Goal: Task Accomplishment & Management: Use online tool/utility

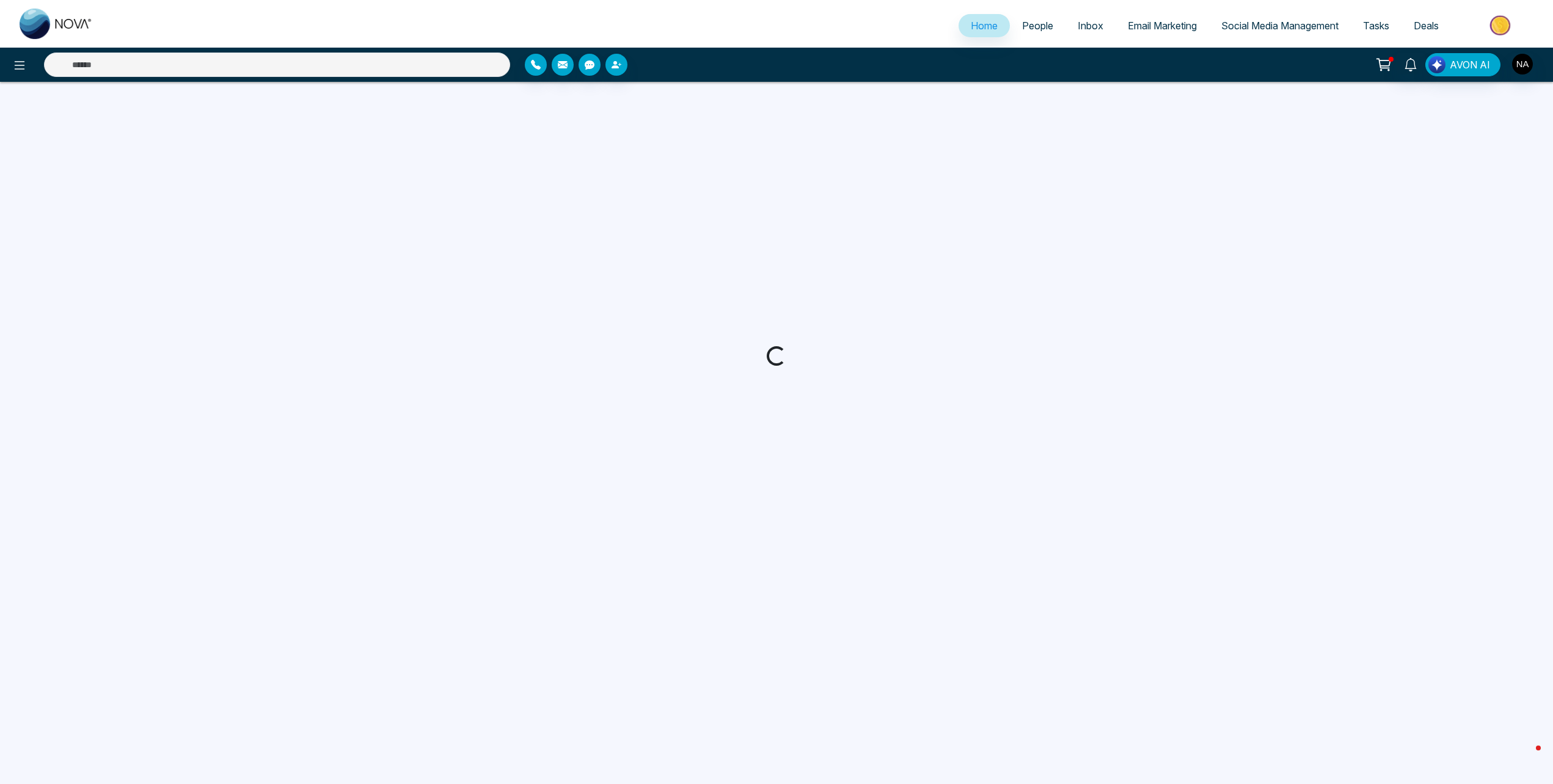
select select "*"
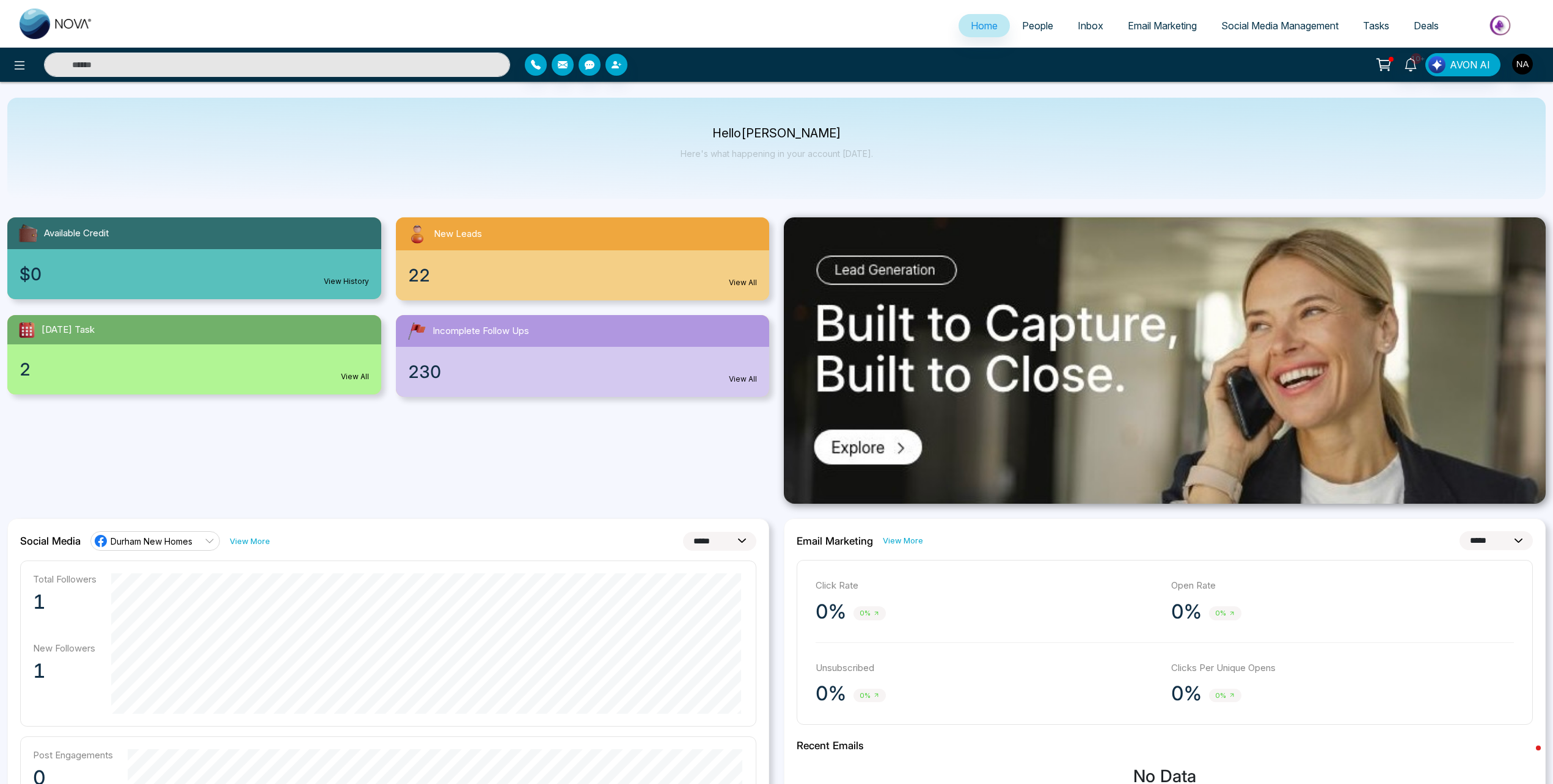
click at [1028, 20] on span "People" at bounding box center [1037, 26] width 31 height 13
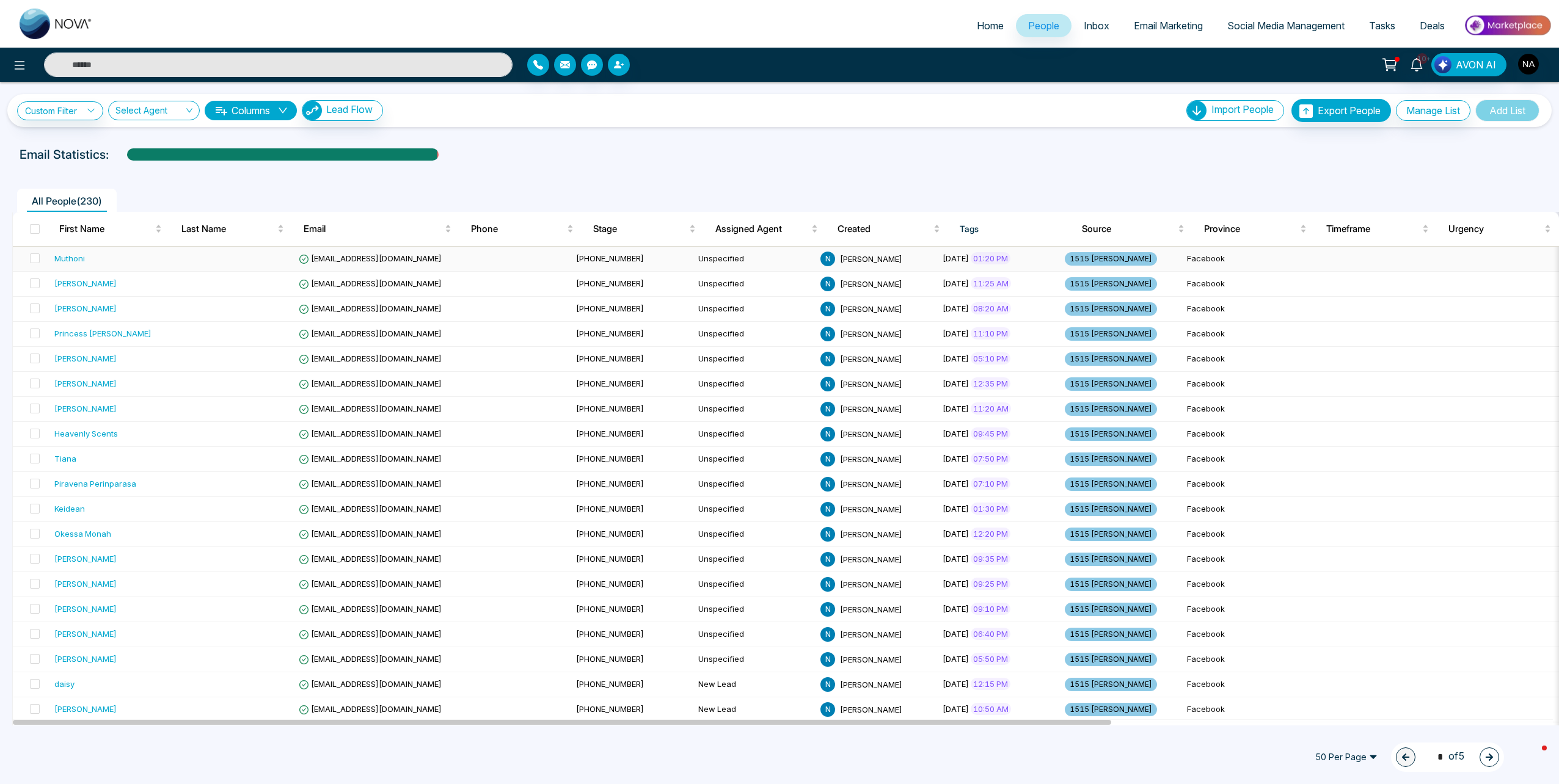
click at [240, 266] on td at bounding box center [232, 259] width 122 height 25
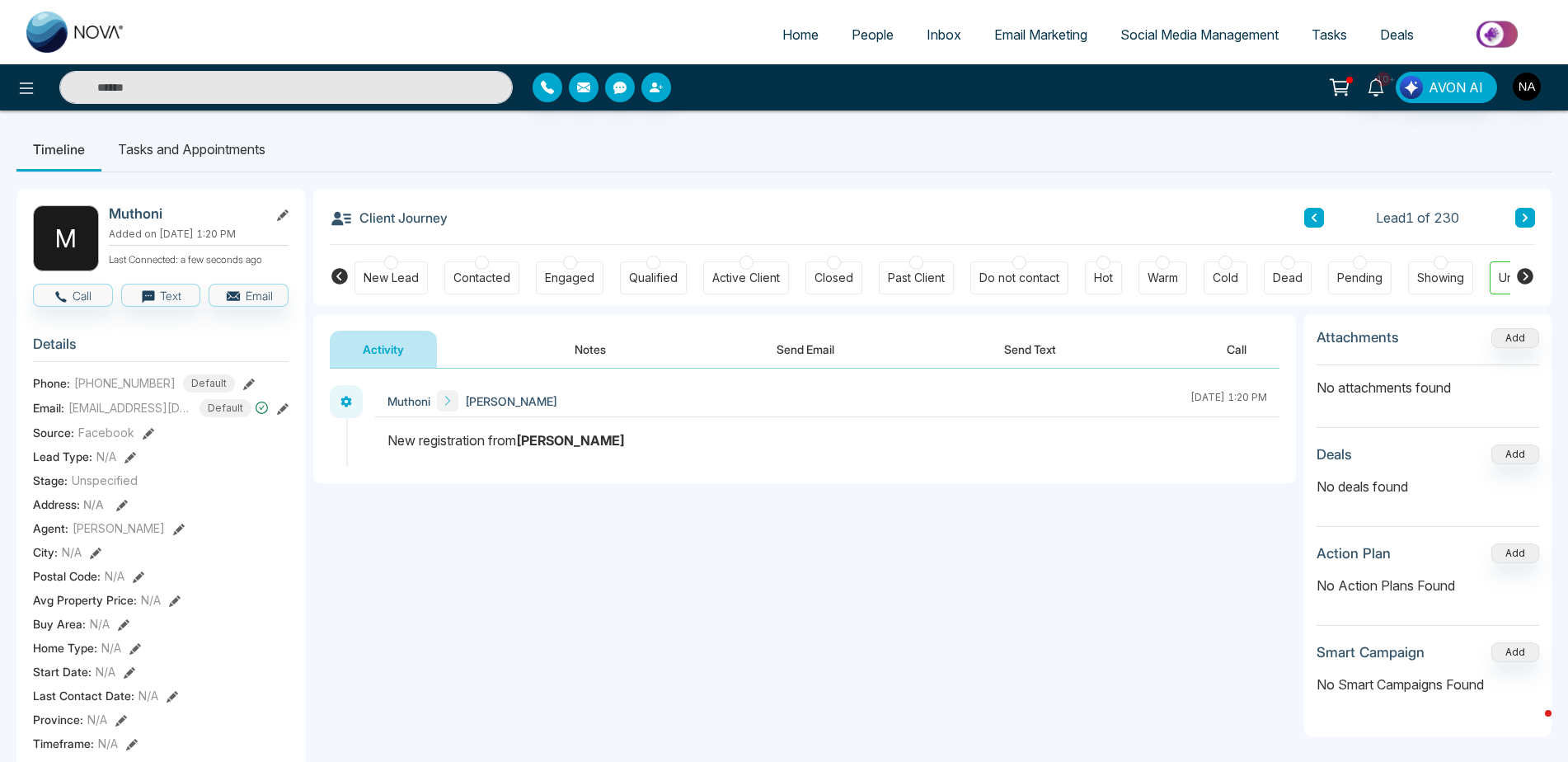
click at [1349, 77] on div at bounding box center [1349, 79] width 6 height 6
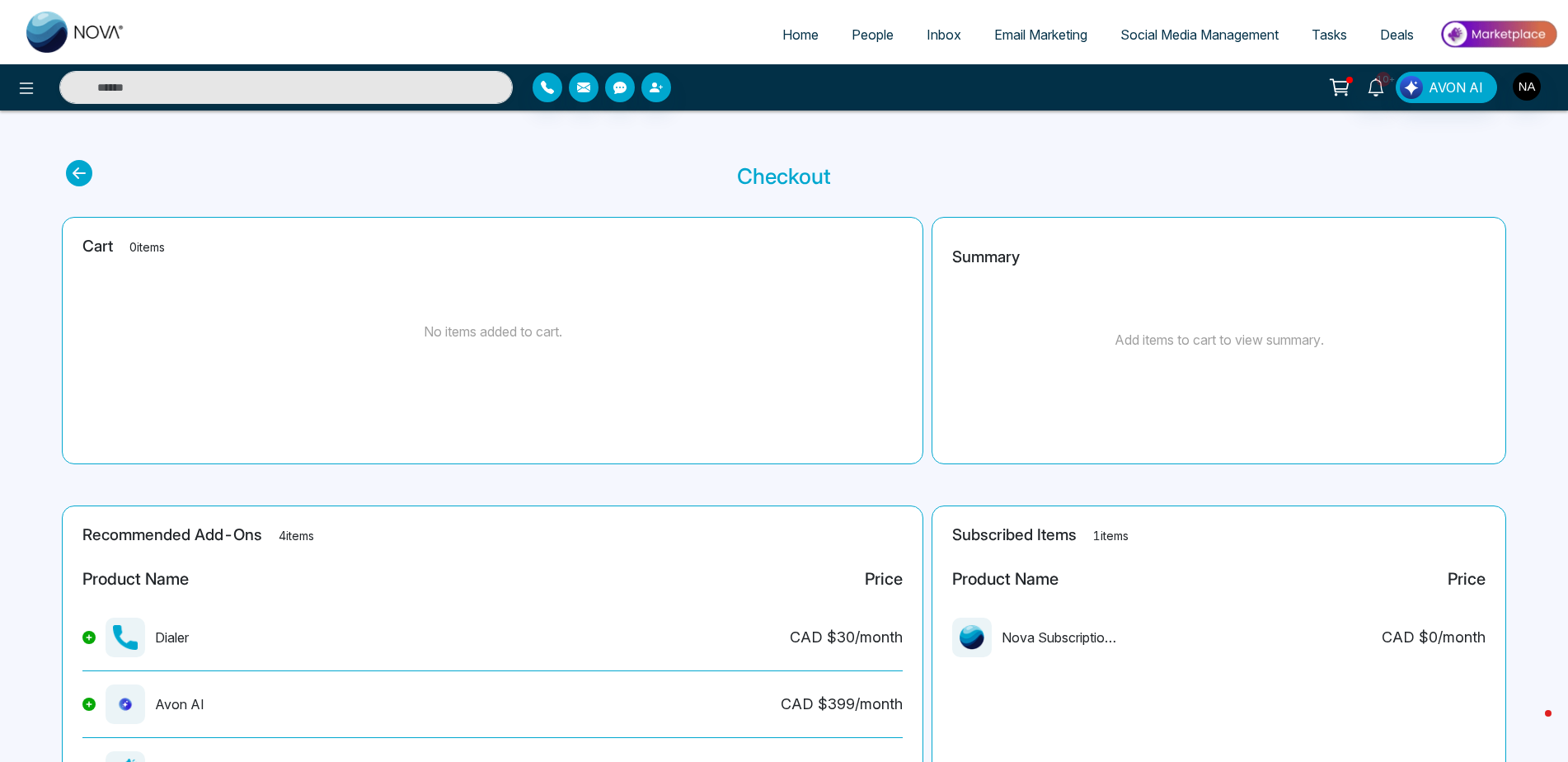
click at [36, 22] on img at bounding box center [76, 32] width 99 height 41
select select "*"
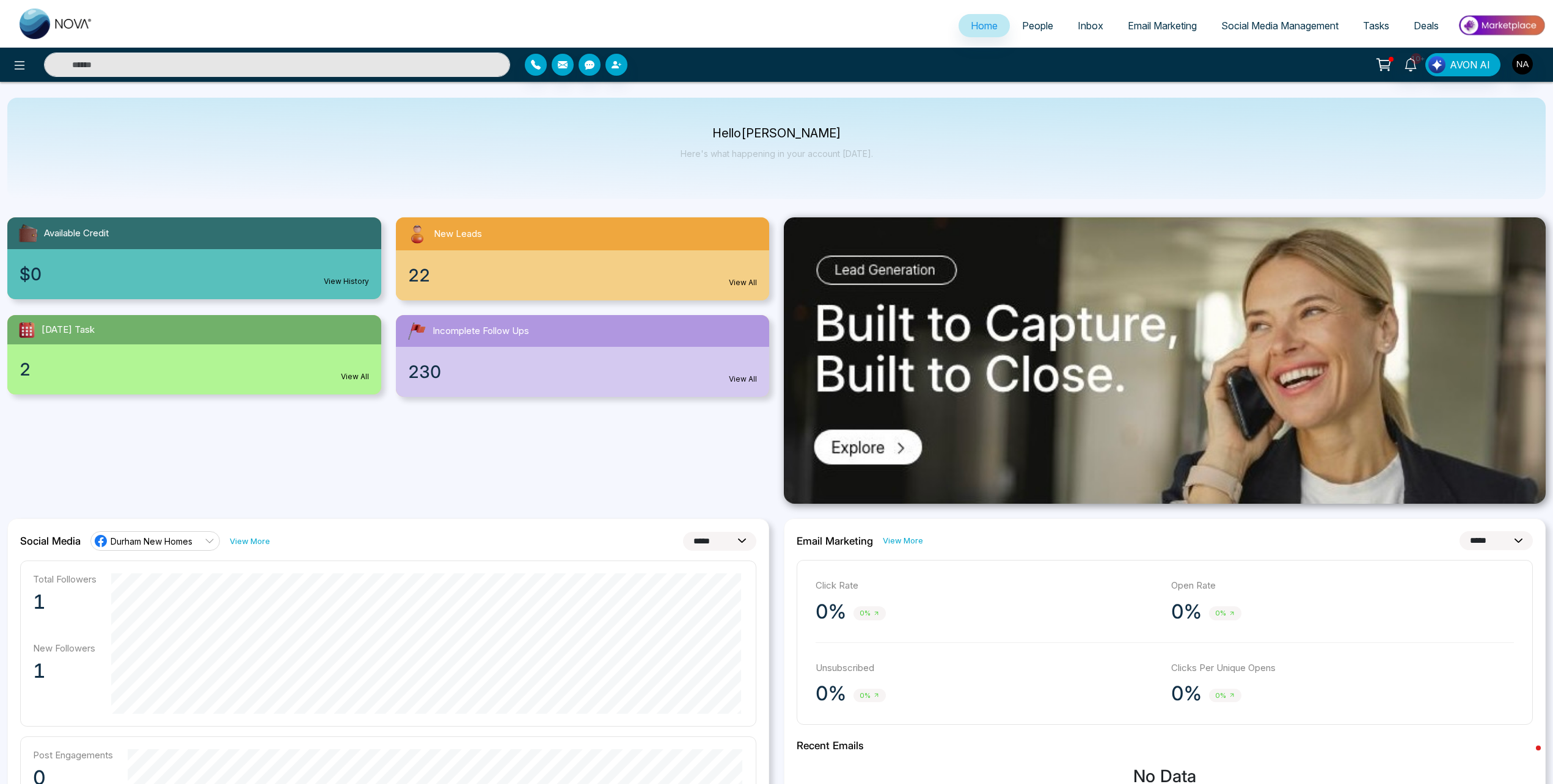
click at [1024, 13] on ul "Home People Inbox Email Marketing Social Media Management Tasks Deals" at bounding box center [825, 26] width 1440 height 34
click at [1028, 18] on link "People" at bounding box center [1038, 25] width 55 height 23
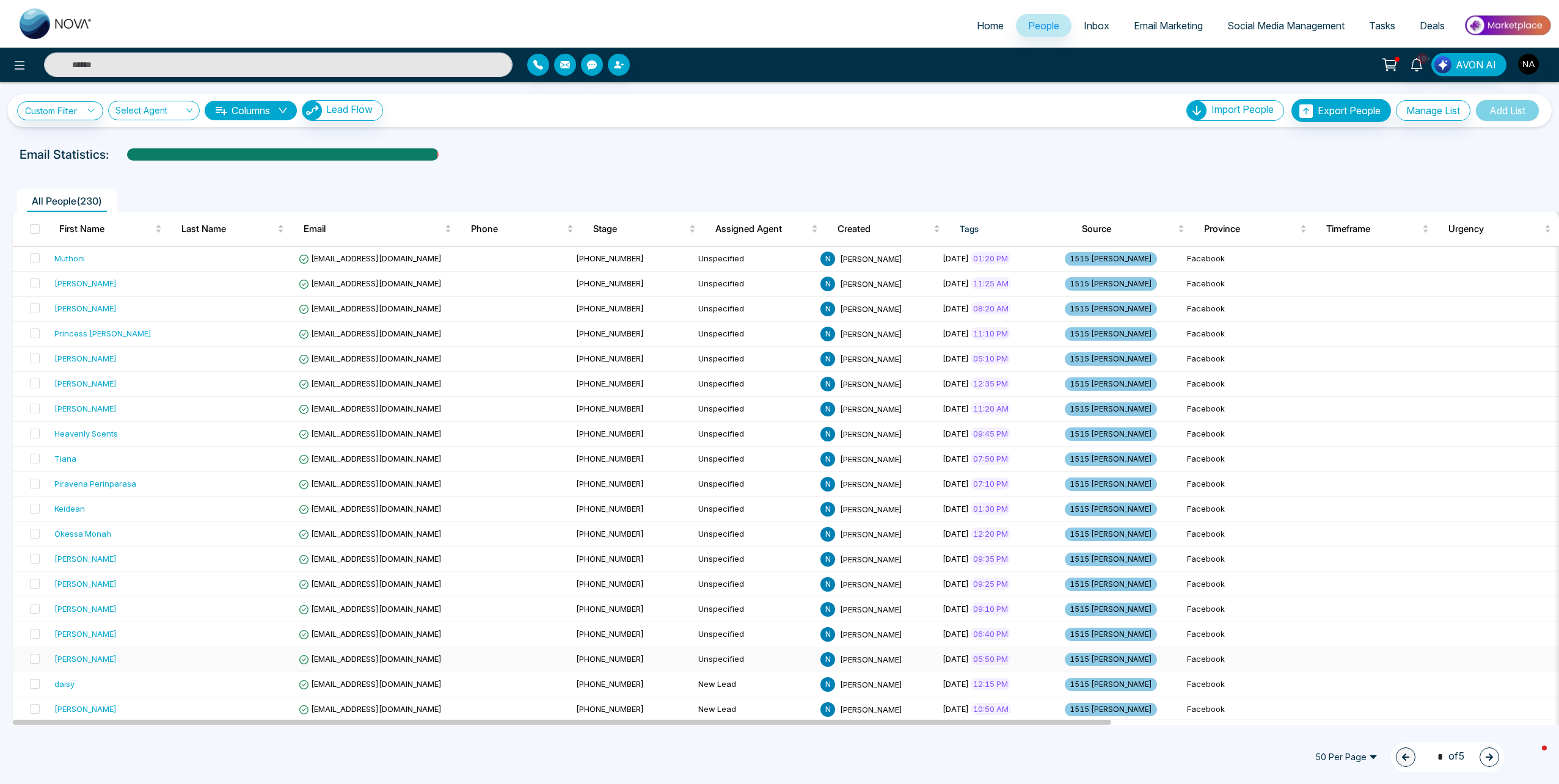
click at [576, 661] on span "[PHONE_NUMBER]" at bounding box center [610, 658] width 68 height 10
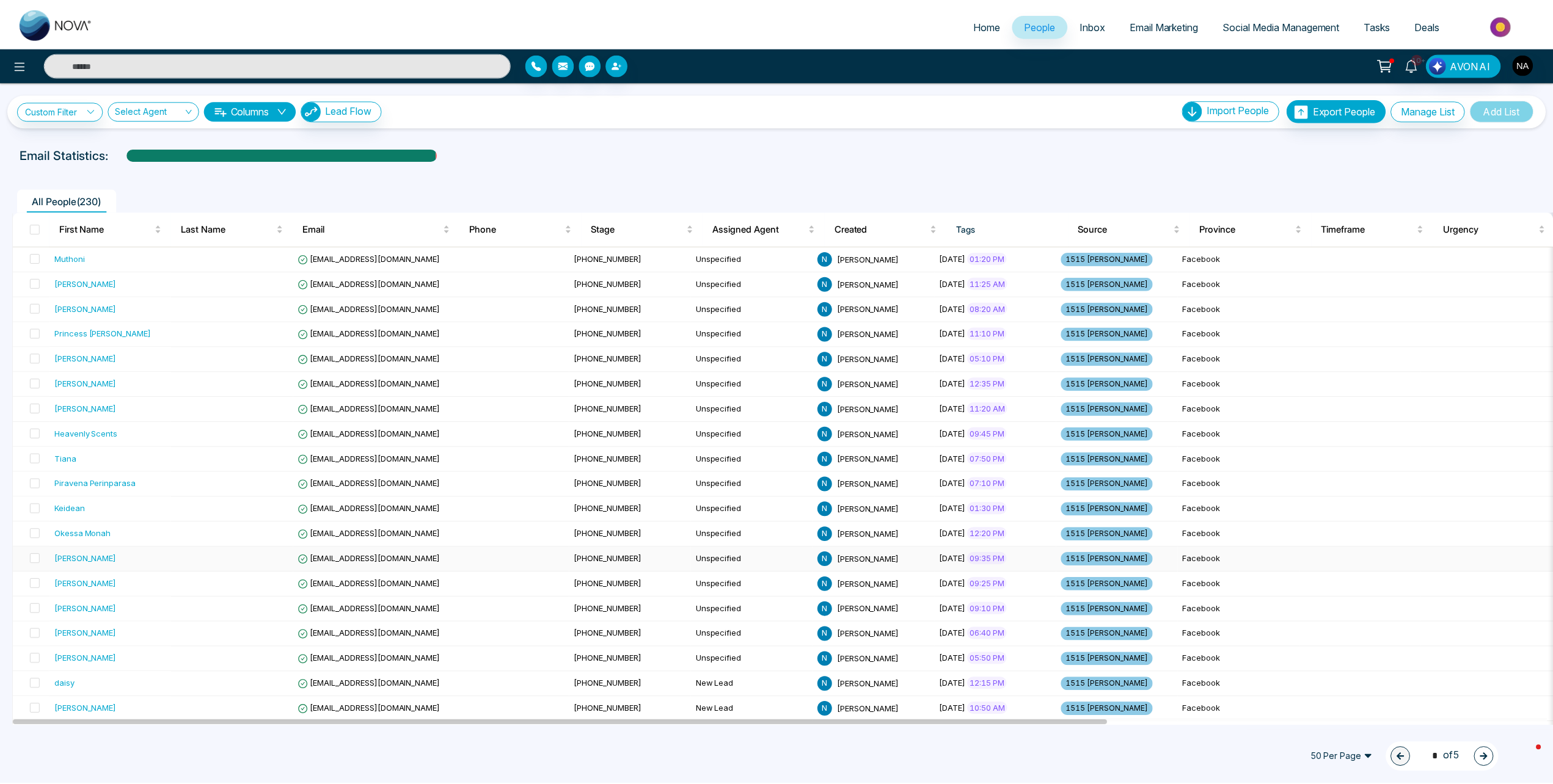
scroll to position [61, 0]
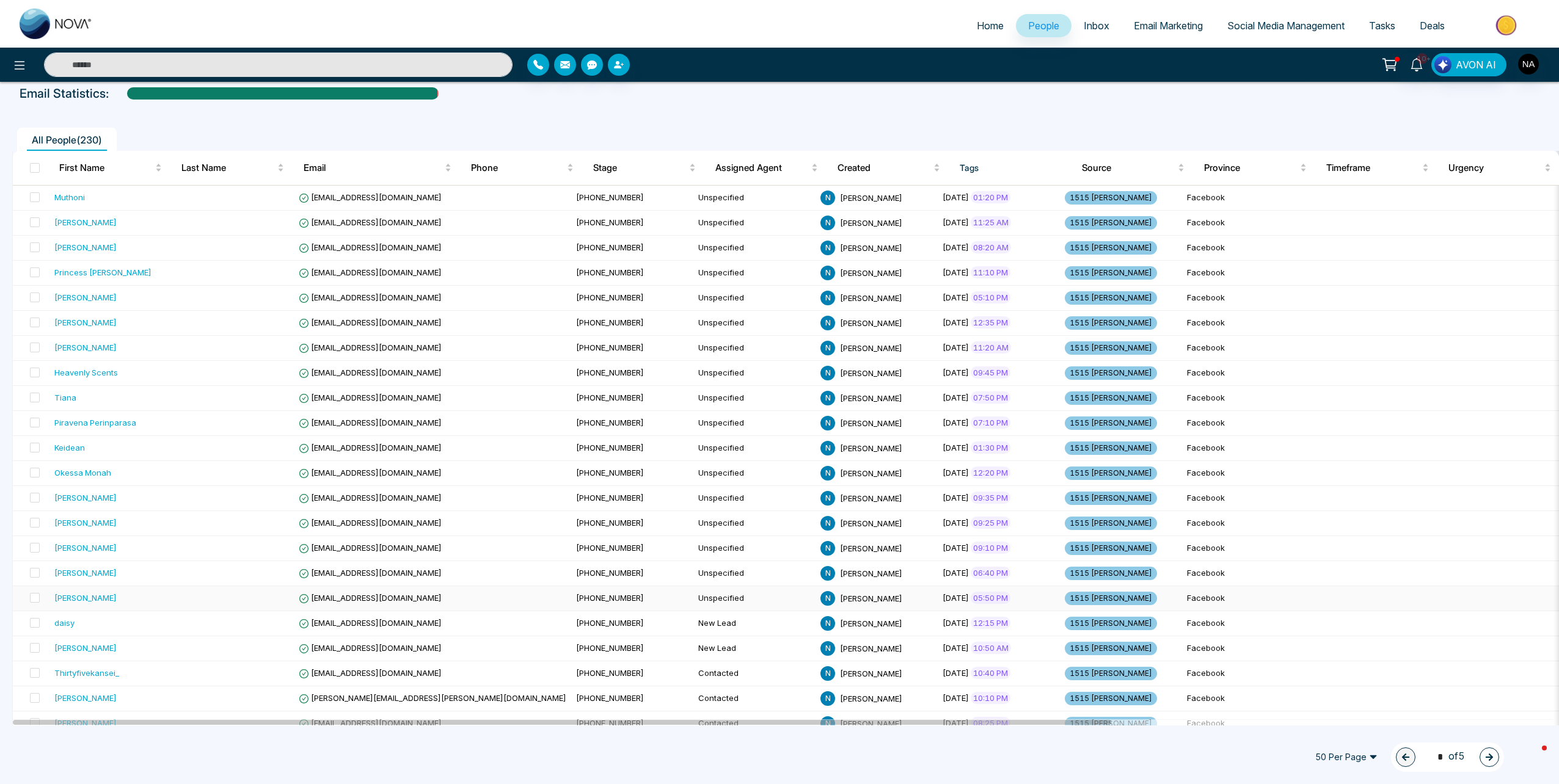
click at [179, 603] on td at bounding box center [232, 599] width 122 height 25
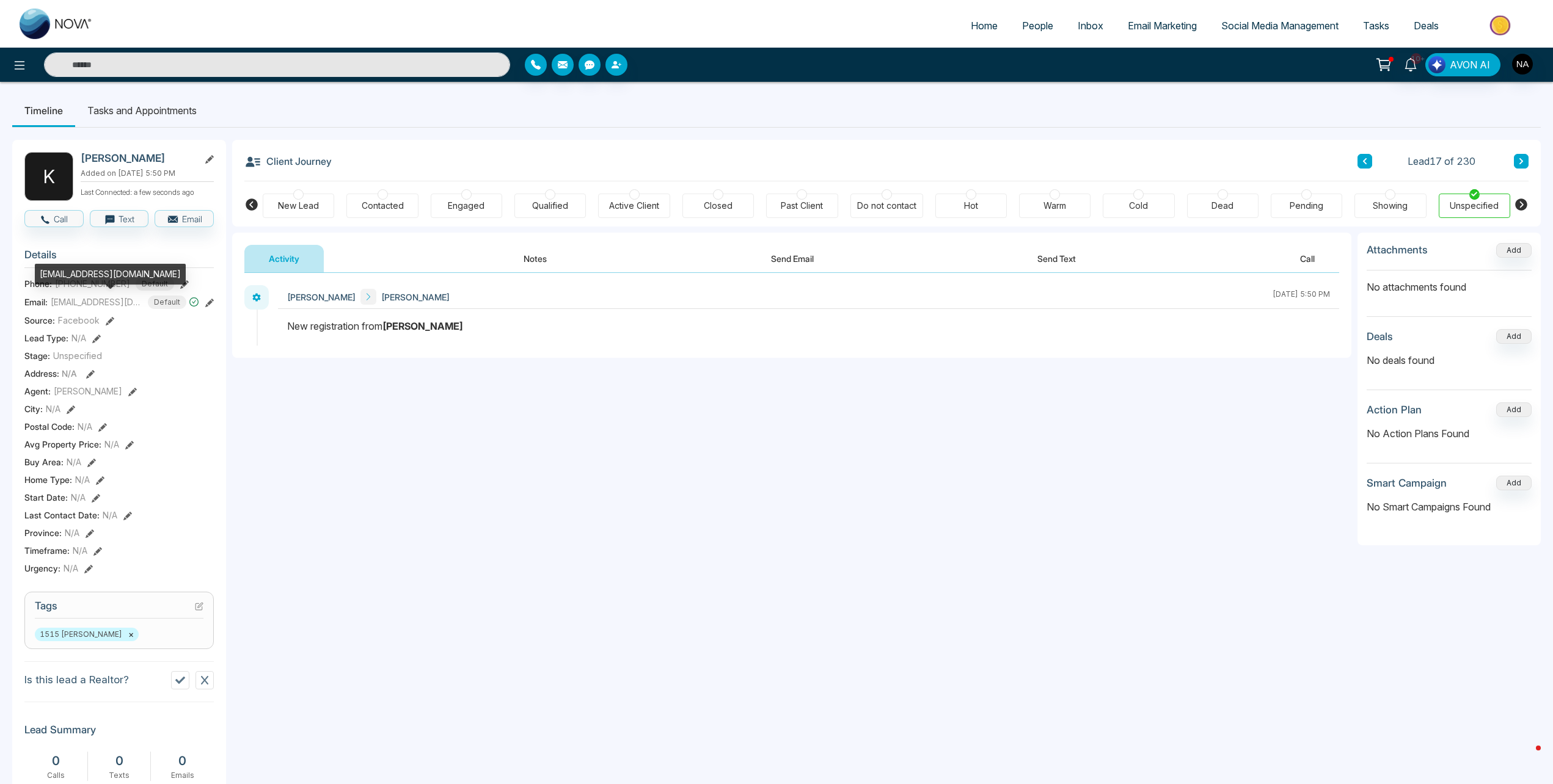
click at [86, 271] on div "[EMAIL_ADDRESS][DOMAIN_NAME]" at bounding box center [110, 274] width 151 height 21
copy div "[EMAIL_ADDRESS][DOMAIN_NAME]"
click at [1368, 161] on button at bounding box center [1364, 161] width 15 height 14
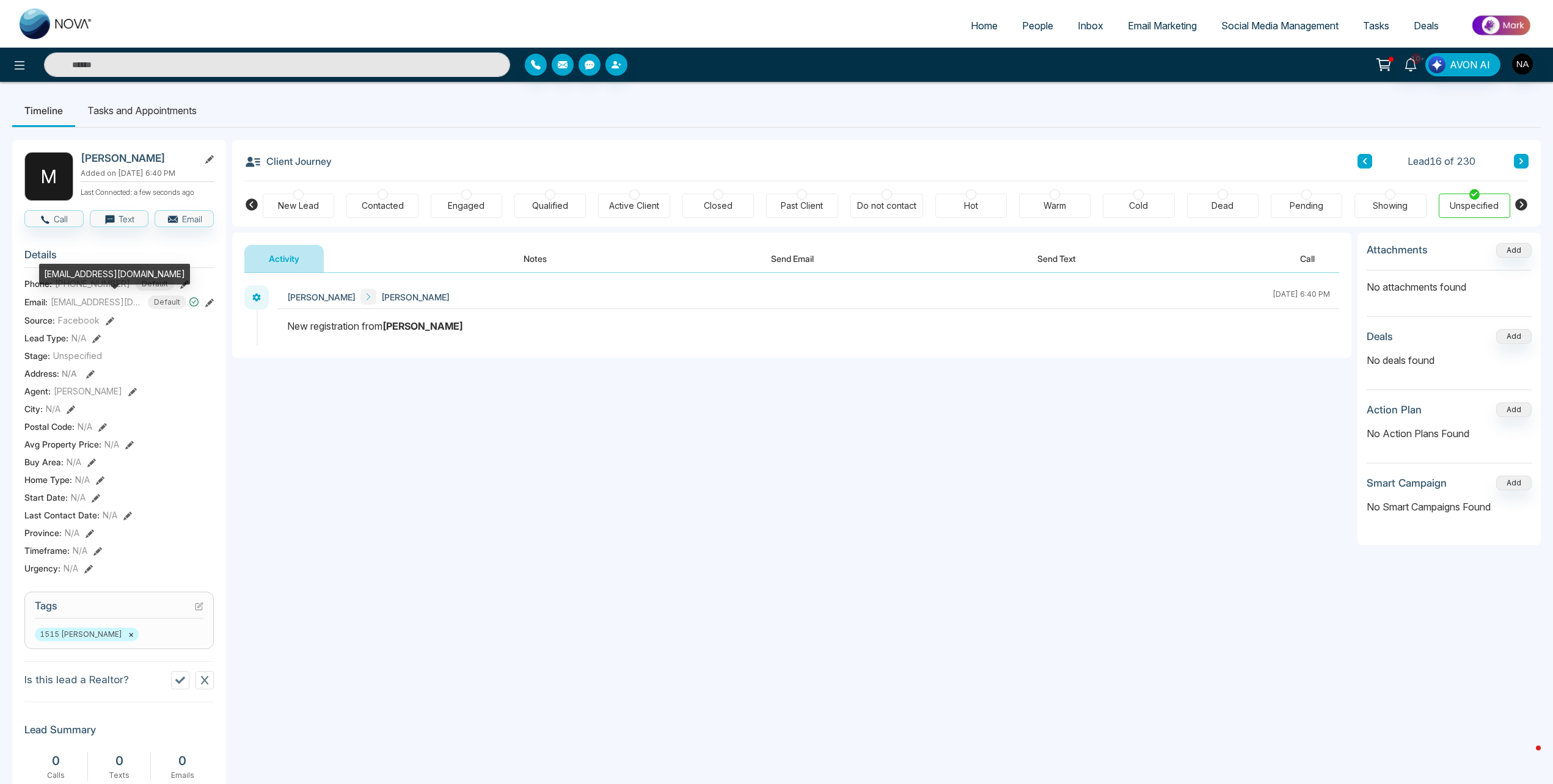
click at [86, 281] on div "[EMAIL_ADDRESS][DOMAIN_NAME]" at bounding box center [114, 274] width 151 height 21
click at [85, 269] on div "[EMAIL_ADDRESS][DOMAIN_NAME]" at bounding box center [114, 274] width 151 height 21
click at [86, 269] on div "[EMAIL_ADDRESS][DOMAIN_NAME]" at bounding box center [114, 274] width 151 height 21
copy div "[EMAIL_ADDRESS][DOMAIN_NAME]"
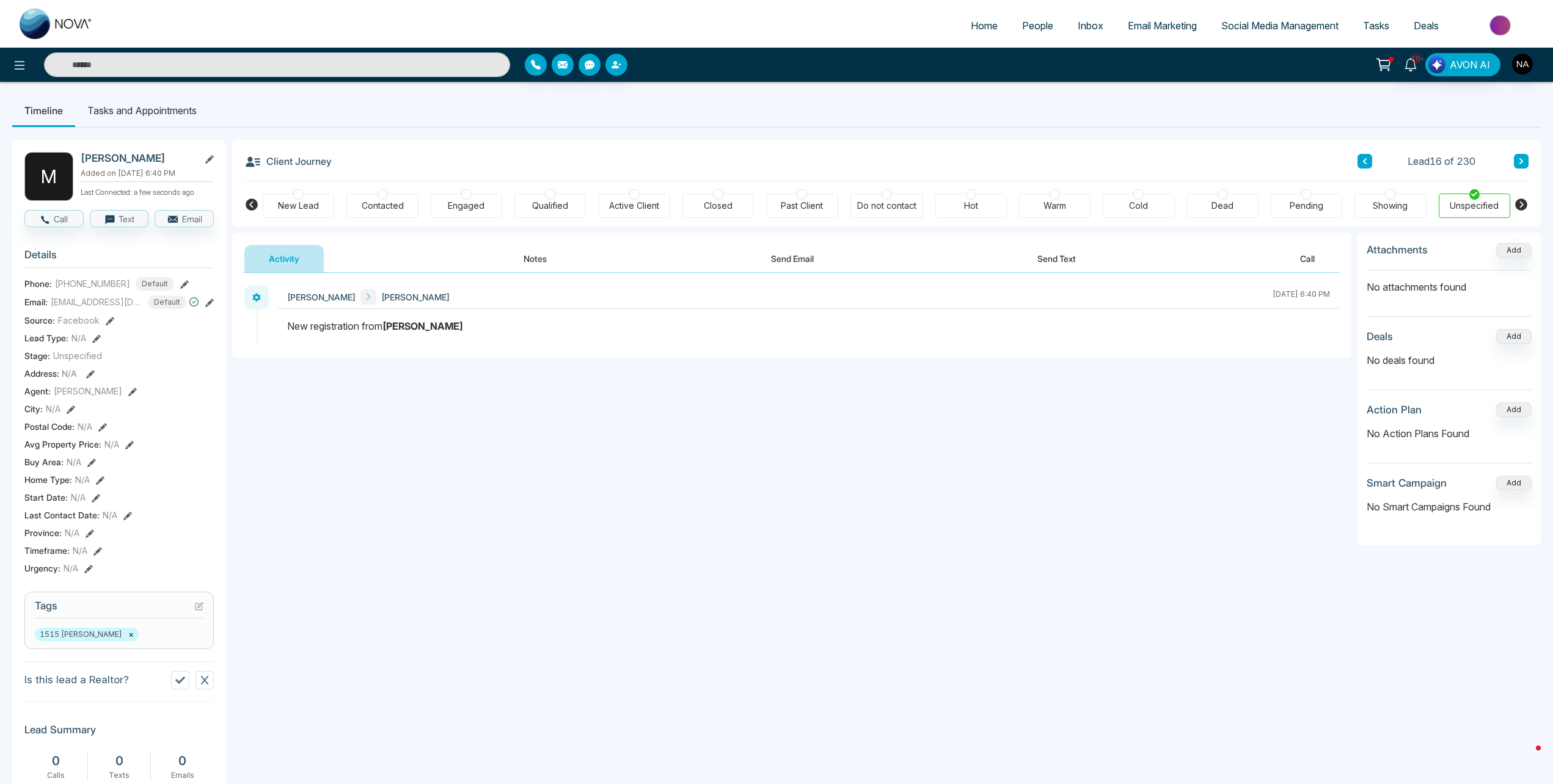
click at [1368, 161] on button at bounding box center [1364, 161] width 15 height 14
click at [72, 271] on div "[EMAIL_ADDRESS][DOMAIN_NAME]" at bounding box center [121, 274] width 151 height 21
copy div "[EMAIL_ADDRESS][DOMAIN_NAME]"
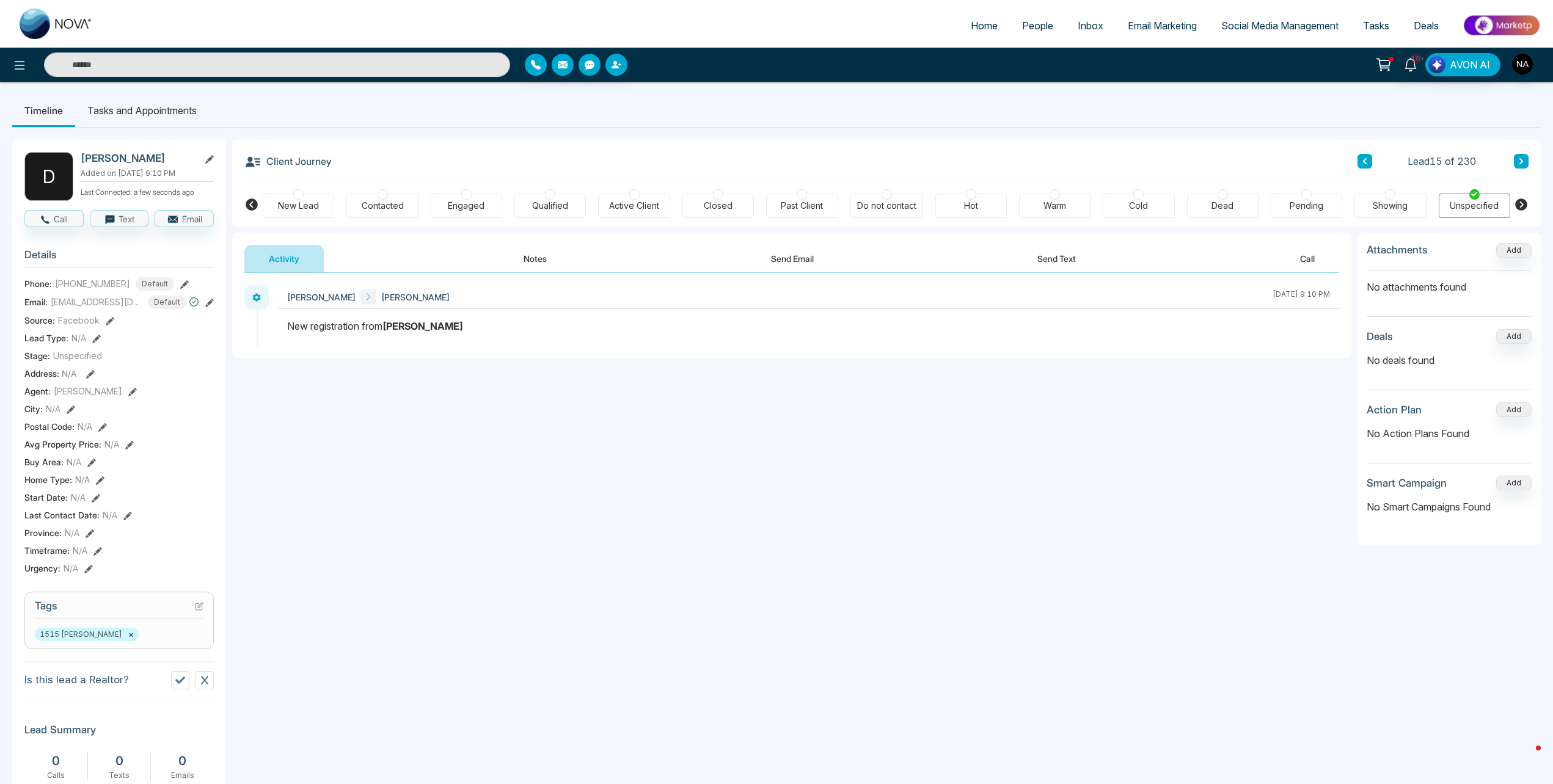
click at [1374, 165] on div "Lead 15 of 230" at bounding box center [1442, 161] width 171 height 14
click at [1368, 165] on button at bounding box center [1364, 161] width 15 height 14
click at [86, 264] on div "[EMAIL_ADDRESS][DOMAIN_NAME]" at bounding box center [119, 274] width 151 height 21
click at [70, 273] on div "[EMAIL_ADDRESS][DOMAIN_NAME]" at bounding box center [119, 274] width 151 height 21
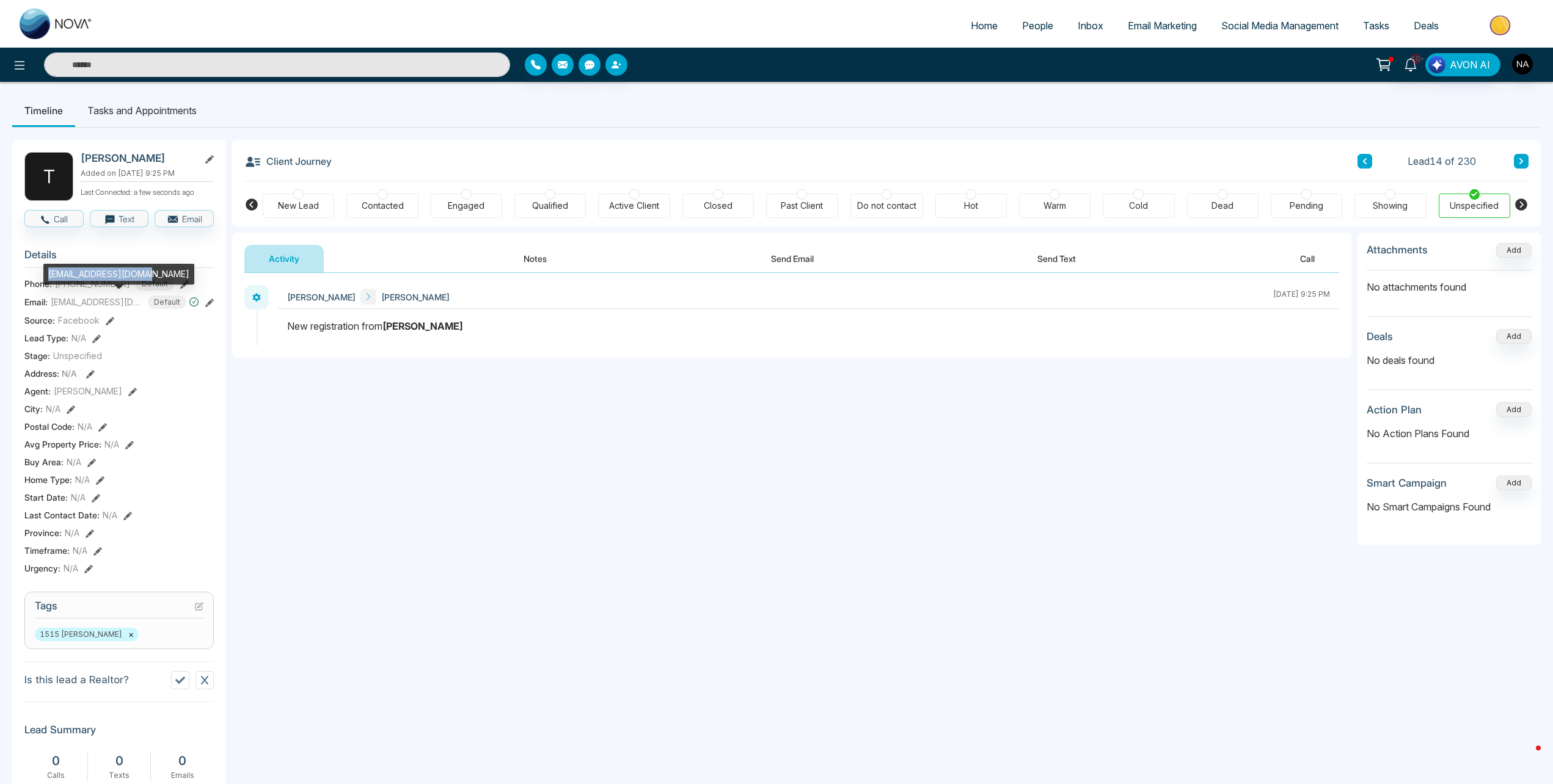
click at [70, 273] on div "[EMAIL_ADDRESS][DOMAIN_NAME]" at bounding box center [119, 274] width 151 height 21
copy div "[EMAIL_ADDRESS][DOMAIN_NAME]"
click at [1366, 163] on icon at bounding box center [1364, 161] width 4 height 6
click at [61, 269] on div "[EMAIL_ADDRESS][DOMAIN_NAME]" at bounding box center [121, 274] width 151 height 21
click at [62, 269] on div "[EMAIL_ADDRESS][DOMAIN_NAME]" at bounding box center [121, 274] width 151 height 21
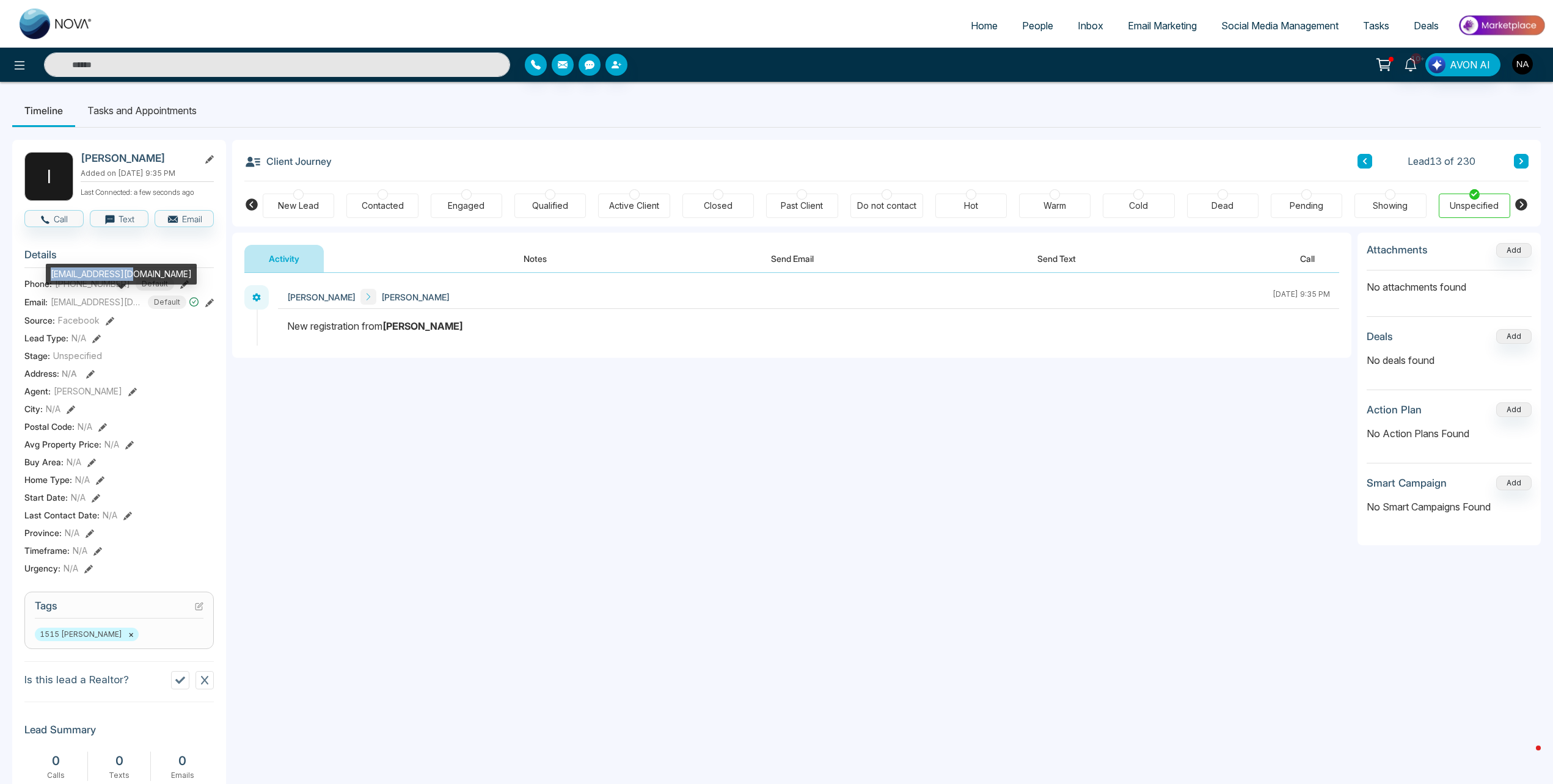
click at [62, 269] on div "[EMAIL_ADDRESS][DOMAIN_NAME]" at bounding box center [121, 274] width 151 height 21
copy div "[EMAIL_ADDRESS][DOMAIN_NAME]"
click at [1371, 159] on button at bounding box center [1364, 161] width 15 height 14
click at [69, 276] on div "[EMAIL_ADDRESS][DOMAIN_NAME]" at bounding box center [113, 282] width 151 height 21
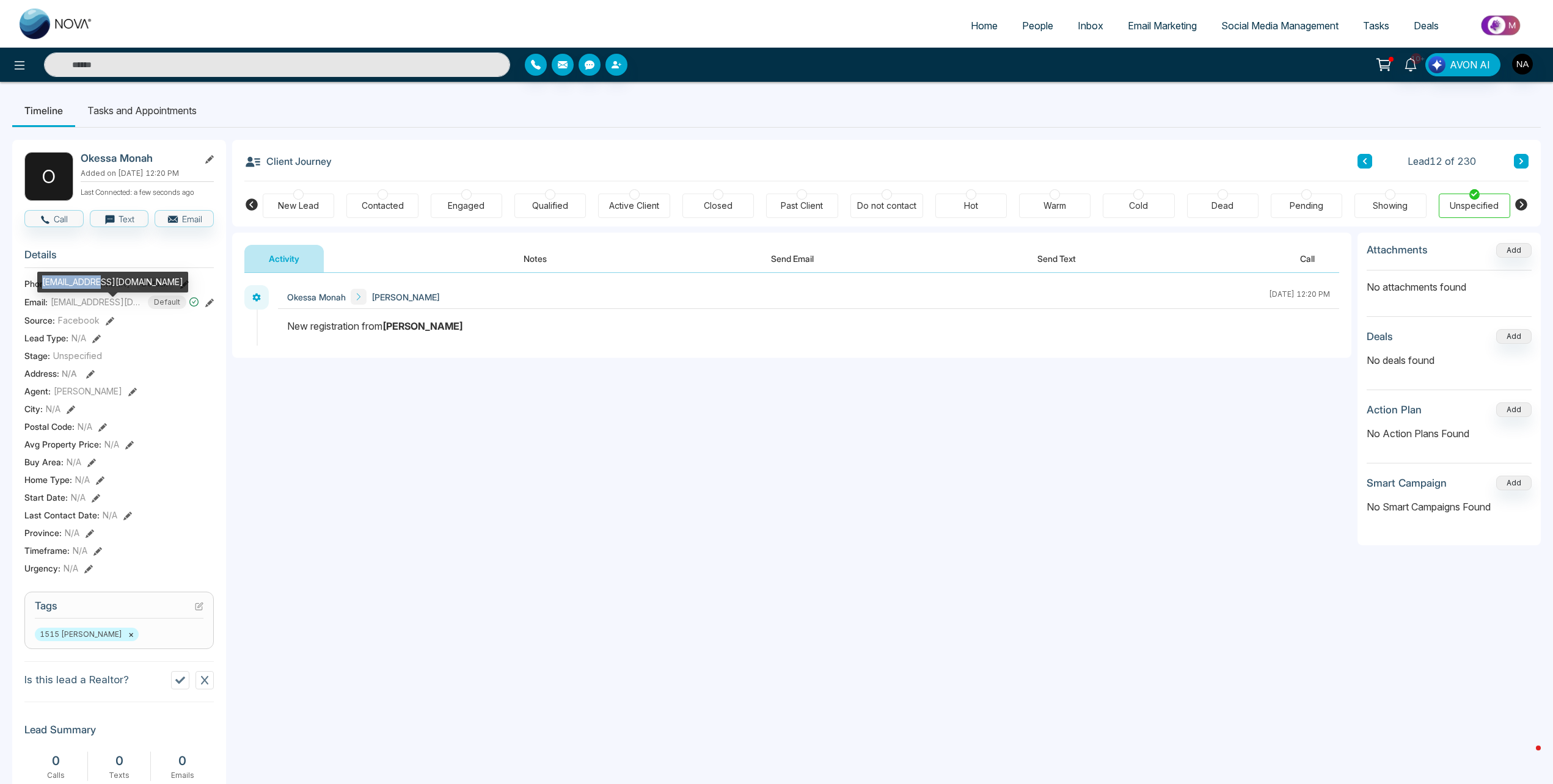
drag, startPoint x: 69, startPoint y: 276, endPoint x: 69, endPoint y: 282, distance: 6.0
click at [69, 282] on div "[EMAIL_ADDRESS][DOMAIN_NAME]" at bounding box center [113, 282] width 151 height 21
drag, startPoint x: 69, startPoint y: 282, endPoint x: 90, endPoint y: 275, distance: 22.1
click at [90, 275] on div "[EMAIL_ADDRESS][DOMAIN_NAME]" at bounding box center [113, 282] width 151 height 21
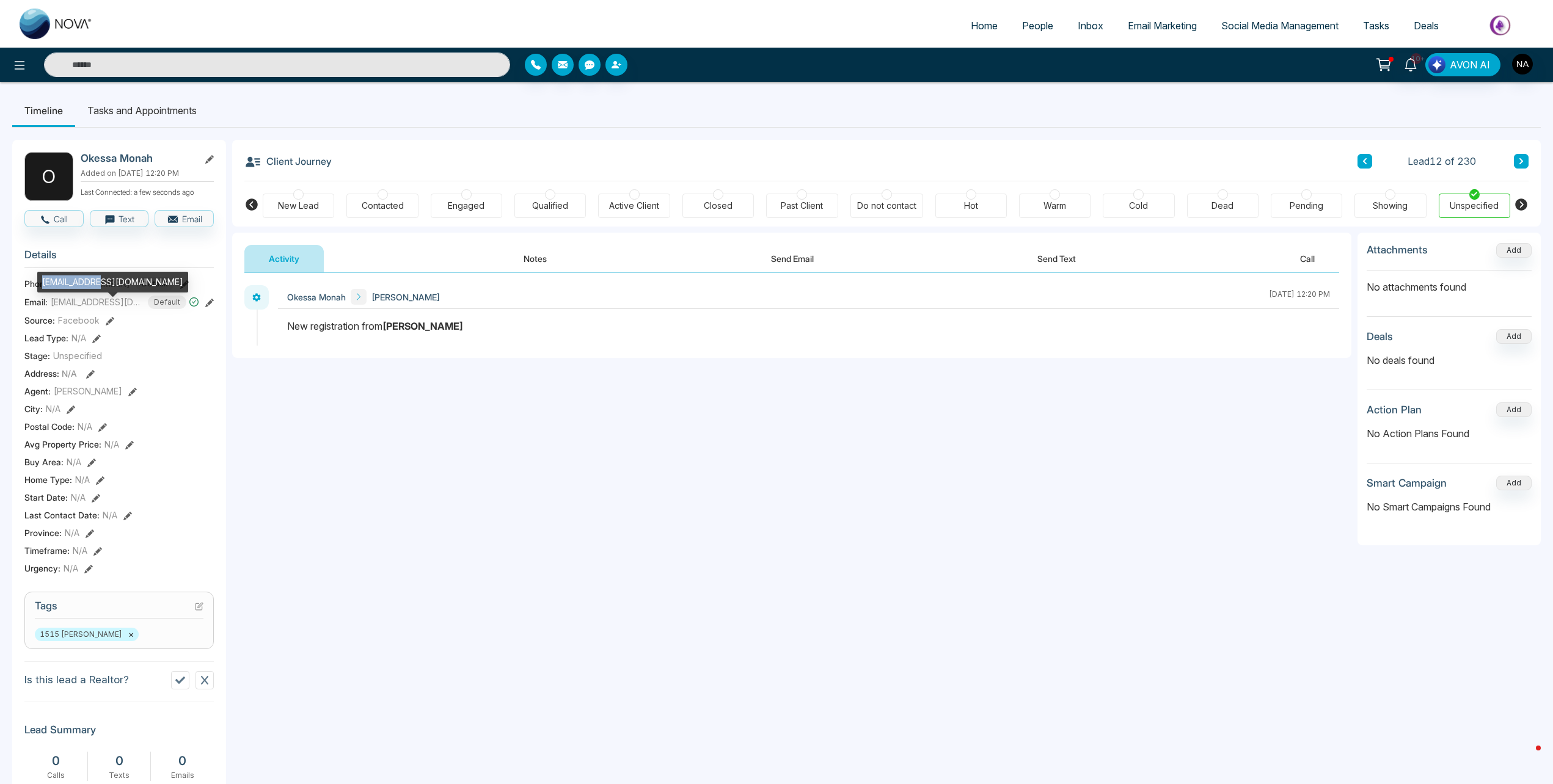
click at [90, 275] on div "[EMAIL_ADDRESS][DOMAIN_NAME]" at bounding box center [113, 282] width 151 height 21
click at [1363, 162] on icon at bounding box center [1364, 161] width 6 height 7
click at [71, 274] on div "[EMAIL_ADDRESS][DOMAIN_NAME]" at bounding box center [116, 274] width 151 height 21
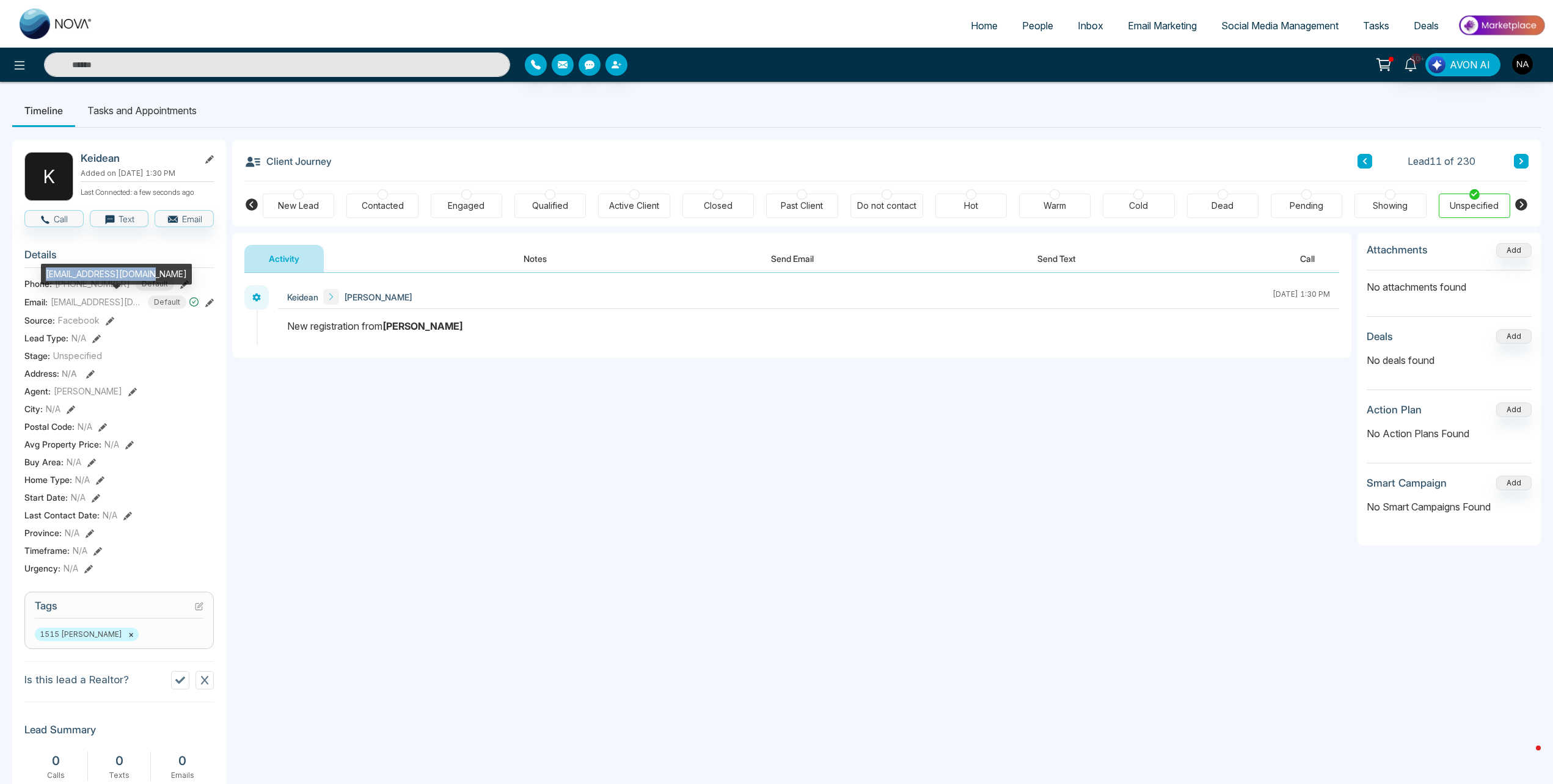
click at [71, 274] on div "[EMAIL_ADDRESS][DOMAIN_NAME]" at bounding box center [116, 274] width 151 height 21
copy div "[EMAIL_ADDRESS][DOMAIN_NAME]"
click at [1368, 161] on button at bounding box center [1364, 161] width 15 height 14
click at [89, 265] on div "[EMAIL_ADDRESS][DOMAIN_NAME]" at bounding box center [118, 274] width 151 height 21
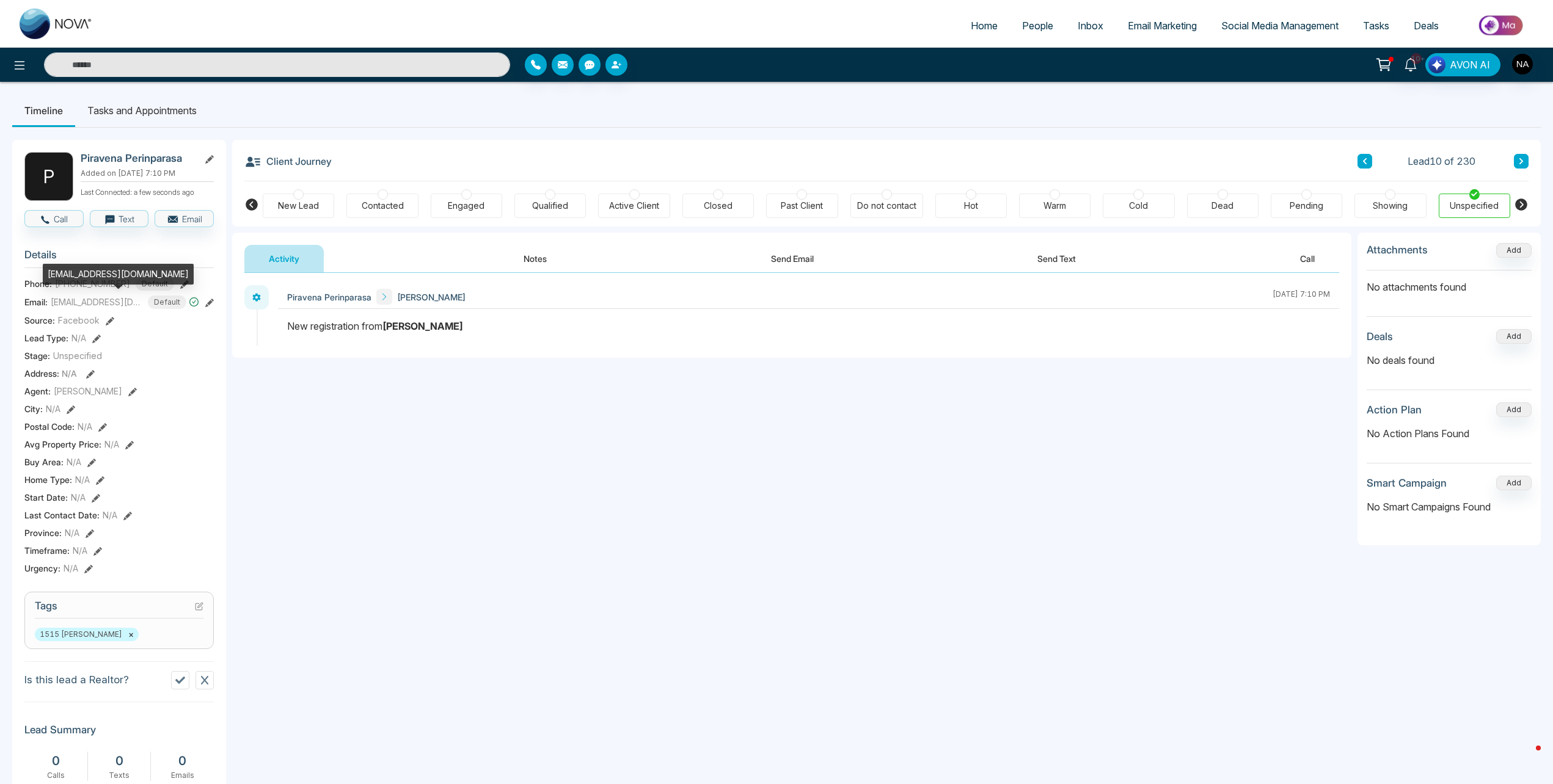
drag, startPoint x: 89, startPoint y: 265, endPoint x: 63, endPoint y: 273, distance: 27.2
click at [63, 273] on div "[EMAIL_ADDRESS][DOMAIN_NAME]" at bounding box center [118, 274] width 151 height 21
copy div "[EMAIL_ADDRESS][DOMAIN_NAME]"
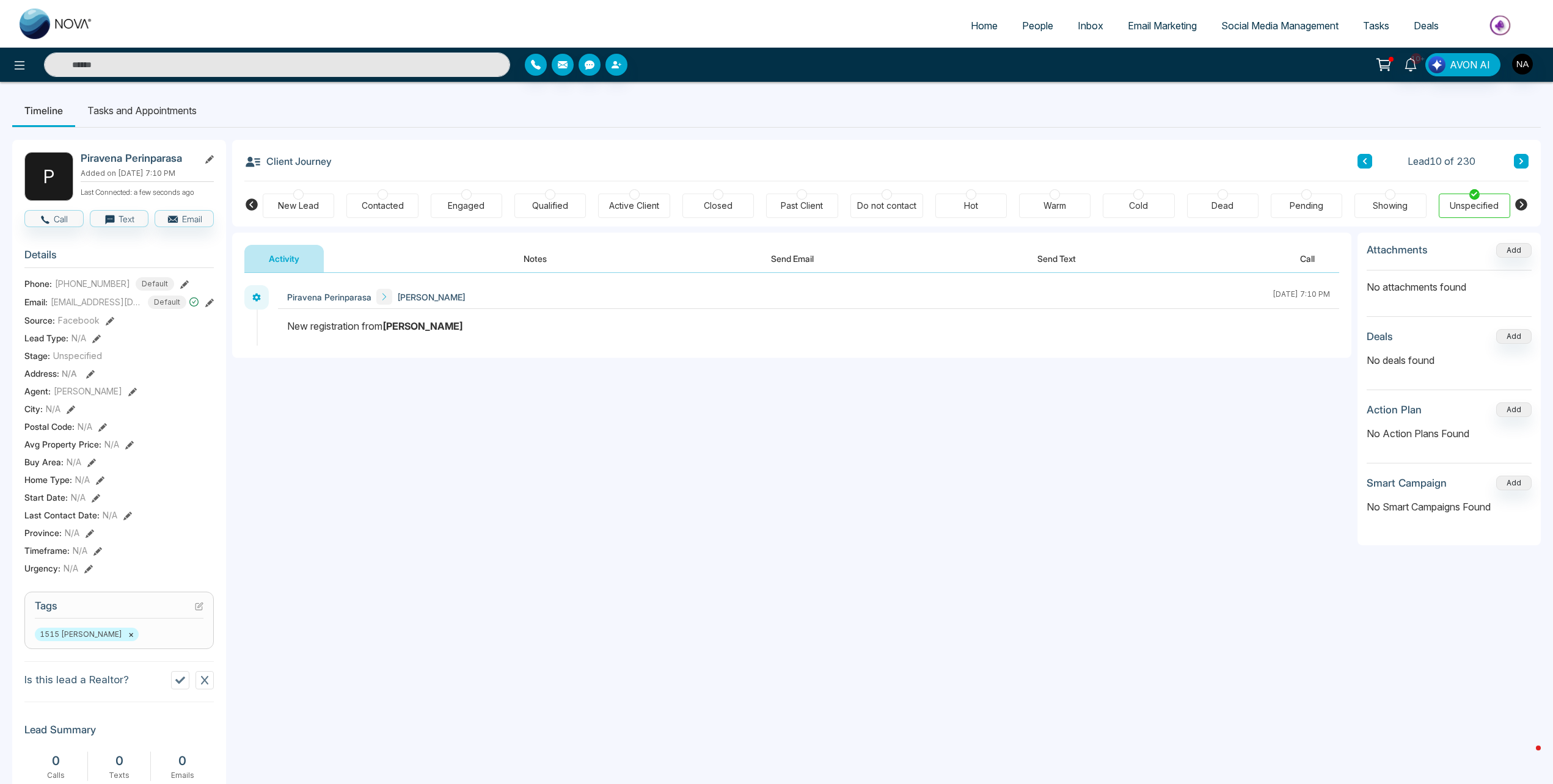
click at [1363, 165] on button at bounding box center [1364, 161] width 15 height 14
click at [75, 278] on div "[EMAIL_ADDRESS][DOMAIN_NAME]" at bounding box center [115, 274] width 151 height 21
copy div "[EMAIL_ADDRESS][DOMAIN_NAME]"
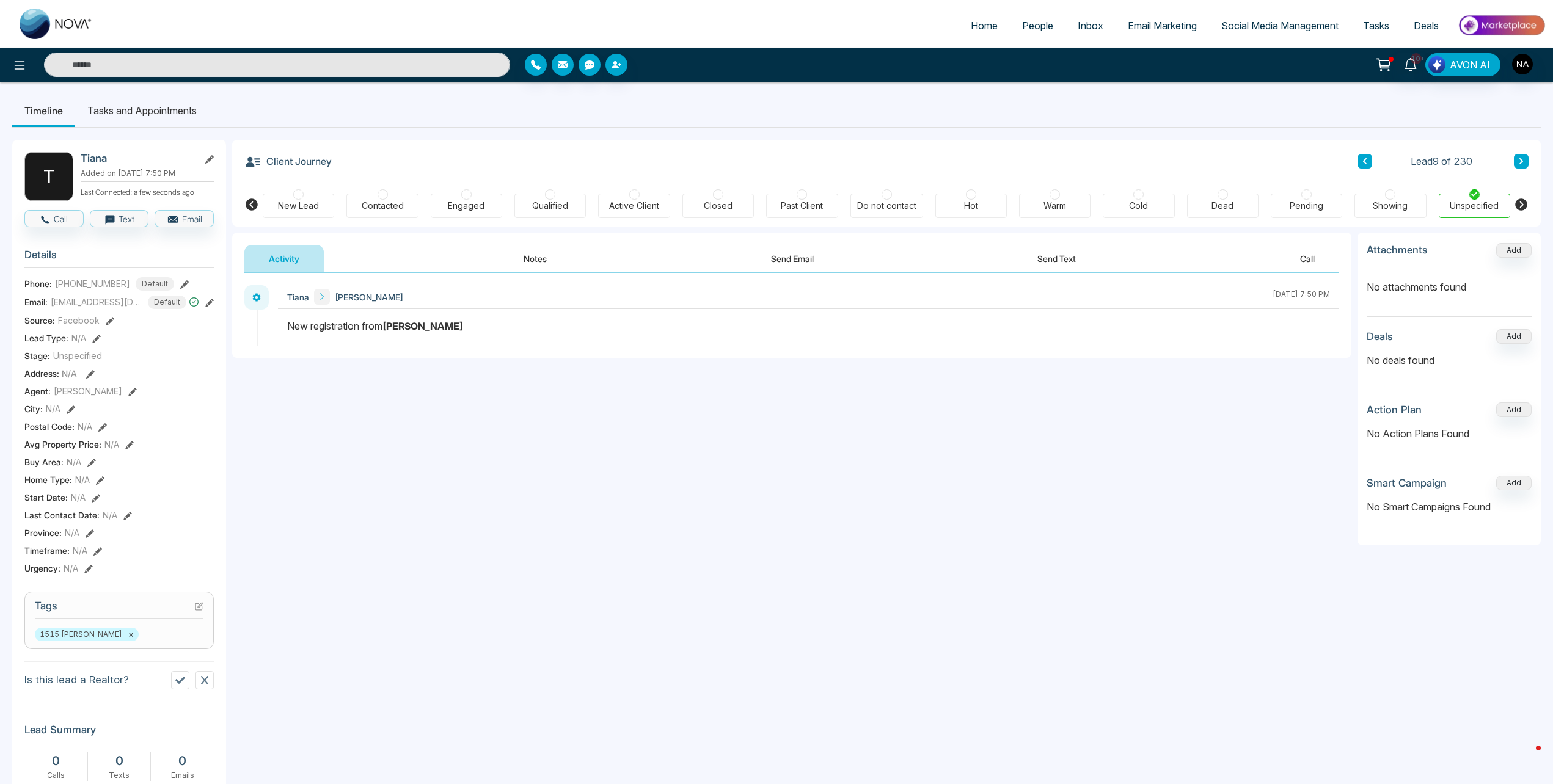
click at [1361, 162] on button at bounding box center [1364, 161] width 15 height 14
click at [76, 277] on div "[EMAIL_ADDRESS][DOMAIN_NAME]" at bounding box center [120, 274] width 151 height 21
copy div "[EMAIL_ADDRESS][DOMAIN_NAME]"
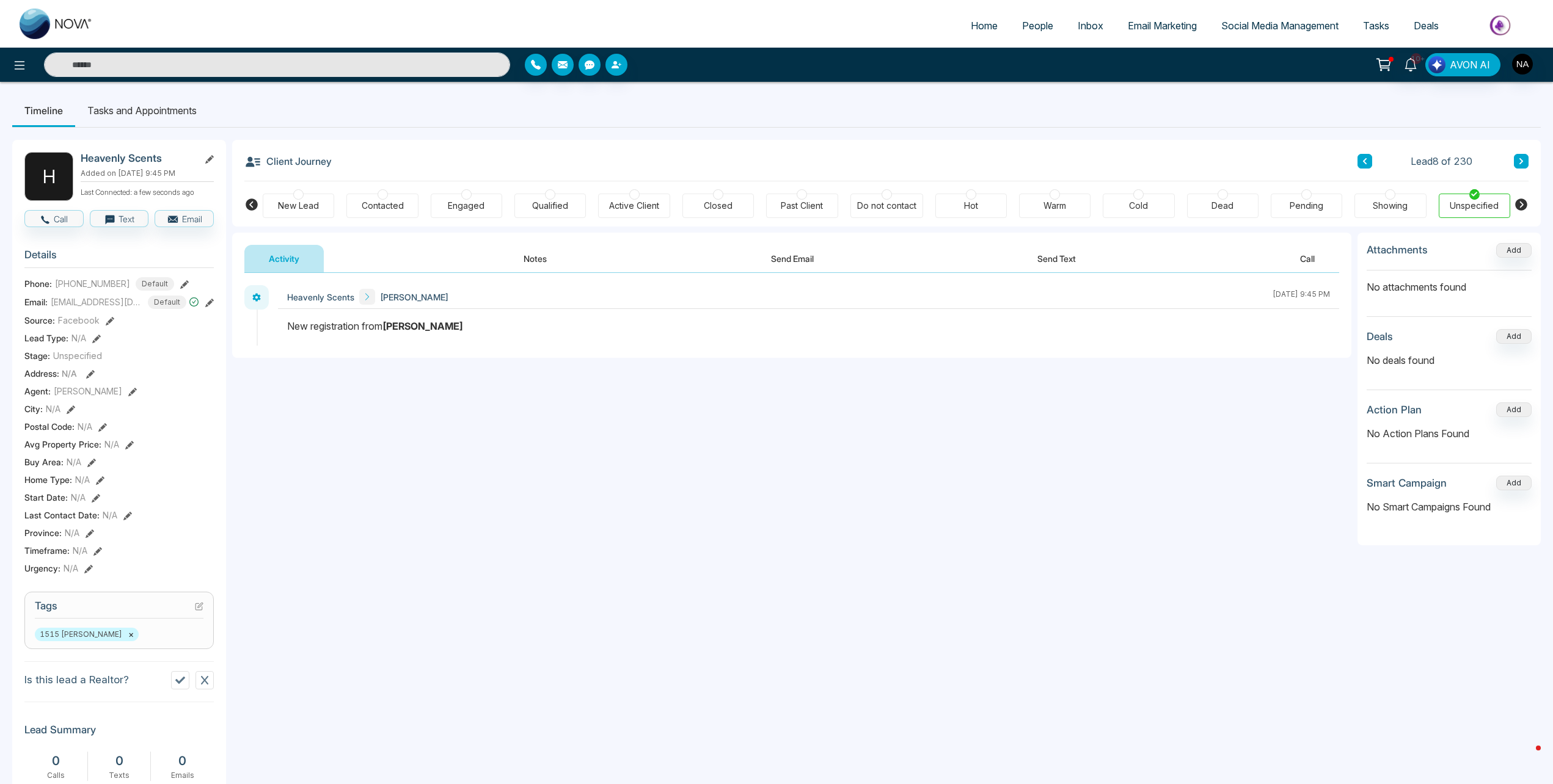
click at [1362, 166] on button at bounding box center [1364, 161] width 15 height 14
click at [61, 280] on div "[EMAIL_ADDRESS][DOMAIN_NAME]" at bounding box center [121, 282] width 151 height 21
click at [60, 280] on div "[EMAIL_ADDRESS][DOMAIN_NAME]" at bounding box center [121, 282] width 151 height 21
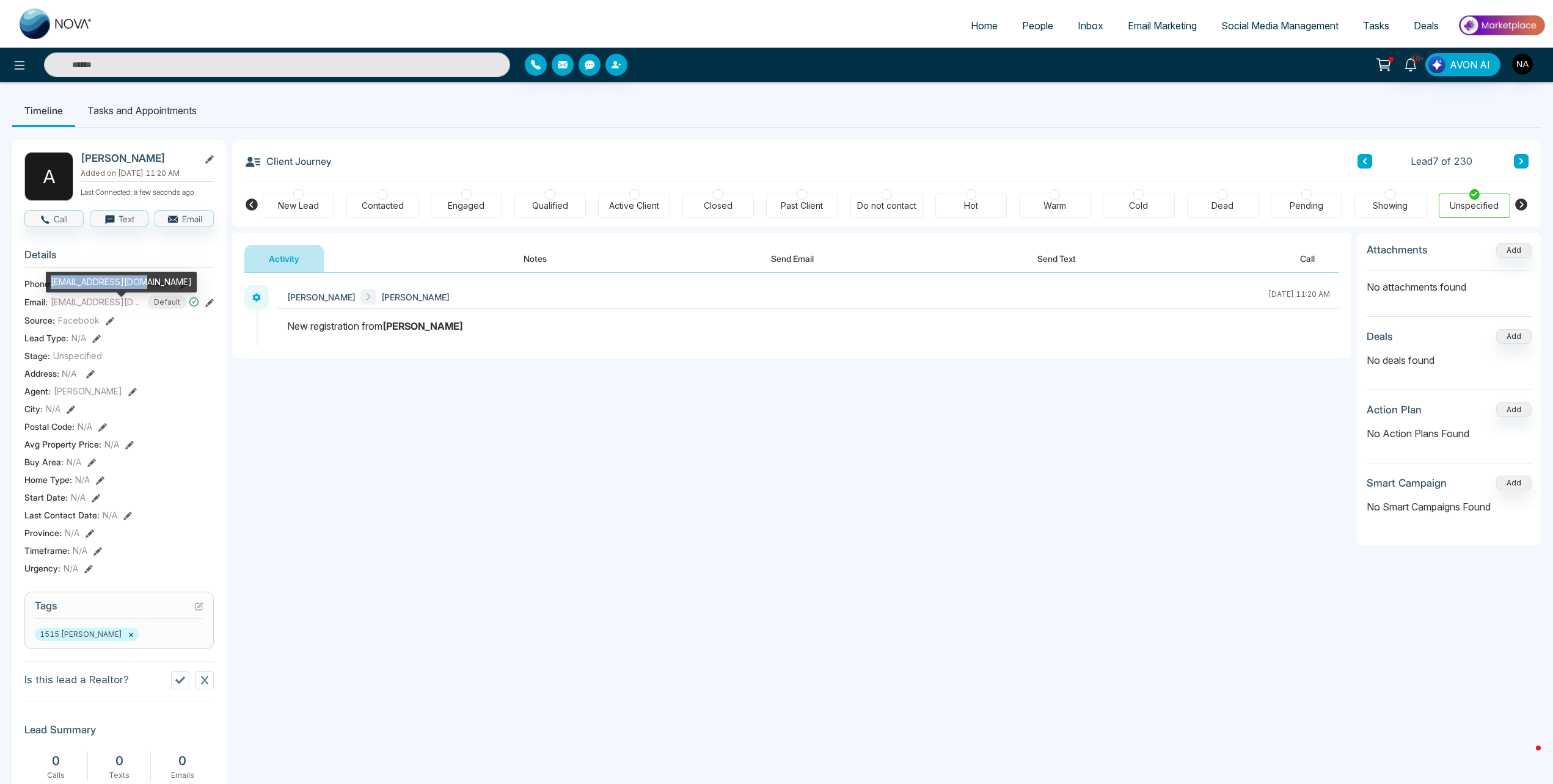
copy div "[EMAIL_ADDRESS][DOMAIN_NAME]"
click at [1365, 163] on icon at bounding box center [1364, 161] width 4 height 6
click at [67, 278] on div "[EMAIL_ADDRESS][DOMAIN_NAME]" at bounding box center [109, 282] width 151 height 21
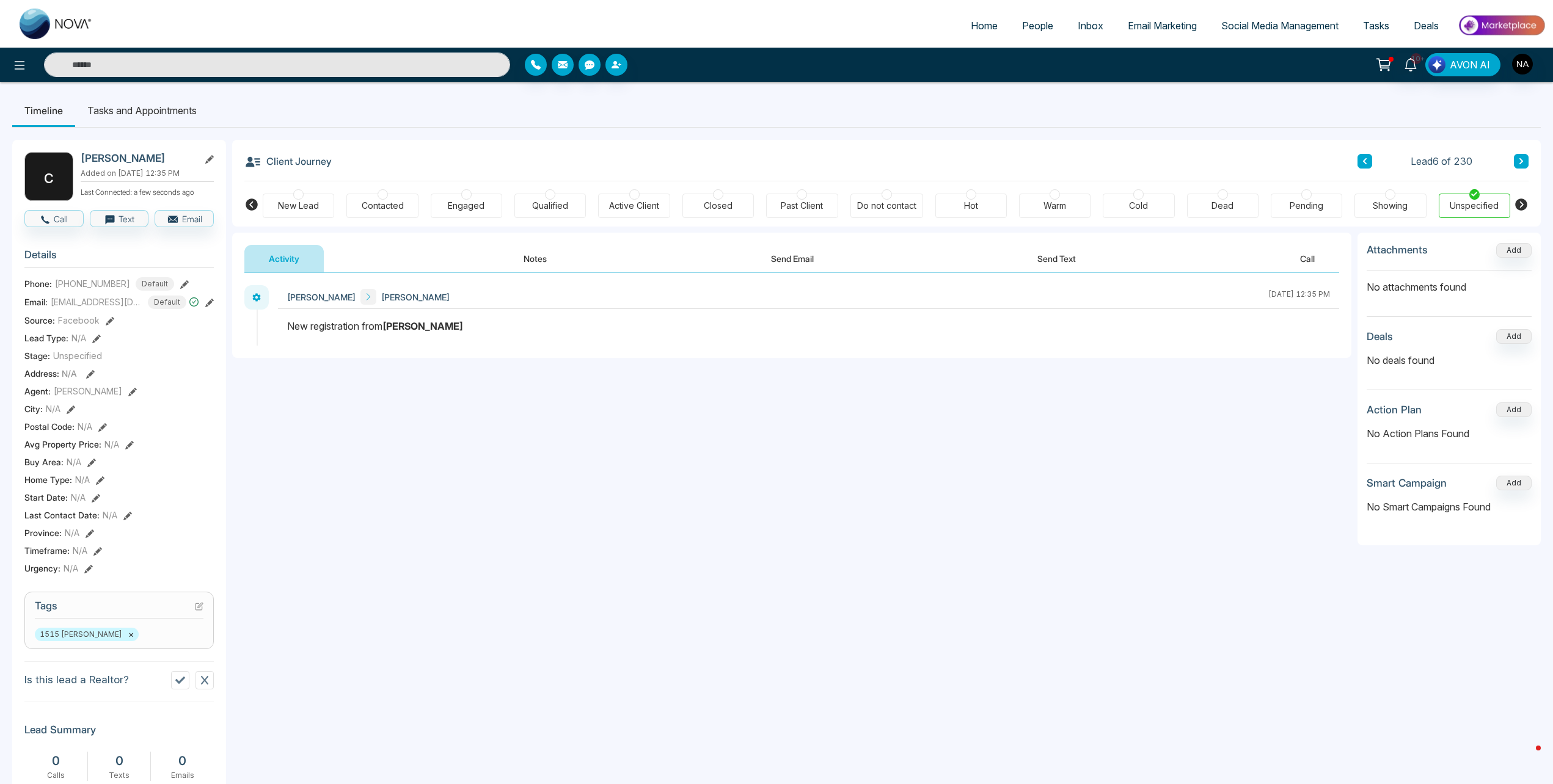
click at [1365, 159] on icon at bounding box center [1364, 161] width 4 height 6
click at [78, 273] on div "[EMAIL_ADDRESS][DOMAIN_NAME]" at bounding box center [110, 274] width 151 height 21
click at [78, 272] on div "[EMAIL_ADDRESS][DOMAIN_NAME]" at bounding box center [110, 274] width 151 height 21
click at [1361, 161] on button at bounding box center [1364, 161] width 15 height 14
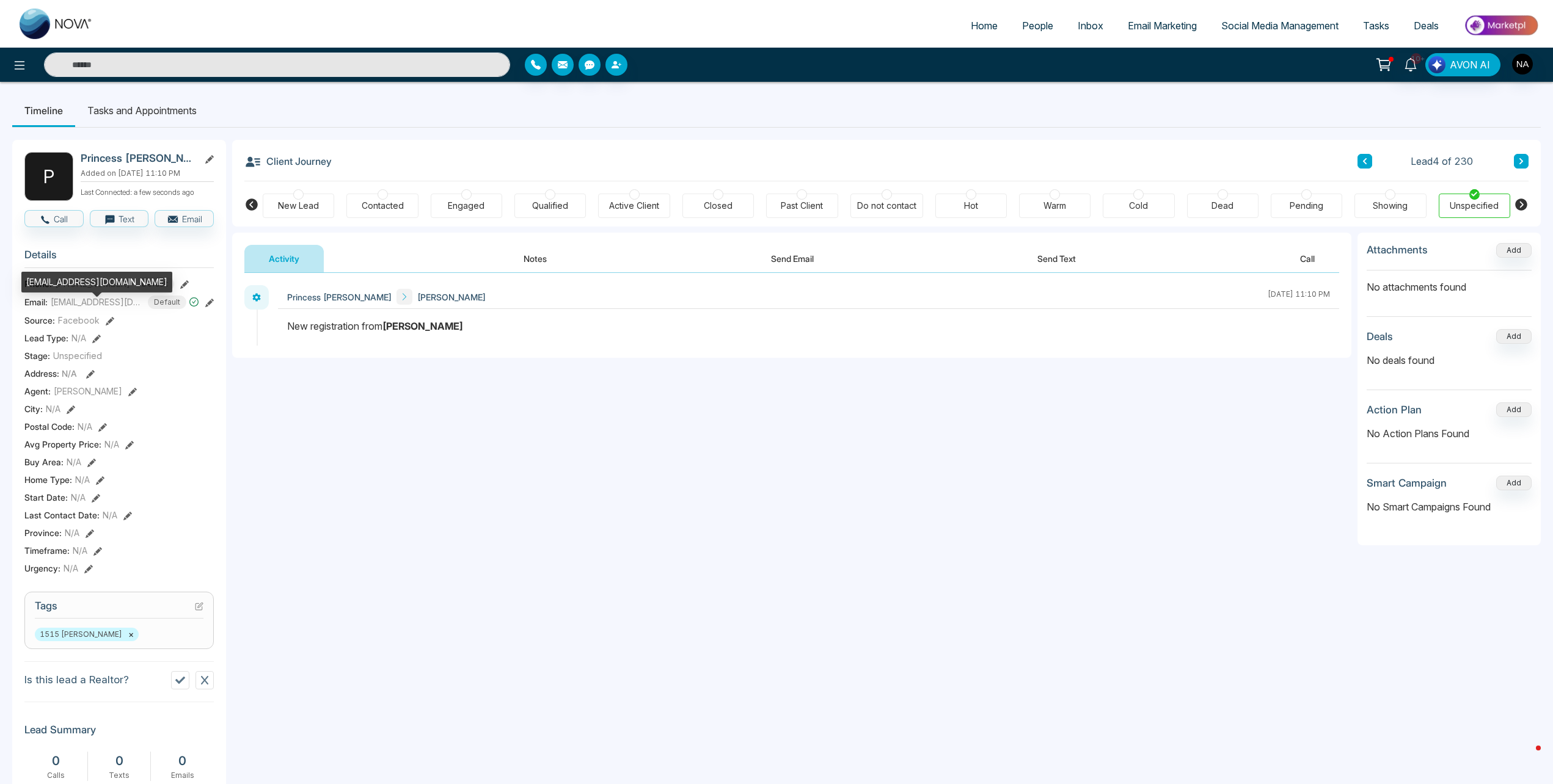
click at [70, 285] on div "[EMAIL_ADDRESS][DOMAIN_NAME]" at bounding box center [96, 282] width 151 height 21
click at [1363, 156] on button at bounding box center [1364, 161] width 15 height 14
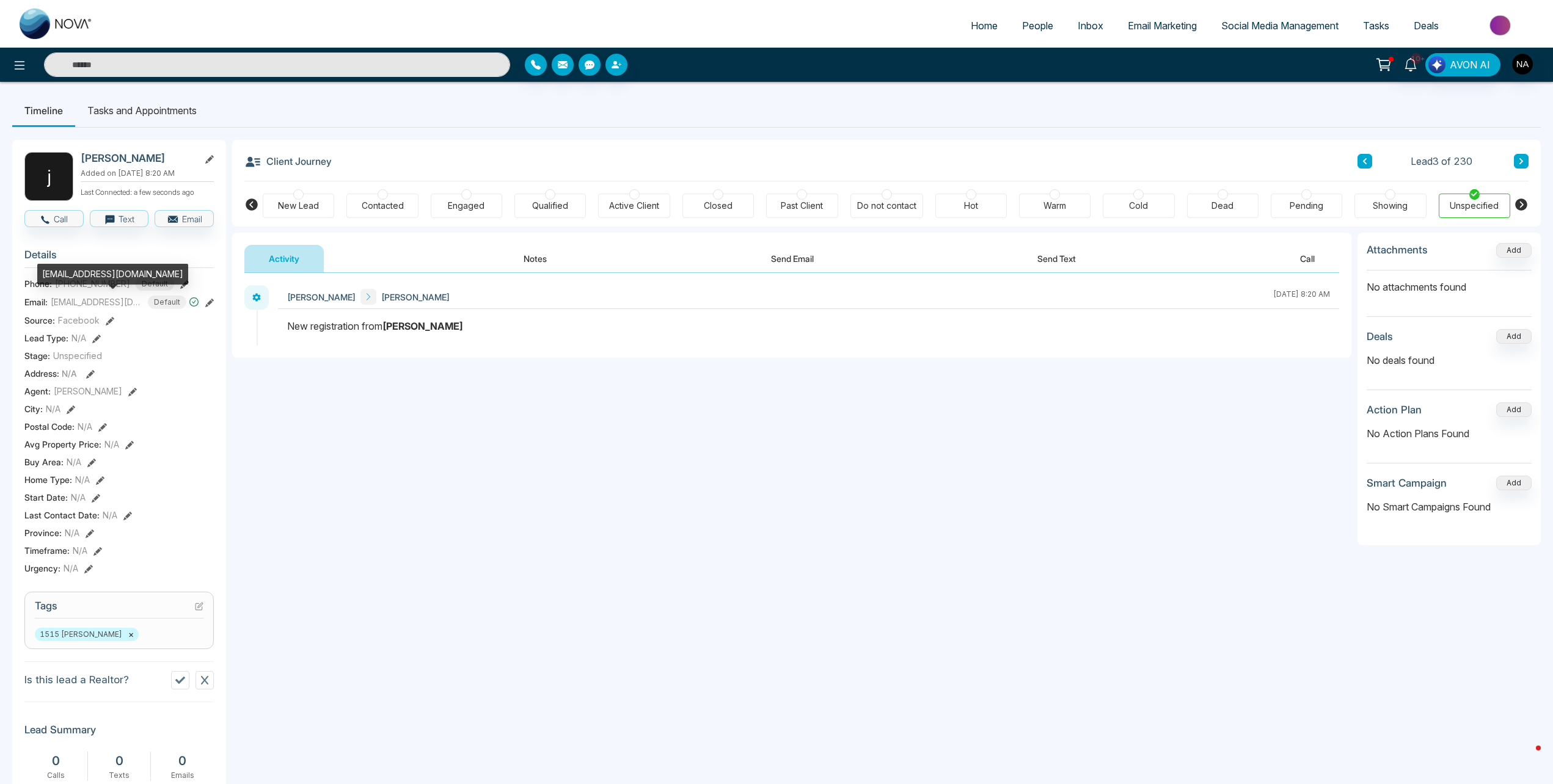
click at [72, 275] on div "[EMAIL_ADDRESS][DOMAIN_NAME]" at bounding box center [113, 274] width 151 height 21
click at [72, 276] on div "[EMAIL_ADDRESS][DOMAIN_NAME]" at bounding box center [113, 274] width 151 height 21
click at [1362, 163] on icon at bounding box center [1364, 161] width 6 height 7
click at [76, 281] on div "[EMAIL_ADDRESS][DOMAIN_NAME]" at bounding box center [116, 282] width 151 height 21
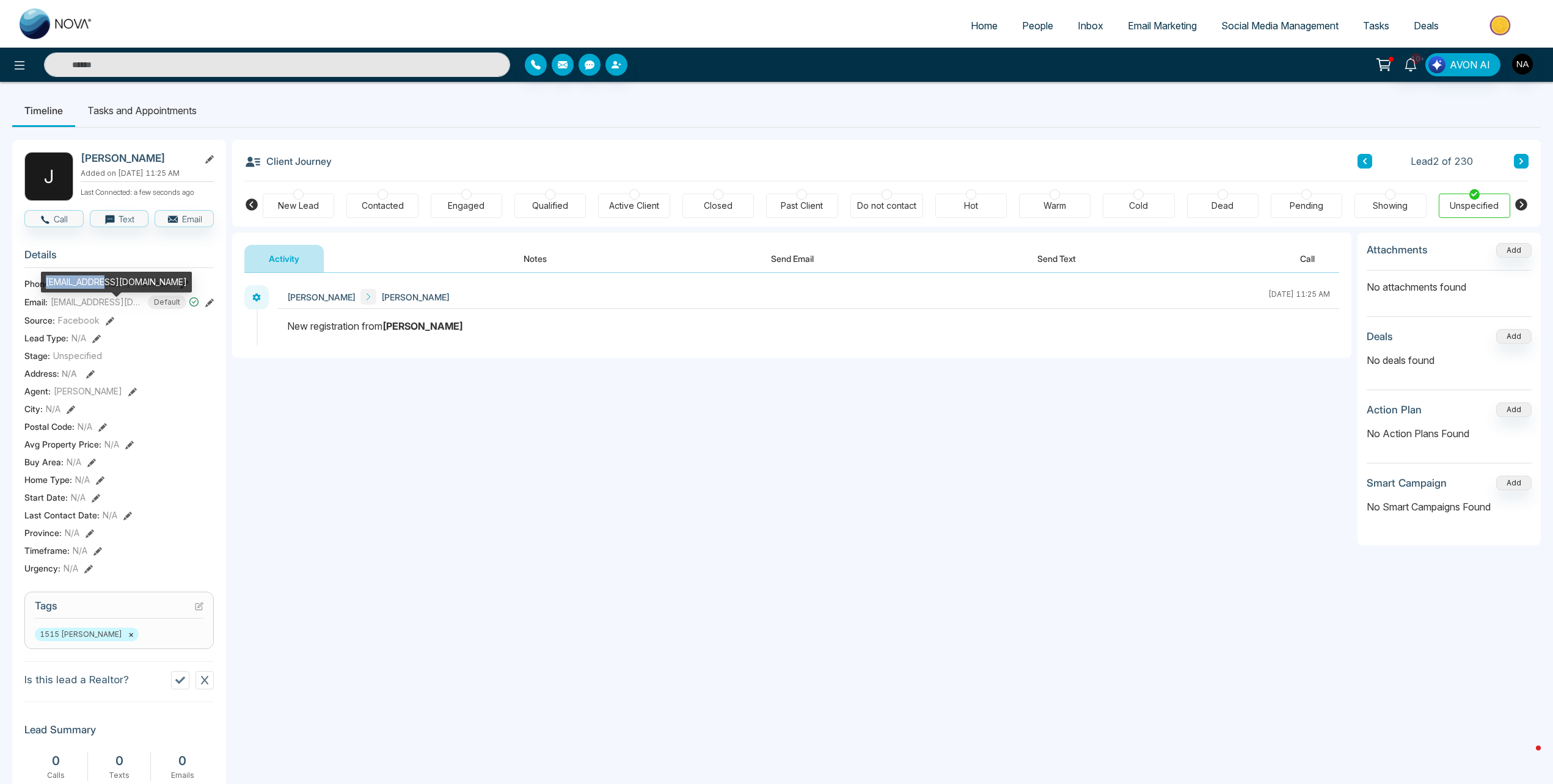
click at [76, 281] on div "[EMAIL_ADDRESS][DOMAIN_NAME]" at bounding box center [116, 282] width 151 height 21
click at [1359, 163] on button at bounding box center [1364, 161] width 15 height 14
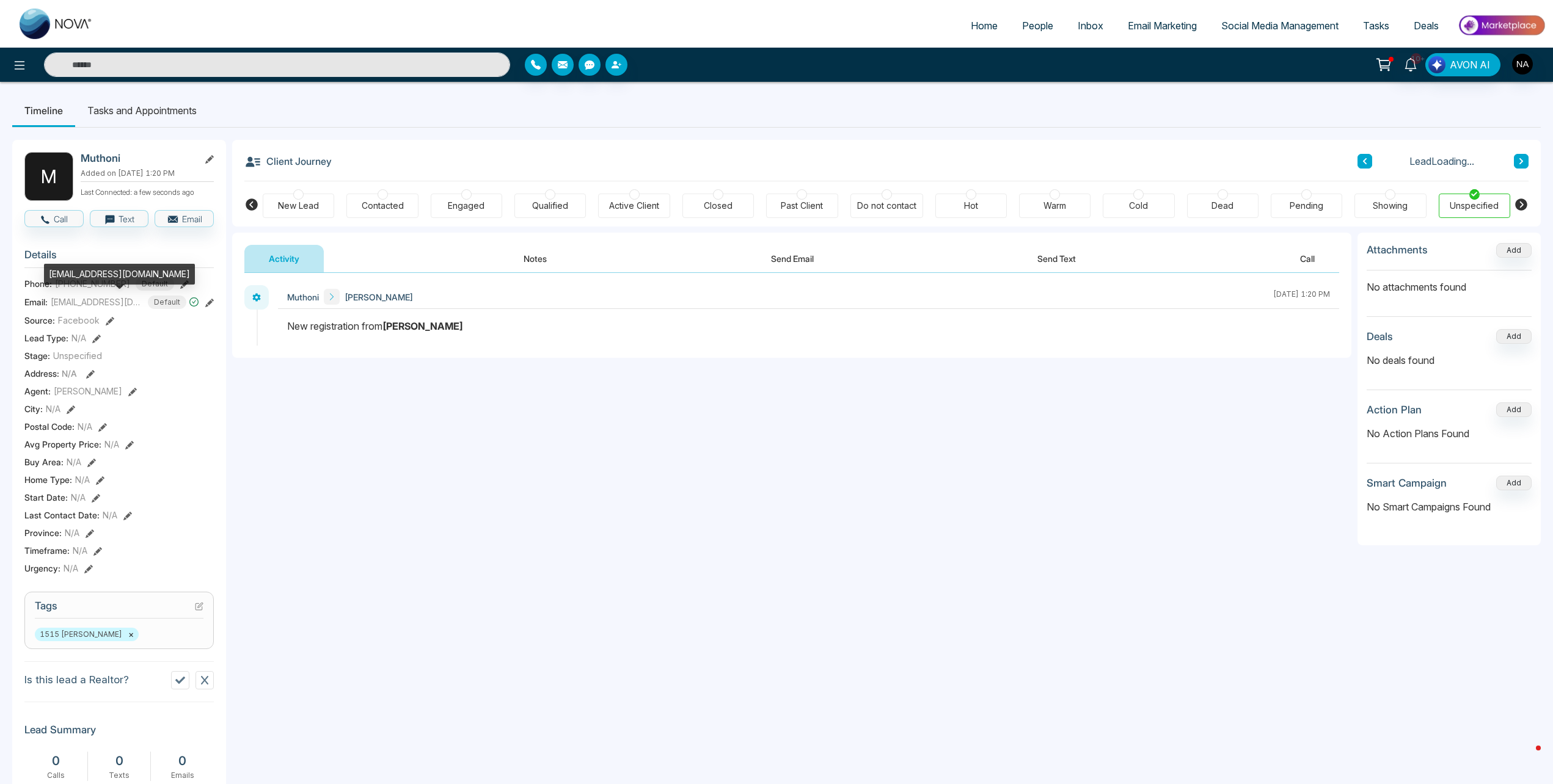
click at [96, 277] on div "[EMAIL_ADDRESS][DOMAIN_NAME]" at bounding box center [119, 274] width 151 height 21
click at [94, 277] on div "[EMAIL_ADDRESS][DOMAIN_NAME]" at bounding box center [119, 274] width 151 height 21
click at [95, 277] on div "[EMAIL_ADDRESS][DOMAIN_NAME]" at bounding box center [119, 274] width 151 height 21
click at [109, 271] on div "[EMAIL_ADDRESS][DOMAIN_NAME]" at bounding box center [119, 274] width 151 height 21
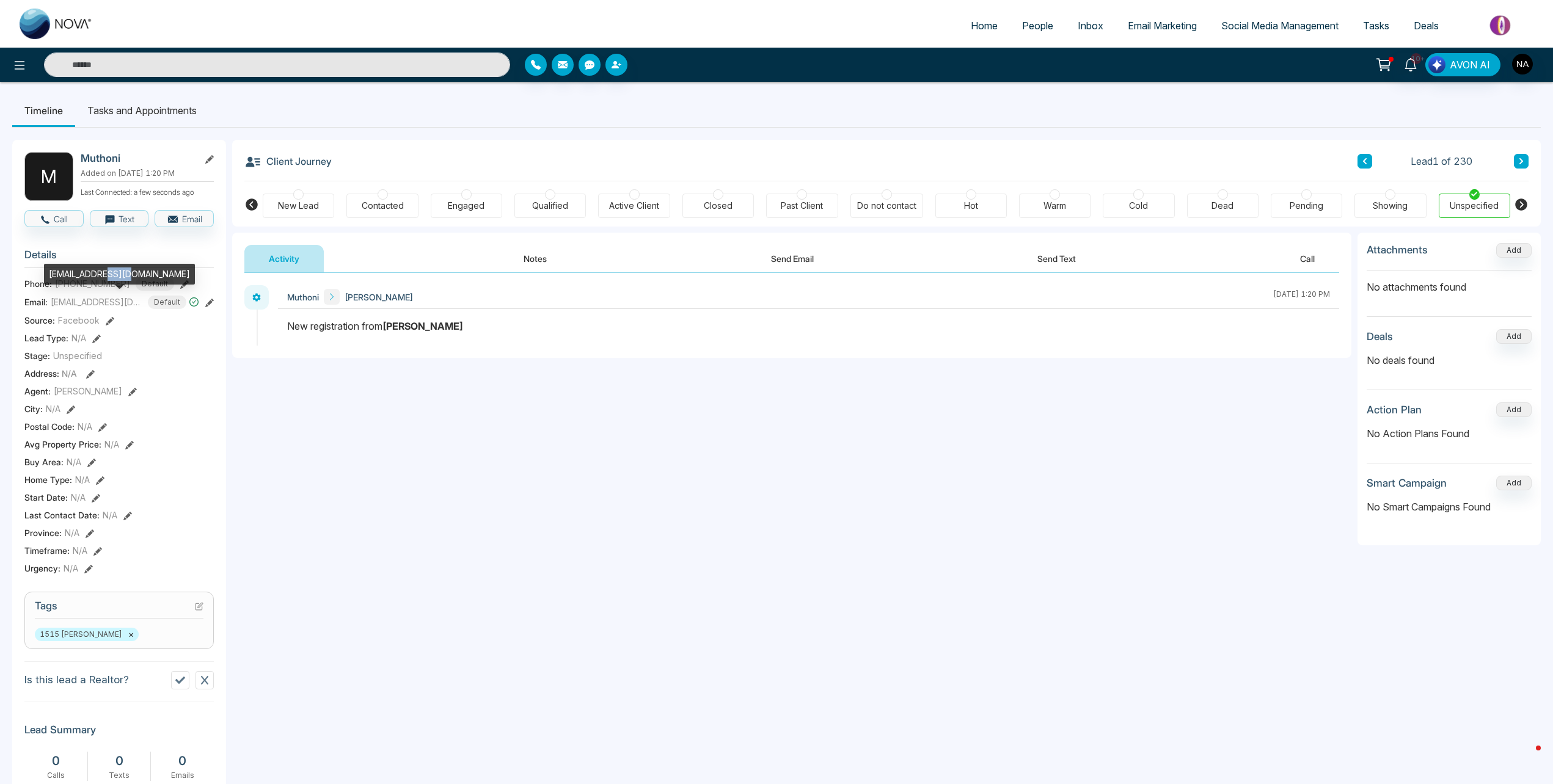
click at [109, 271] on div "[EMAIL_ADDRESS][DOMAIN_NAME]" at bounding box center [119, 274] width 151 height 21
drag, startPoint x: 554, startPoint y: 262, endPoint x: 542, endPoint y: 262, distance: 12.0
click at [554, 262] on button "Notes" at bounding box center [535, 259] width 72 height 28
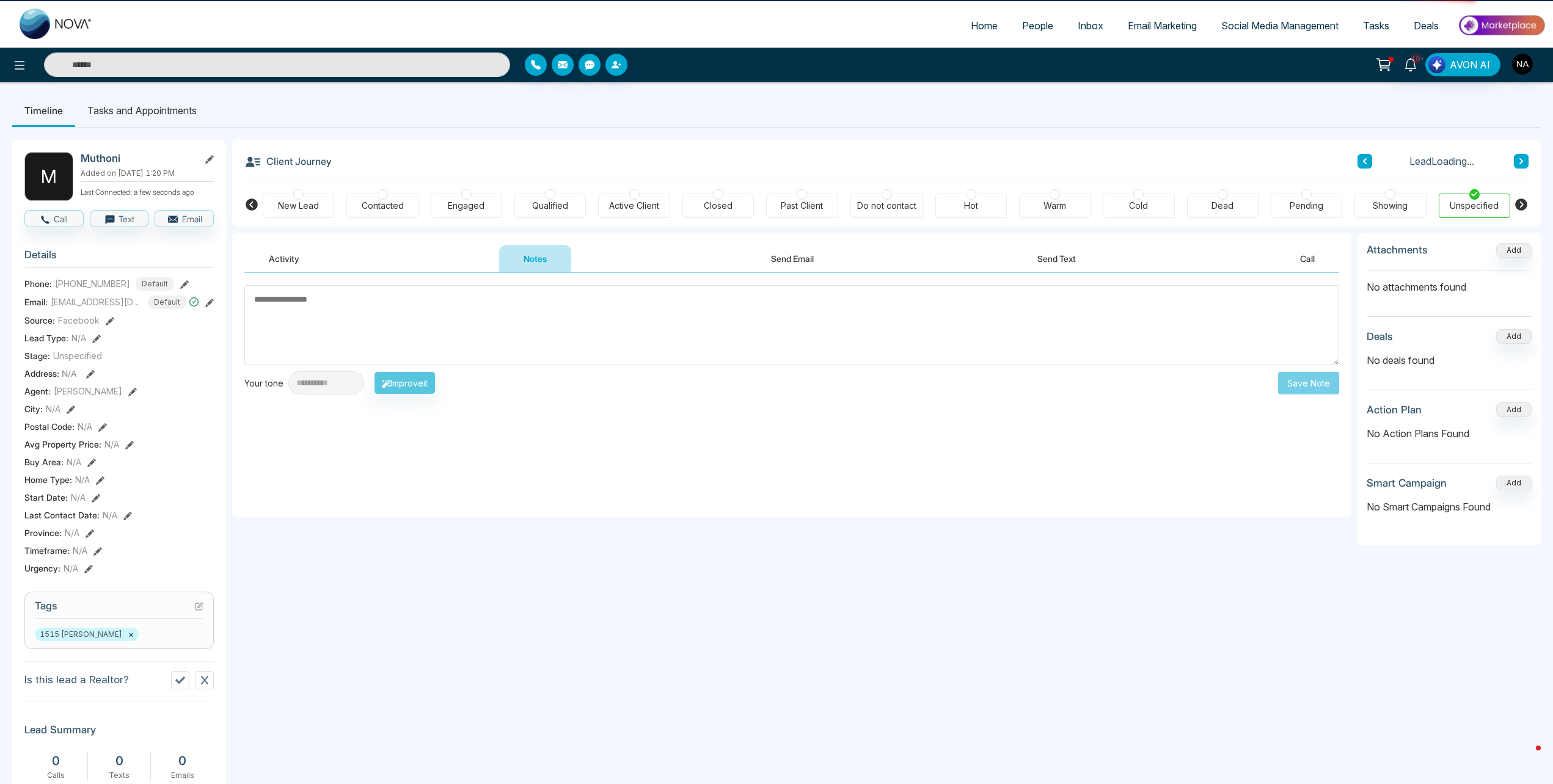
click at [294, 206] on div "New Lead" at bounding box center [299, 206] width 41 height 13
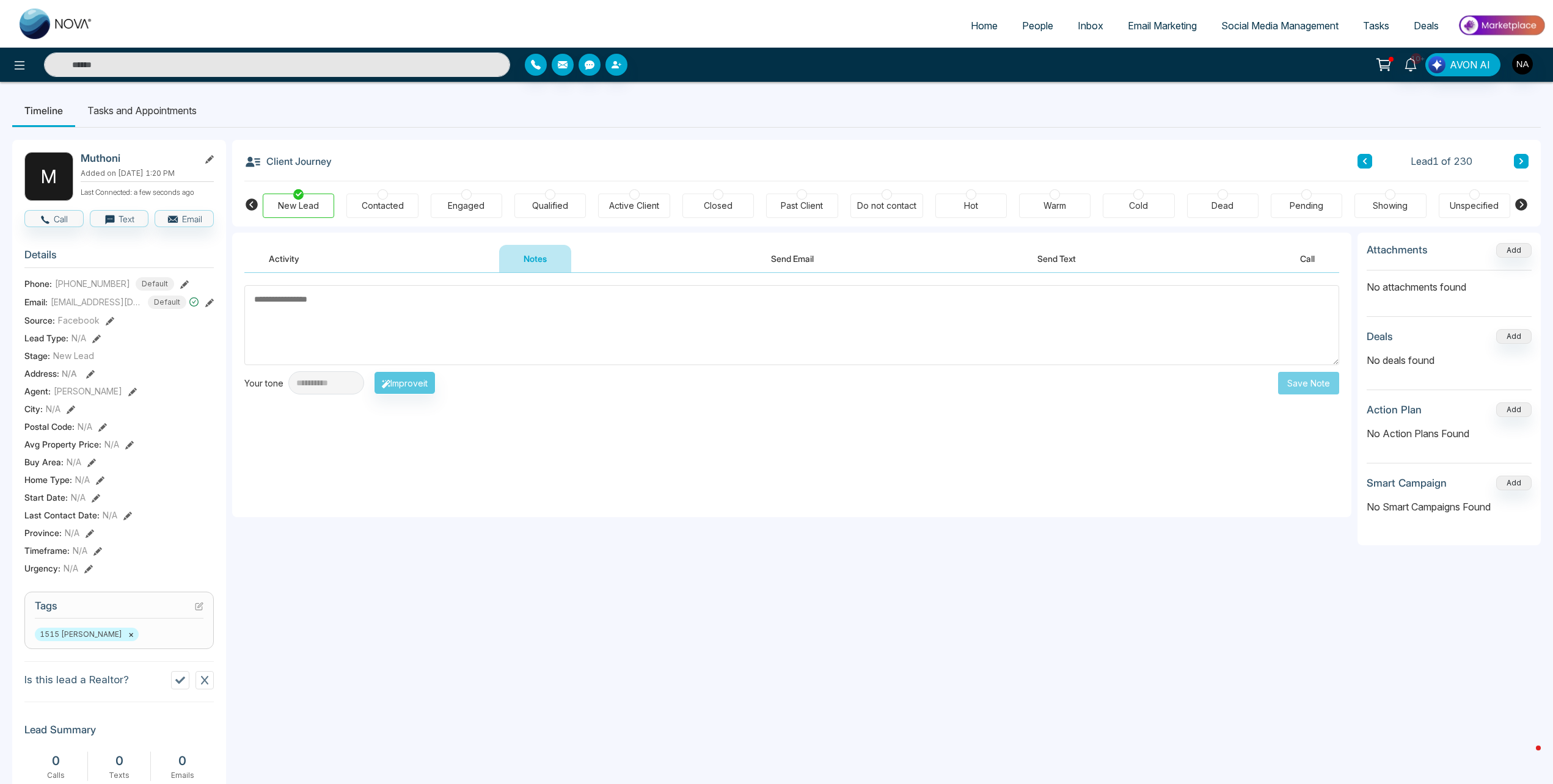
click at [346, 316] on textarea at bounding box center [792, 325] width 1095 height 80
click at [295, 335] on textarea at bounding box center [792, 325] width 1095 height 80
type textarea "*********"
click at [1316, 383] on button "Save Note" at bounding box center [1308, 383] width 61 height 22
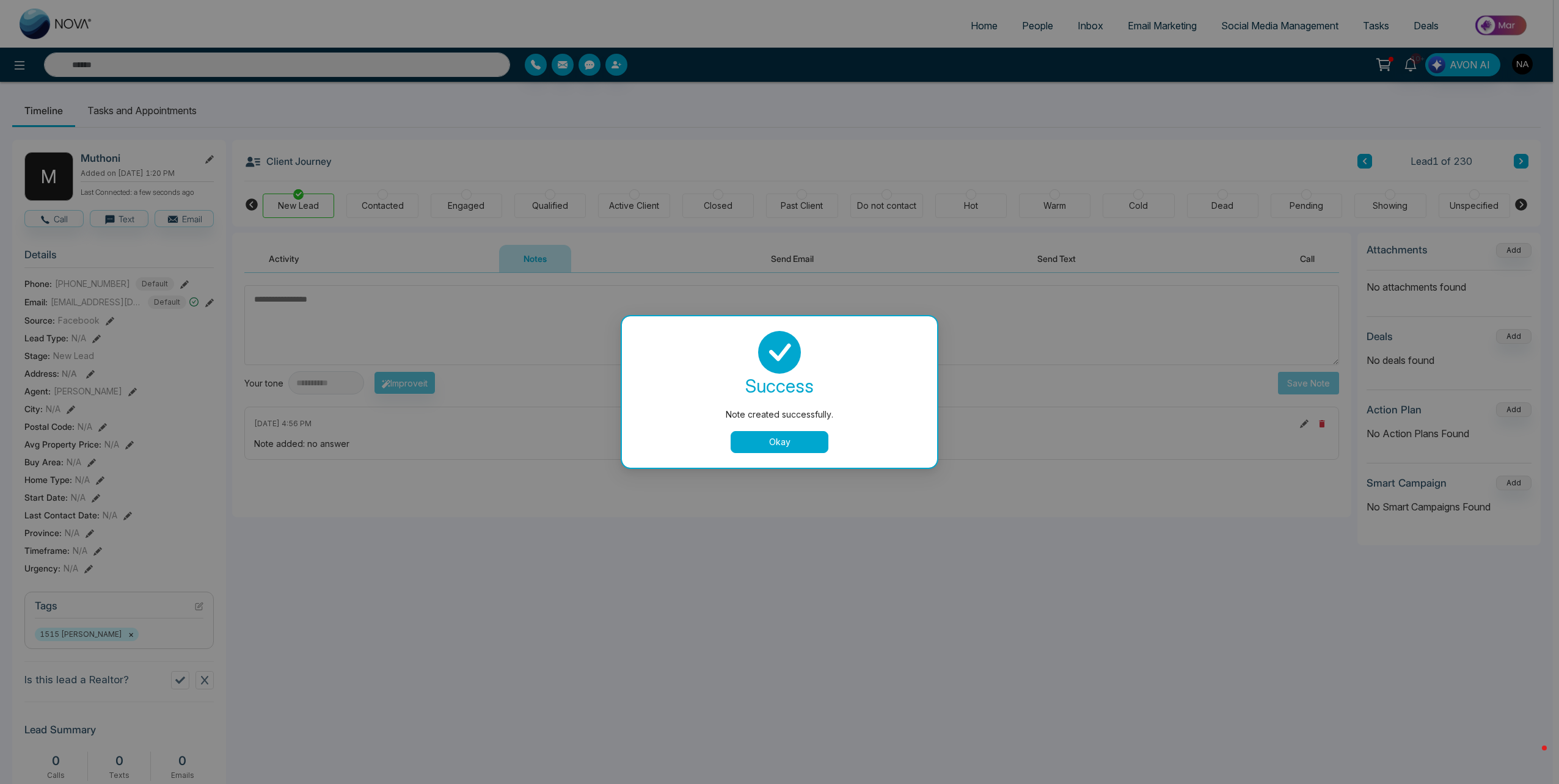
click at [778, 445] on button "Okay" at bounding box center [779, 441] width 98 height 22
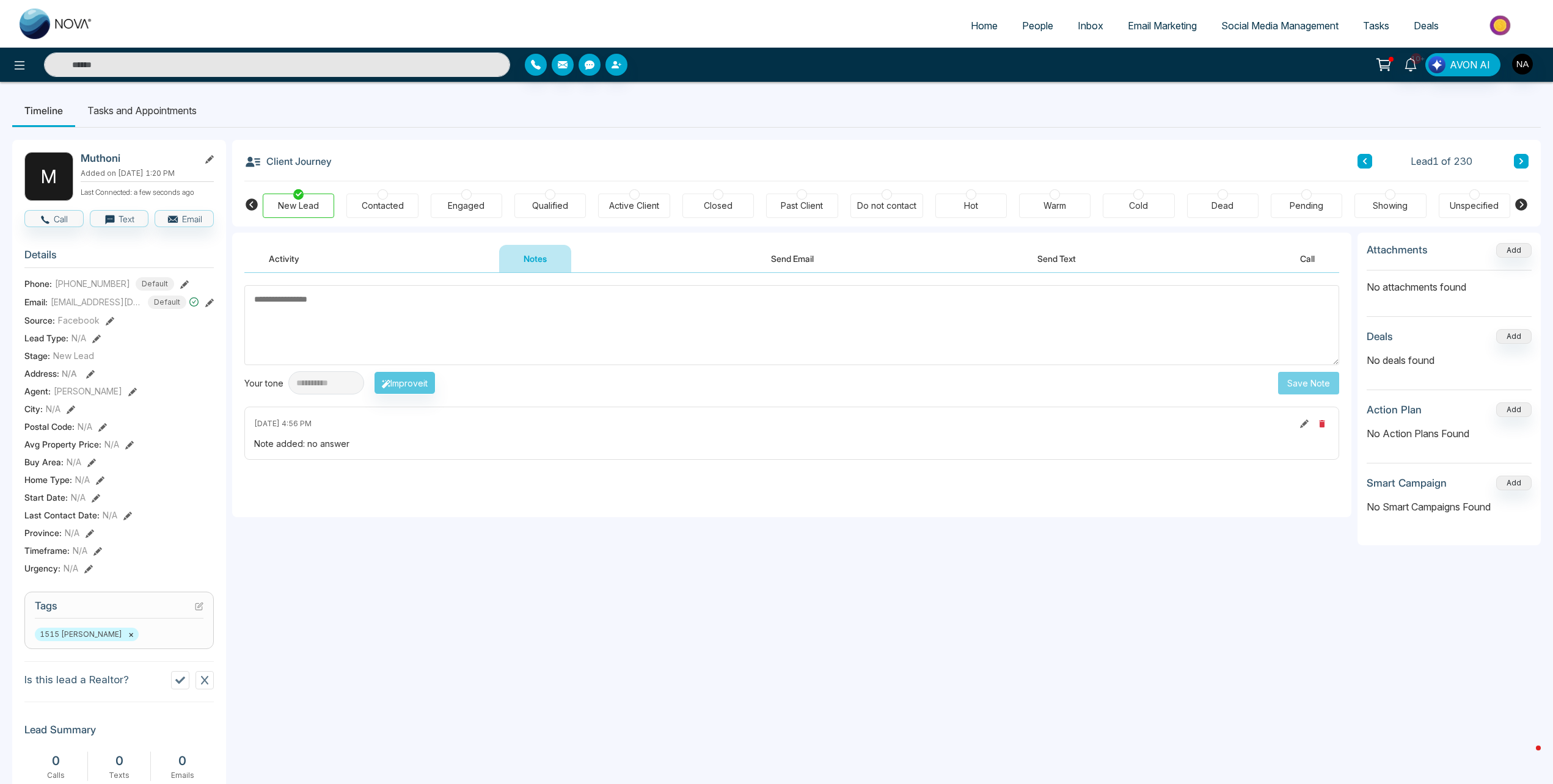
click at [1520, 164] on icon at bounding box center [1521, 161] width 6 height 7
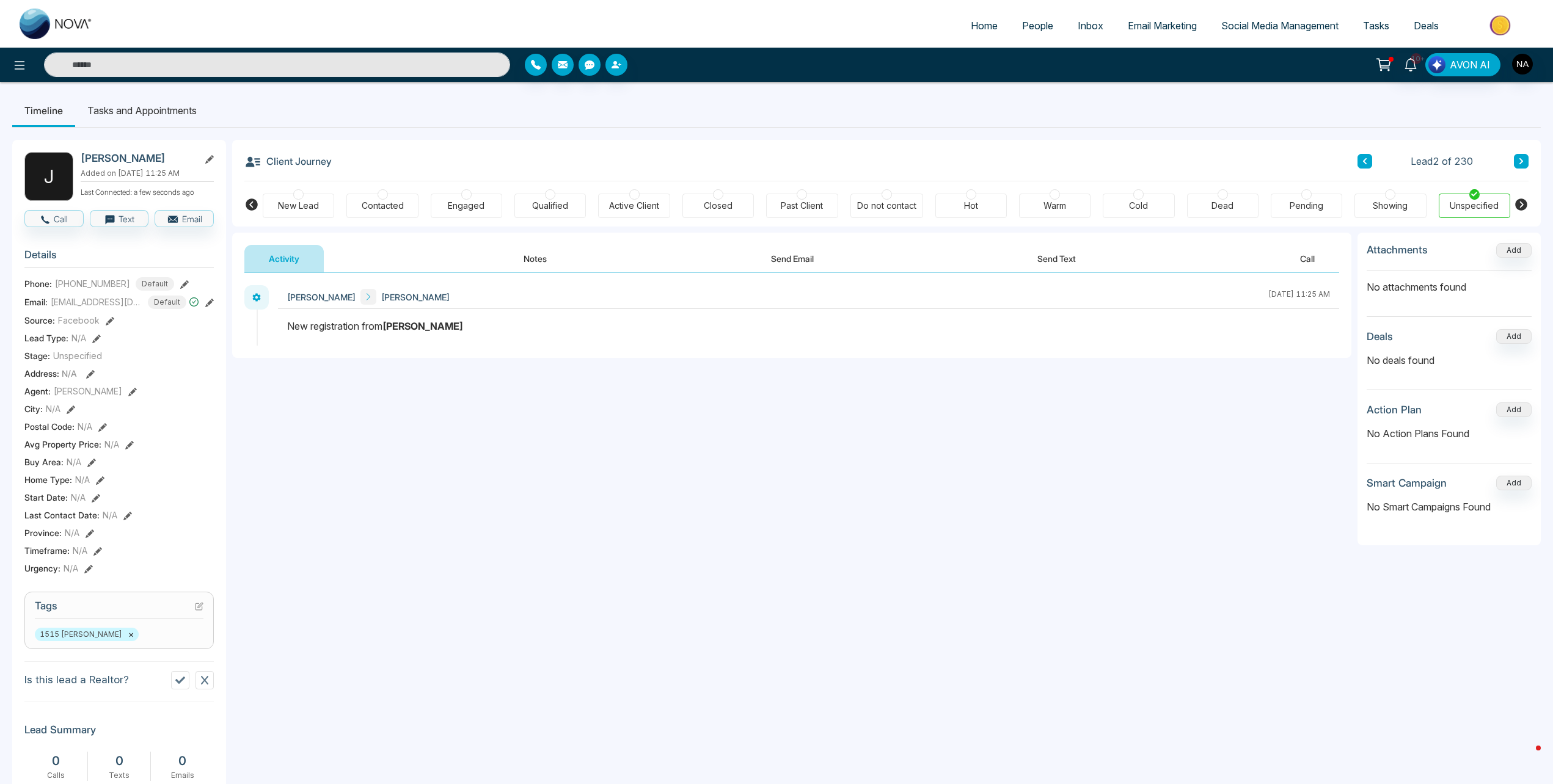
click at [304, 204] on div "New Lead" at bounding box center [299, 206] width 41 height 13
click at [555, 266] on button "Notes" at bounding box center [535, 259] width 72 height 28
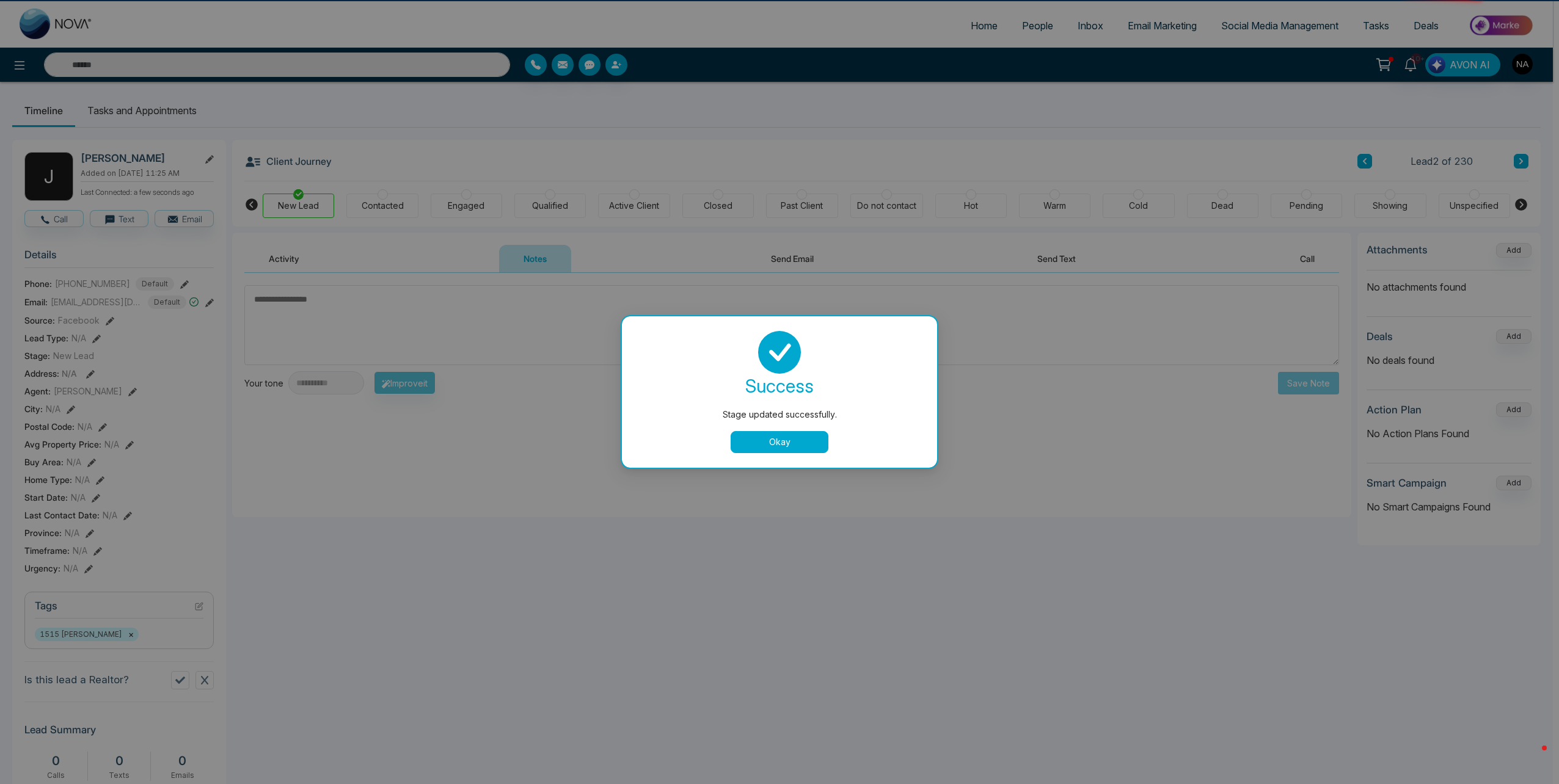
click at [457, 308] on div "Stage updated successfully. success Stage updated successfully. Okay" at bounding box center [779, 392] width 1559 height 784
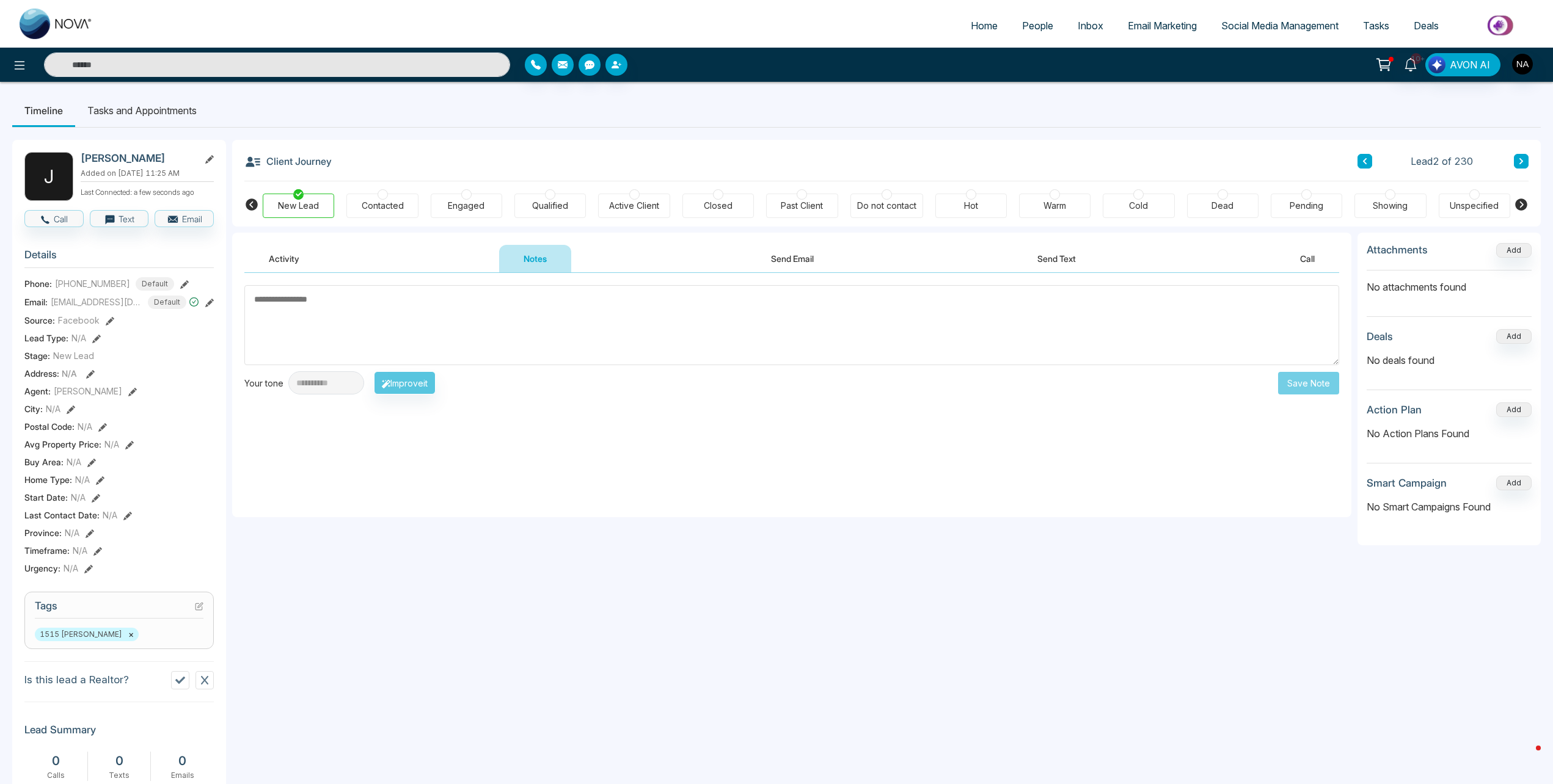
click at [545, 320] on textarea at bounding box center [792, 325] width 1095 height 80
type textarea "*********"
click at [1295, 378] on button "Save Note" at bounding box center [1308, 383] width 61 height 22
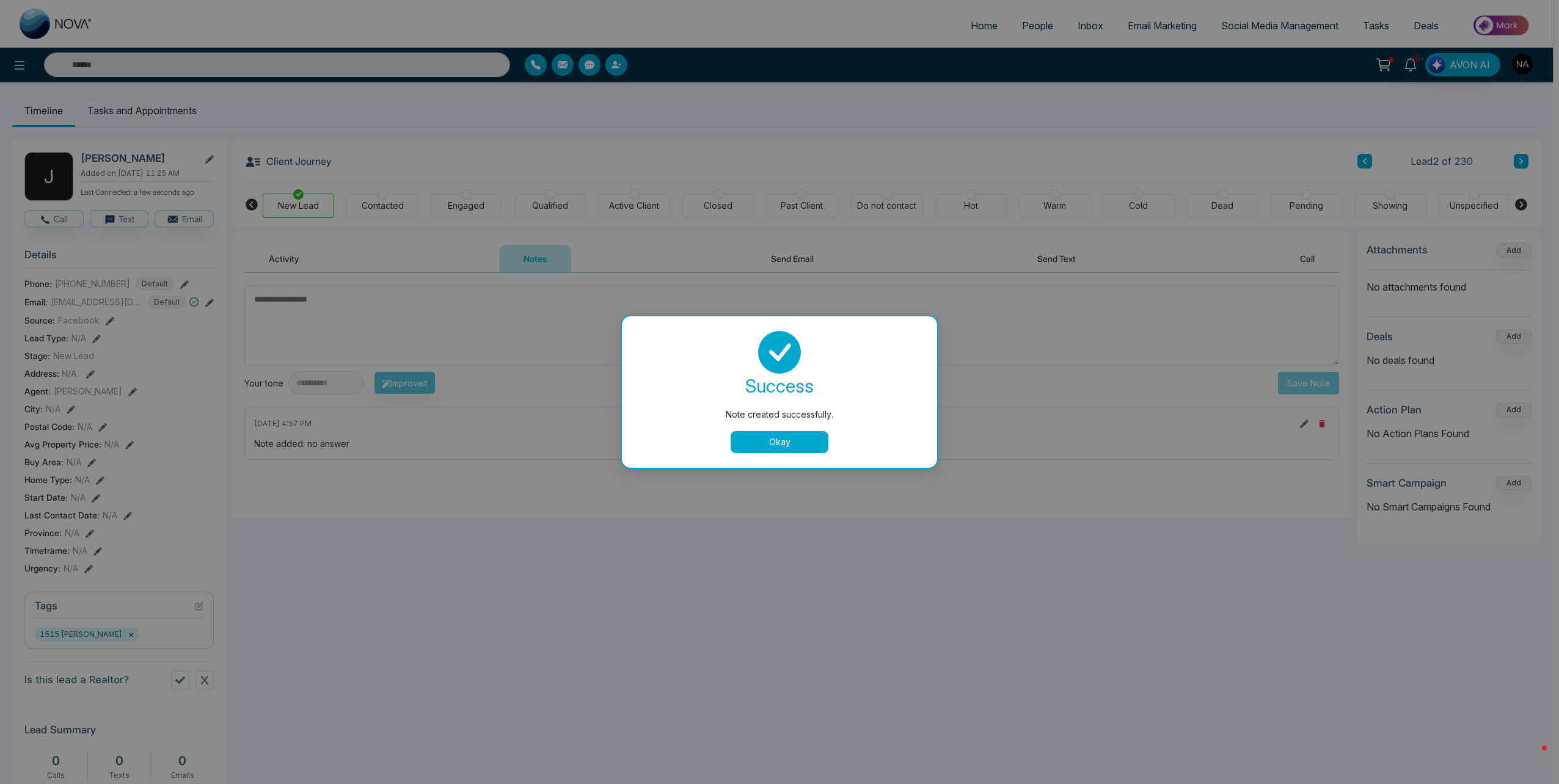
click at [788, 441] on button "Okay" at bounding box center [779, 441] width 98 height 22
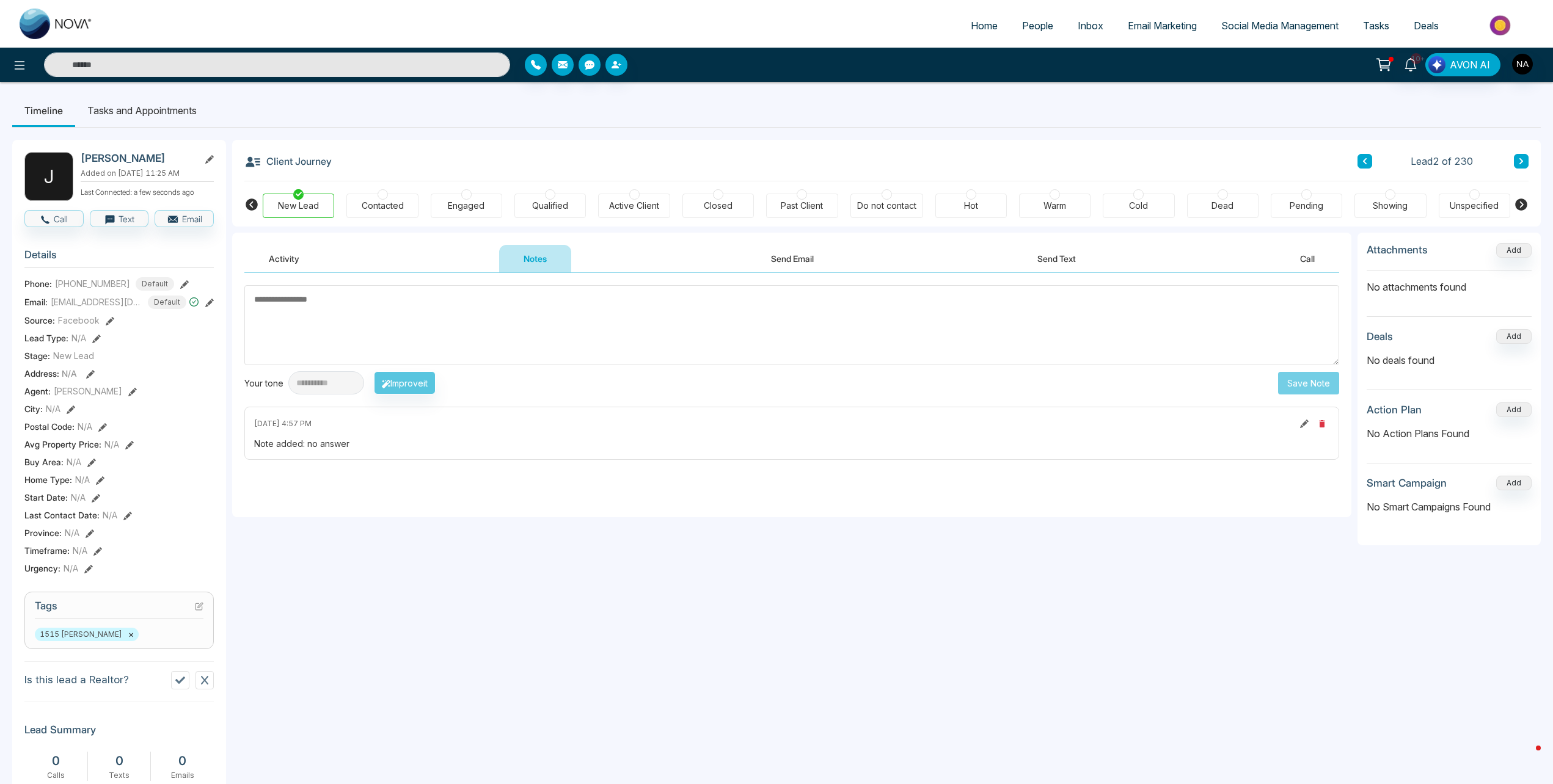
click at [1515, 155] on button at bounding box center [1521, 161] width 15 height 14
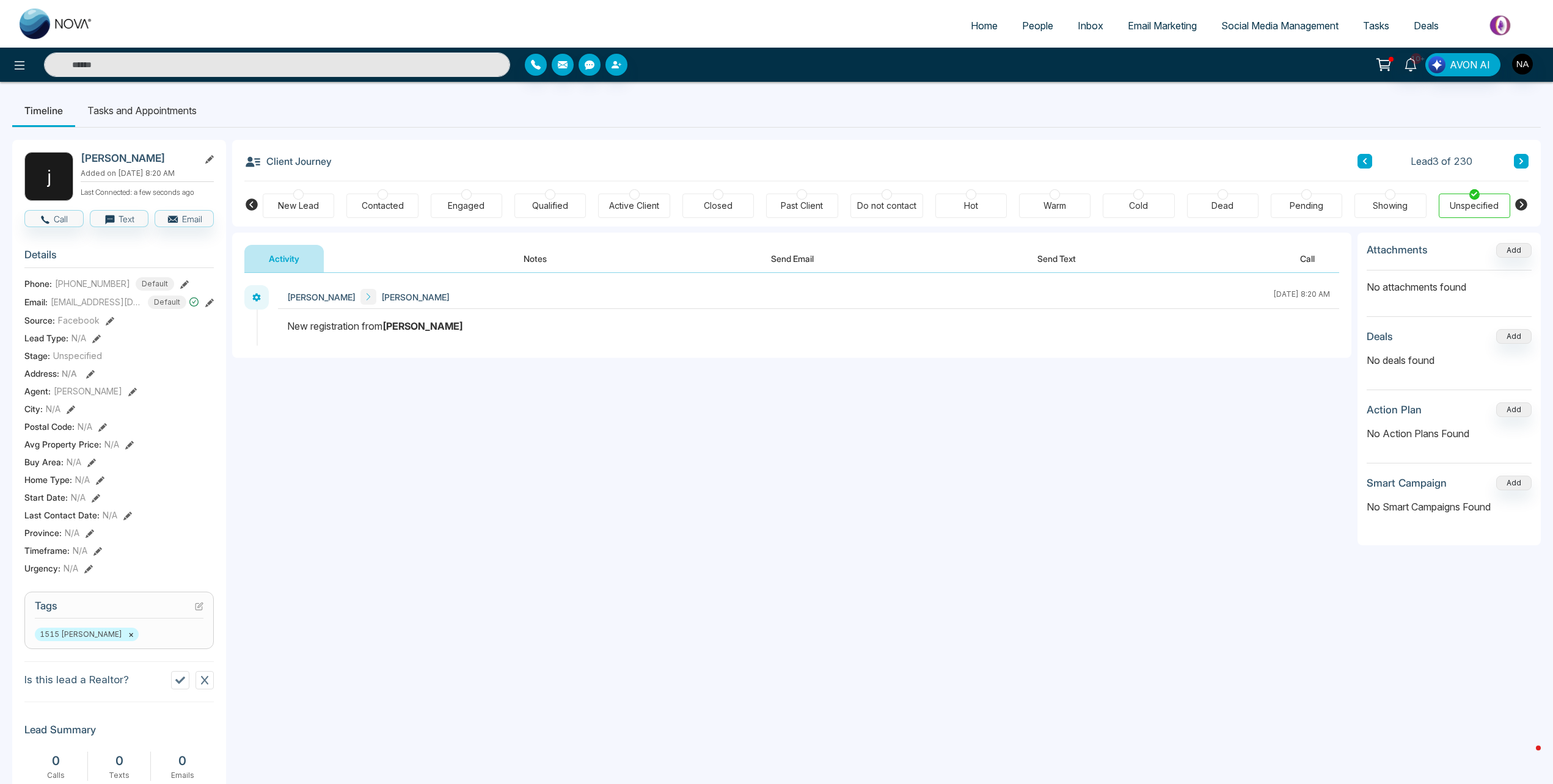
click at [521, 249] on button "Notes" at bounding box center [535, 259] width 72 height 28
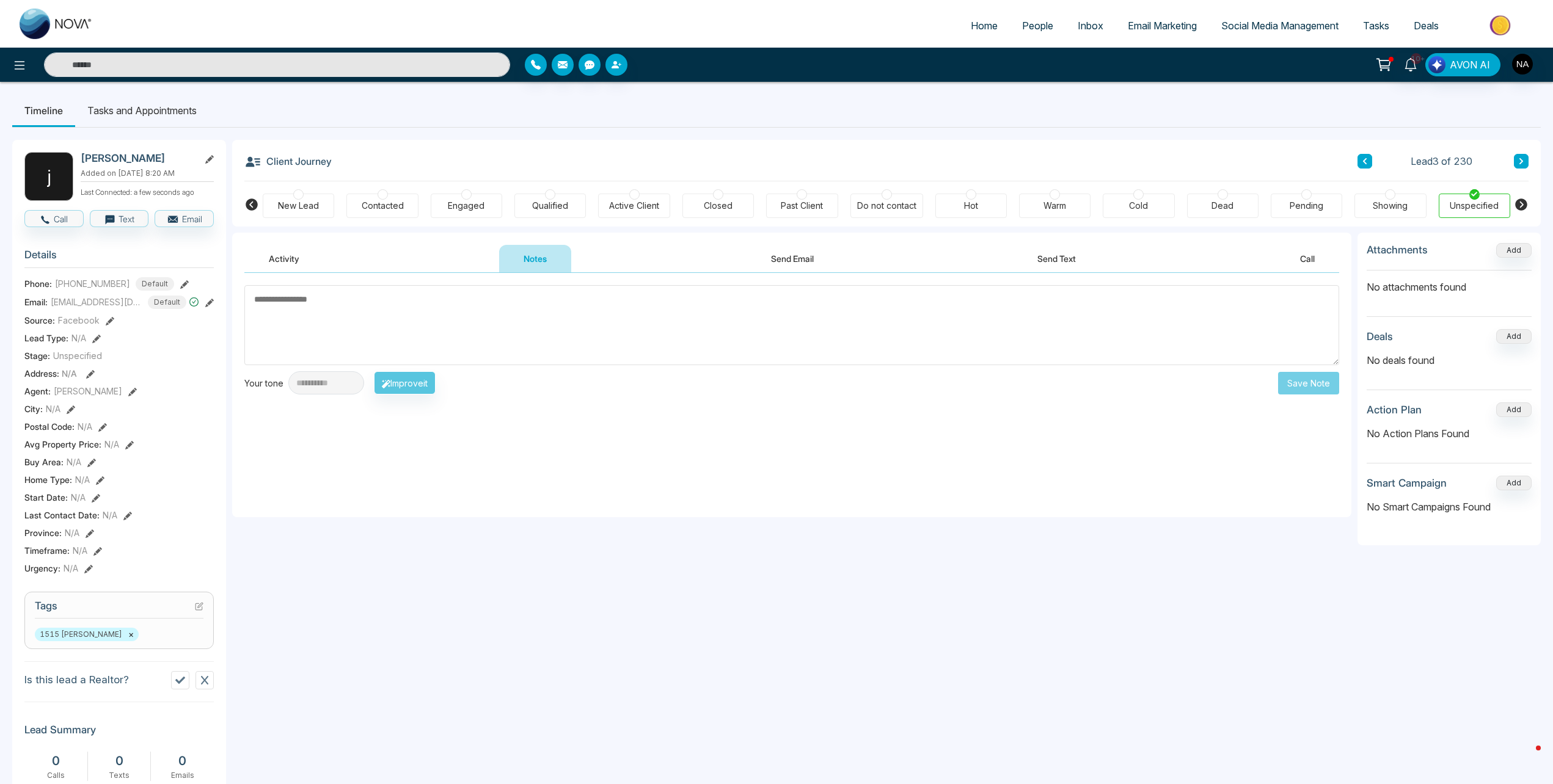
click at [275, 206] on div "New Lead" at bounding box center [298, 206] width 71 height 24
click at [329, 302] on textarea at bounding box center [792, 325] width 1095 height 80
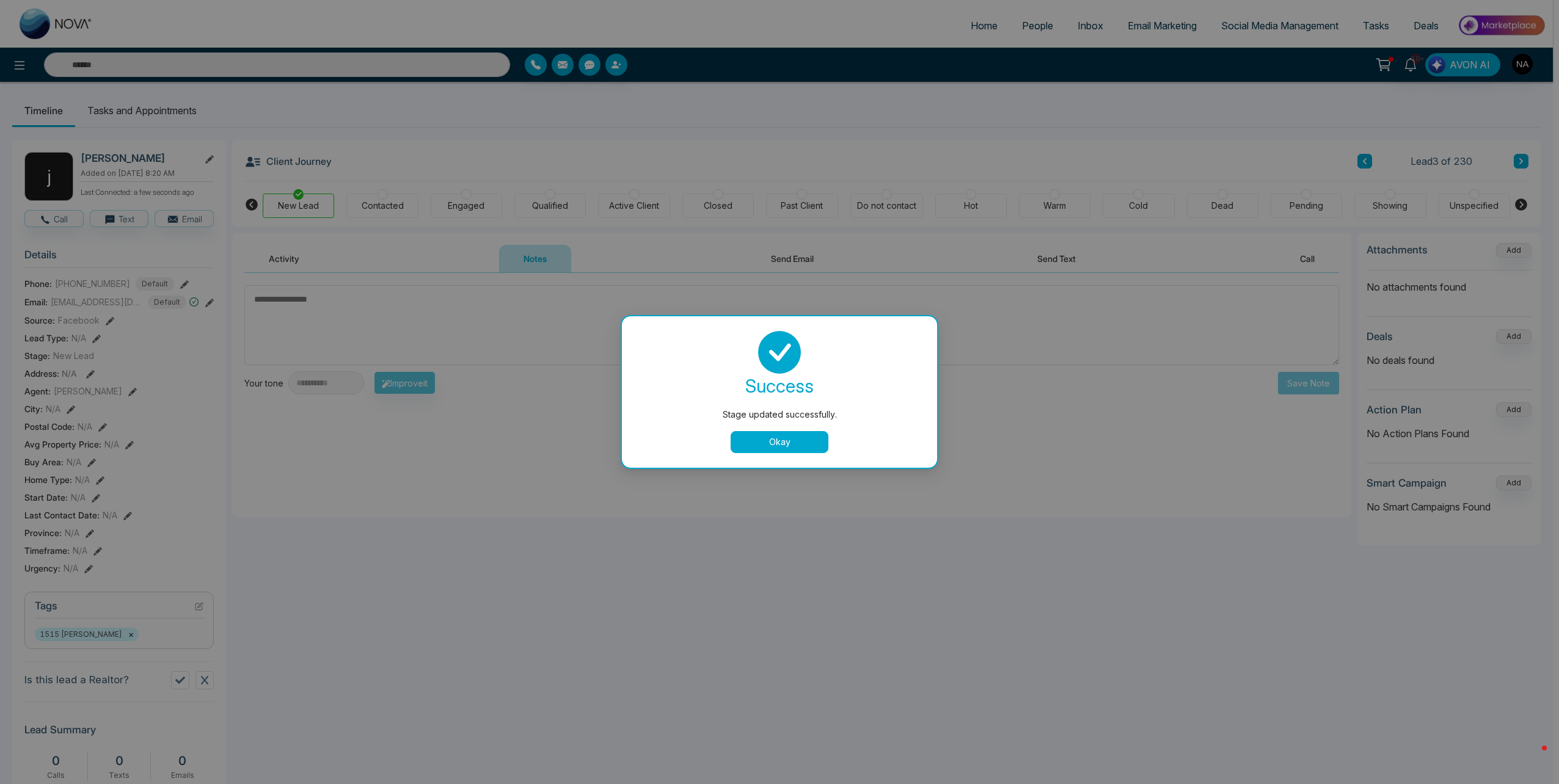
click at [771, 438] on button "Okay" at bounding box center [779, 441] width 98 height 22
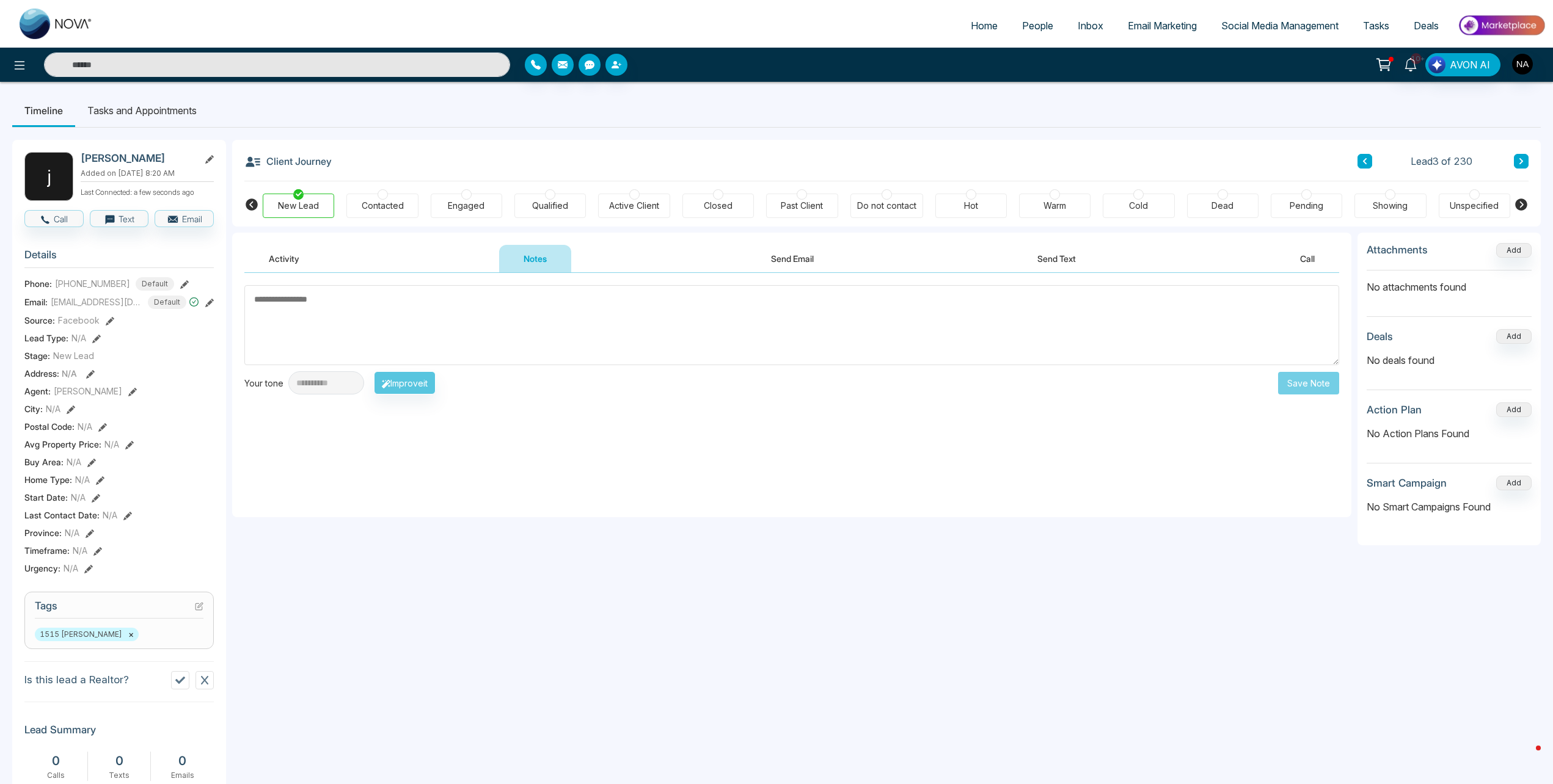
click at [299, 332] on textarea at bounding box center [792, 325] width 1095 height 80
type textarea "*********"
click at [1292, 376] on button "Save Note" at bounding box center [1308, 383] width 61 height 22
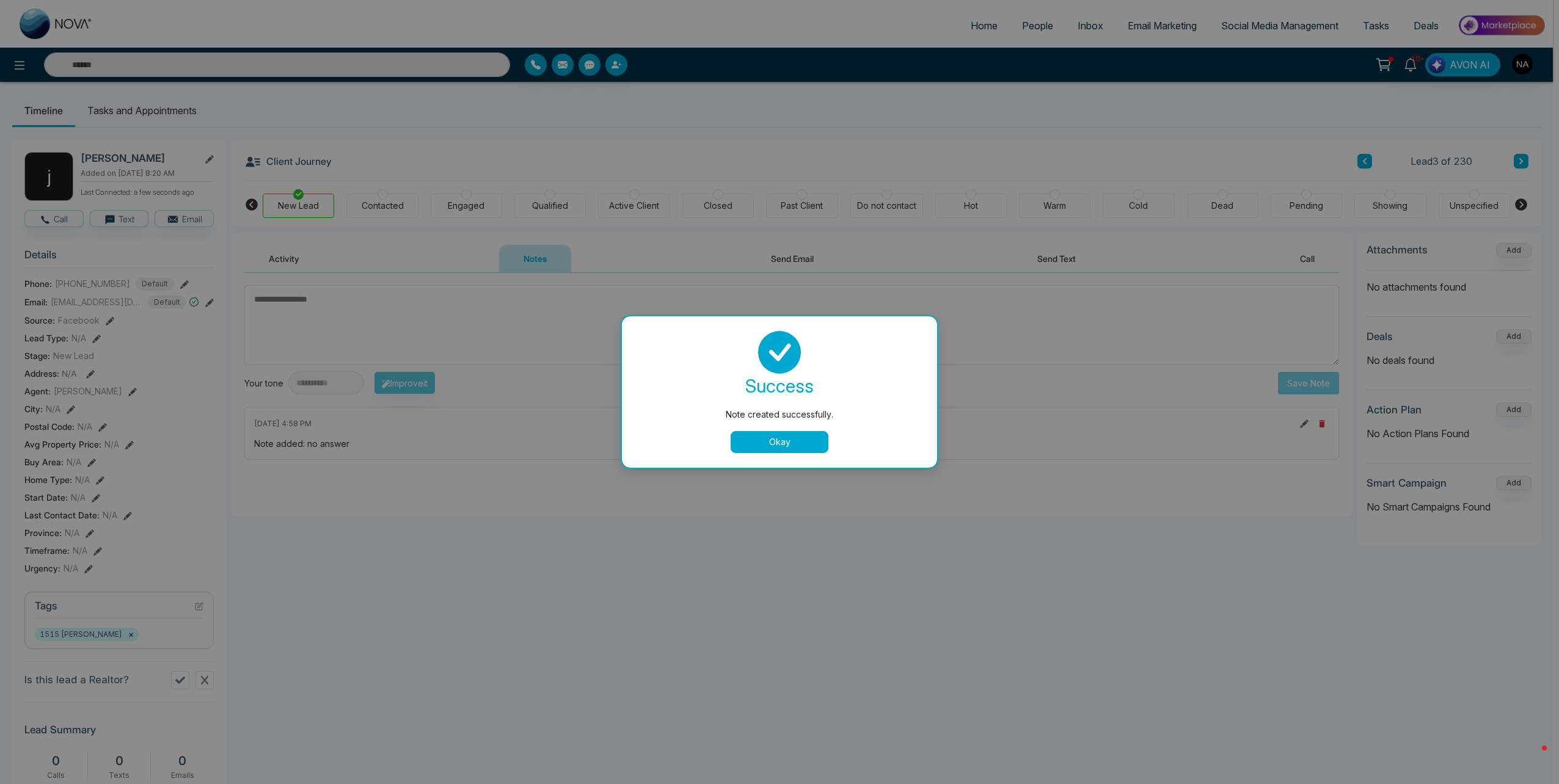
click at [784, 439] on button "Okay" at bounding box center [779, 441] width 98 height 22
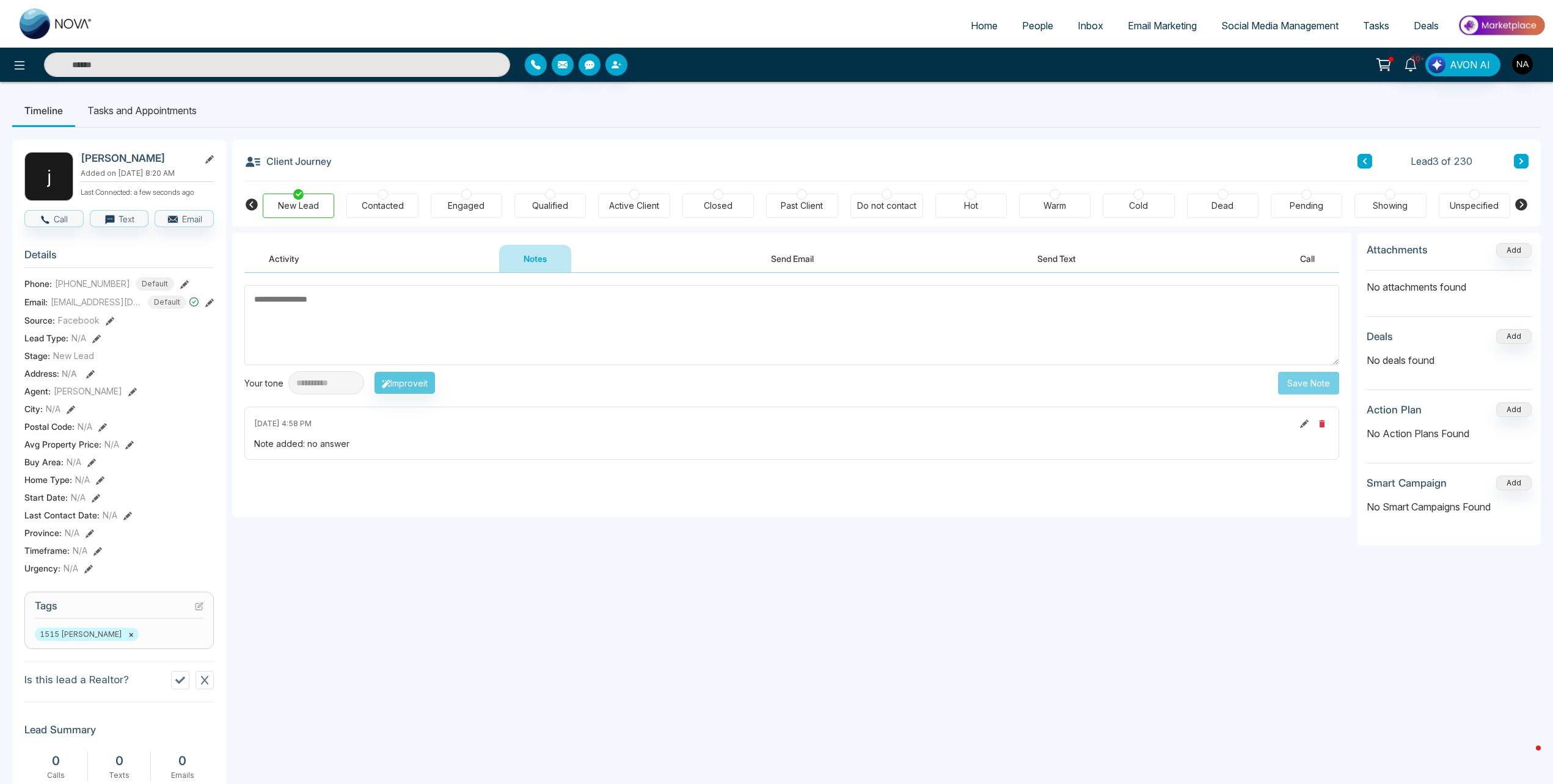
click at [1523, 162] on icon at bounding box center [1521, 161] width 6 height 7
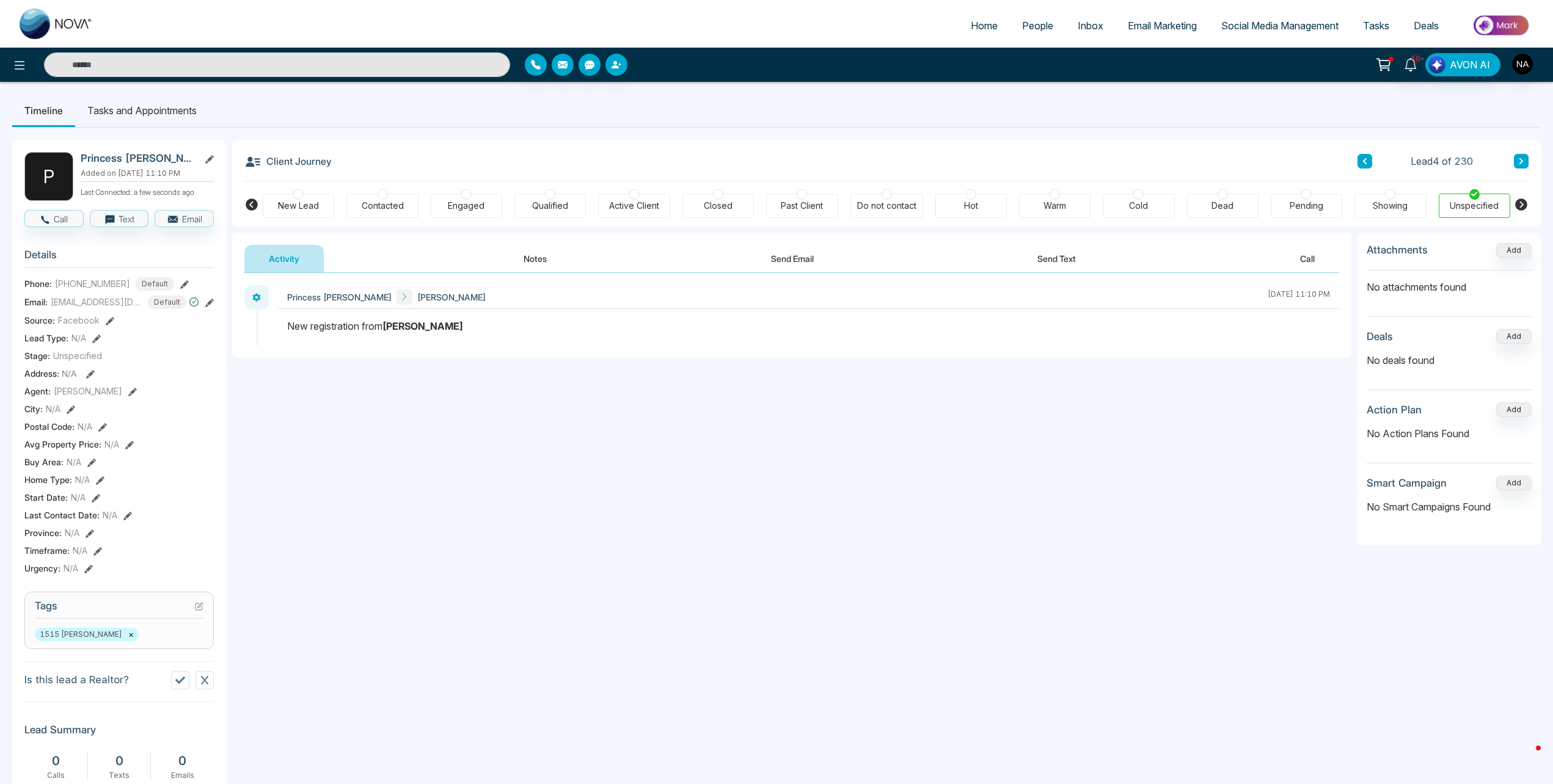
click at [537, 254] on button "Notes" at bounding box center [535, 259] width 72 height 28
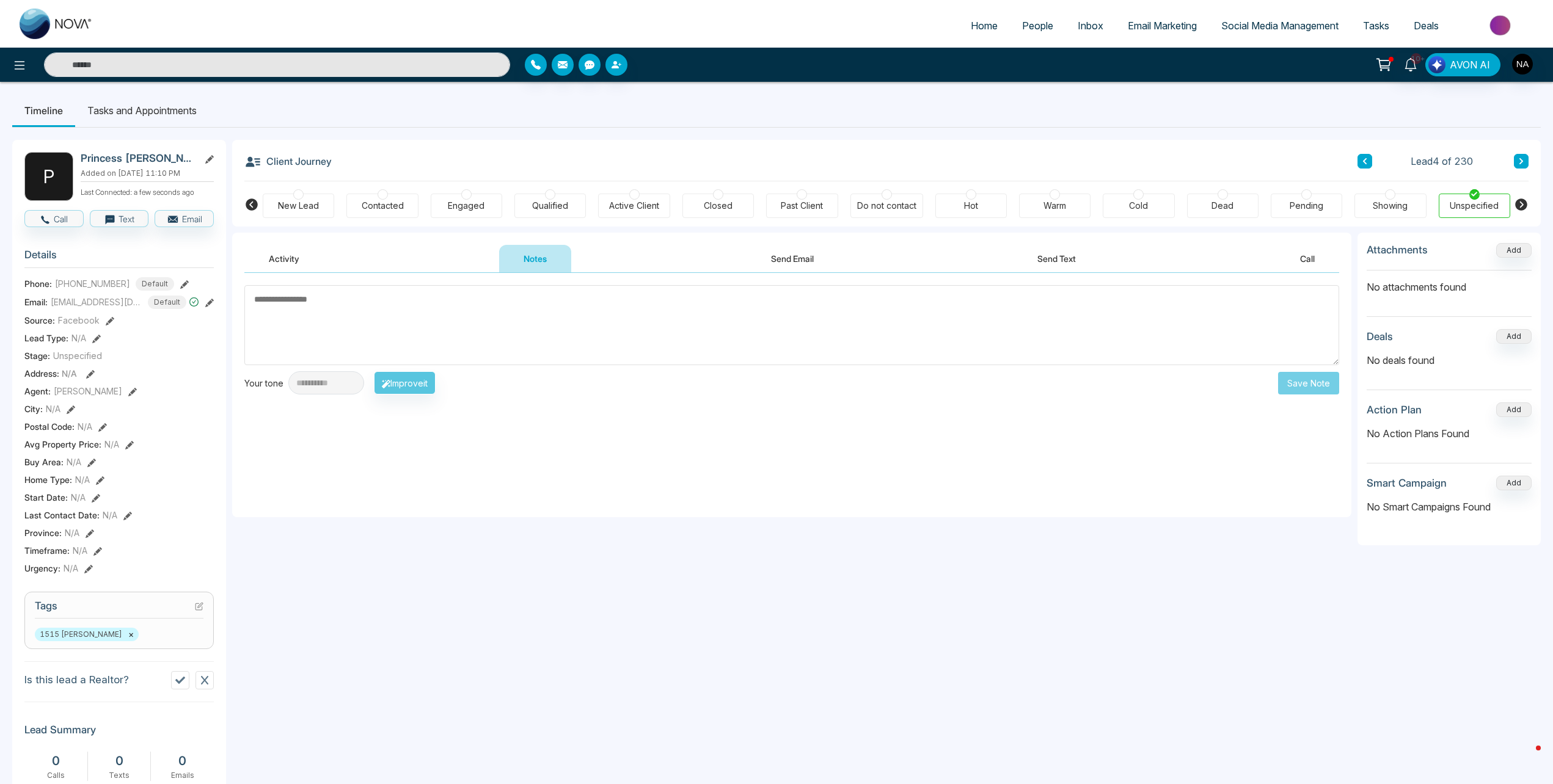
click at [320, 200] on div "New Lead" at bounding box center [298, 206] width 71 height 24
click at [361, 275] on div "**********" at bounding box center [792, 395] width 1119 height 244
click at [371, 302] on textarea at bounding box center [792, 325] width 1095 height 80
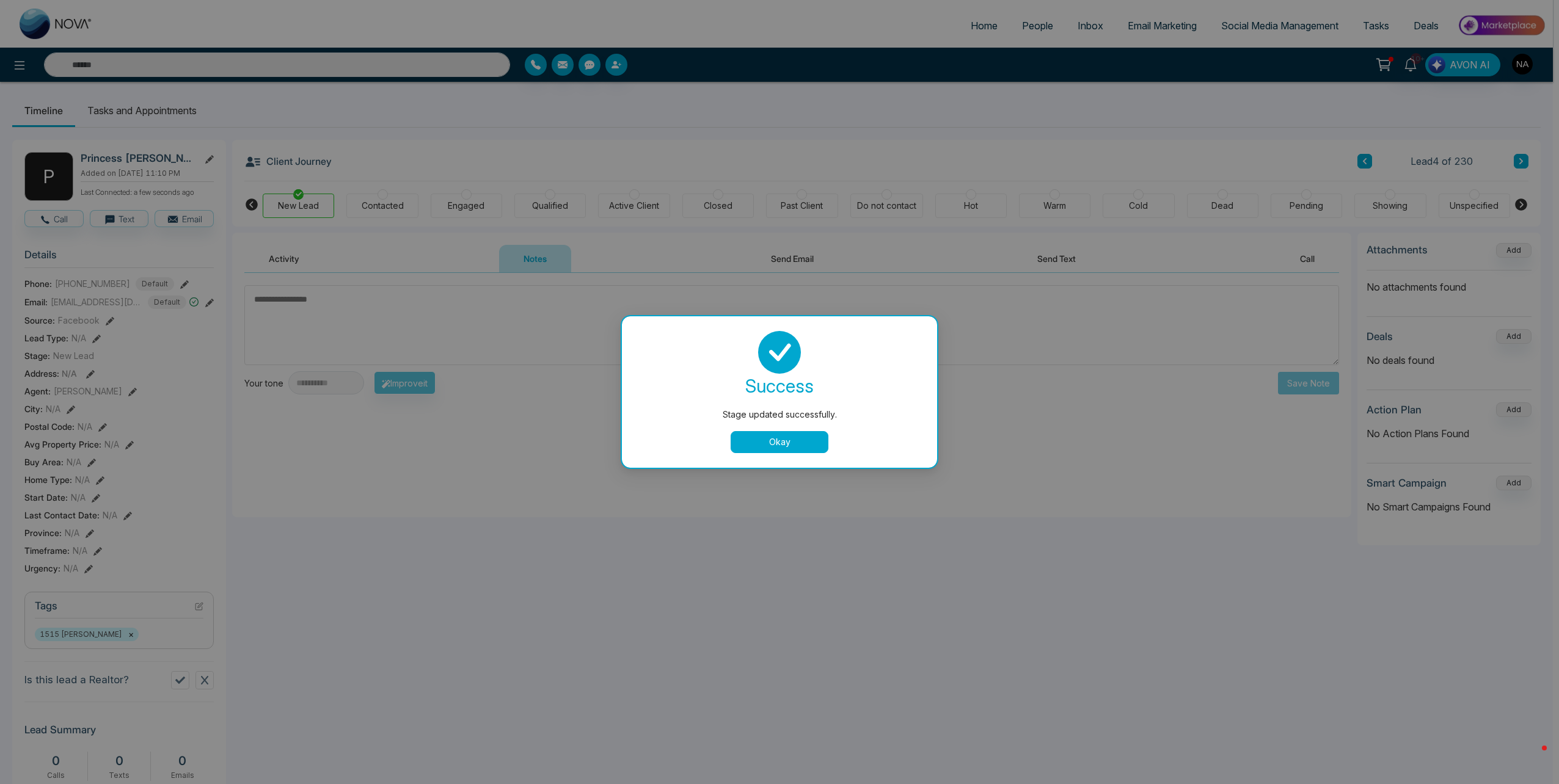
drag, startPoint x: 783, startPoint y: 447, endPoint x: 653, endPoint y: 349, distance: 162.8
click at [783, 446] on button "Okay" at bounding box center [779, 441] width 98 height 22
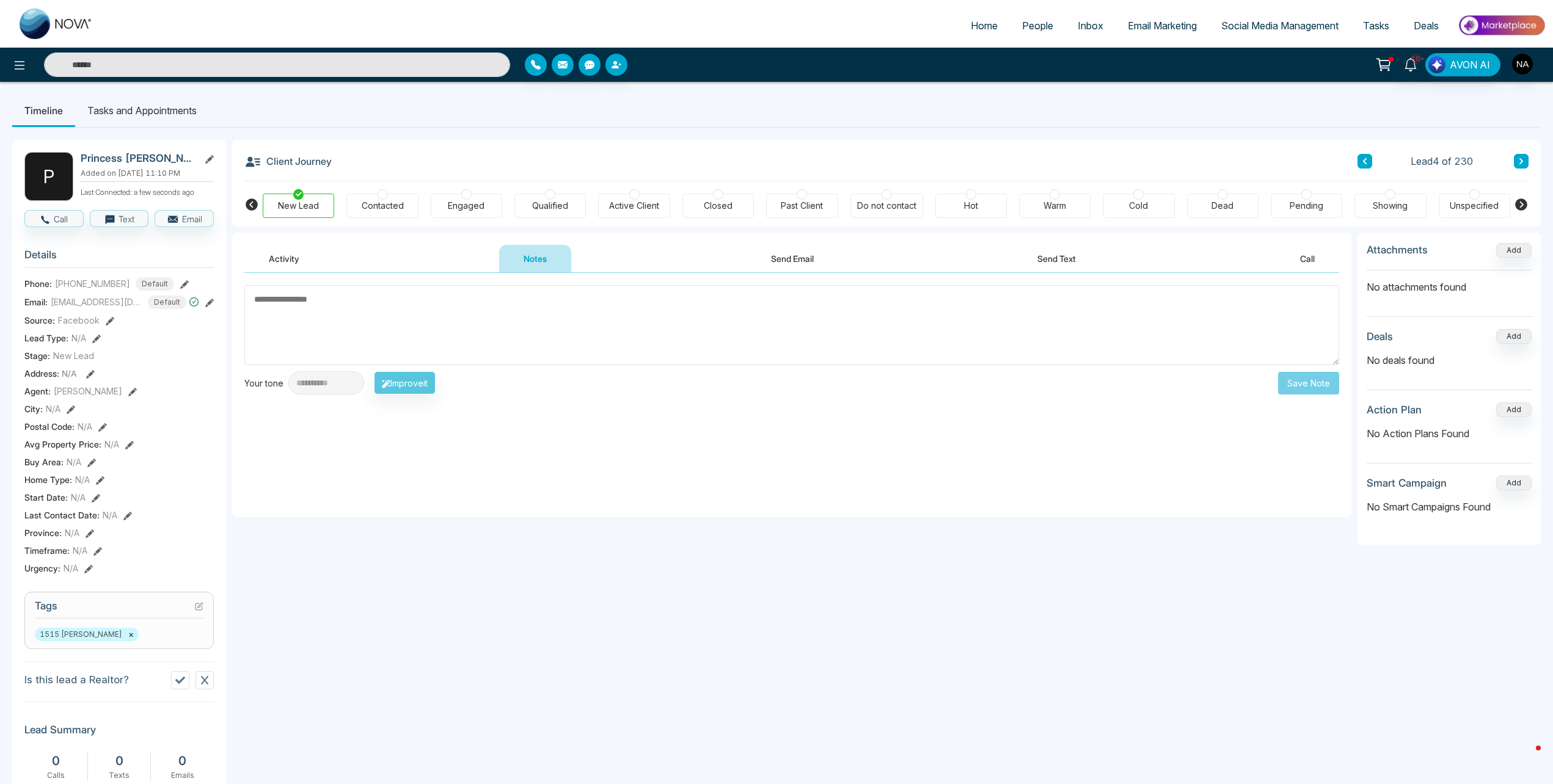
click at [552, 302] on textarea at bounding box center [792, 325] width 1095 height 80
type textarea "*********"
click at [1312, 391] on button "Save Note" at bounding box center [1308, 383] width 61 height 22
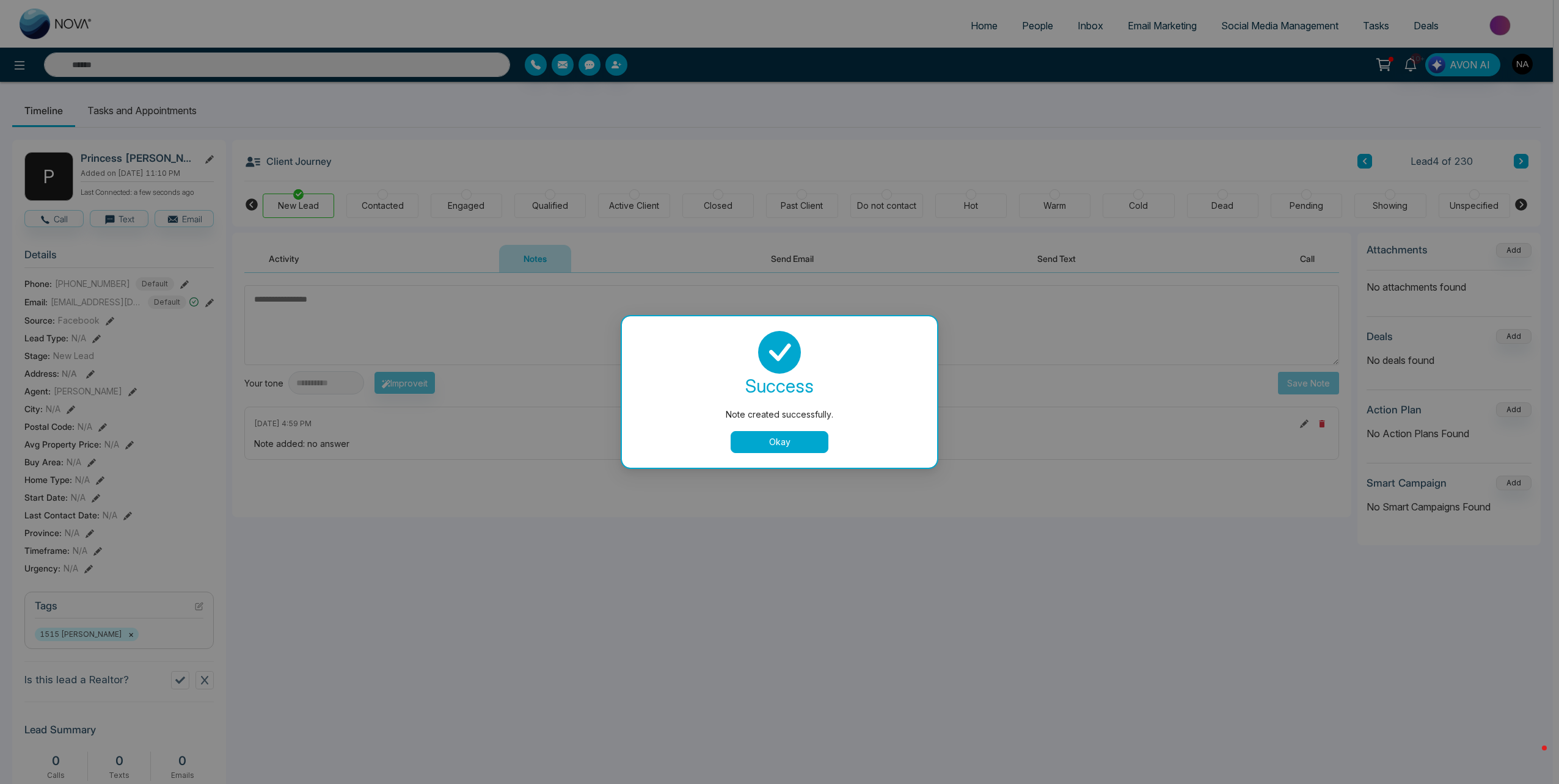
click at [783, 440] on button "Okay" at bounding box center [779, 441] width 98 height 22
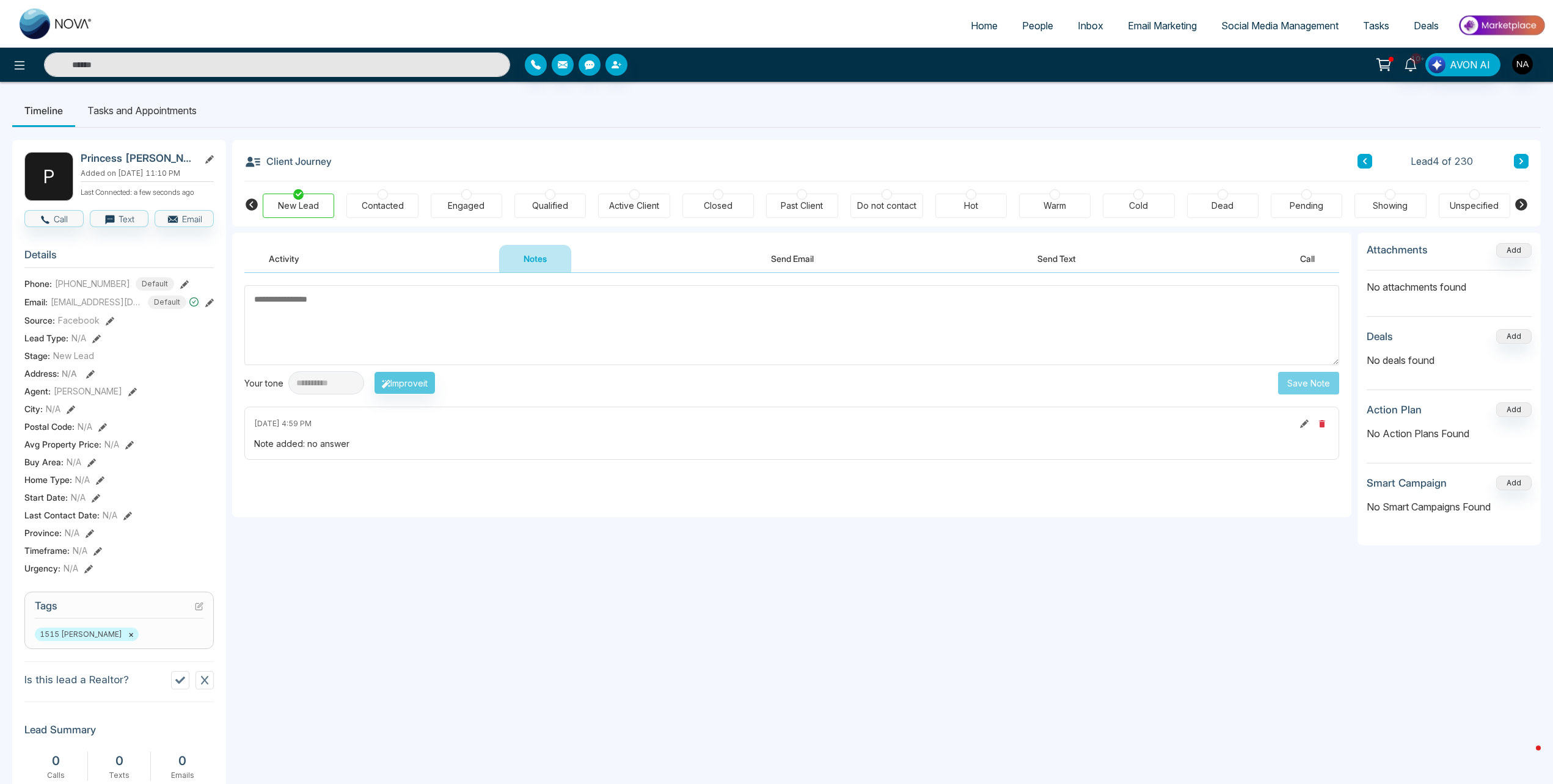
click at [1520, 161] on icon at bounding box center [1521, 161] width 6 height 7
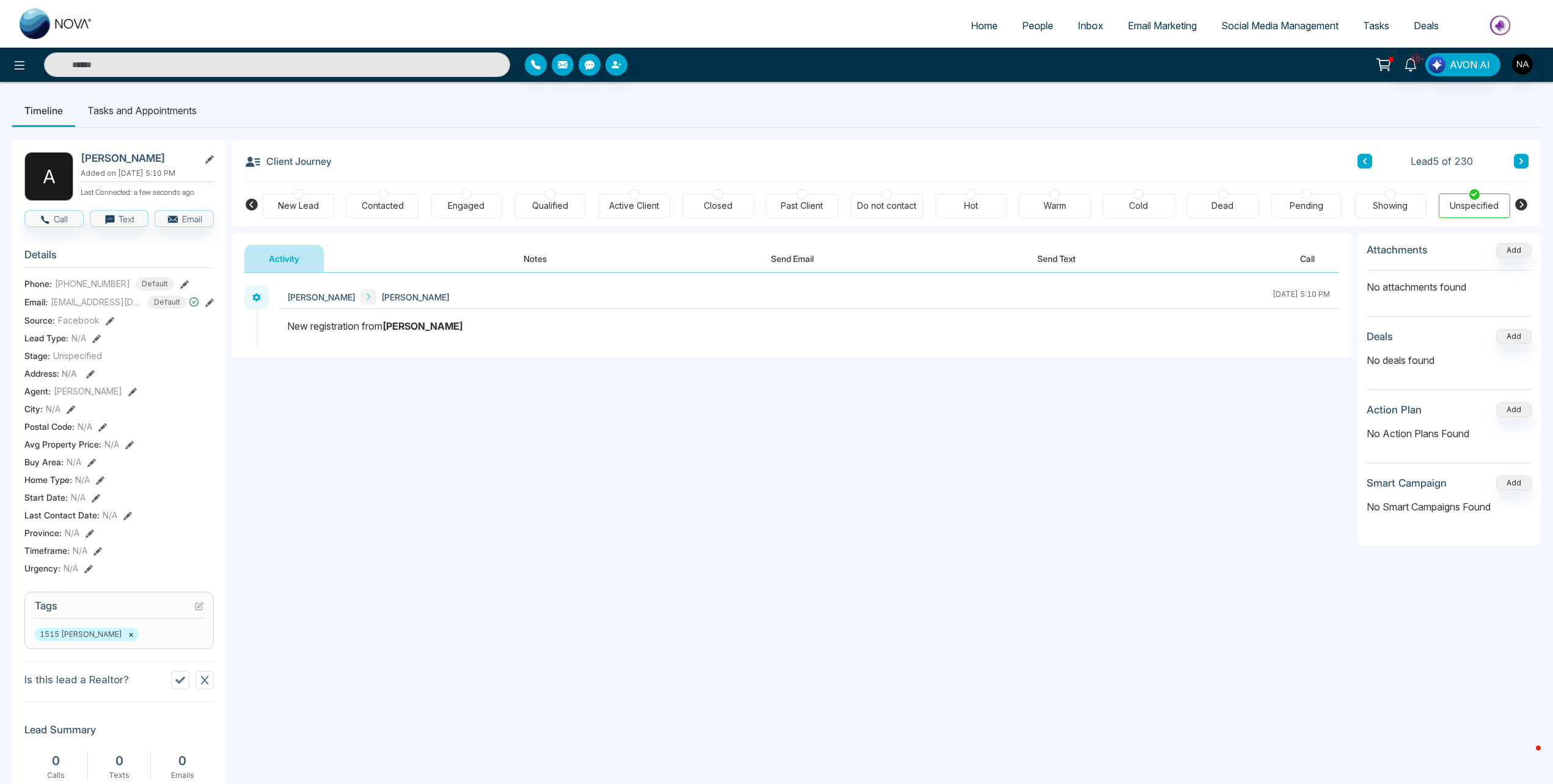
click at [529, 258] on button "Notes" at bounding box center [535, 259] width 72 height 28
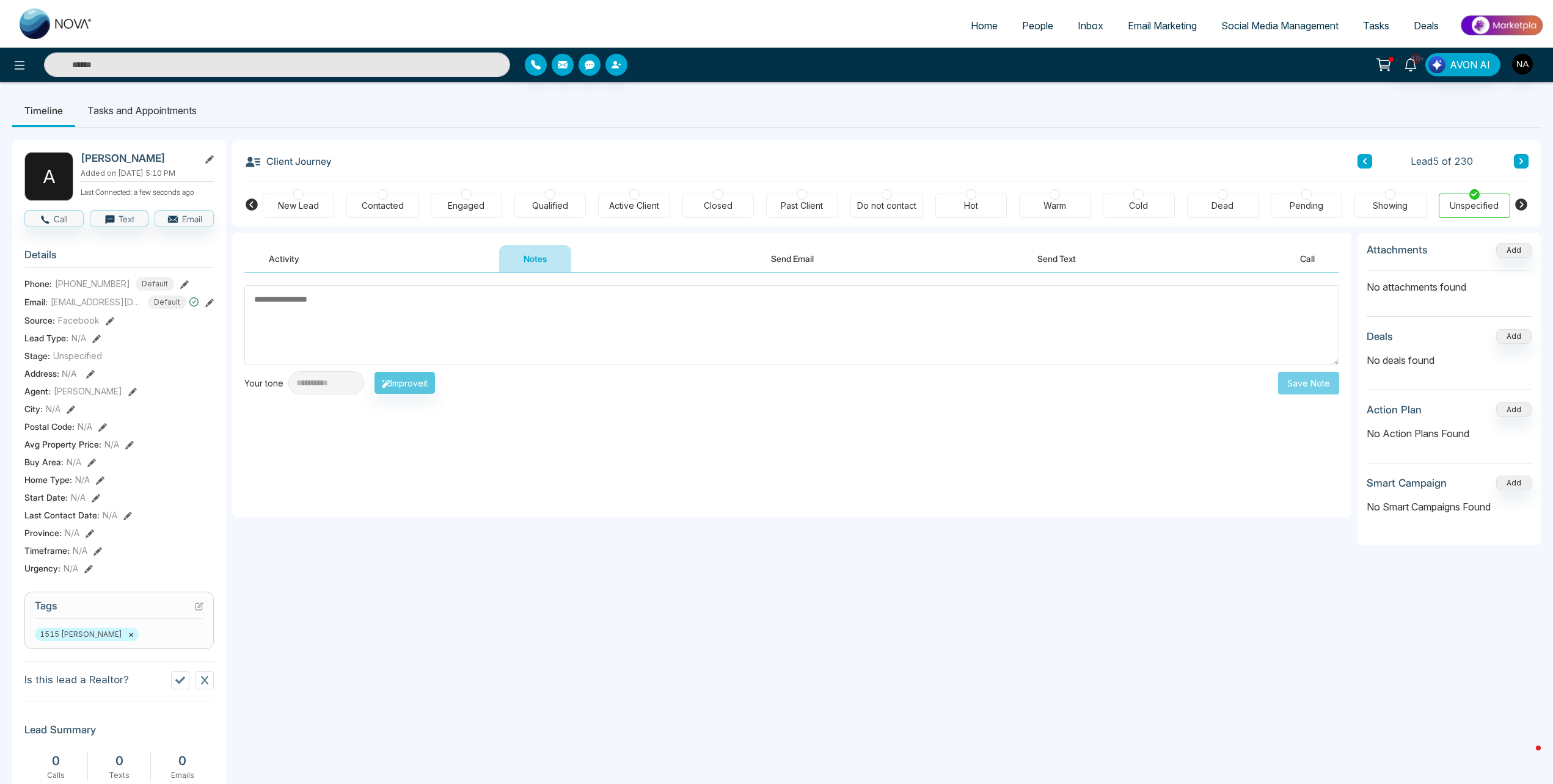
click at [312, 214] on div "New Lead" at bounding box center [298, 206] width 71 height 24
click at [359, 302] on textarea at bounding box center [792, 325] width 1095 height 80
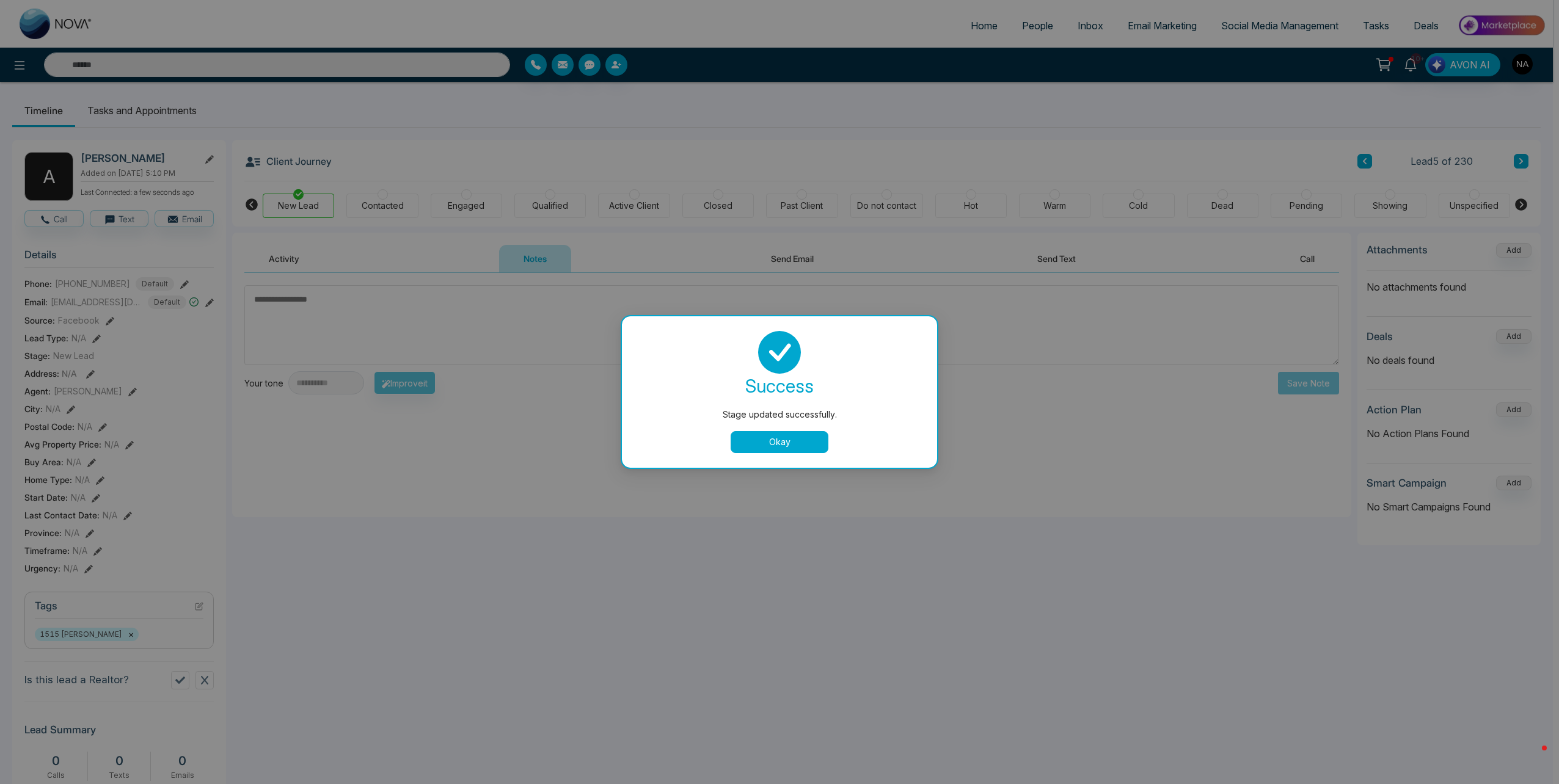
click at [777, 448] on button "Okay" at bounding box center [779, 441] width 98 height 22
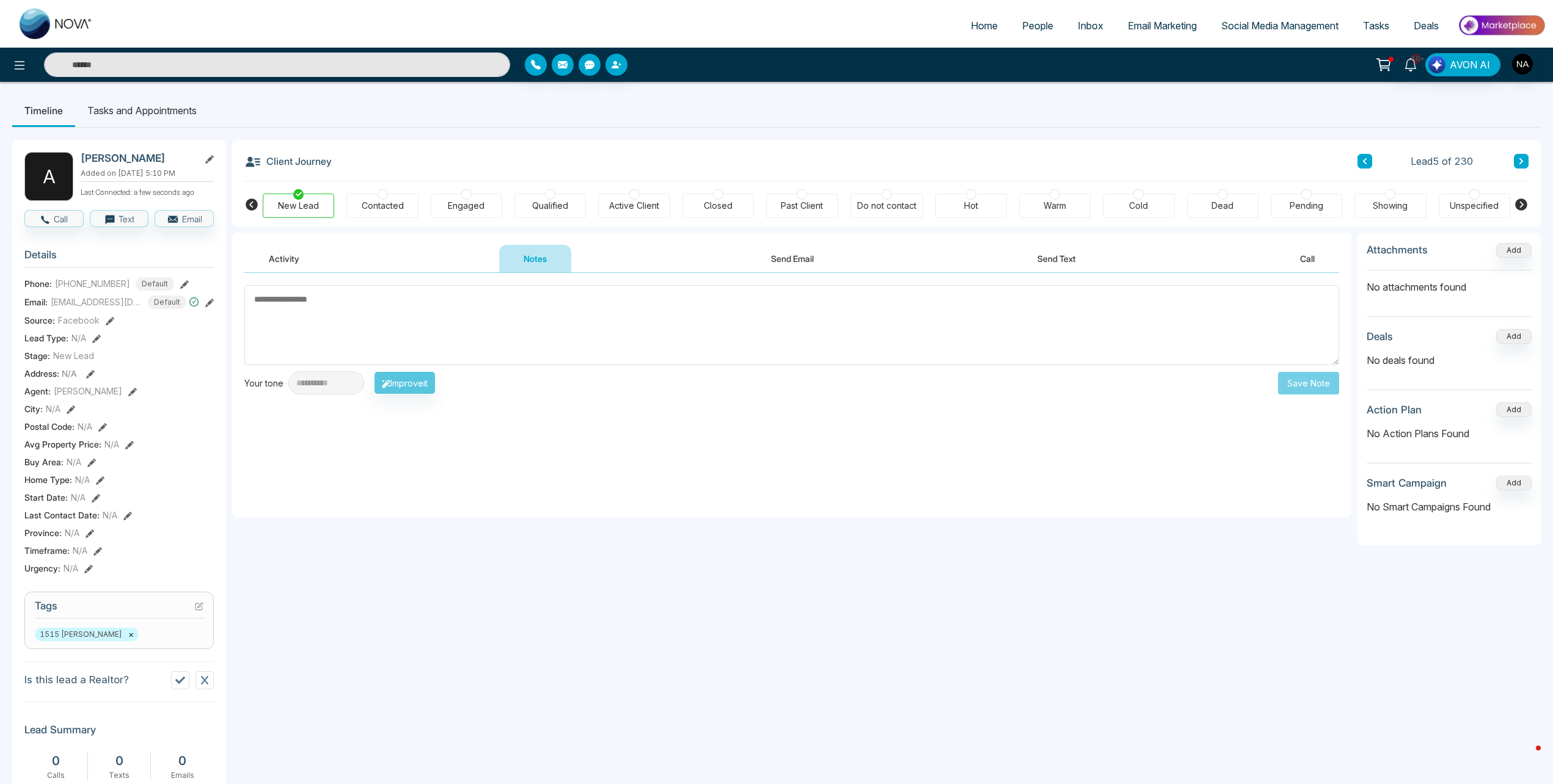
click at [448, 319] on textarea at bounding box center [792, 325] width 1095 height 80
click at [513, 337] on textarea at bounding box center [792, 325] width 1095 height 80
type textarea "*********"
click at [1322, 387] on button "Save Note" at bounding box center [1308, 383] width 61 height 22
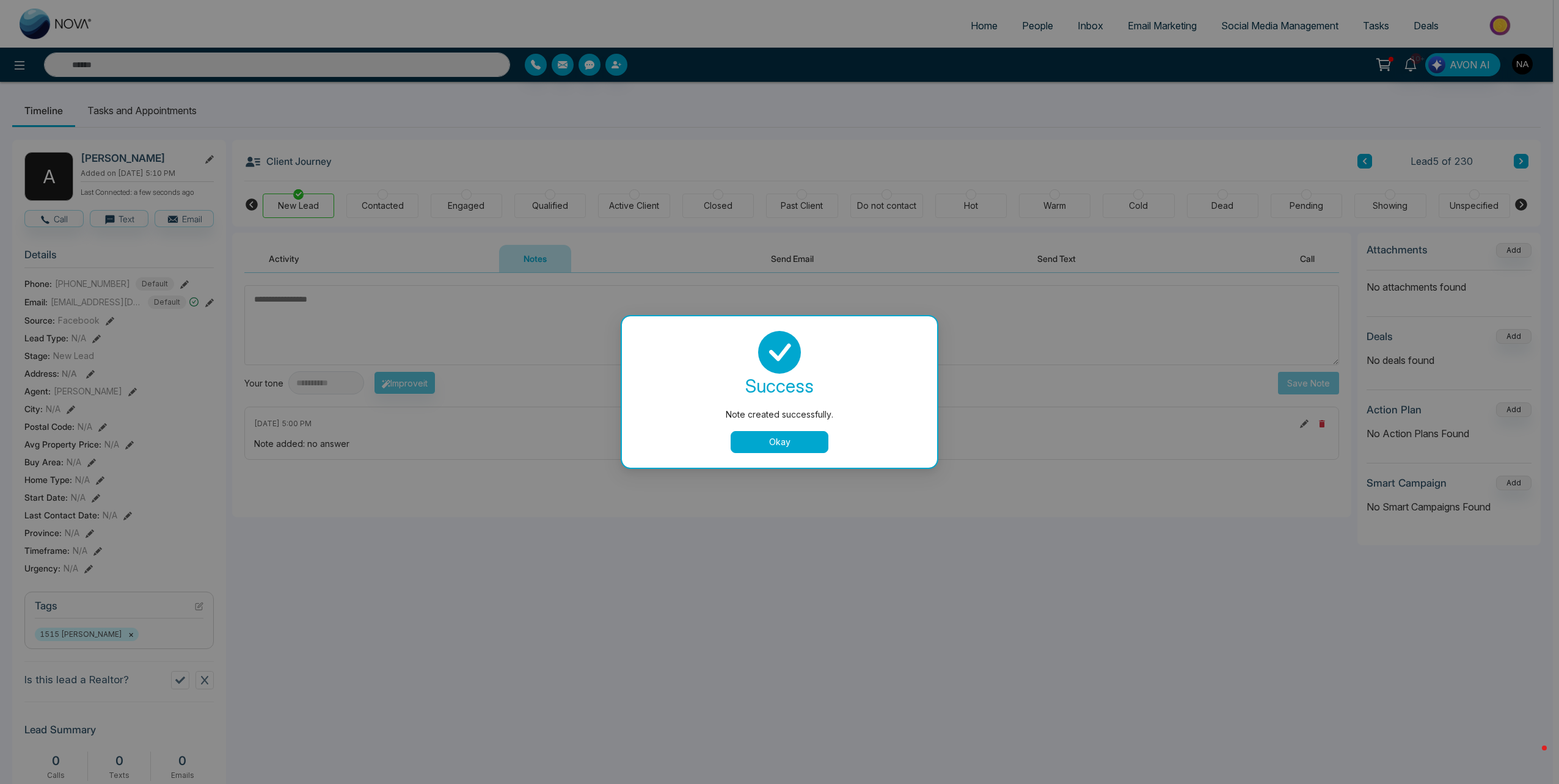
click at [780, 445] on button "Okay" at bounding box center [779, 441] width 98 height 22
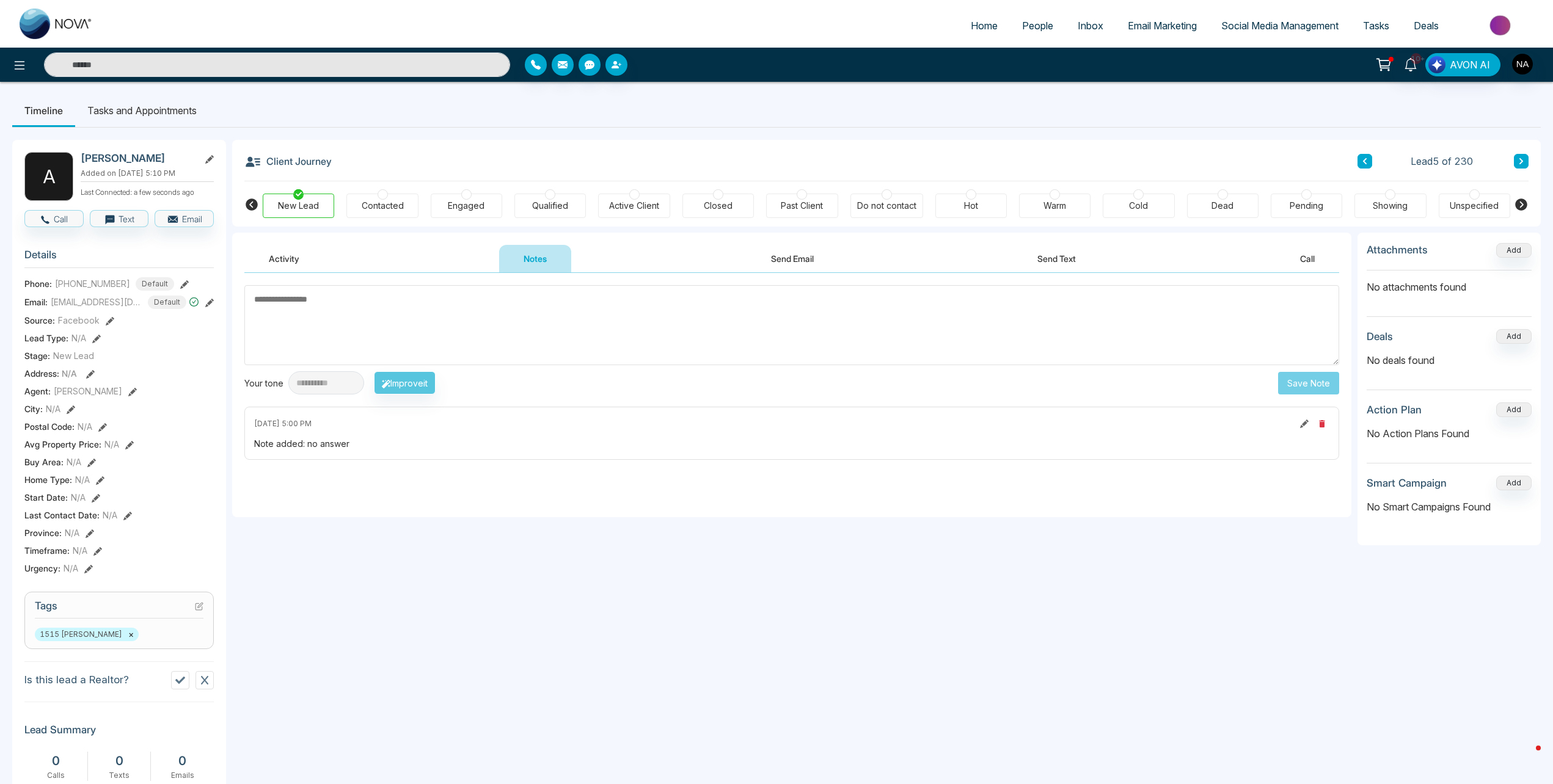
click at [1528, 165] on button at bounding box center [1521, 161] width 15 height 14
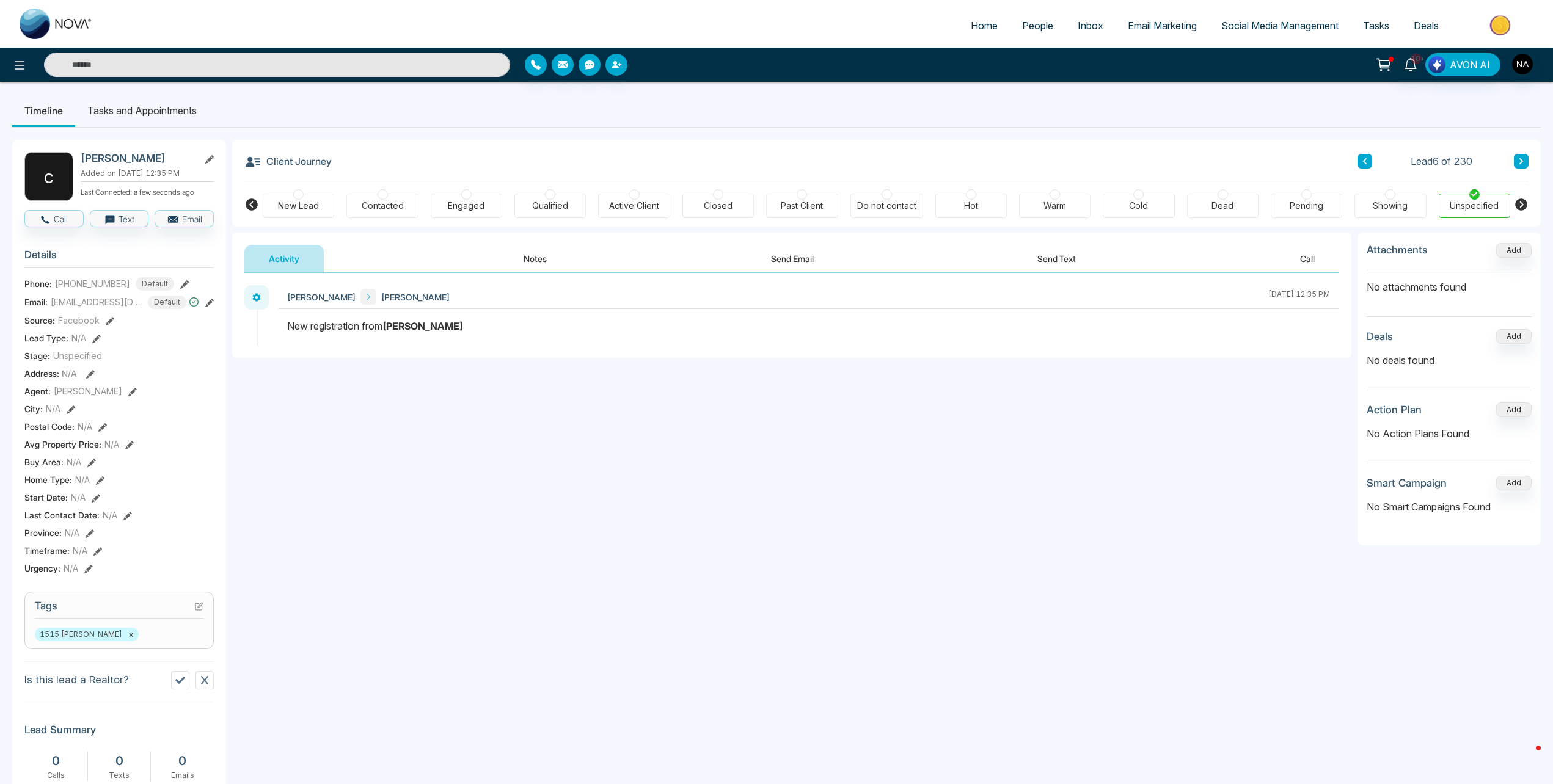
click at [538, 258] on button "Notes" at bounding box center [535, 259] width 72 height 28
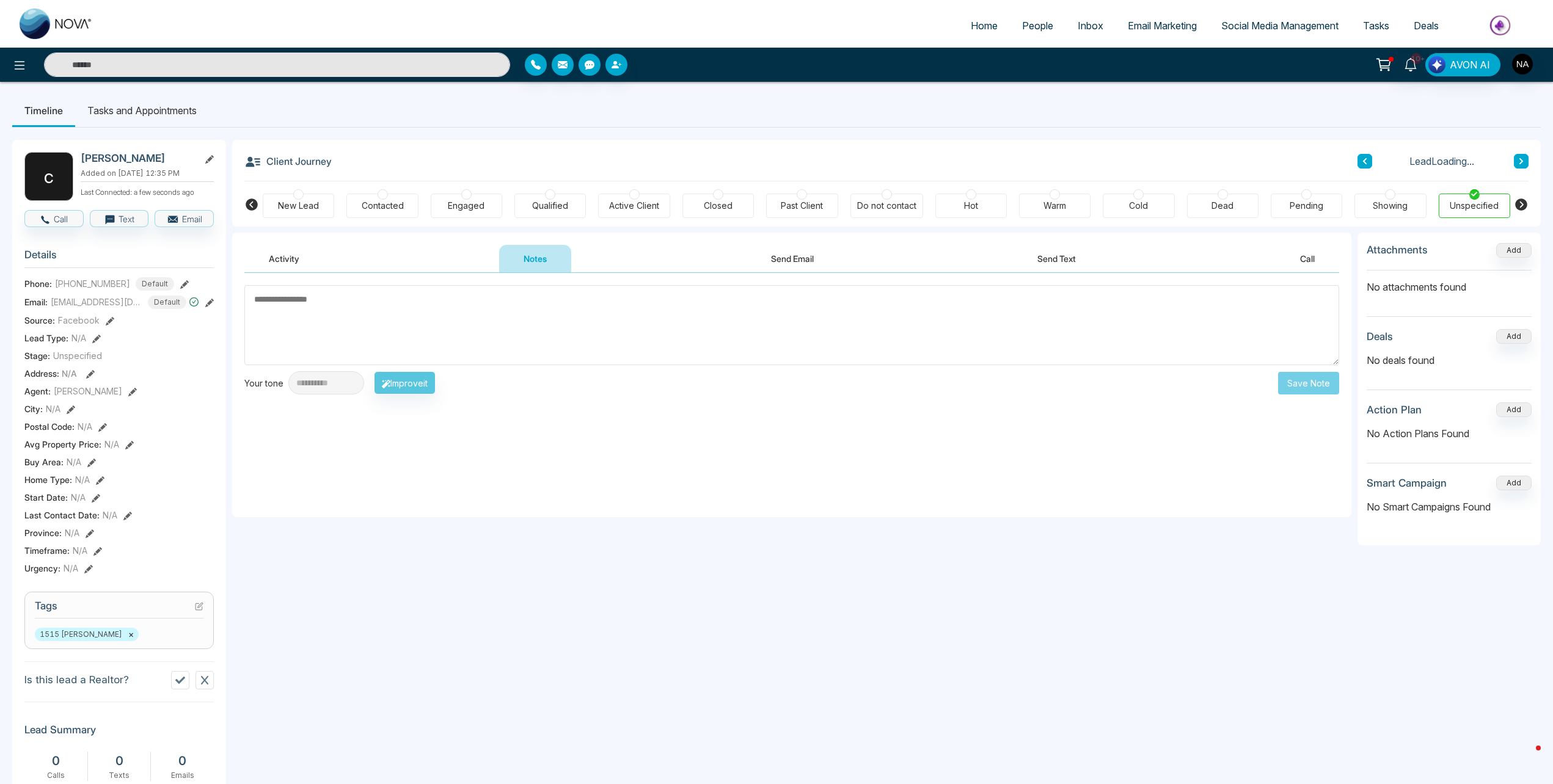
click at [293, 212] on div "New Lead" at bounding box center [298, 206] width 71 height 24
click at [343, 304] on textarea at bounding box center [792, 325] width 1095 height 80
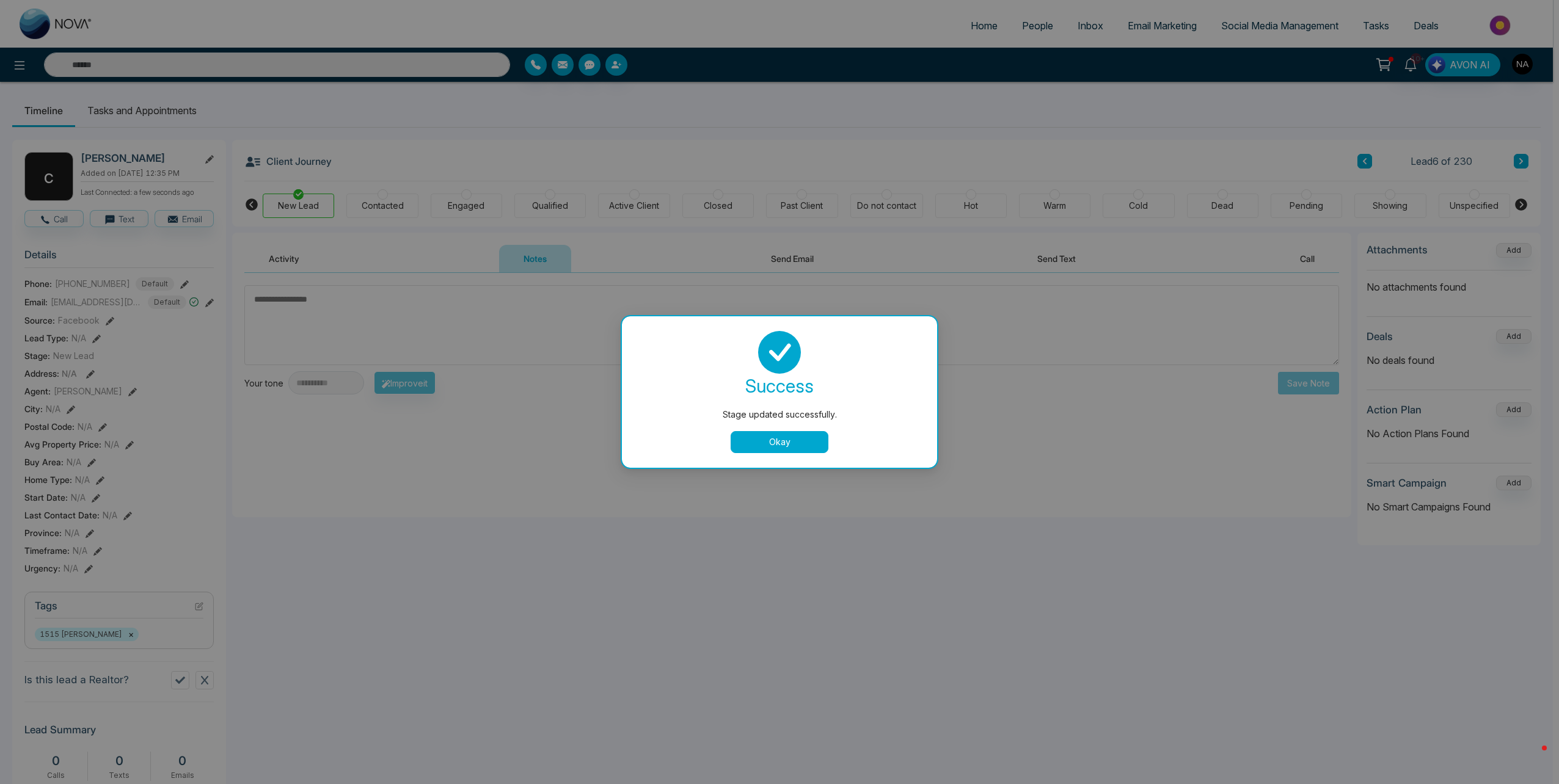
click at [770, 441] on button "Okay" at bounding box center [779, 441] width 98 height 22
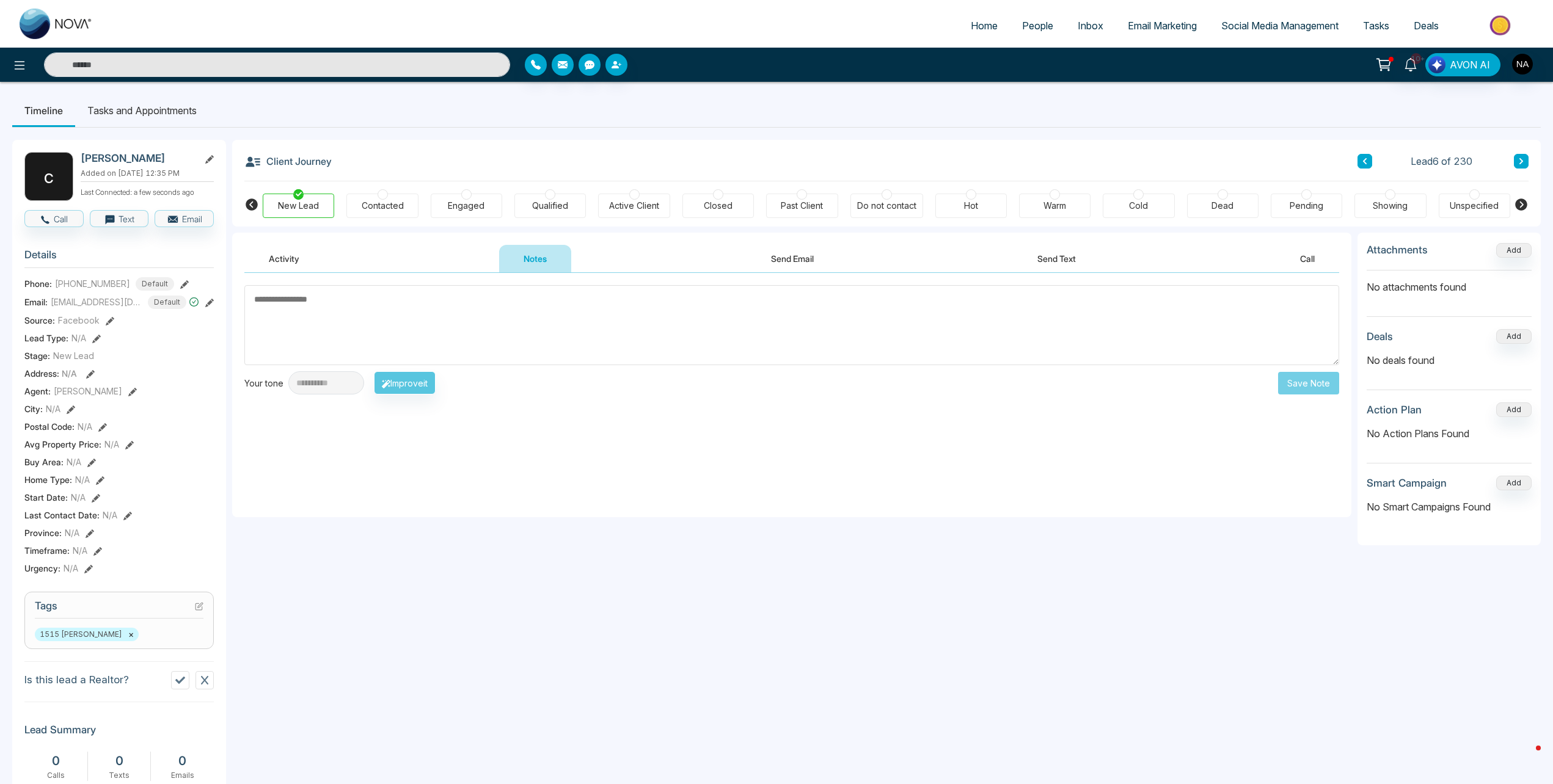
click at [303, 314] on textarea at bounding box center [792, 325] width 1095 height 80
type textarea "*********"
click at [1320, 383] on button "Save Note" at bounding box center [1308, 383] width 61 height 22
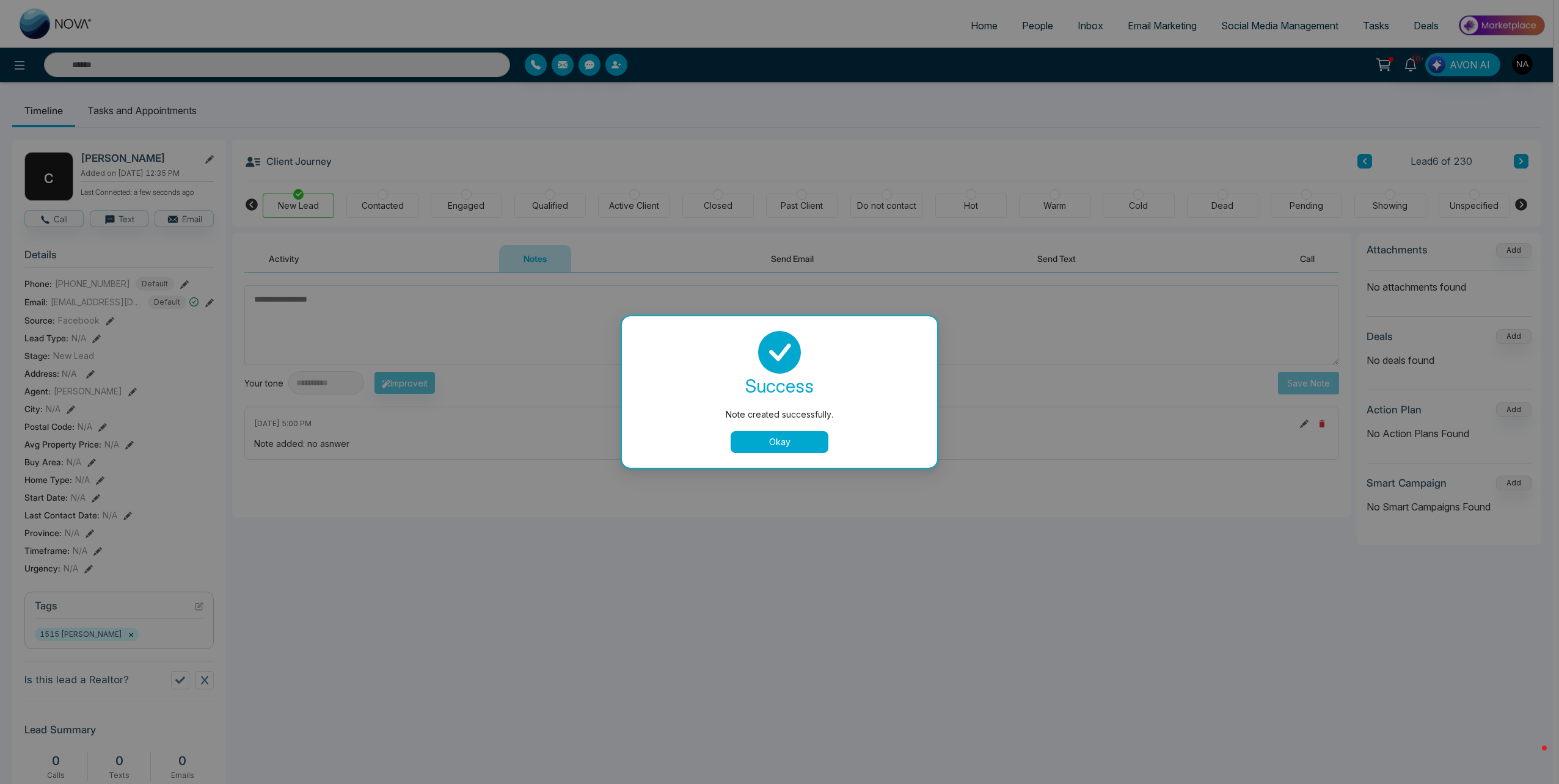
click at [805, 440] on button "Okay" at bounding box center [779, 441] width 98 height 22
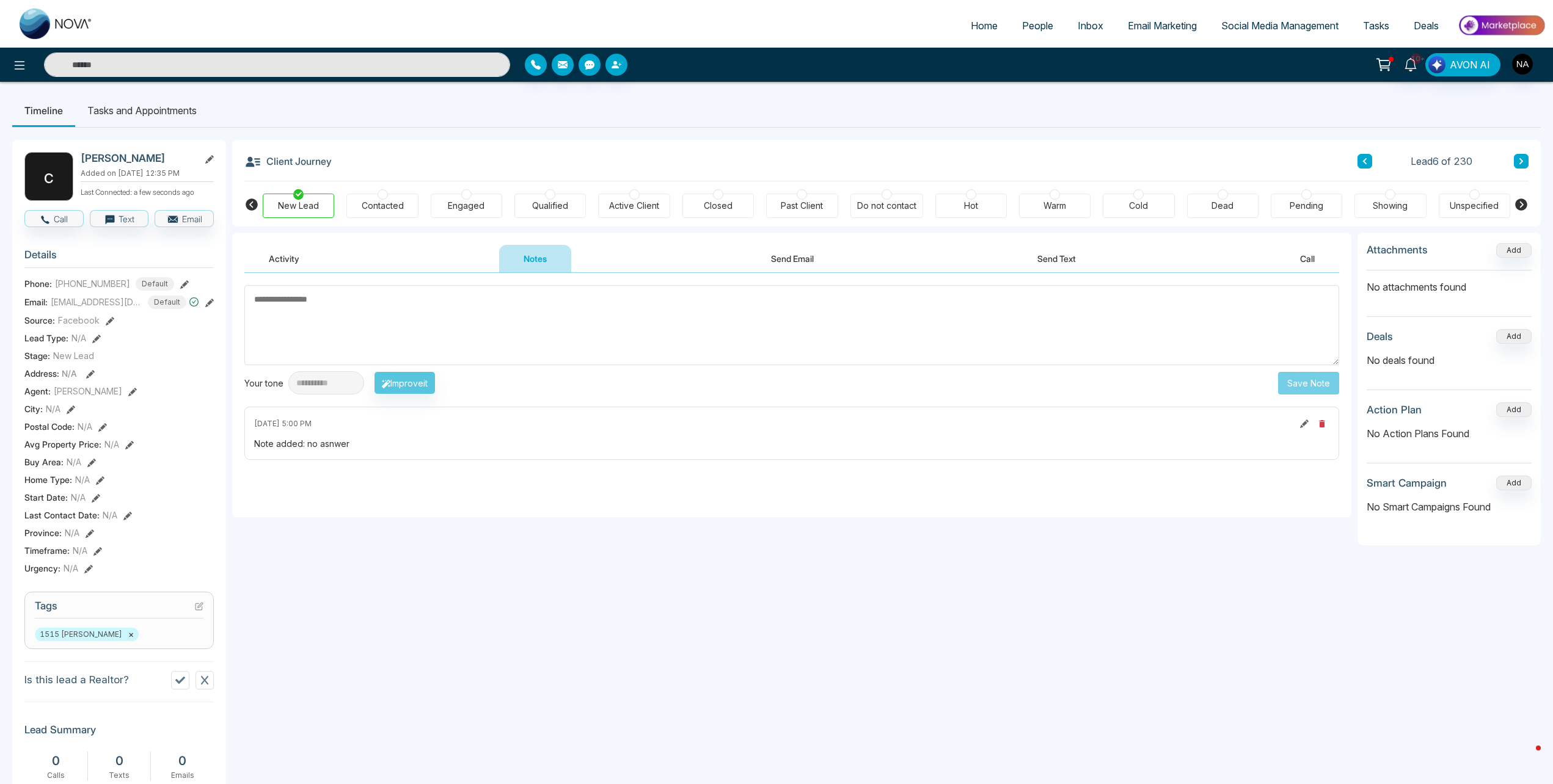
click at [1517, 162] on button at bounding box center [1521, 161] width 15 height 14
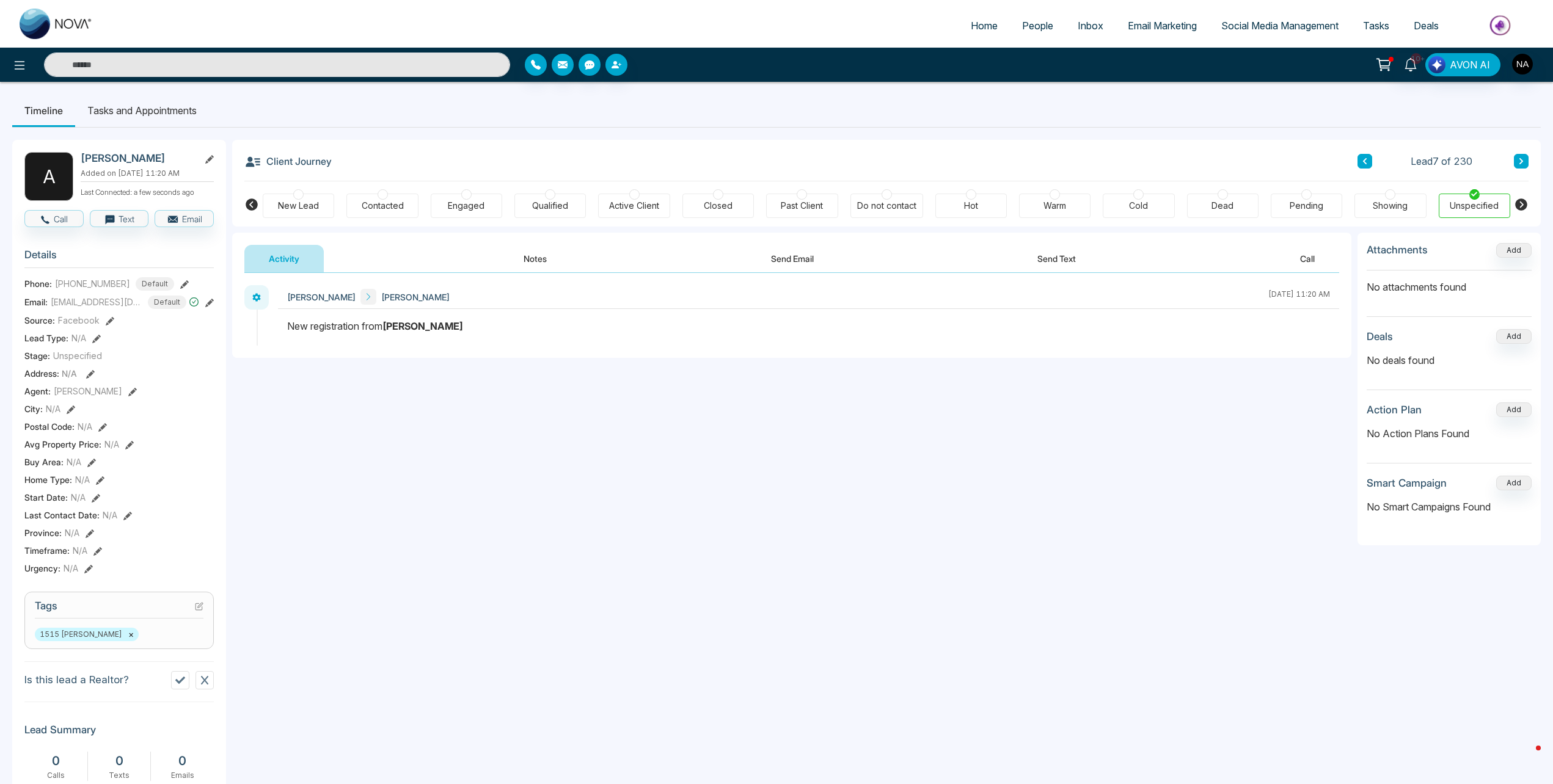
click at [525, 256] on button "Notes" at bounding box center [535, 259] width 72 height 28
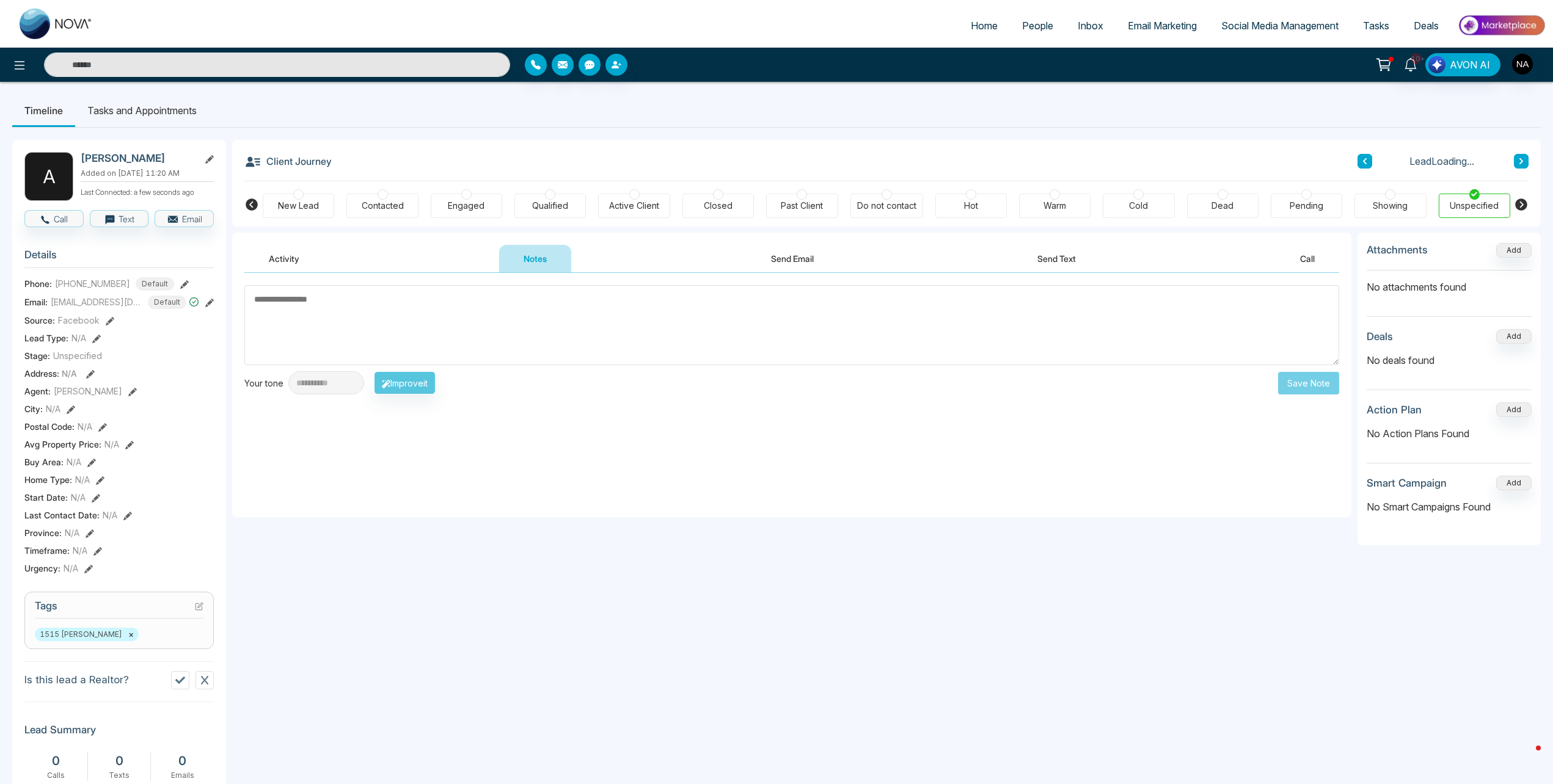
click at [302, 211] on div "New Lead" at bounding box center [299, 206] width 41 height 13
click at [353, 310] on textarea at bounding box center [792, 325] width 1095 height 80
type textarea "*********"
click at [1281, 388] on button "Save Note" at bounding box center [1308, 383] width 61 height 22
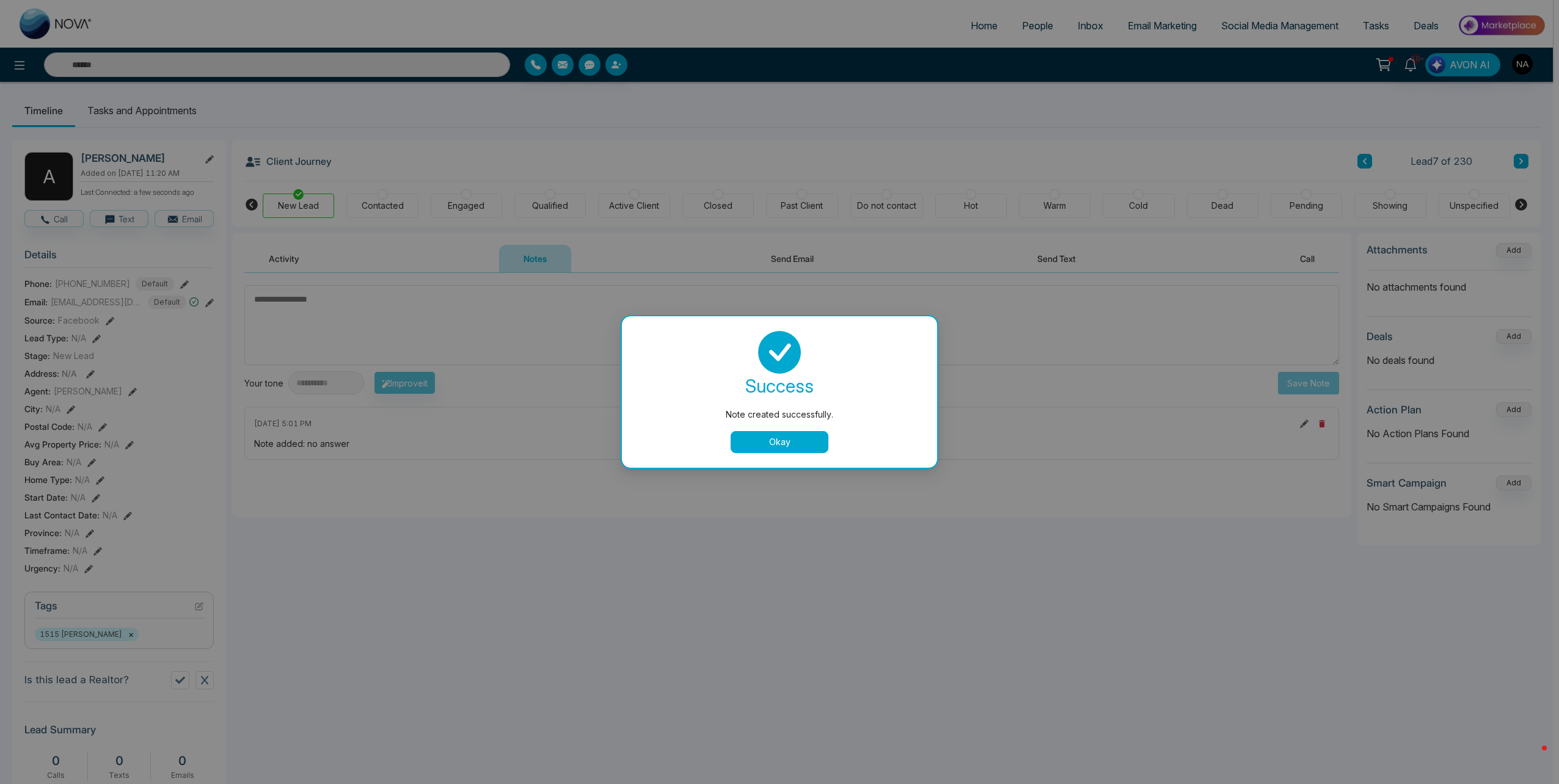
click at [797, 440] on button "Okay" at bounding box center [779, 441] width 98 height 22
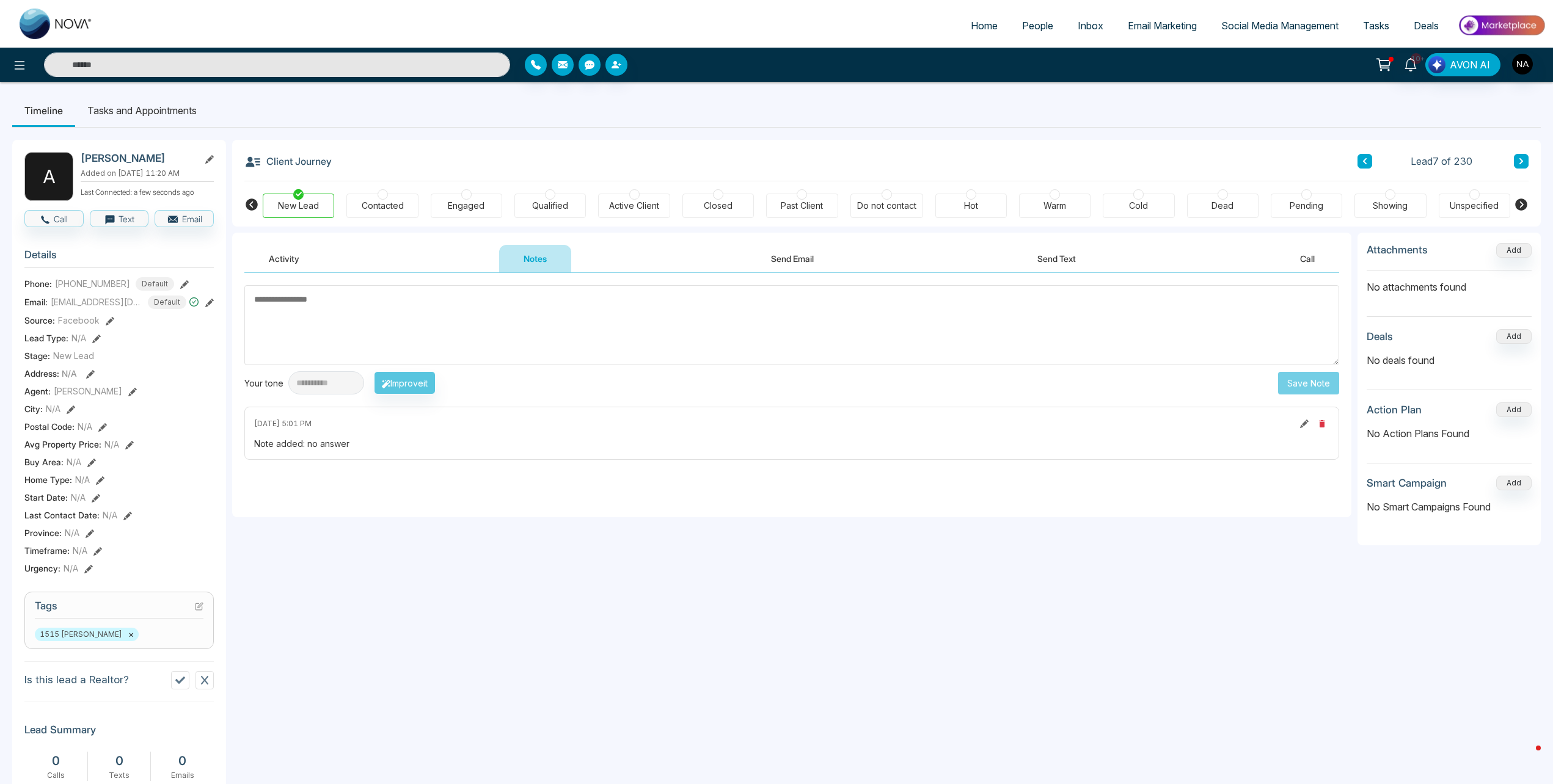
click at [1525, 159] on button at bounding box center [1521, 161] width 15 height 14
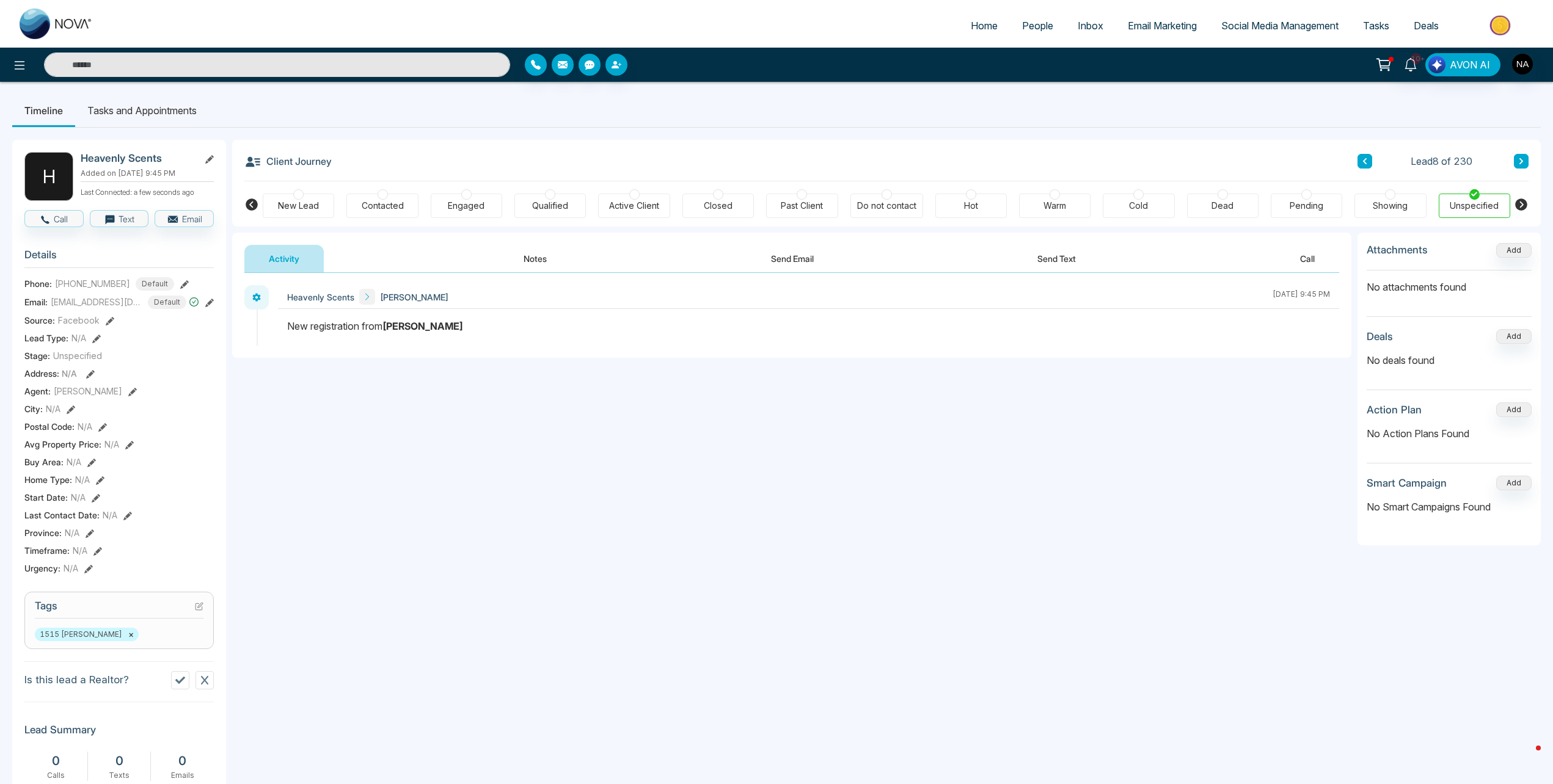
click at [521, 264] on button "Notes" at bounding box center [535, 259] width 72 height 28
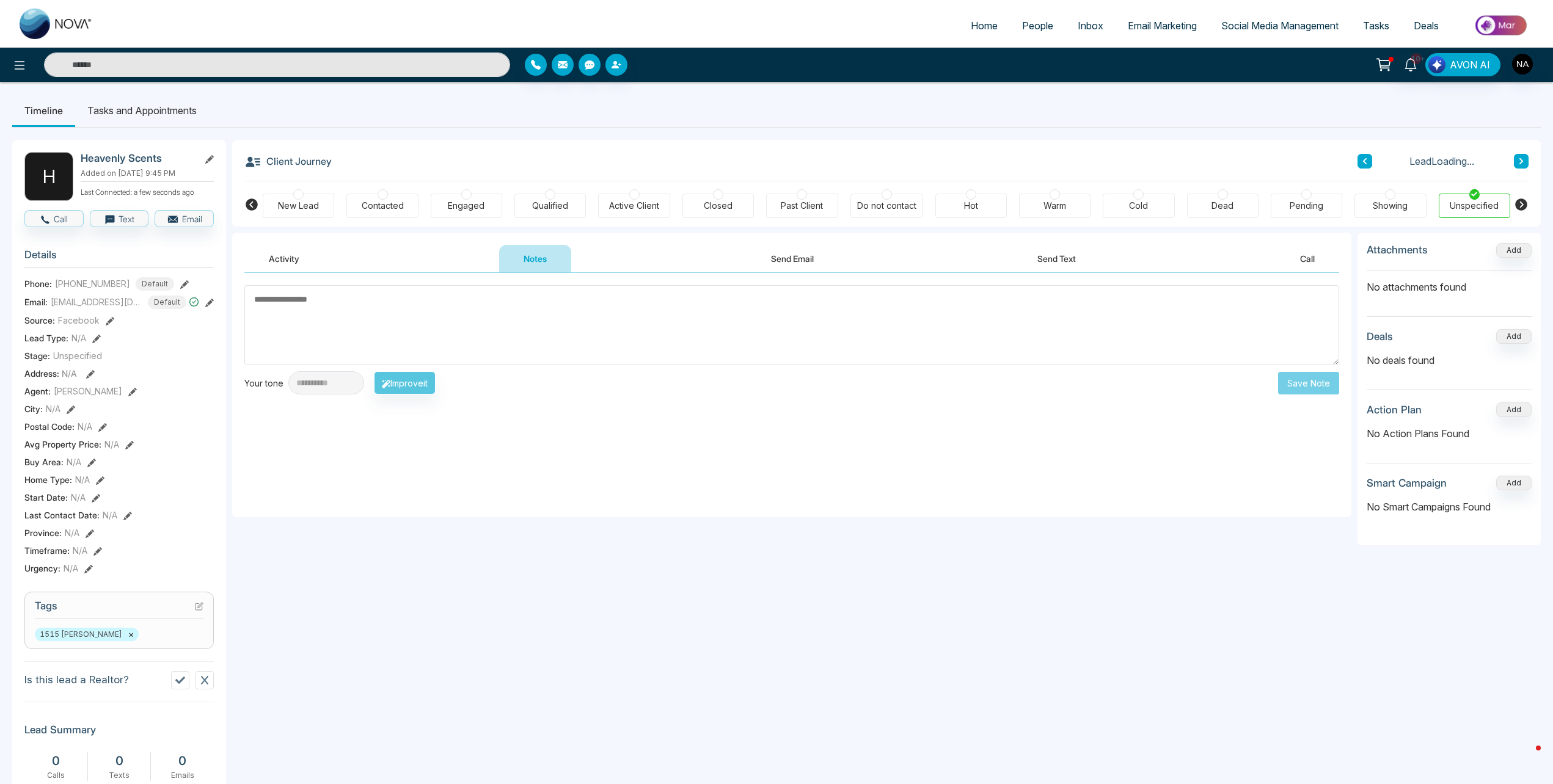
click at [283, 221] on div "New Lead Contacted Engaged Qualified Active Client Closed Past Client Do not co…" at bounding box center [886, 204] width 1247 height 45
click at [287, 218] on div "New Lead" at bounding box center [298, 206] width 71 height 24
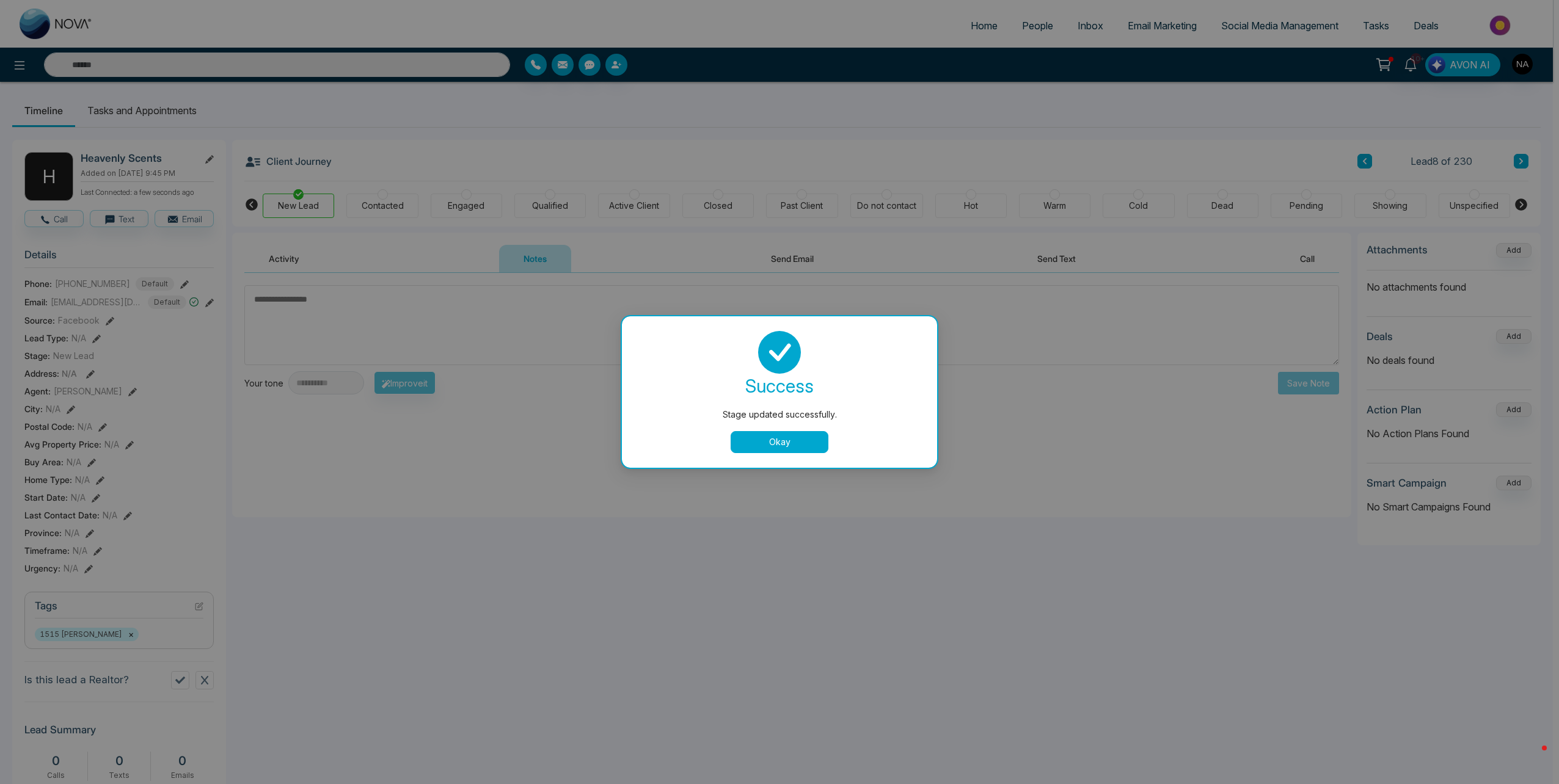
click at [453, 478] on div "Stage updated successfully. success Stage updated successfully. Okay" at bounding box center [779, 392] width 1559 height 784
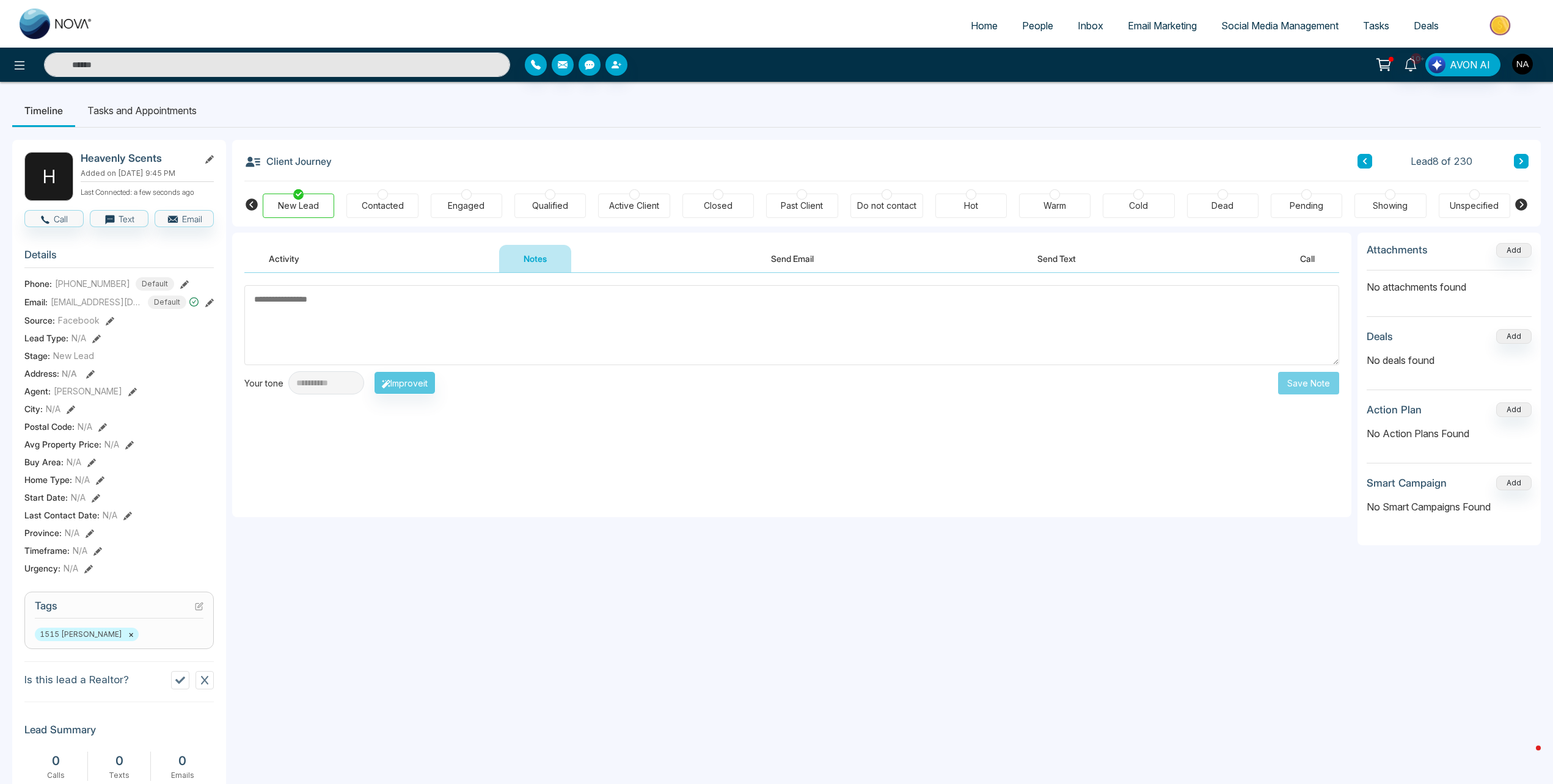
click at [336, 283] on div "**********" at bounding box center [792, 395] width 1119 height 244
click at [327, 316] on textarea at bounding box center [792, 325] width 1095 height 80
type textarea "**********"
click at [1291, 386] on button "Save Note" at bounding box center [1308, 383] width 61 height 22
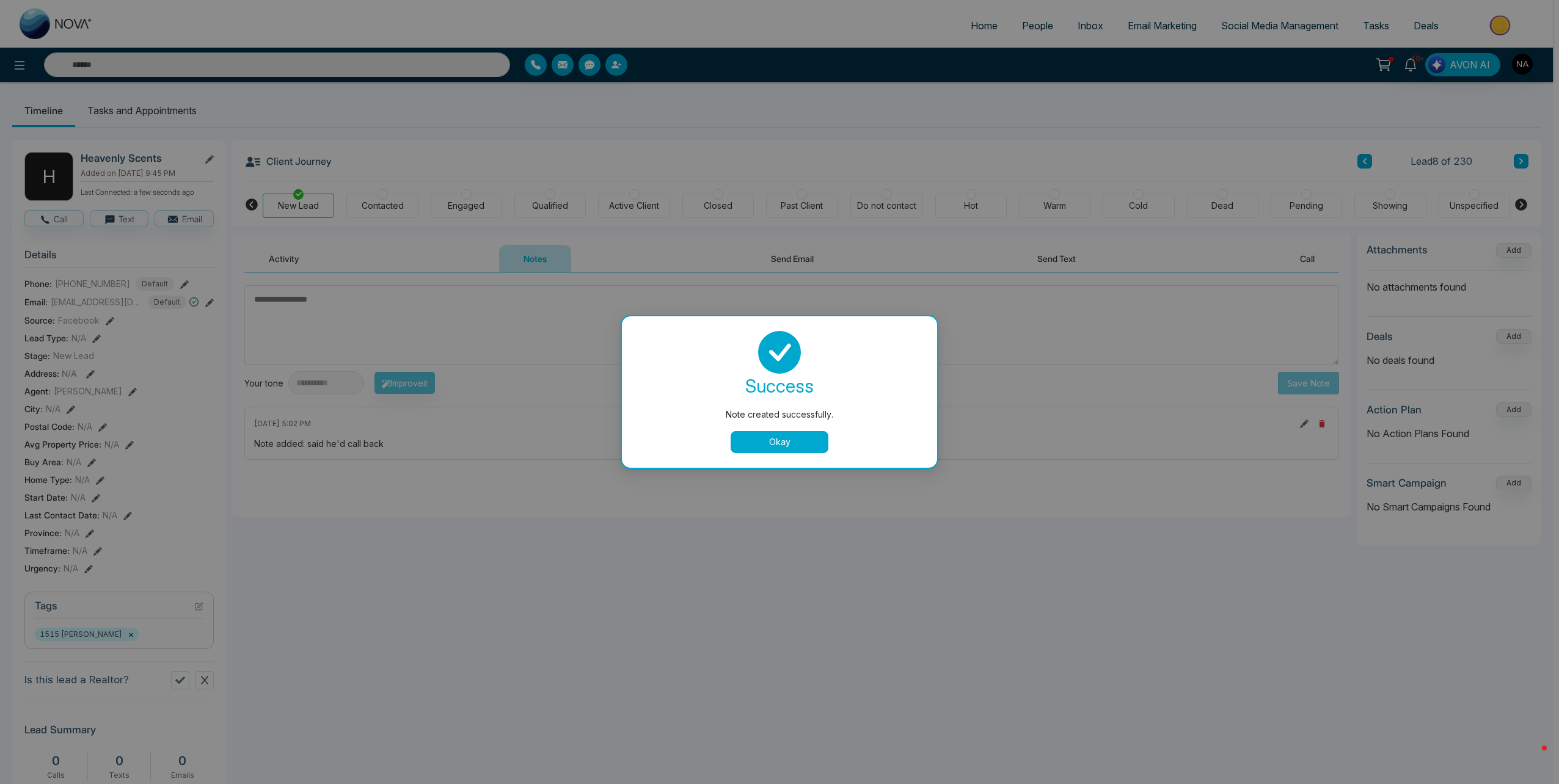
click at [790, 441] on button "Okay" at bounding box center [779, 441] width 98 height 22
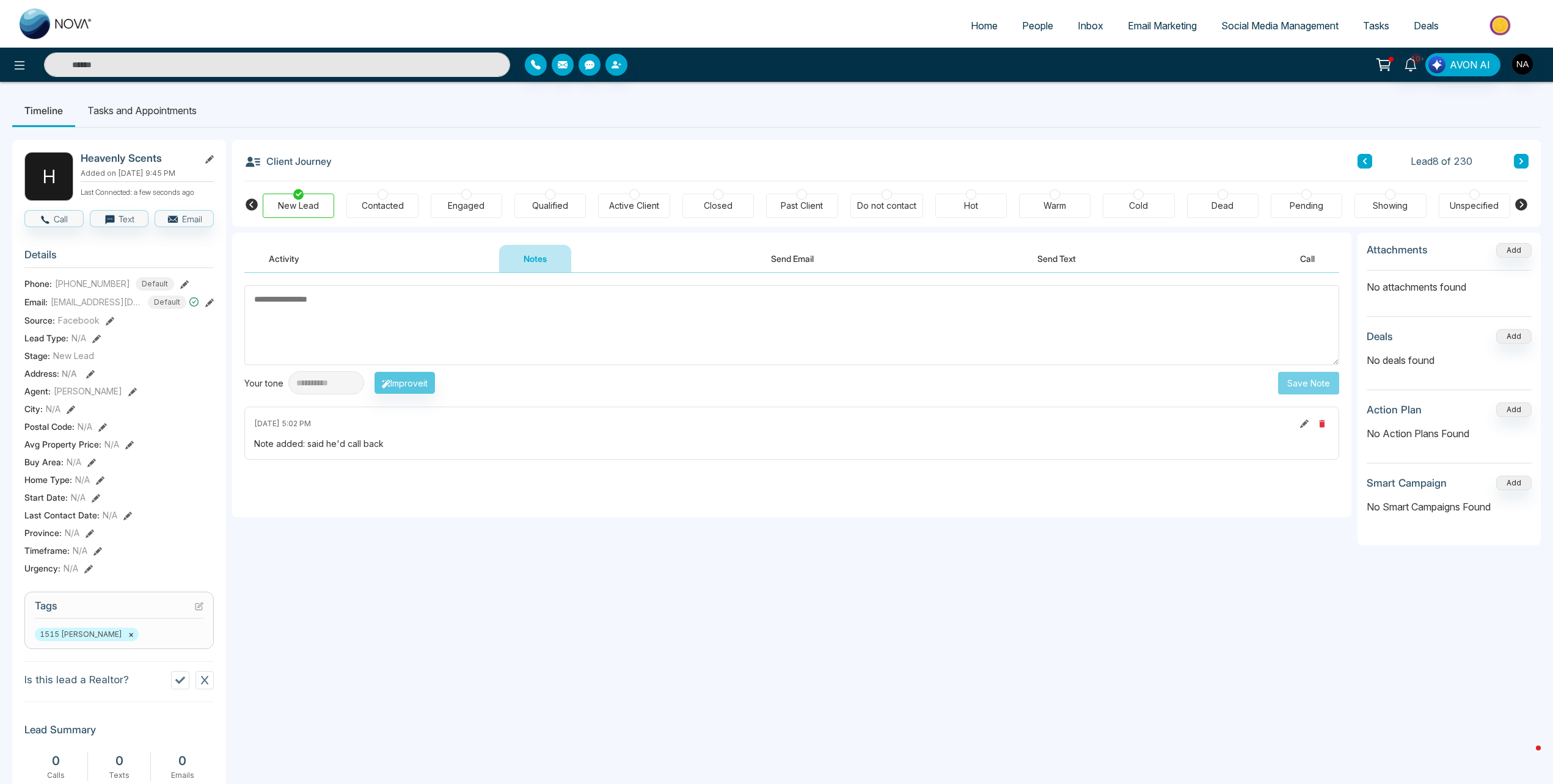
click at [1515, 165] on button at bounding box center [1521, 161] width 15 height 14
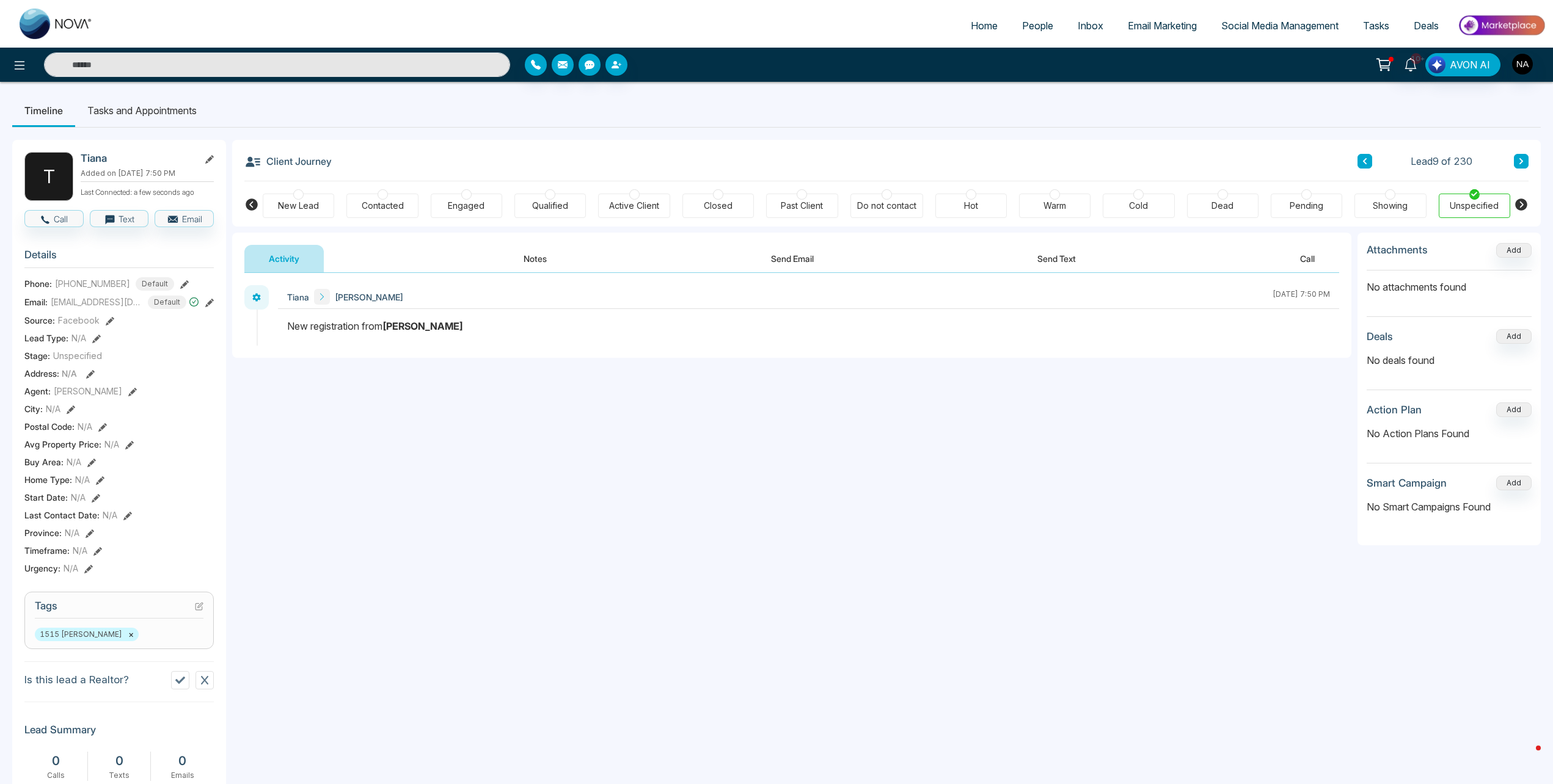
click at [527, 250] on button "Notes" at bounding box center [535, 259] width 72 height 28
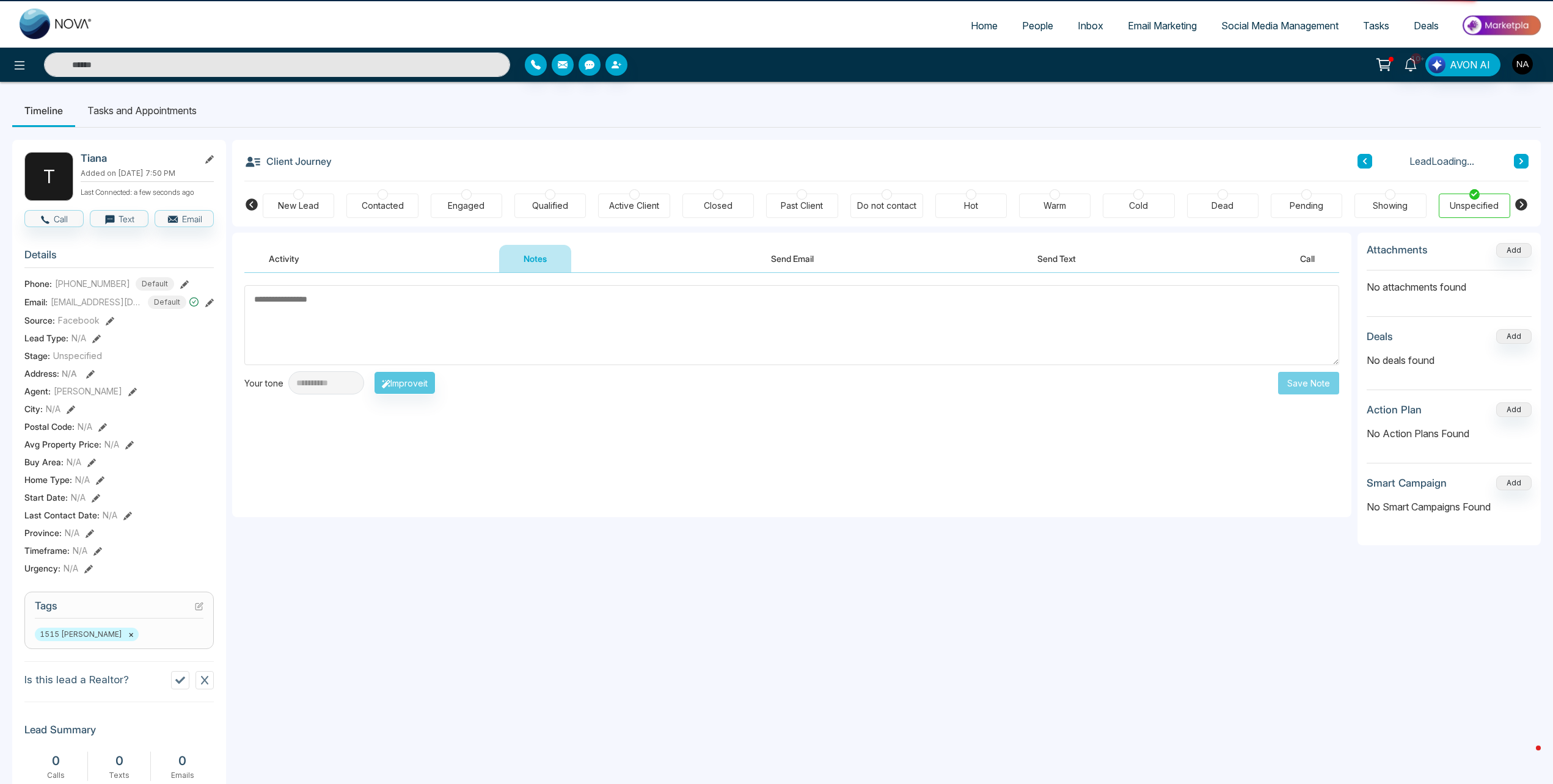
click at [302, 214] on div "New Lead" at bounding box center [298, 206] width 71 height 24
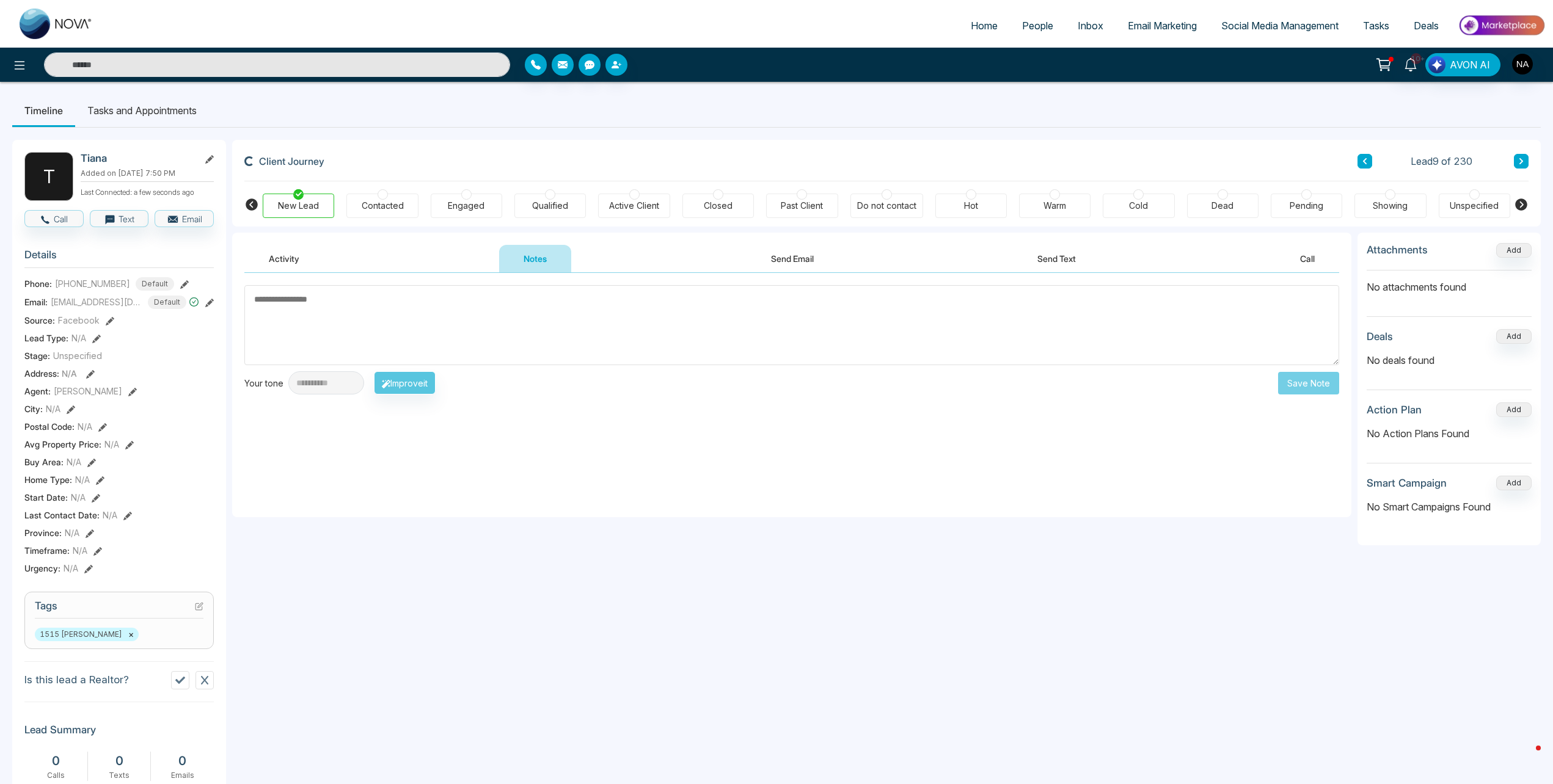
click at [389, 337] on textarea at bounding box center [792, 325] width 1095 height 80
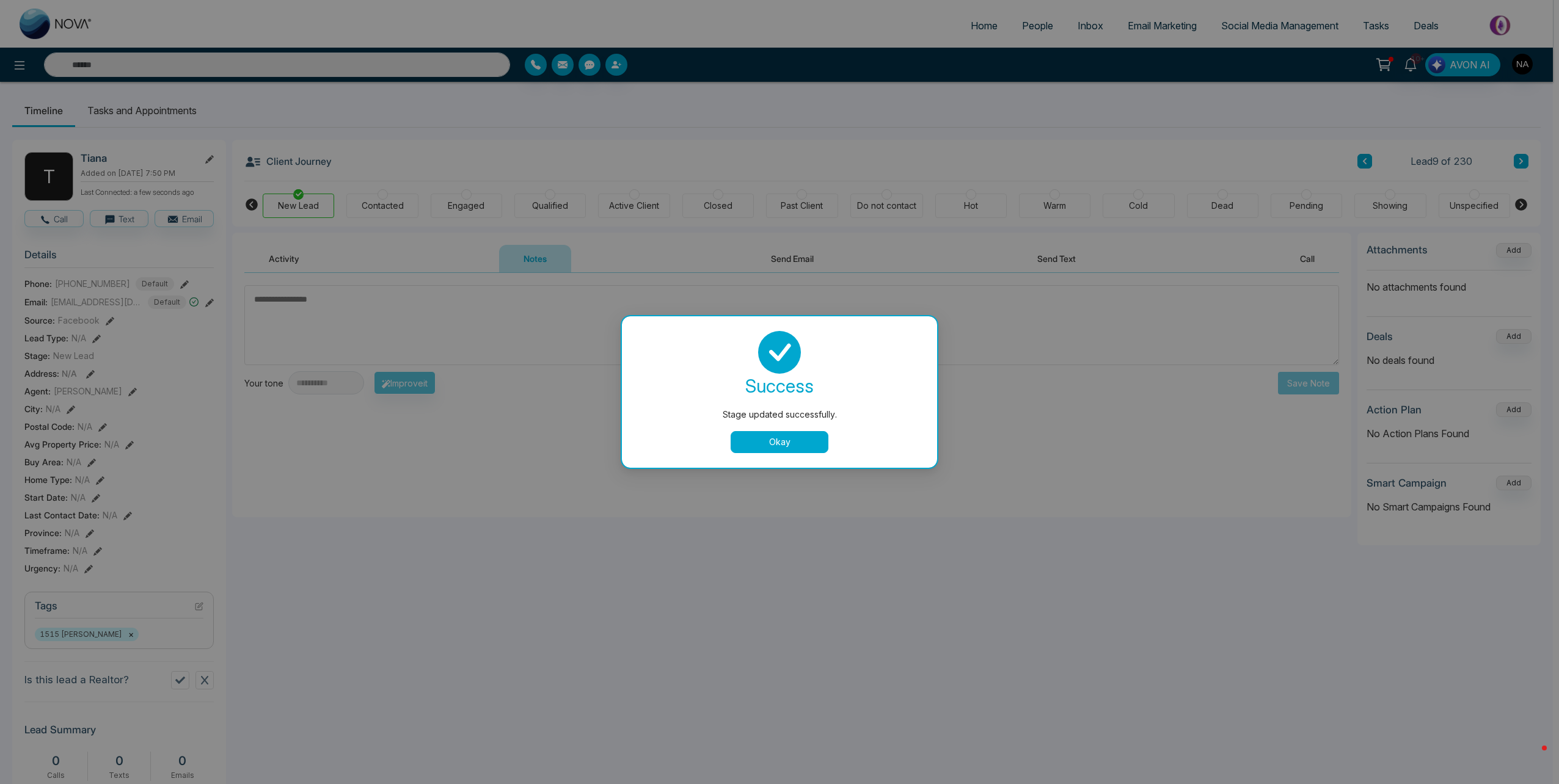
click at [773, 448] on button "Okay" at bounding box center [779, 441] width 98 height 22
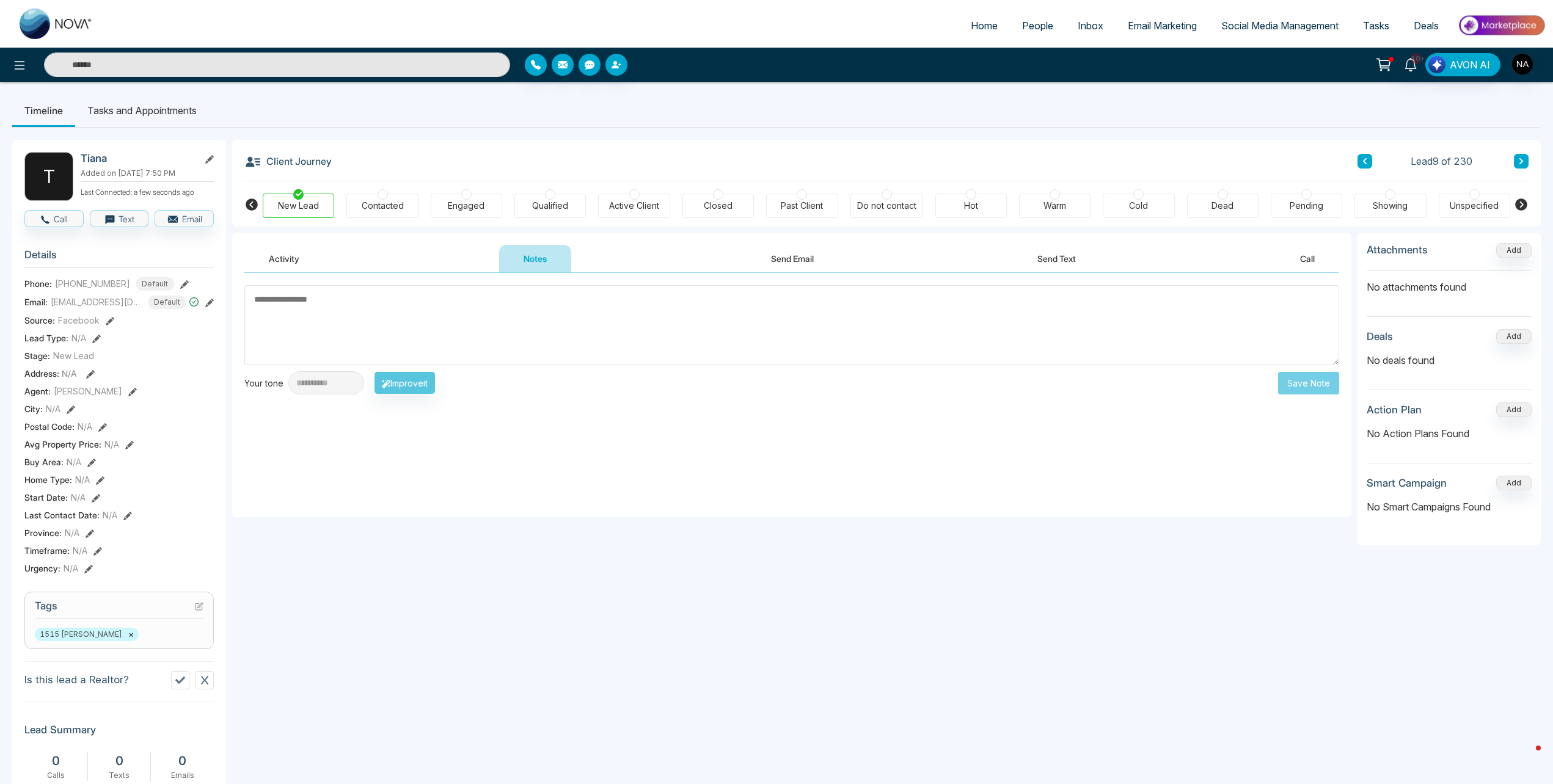
click at [395, 340] on textarea at bounding box center [792, 325] width 1095 height 80
click at [643, 340] on textarea at bounding box center [792, 325] width 1095 height 80
type textarea "*********"
click at [1303, 386] on button "Save Note" at bounding box center [1308, 383] width 61 height 22
click at [1532, 165] on div "Client Journey Lead 9 of 230 New Lead Contacted Engaged Qualified Active Client…" at bounding box center [886, 183] width 1308 height 87
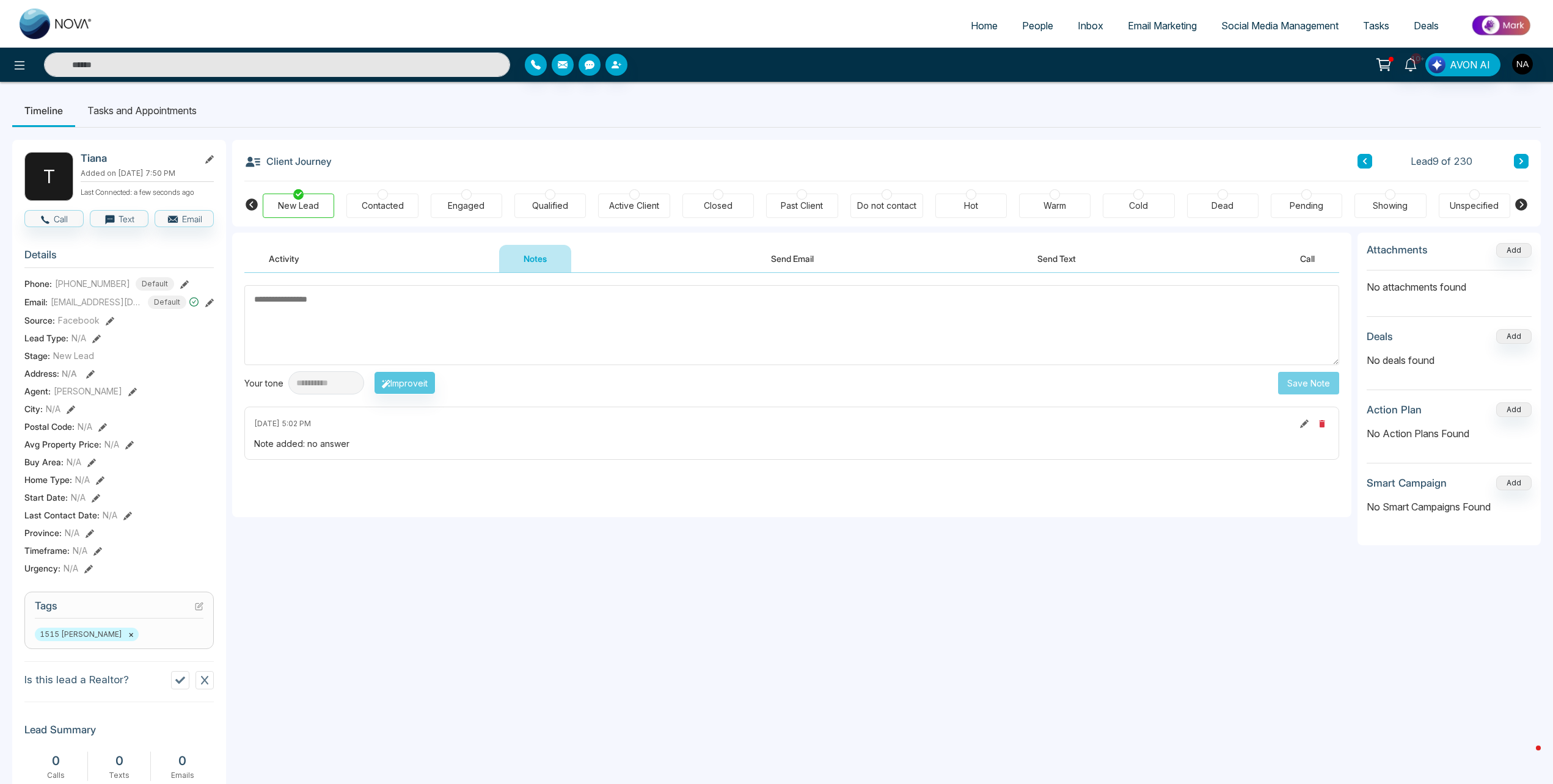
click at [1521, 165] on button at bounding box center [1521, 161] width 15 height 14
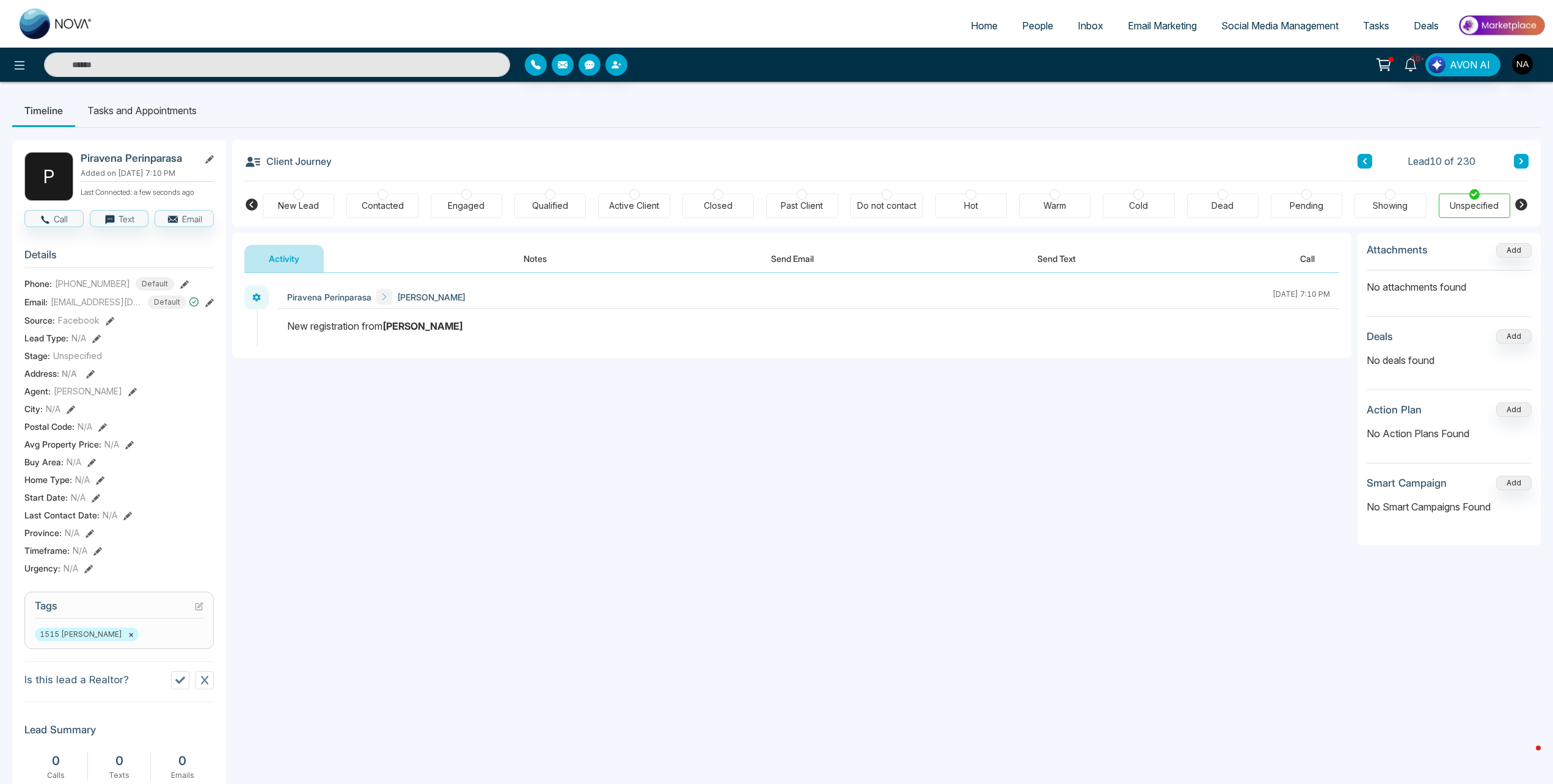
click at [533, 267] on button "Notes" at bounding box center [535, 259] width 72 height 28
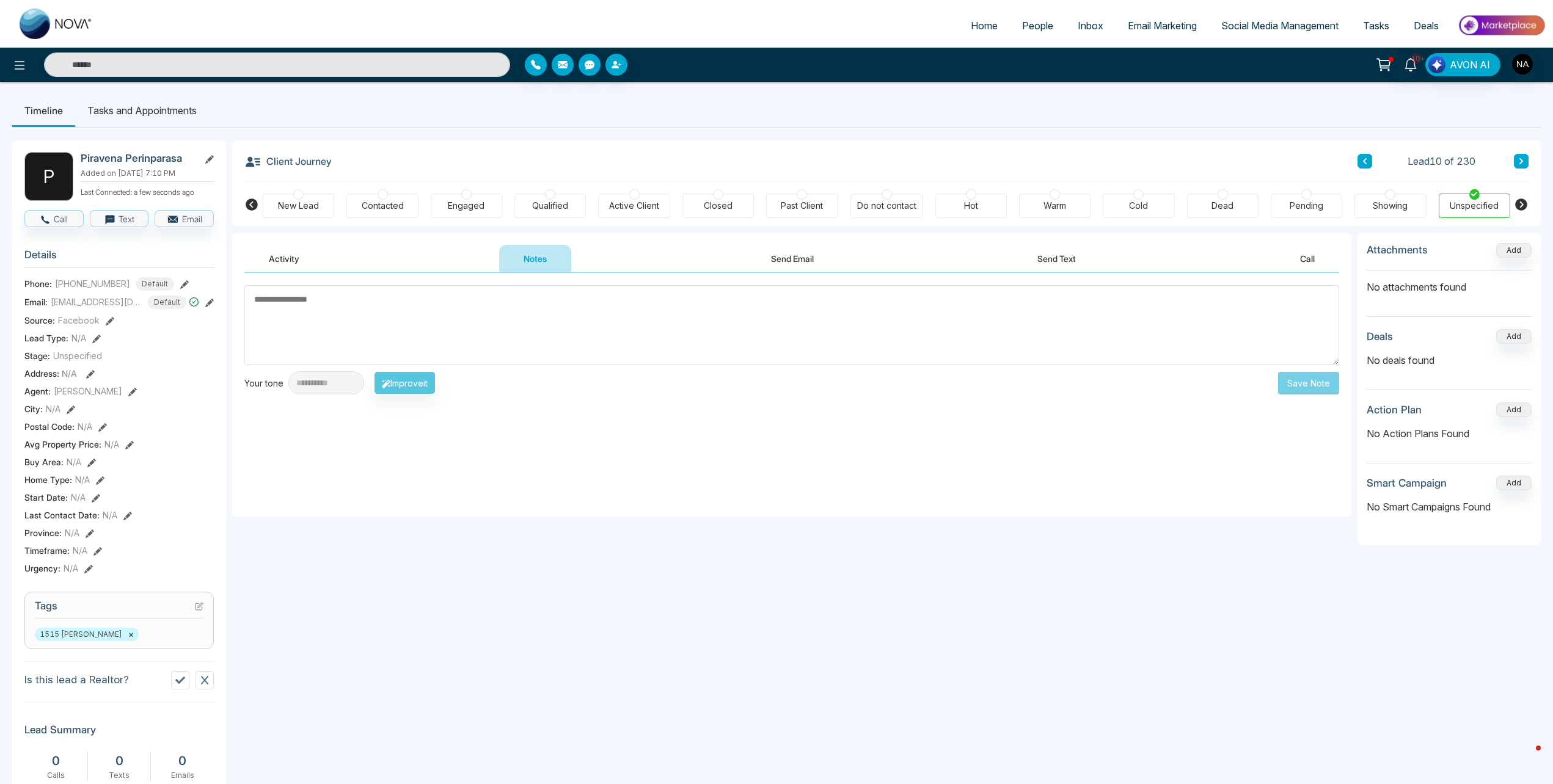
click at [293, 210] on div "New Lead" at bounding box center [299, 206] width 41 height 13
click at [333, 293] on textarea at bounding box center [792, 325] width 1095 height 80
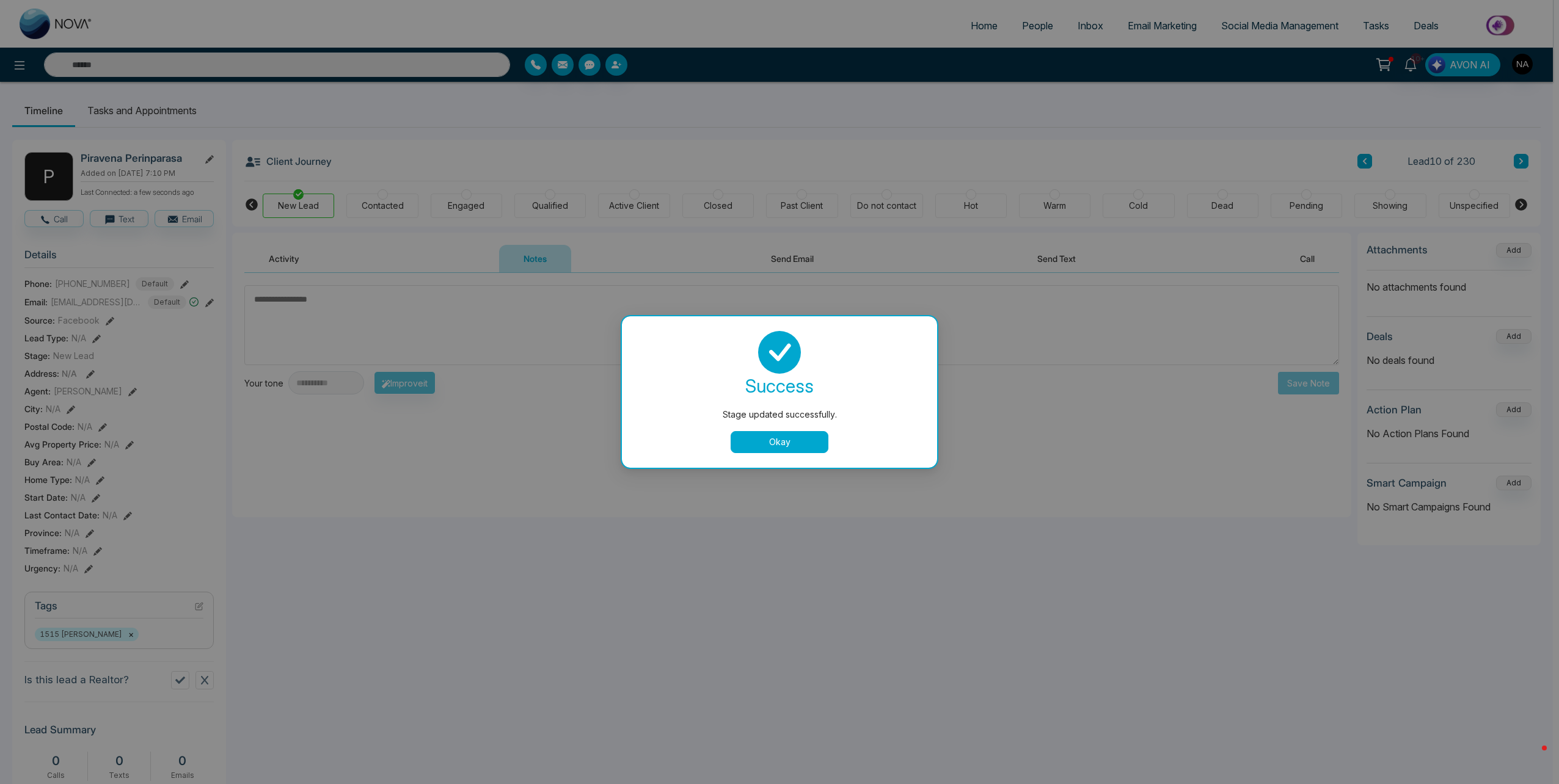
click at [755, 441] on button "Okay" at bounding box center [779, 441] width 98 height 22
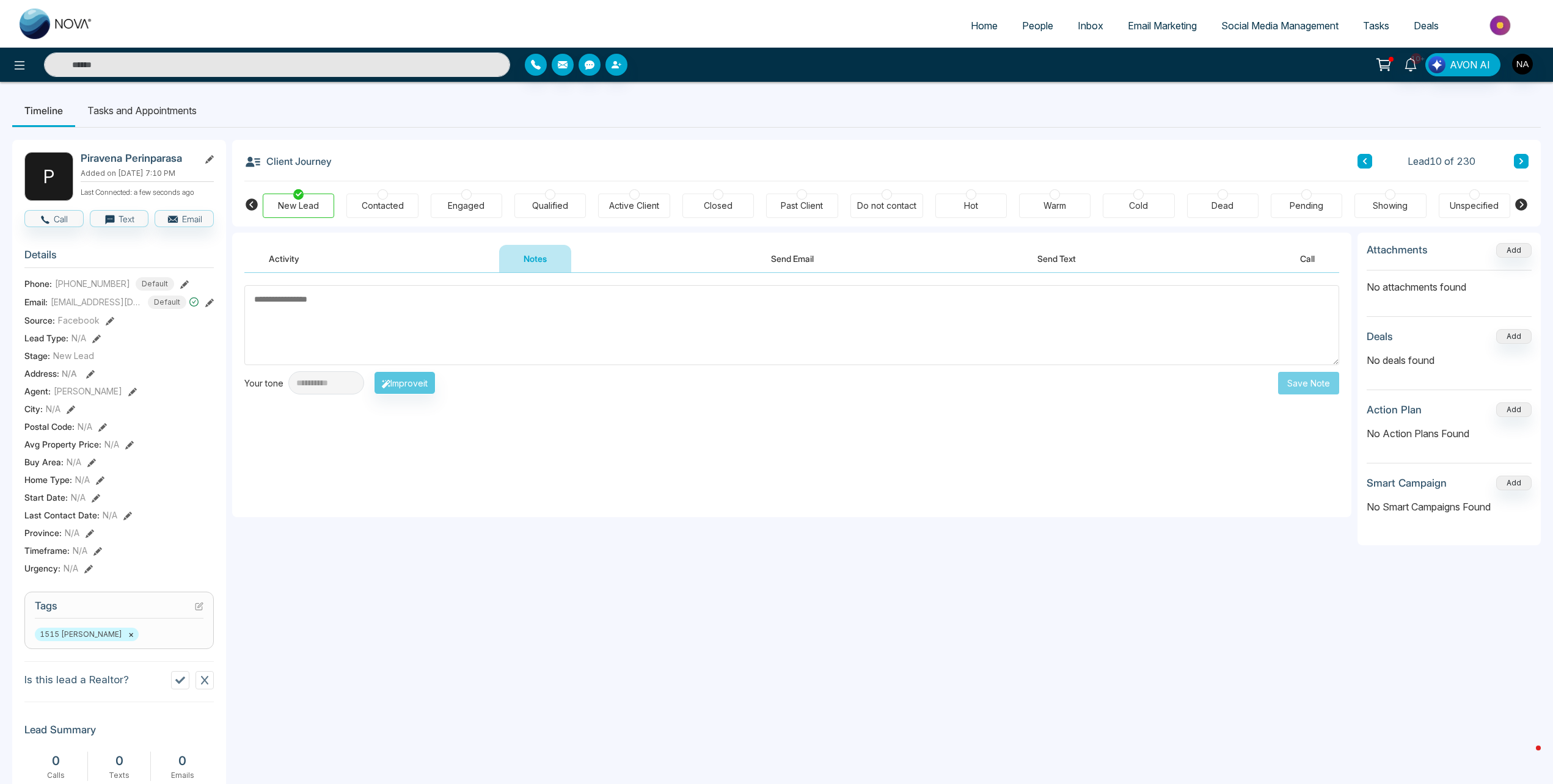
click at [344, 339] on textarea at bounding box center [792, 325] width 1095 height 80
type textarea "**********"
click at [1332, 392] on button "Save Note" at bounding box center [1308, 383] width 61 height 22
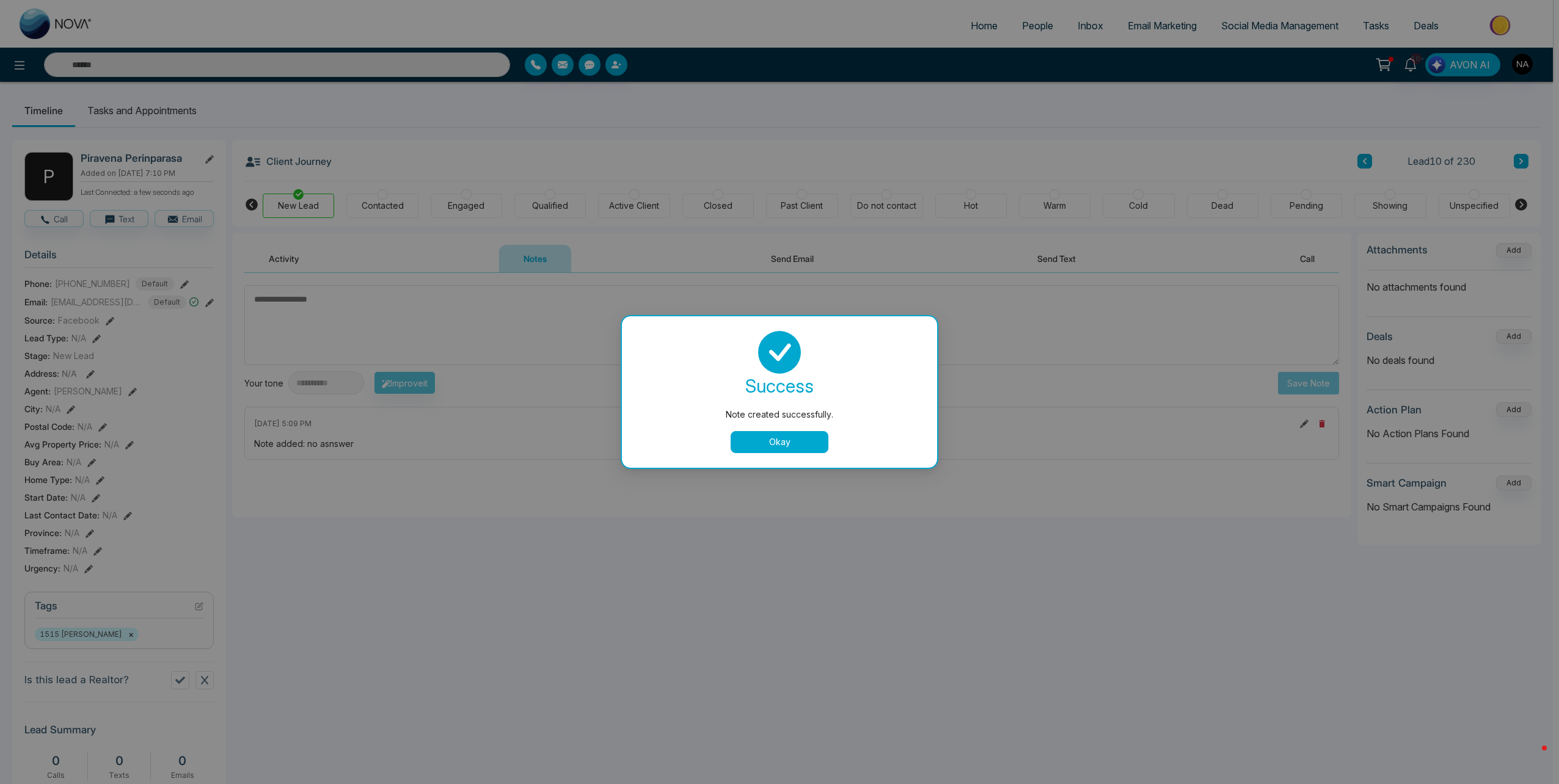
click at [789, 443] on button "Okay" at bounding box center [779, 441] width 98 height 22
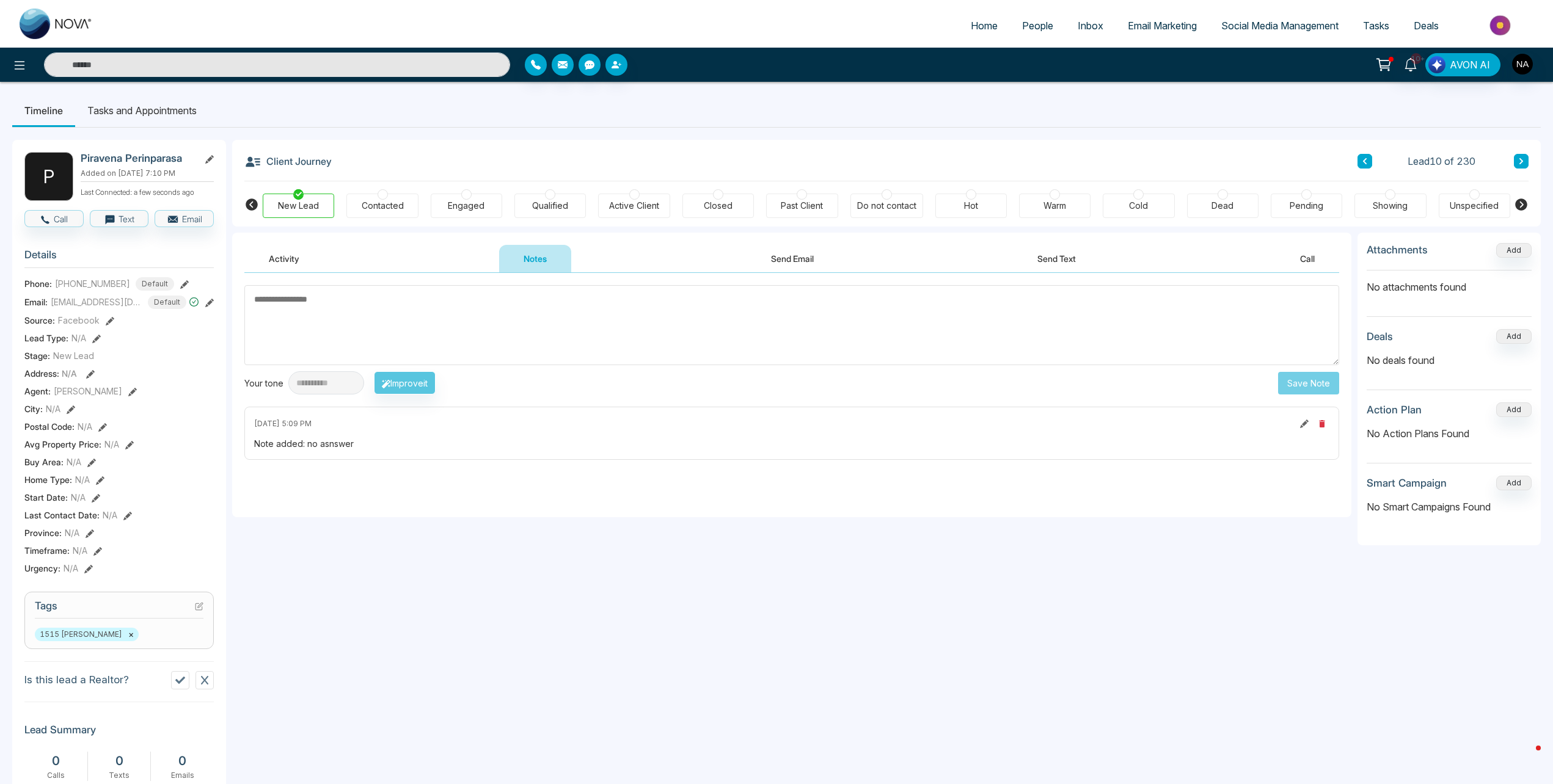
click at [1531, 162] on div "Client Journey Lead 10 of 230 New Lead Contacted Engaged Qualified Active Clien…" at bounding box center [886, 183] width 1308 height 87
click at [1529, 162] on div "Client Journey Lead 10 of 230 New Lead Contacted Engaged Qualified Active Clien…" at bounding box center [886, 183] width 1308 height 87
click at [1522, 162] on icon at bounding box center [1521, 161] width 4 height 6
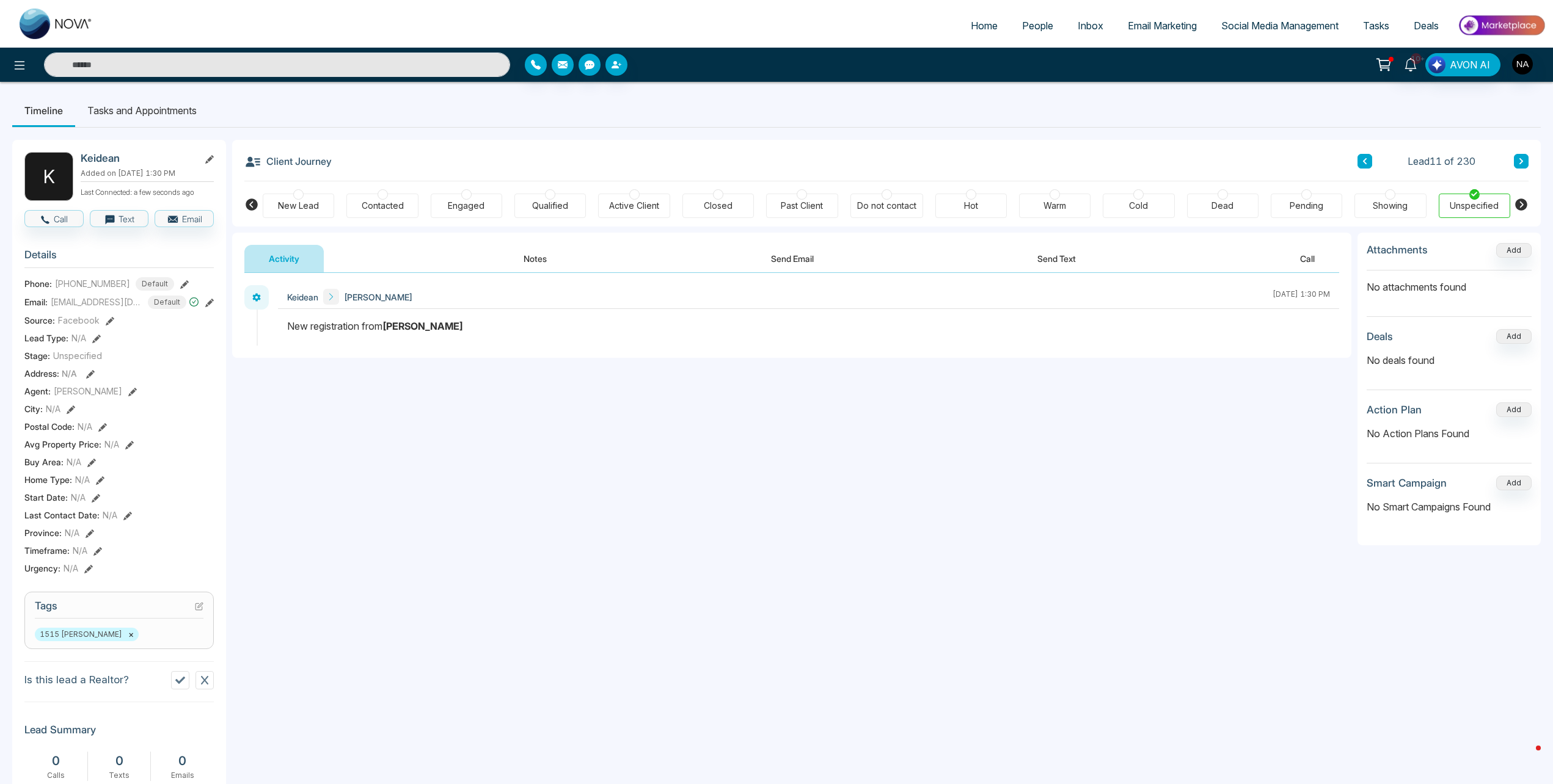
click at [304, 212] on div "New Lead" at bounding box center [299, 206] width 41 height 13
click at [501, 254] on button "Notes" at bounding box center [535, 259] width 72 height 28
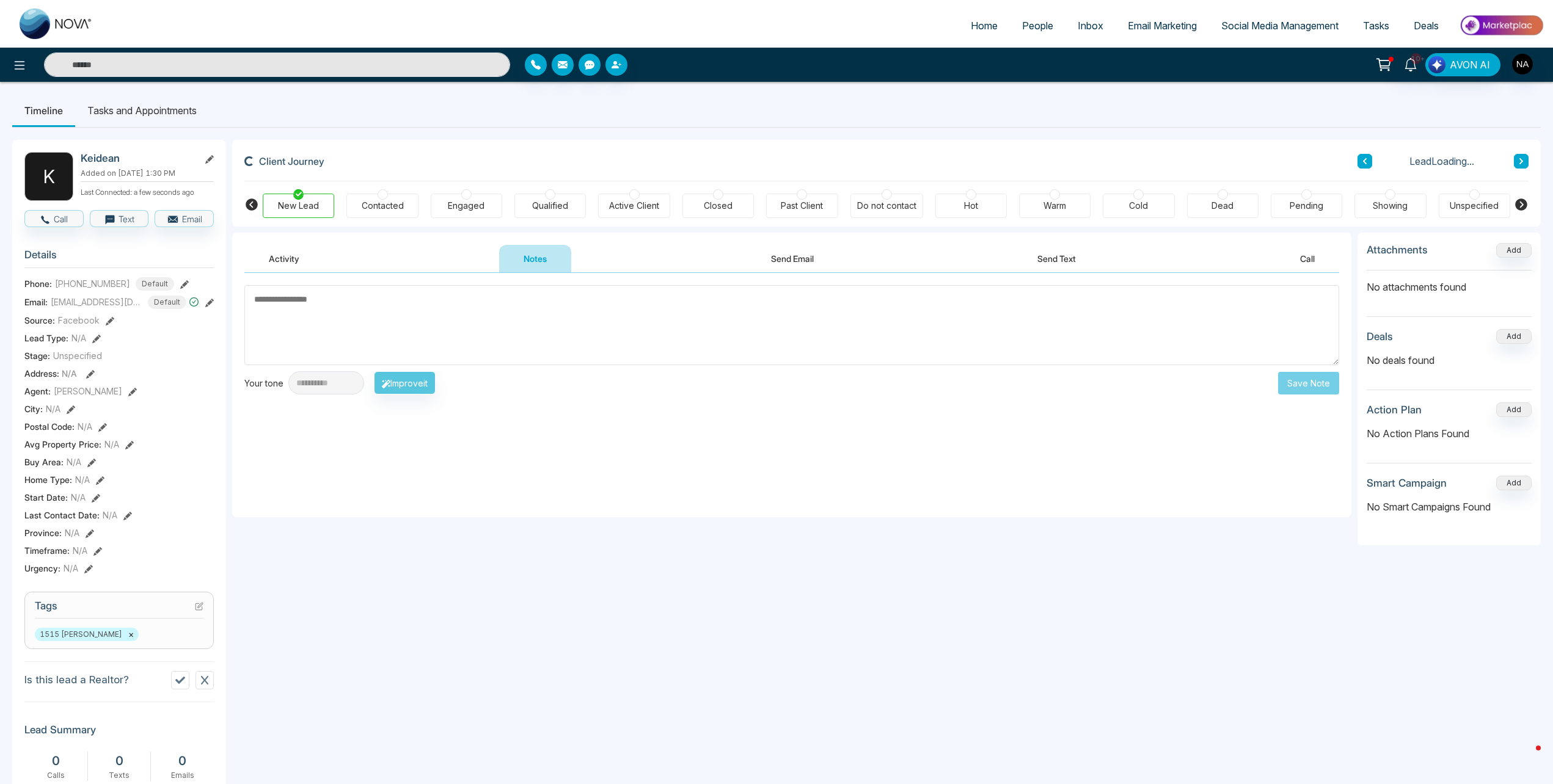
click at [428, 317] on body "**********" at bounding box center [776, 392] width 1553 height 784
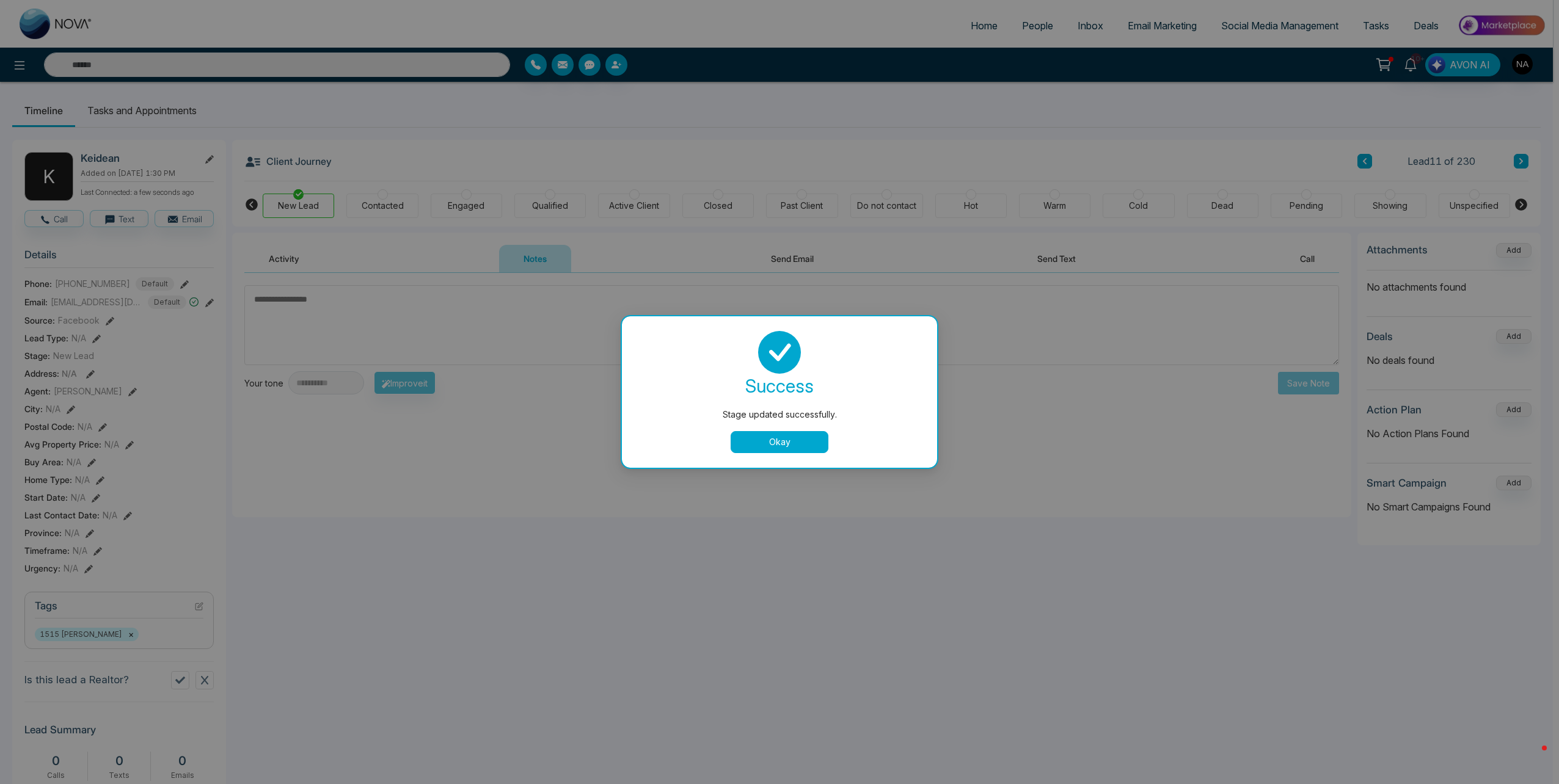
click at [429, 310] on div "Stage updated successfully. success Stage updated successfully. Okay" at bounding box center [779, 392] width 1559 height 784
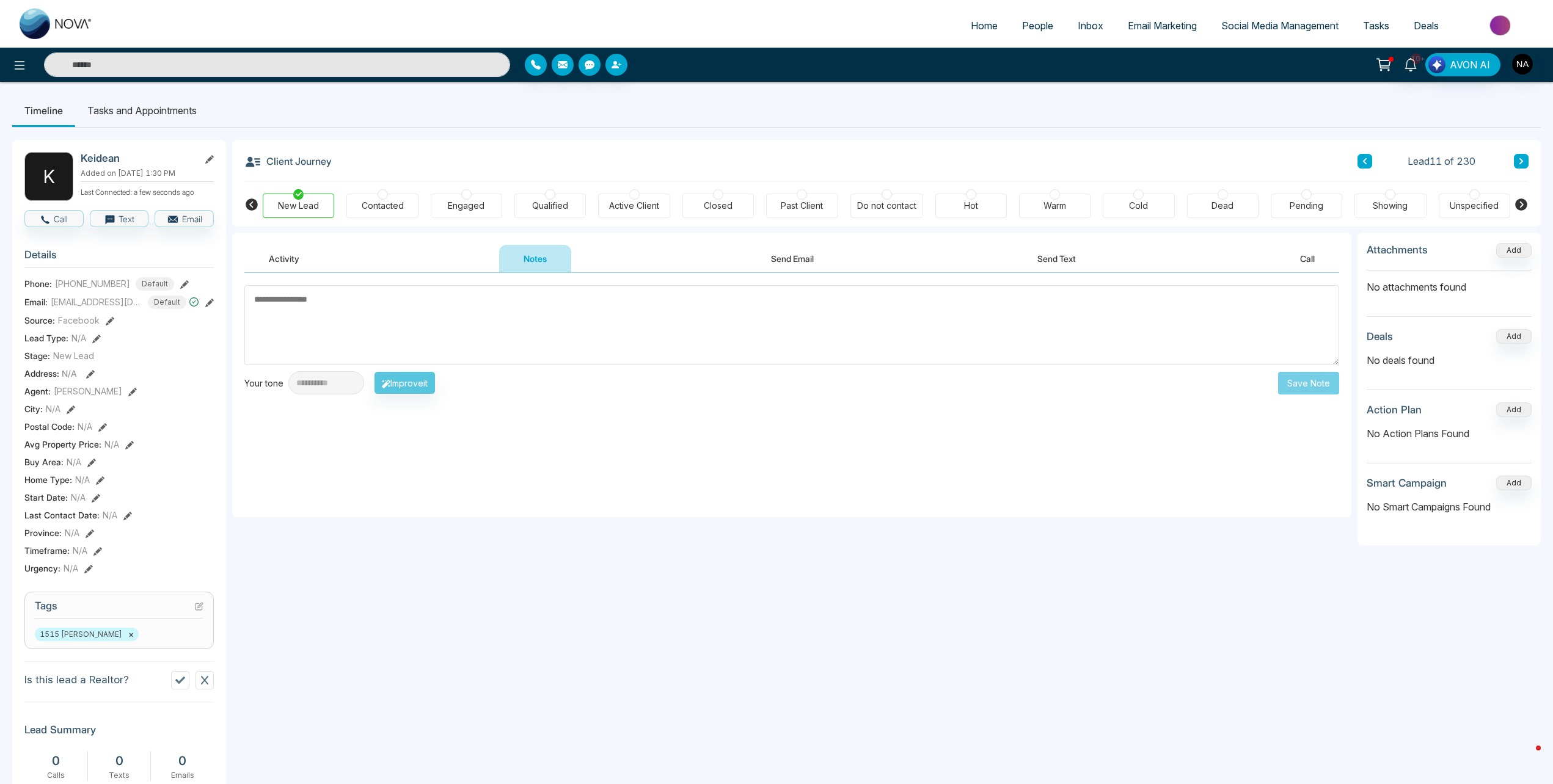
click at [432, 311] on textarea at bounding box center [792, 325] width 1095 height 80
type textarea "*********"
click at [1279, 375] on button "Save Note" at bounding box center [1308, 383] width 61 height 22
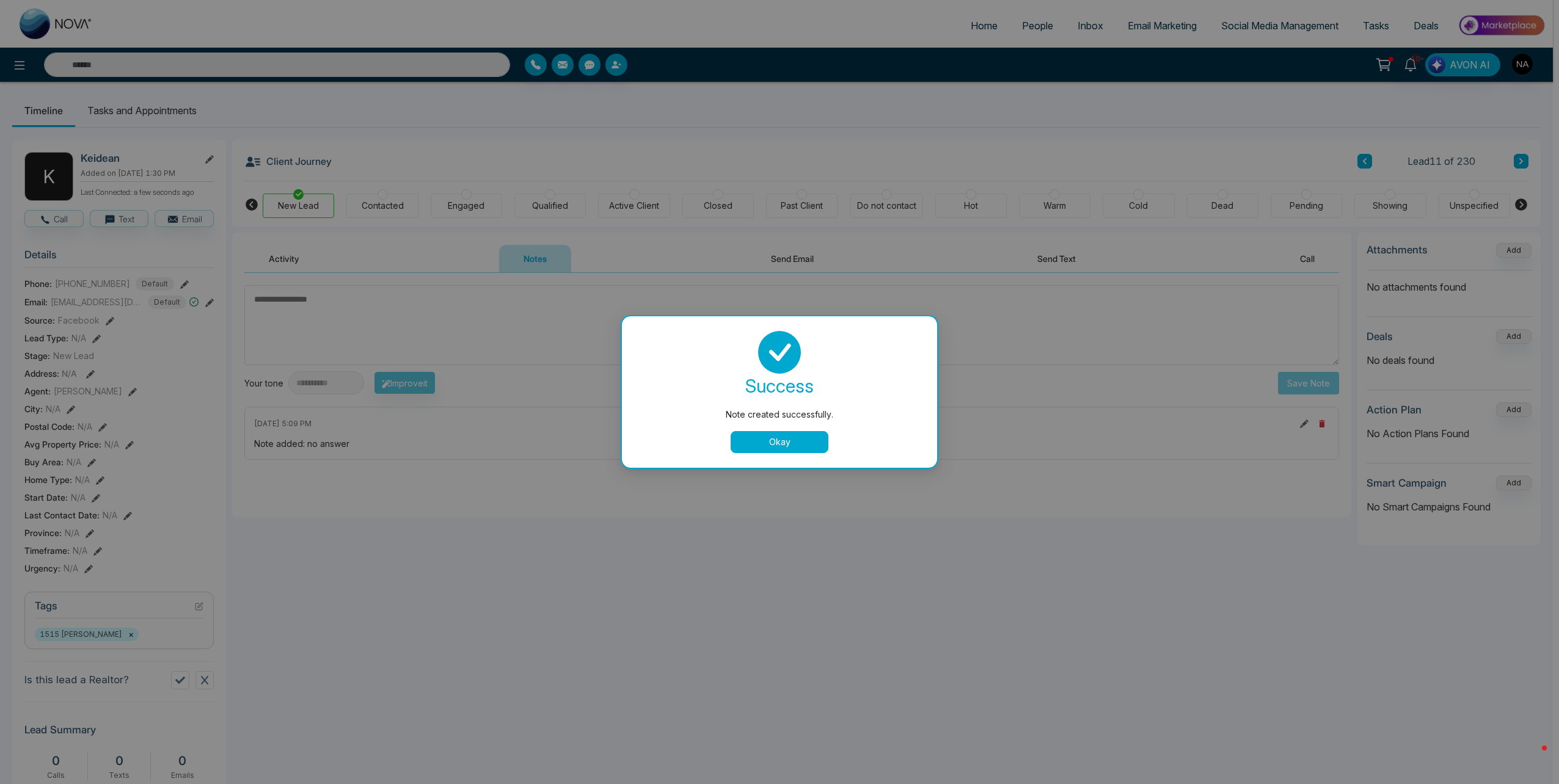
click at [776, 437] on button "Okay" at bounding box center [779, 441] width 98 height 22
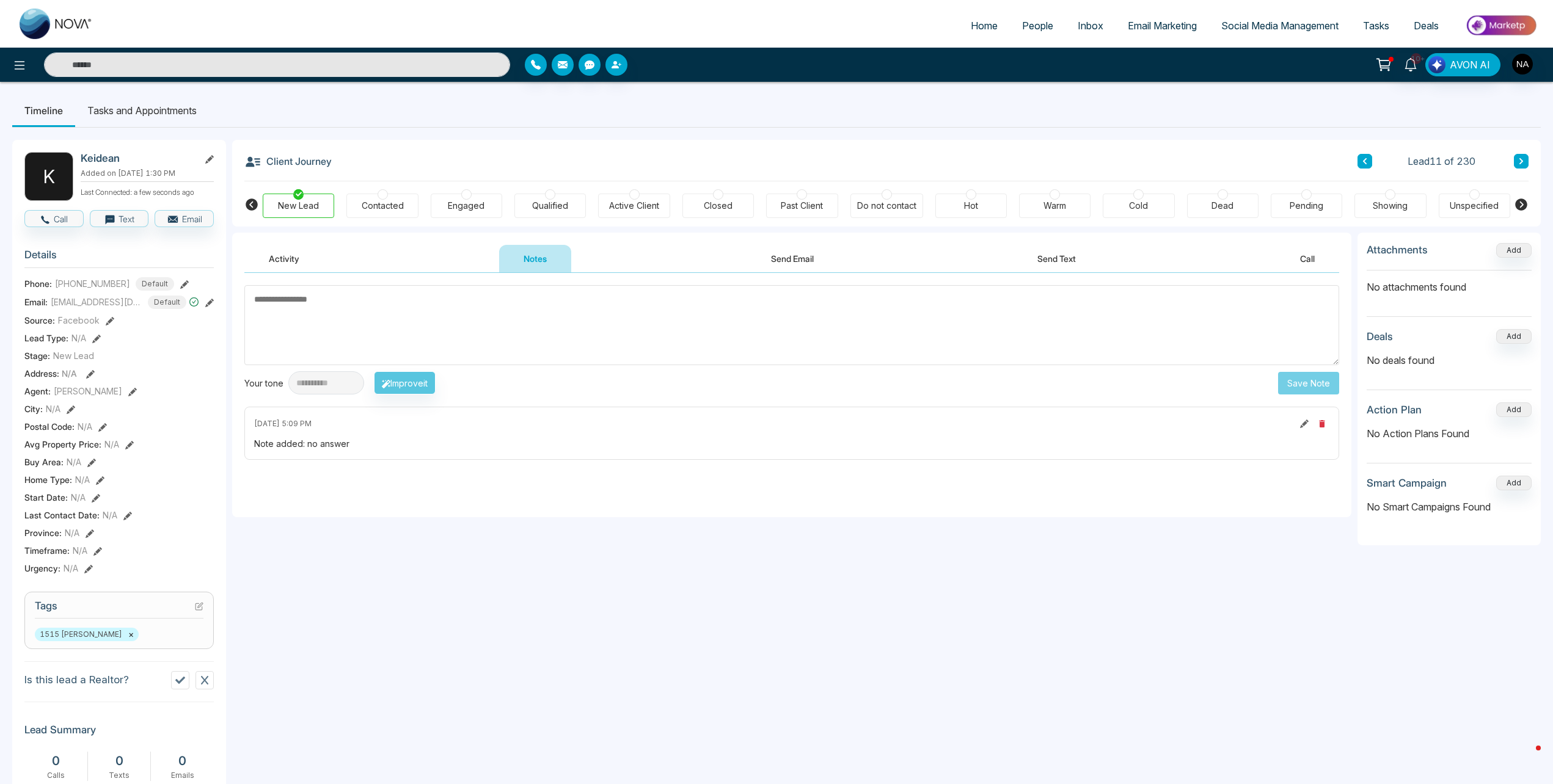
click at [1525, 166] on button at bounding box center [1521, 161] width 15 height 14
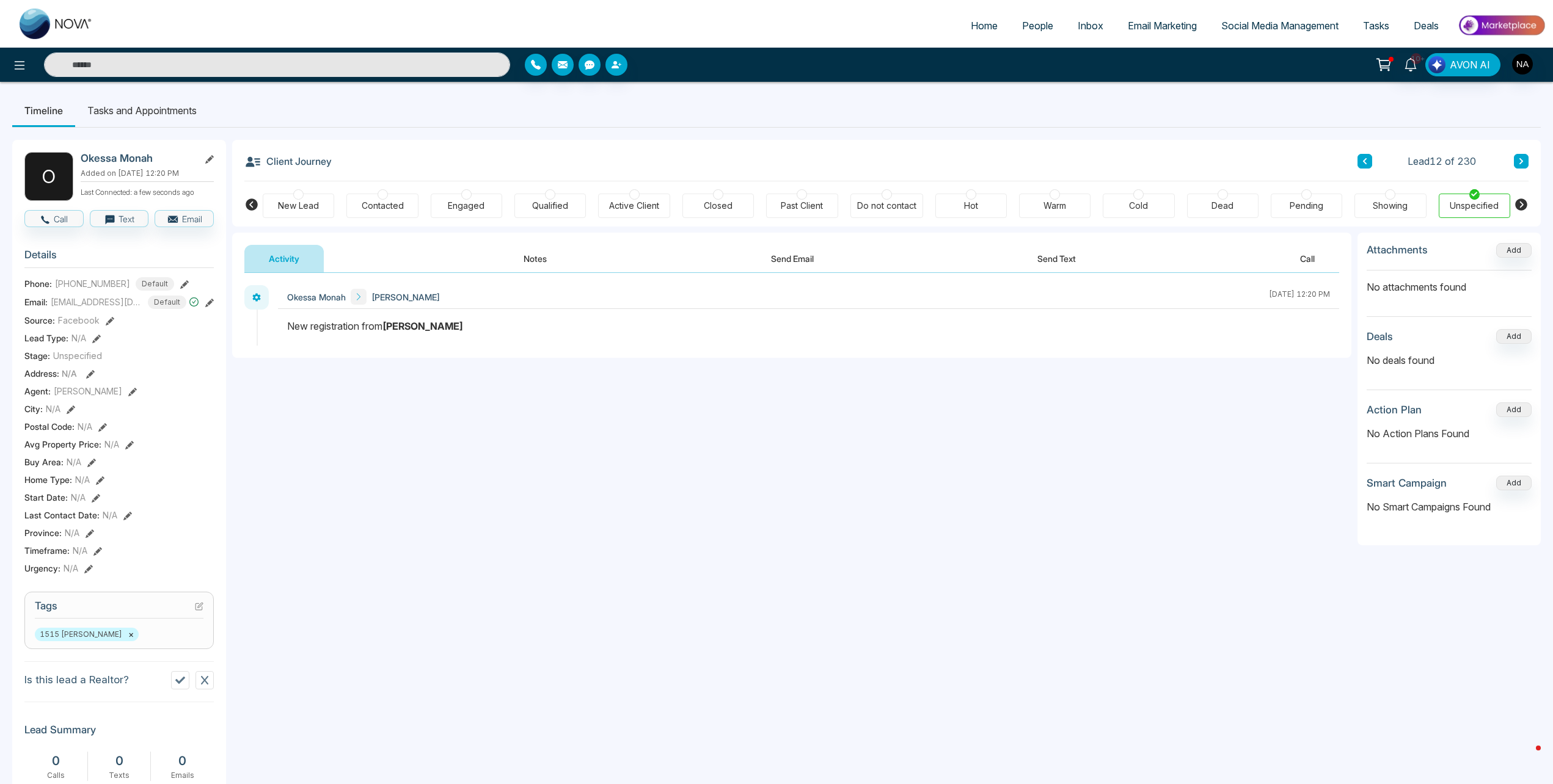
click at [531, 254] on button "Notes" at bounding box center [535, 259] width 72 height 28
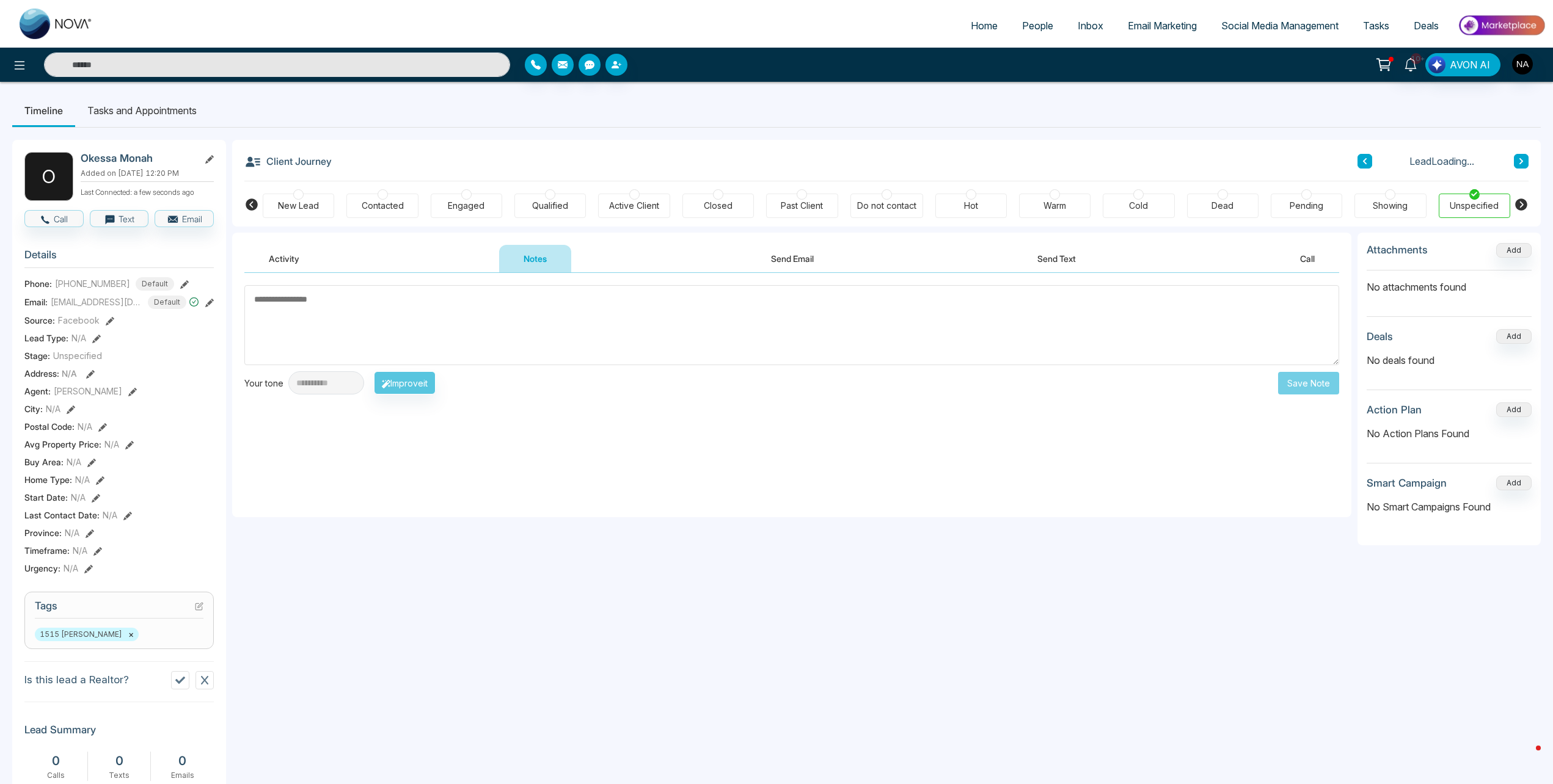
click at [286, 202] on div "New Lead" at bounding box center [299, 206] width 41 height 13
click at [363, 343] on textarea at bounding box center [792, 325] width 1095 height 80
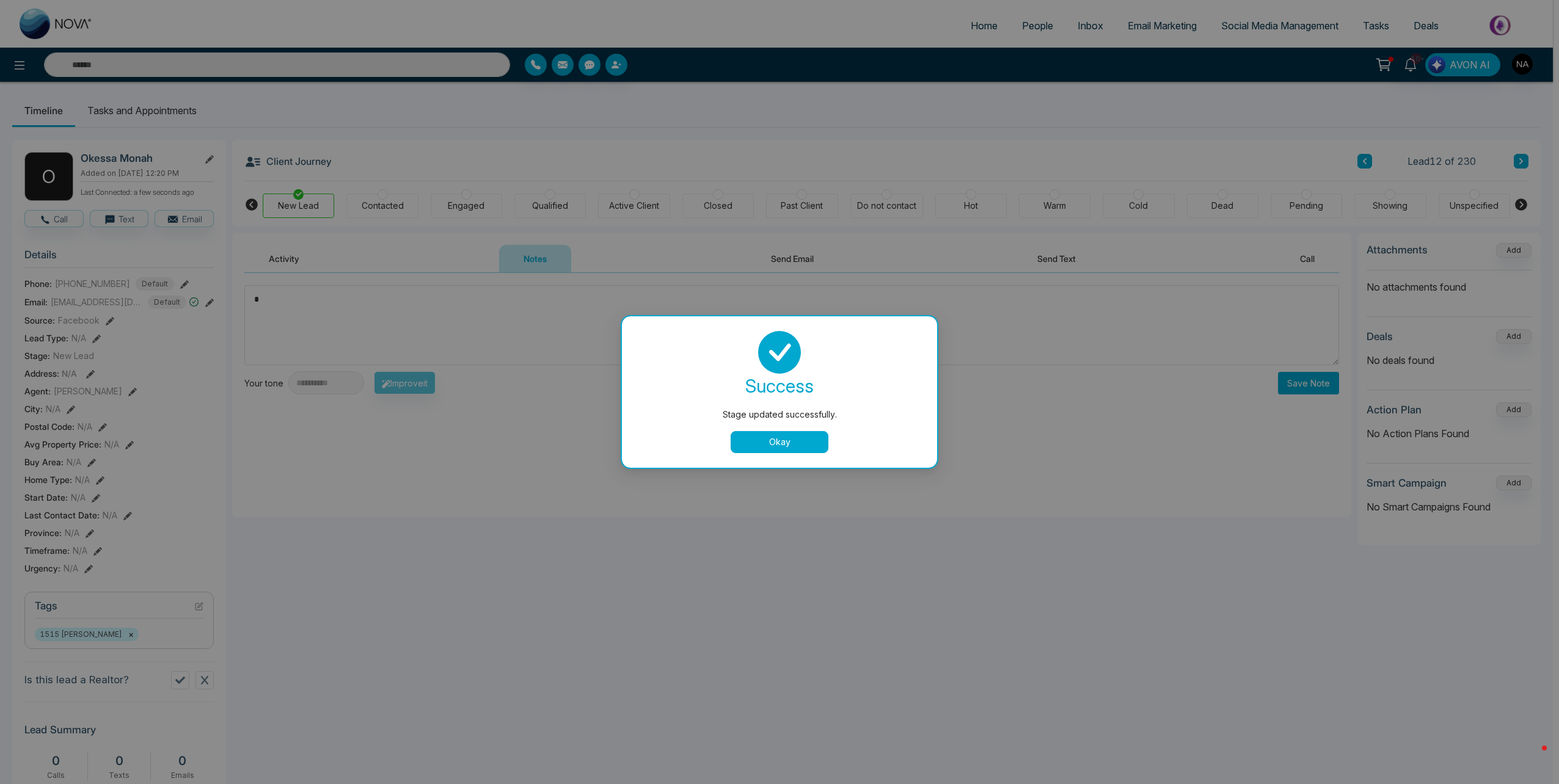
click at [796, 453] on button "Okay" at bounding box center [779, 441] width 98 height 22
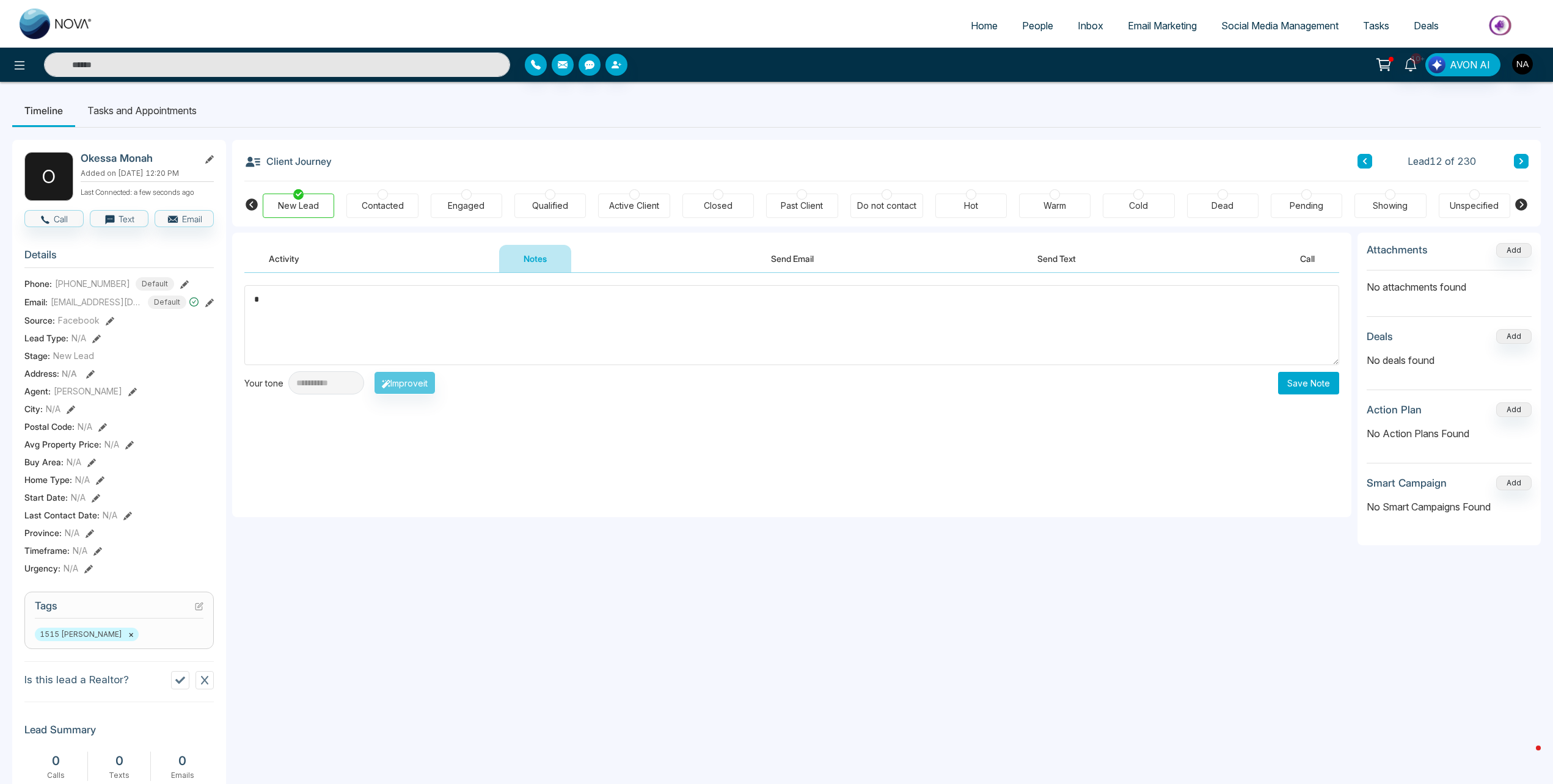
click at [454, 320] on textarea "*" at bounding box center [792, 325] width 1095 height 80
type textarea "*********"
click at [1309, 389] on button "Save Note" at bounding box center [1308, 383] width 61 height 22
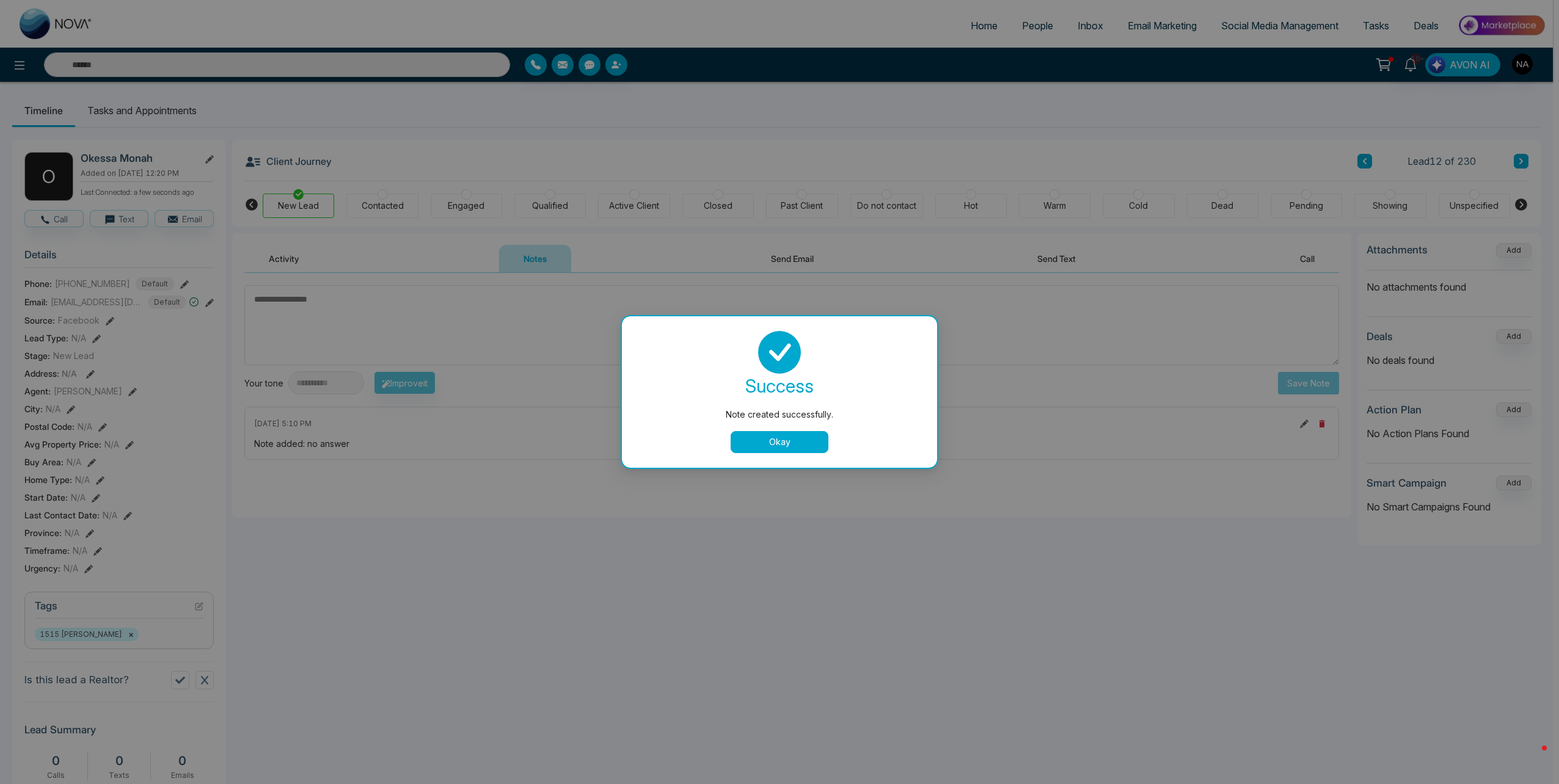
click at [758, 432] on button "Okay" at bounding box center [779, 441] width 98 height 22
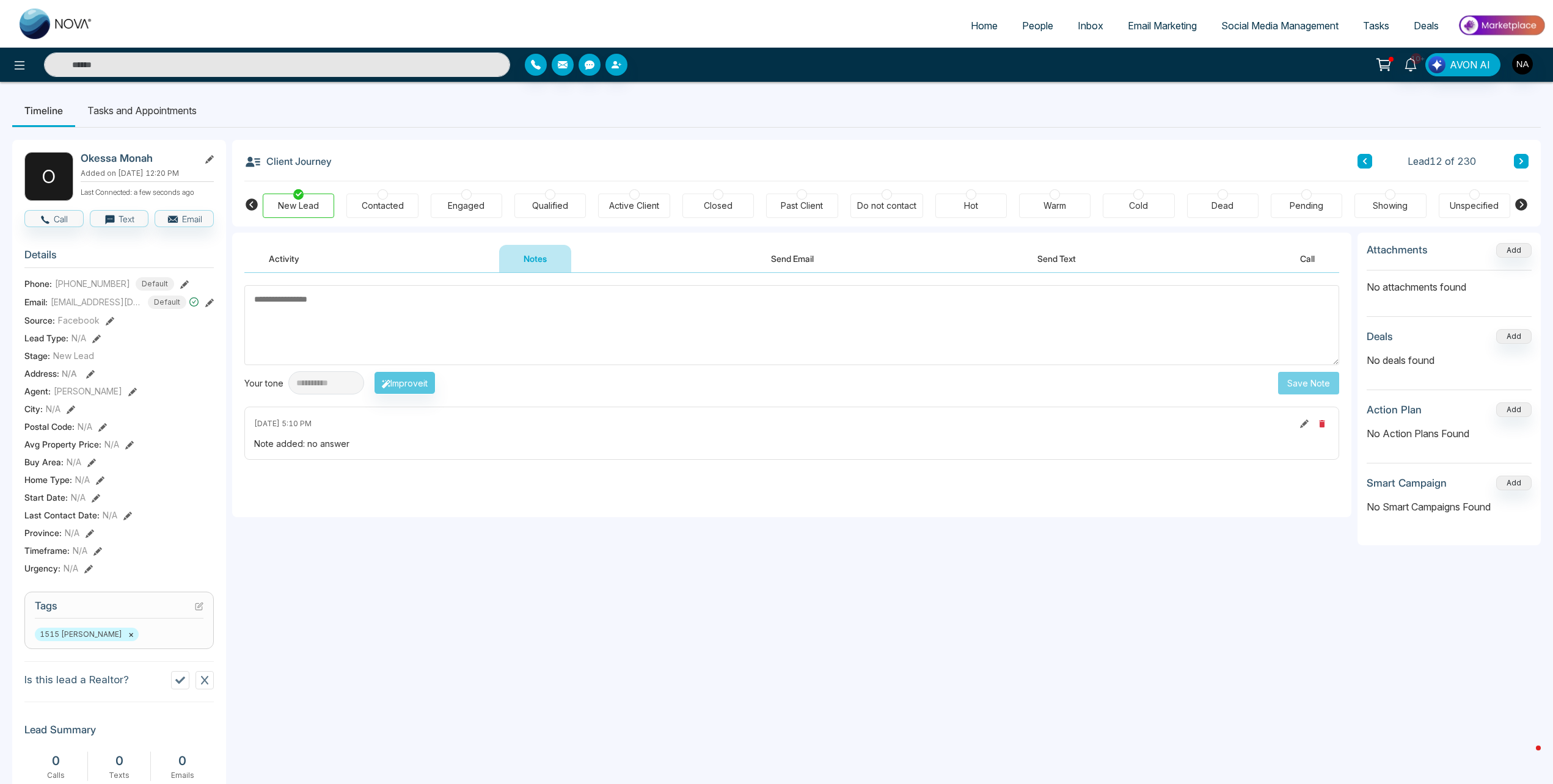
click at [1528, 160] on button at bounding box center [1521, 161] width 15 height 14
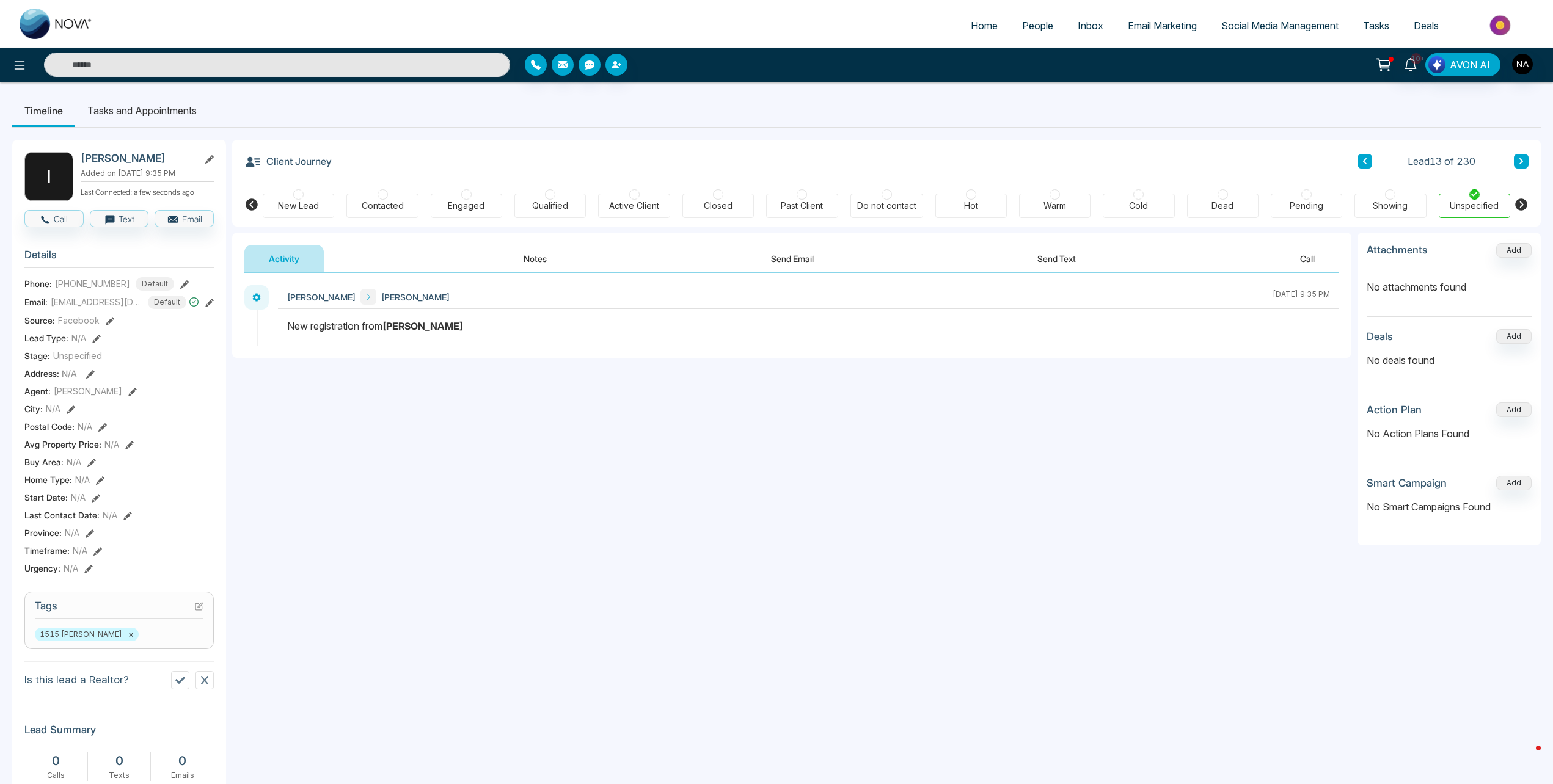
click at [1513, 162] on div "Lead 13 of 230" at bounding box center [1442, 161] width 171 height 14
click at [1525, 161] on button at bounding box center [1521, 161] width 15 height 14
click at [1524, 161] on button at bounding box center [1521, 161] width 15 height 14
click at [1414, 73] on link "10+" at bounding box center [1410, 64] width 29 height 21
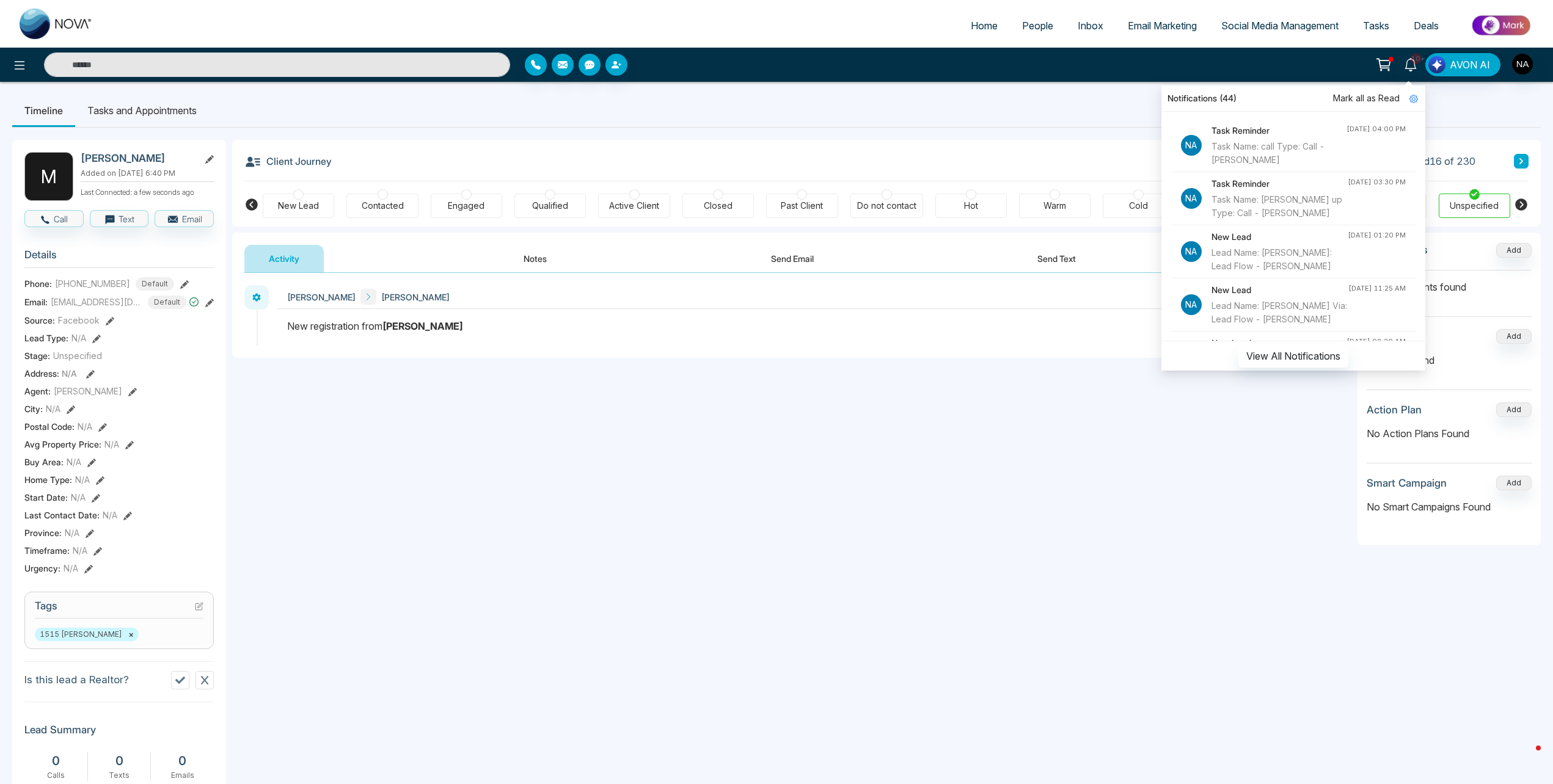
click at [1288, 155] on div "Task Name: call Type: Call - [PERSON_NAME]" at bounding box center [1279, 153] width 135 height 27
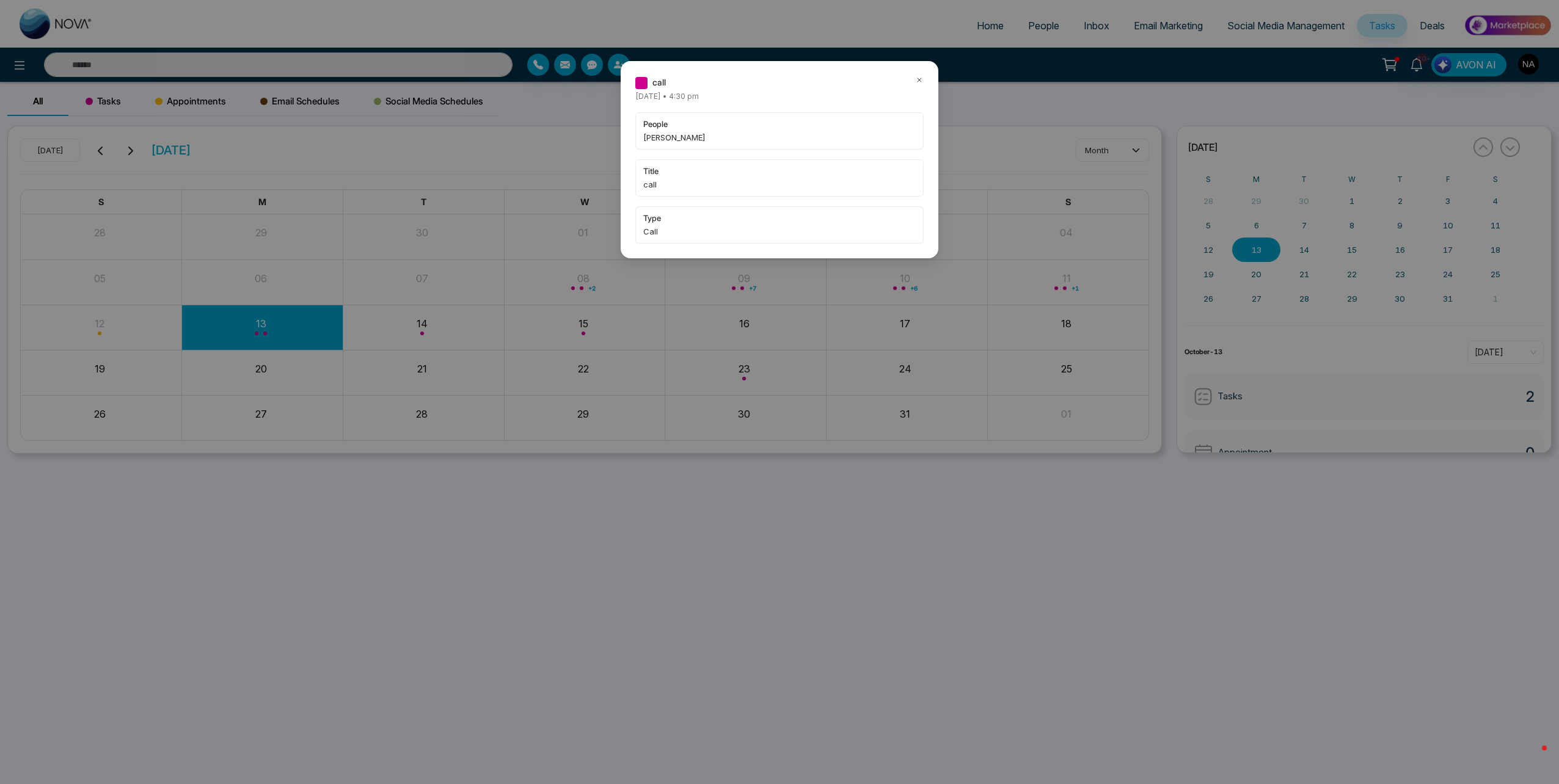
click at [924, 79] on div "call [DATE] • 4:30 pm people [PERSON_NAME] title call type Call" at bounding box center [779, 159] width 318 height 197
click at [921, 80] on icon at bounding box center [919, 80] width 9 height 9
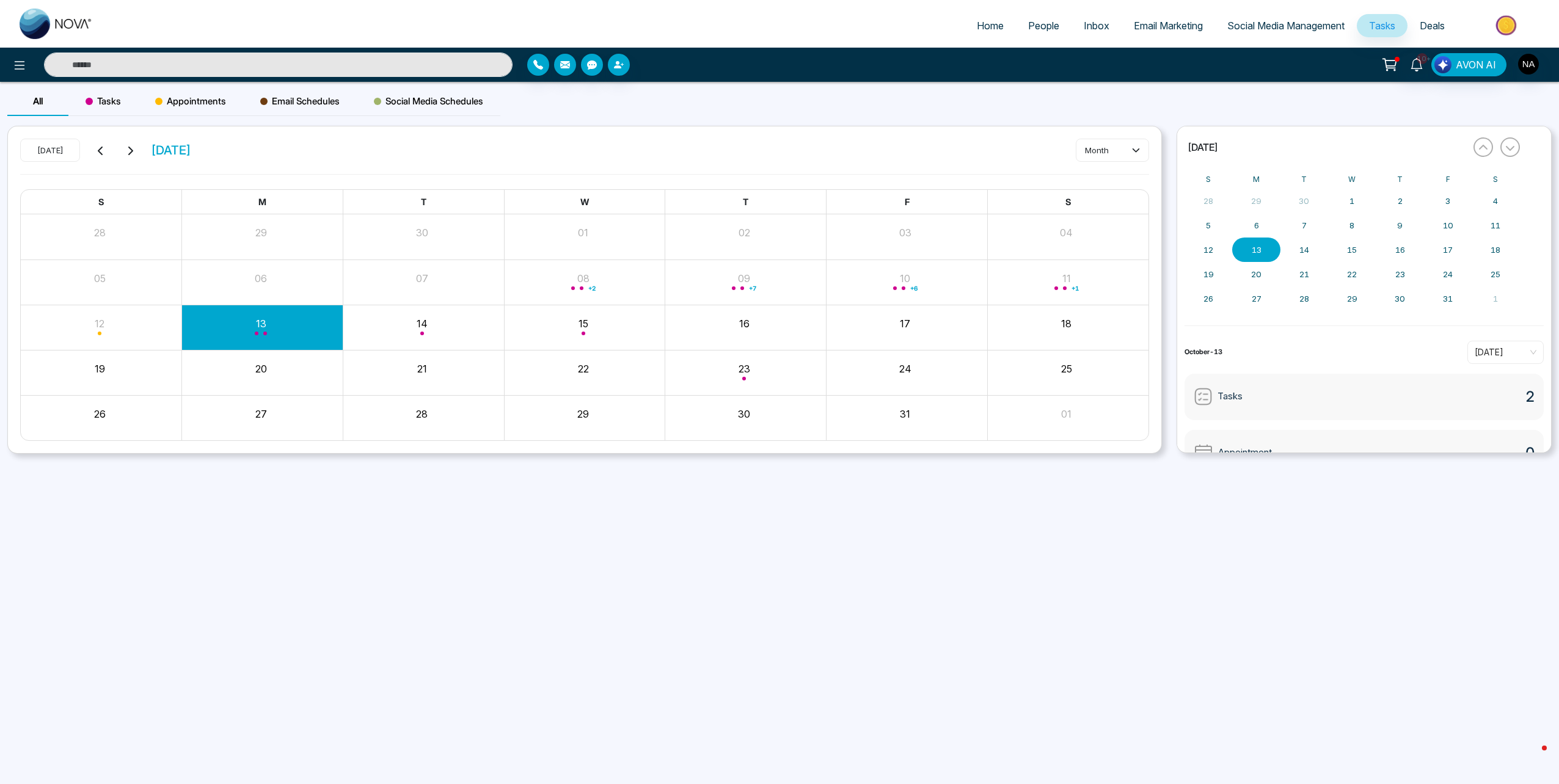
click at [131, 67] on input "text" at bounding box center [278, 65] width 469 height 24
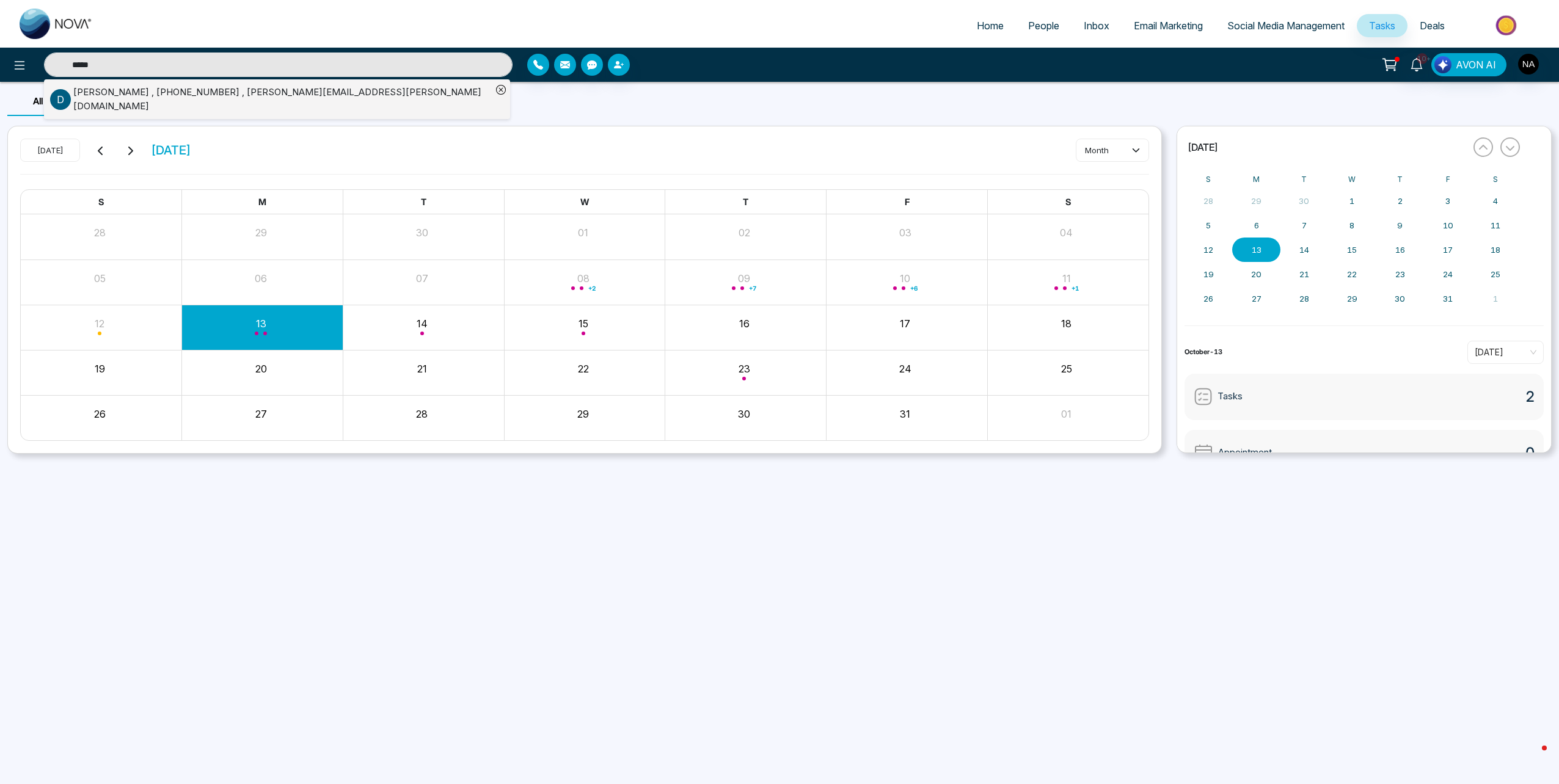
type input "*****"
click at [146, 88] on div "[PERSON_NAME] , [PHONE_NUMBER] , [PERSON_NAME][EMAIL_ADDRESS][PERSON_NAME][DOMA…" at bounding box center [282, 99] width 419 height 28
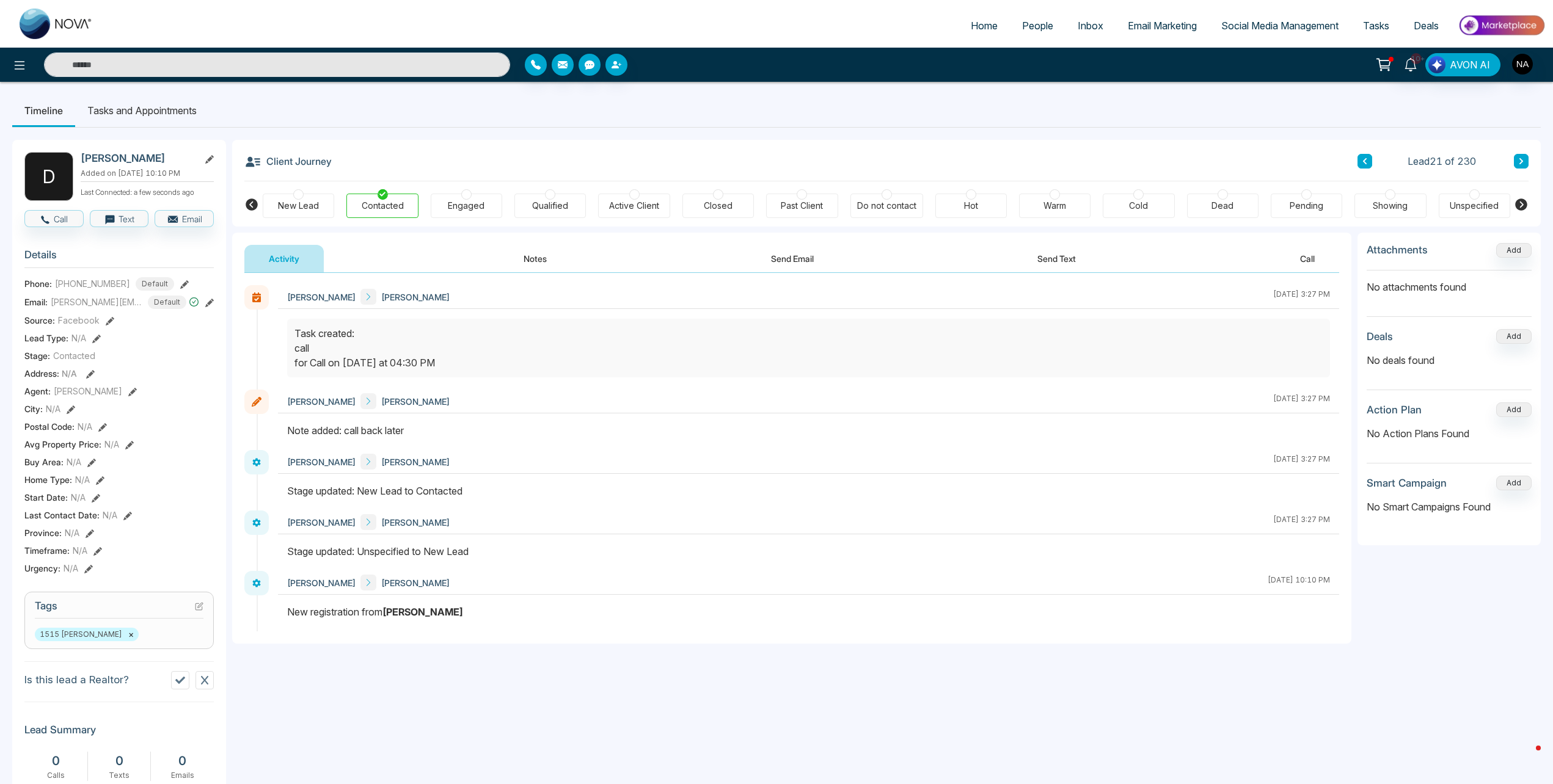
click at [1379, 25] on span "Tasks" at bounding box center [1376, 26] width 26 height 13
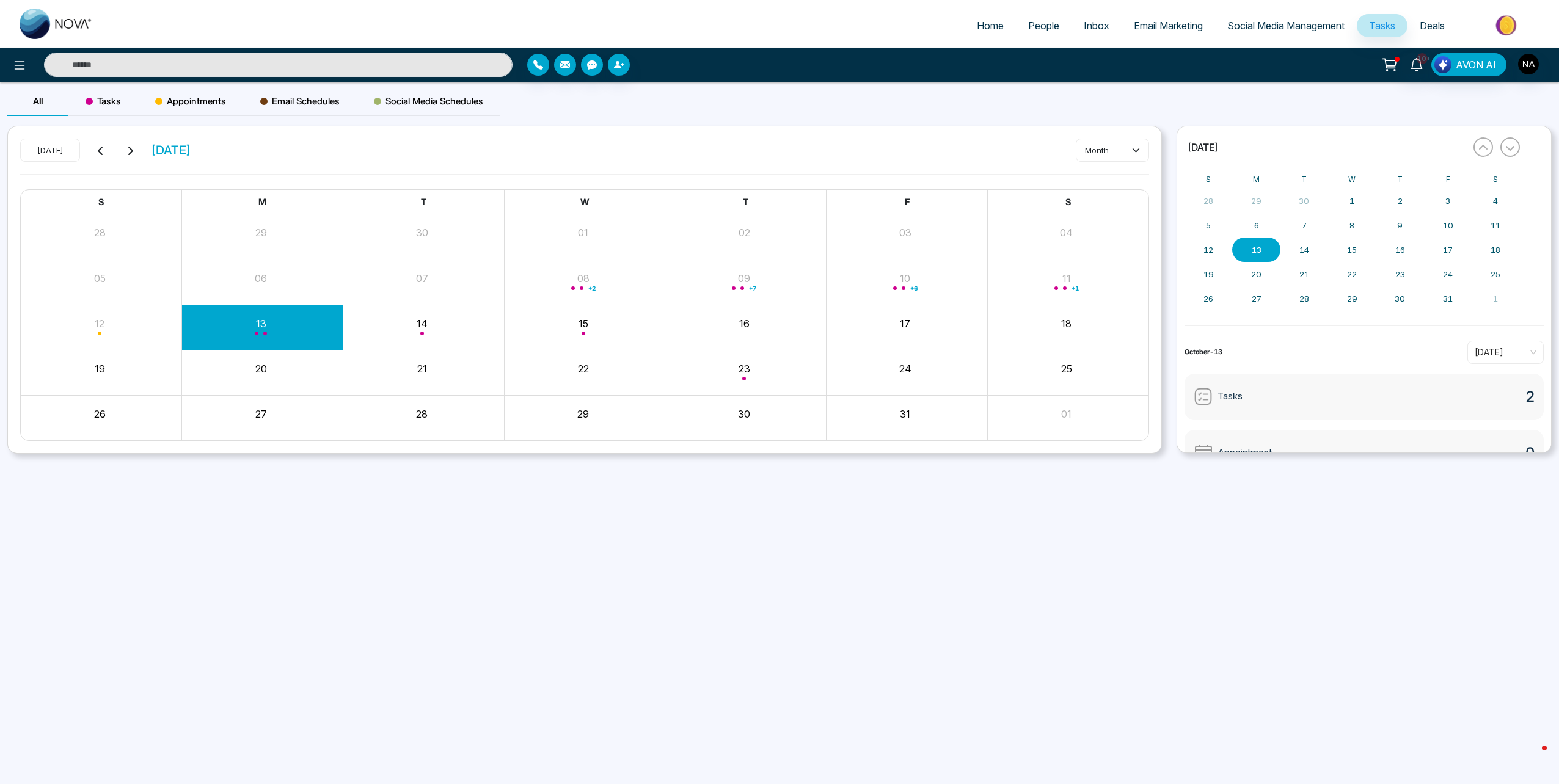
click at [243, 333] on div "Month View" at bounding box center [262, 327] width 162 height 29
click at [254, 328] on div "Month View" at bounding box center [262, 327] width 162 height 29
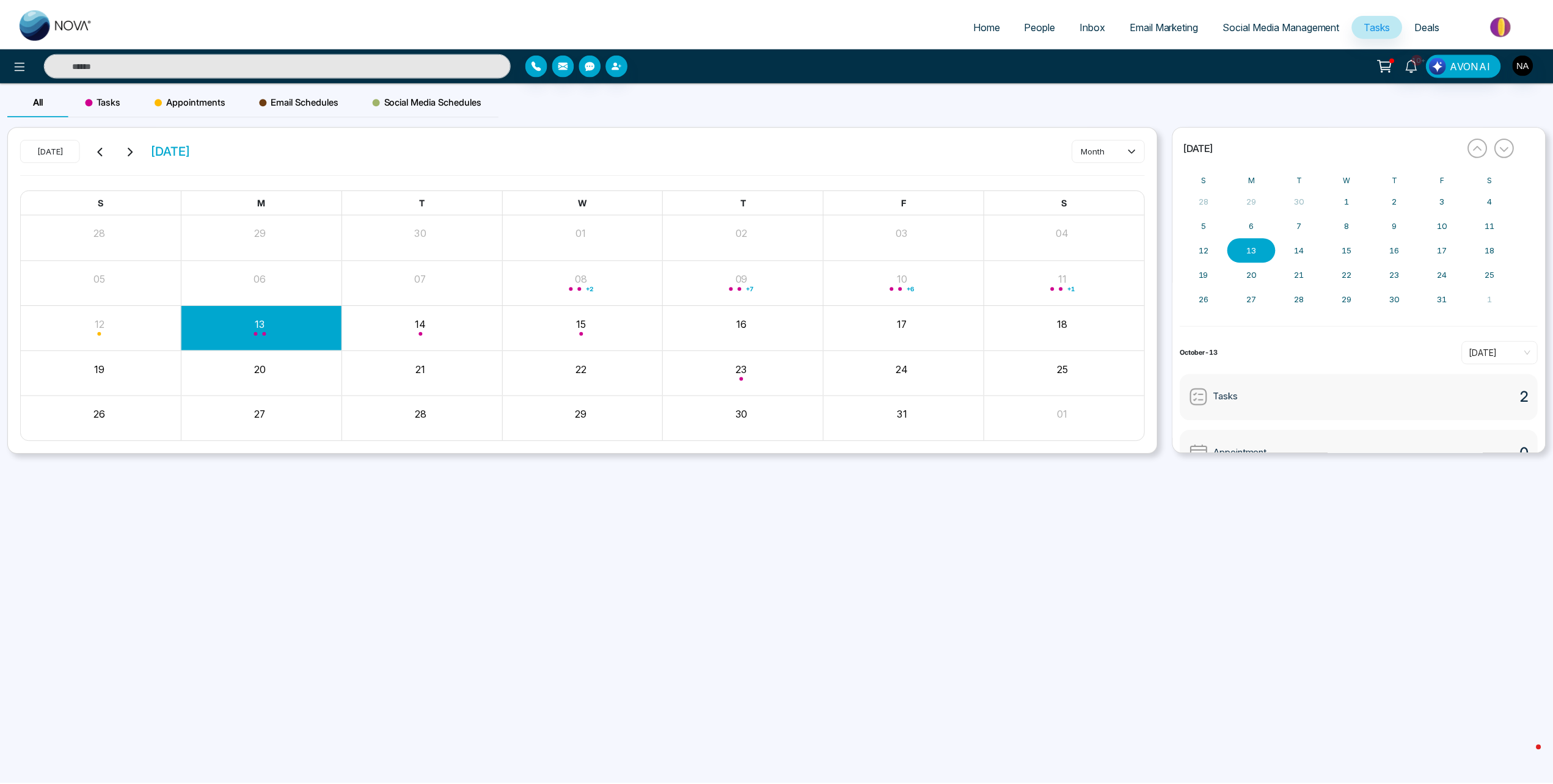
scroll to position [88, 0]
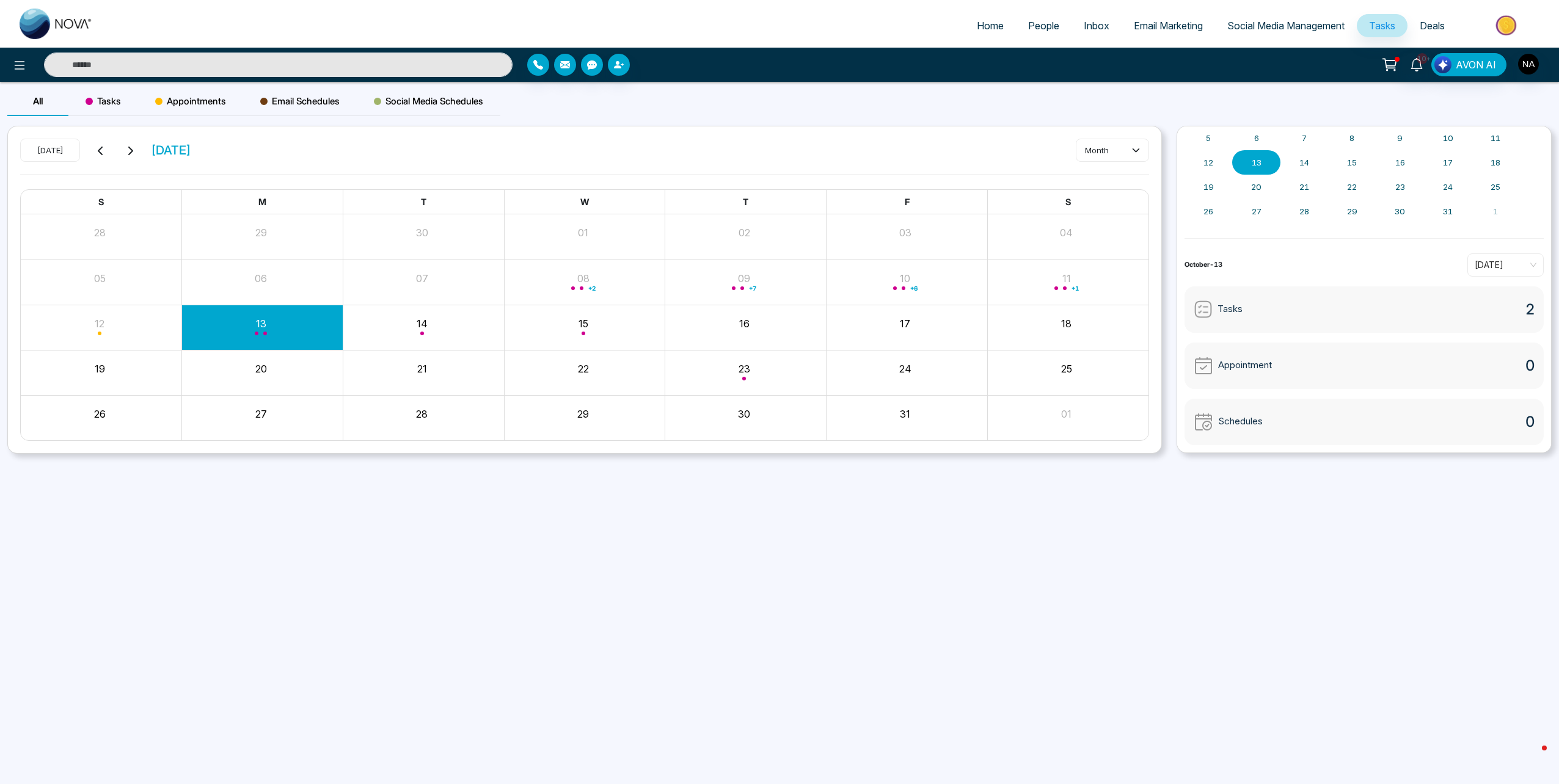
click at [1405, 317] on div "Tasks 2" at bounding box center [1364, 310] width 359 height 46
click at [1448, 310] on div "Tasks 2" at bounding box center [1364, 310] width 359 height 46
click at [232, 319] on div "Month View" at bounding box center [262, 327] width 162 height 29
click at [169, 434] on span "call" at bounding box center [169, 432] width 13 height 13
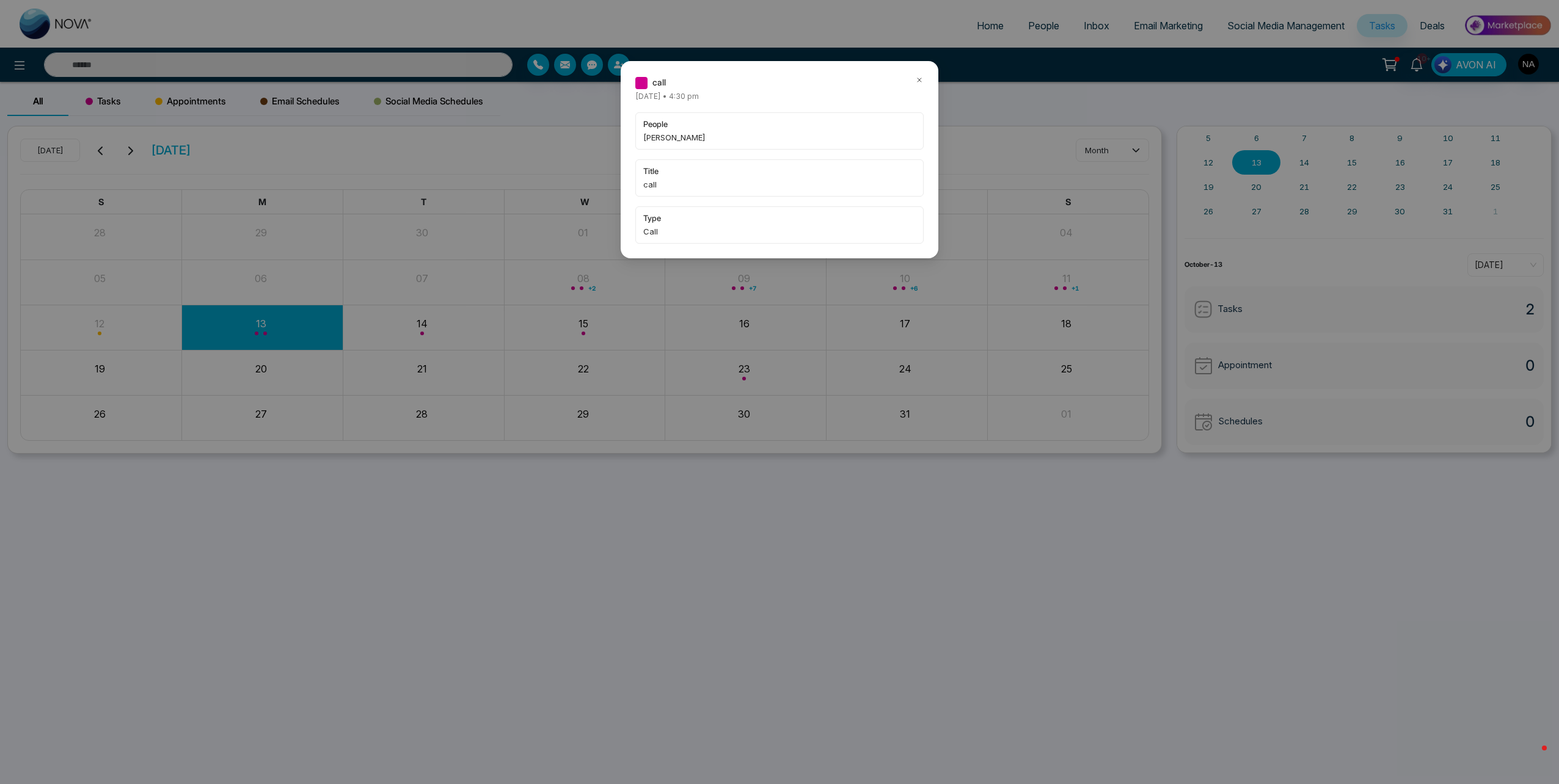
click at [920, 81] on icon at bounding box center [919, 80] width 9 height 9
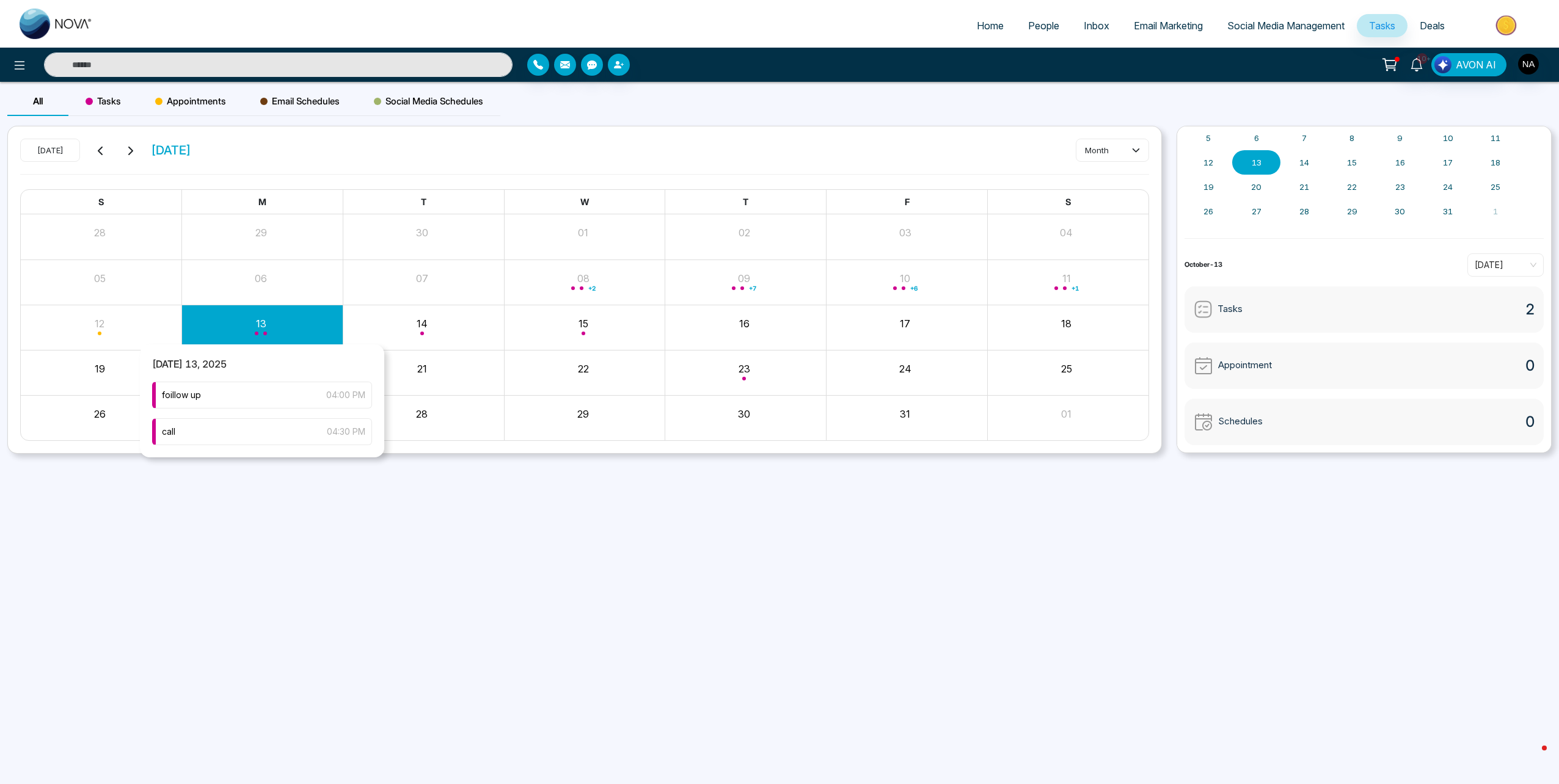
click at [249, 333] on div "Month View" at bounding box center [262, 327] width 162 height 29
click at [237, 317] on div "Month View" at bounding box center [262, 327] width 162 height 29
click at [223, 392] on div "foillow up 04:00 PM" at bounding box center [262, 395] width 220 height 27
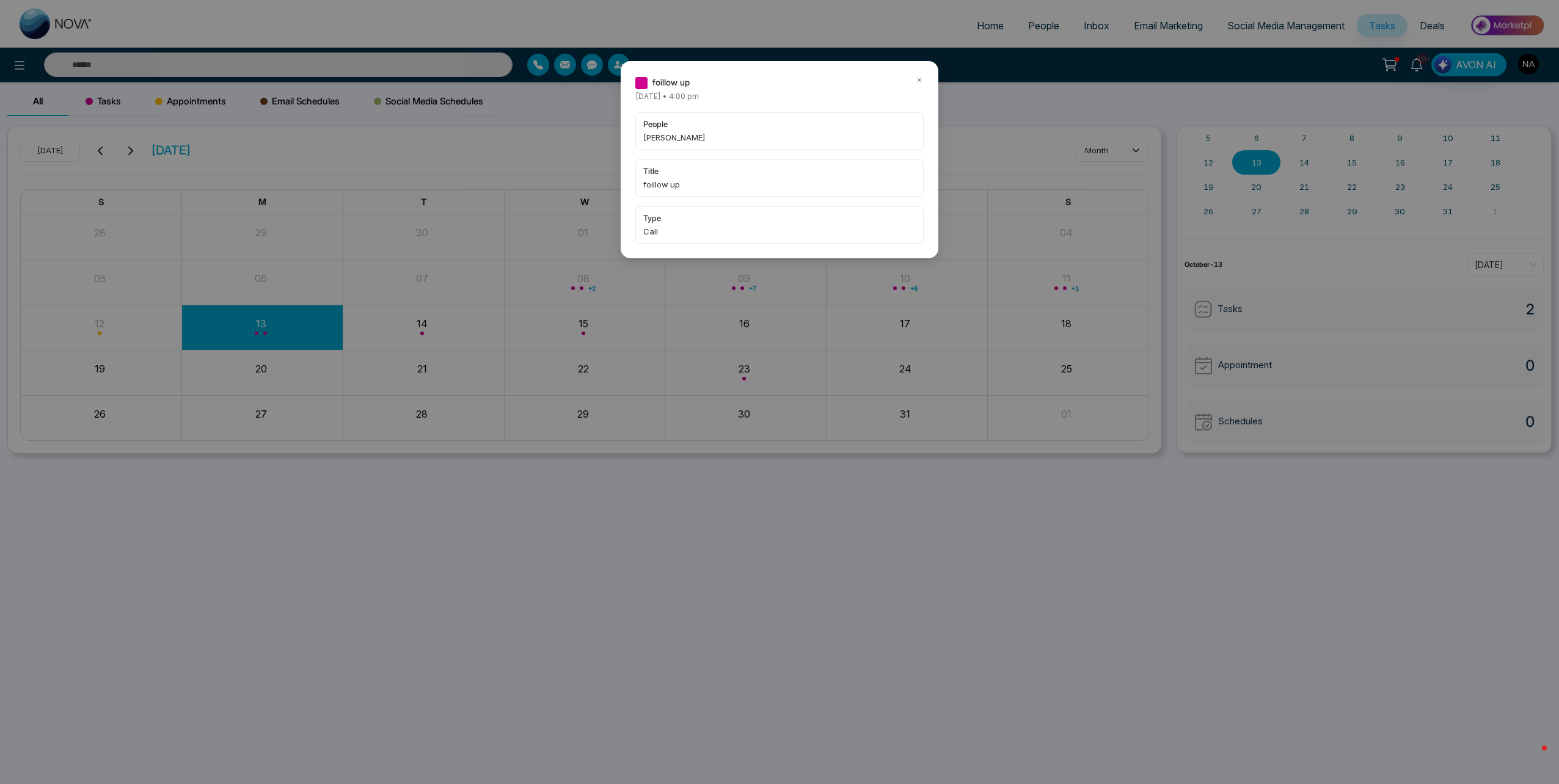
click at [922, 78] on icon at bounding box center [919, 80] width 9 height 9
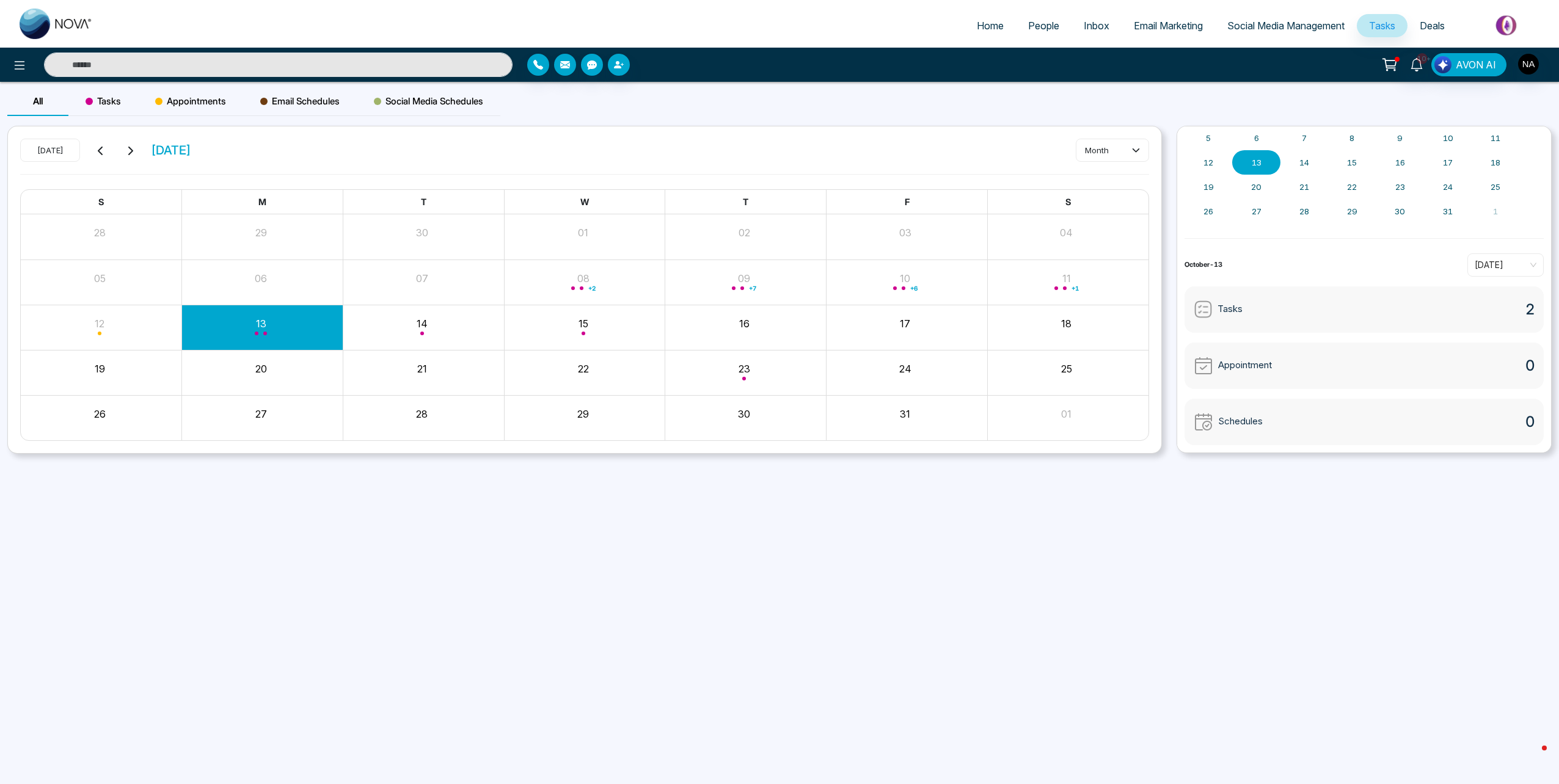
click at [128, 78] on div "10+ AVON AI" at bounding box center [779, 65] width 1559 height 34
click at [124, 68] on input "text" at bounding box center [278, 65] width 469 height 24
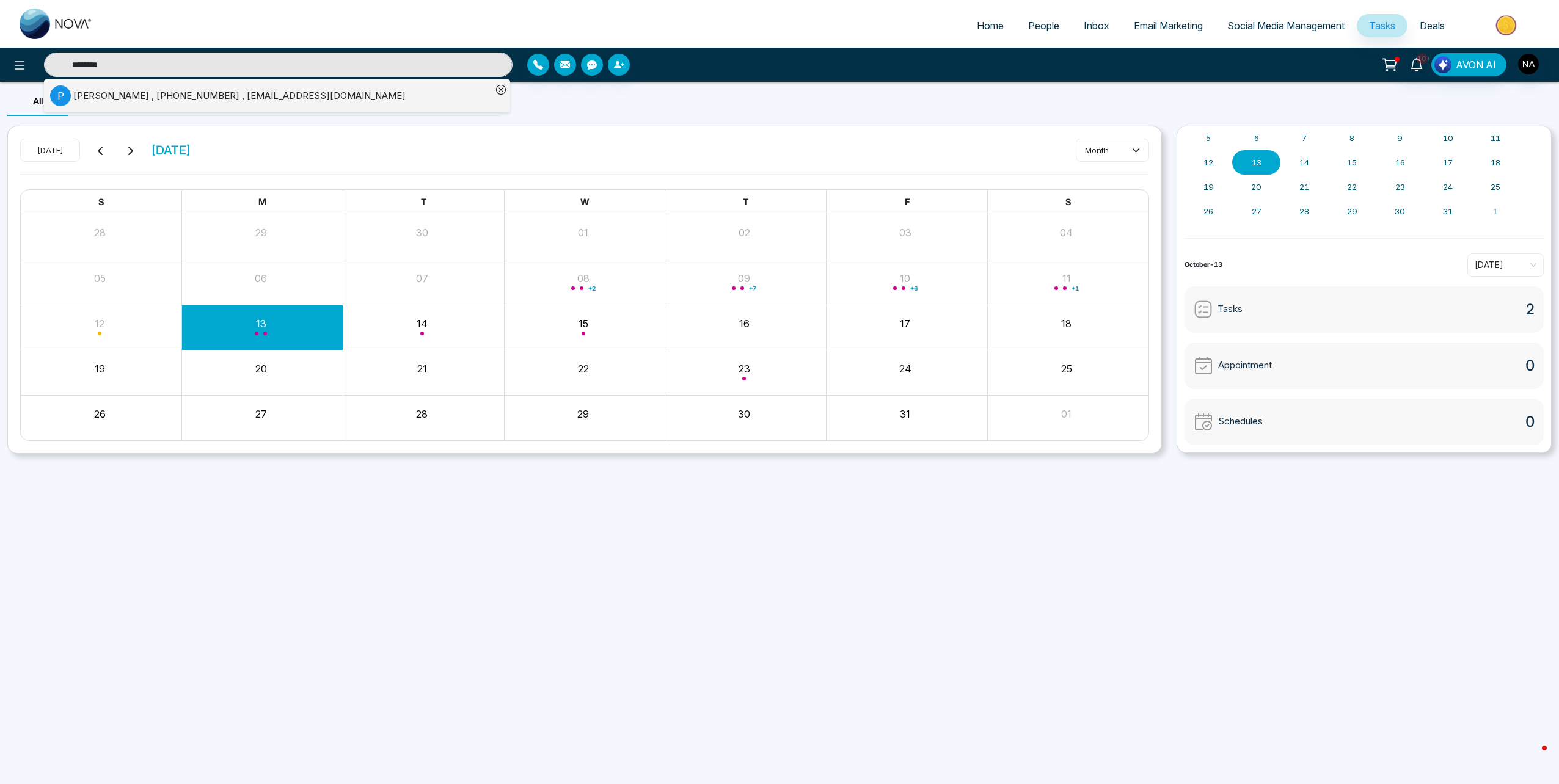
type input "********"
click at [131, 98] on div "[PERSON_NAME] , [PHONE_NUMBER] , [EMAIL_ADDRESS][DOMAIN_NAME]" at bounding box center [239, 96] width 332 height 14
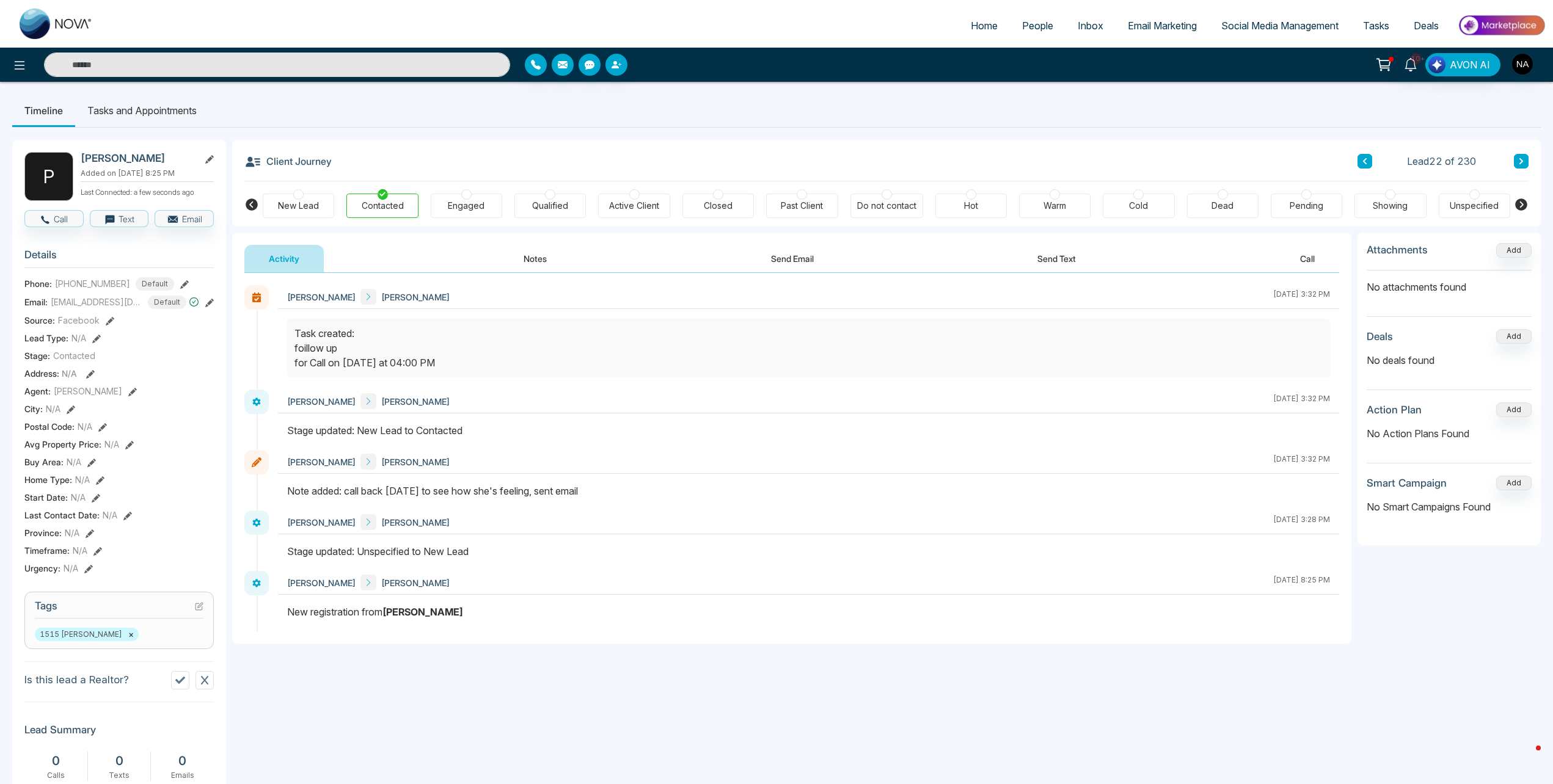
click at [1012, 30] on link "People" at bounding box center [1038, 25] width 55 height 23
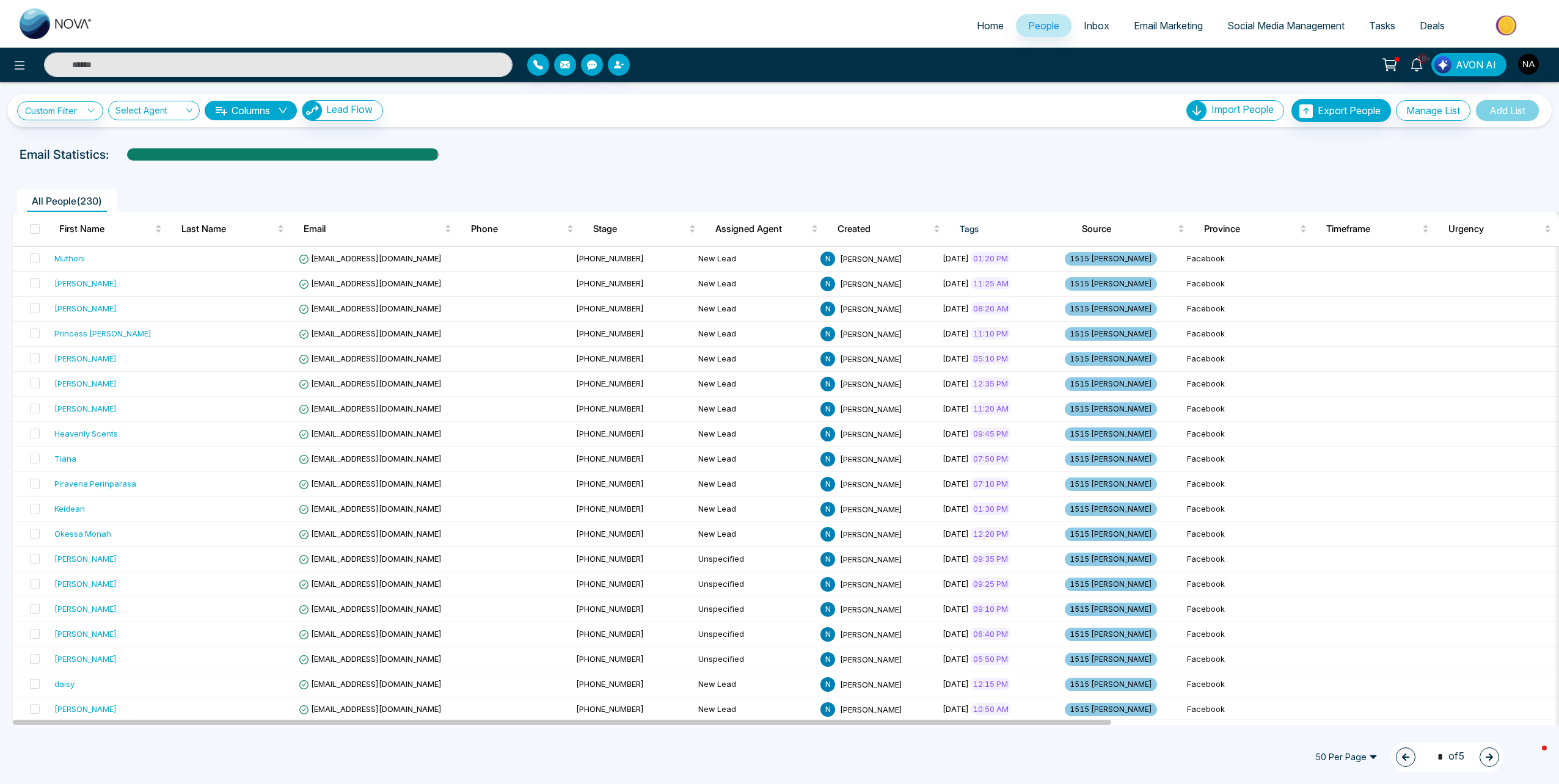
click at [1430, 29] on span "Deals" at bounding box center [1432, 26] width 25 height 13
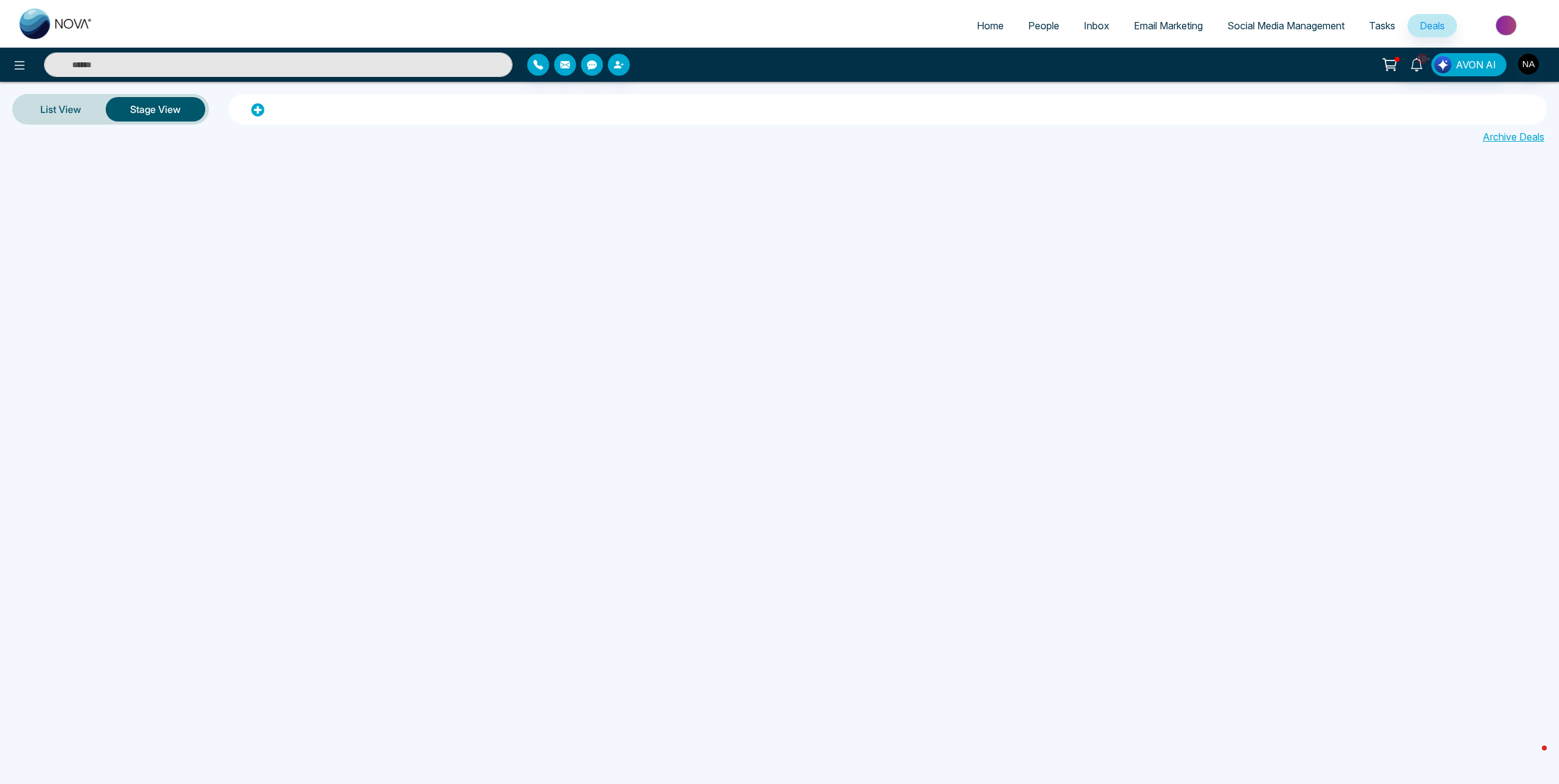
click at [58, 18] on img at bounding box center [56, 24] width 73 height 30
select select "*"
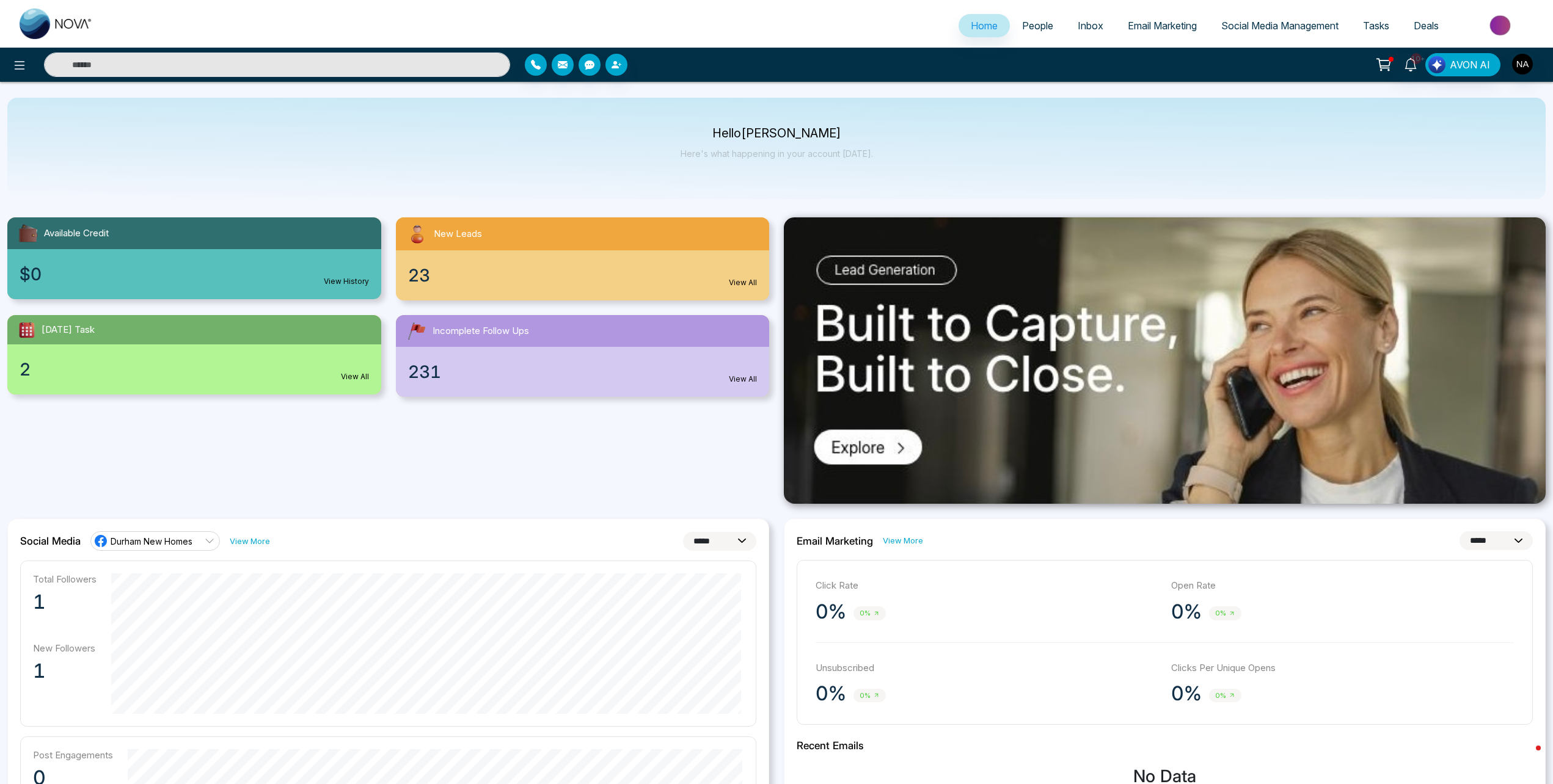
click at [183, 536] on span "Durham New Homes" at bounding box center [152, 542] width 82 height 12
click at [337, 501] on div "Available Credit $0 View History New Leads 23 View All [DATE] Task 2 View All I…" at bounding box center [388, 360] width 776 height 287
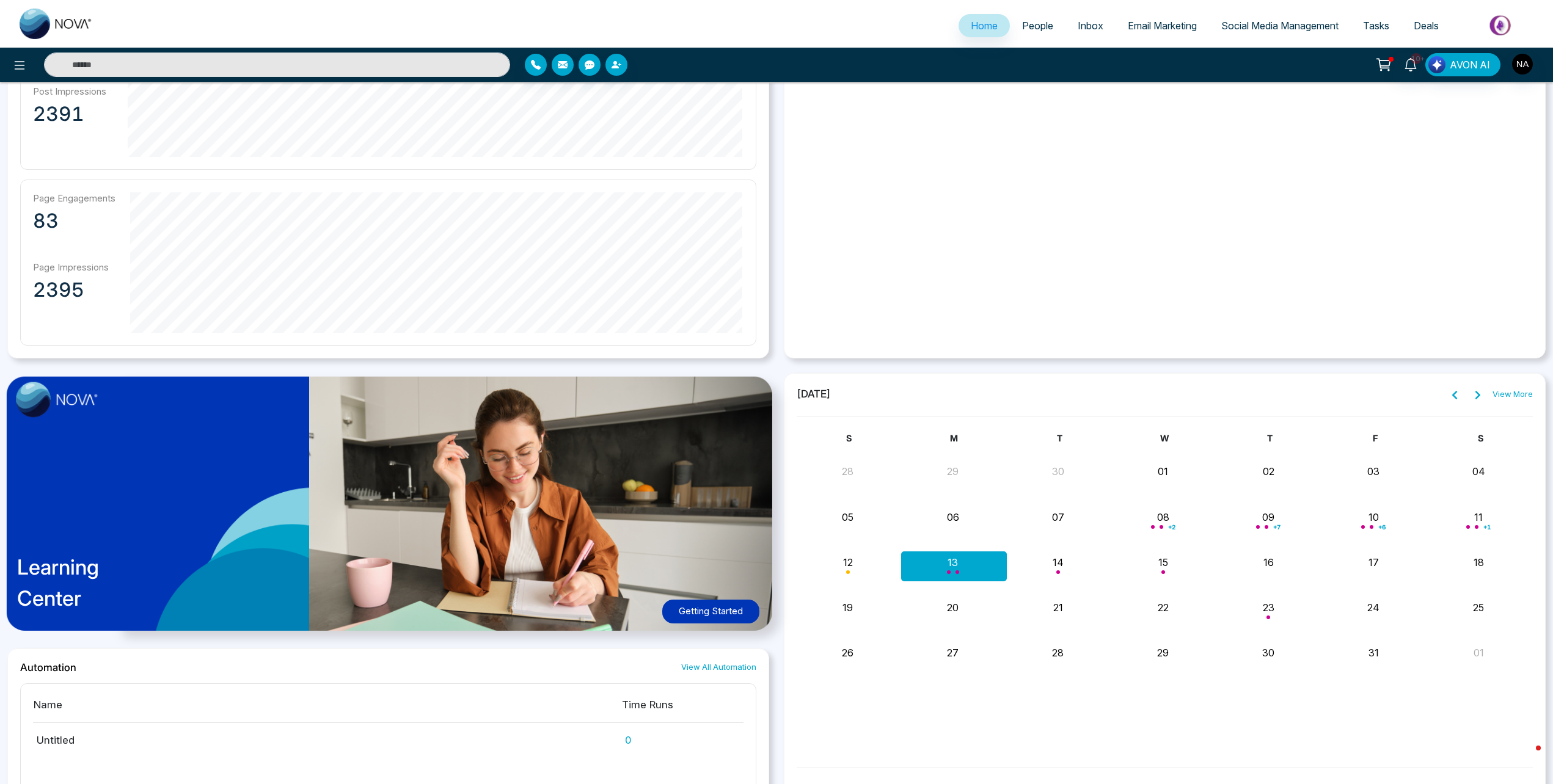
scroll to position [791, 0]
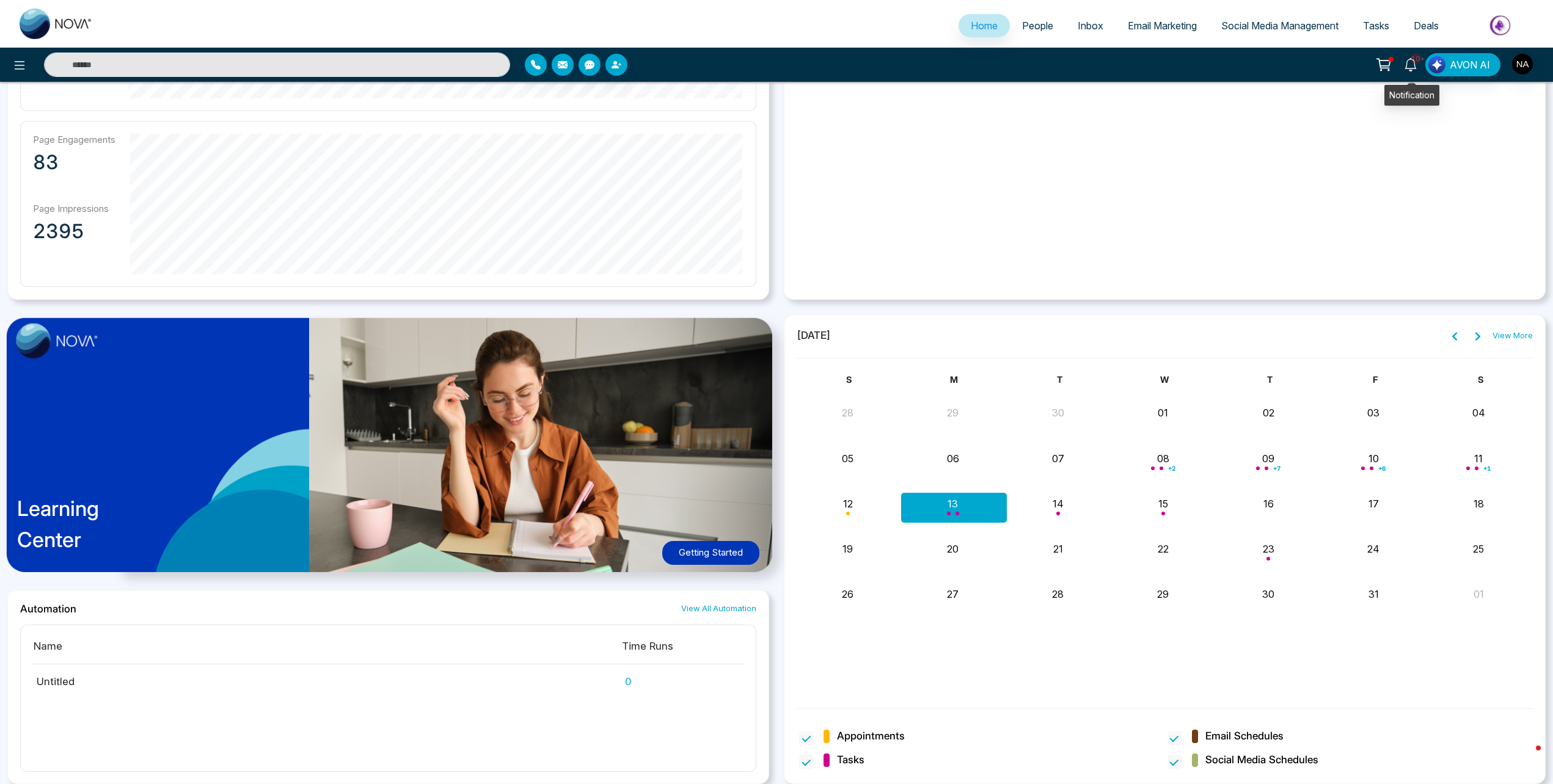
click at [1403, 55] on link "10+" at bounding box center [1410, 64] width 29 height 21
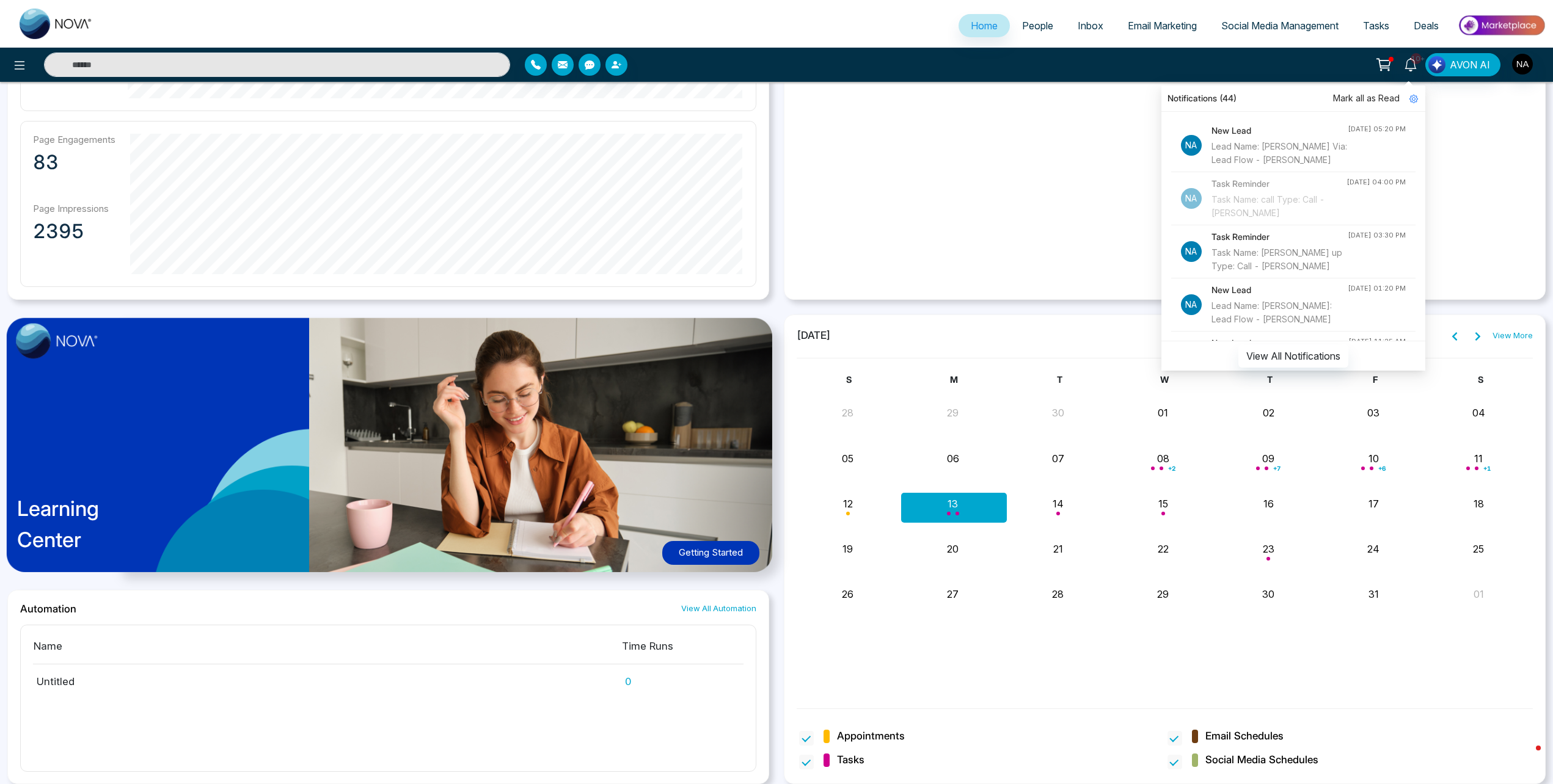
click at [1386, 96] on span "Mark all as Read" at bounding box center [1366, 98] width 67 height 13
click at [1416, 60] on icon at bounding box center [1410, 65] width 13 height 13
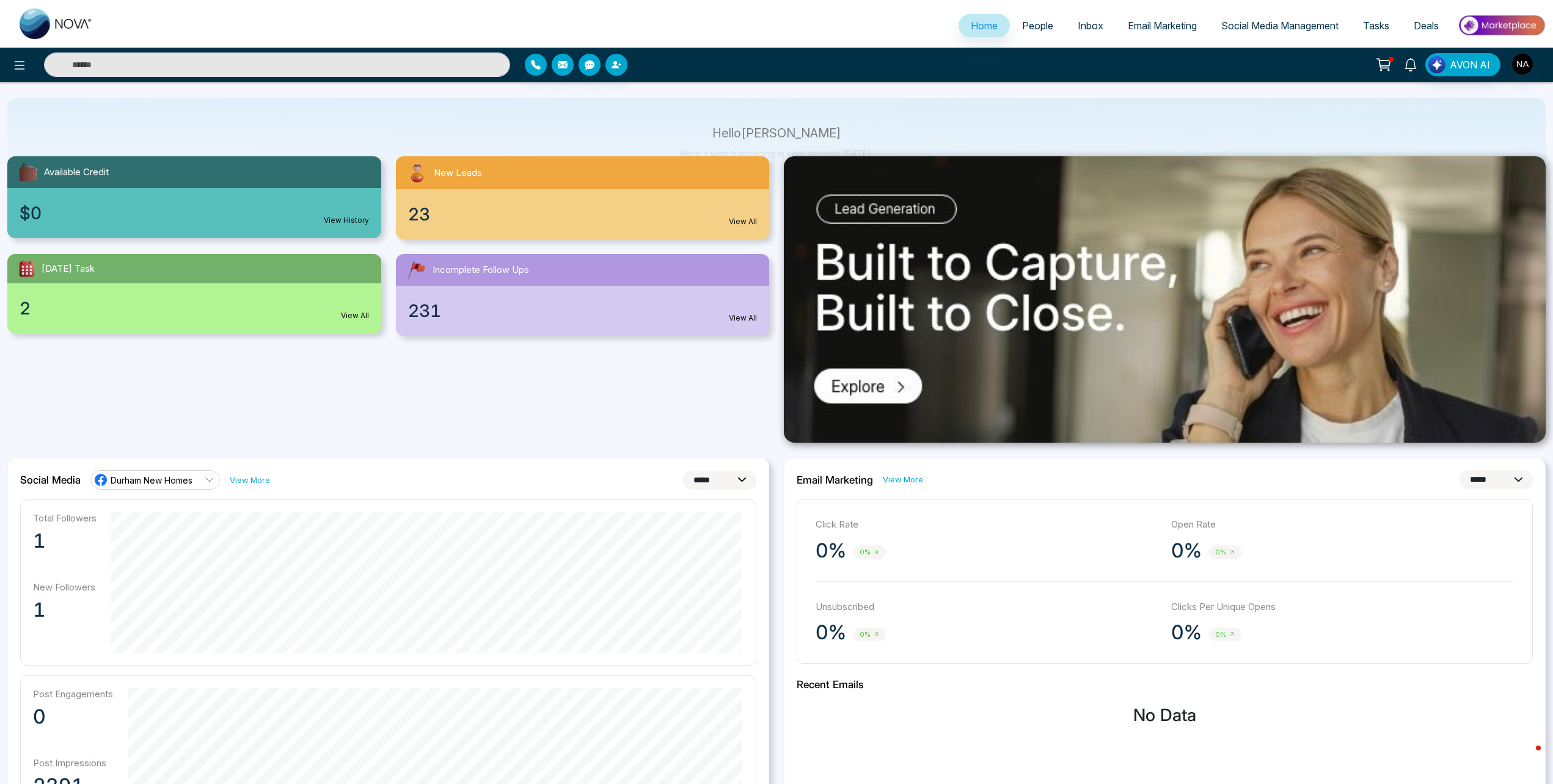
scroll to position [0, 0]
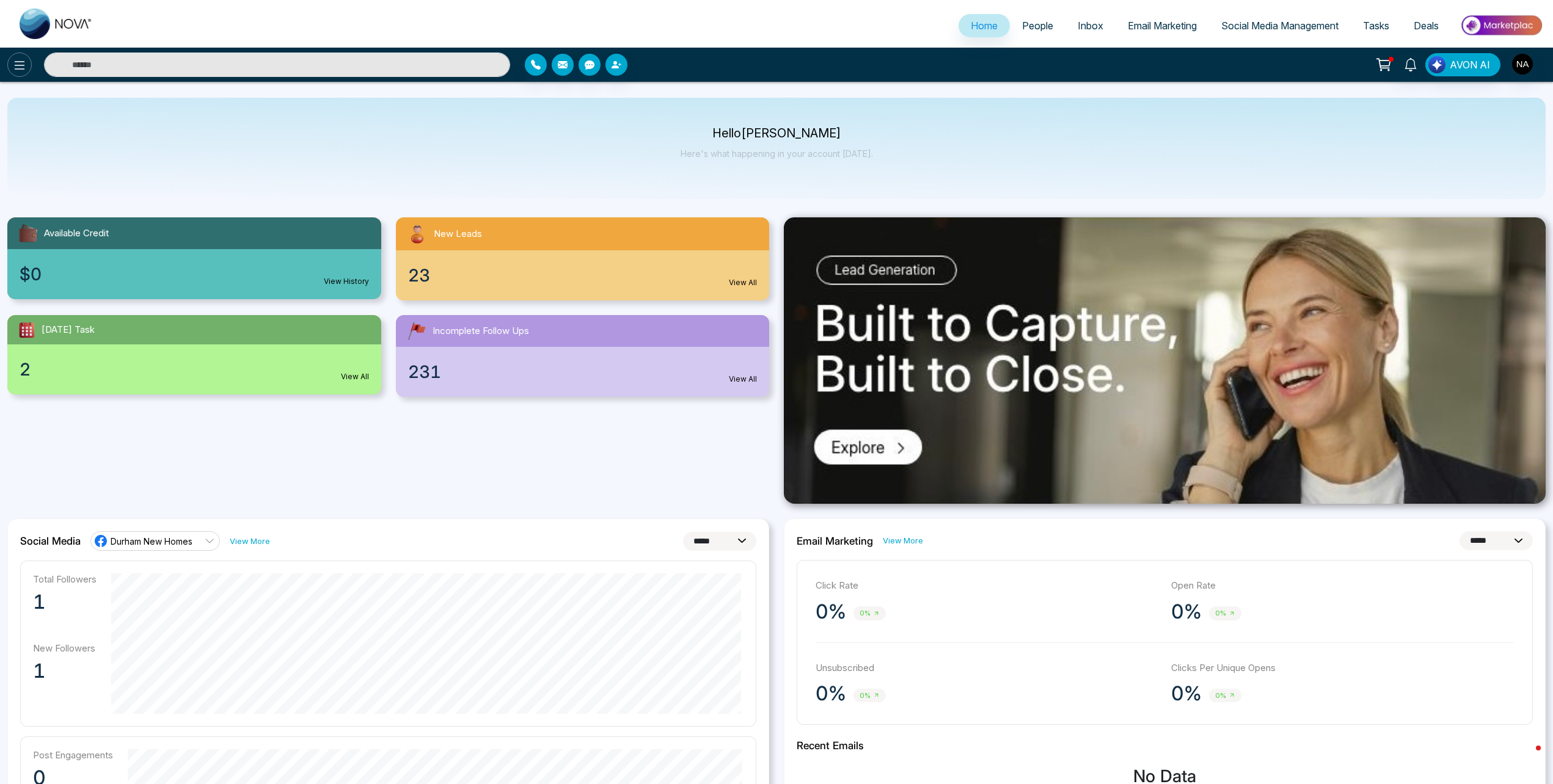
click at [24, 60] on icon at bounding box center [20, 65] width 15 height 14
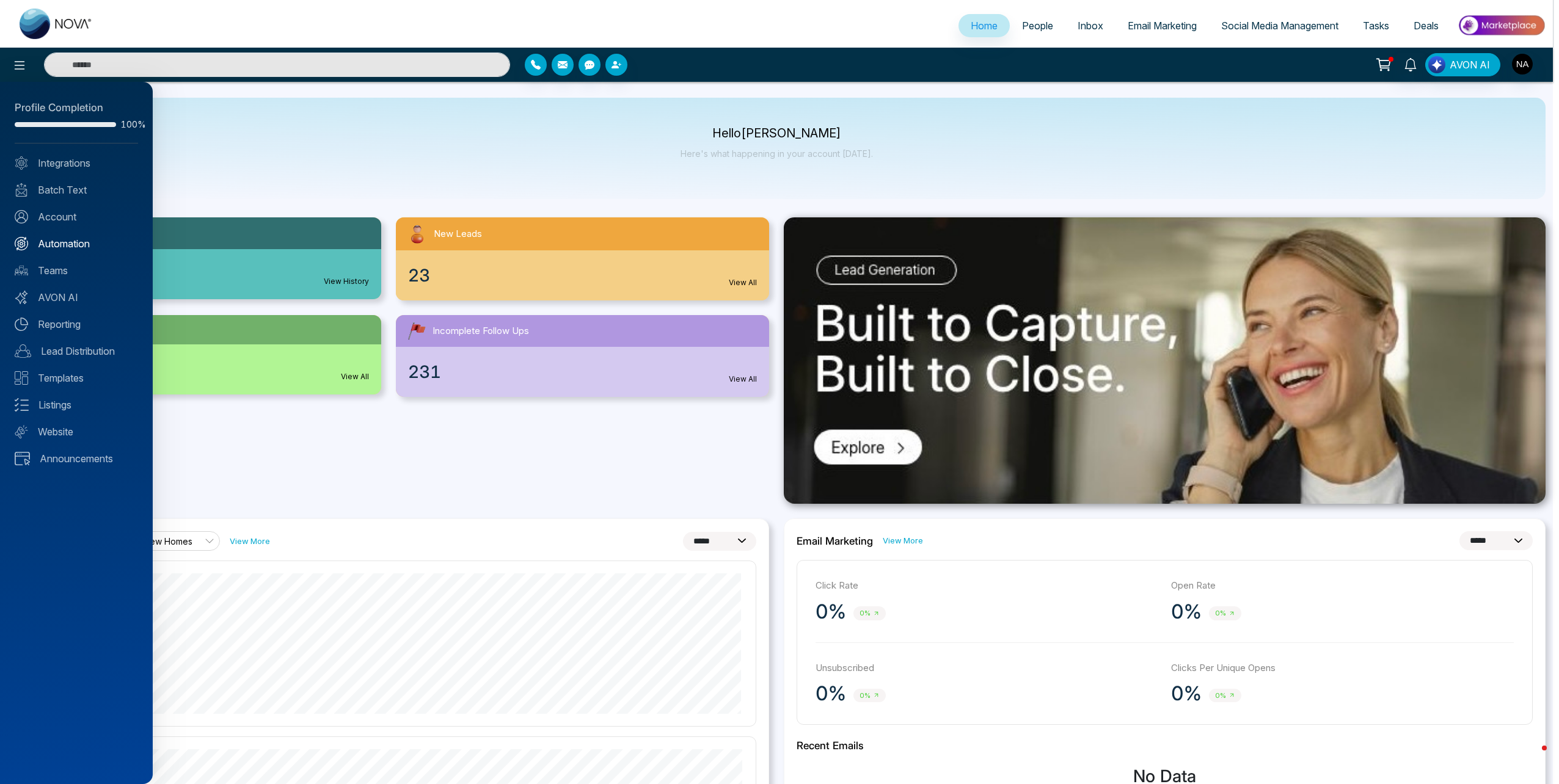
click at [47, 247] on link "Automation" at bounding box center [76, 244] width 123 height 14
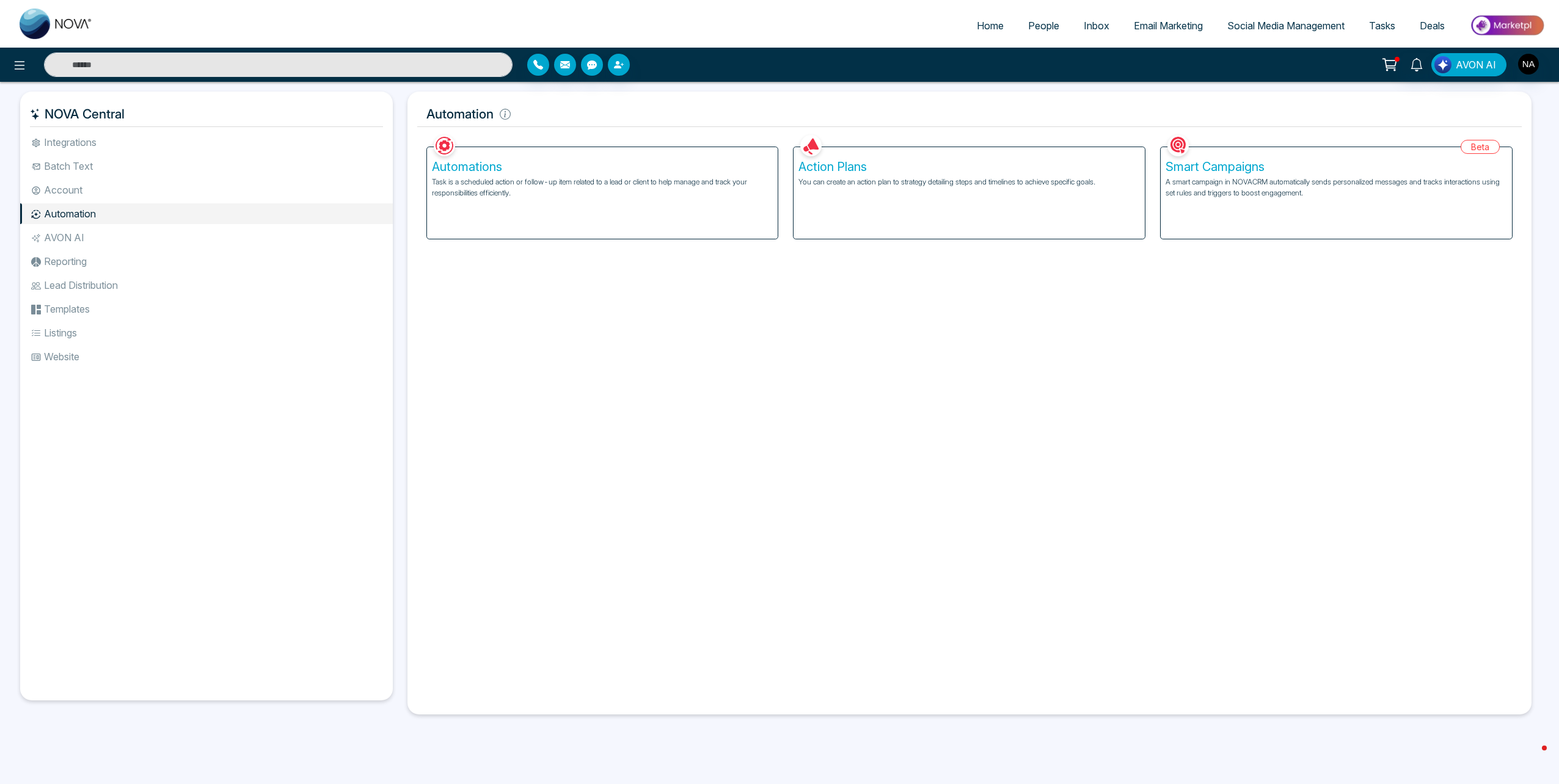
click at [1324, 175] on div "Smart Campaigns A smart campaign in NOVACRM automatically sends personalized me…" at bounding box center [1336, 192] width 351 height 92
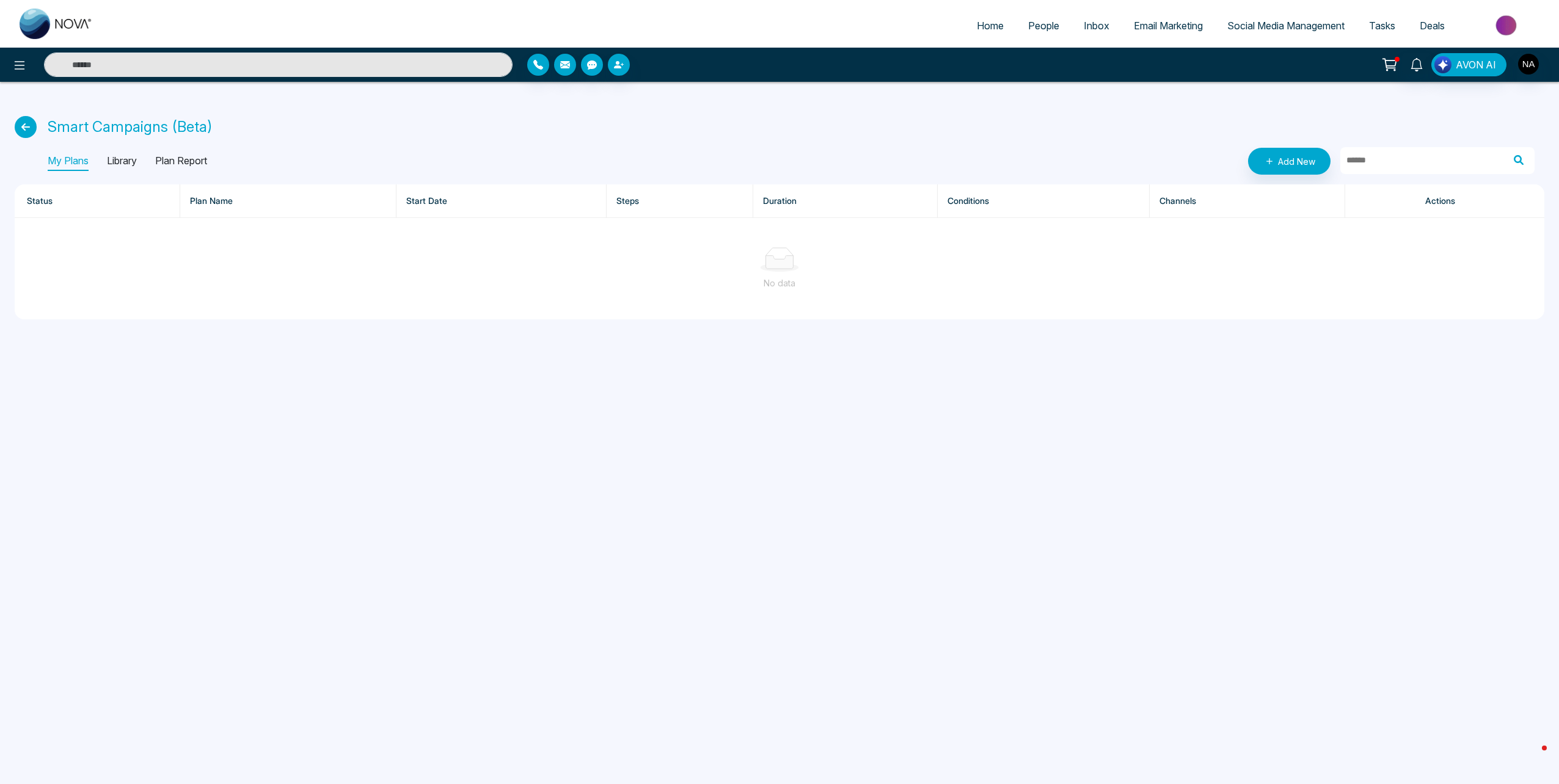
click at [129, 165] on p "Library" at bounding box center [121, 161] width 30 height 20
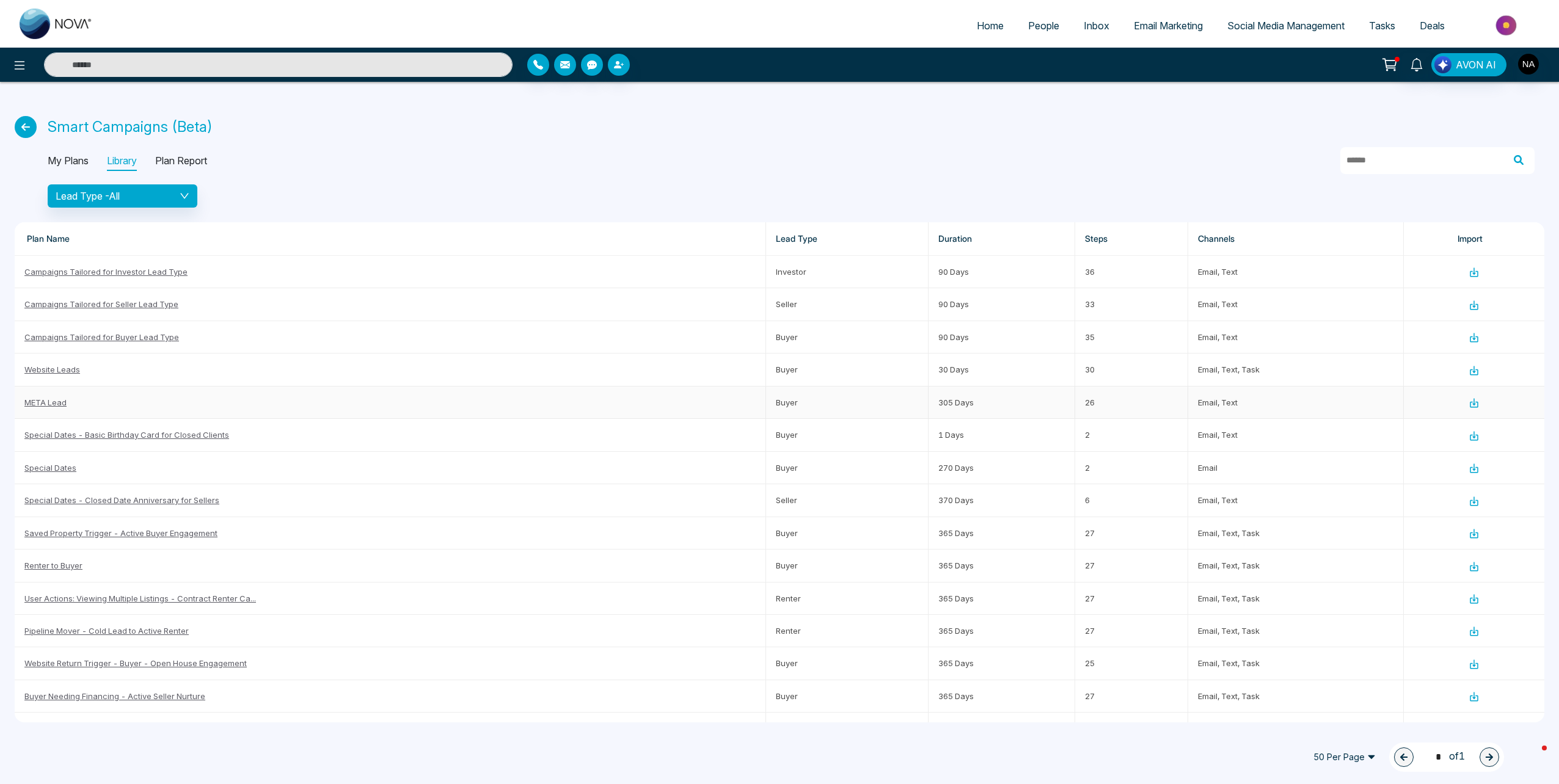
click at [53, 405] on link "META Lead" at bounding box center [45, 402] width 42 height 10
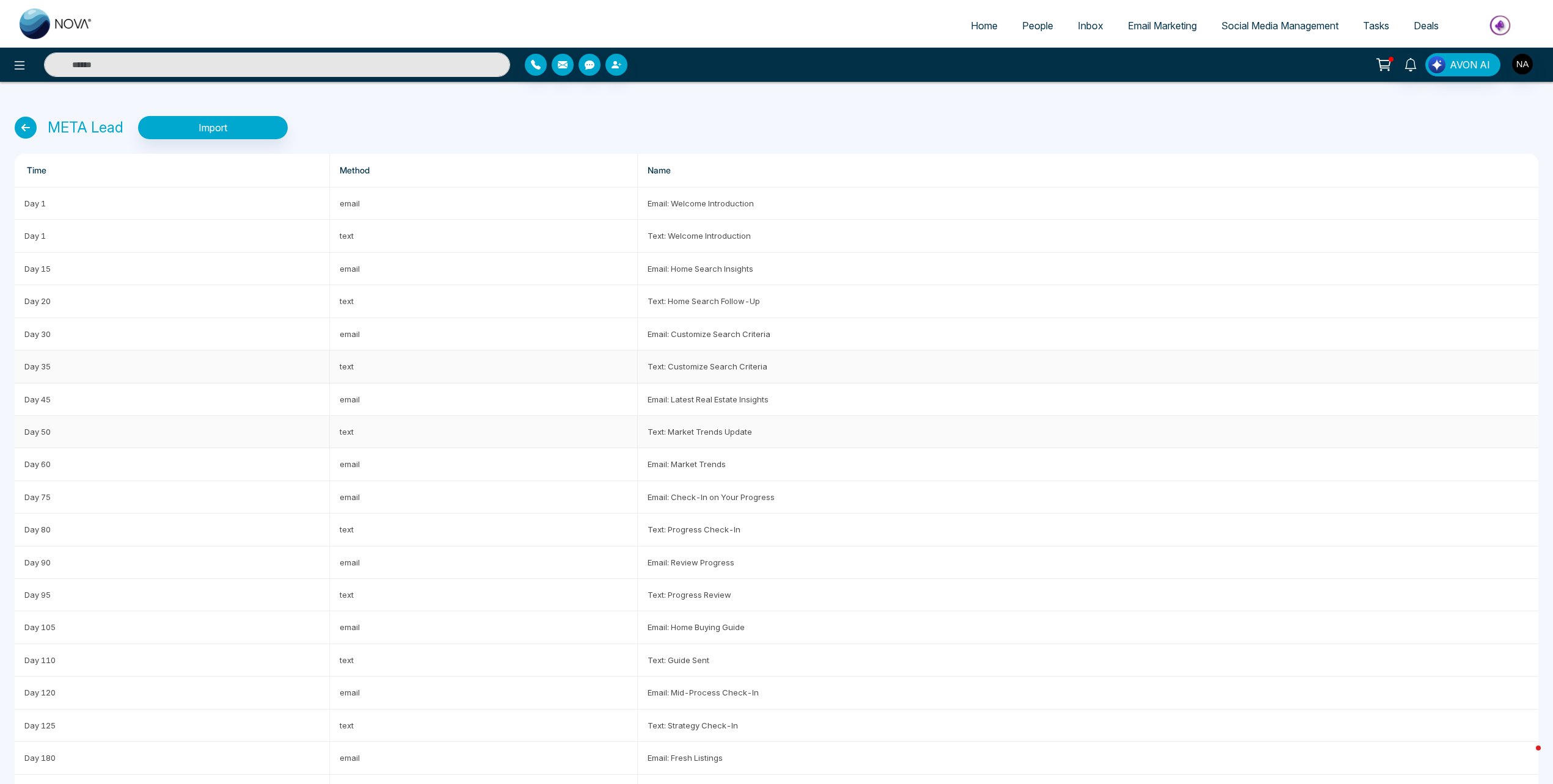
scroll to position [61, 0]
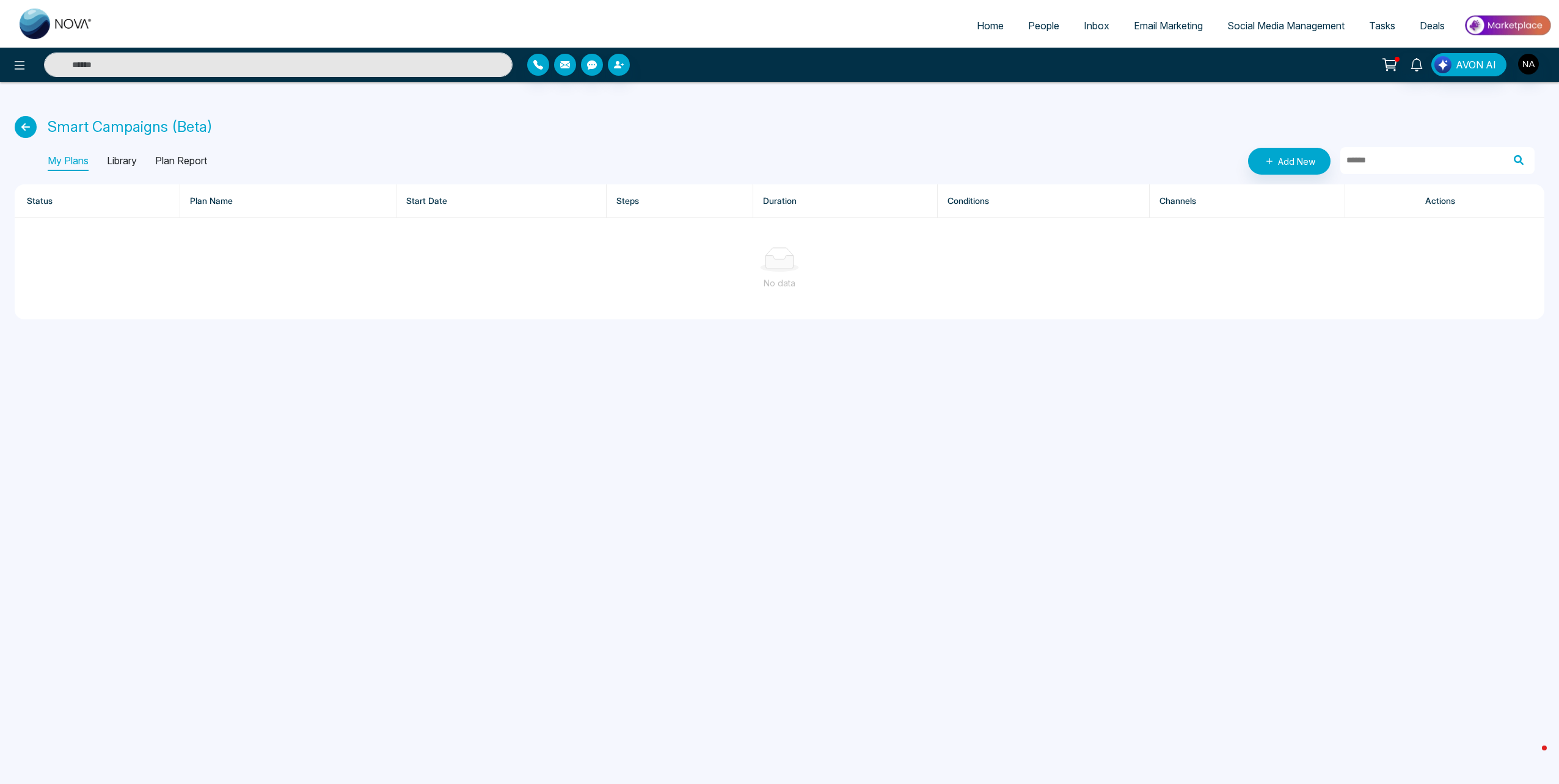
click at [137, 153] on p "Library" at bounding box center [121, 161] width 30 height 20
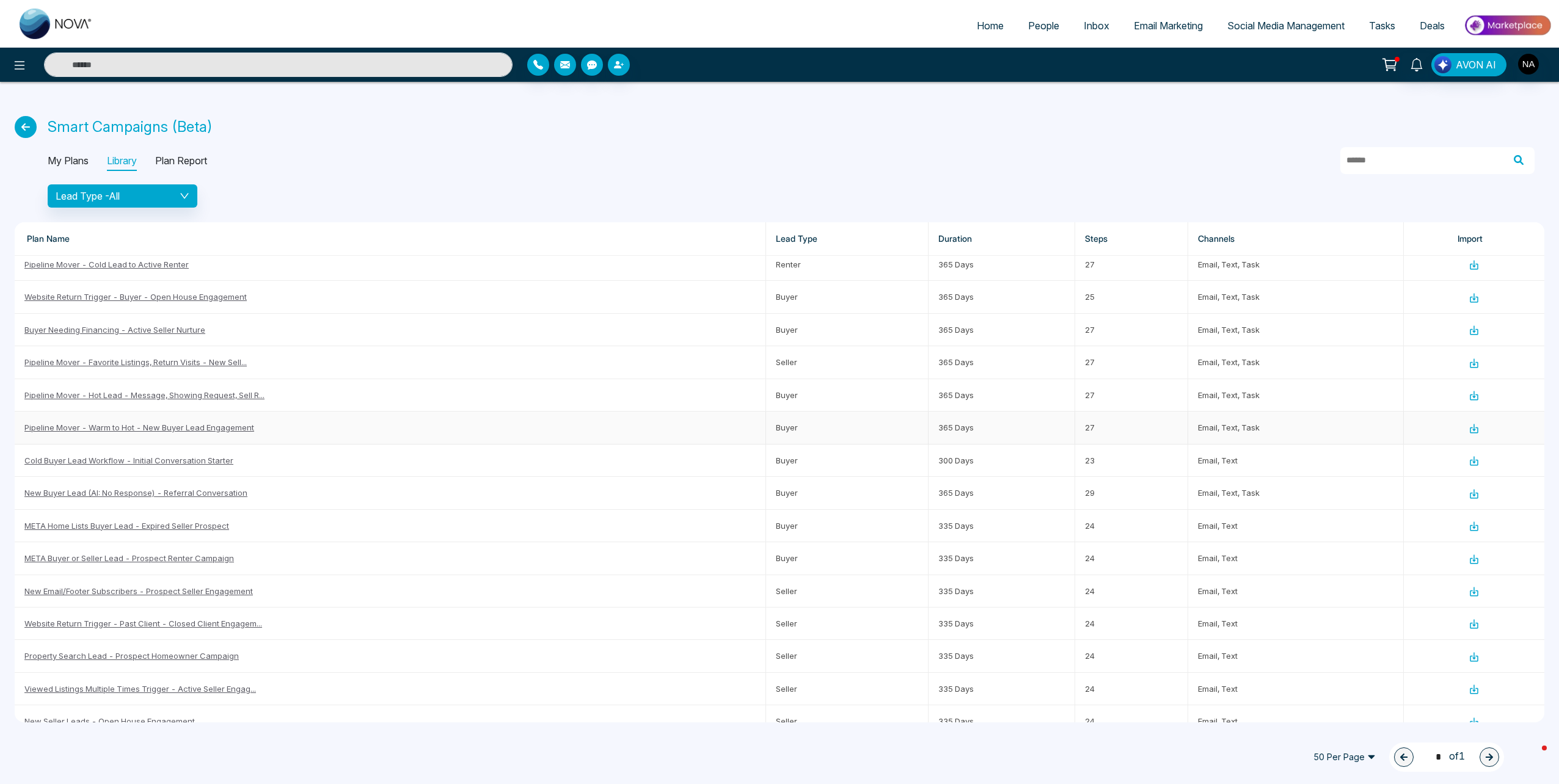
scroll to position [839, 0]
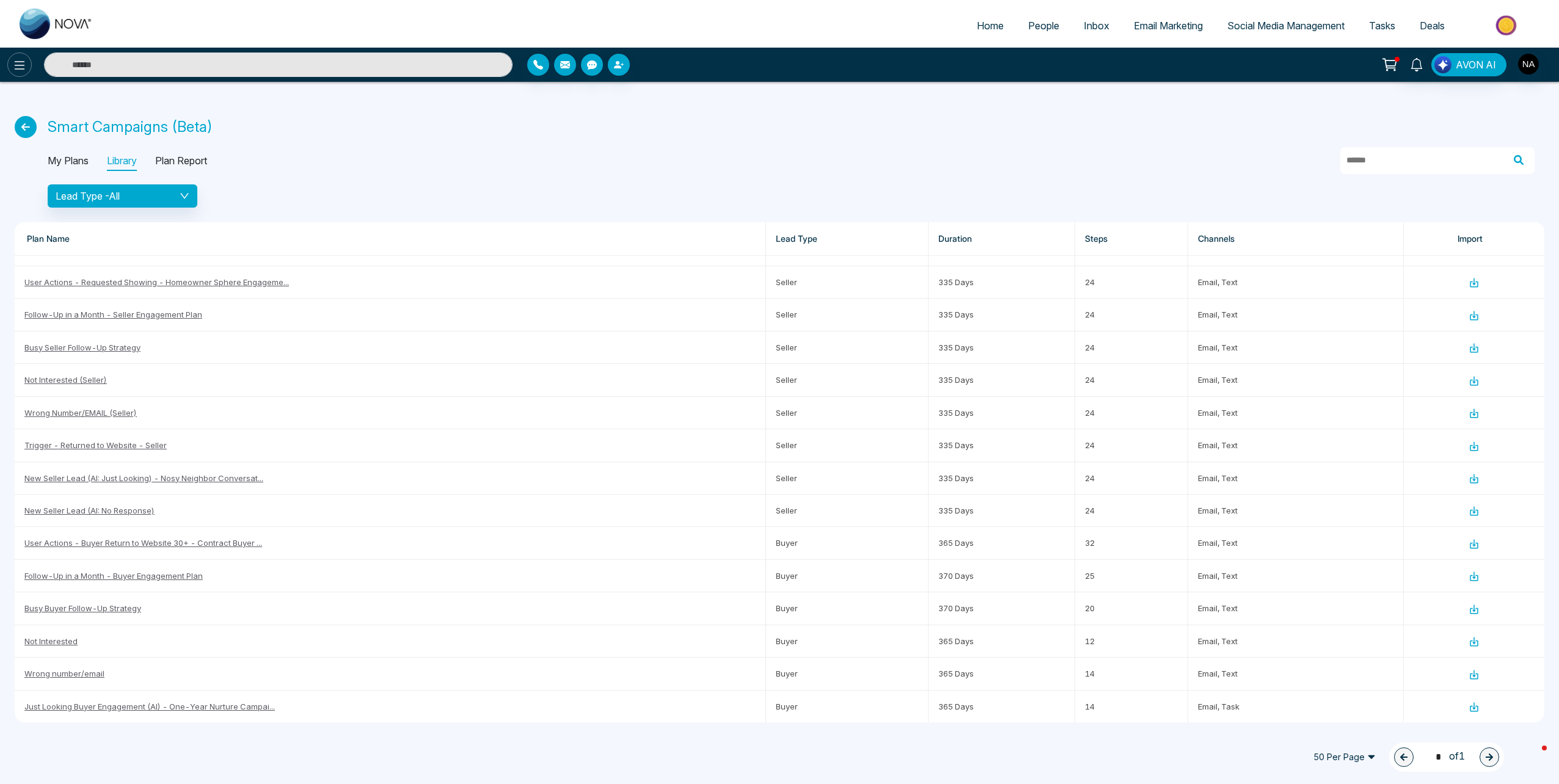
click at [23, 61] on icon at bounding box center [20, 65] width 11 height 9
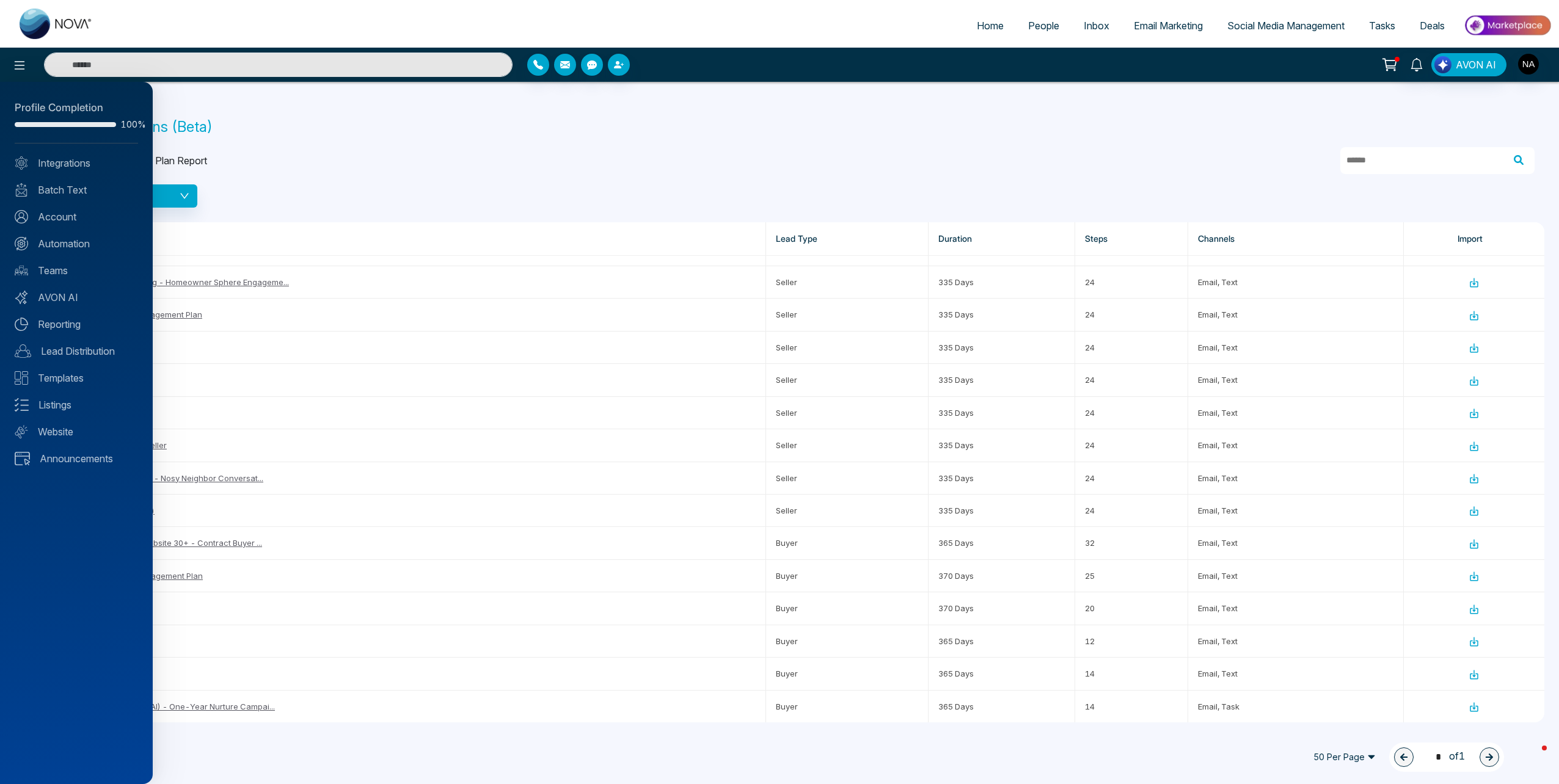
drag, startPoint x: 550, startPoint y: 161, endPoint x: 558, endPoint y: 159, distance: 8.2
click at [551, 161] on div at bounding box center [779, 392] width 1559 height 784
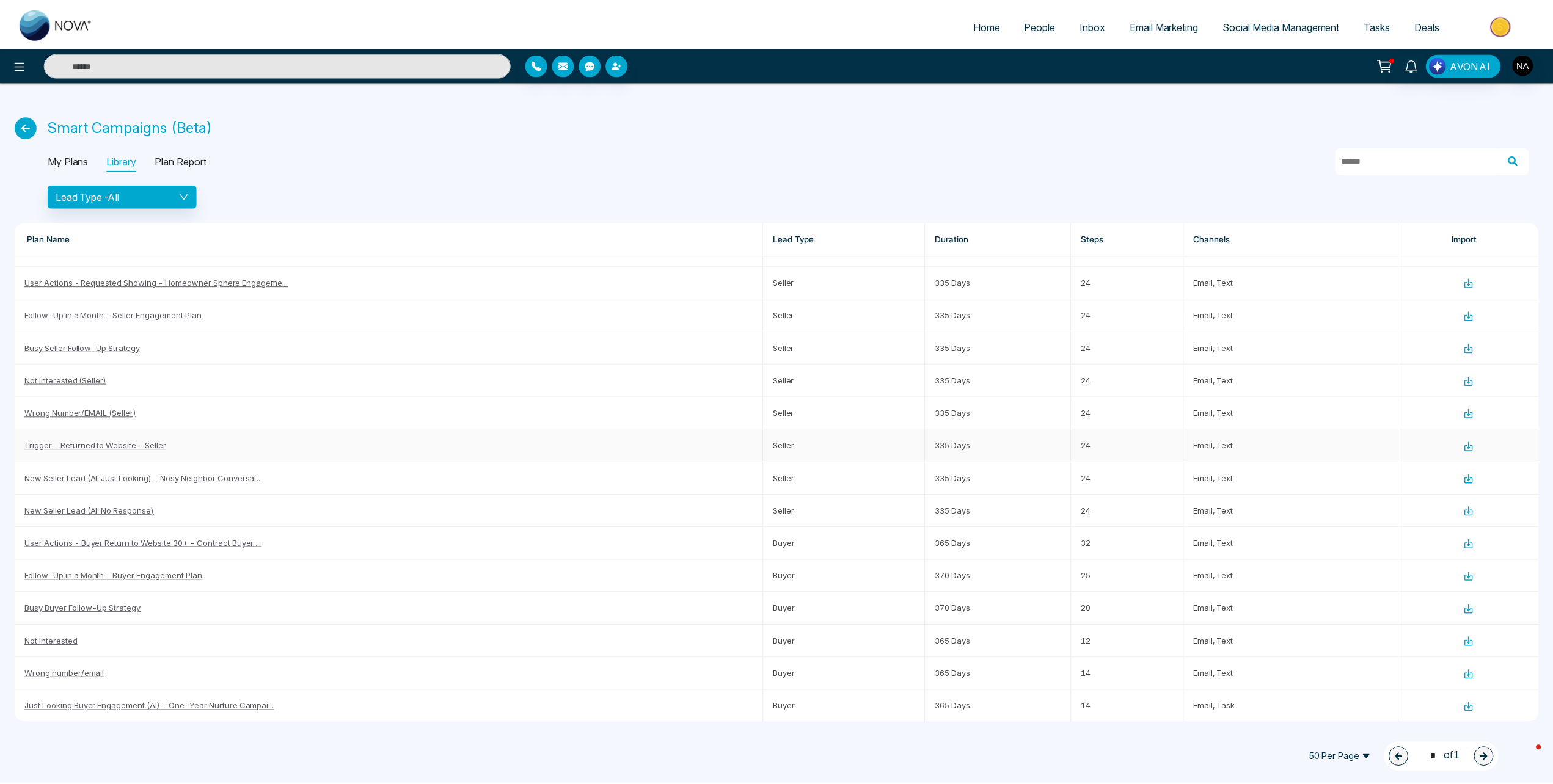
scroll to position [778, 0]
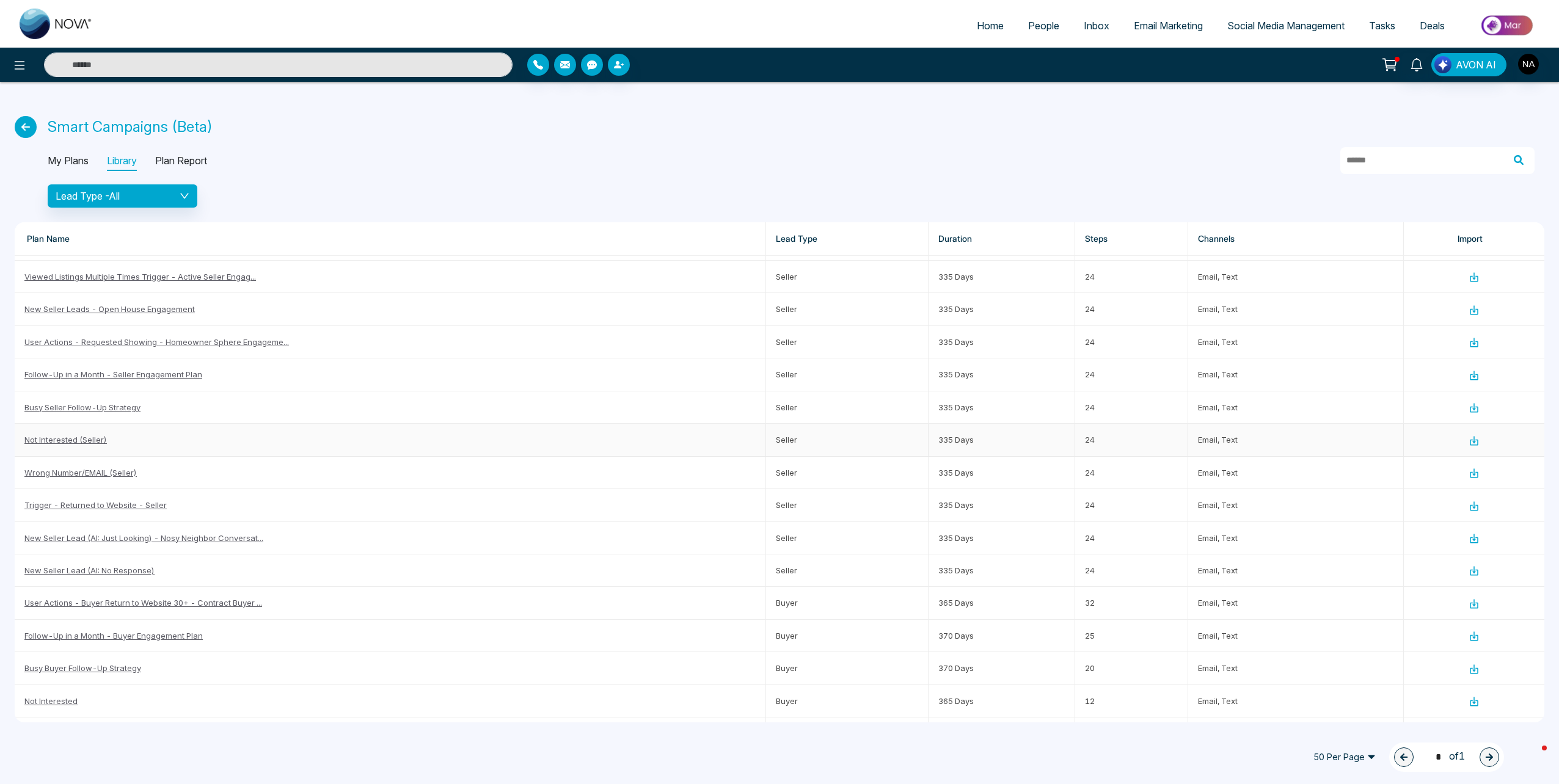
click at [73, 441] on link "Not Interested (Seller)" at bounding box center [65, 439] width 82 height 10
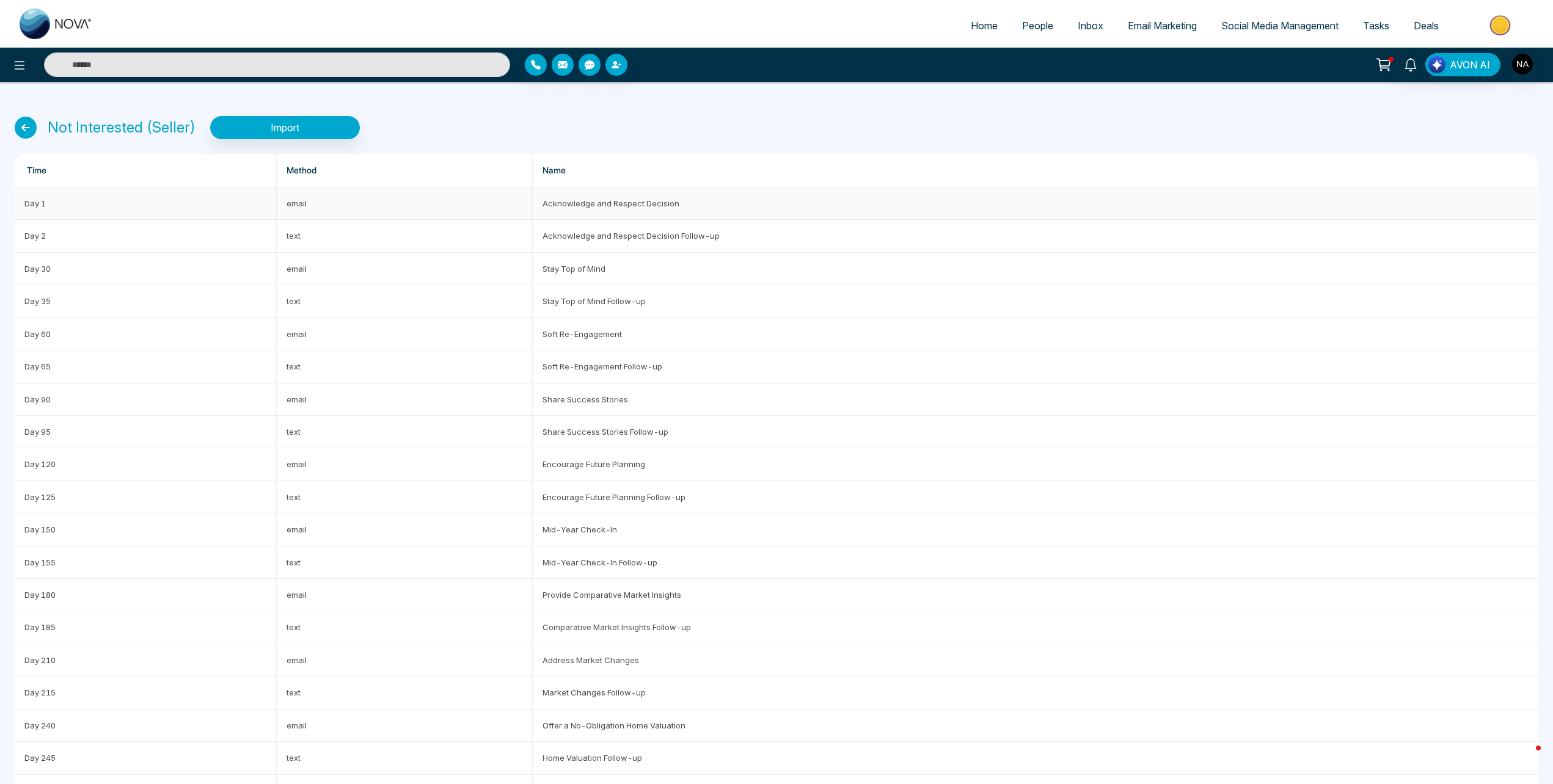
click at [471, 209] on td "email" at bounding box center [405, 203] width 256 height 32
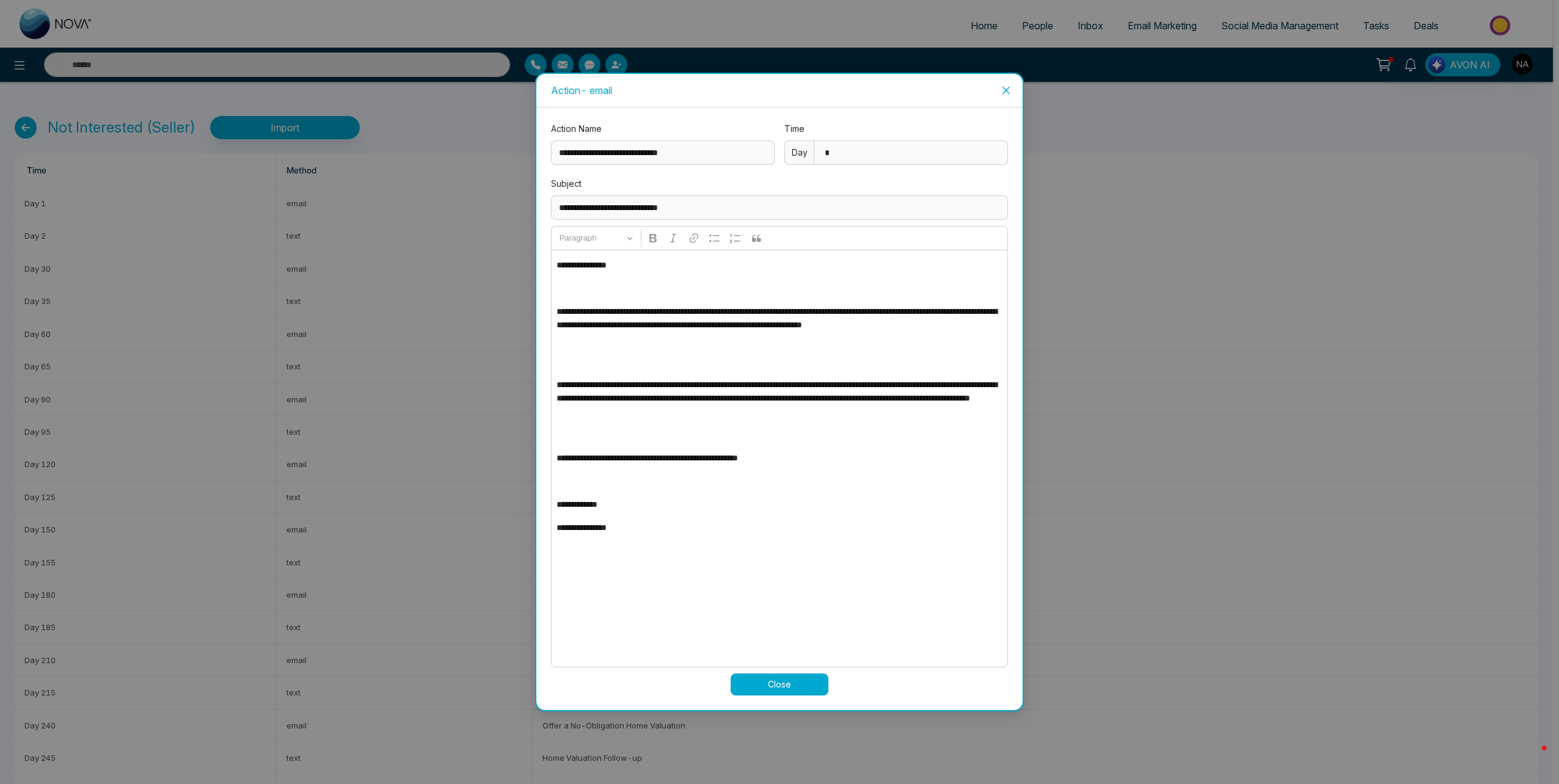
click at [1001, 91] on icon "close" at bounding box center [1006, 90] width 10 height 10
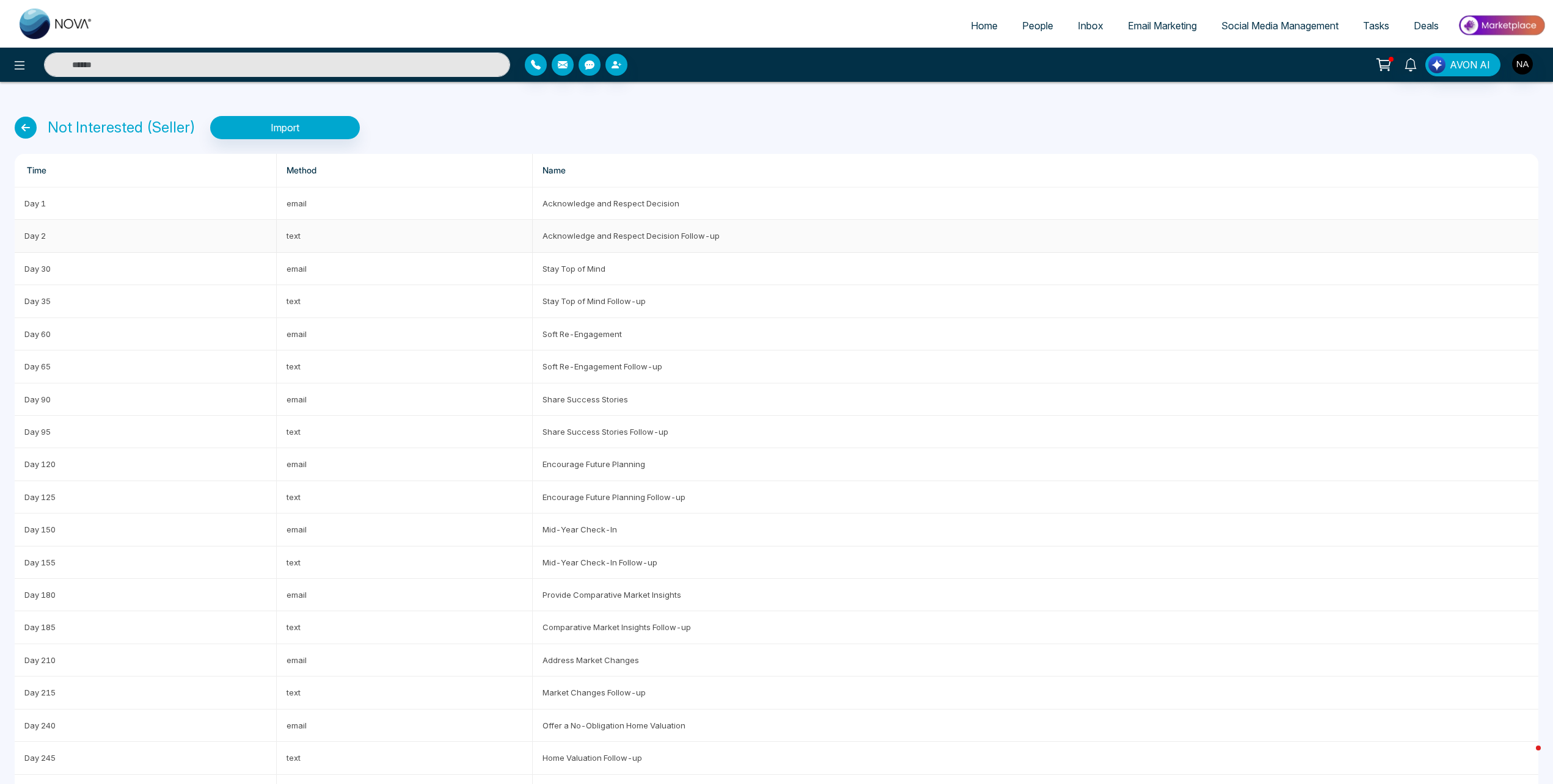
click at [388, 239] on td "text" at bounding box center [405, 236] width 256 height 32
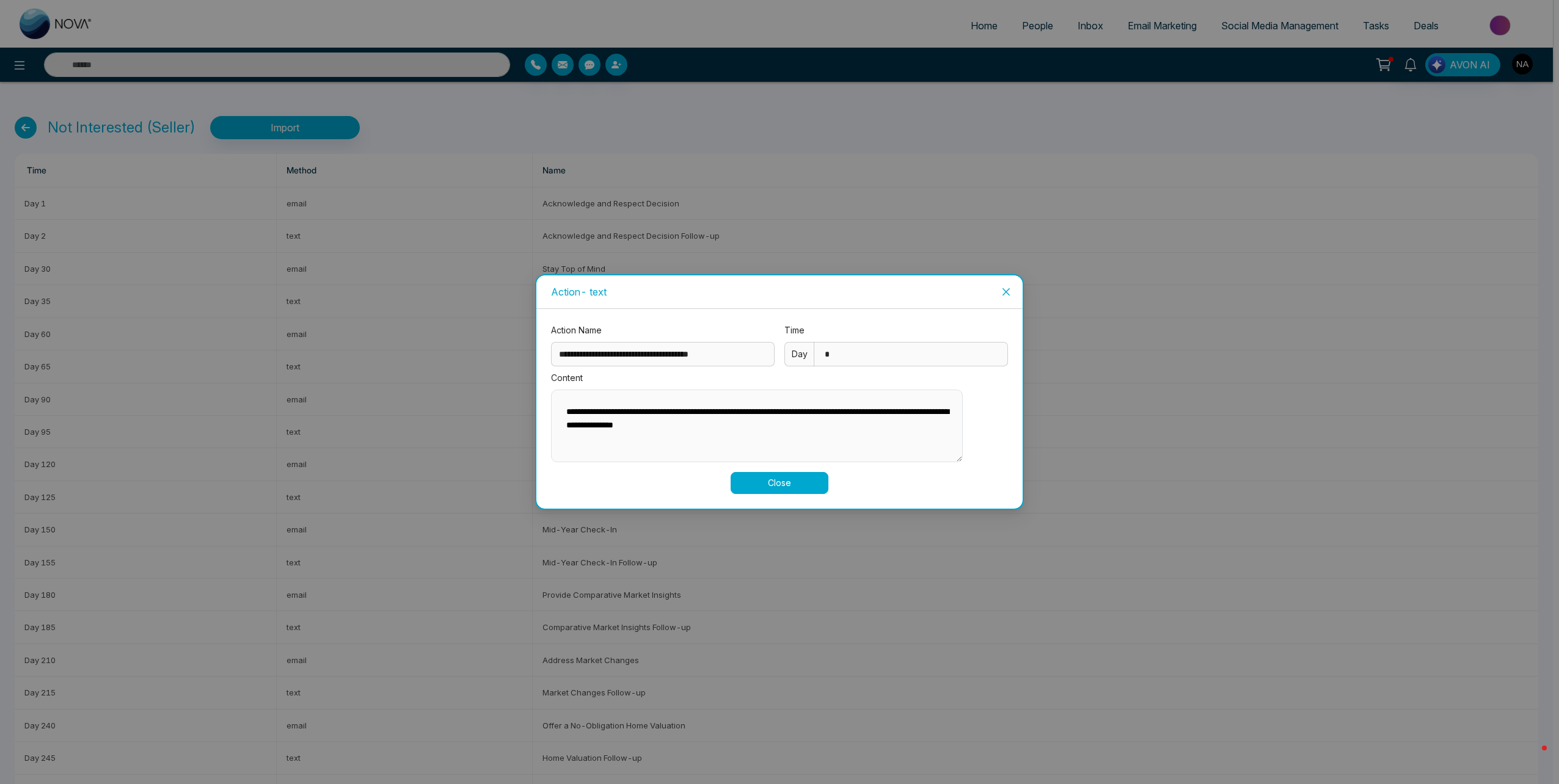
click at [1011, 279] on span "Close" at bounding box center [1006, 292] width 33 height 33
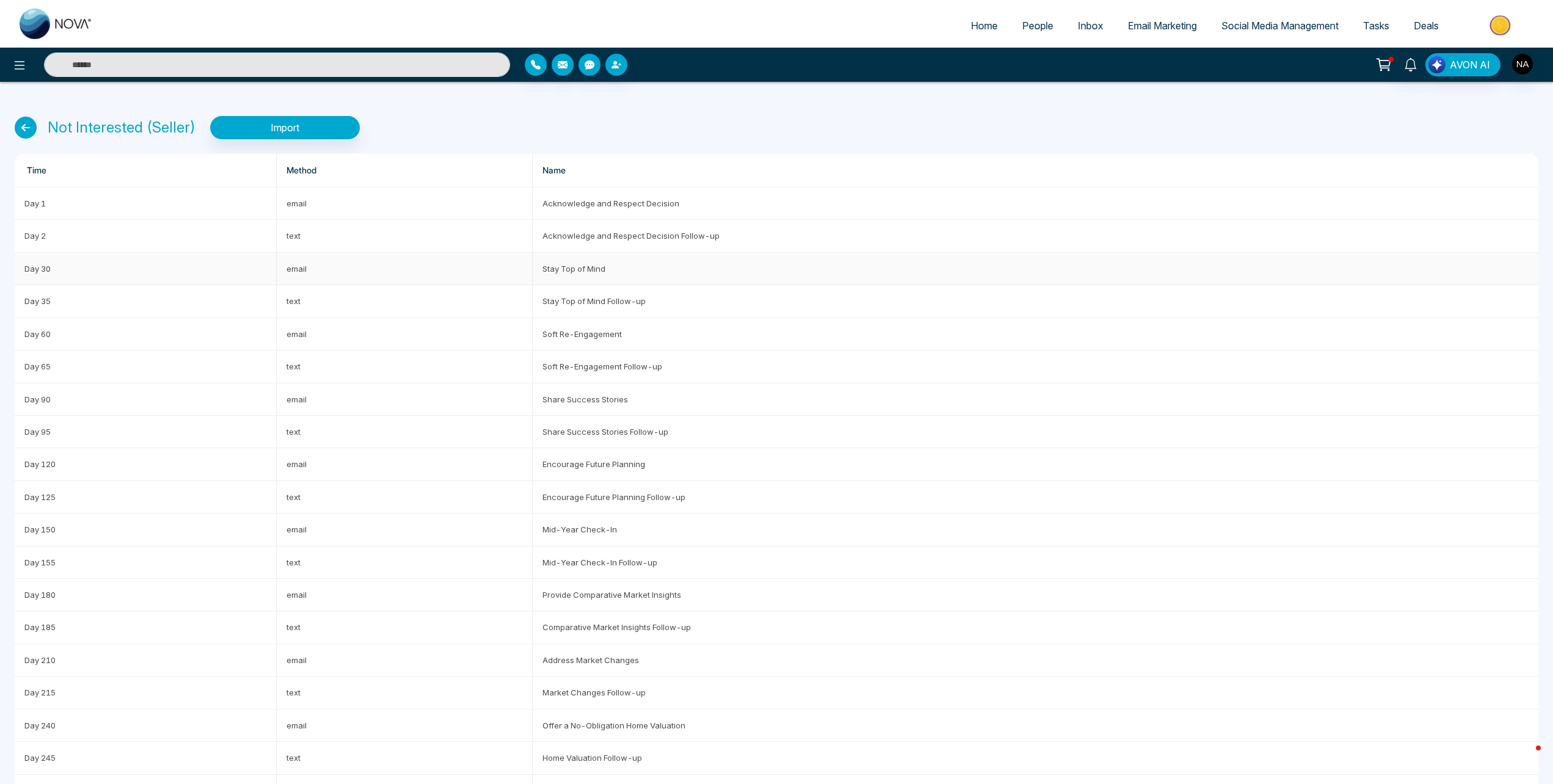
click at [434, 265] on td "email" at bounding box center [405, 269] width 256 height 32
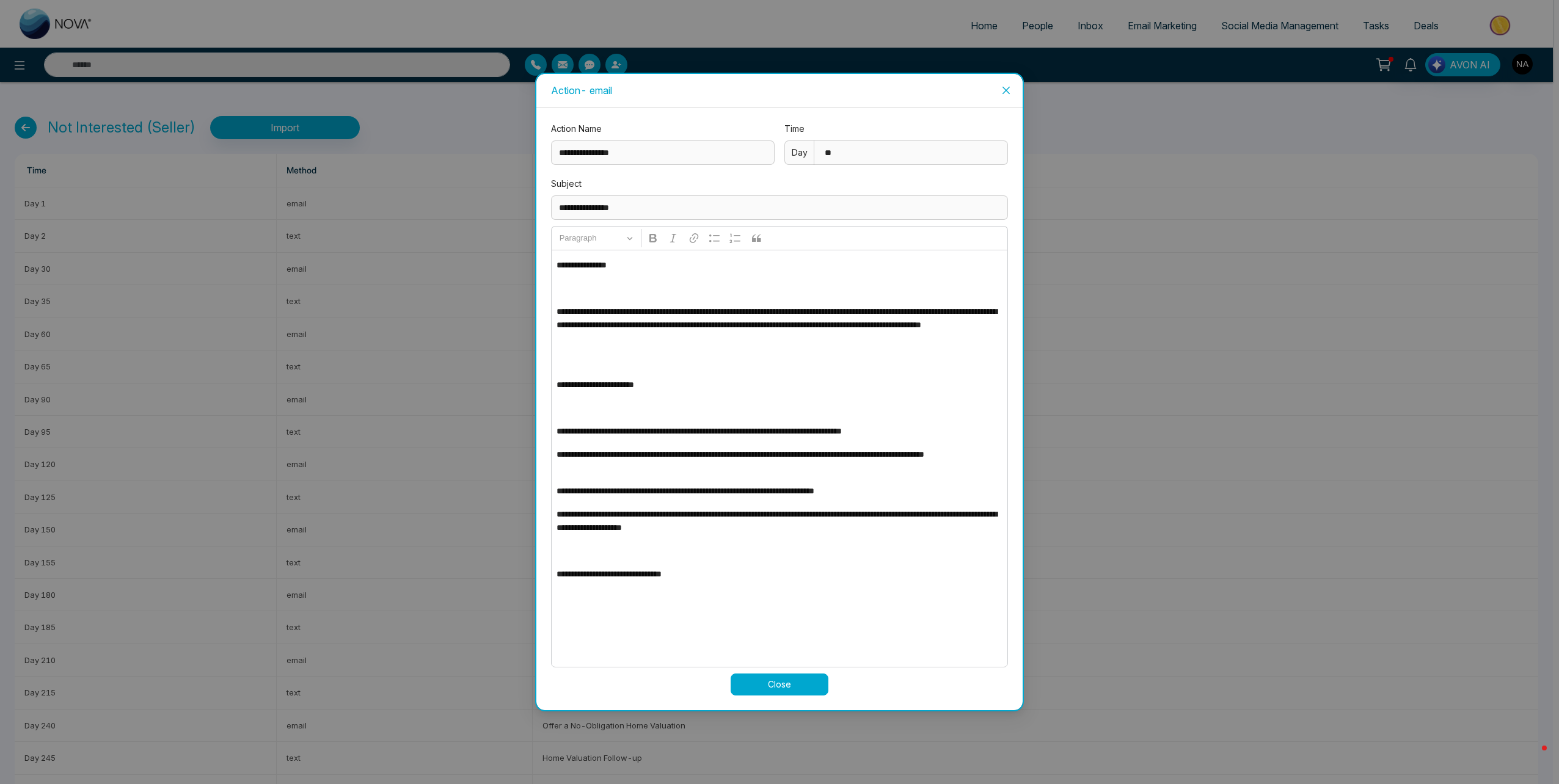
click at [1005, 92] on icon "close" at bounding box center [1006, 90] width 10 height 10
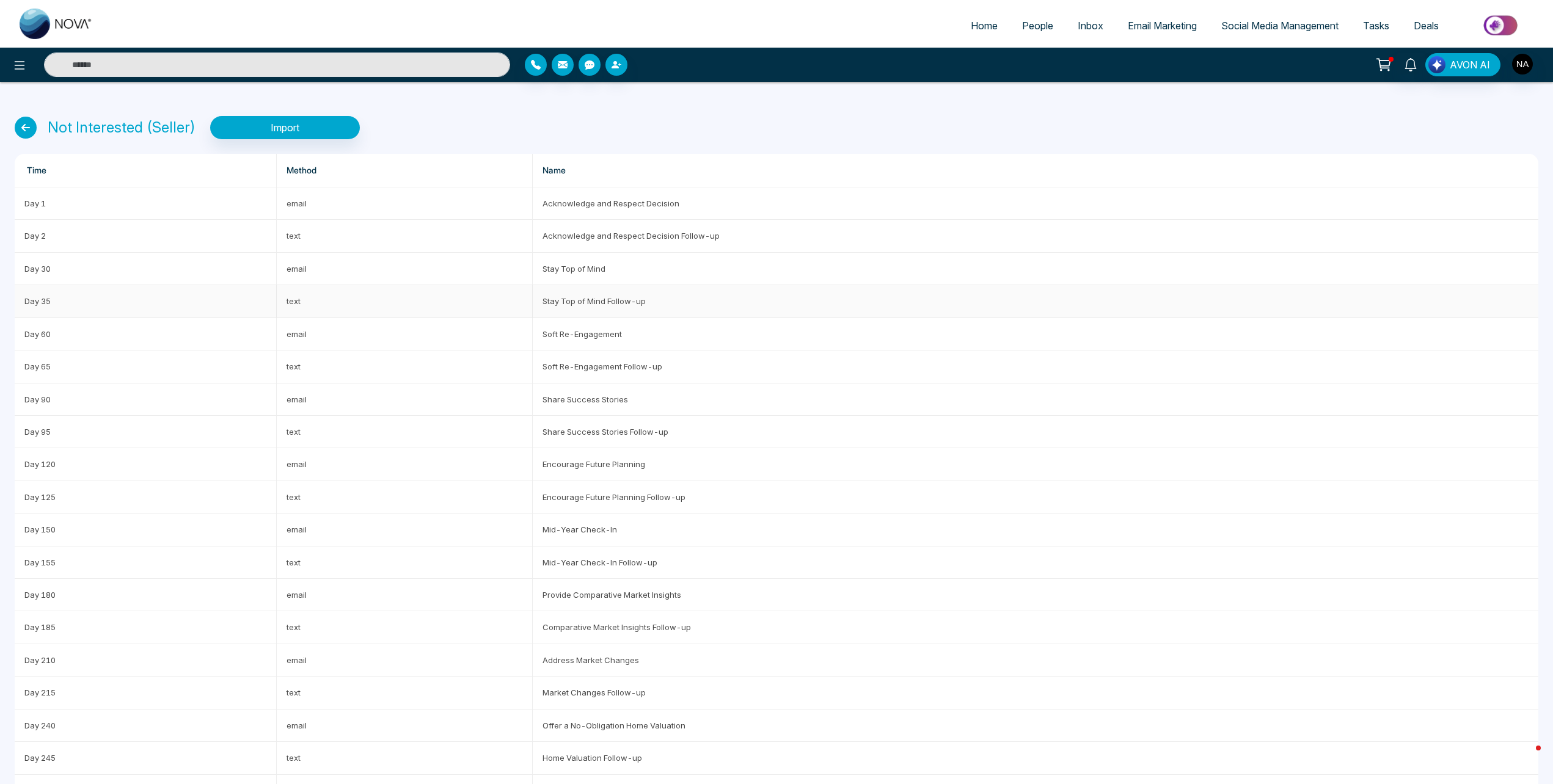
click at [593, 310] on td "Stay Top of Mind Follow-up" at bounding box center [1035, 301] width 1005 height 32
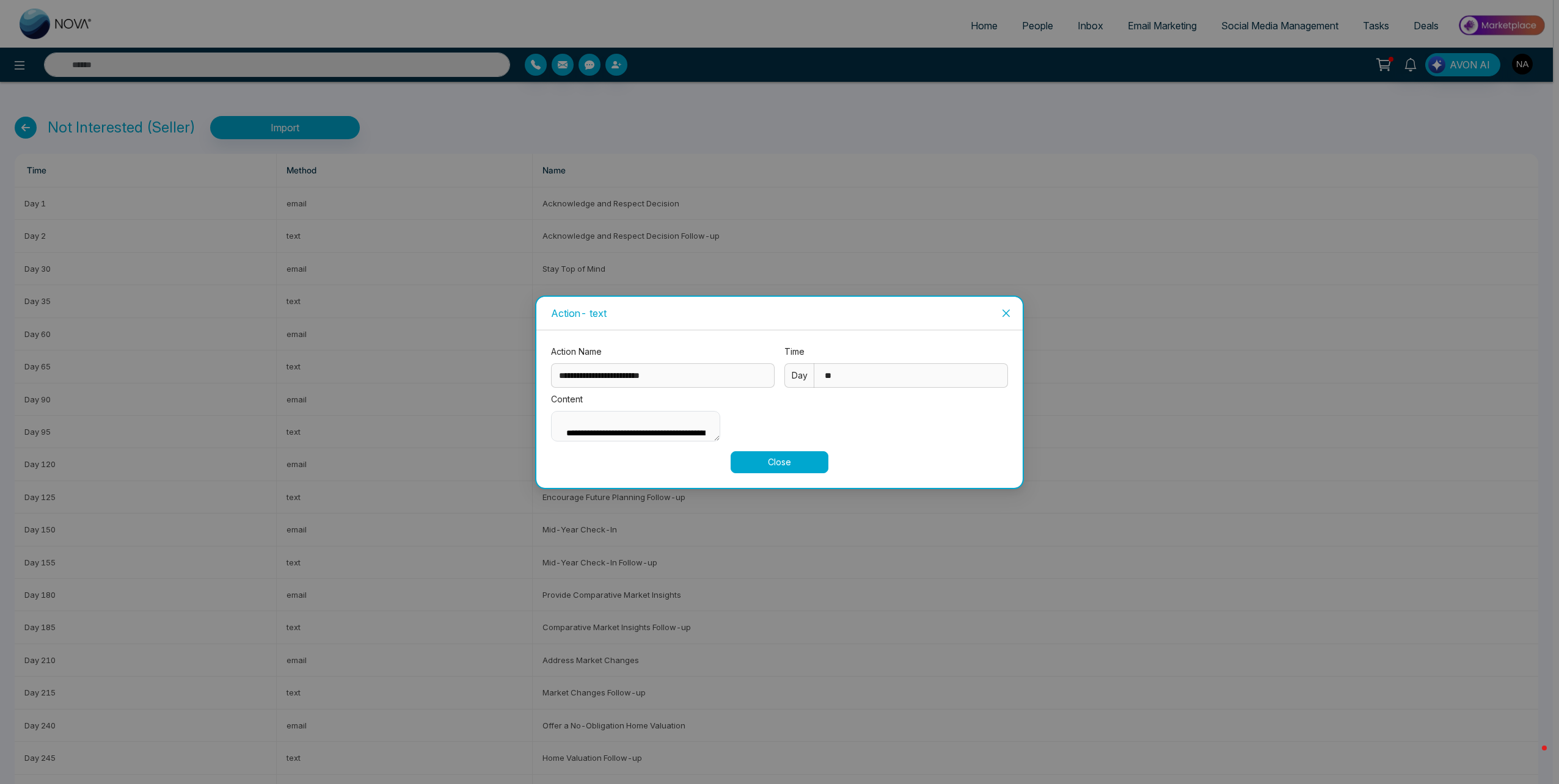
click at [1006, 308] on icon "close" at bounding box center [1006, 313] width 10 height 10
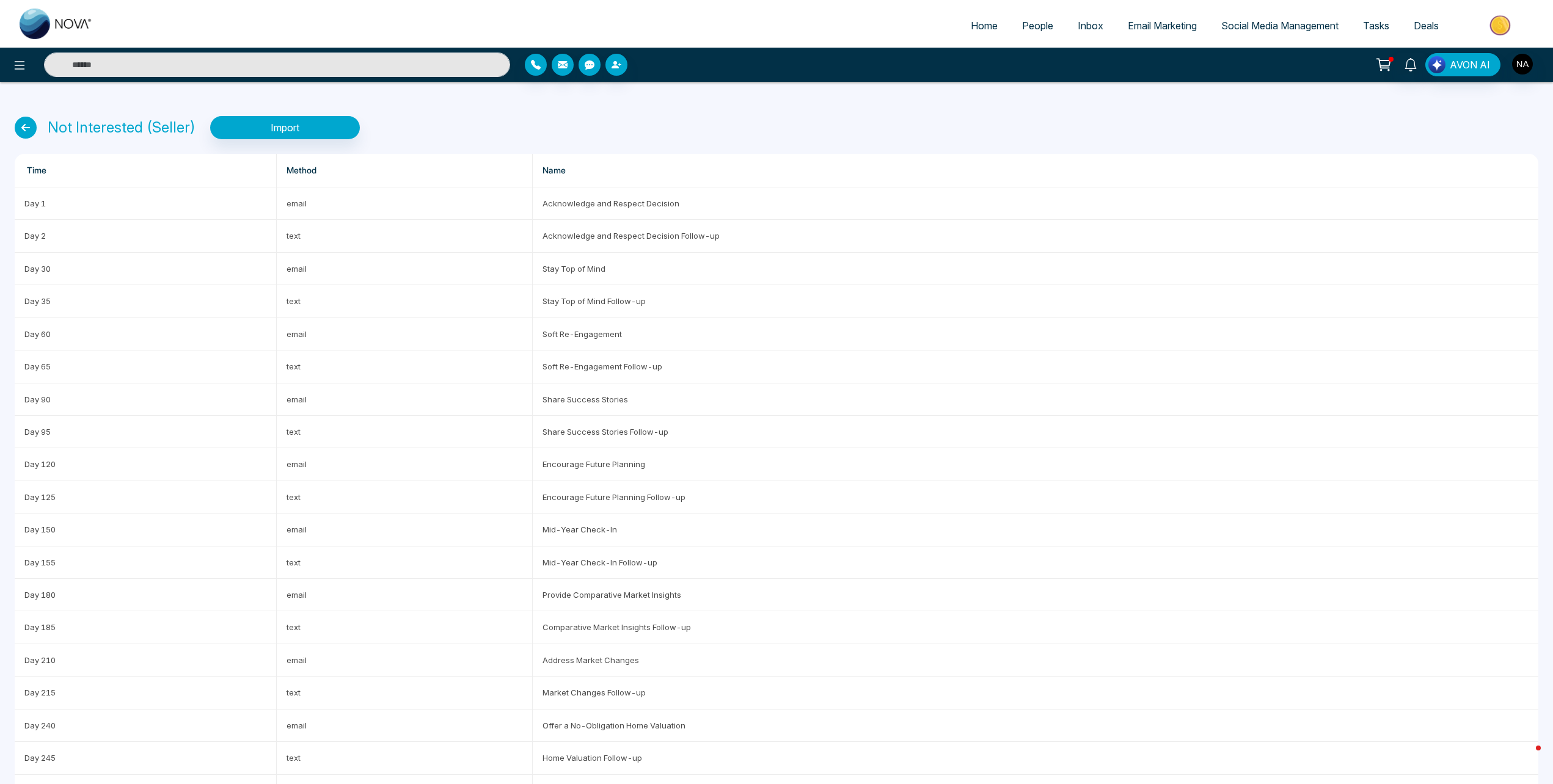
click at [34, 130] on icon at bounding box center [25, 127] width 22 height 22
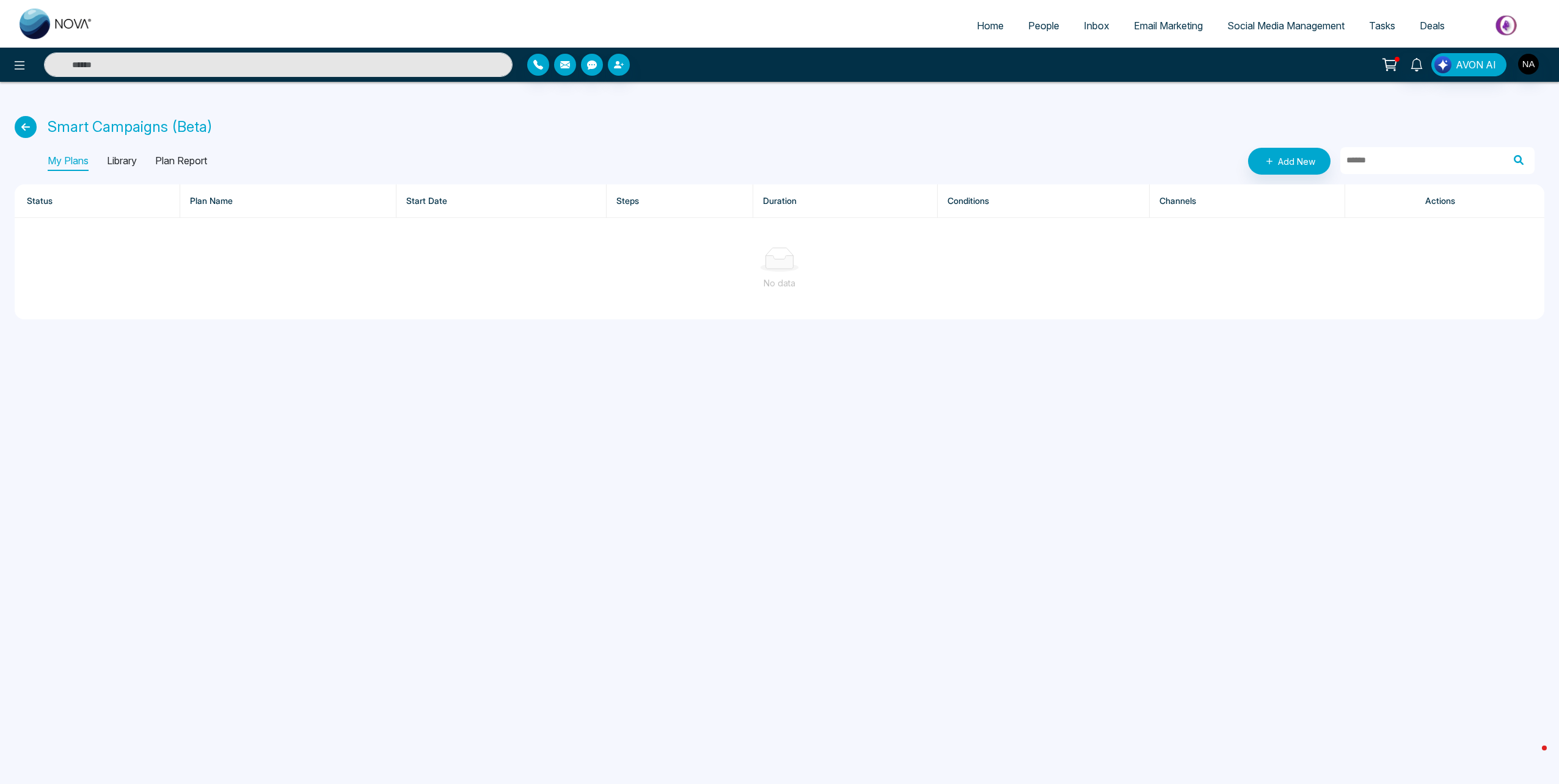
click at [146, 179] on div "Smart Campaigns (Beta) My Plans Library Plan Report Add New Status Plan Name St…" at bounding box center [779, 208] width 1559 height 252
click at [134, 161] on p "Library" at bounding box center [121, 161] width 30 height 20
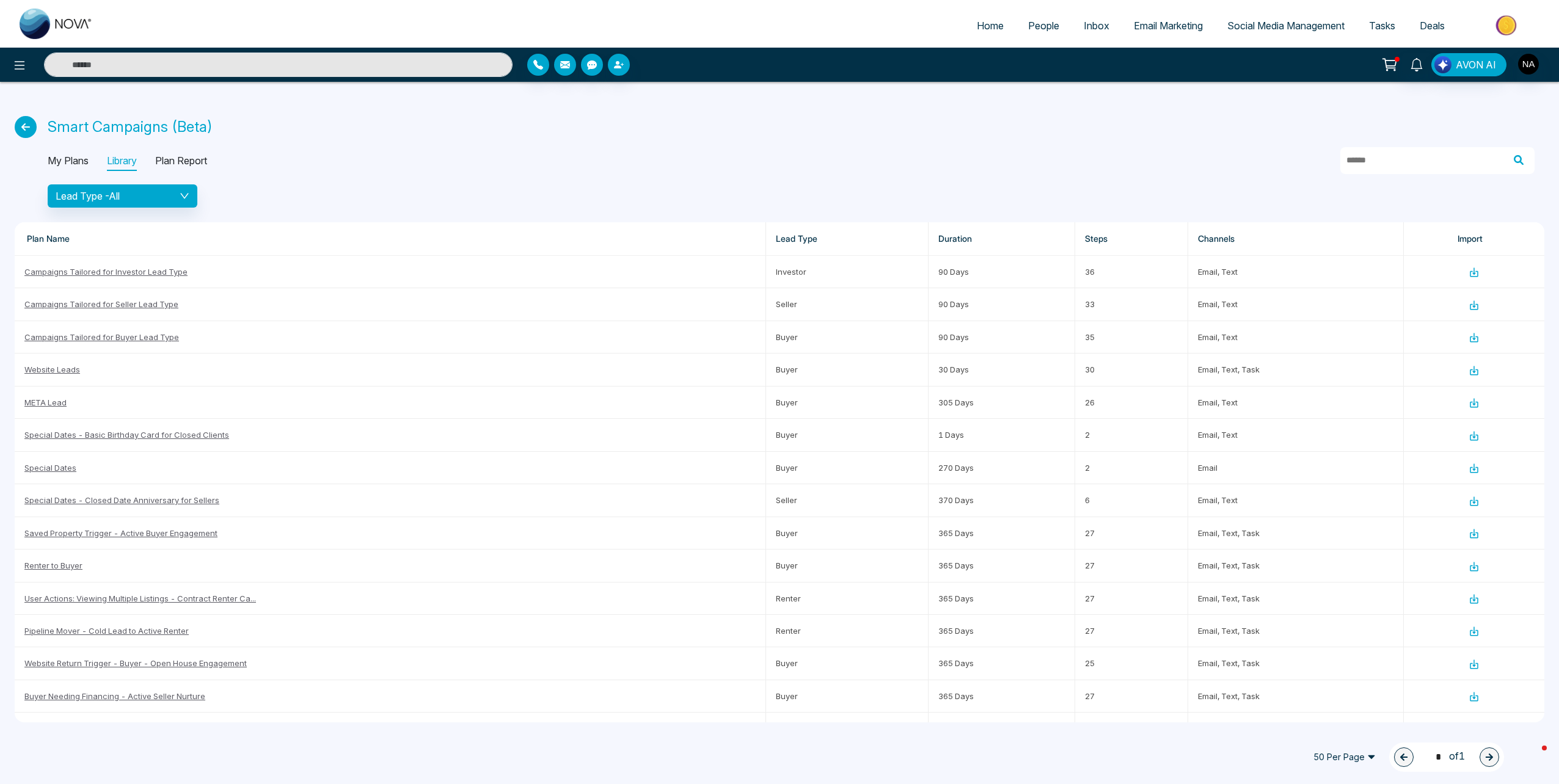
click at [194, 167] on p "Plan Report" at bounding box center [181, 161] width 52 height 20
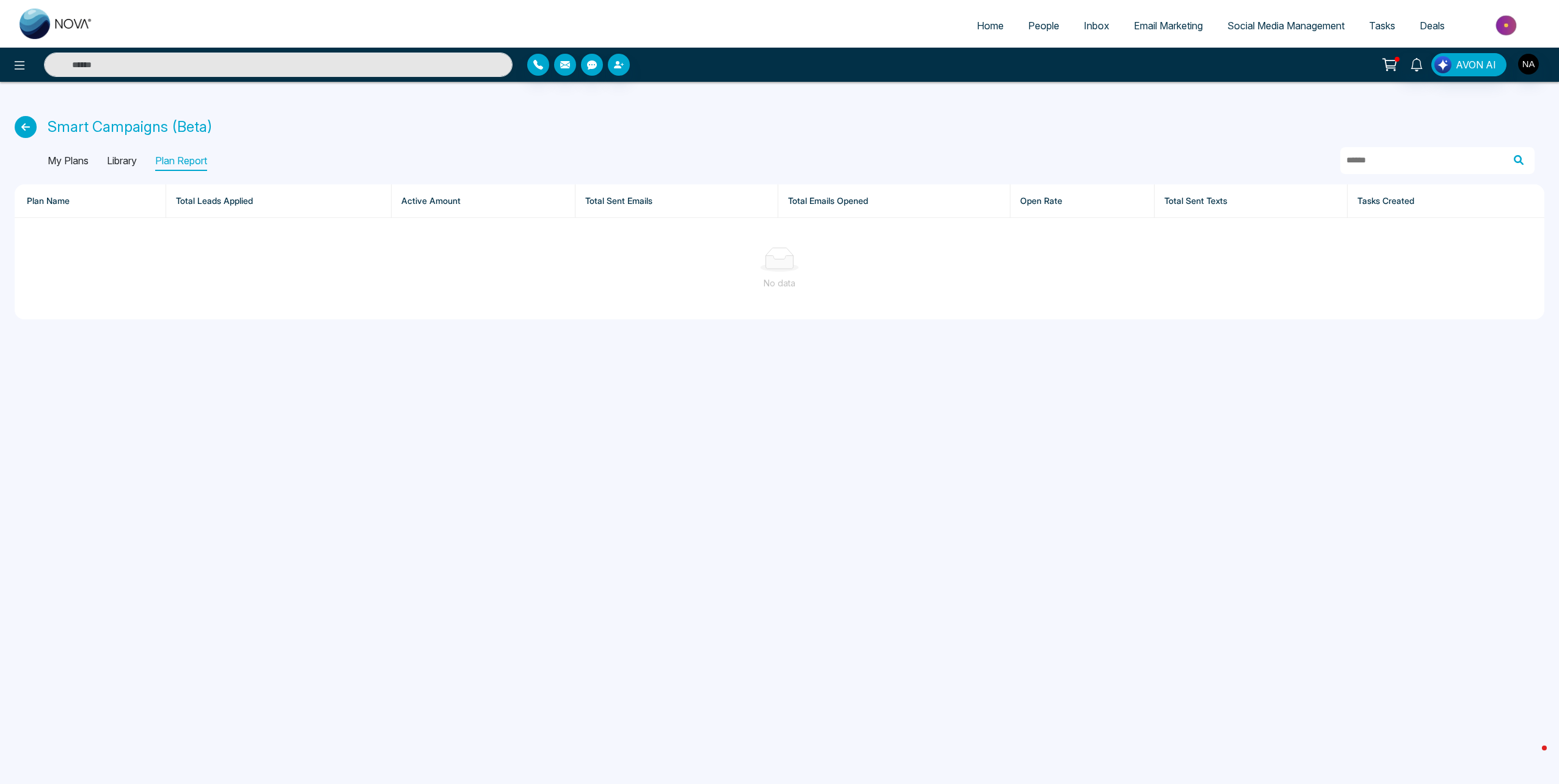
click at [98, 165] on div "My Plans Library Plan Report" at bounding box center [127, 161] width 160 height 20
click at [113, 162] on p "Library" at bounding box center [121, 161] width 30 height 20
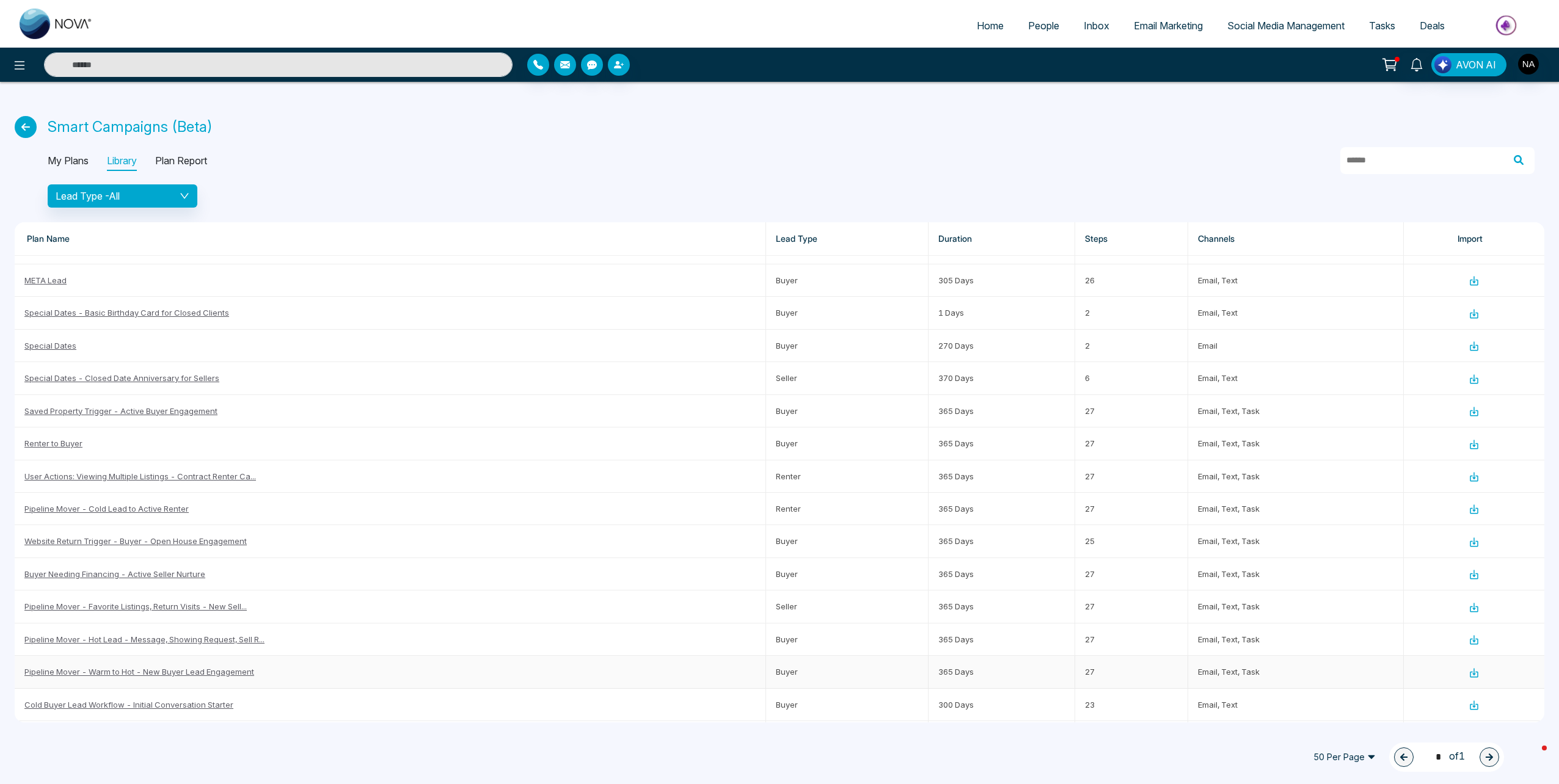
scroll to position [183, 0]
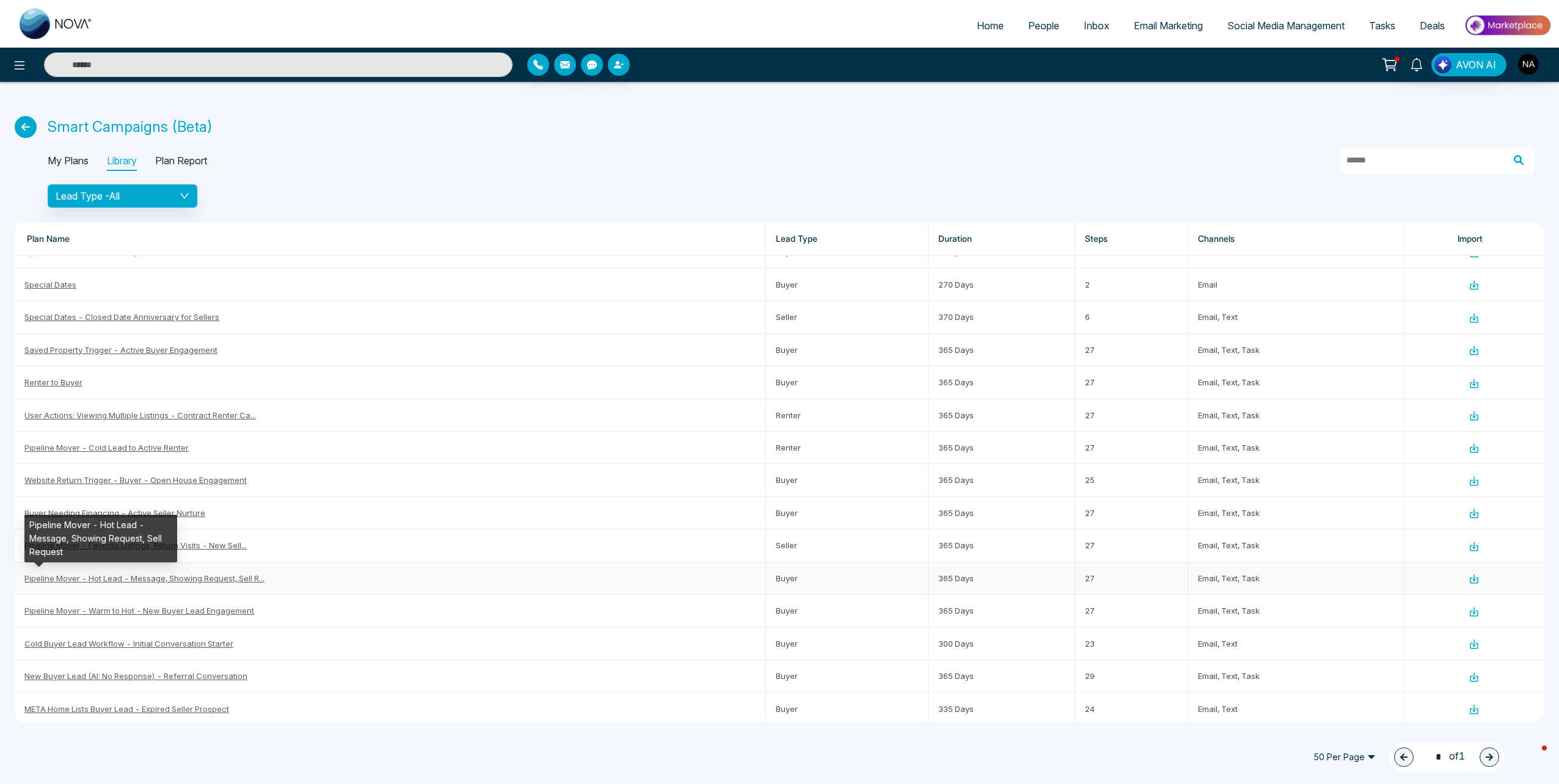
click at [222, 580] on link "Pipeline Mover - Hot Lead - Message, Showing Request, Sell R..." at bounding box center [144, 578] width 240 height 10
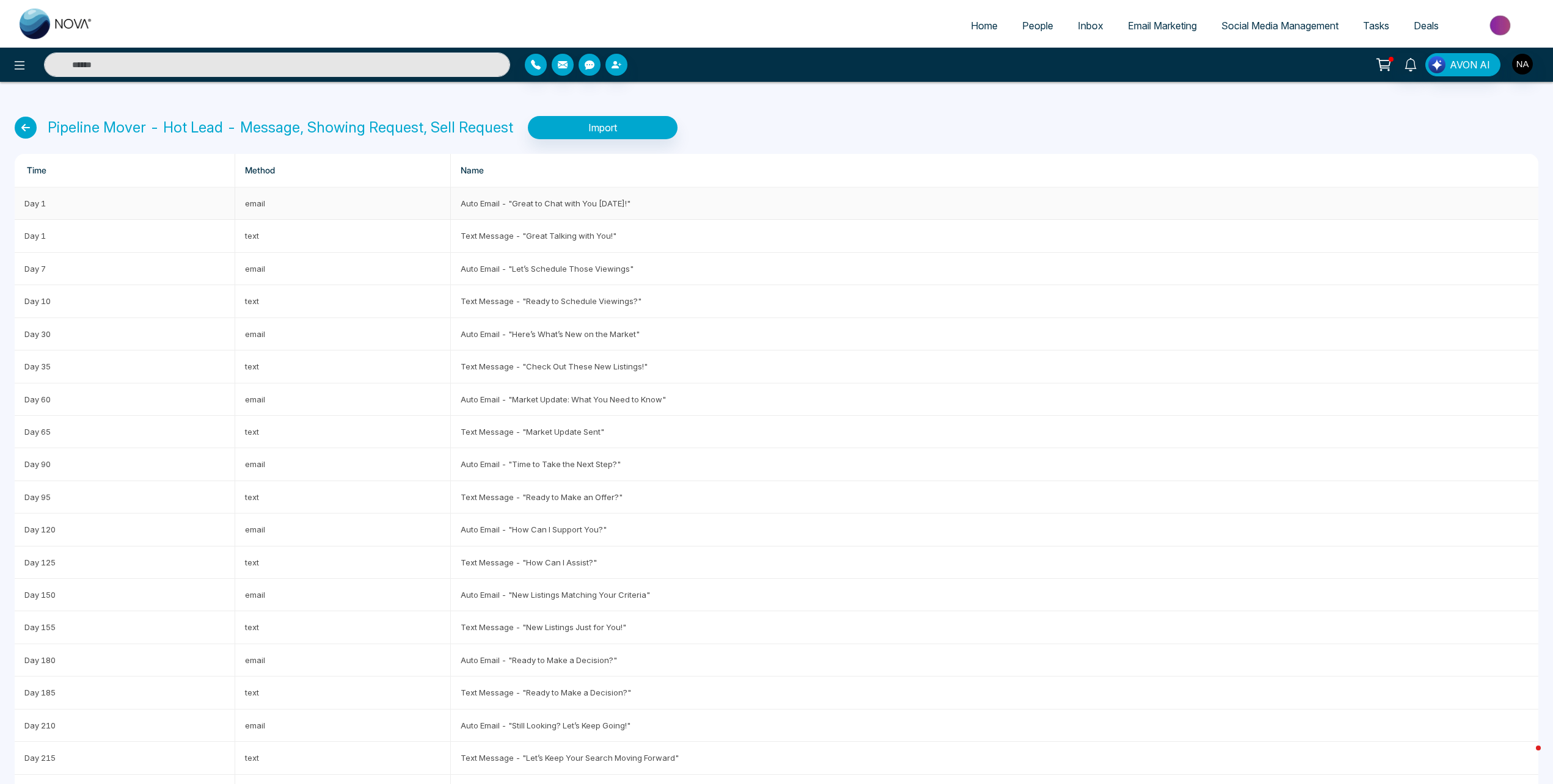
click at [581, 210] on td "Auto Email - "Great to Chat with You [DATE]!"" at bounding box center [994, 203] width 1087 height 32
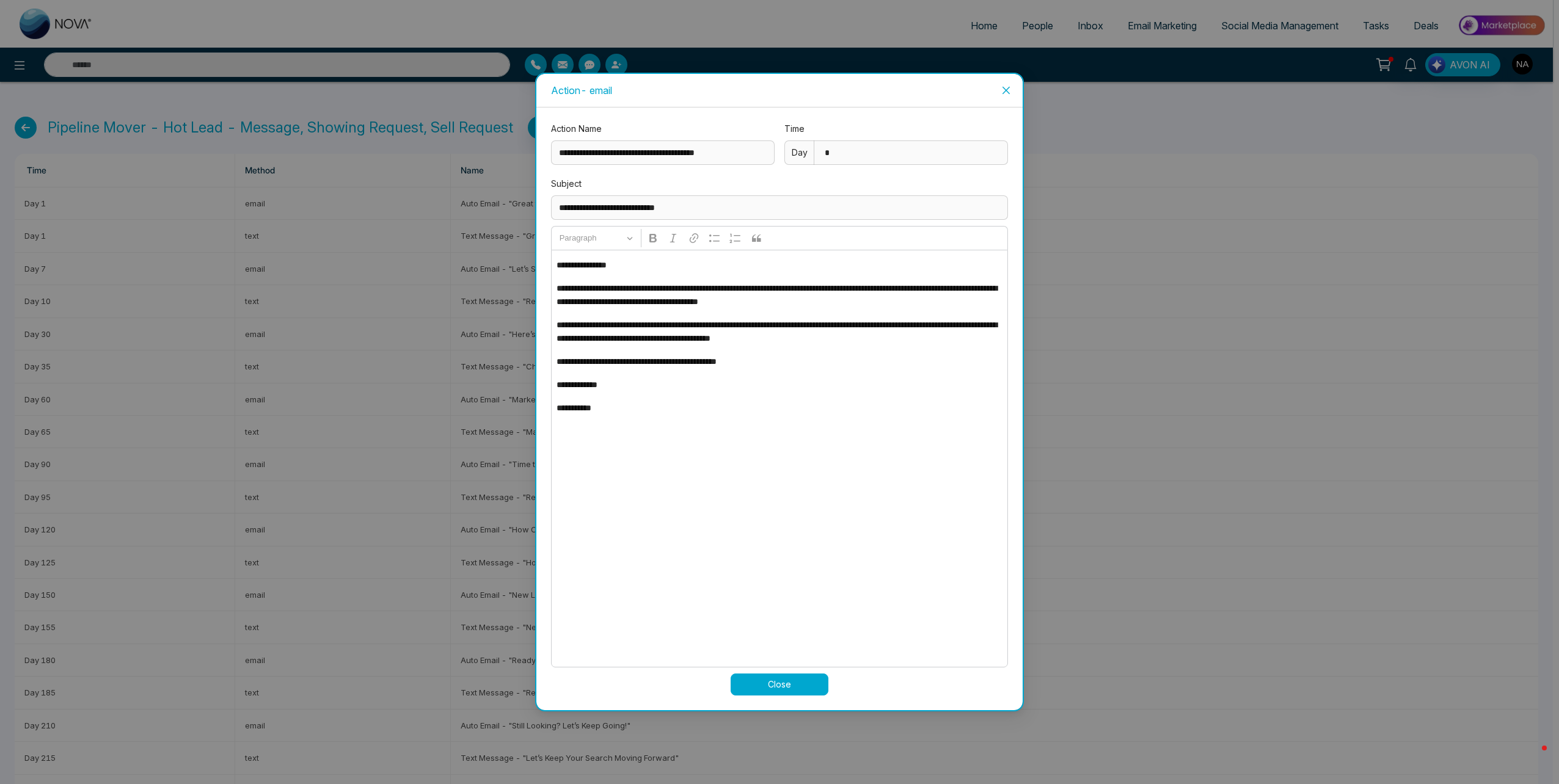
click at [1008, 100] on span "Close" at bounding box center [1006, 90] width 33 height 33
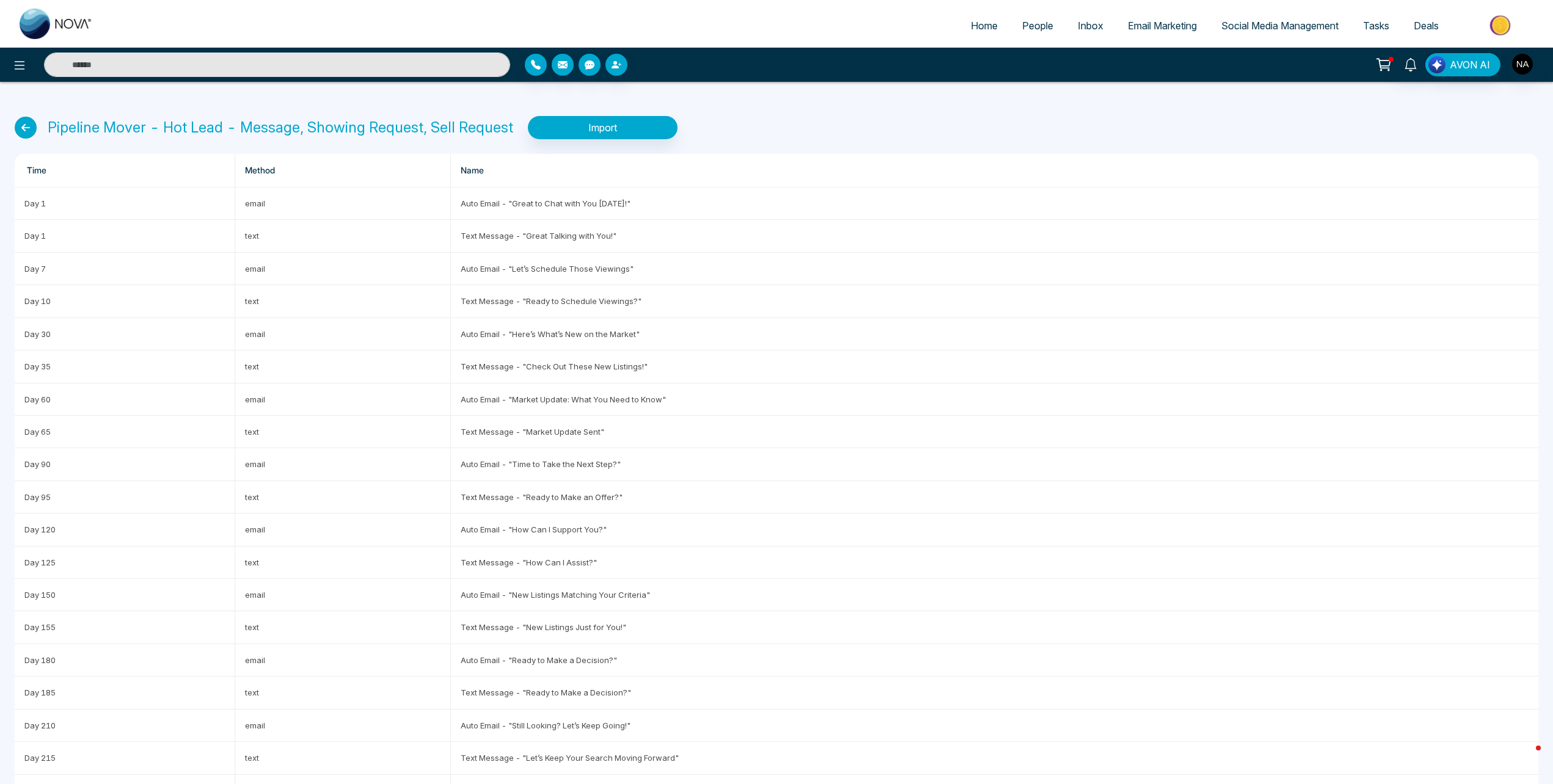
click at [27, 115] on div "Pipeline Mover - Hot Lead - Message, Showing Request, Sell Request Import Time …" at bounding box center [776, 582] width 1553 height 1000
click at [34, 128] on icon at bounding box center [25, 127] width 22 height 22
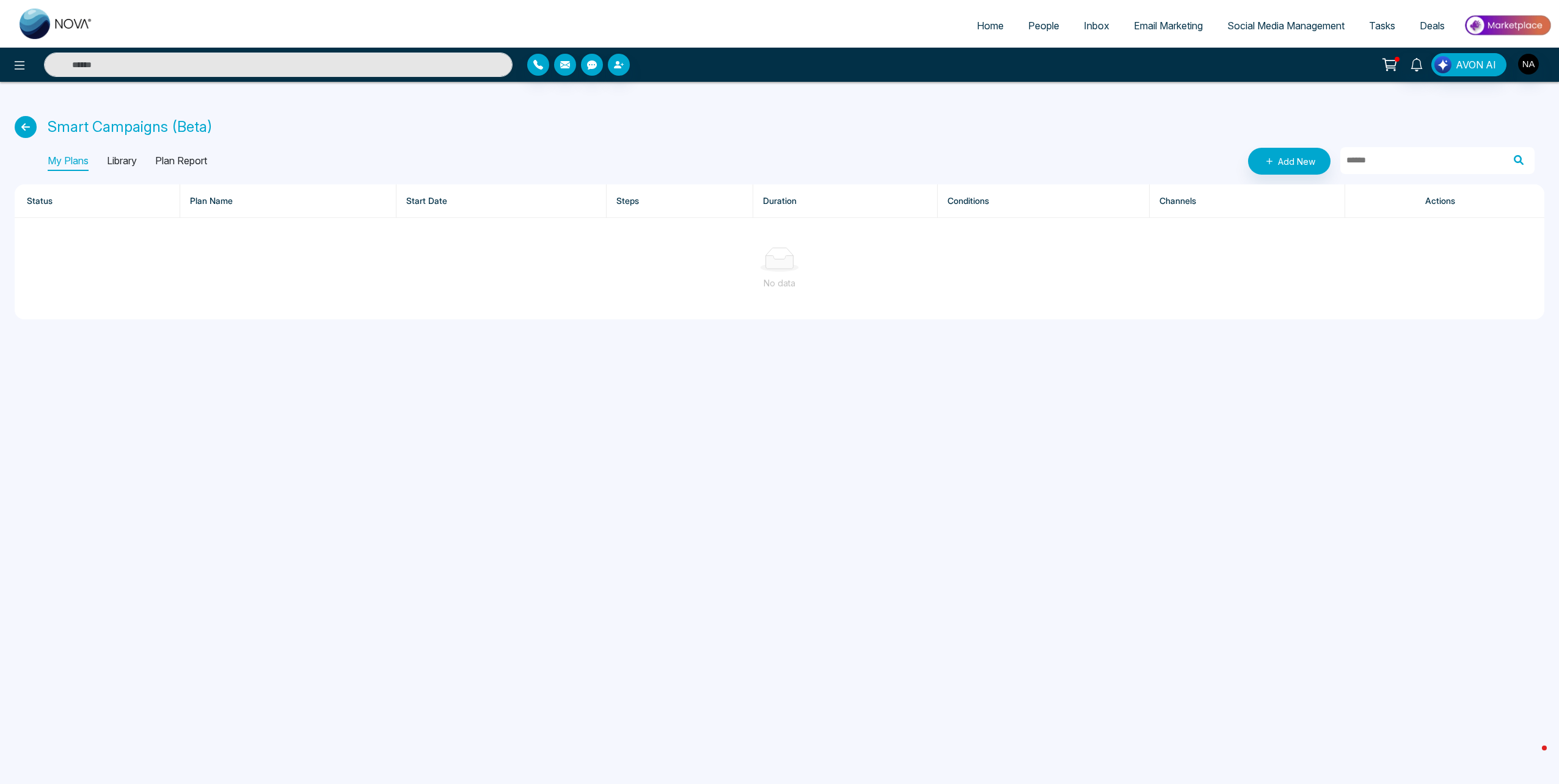
click at [111, 156] on p "Library" at bounding box center [121, 161] width 30 height 20
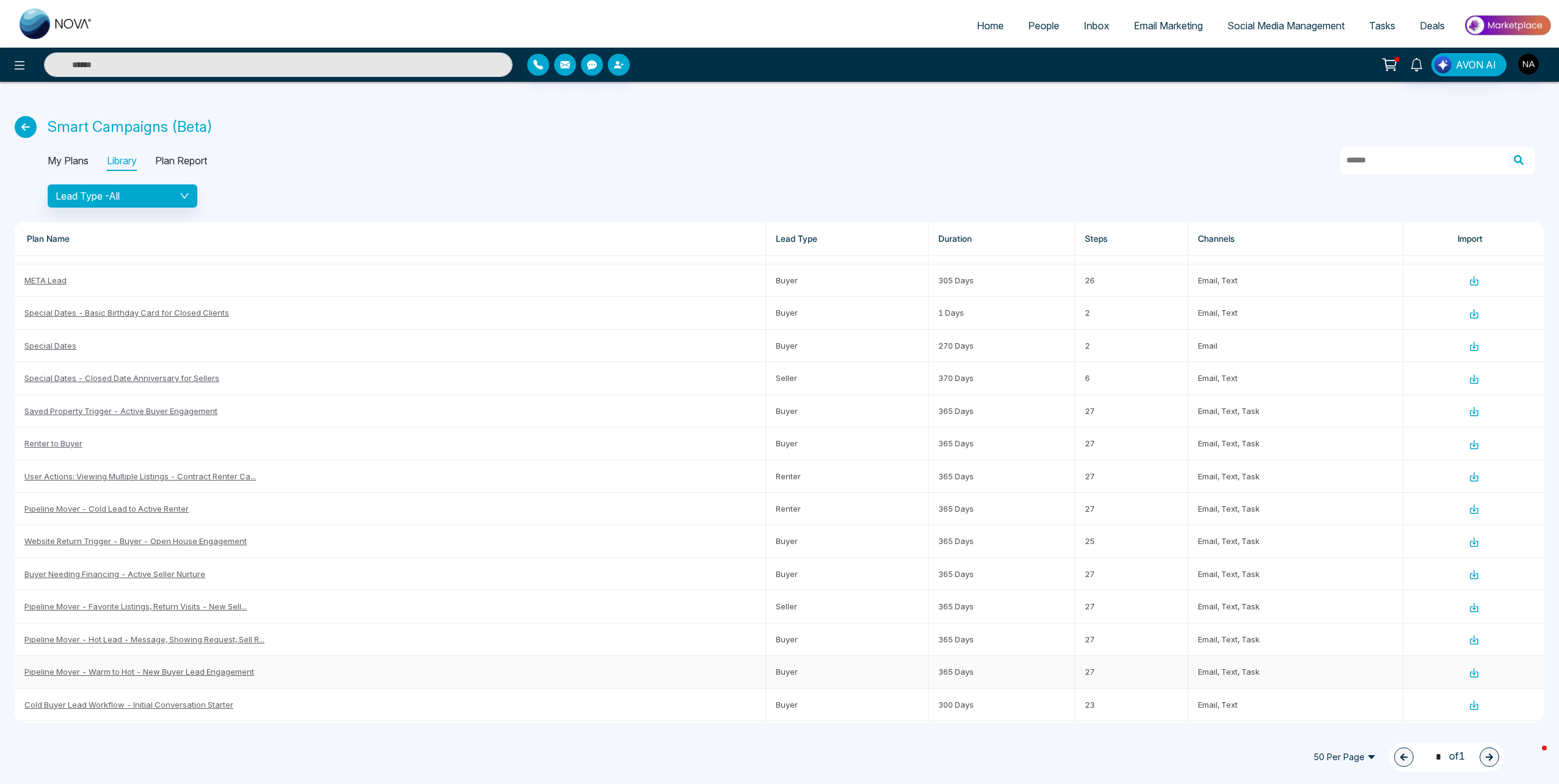
scroll to position [183, 0]
click at [204, 645] on link "Cold Buyer Lead Workflow - Initial Conversation Starter" at bounding box center [129, 643] width 209 height 10
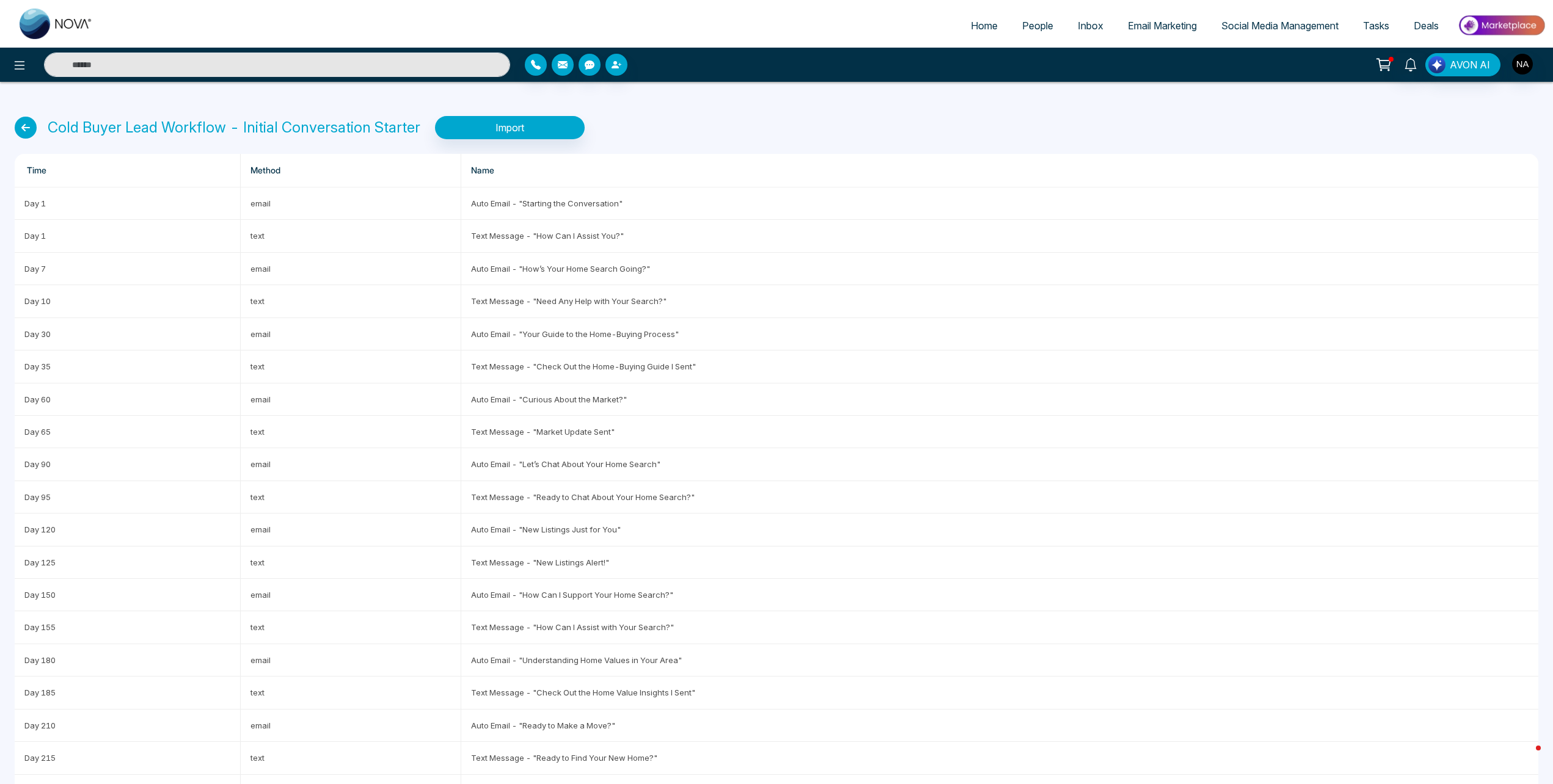
click at [26, 121] on icon at bounding box center [25, 127] width 22 height 22
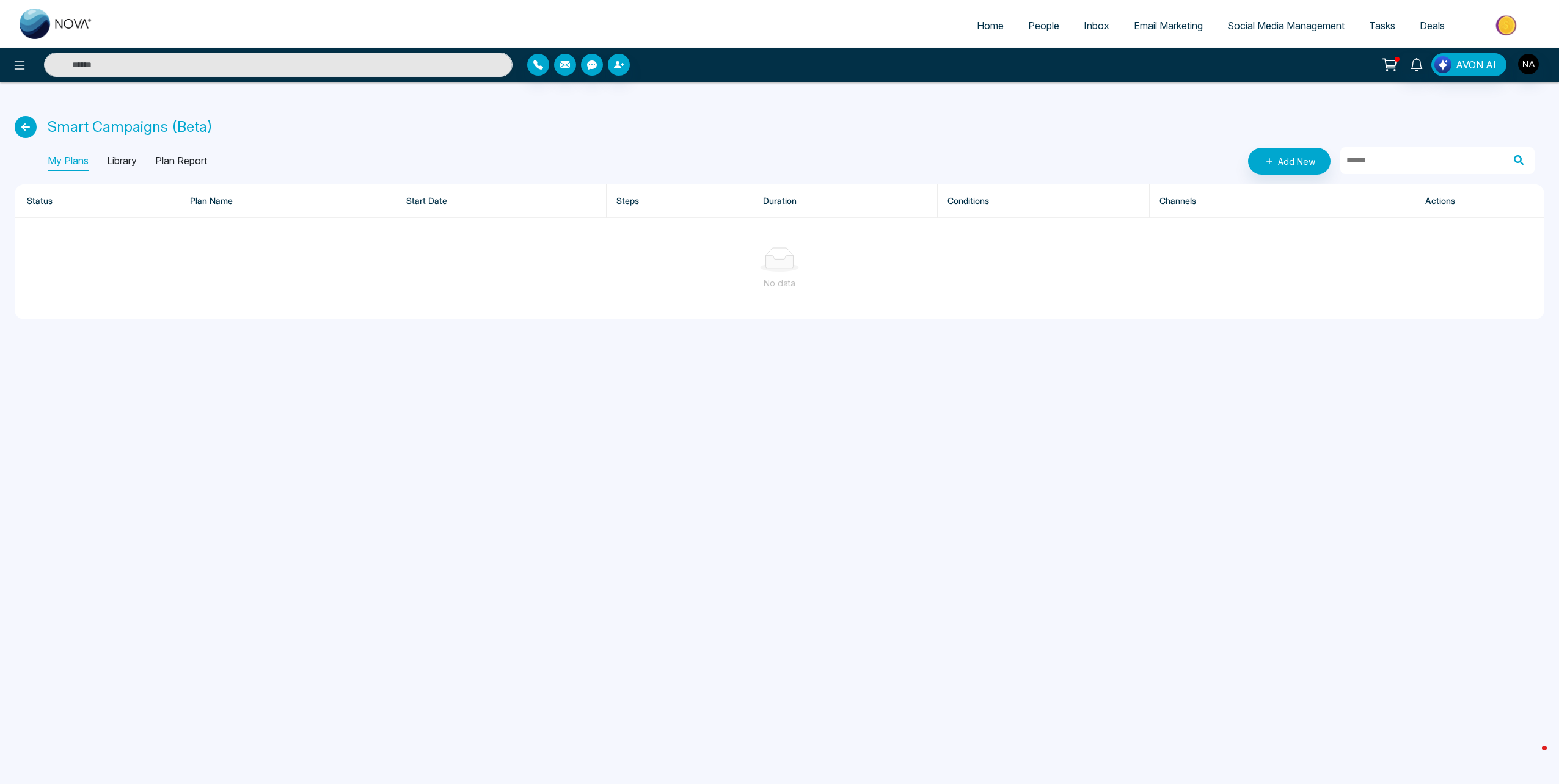
click at [96, 170] on div "My Plans Library Plan Report" at bounding box center [127, 161] width 160 height 20
click at [119, 164] on p "Library" at bounding box center [121, 161] width 30 height 20
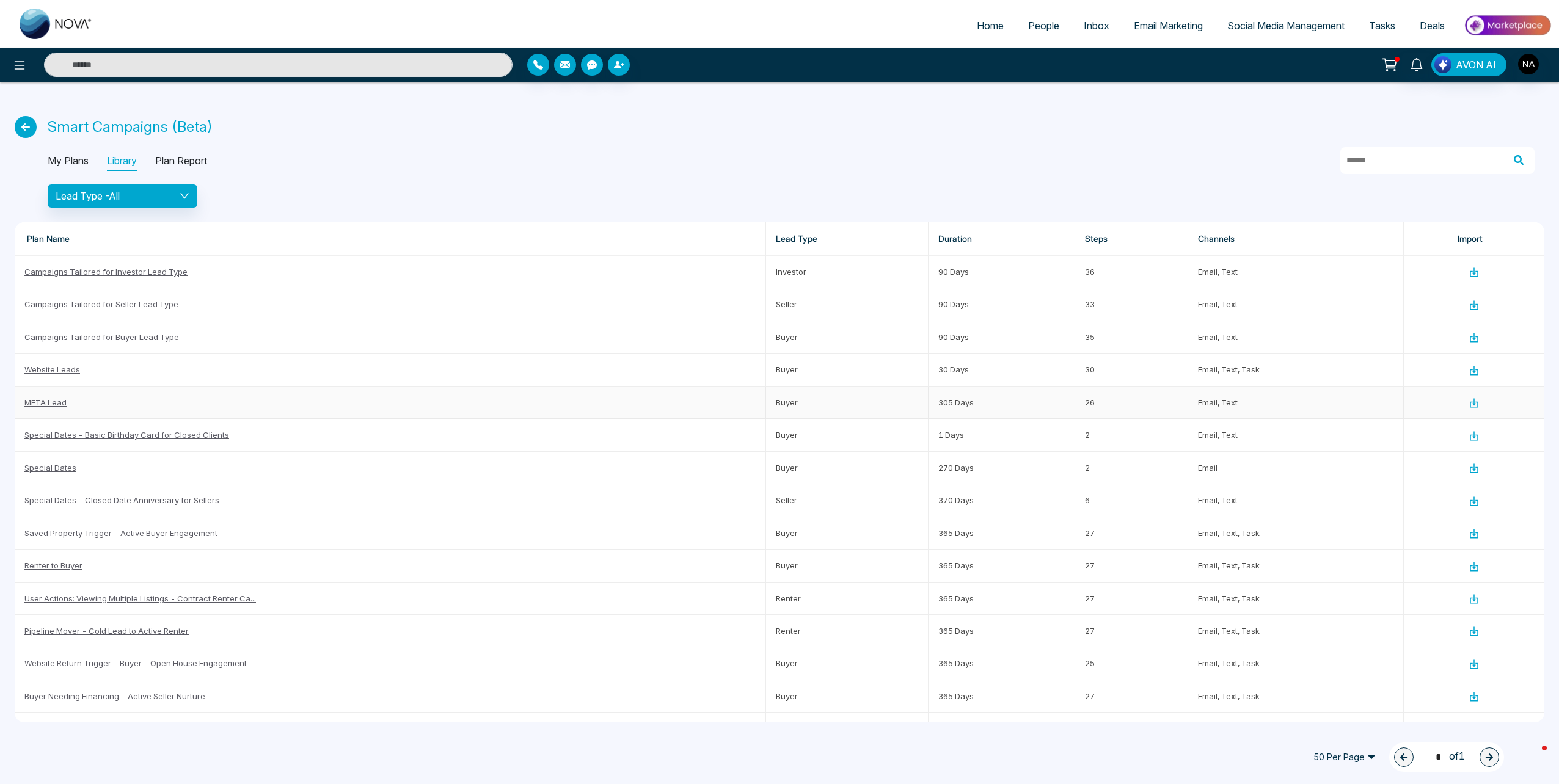
click at [43, 403] on link "META Lead" at bounding box center [45, 402] width 42 height 10
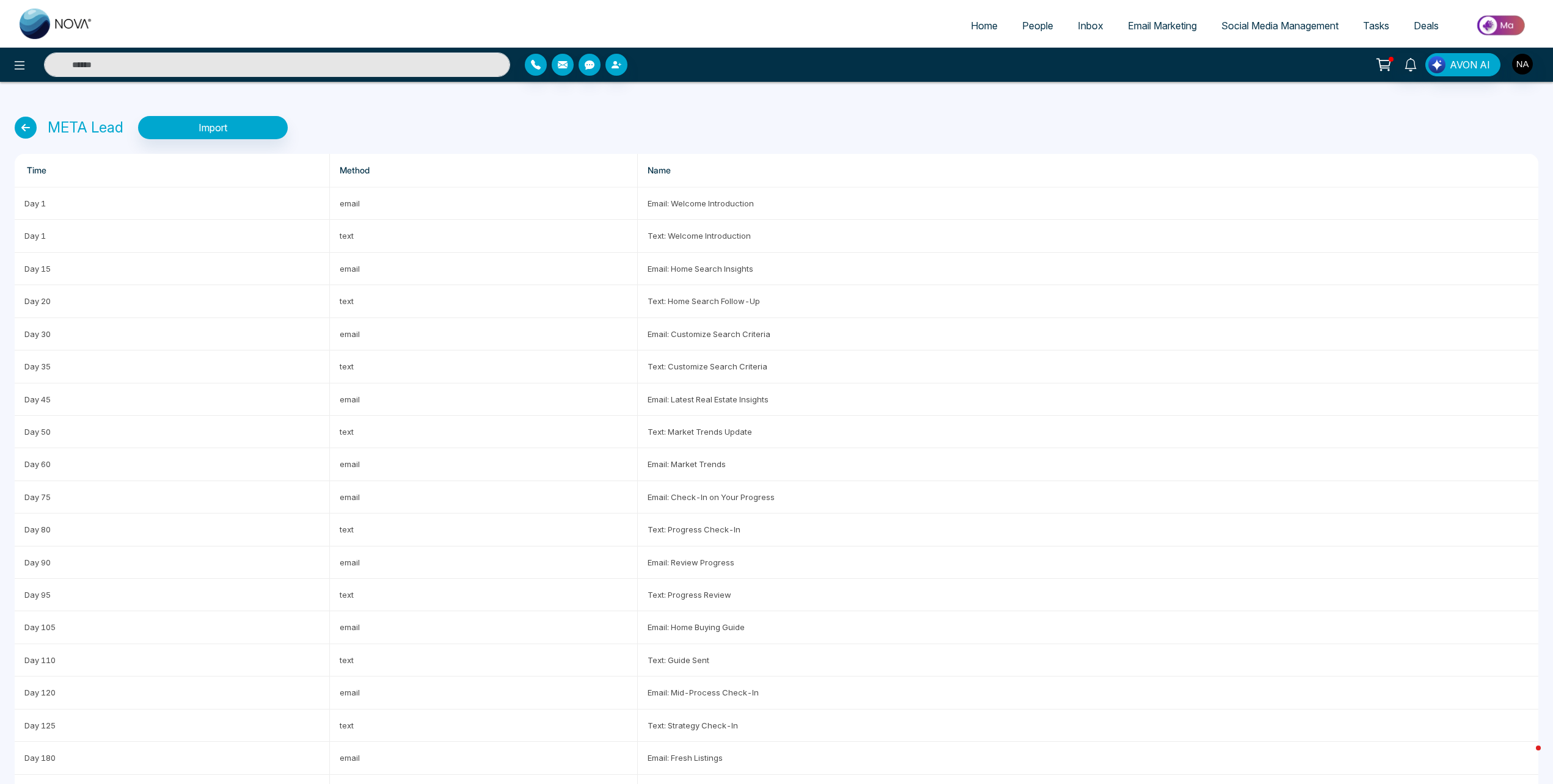
click at [24, 119] on icon at bounding box center [25, 127] width 22 height 22
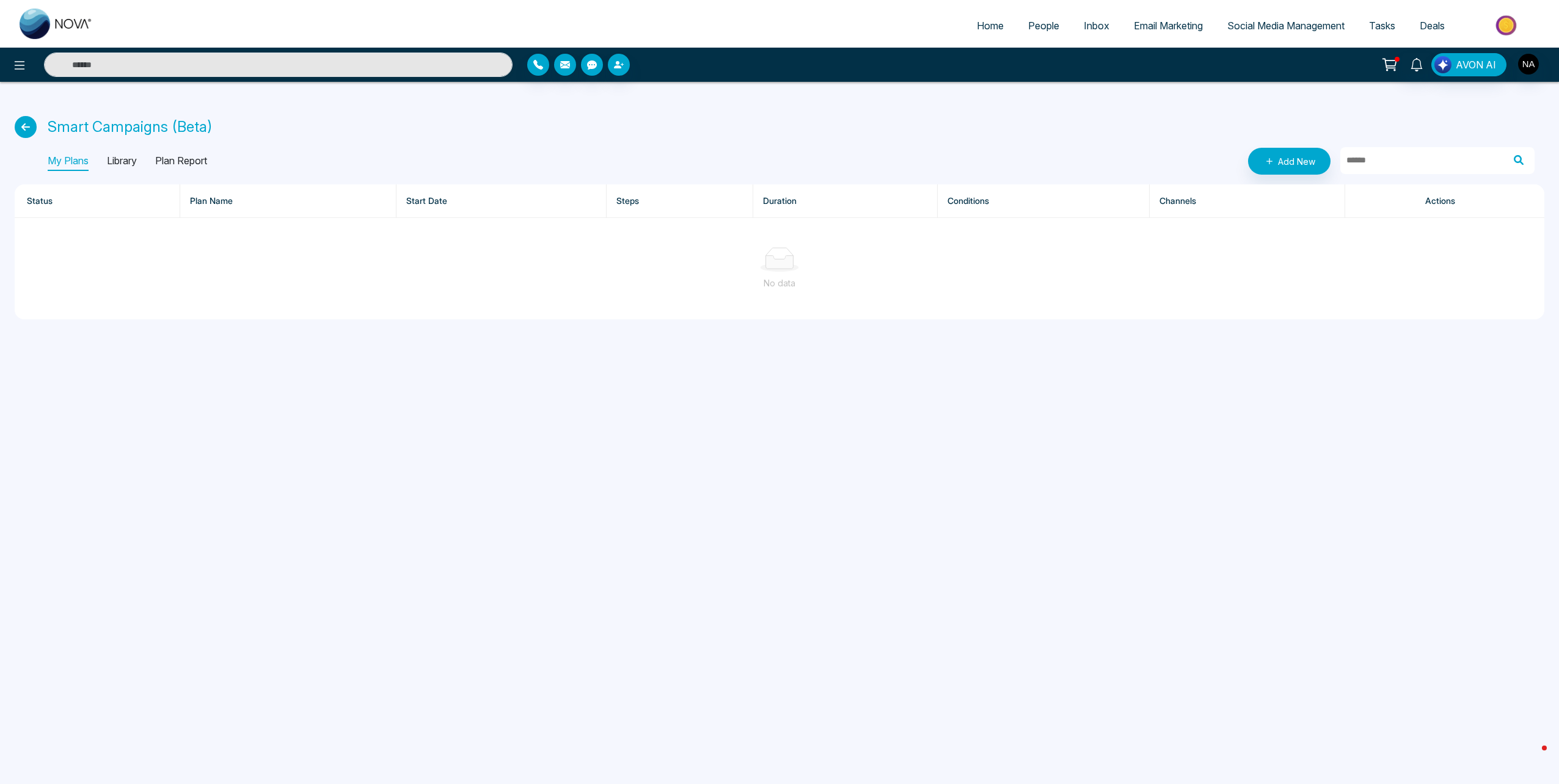
click at [117, 161] on p "Library" at bounding box center [121, 161] width 30 height 20
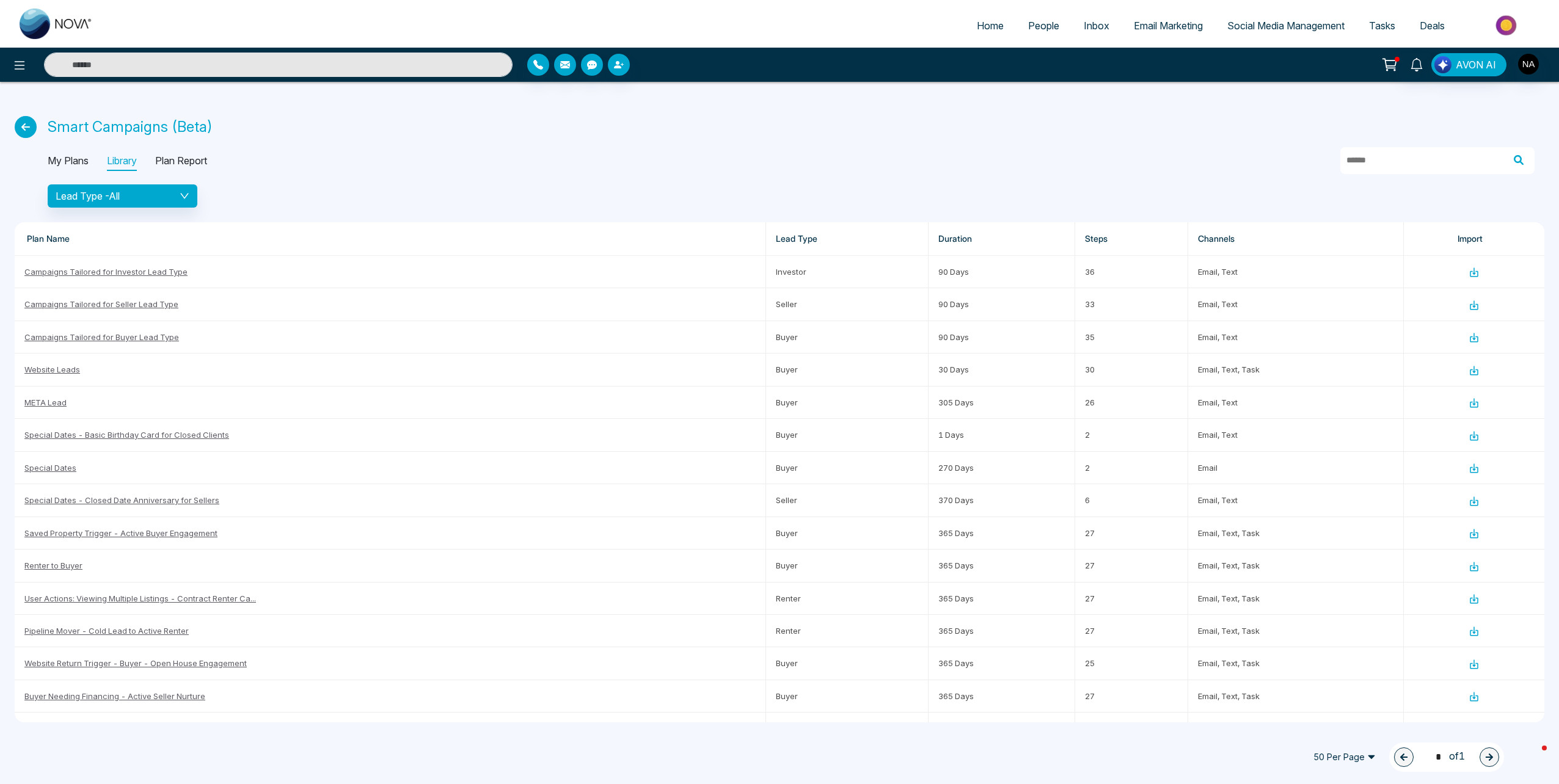
click at [80, 157] on p "My Plans" at bounding box center [68, 161] width 41 height 20
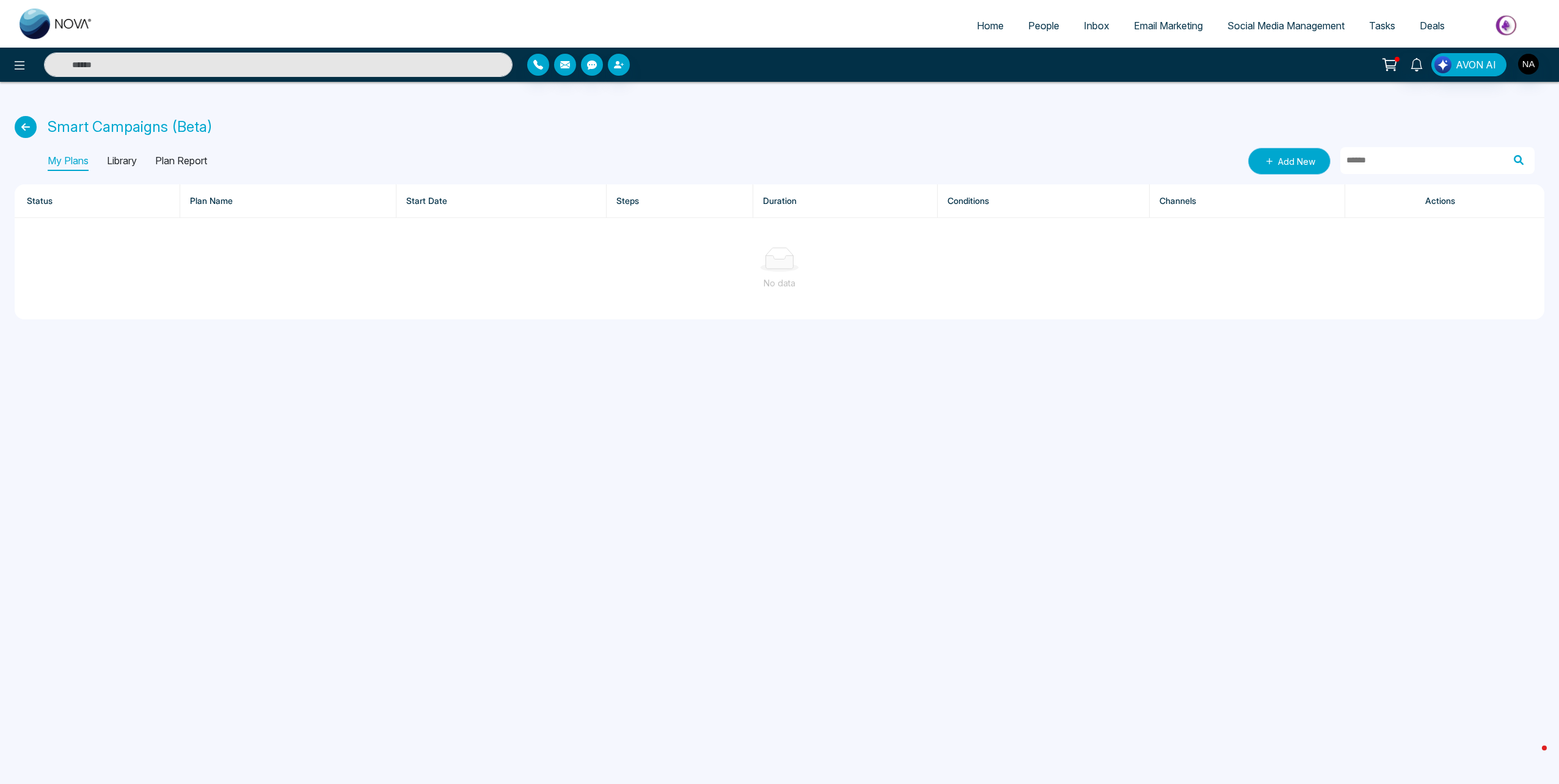
click at [1282, 166] on link "Add New" at bounding box center [1289, 161] width 82 height 27
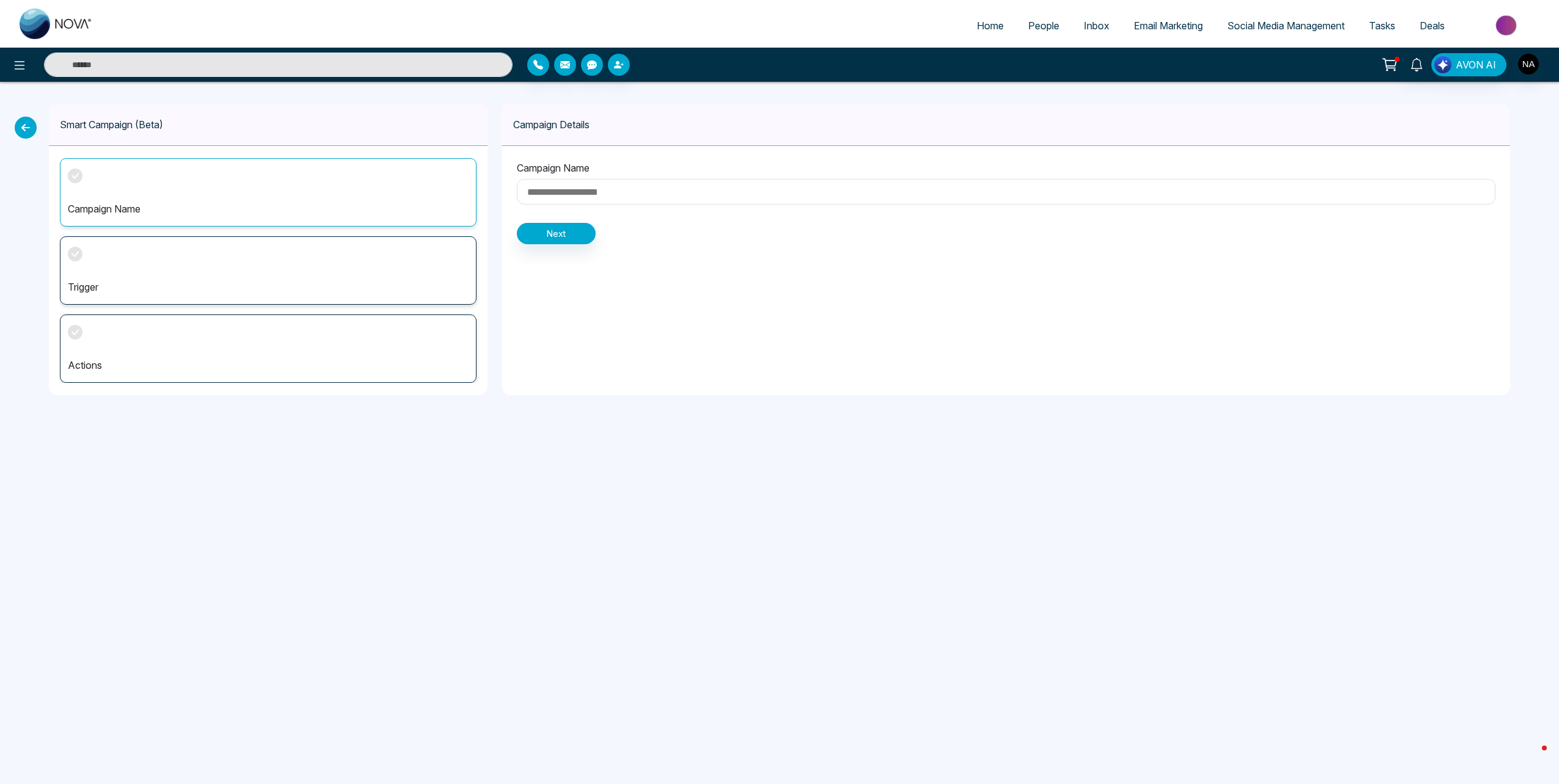
click at [166, 186] on div "Campaign Name" at bounding box center [268, 192] width 417 height 69
click at [598, 198] on input at bounding box center [1006, 192] width 979 height 26
type input "**********"
click at [572, 237] on button "Next" at bounding box center [556, 233] width 79 height 21
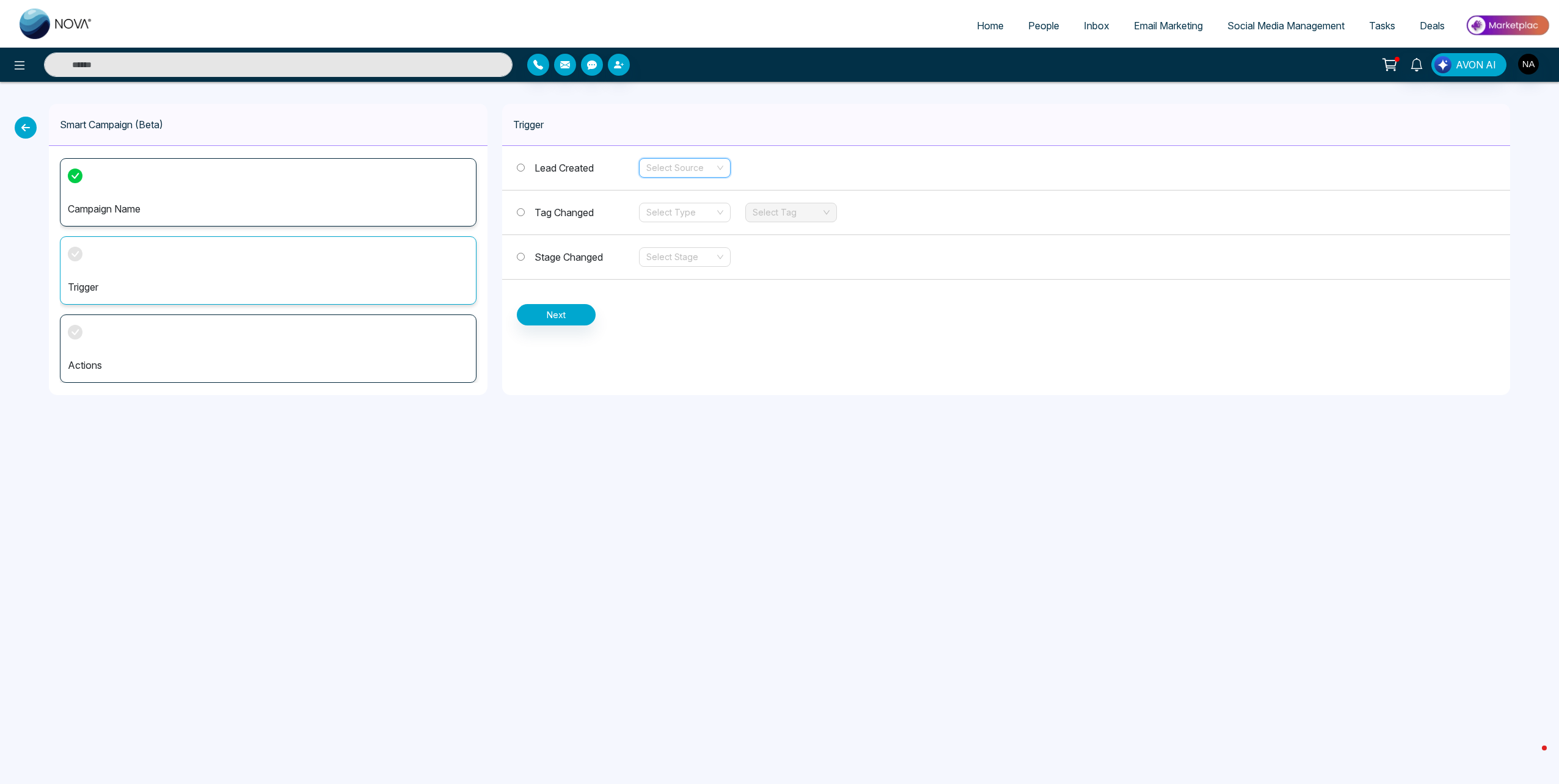
click at [680, 165] on input "search" at bounding box center [680, 168] width 69 height 18
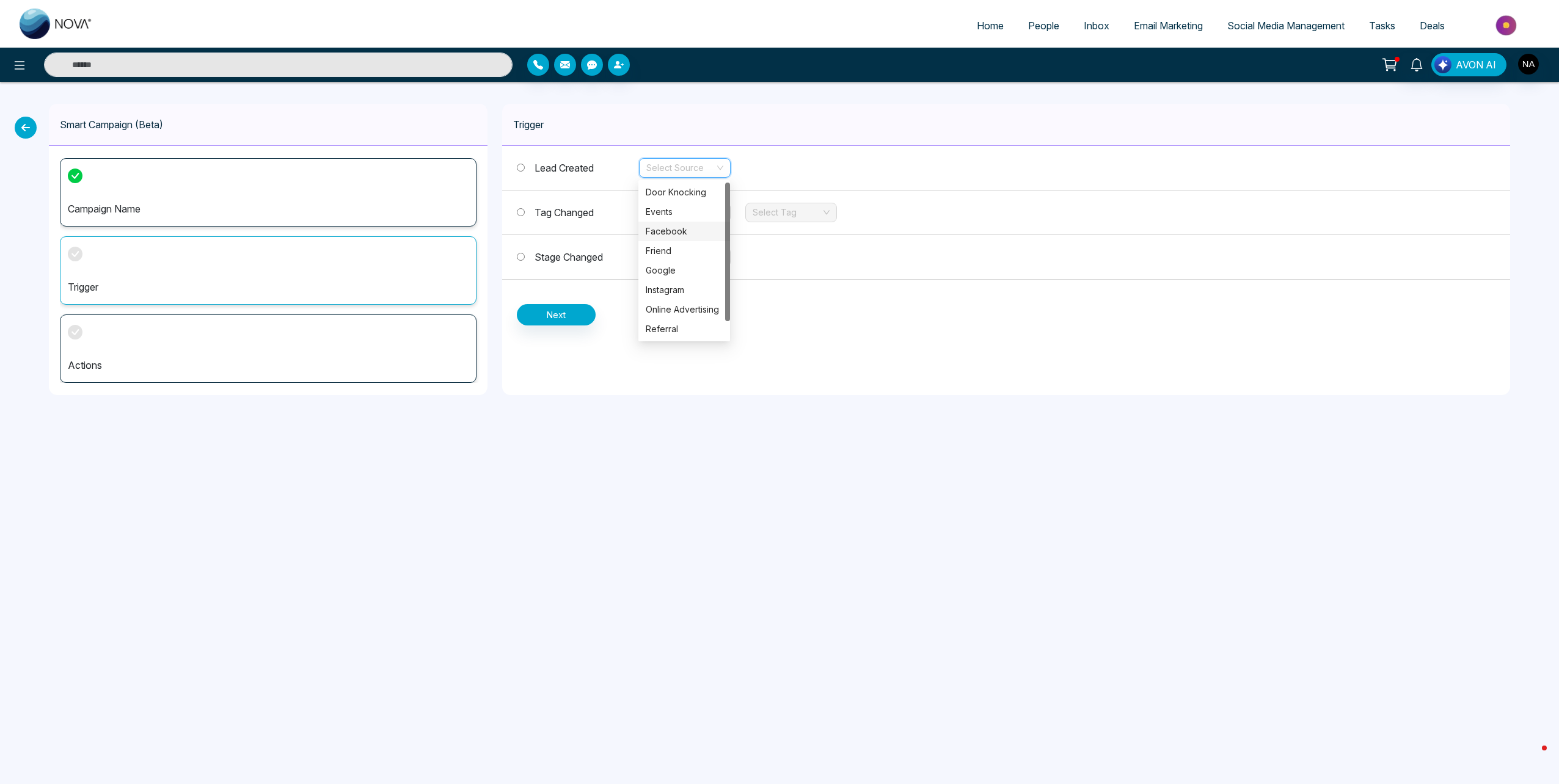
click at [686, 231] on div "Facebook" at bounding box center [684, 231] width 77 height 13
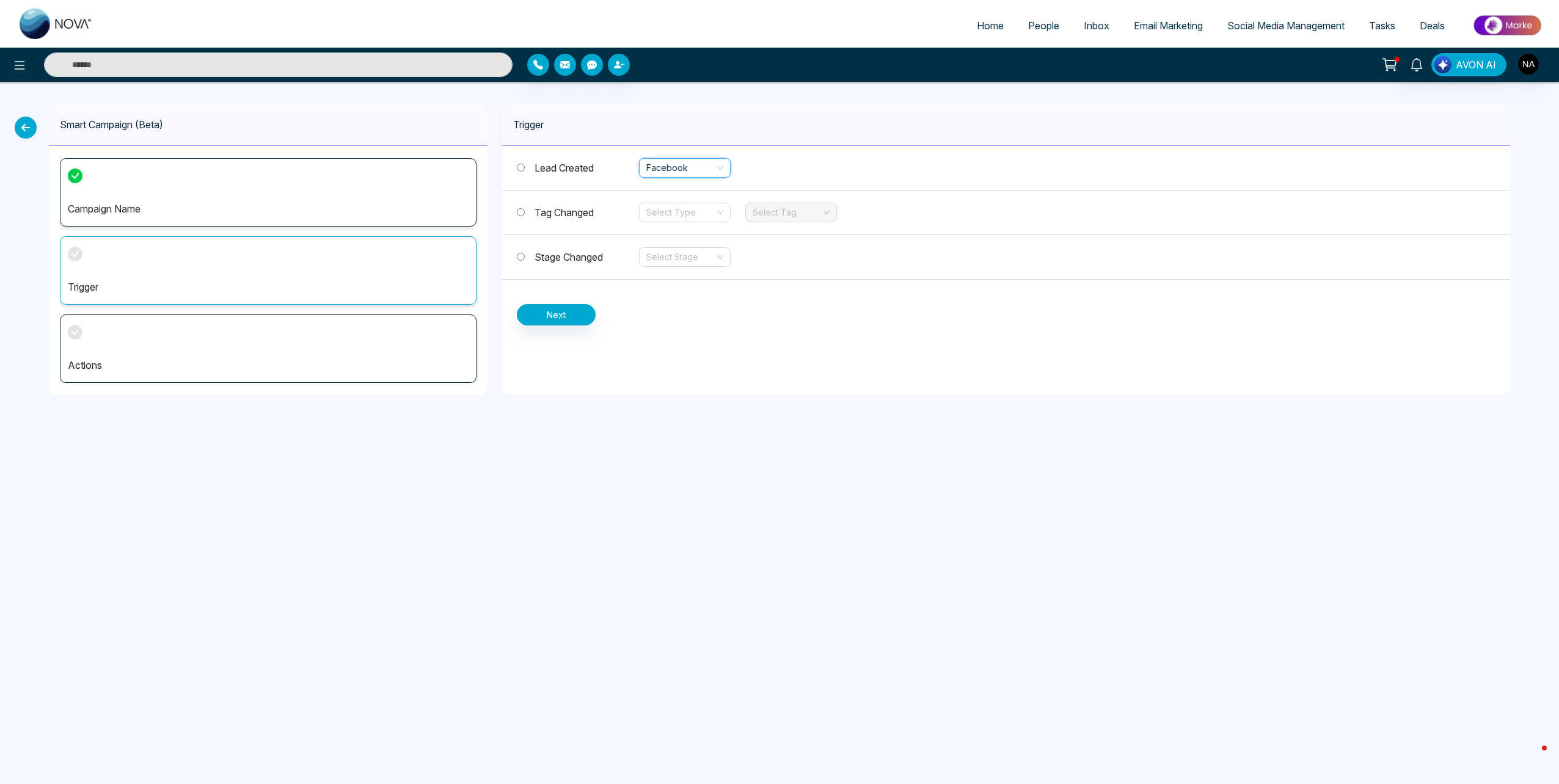
click at [669, 165] on span "Facebook" at bounding box center [684, 168] width 77 height 18
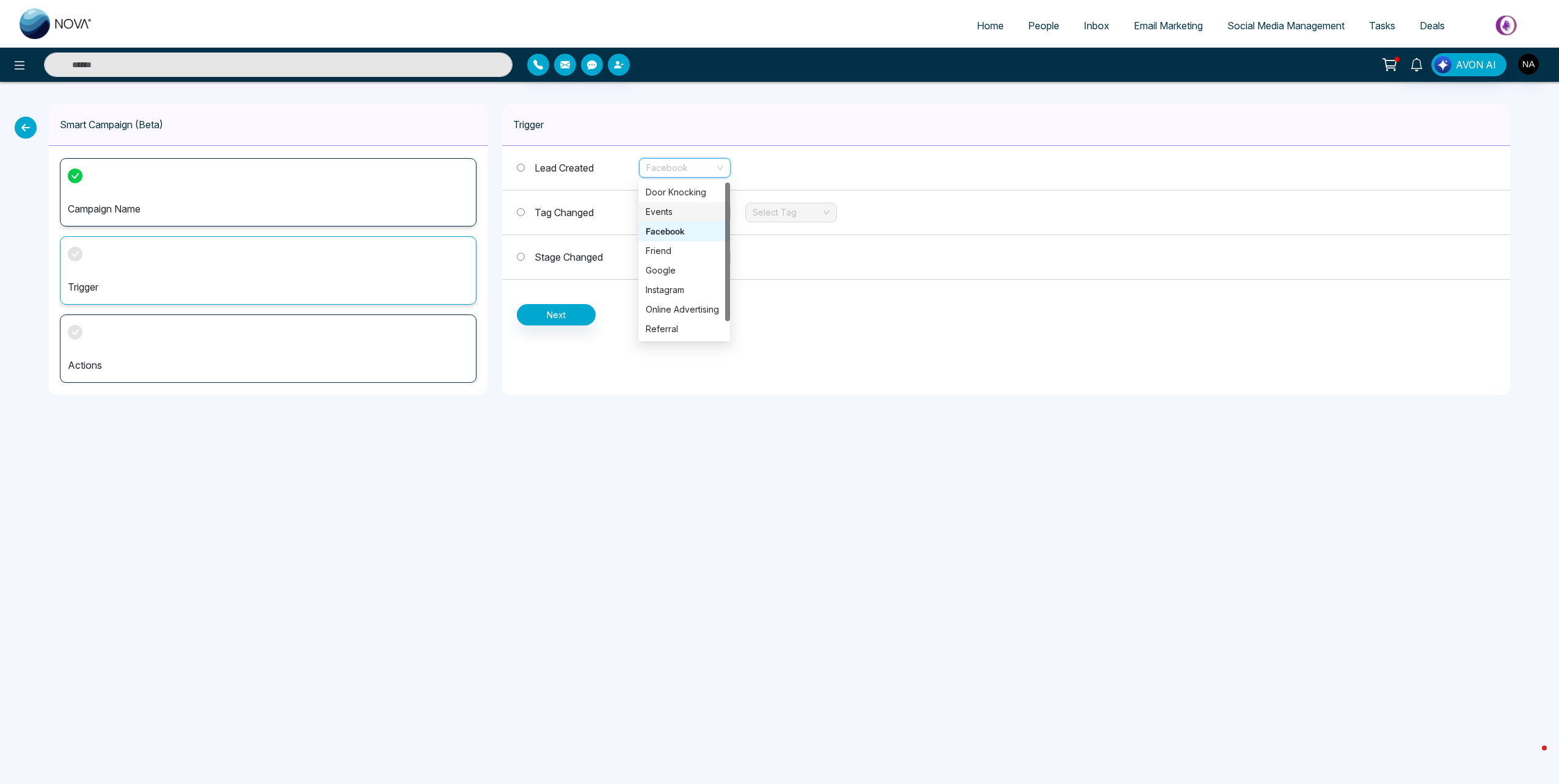
click at [668, 207] on div "Events" at bounding box center [684, 211] width 77 height 13
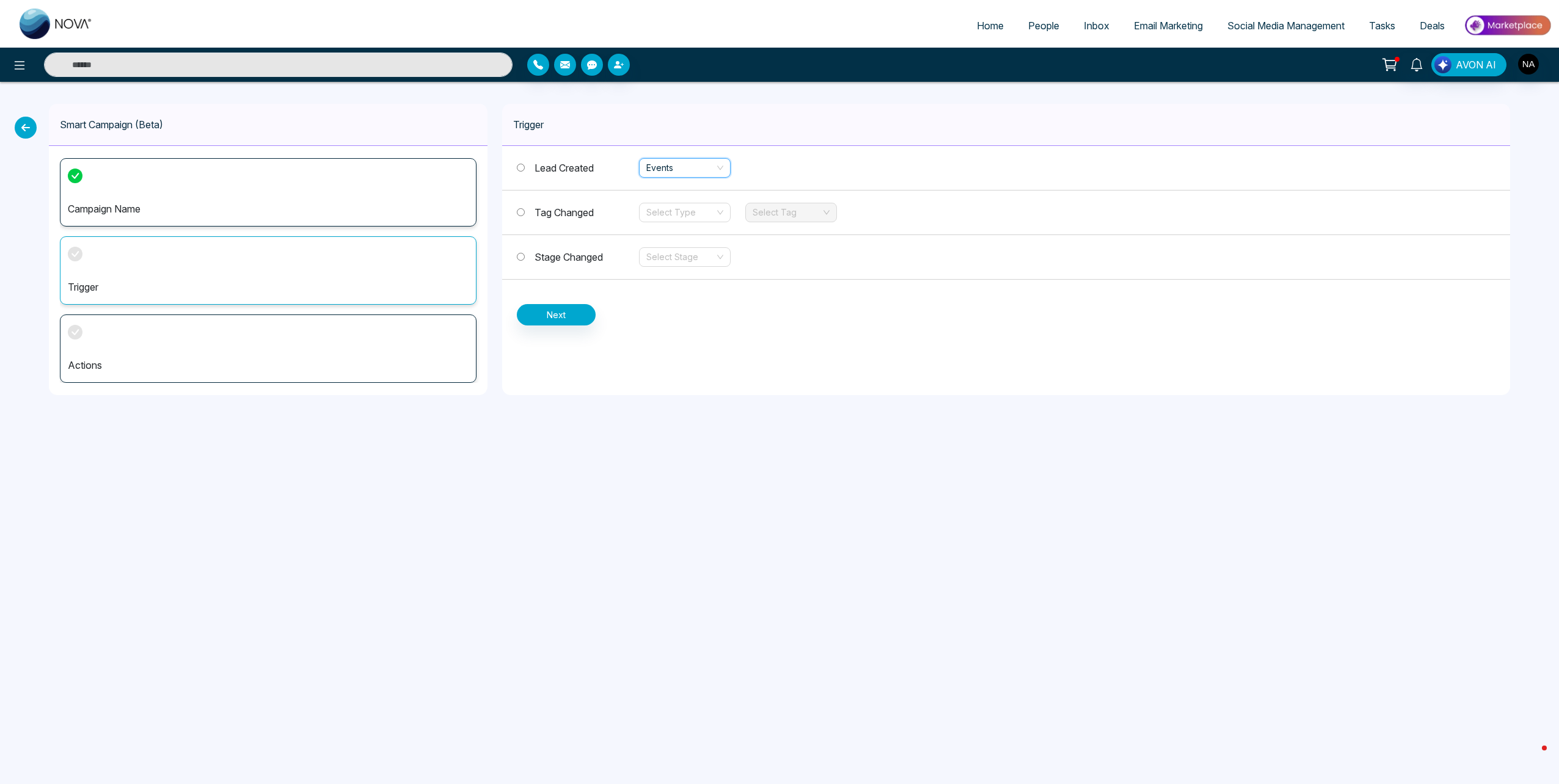
click at [678, 163] on span "Events" at bounding box center [684, 168] width 77 height 18
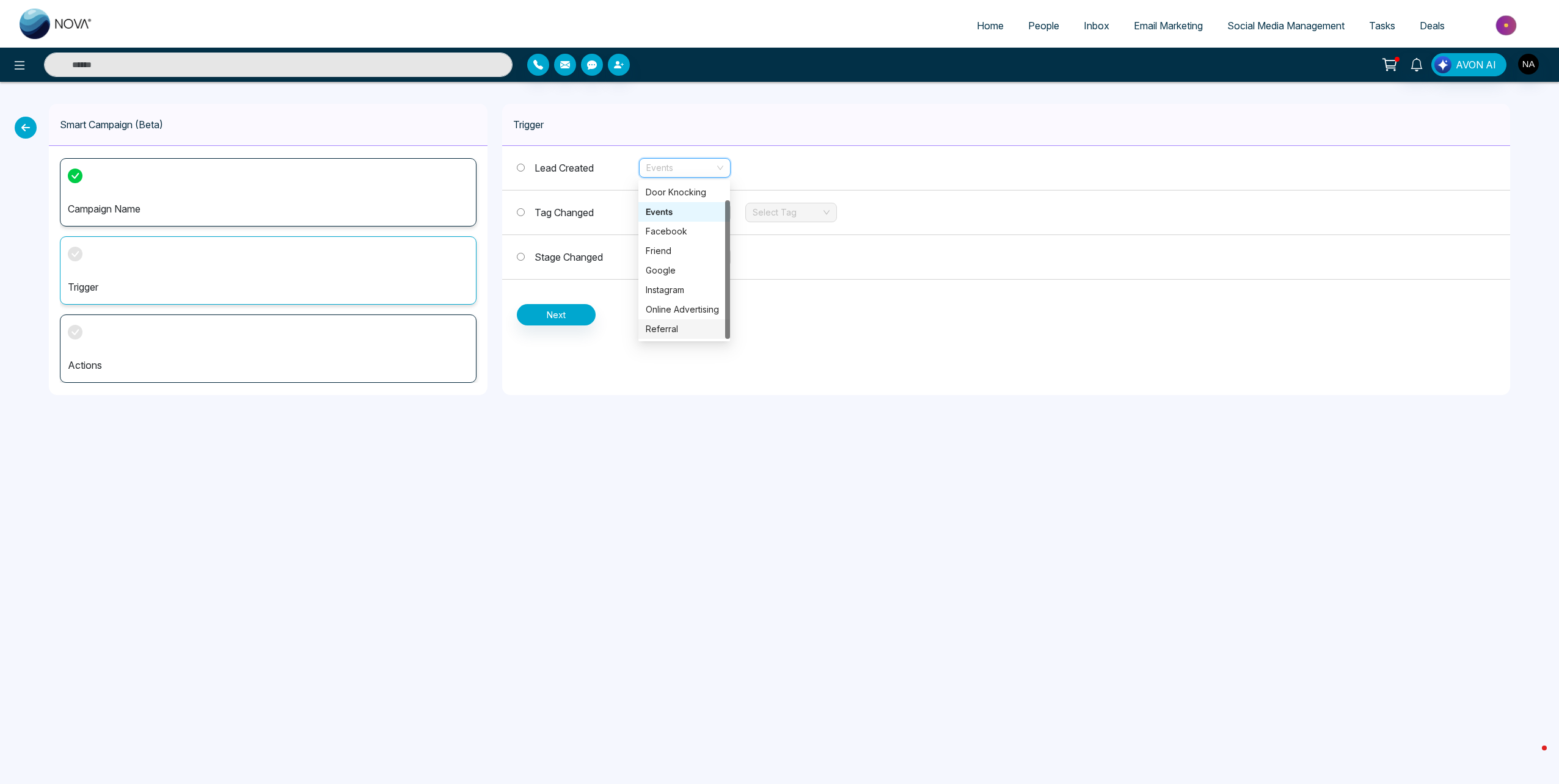
scroll to position [20, 0]
click at [684, 293] on div "Online Advertising" at bounding box center [684, 290] width 77 height 13
click at [673, 217] on input "search" at bounding box center [680, 213] width 69 height 18
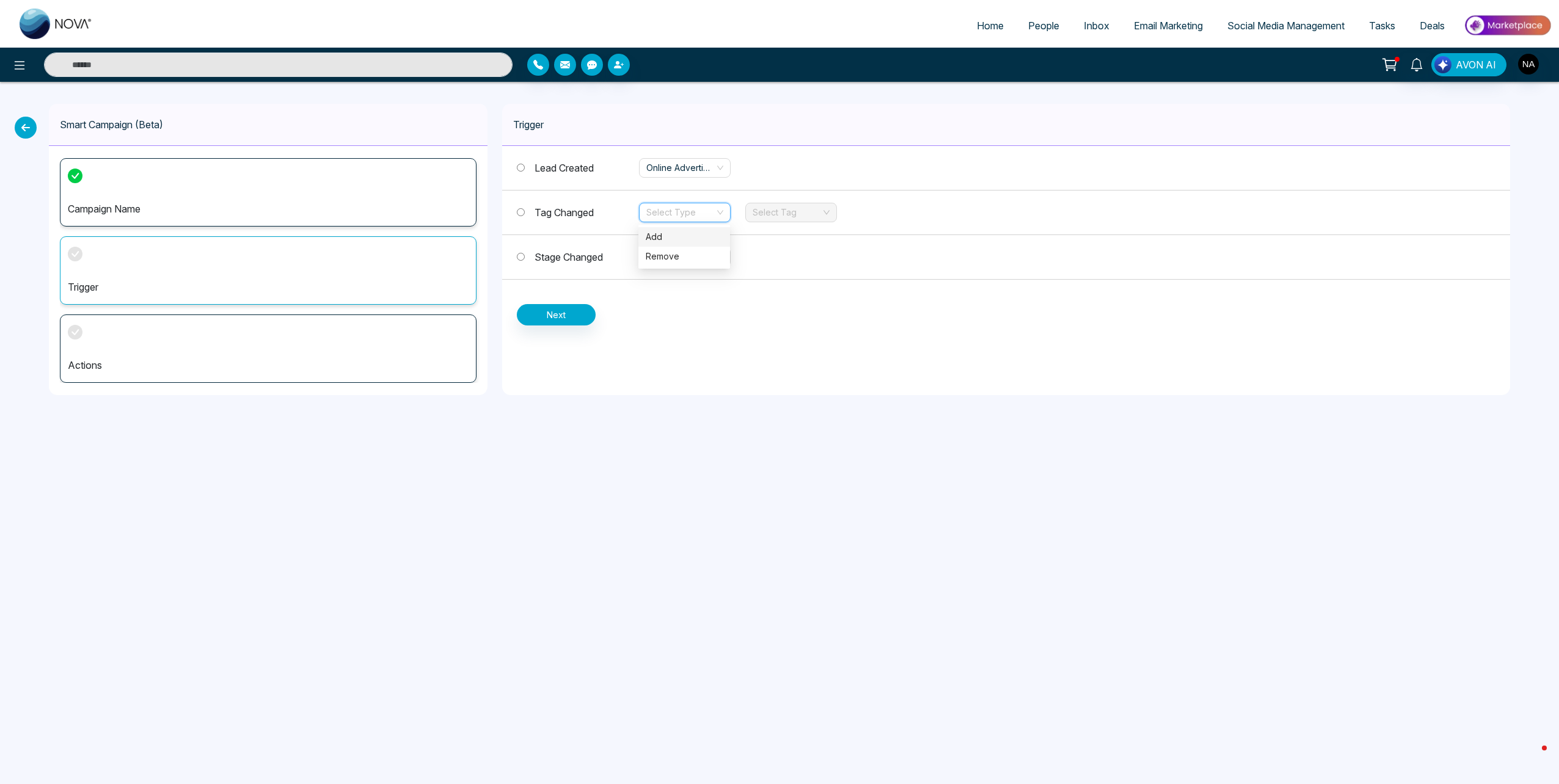
click at [684, 233] on div "Add" at bounding box center [684, 237] width 77 height 13
click at [746, 213] on div "Select Tag" at bounding box center [791, 213] width 92 height 20
click at [785, 238] on div "1515 [PERSON_NAME]" at bounding box center [790, 237] width 77 height 13
click at [674, 260] on input "search" at bounding box center [680, 257] width 69 height 18
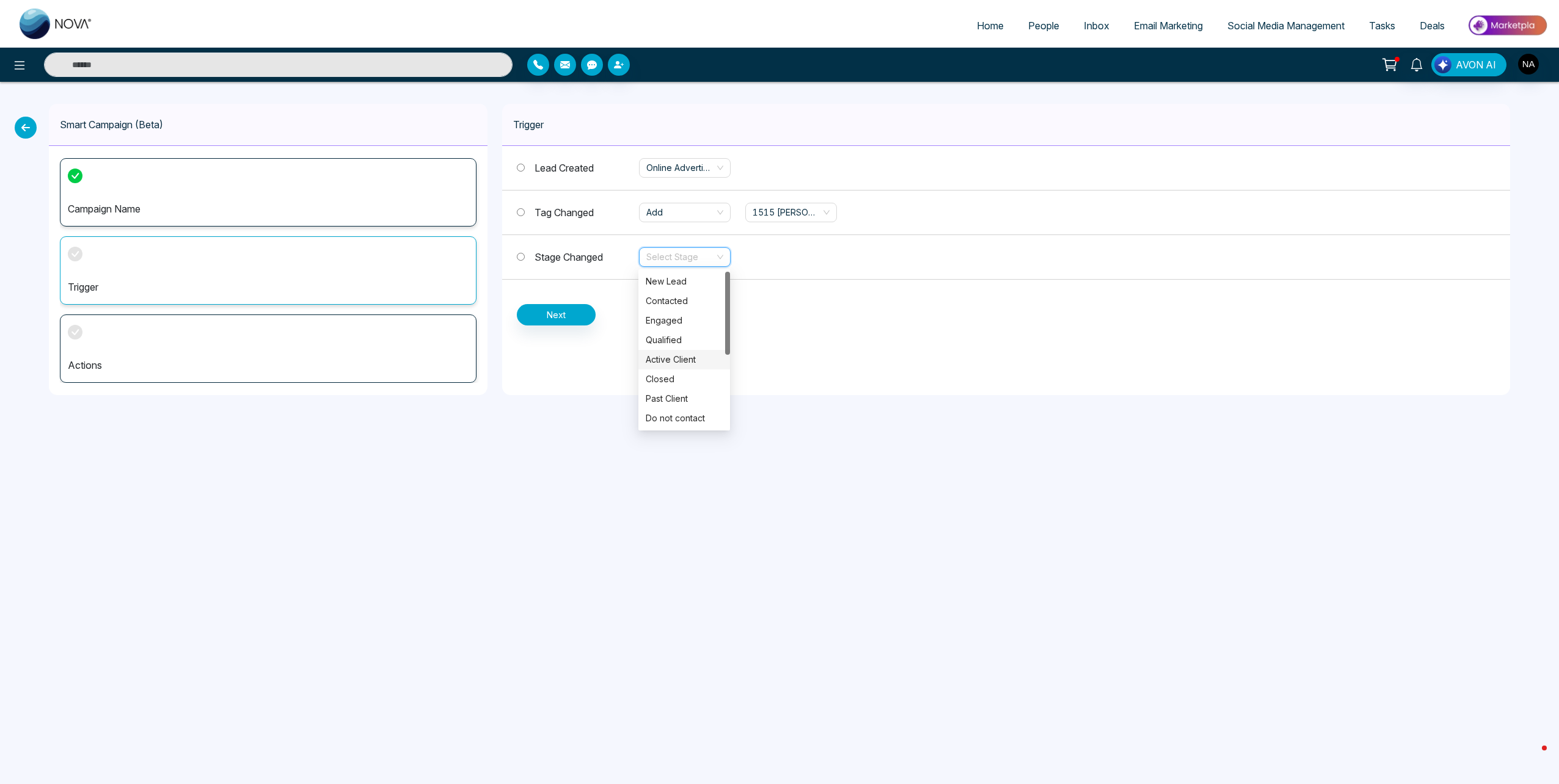
scroll to position [137, 0]
click at [683, 414] on div "Unspecified" at bounding box center [684, 418] width 77 height 13
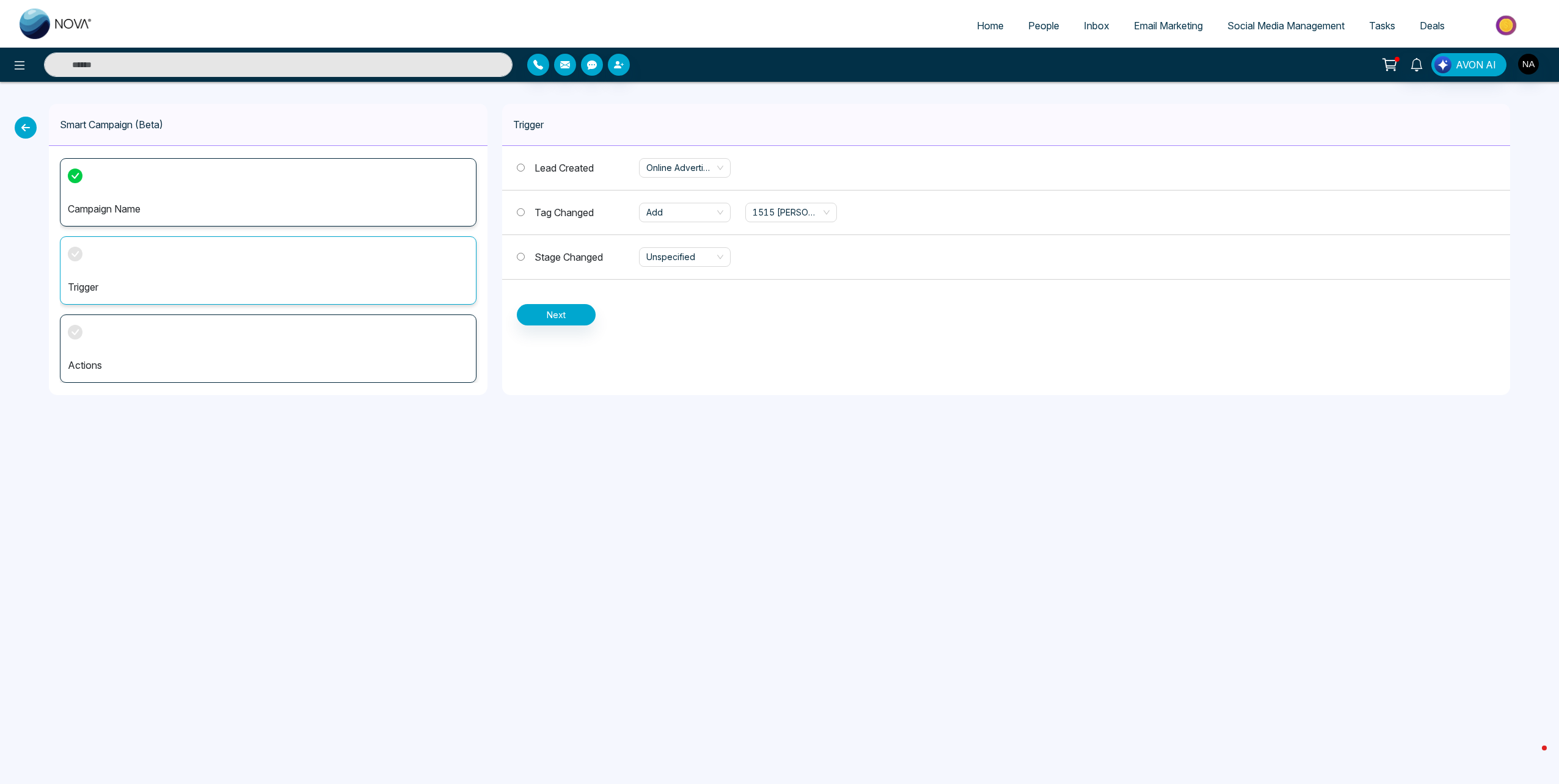
click at [531, 212] on label "Tag Changed" at bounding box center [577, 212] width 122 height 14
click at [773, 213] on span "1515 [PERSON_NAME]" at bounding box center [791, 213] width 77 height 18
click at [807, 359] on div "Trigger Lead Created Online Advertising Tag Changed Add 1515 [PERSON_NAME] Stag…" at bounding box center [1006, 250] width 1008 height 291
click at [560, 321] on button "Next" at bounding box center [556, 314] width 79 height 21
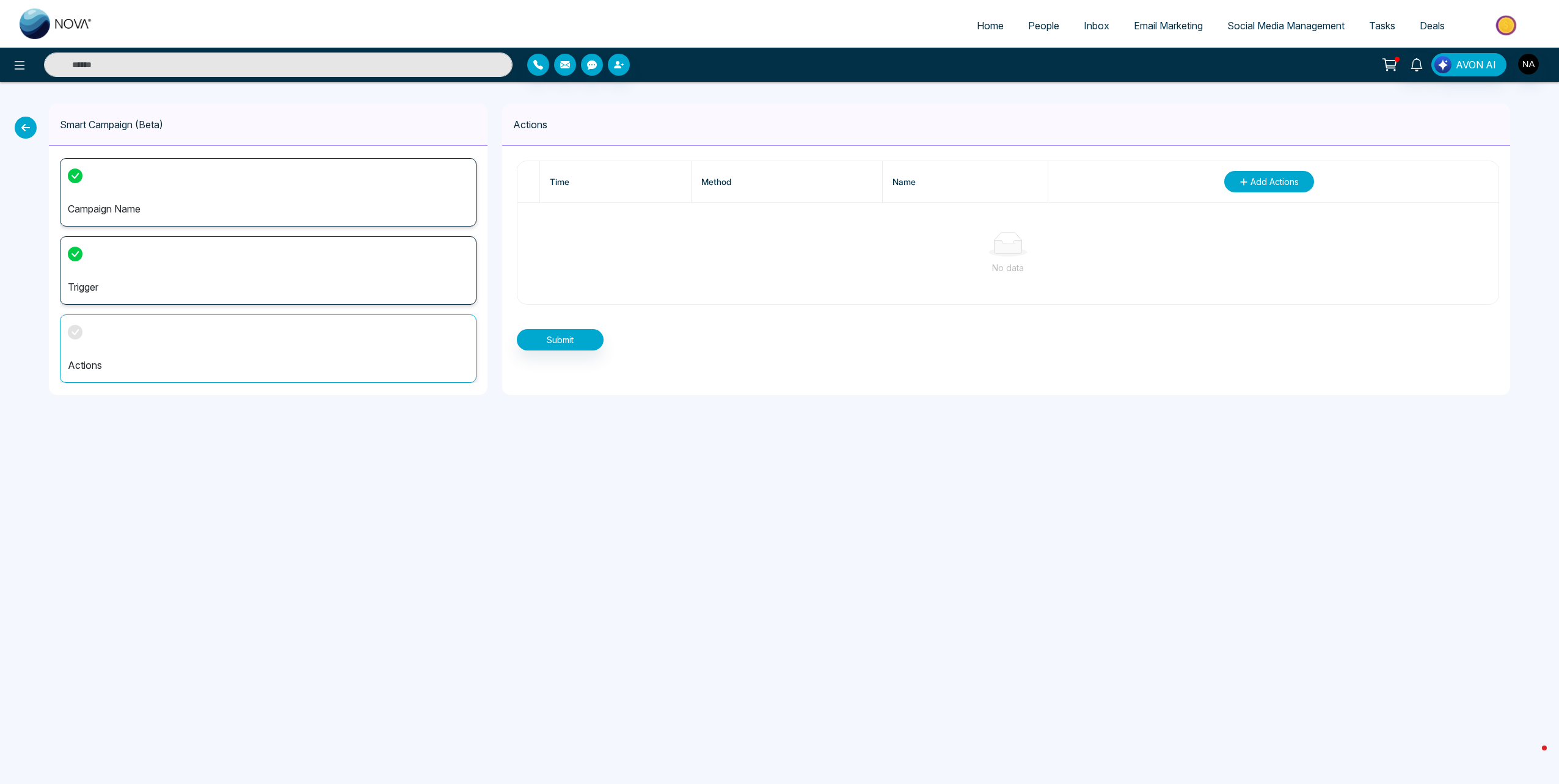
click at [1242, 184] on icon "button" at bounding box center [1243, 182] width 7 height 7
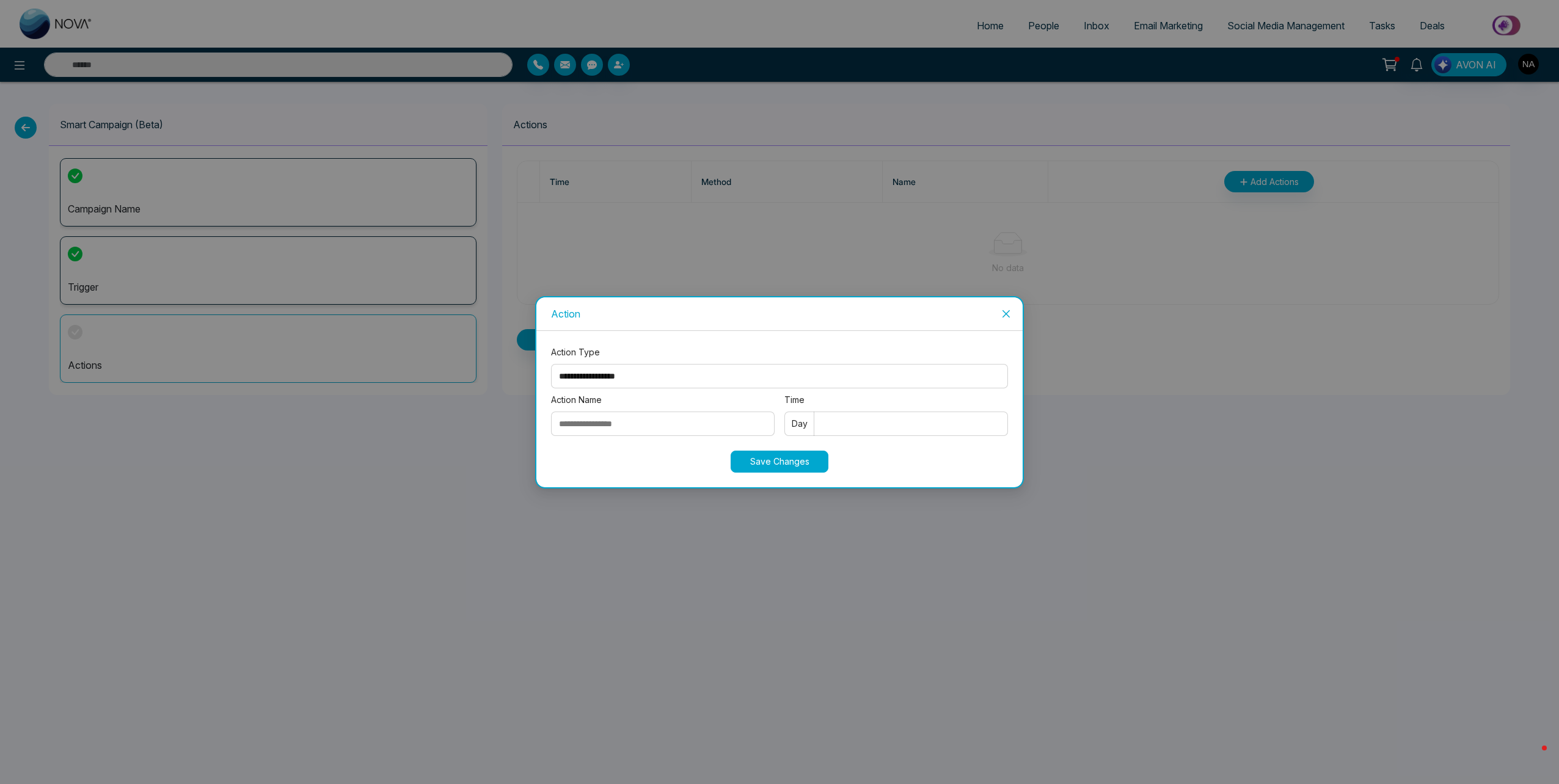
click at [619, 369] on select "**********" at bounding box center [779, 376] width 457 height 24
click at [510, 315] on div "**********" at bounding box center [779, 392] width 1559 height 784
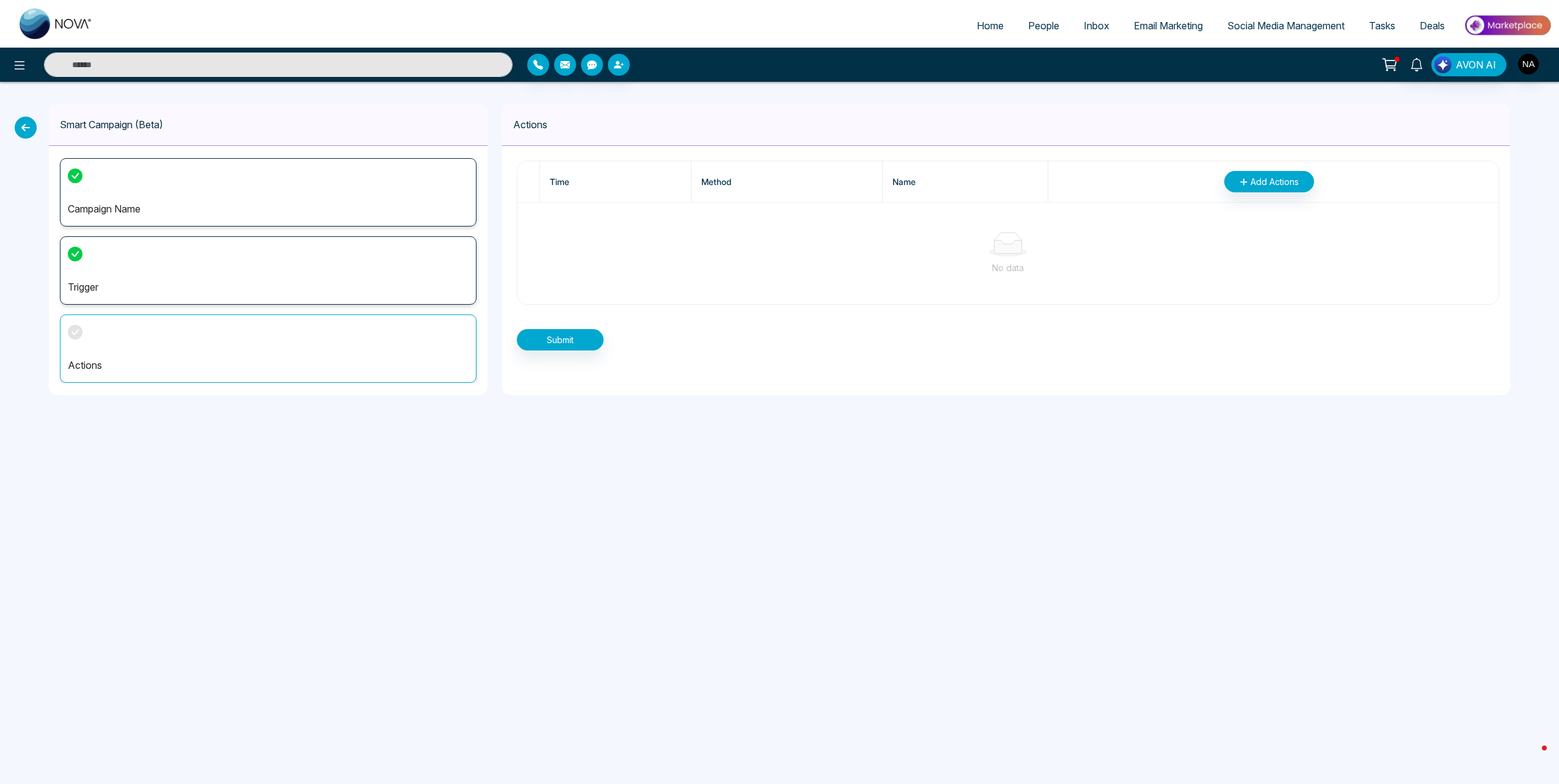
click at [247, 205] on p "Campaign Name" at bounding box center [268, 209] width 401 height 14
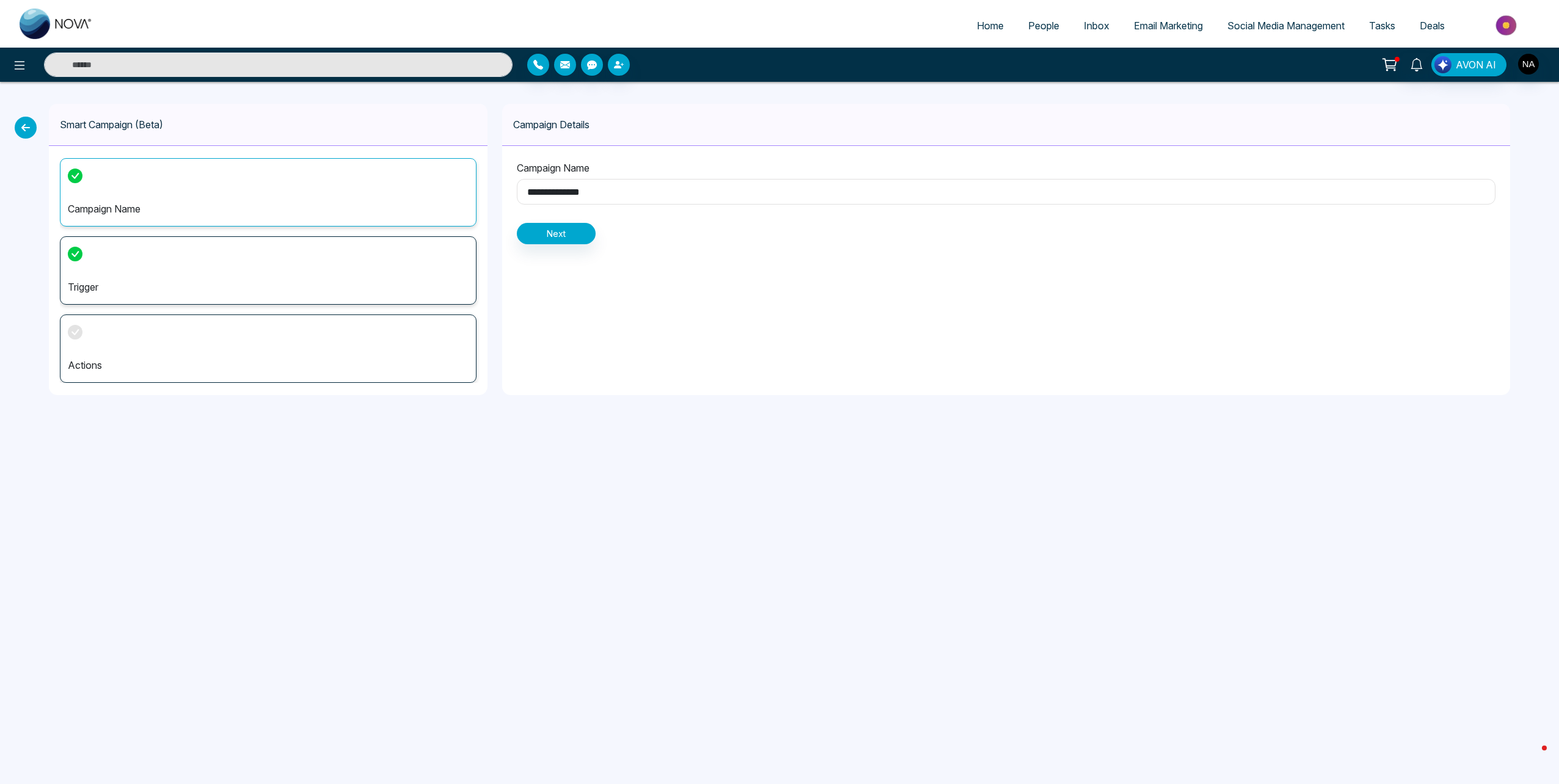
click at [262, 253] on div "Trigger" at bounding box center [268, 271] width 417 height 69
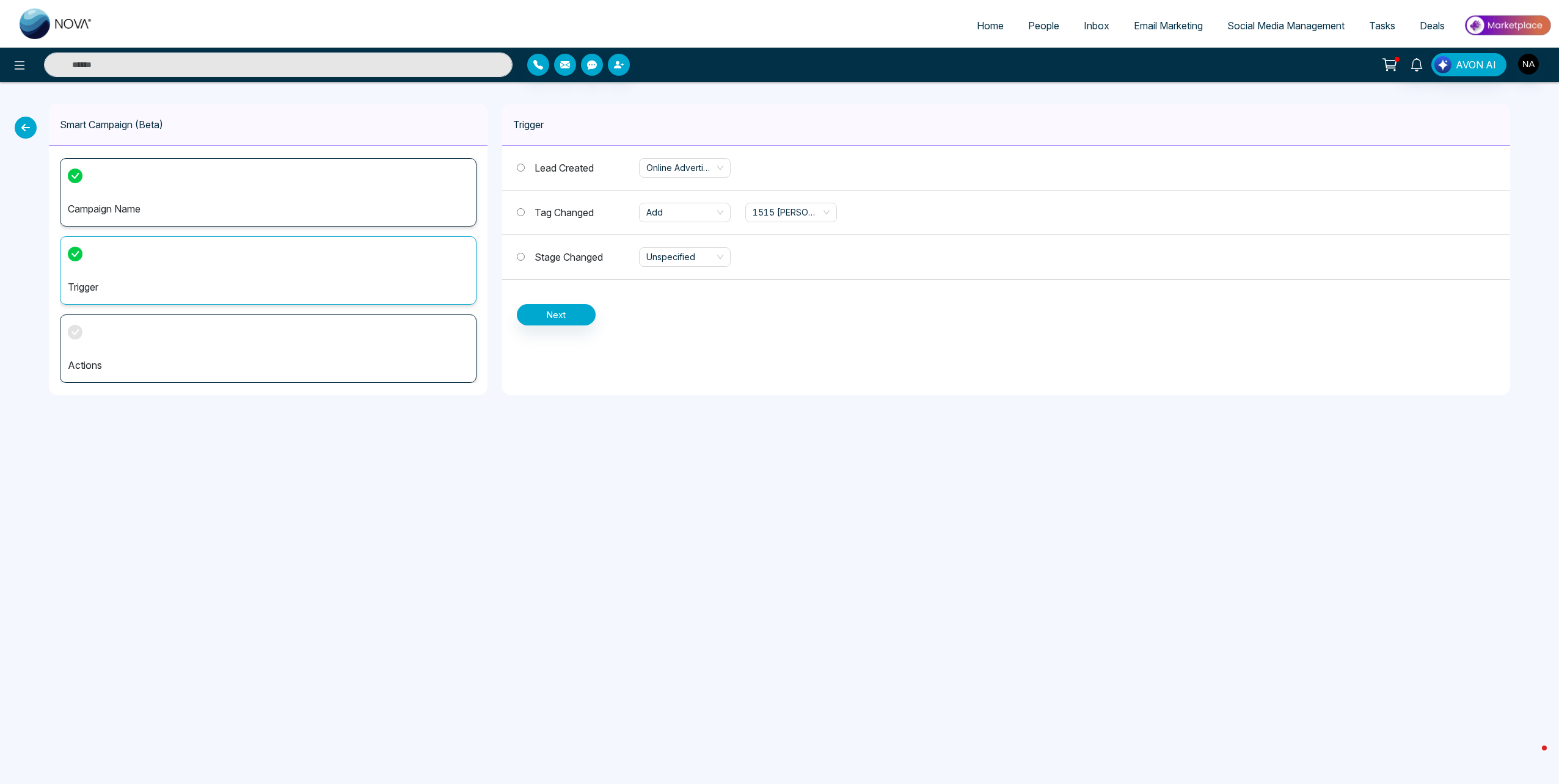
click at [246, 326] on div "Actions" at bounding box center [268, 349] width 417 height 69
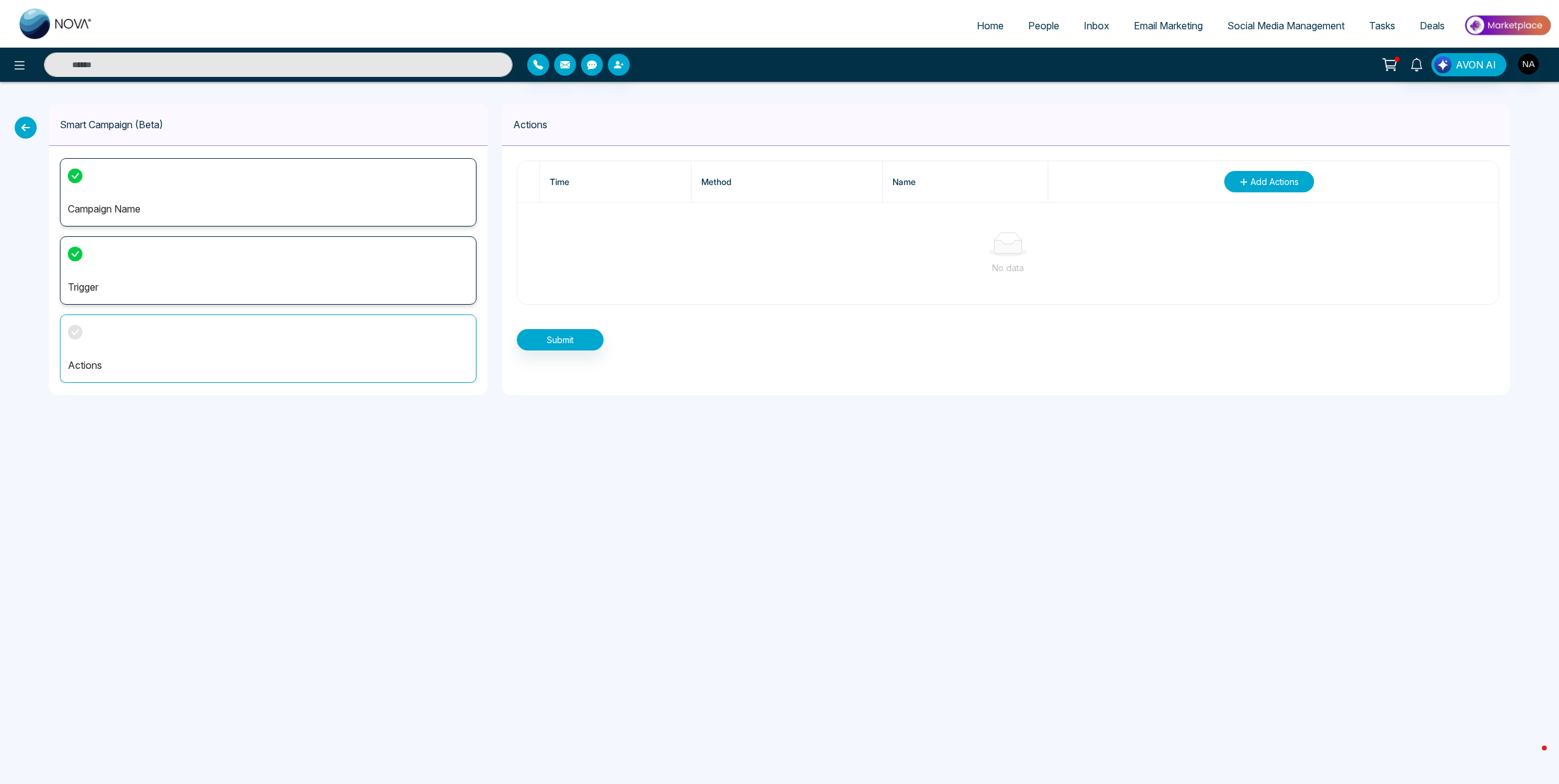
click at [1248, 174] on button "Add Actions" at bounding box center [1269, 181] width 90 height 21
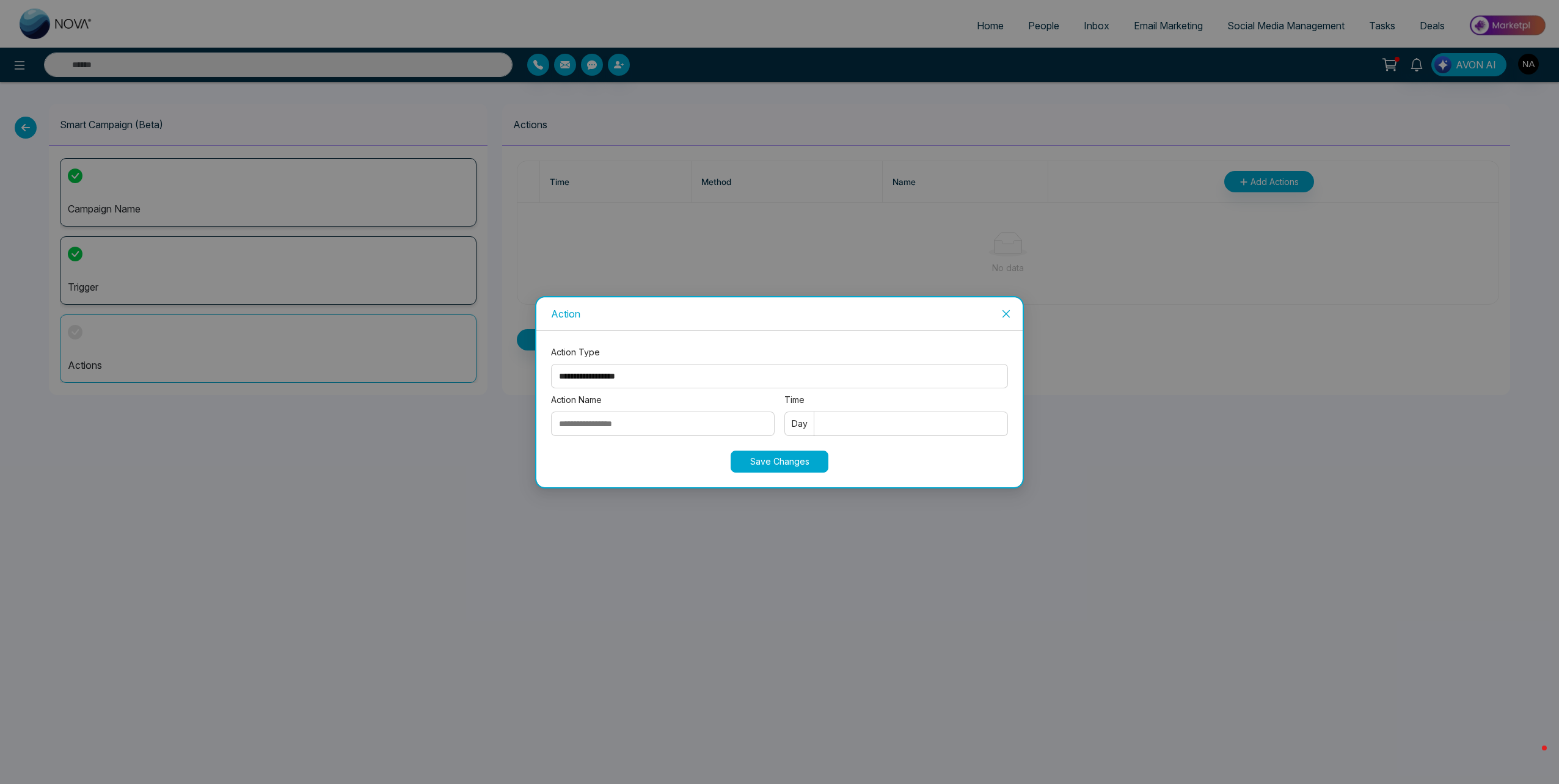
click at [626, 378] on select "**********" at bounding box center [779, 376] width 457 height 24
select select "*****"
click at [551, 364] on select "**********" at bounding box center [779, 376] width 457 height 24
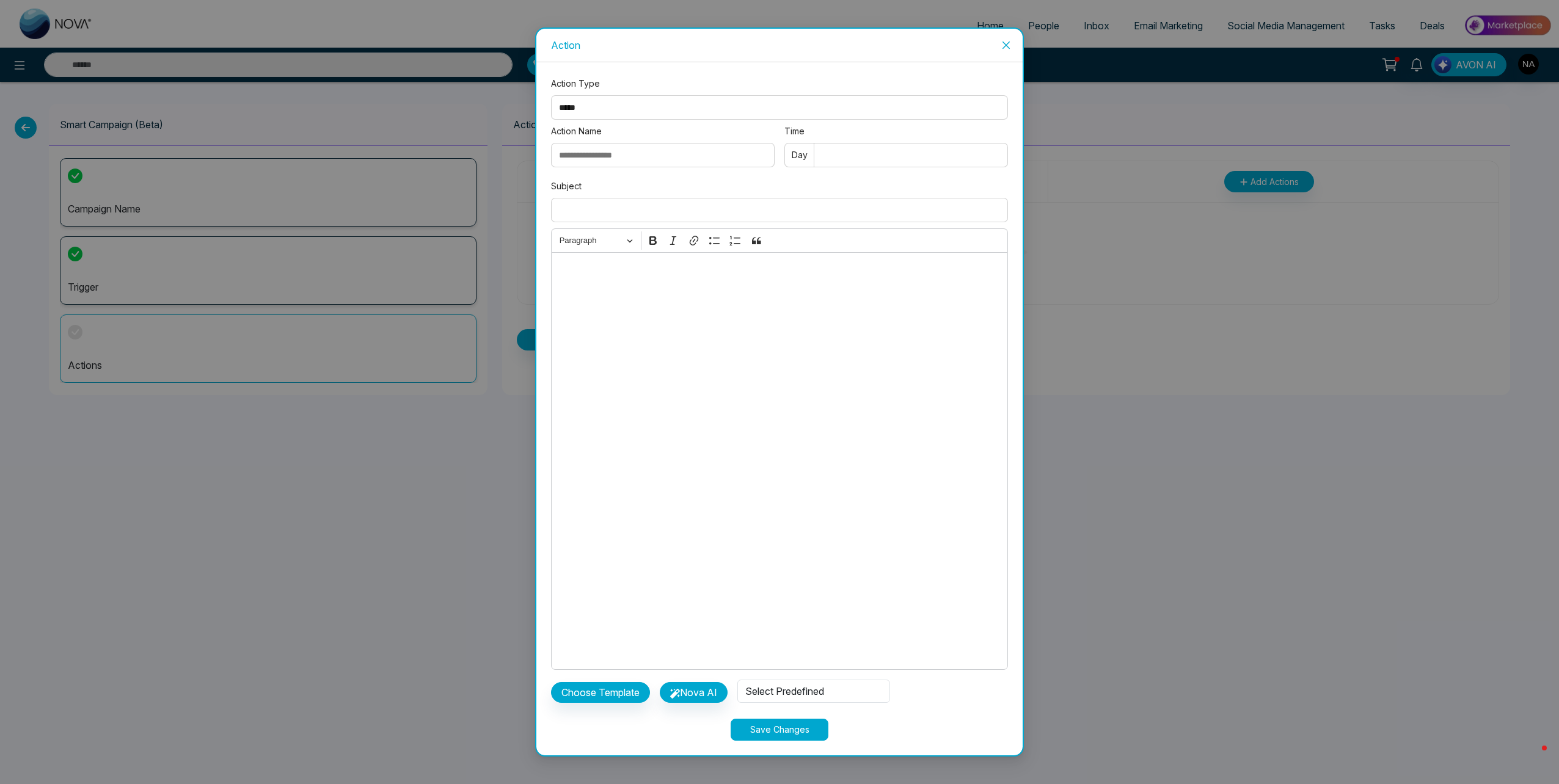
click at [598, 160] on input "Action Name" at bounding box center [662, 155] width 223 height 24
type input "*****"
click at [892, 162] on input "Time" at bounding box center [896, 155] width 223 height 24
type input "*"
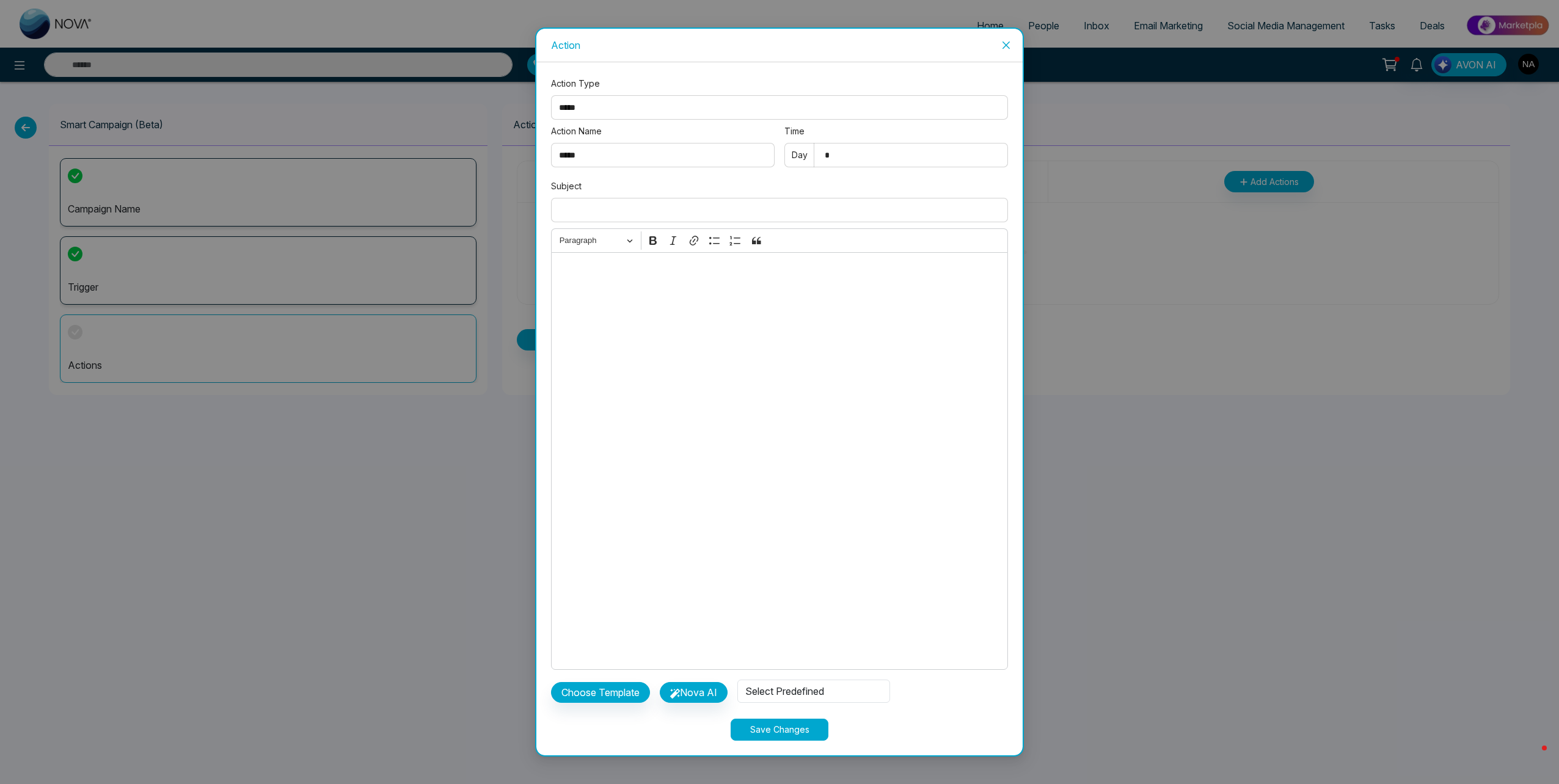
click at [649, 211] on input "Subject" at bounding box center [779, 210] width 457 height 24
paste input "**********"
type input "**********"
click at [574, 343] on div "Editor editing area: main" at bounding box center [779, 461] width 457 height 418
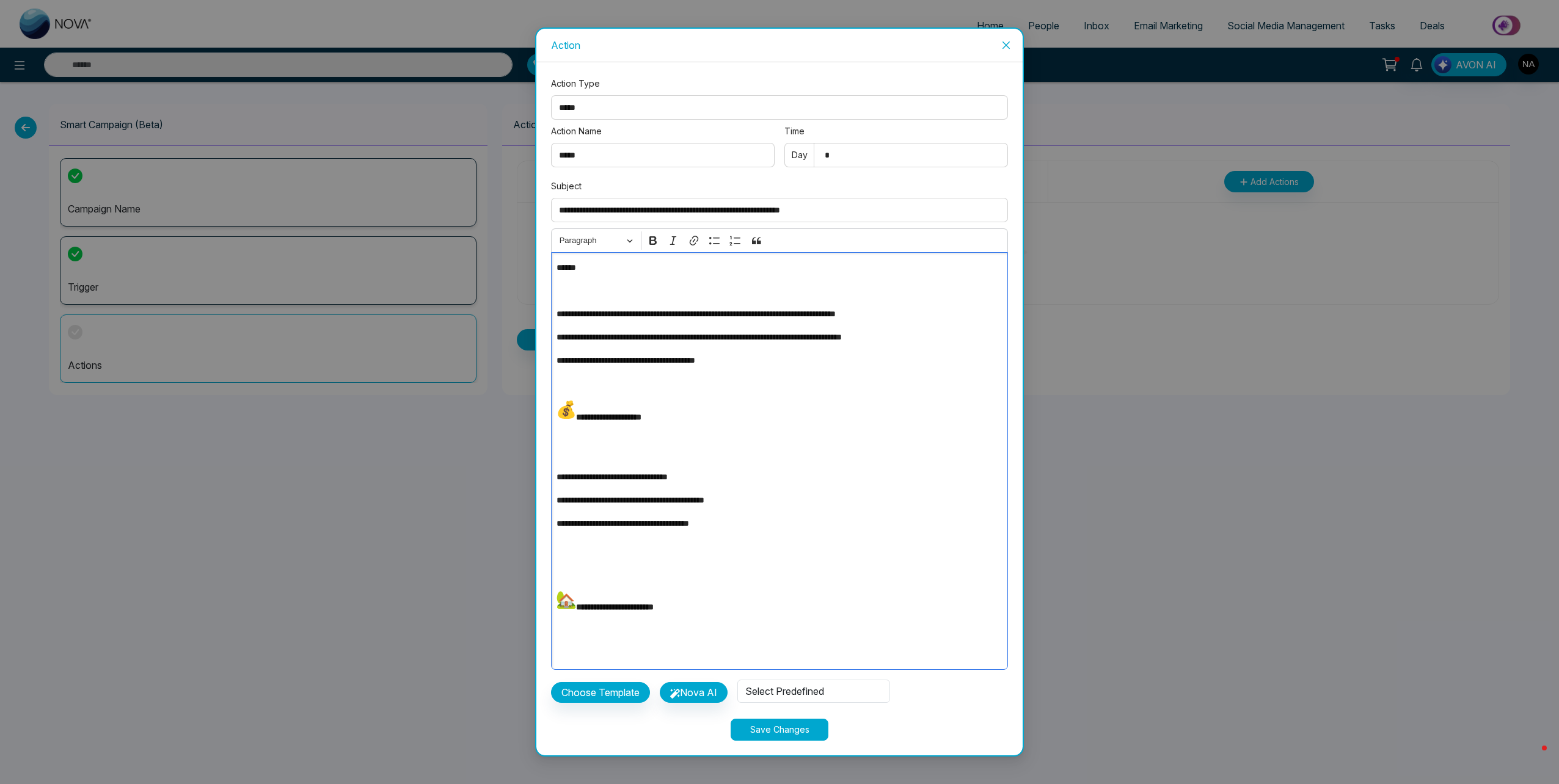
scroll to position [183, 0]
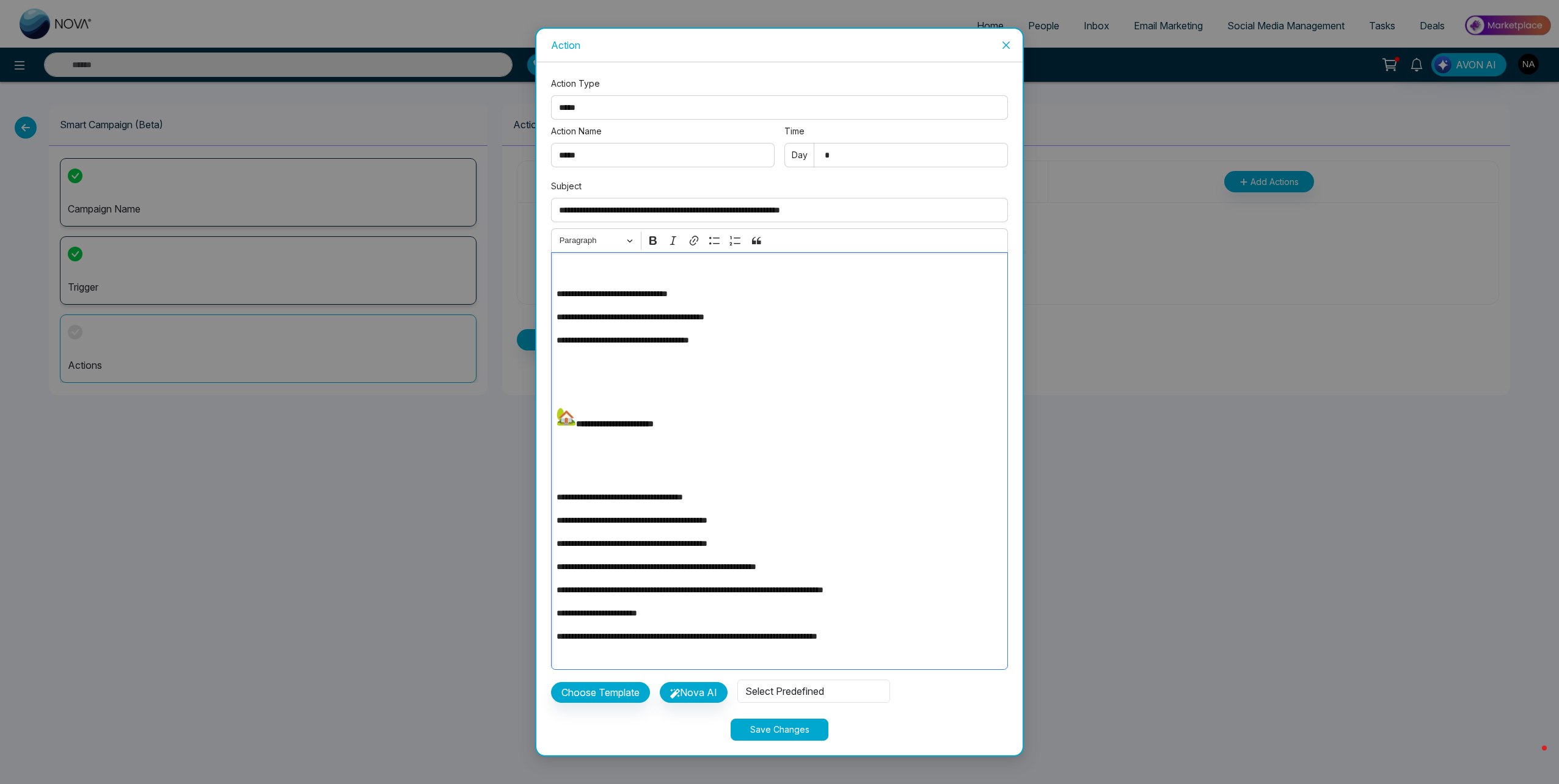
click at [573, 463] on p "Editor editing area: main" at bounding box center [779, 467] width 446 height 27
click at [563, 482] on div "**********" at bounding box center [779, 461] width 457 height 418
click at [560, 478] on p "Editor editing area: main" at bounding box center [776, 467] width 439 height 27
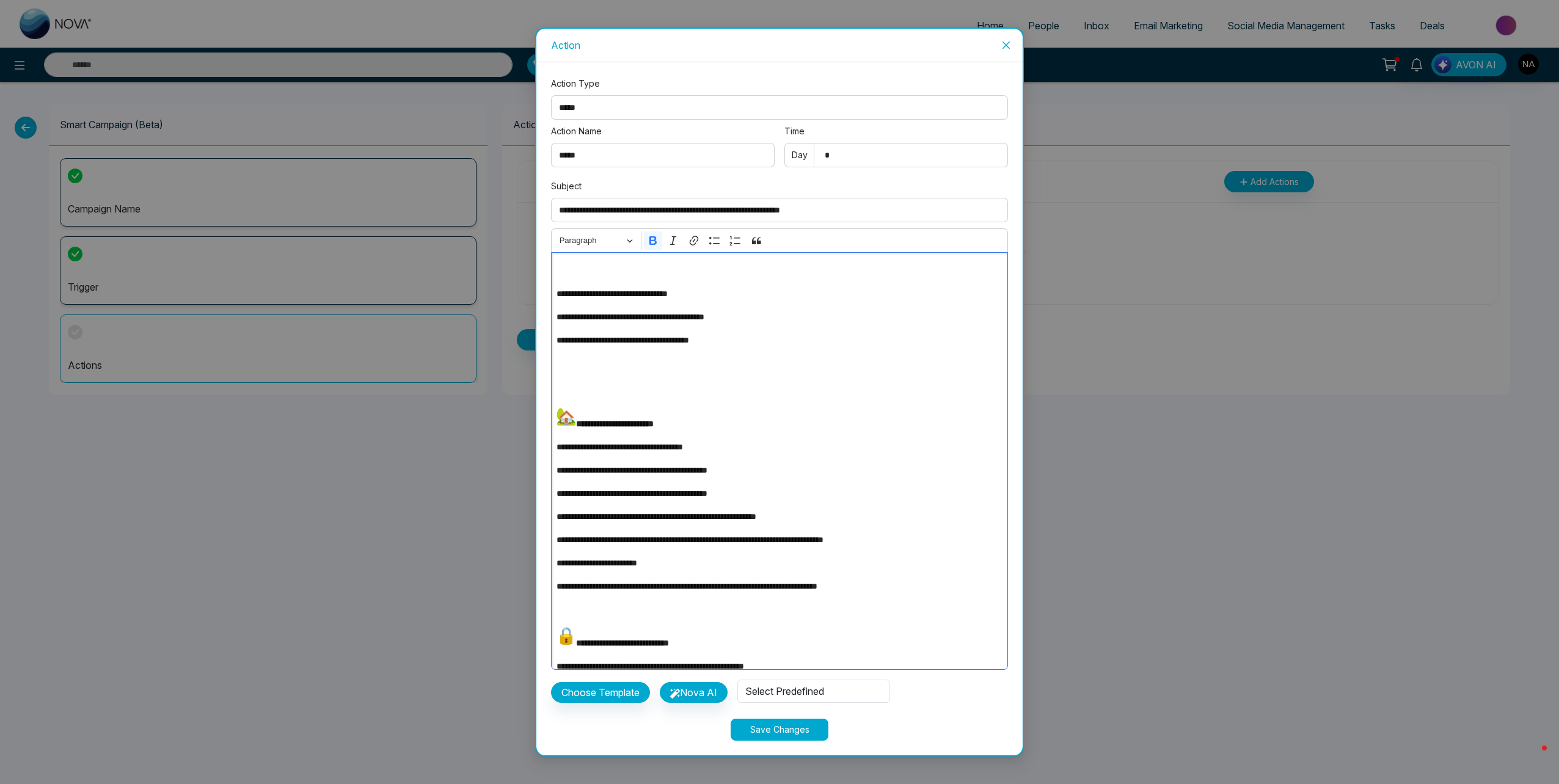
scroll to position [61, 0]
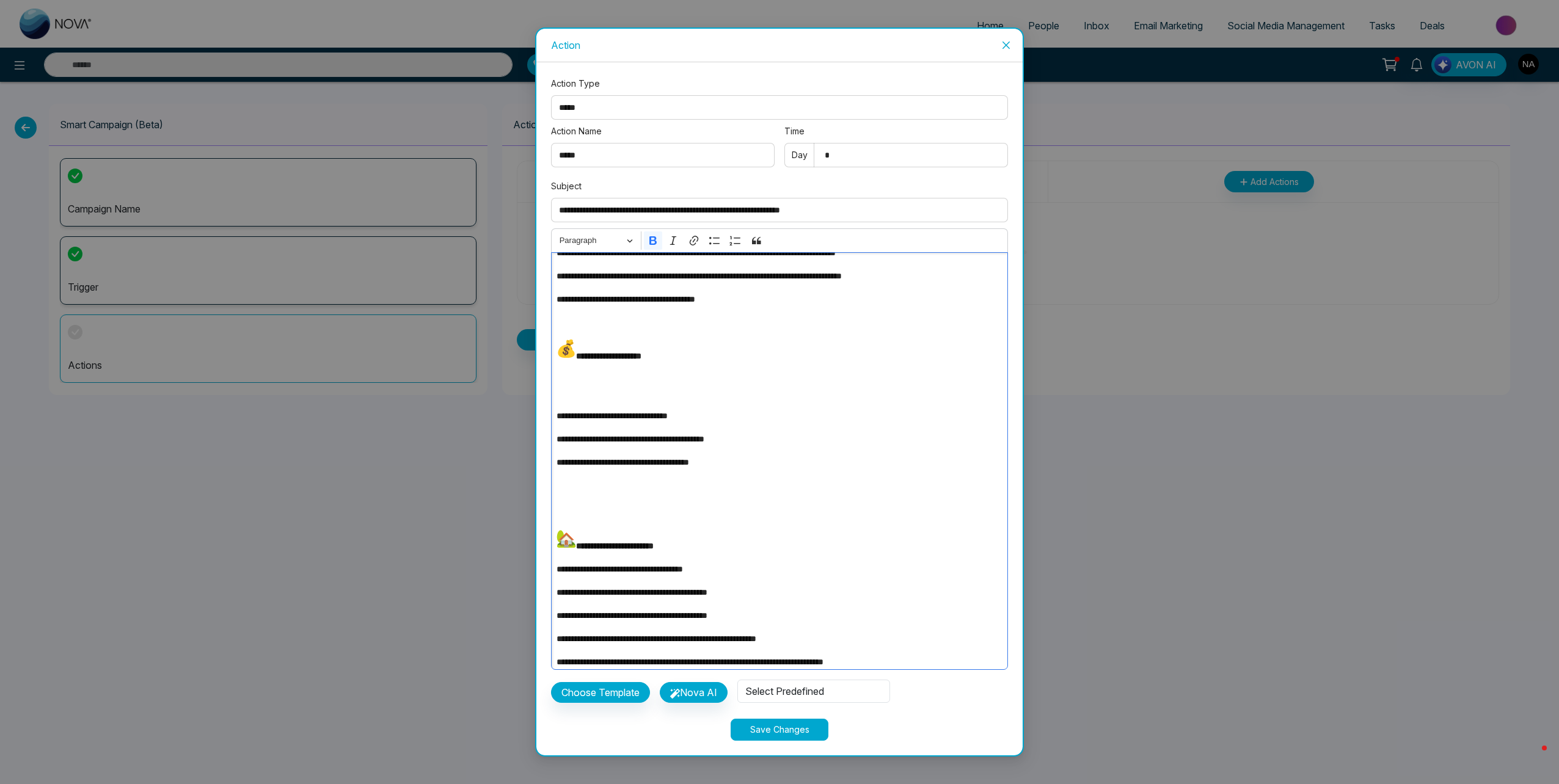
click at [571, 395] on p "Editor editing area: main" at bounding box center [779, 385] width 446 height 27
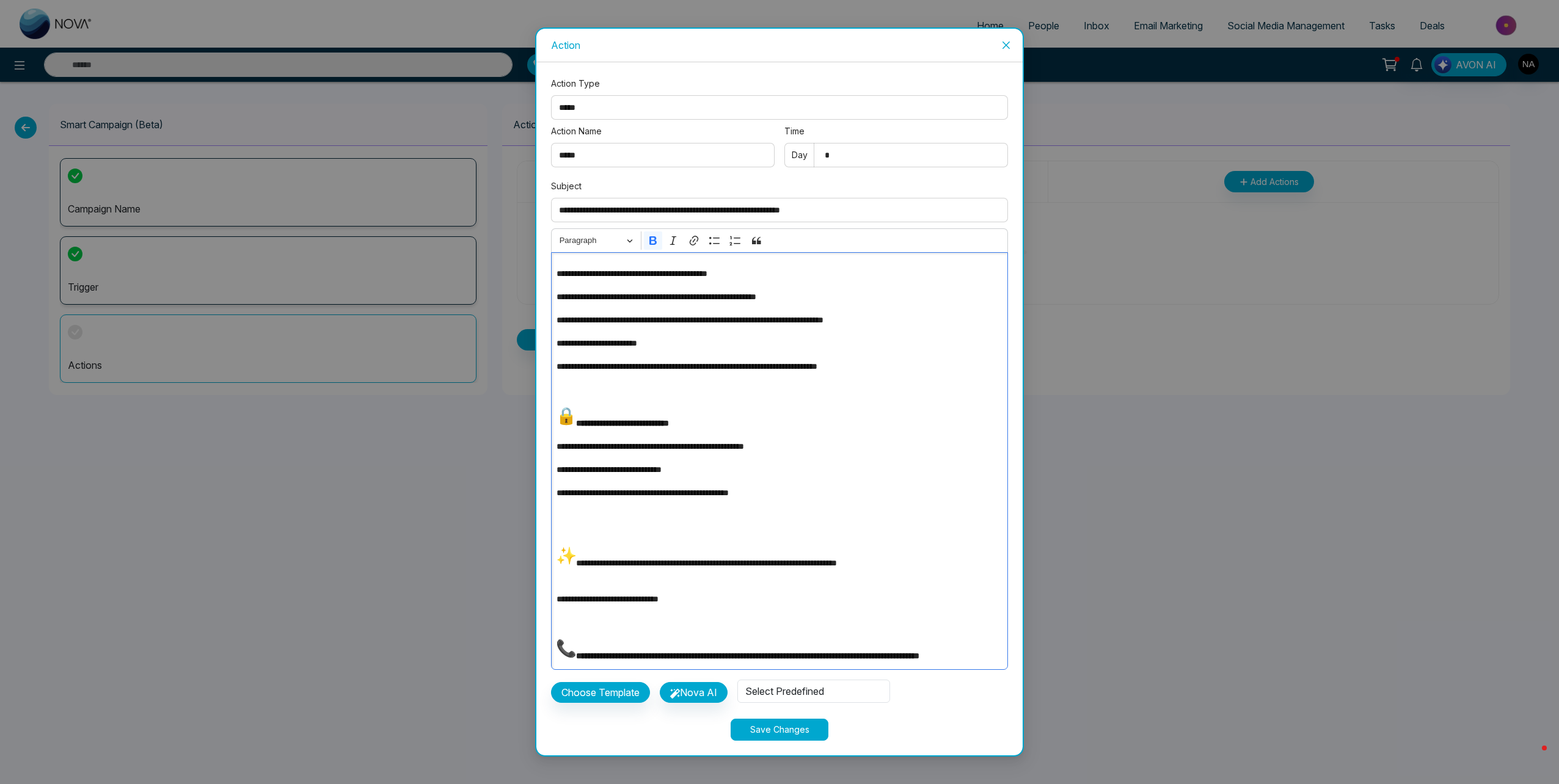
scroll to position [414, 0]
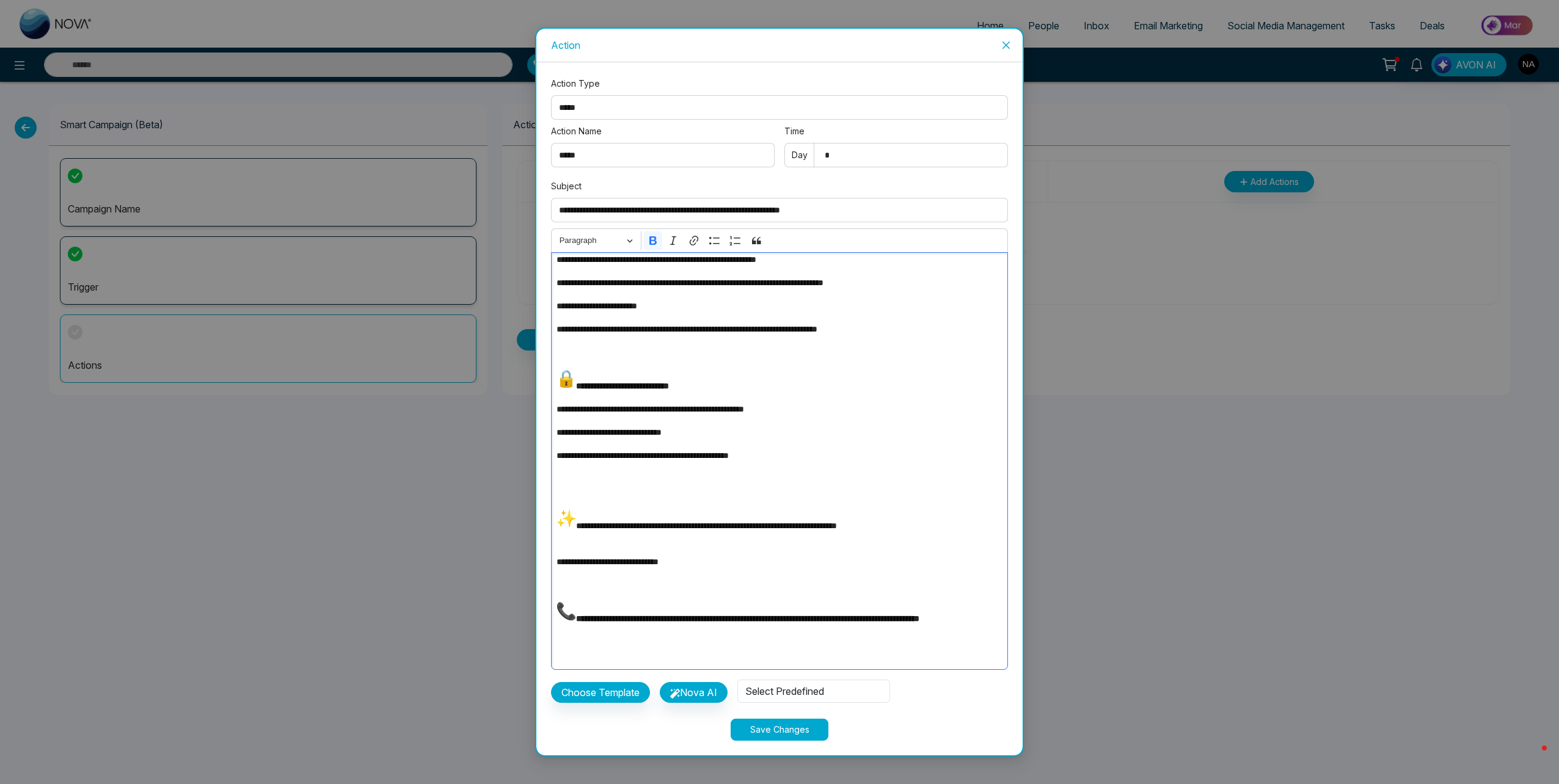
click at [591, 648] on p "Editor editing area: main" at bounding box center [779, 648] width 446 height 27
click at [784, 692] on div "Select Predefined" at bounding box center [813, 690] width 153 height 23
click at [801, 546] on span "Add First Name" at bounding box center [816, 548] width 138 height 13
click at [587, 639] on p "**********" at bounding box center [776, 648] width 439 height 27
click at [587, 638] on p "**********" at bounding box center [776, 648] width 439 height 27
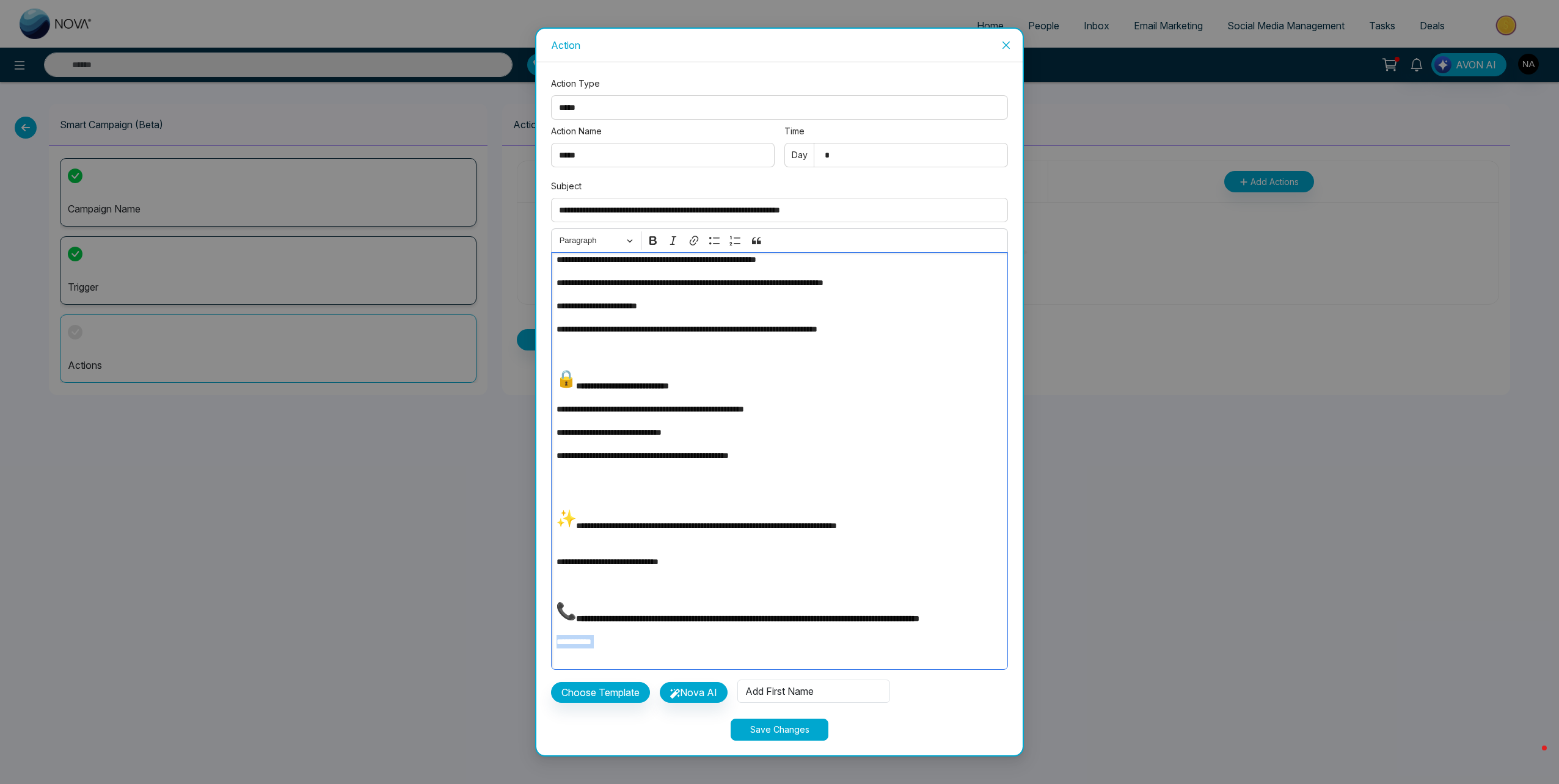
click at [587, 638] on p "**********" at bounding box center [776, 648] width 439 height 27
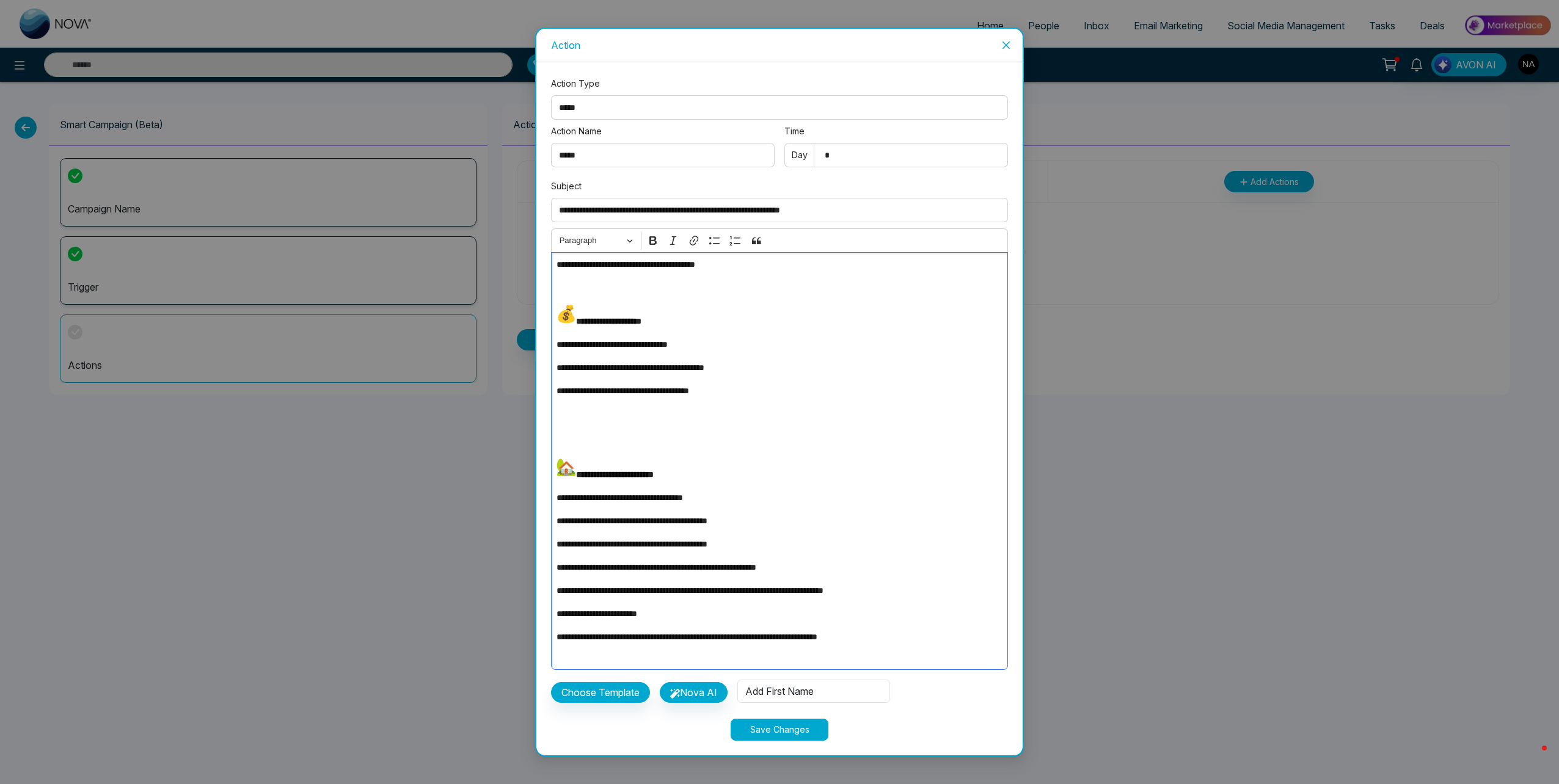
scroll to position [0, 0]
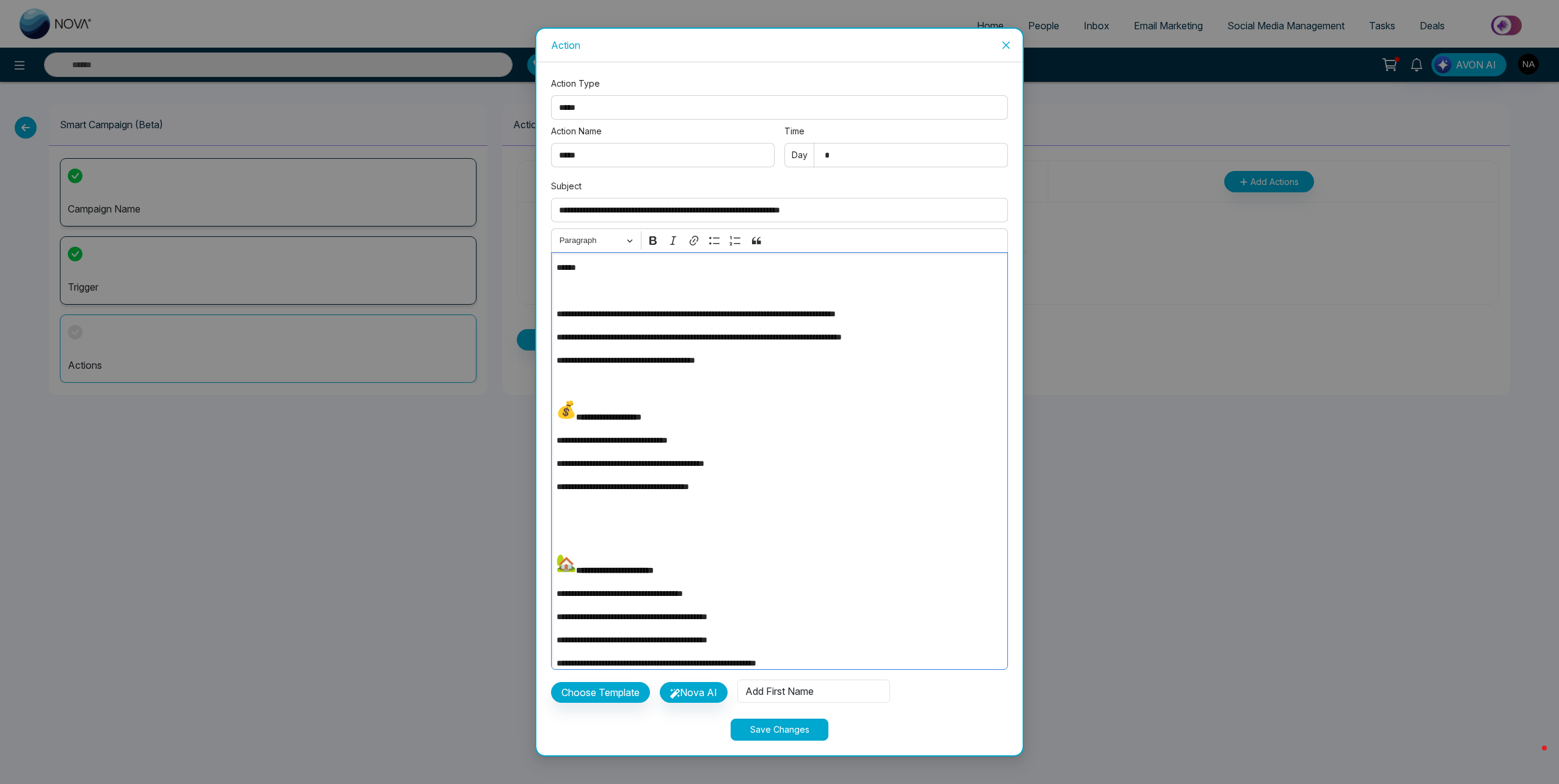
click at [574, 268] on p "******" at bounding box center [776, 267] width 439 height 13
click at [574, 268] on p "******" at bounding box center [776, 267] width 439 height 13
click at [779, 684] on div "Add First Name" at bounding box center [813, 690] width 153 height 23
click at [779, 693] on div "Add First Name" at bounding box center [813, 690] width 153 height 23
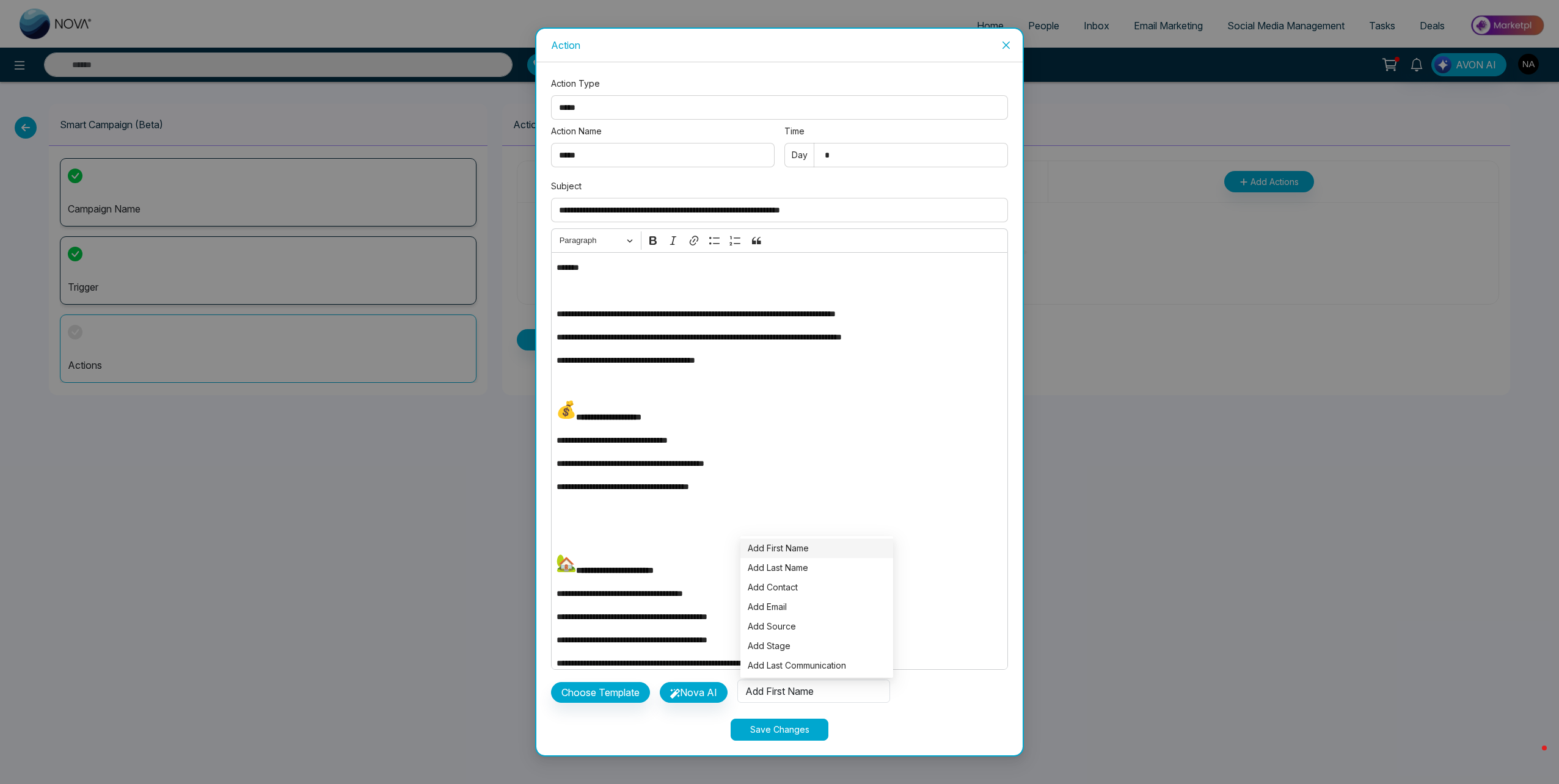
click at [787, 553] on span "Add First Name" at bounding box center [816, 548] width 138 height 13
click at [599, 267] on p "**********" at bounding box center [776, 267] width 439 height 13
click at [583, 267] on p "*********" at bounding box center [776, 267] width 439 height 13
click at [576, 269] on p "******" at bounding box center [776, 267] width 439 height 13
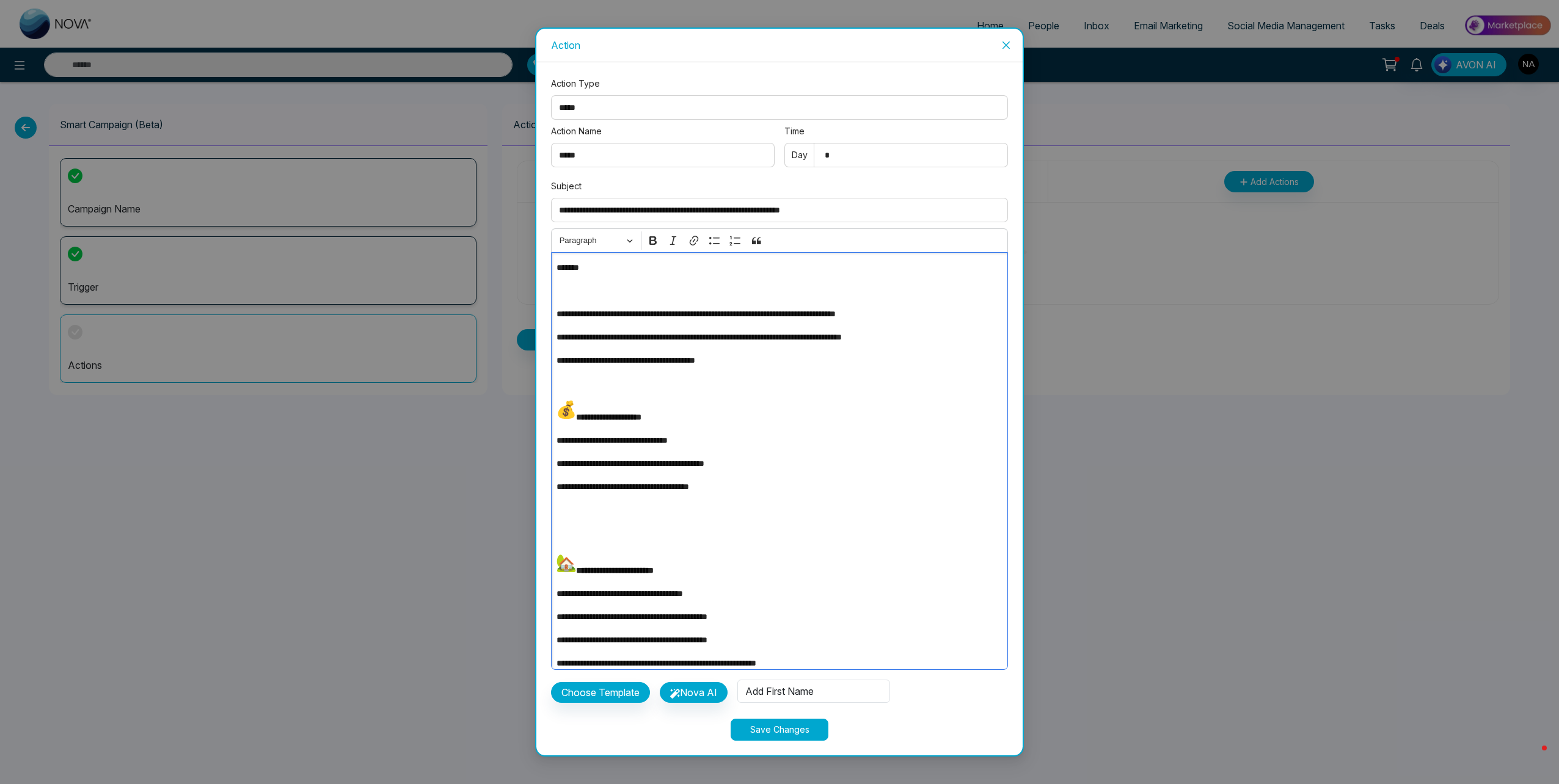
click at [775, 690] on div "Add First Name" at bounding box center [813, 690] width 153 height 23
click at [772, 548] on span "Add First Name" at bounding box center [816, 548] width 138 height 13
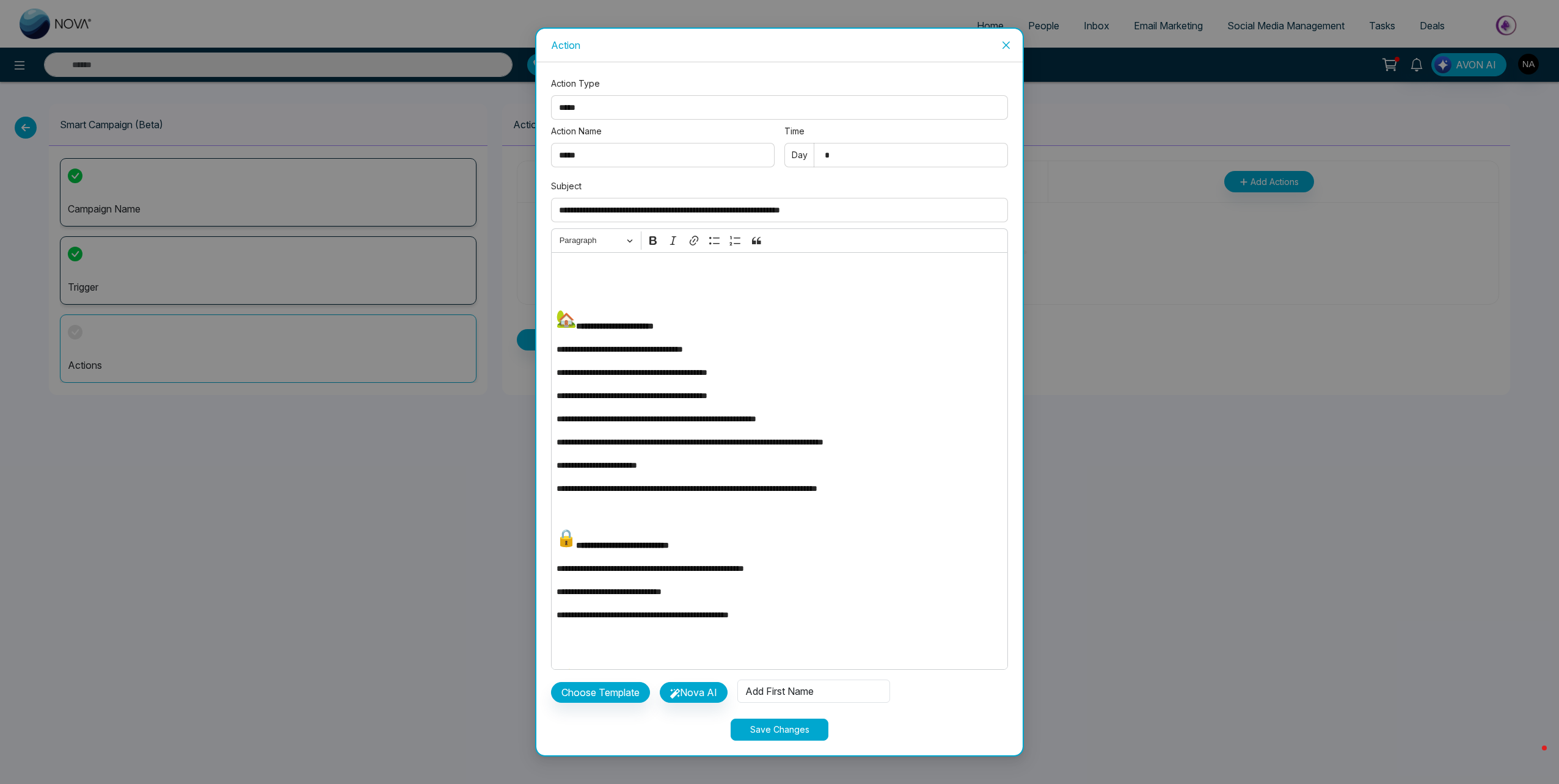
scroll to position [401, 0]
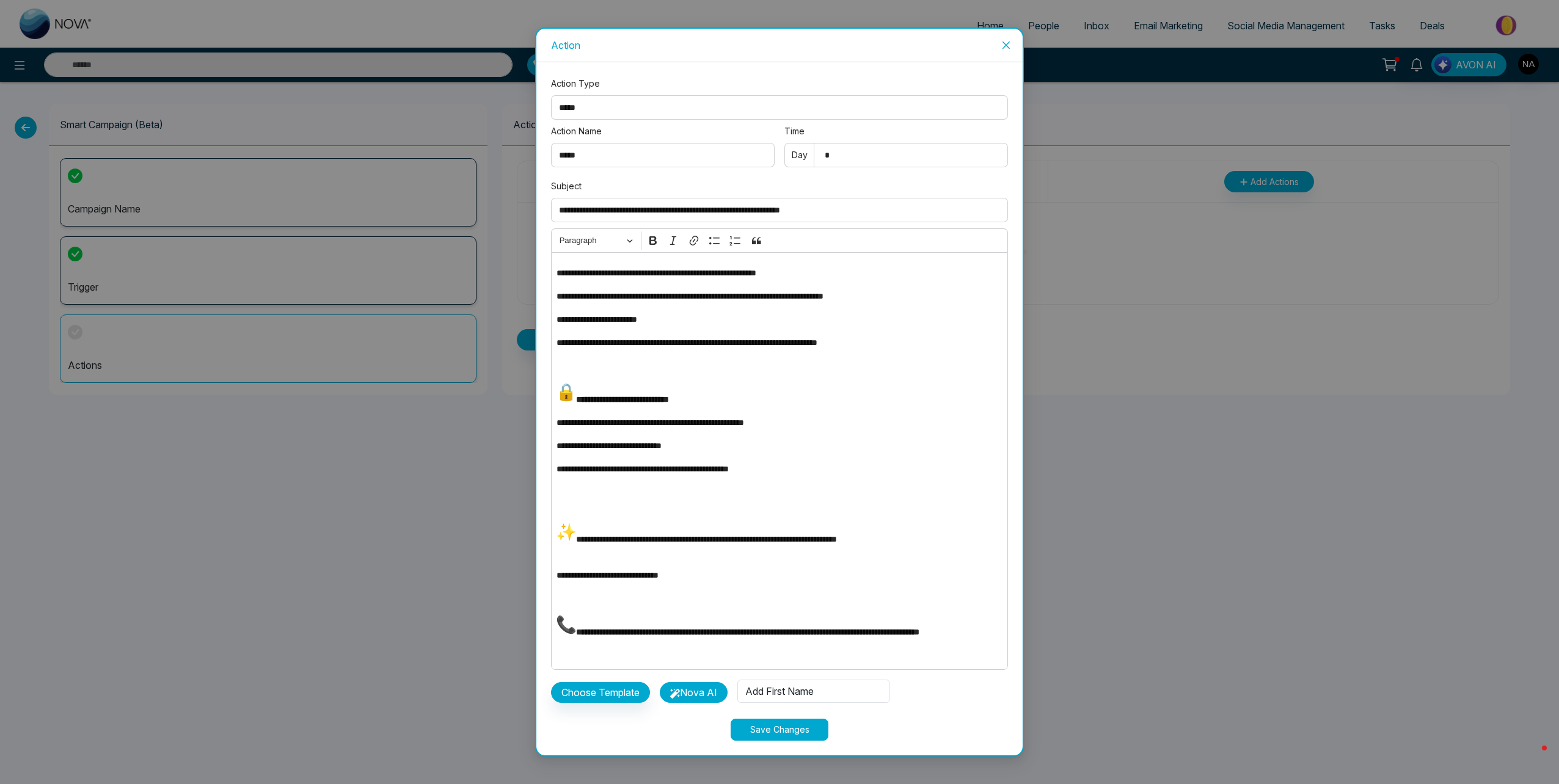
click at [701, 686] on button "Nova AI" at bounding box center [693, 692] width 68 height 21
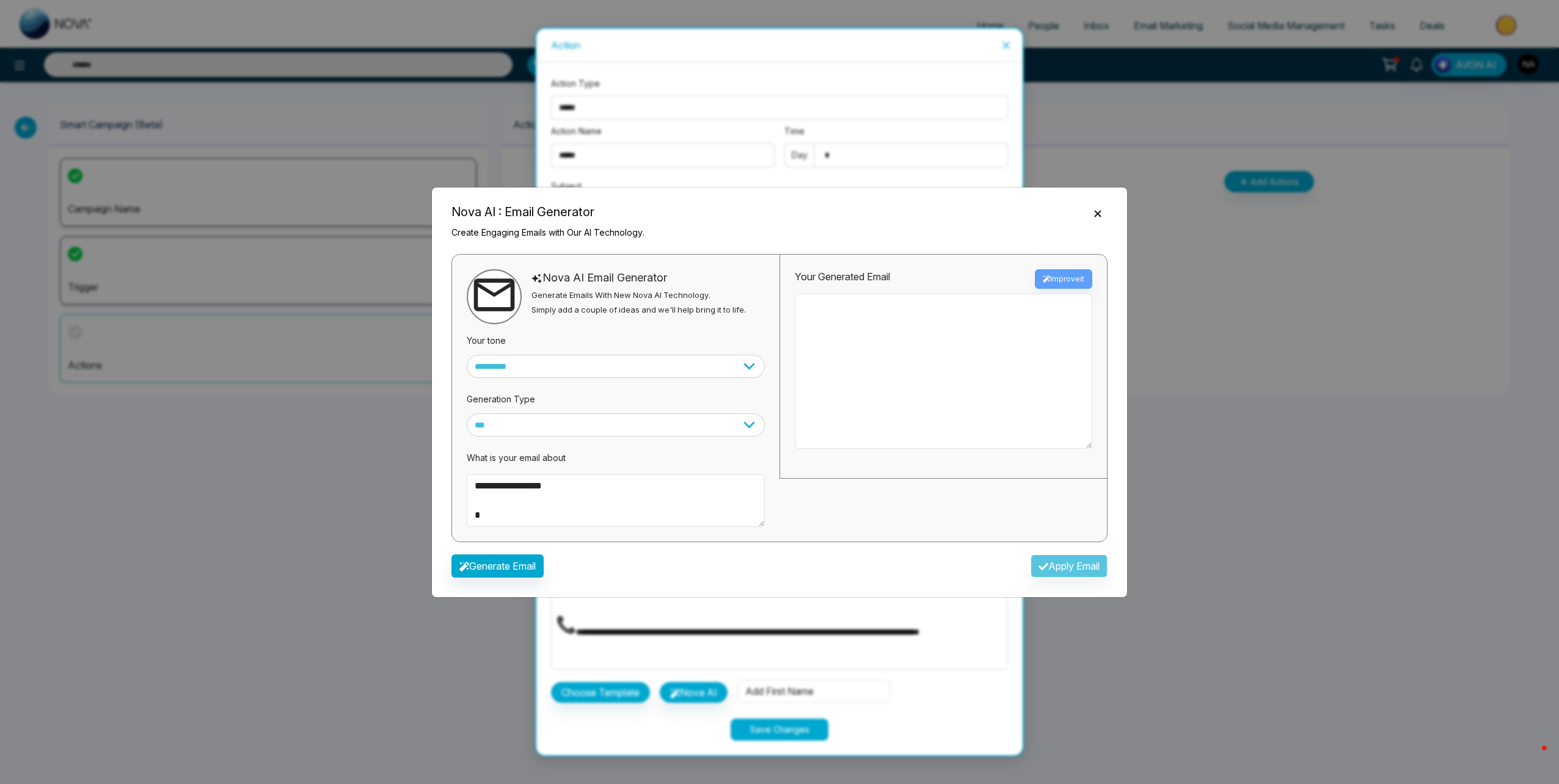
click at [1100, 211] on icon "Close" at bounding box center [1098, 213] width 7 height 7
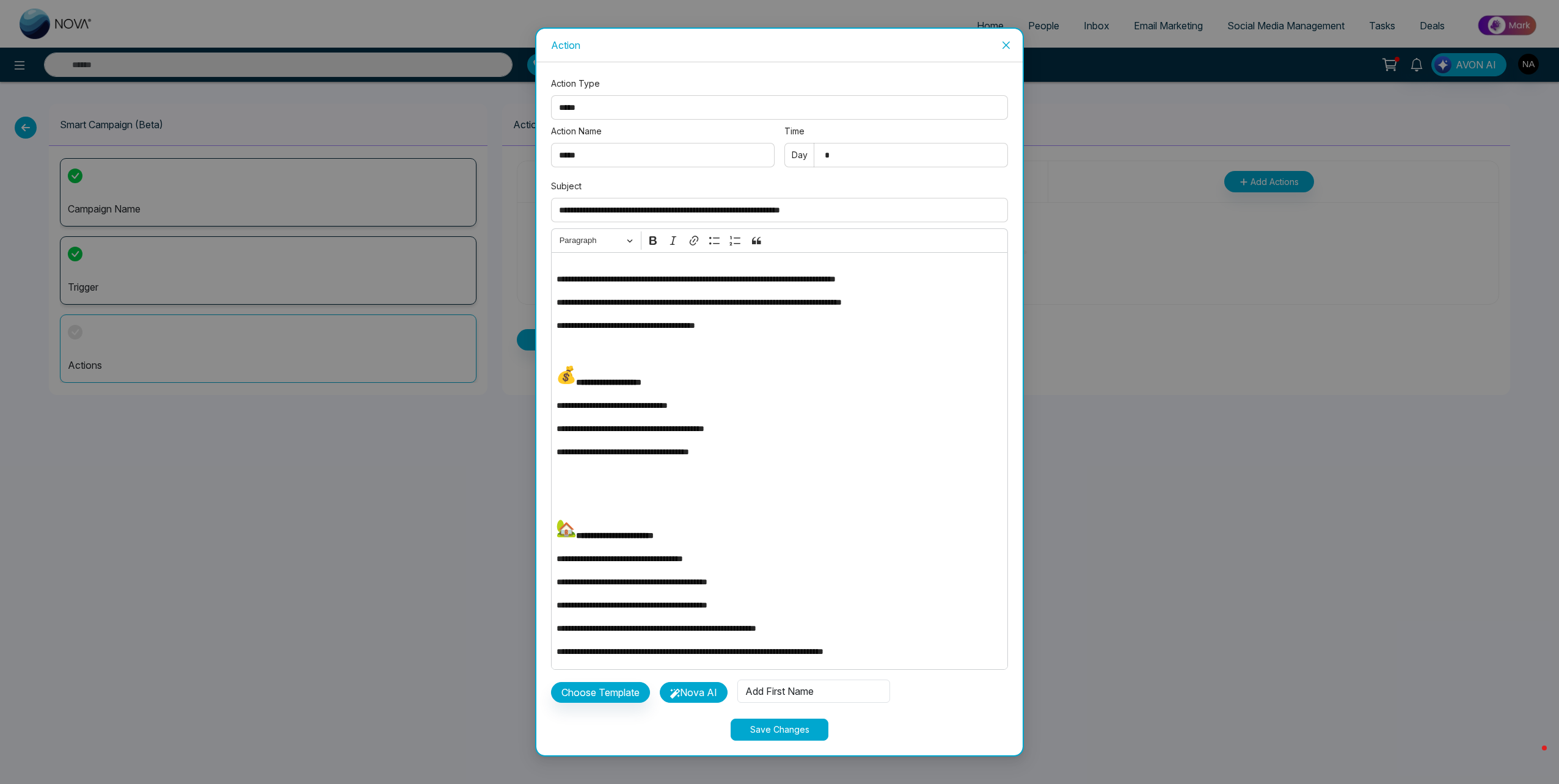
scroll to position [0, 0]
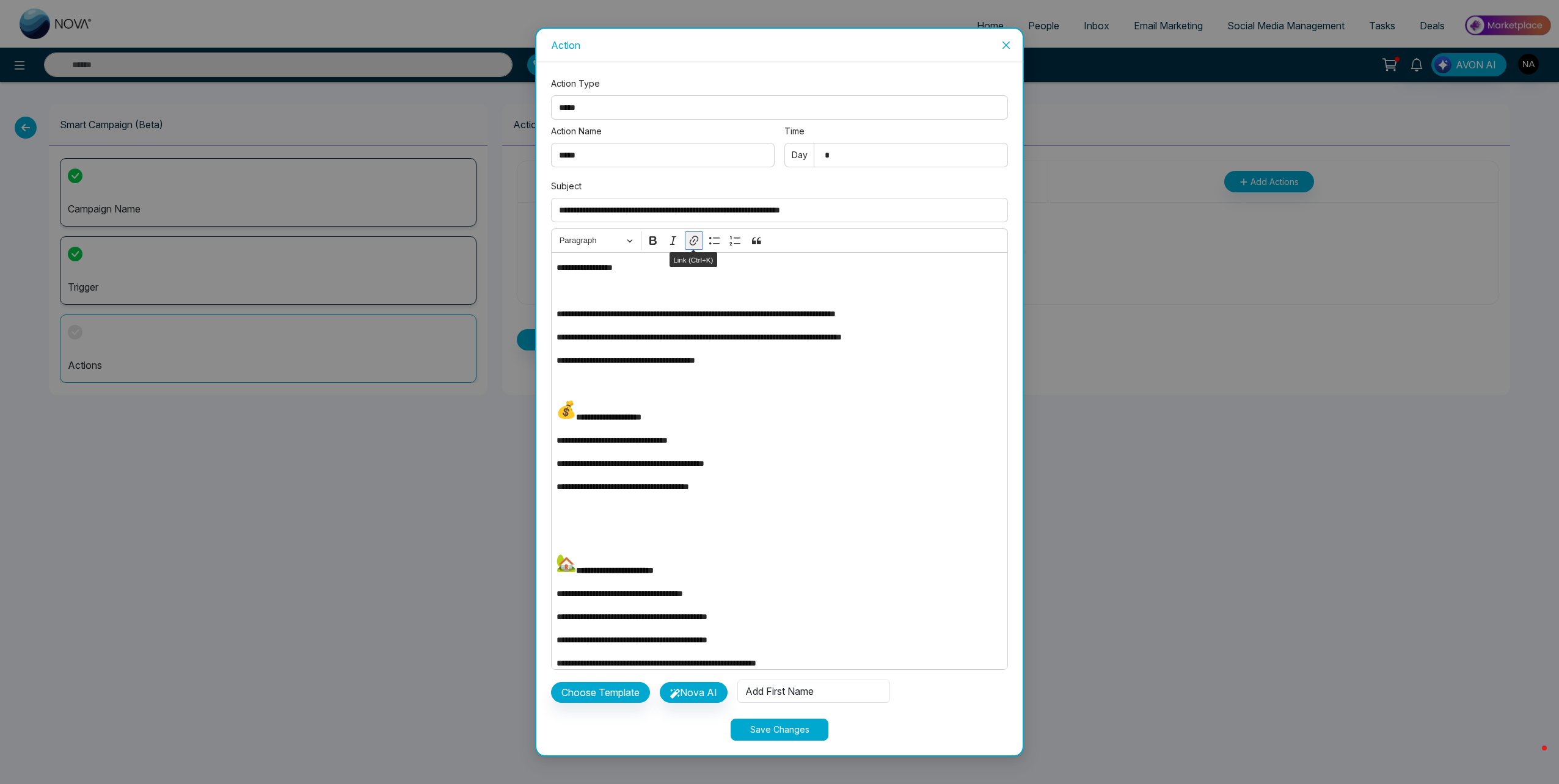
click at [695, 244] on icon "Editor toolbar" at bounding box center [693, 240] width 13 height 13
click at [712, 298] on icon "button" at bounding box center [709, 294] width 7 height 7
click at [629, 240] on button "Paragraph" at bounding box center [596, 240] width 84 height 19
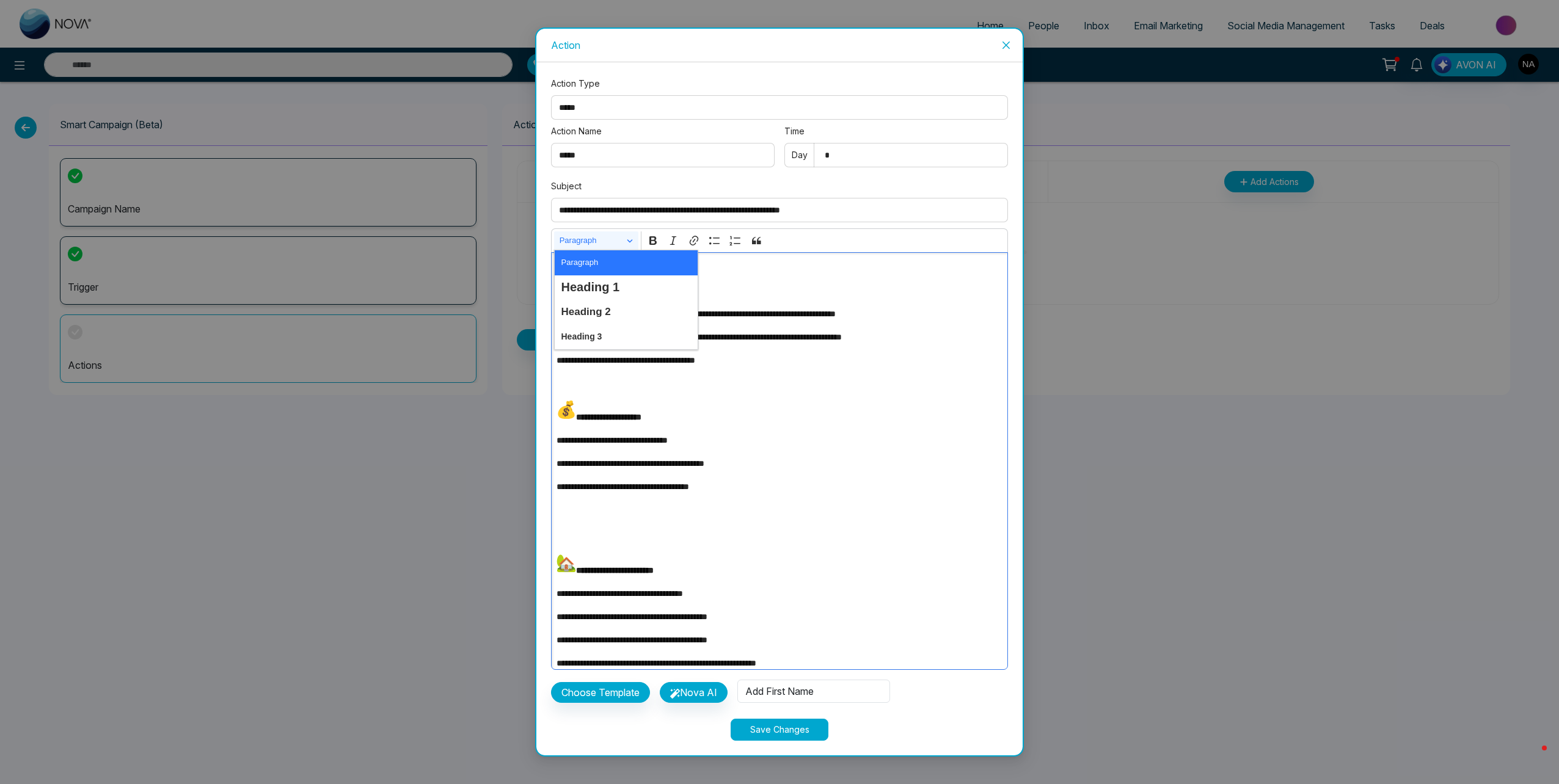
click at [820, 267] on p "**********" at bounding box center [776, 267] width 439 height 13
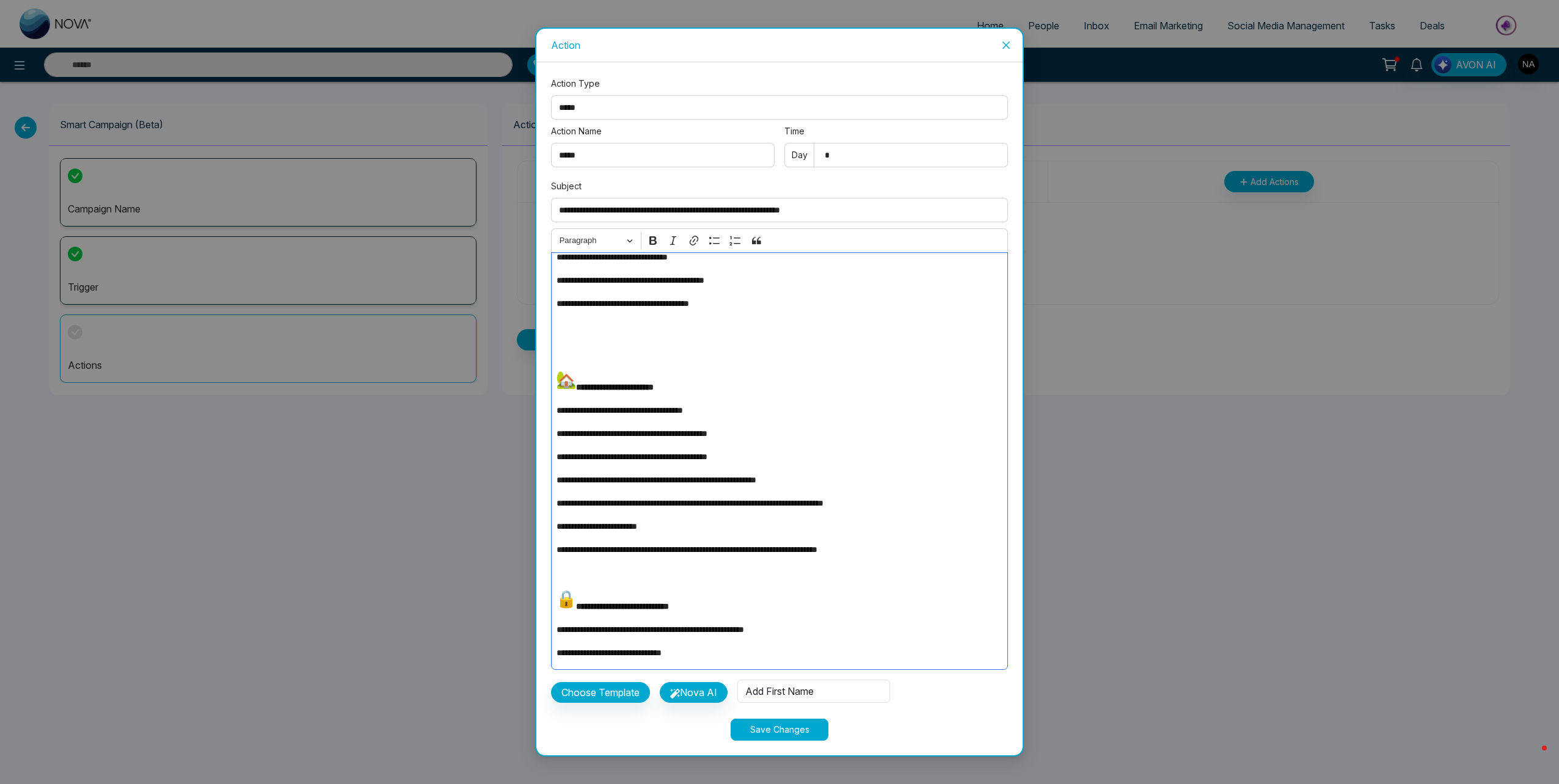
scroll to position [401, 0]
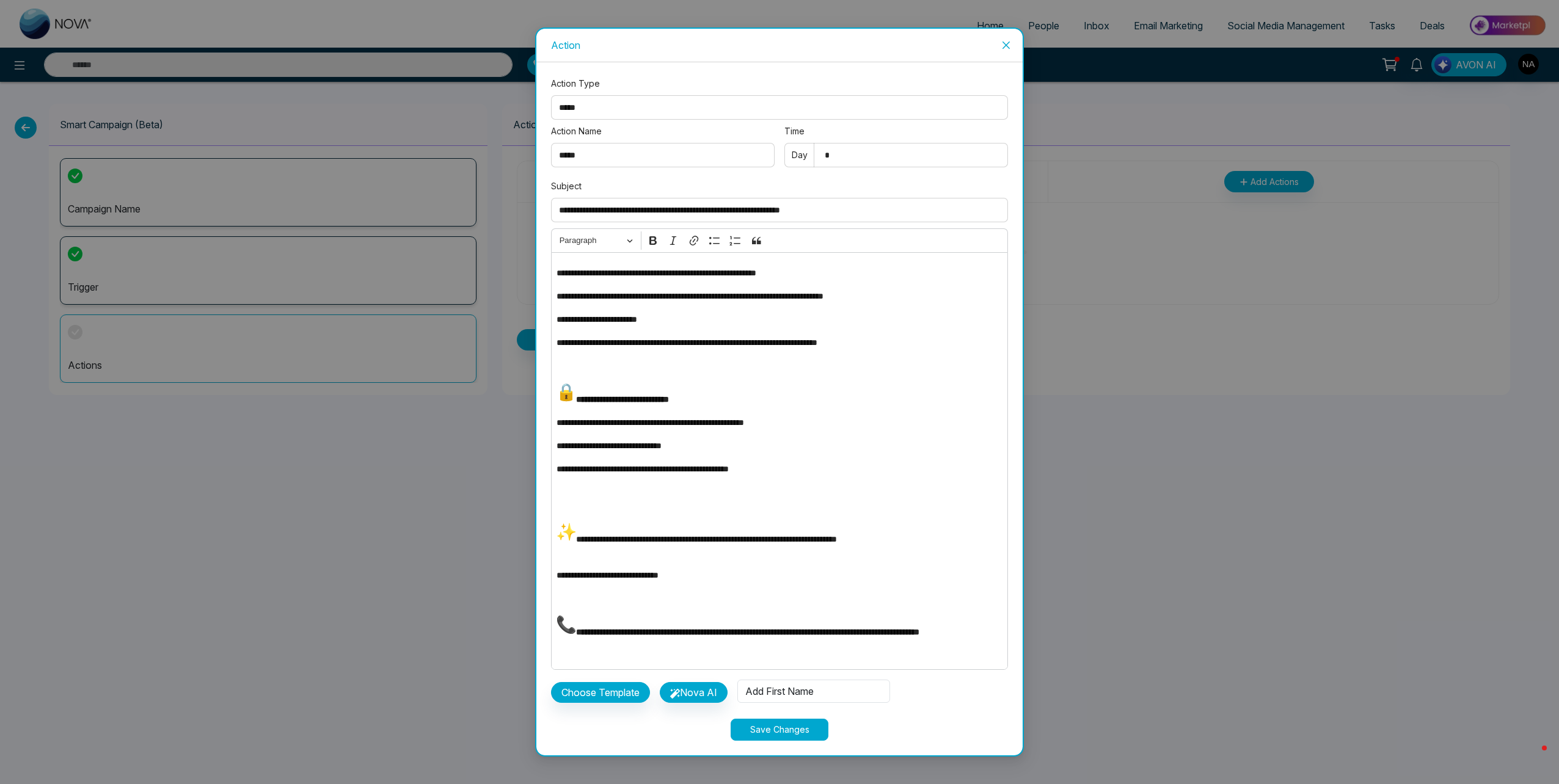
click at [791, 730] on button "Save Changes" at bounding box center [779, 729] width 98 height 22
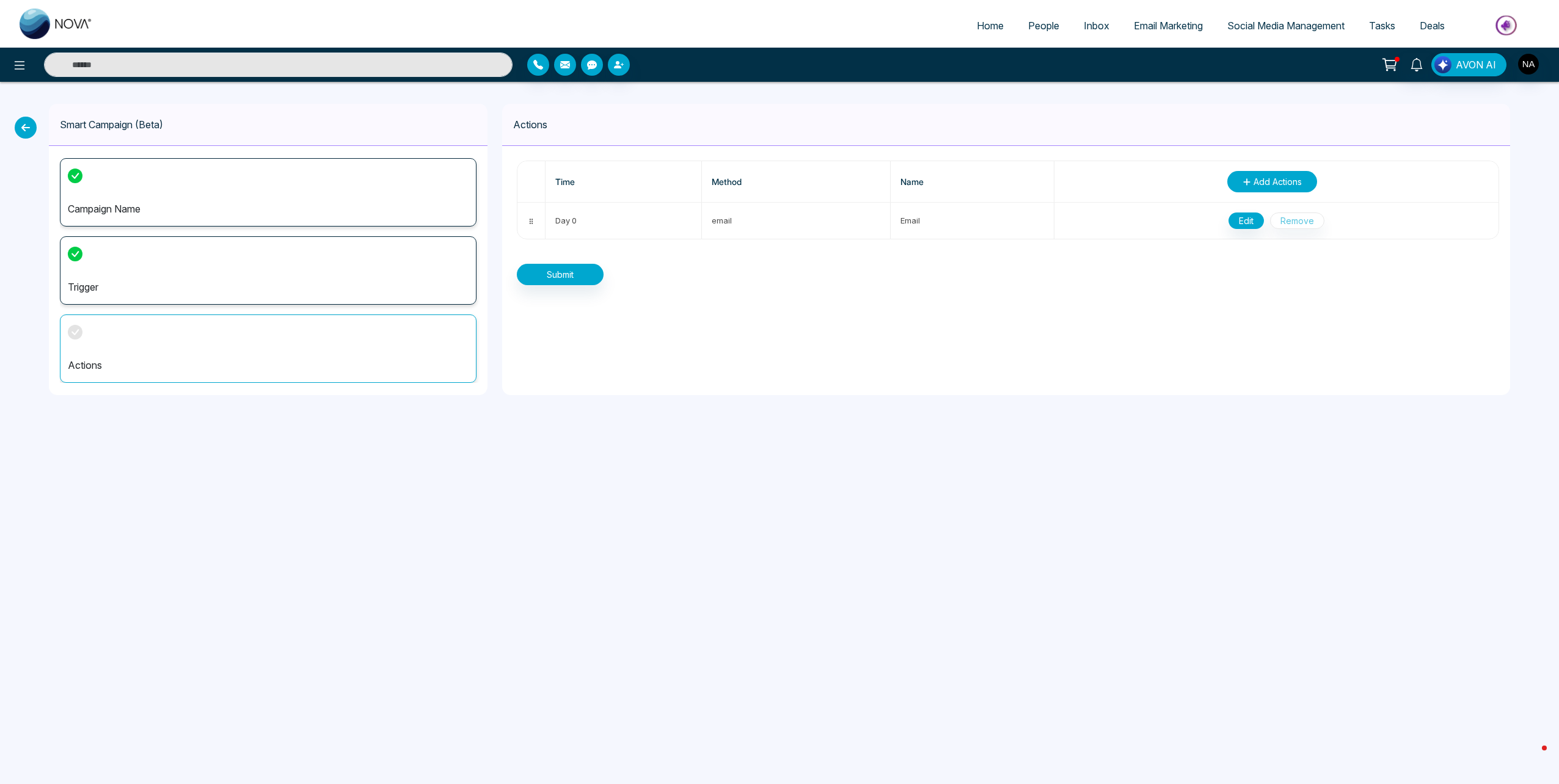
click at [1253, 179] on span "Add Actions" at bounding box center [1277, 181] width 48 height 13
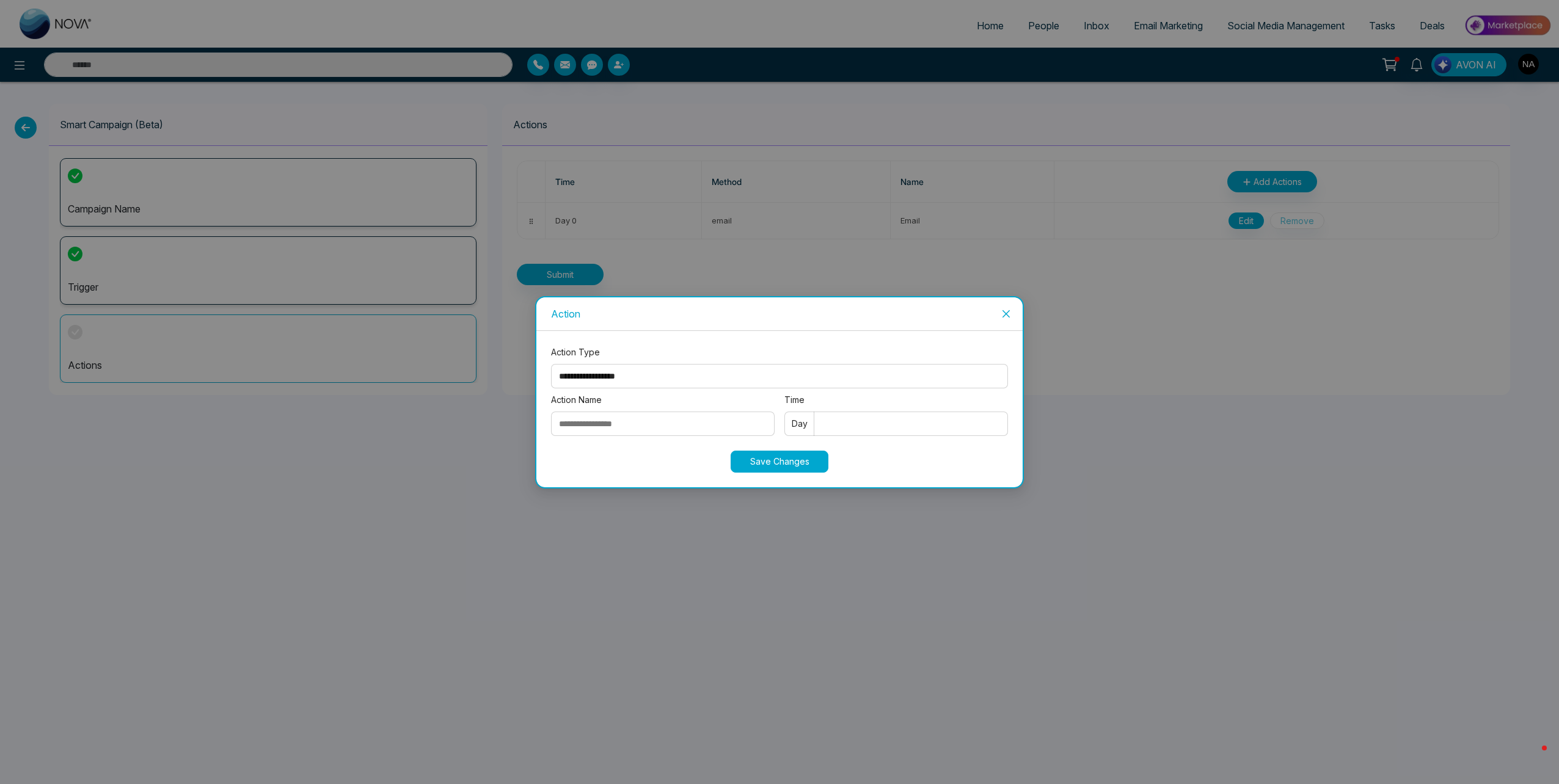
click at [585, 374] on select "**********" at bounding box center [779, 376] width 457 height 24
select select "****"
click at [551, 364] on select "**********" at bounding box center [779, 376] width 457 height 24
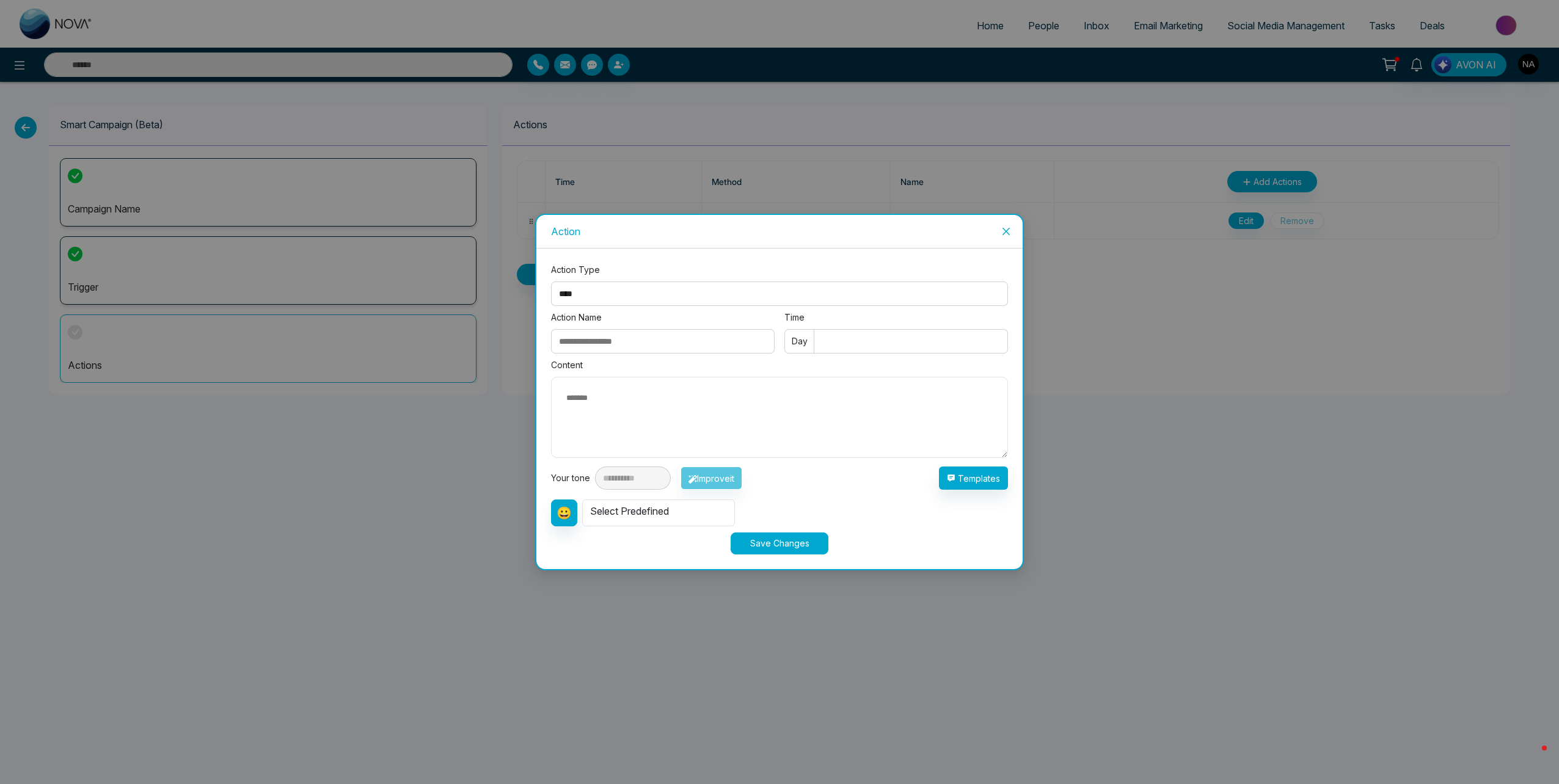
click at [614, 342] on input "Action Name" at bounding box center [662, 341] width 223 height 24
type input "**********"
click at [866, 348] on input "Time" at bounding box center [896, 341] width 223 height 24
type input "*"
click at [698, 428] on textarea at bounding box center [779, 417] width 457 height 81
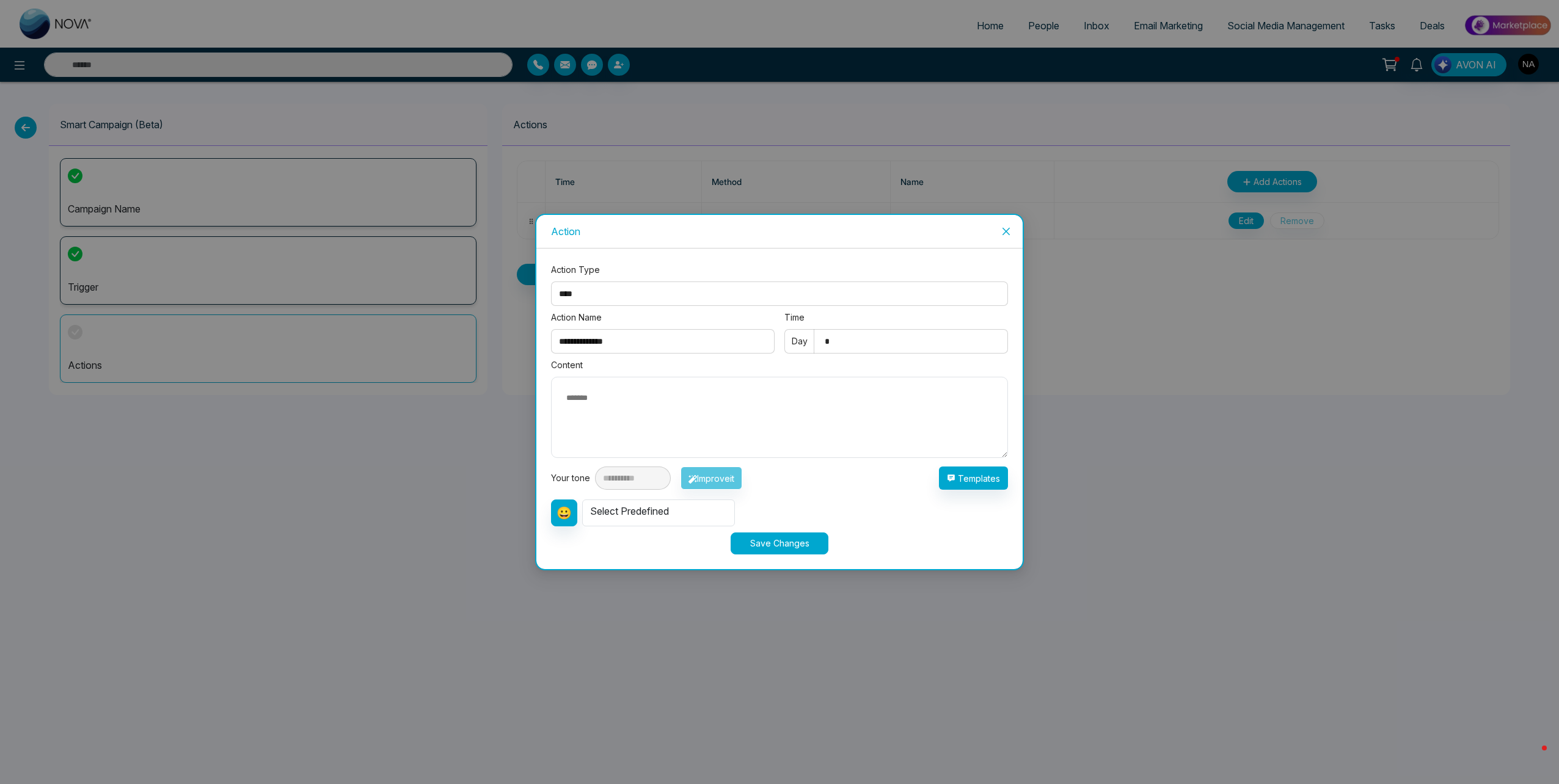
click at [645, 515] on div "Select Predefined" at bounding box center [659, 513] width 153 height 27
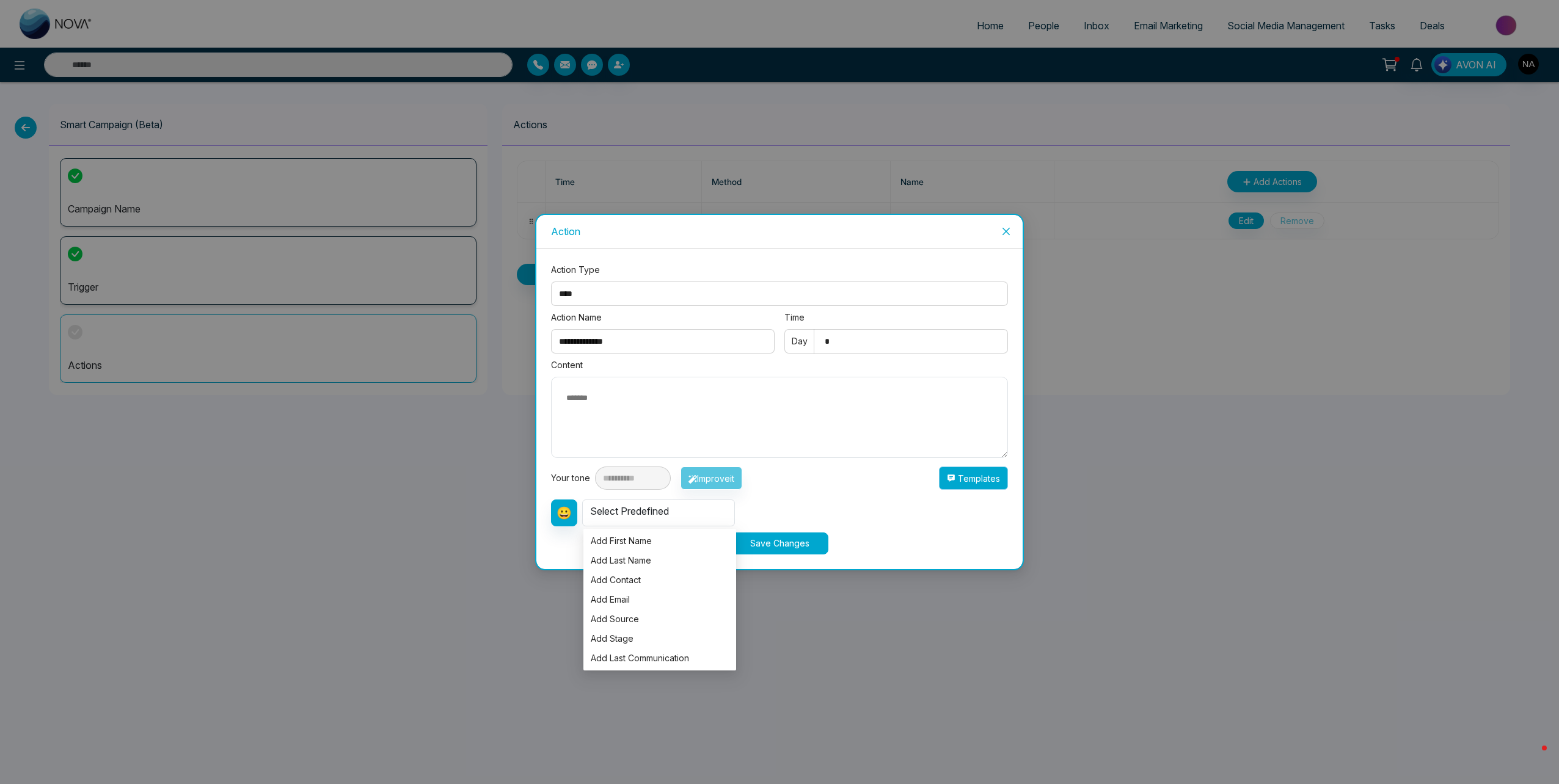
click at [990, 475] on button "Templates" at bounding box center [973, 478] width 69 height 23
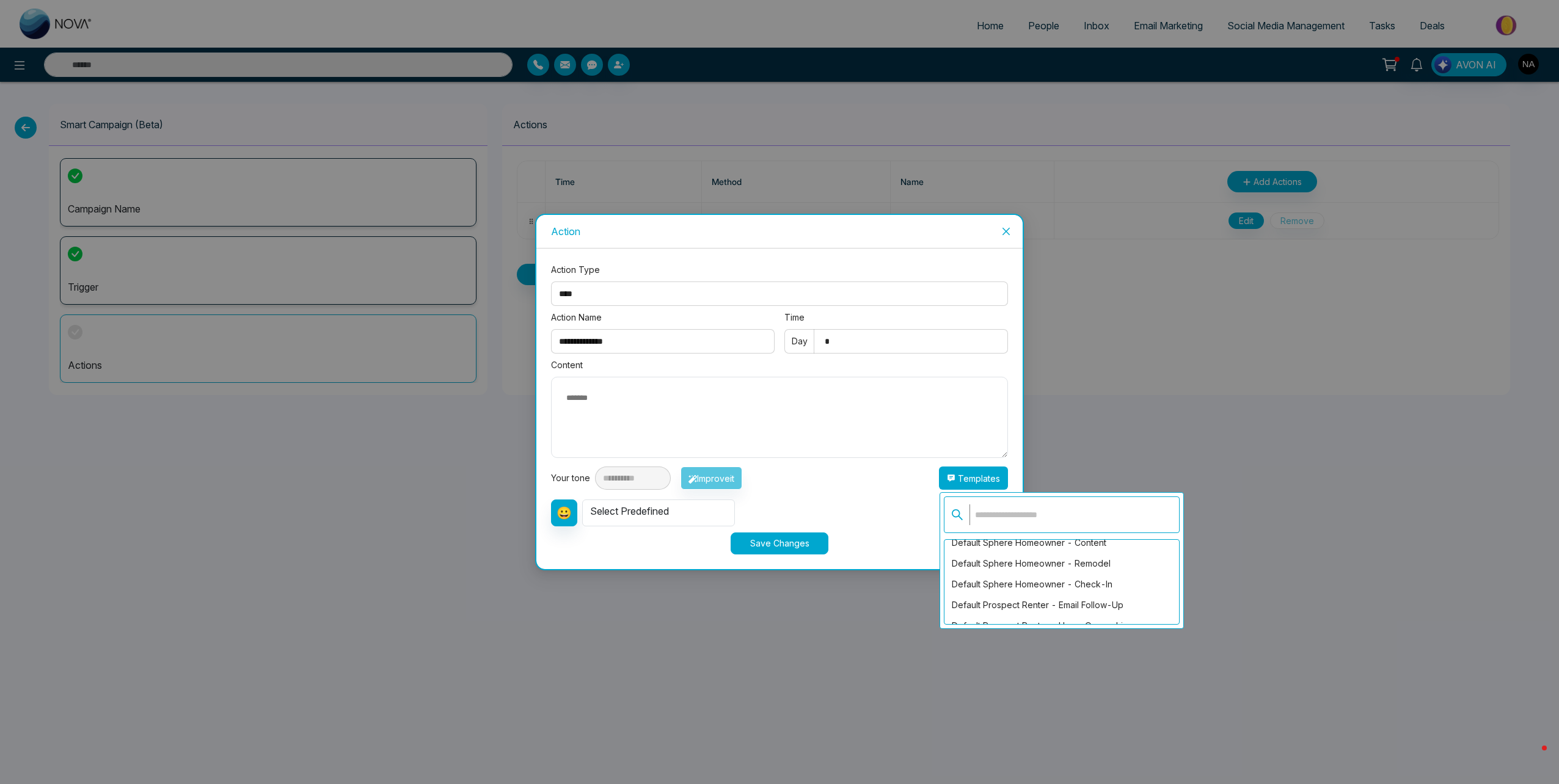
scroll to position [1992, 0]
click at [1057, 608] on div "Default Get Seller |Initial Contact" at bounding box center [1062, 614] width 235 height 21
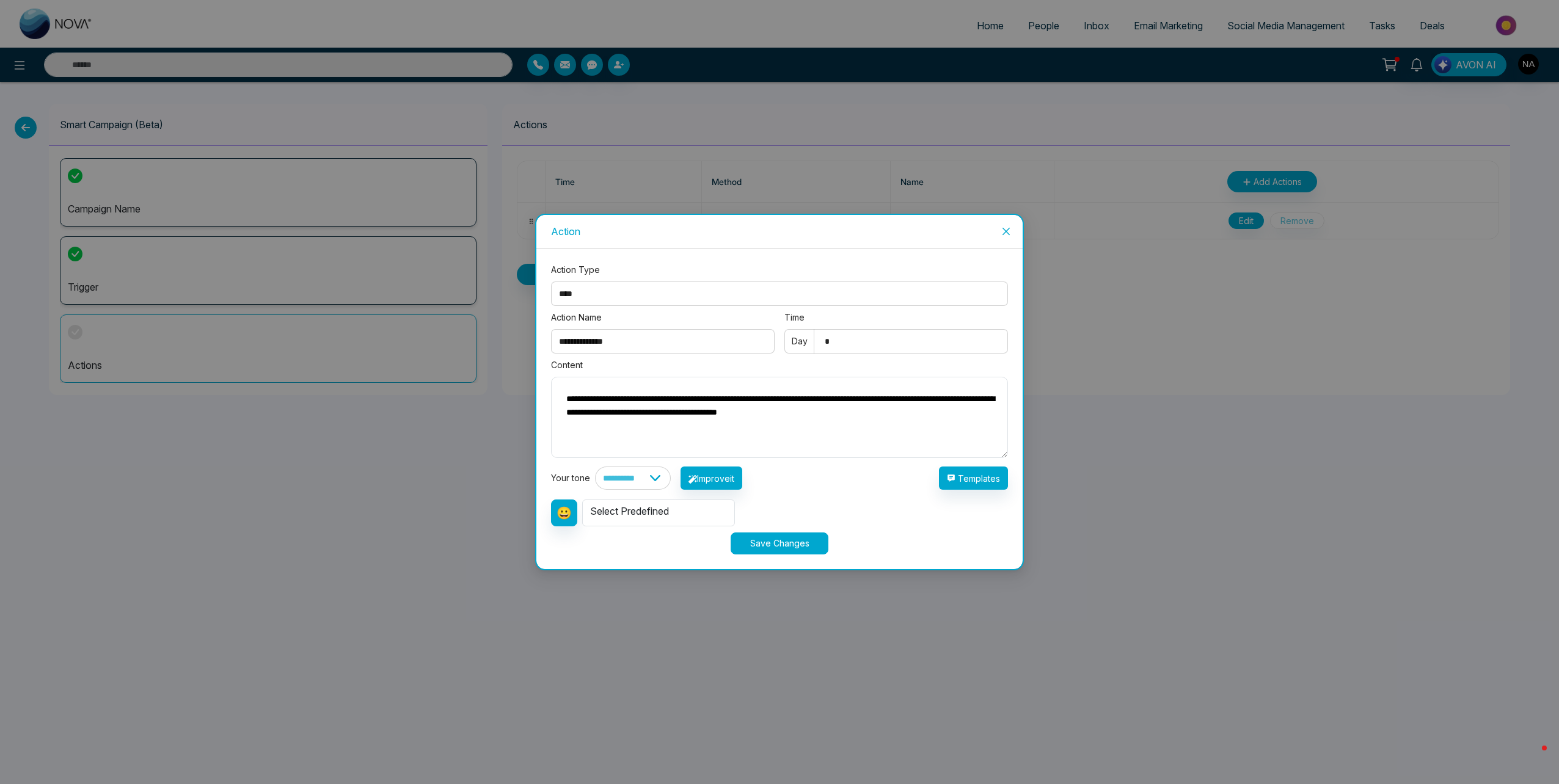
drag, startPoint x: 939, startPoint y: 422, endPoint x: 478, endPoint y: 404, distance: 461.4
click at [478, 404] on div "**********" at bounding box center [779, 392] width 1559 height 784
click at [970, 476] on button "Templates" at bounding box center [973, 478] width 69 height 23
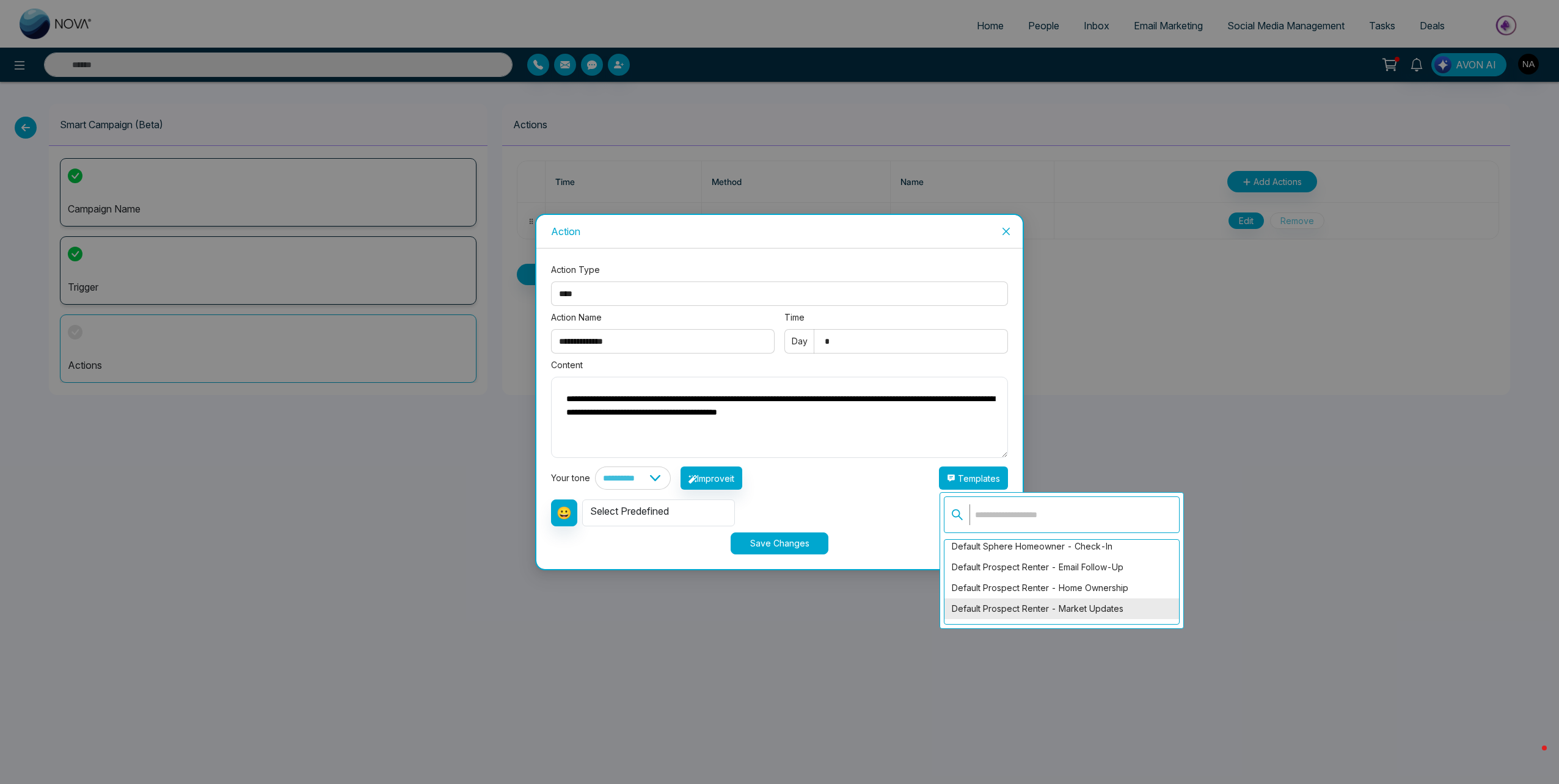
scroll to position [1808, 0]
click at [1088, 601] on div "Default Prospect Homeowner - Email Check" at bounding box center [1062, 610] width 235 height 21
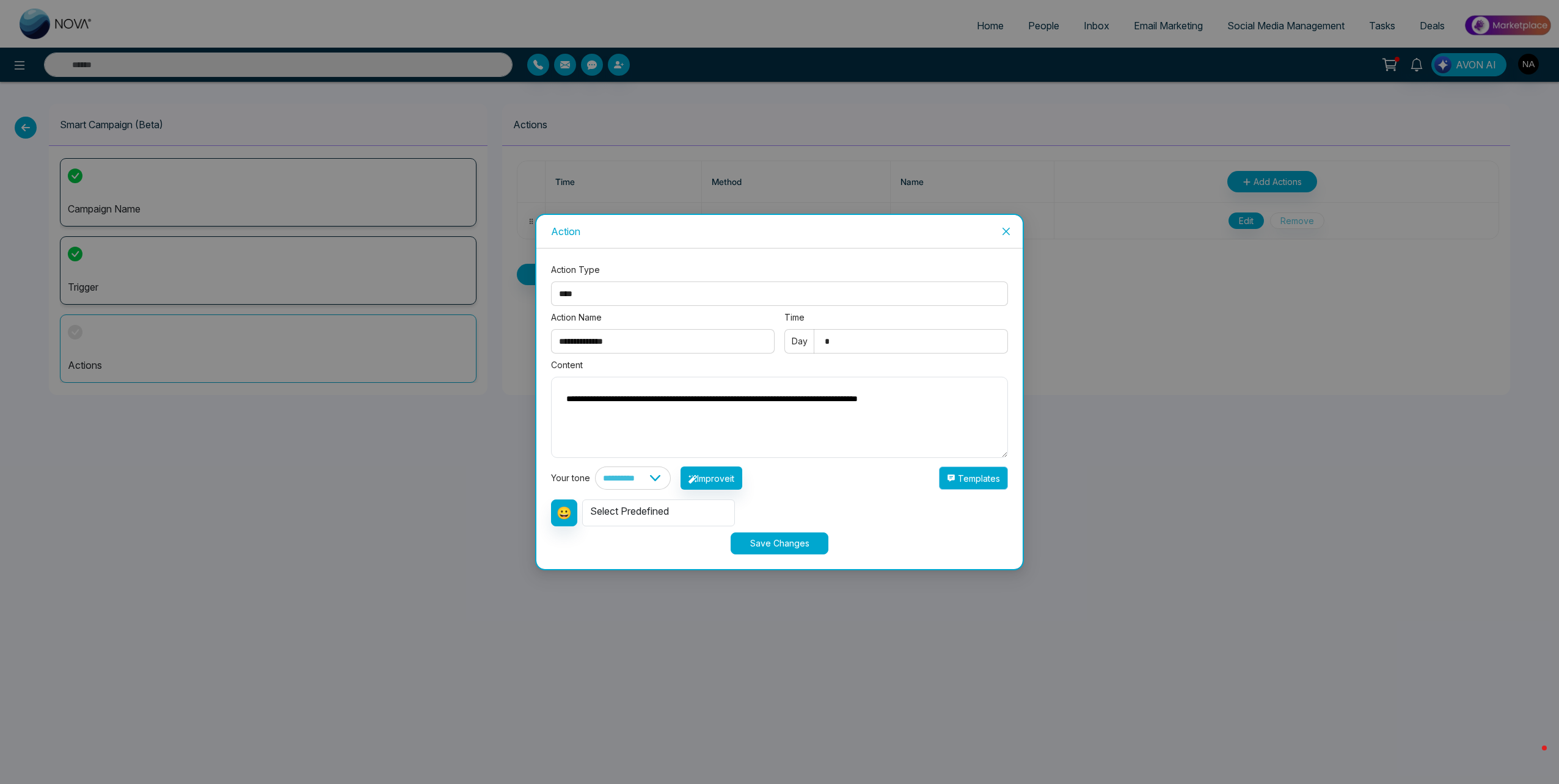
click at [982, 476] on button "Templates" at bounding box center [973, 478] width 69 height 23
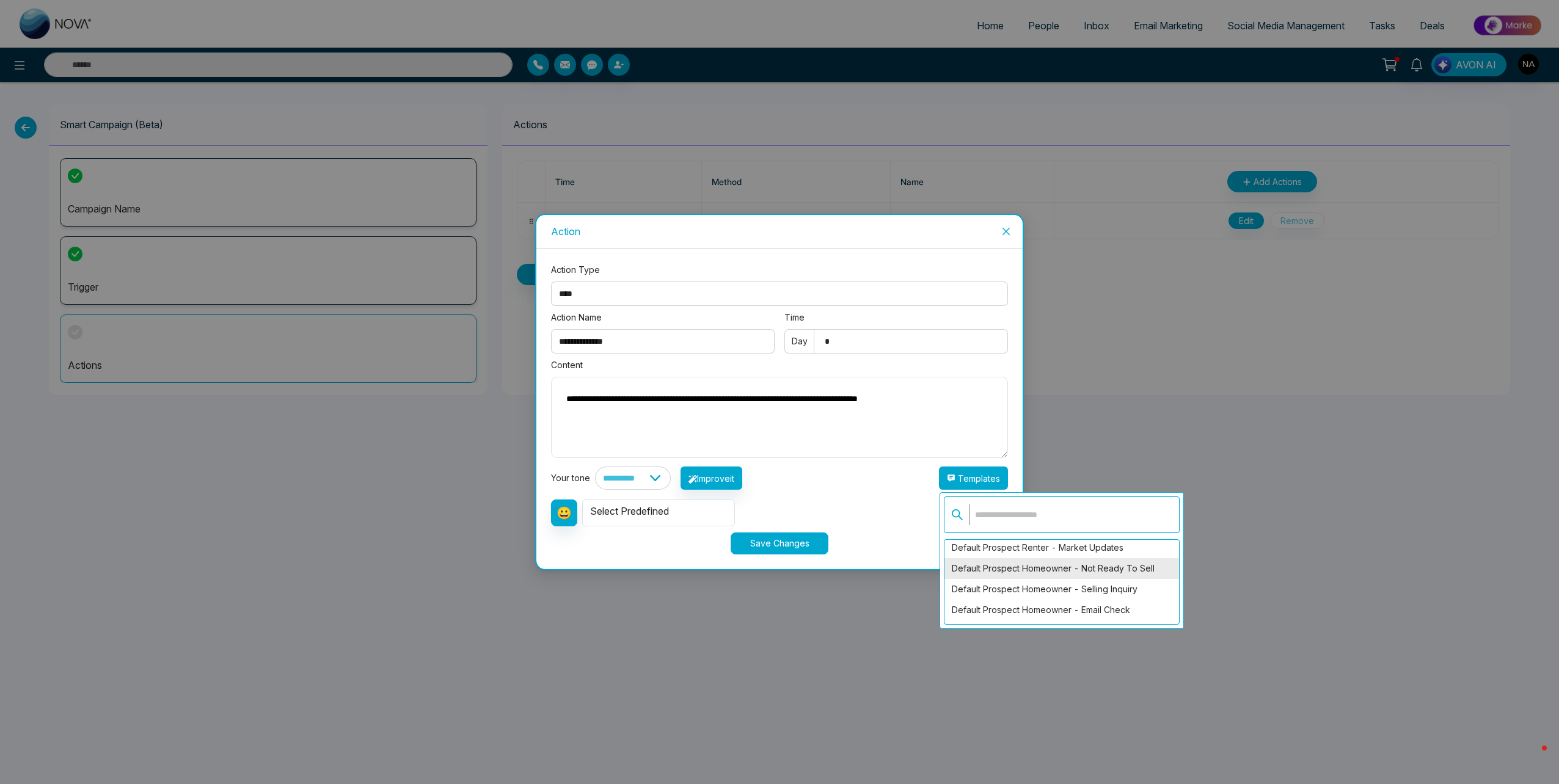
scroll to position [1747, 0]
click at [1071, 571] on div "Default Prospect Renter - Email Follow-Up" at bounding box center [1062, 567] width 235 height 21
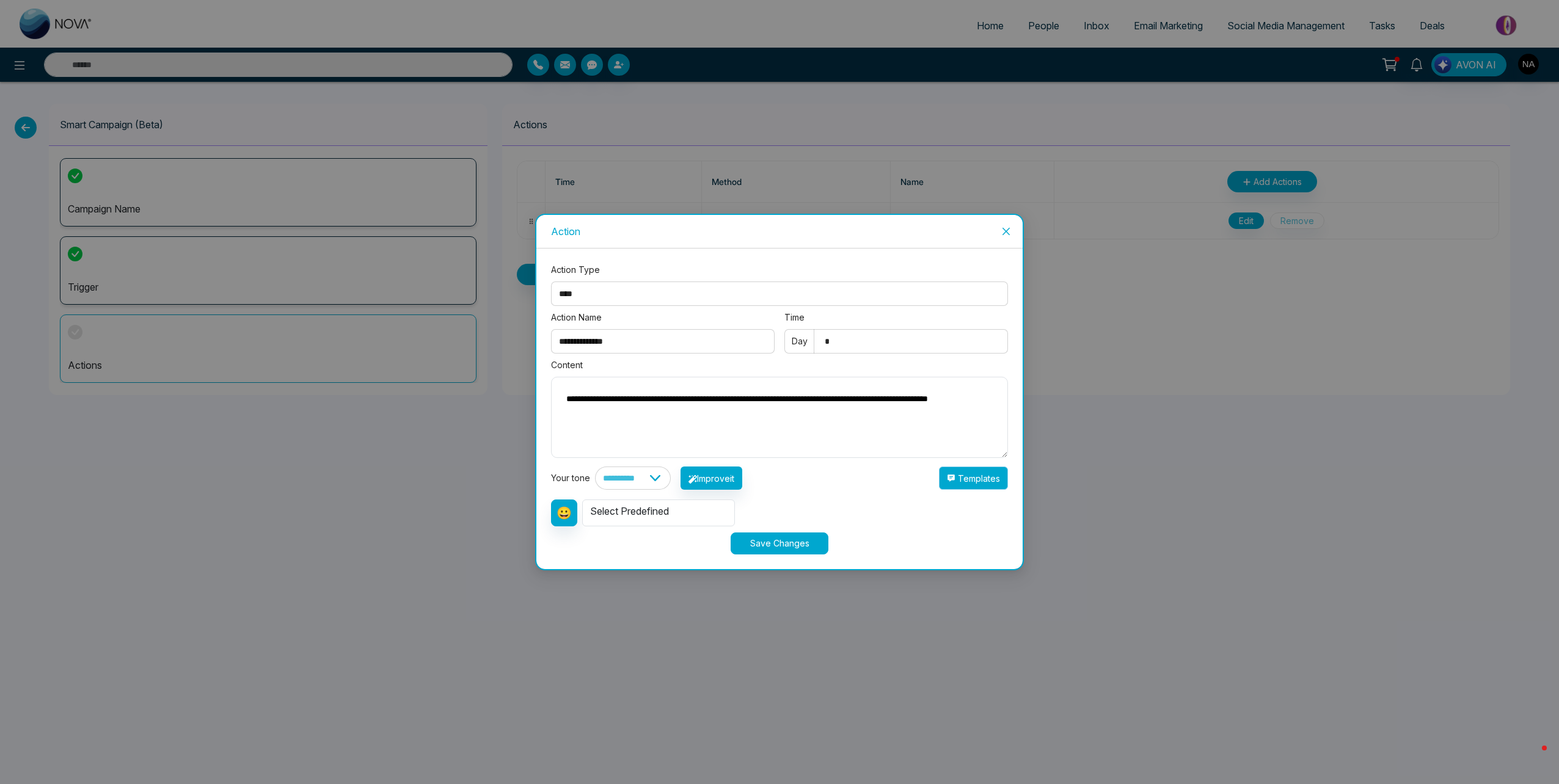
click at [994, 479] on button "Templates" at bounding box center [973, 478] width 69 height 23
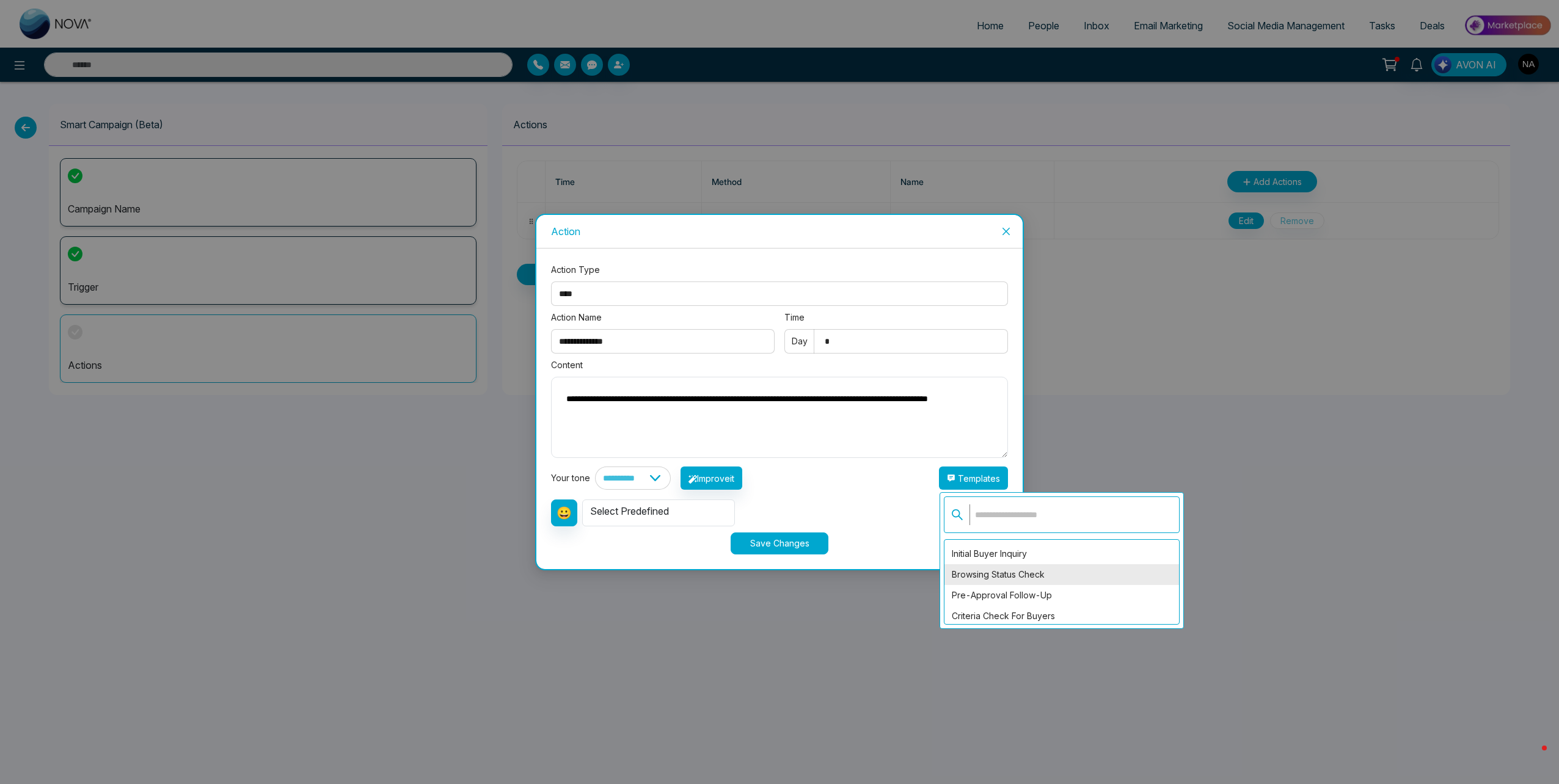
scroll to position [1015, 0]
click at [995, 611] on div "Initial Buyer Inquiry" at bounding box center [1062, 615] width 235 height 21
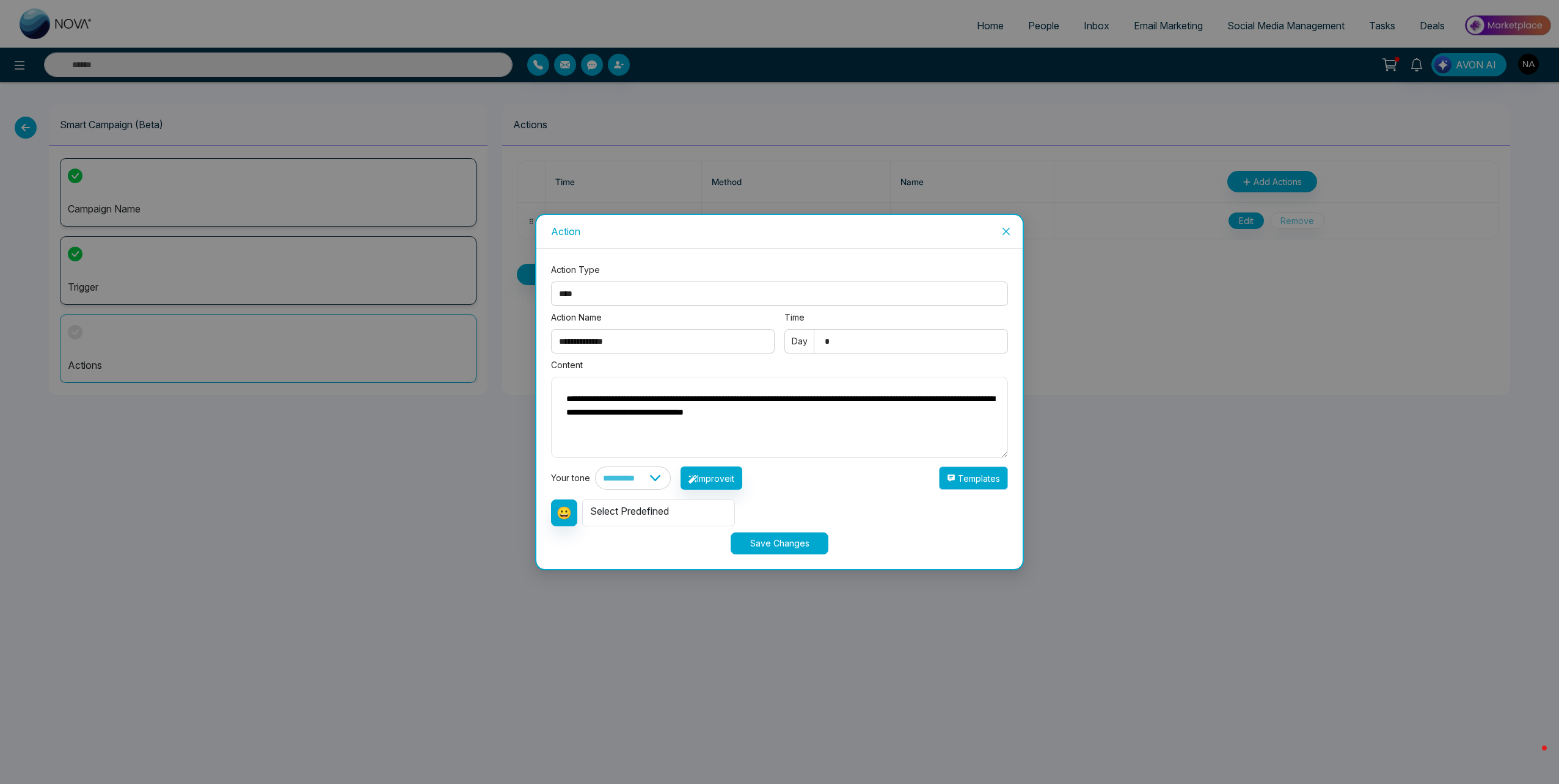
click at [980, 476] on button "Templates" at bounding box center [973, 478] width 69 height 23
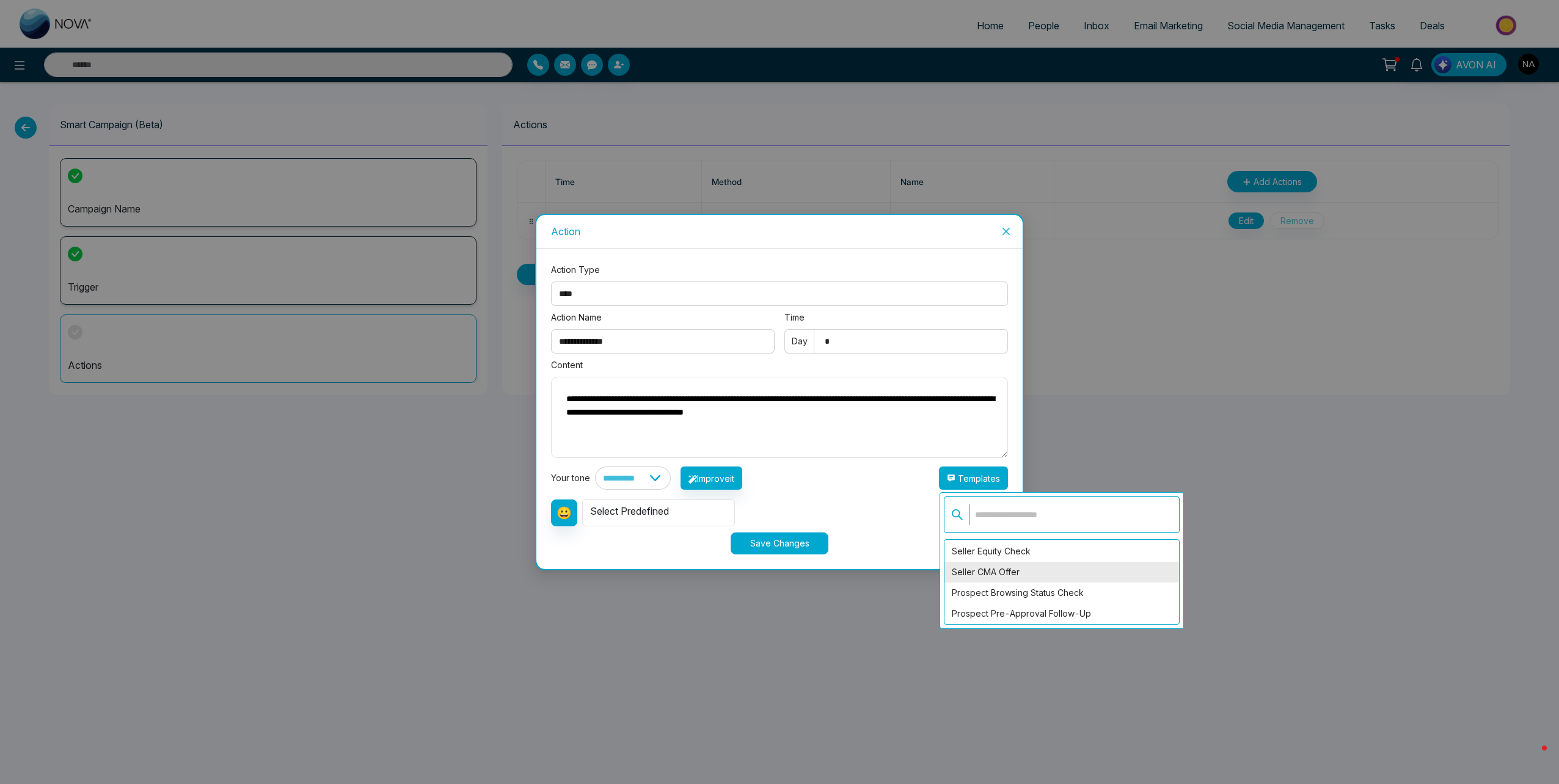
scroll to position [893, 0]
click at [1026, 584] on div "Precon Condos: Coming Soon" at bounding box center [1062, 592] width 235 height 21
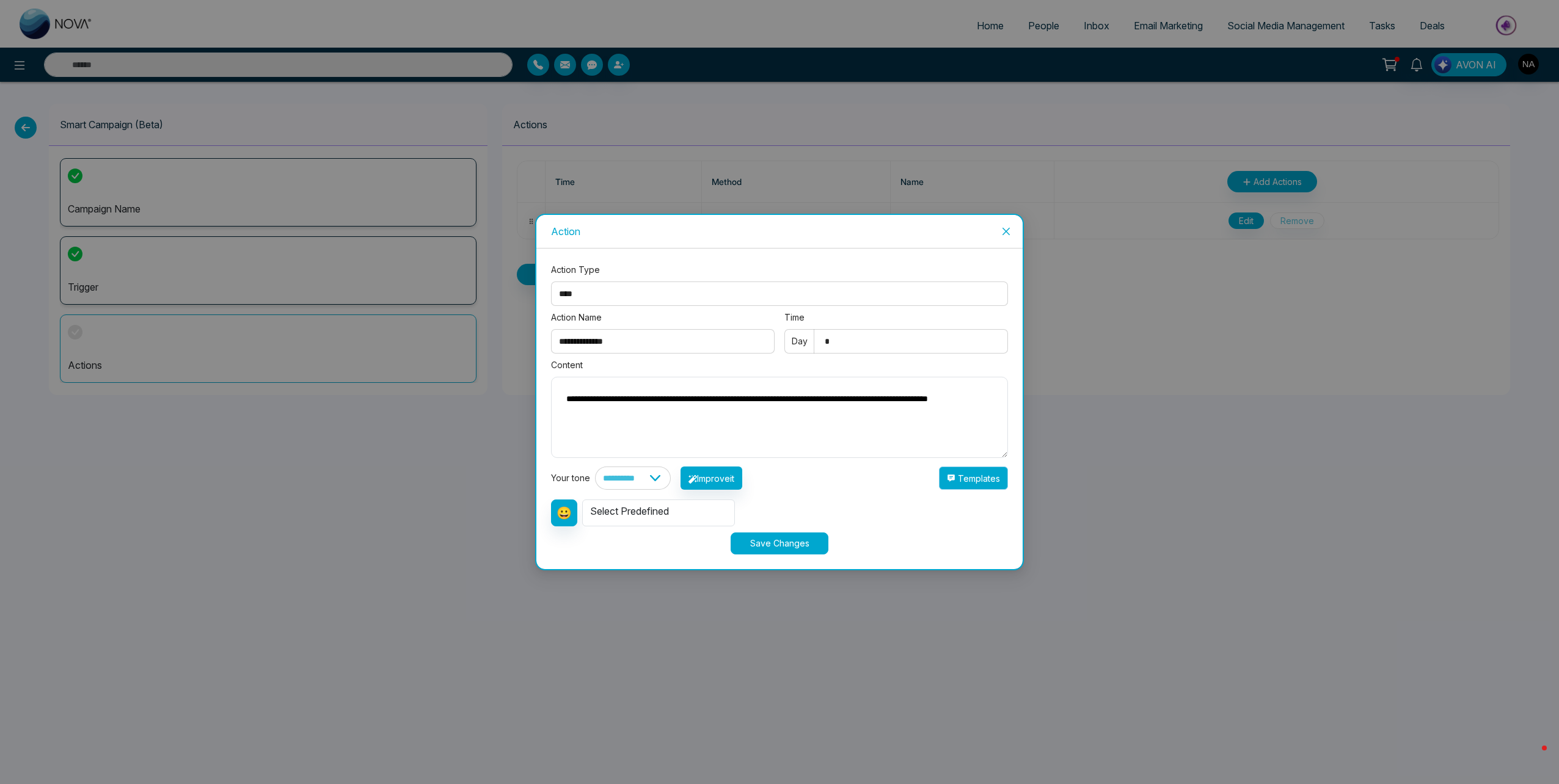
click at [974, 472] on button "Templates" at bounding box center [973, 478] width 69 height 23
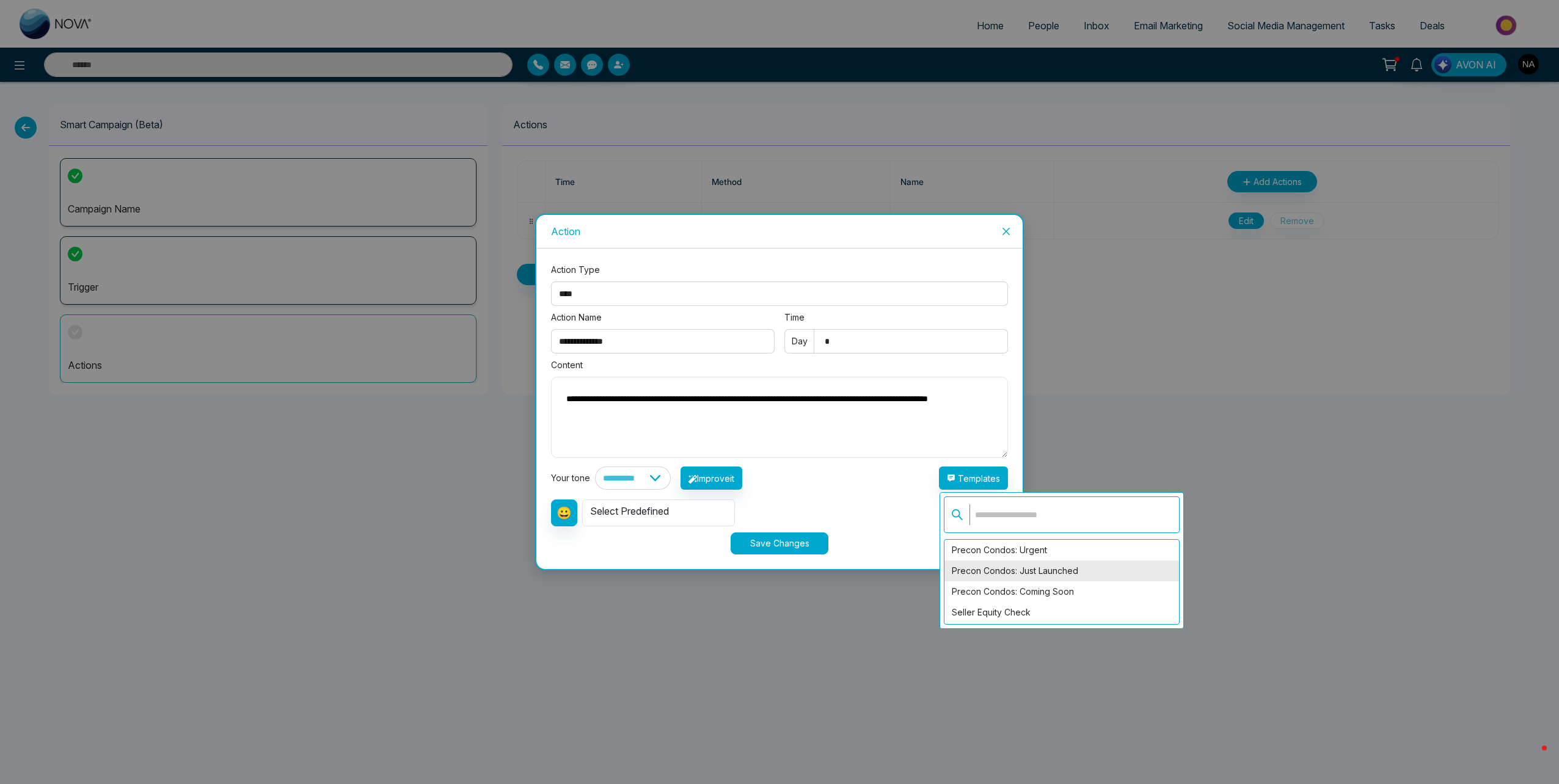
click at [1025, 570] on div "Precon Condos: Just Launched" at bounding box center [1062, 571] width 235 height 21
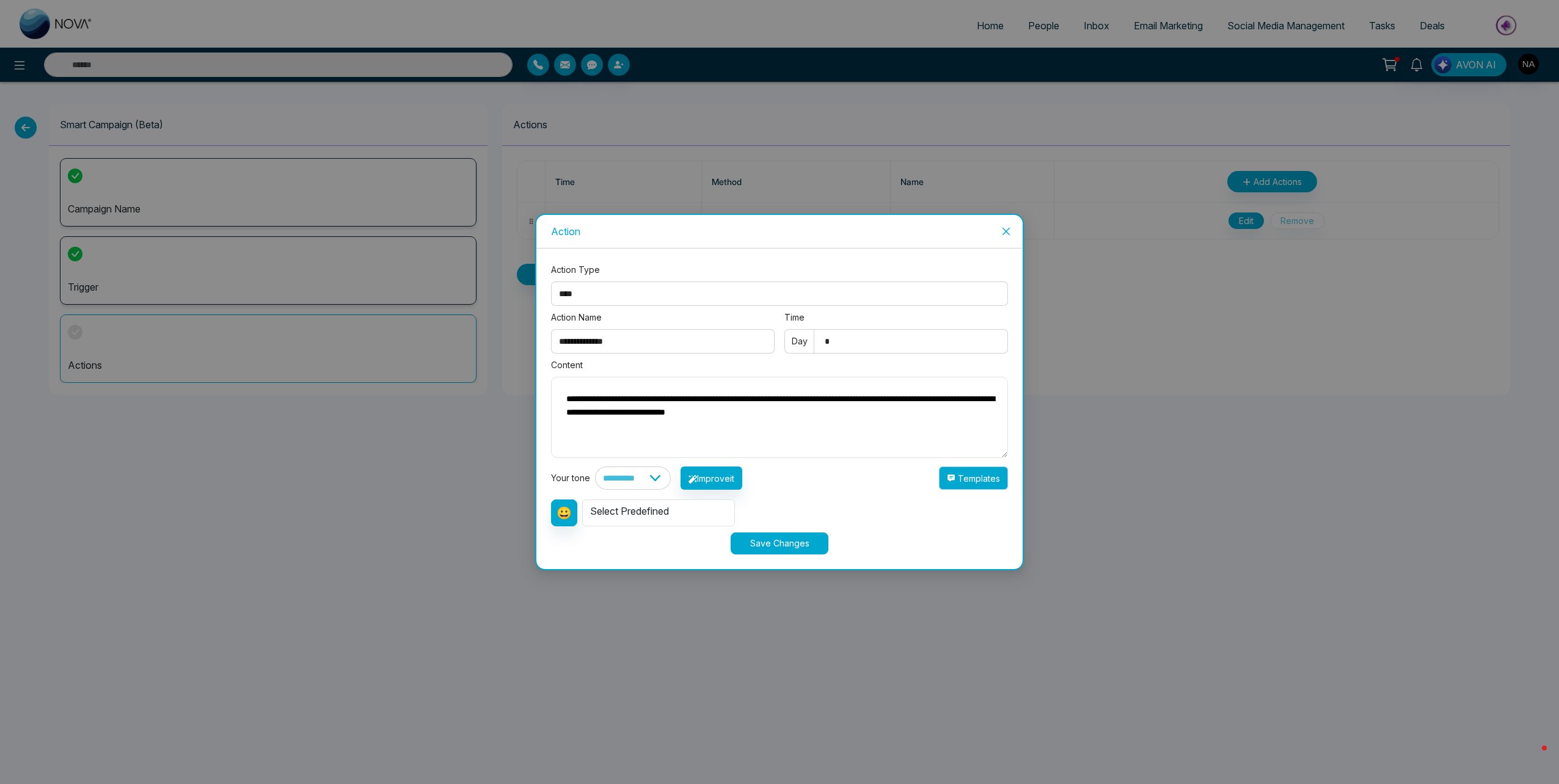
click at [982, 476] on button "Templates" at bounding box center [973, 478] width 69 height 23
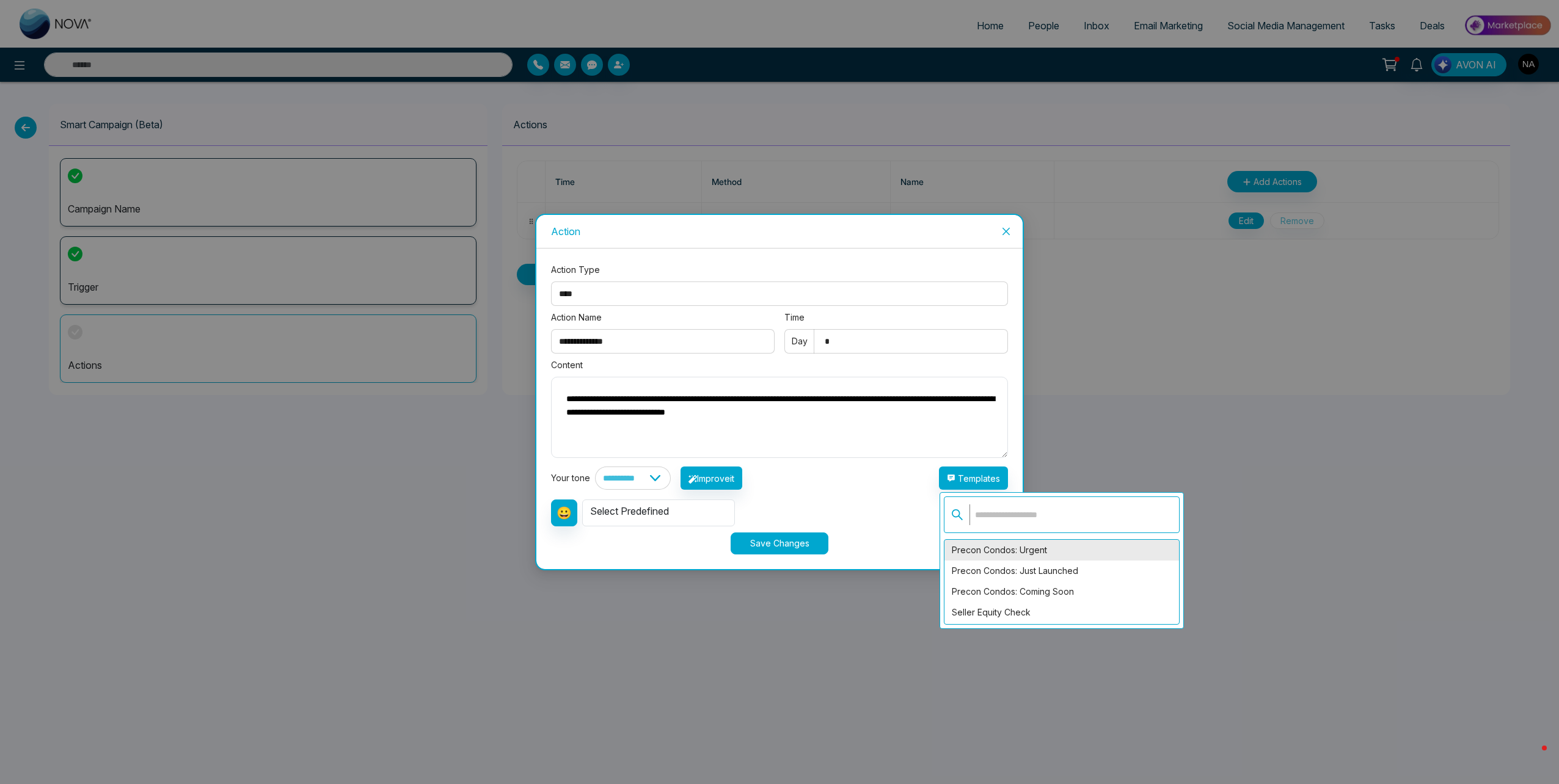
click at [1022, 553] on div "Precon Condos: Urgent" at bounding box center [1062, 550] width 235 height 21
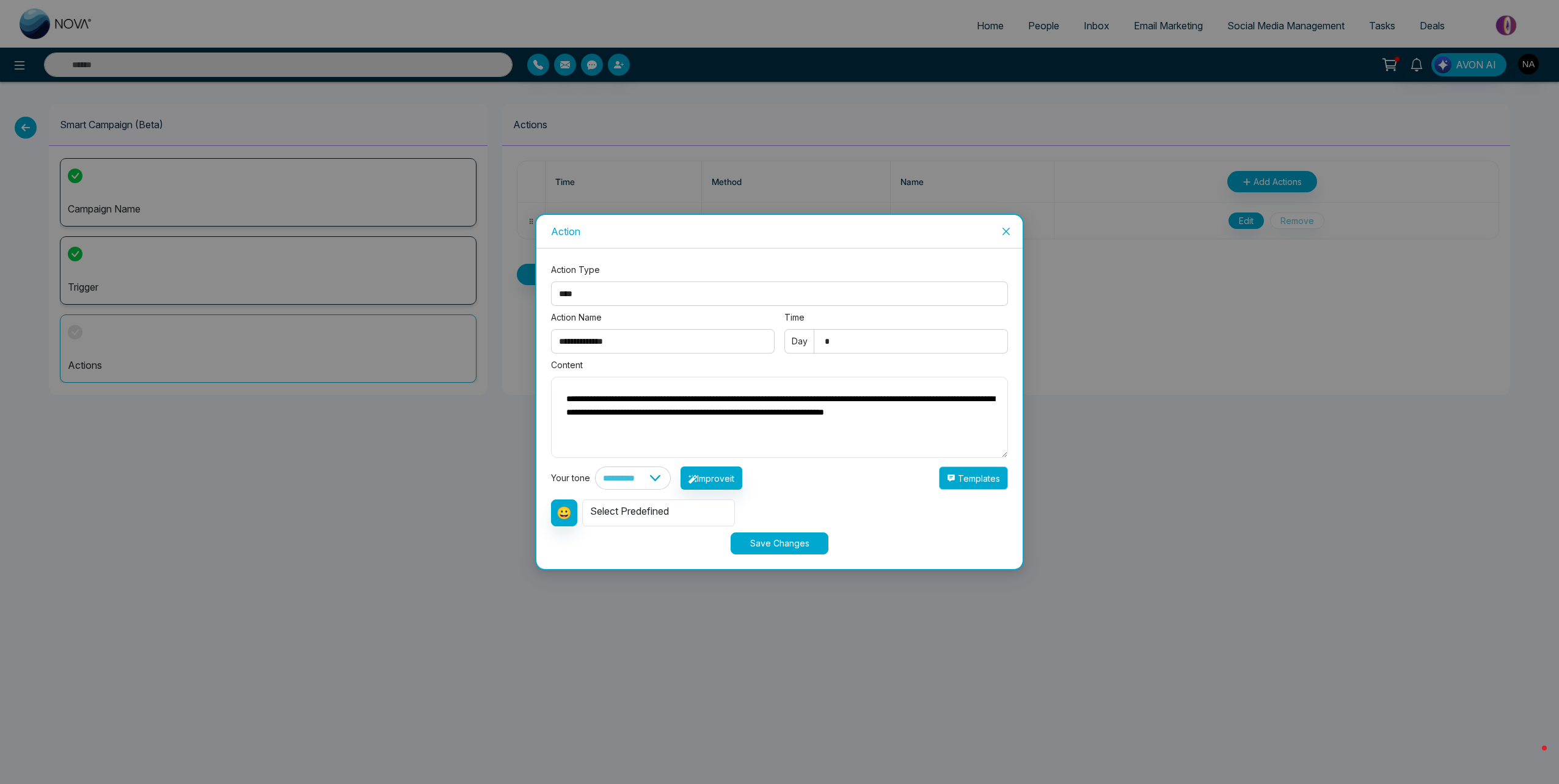
click at [987, 476] on button "Templates" at bounding box center [973, 478] width 69 height 23
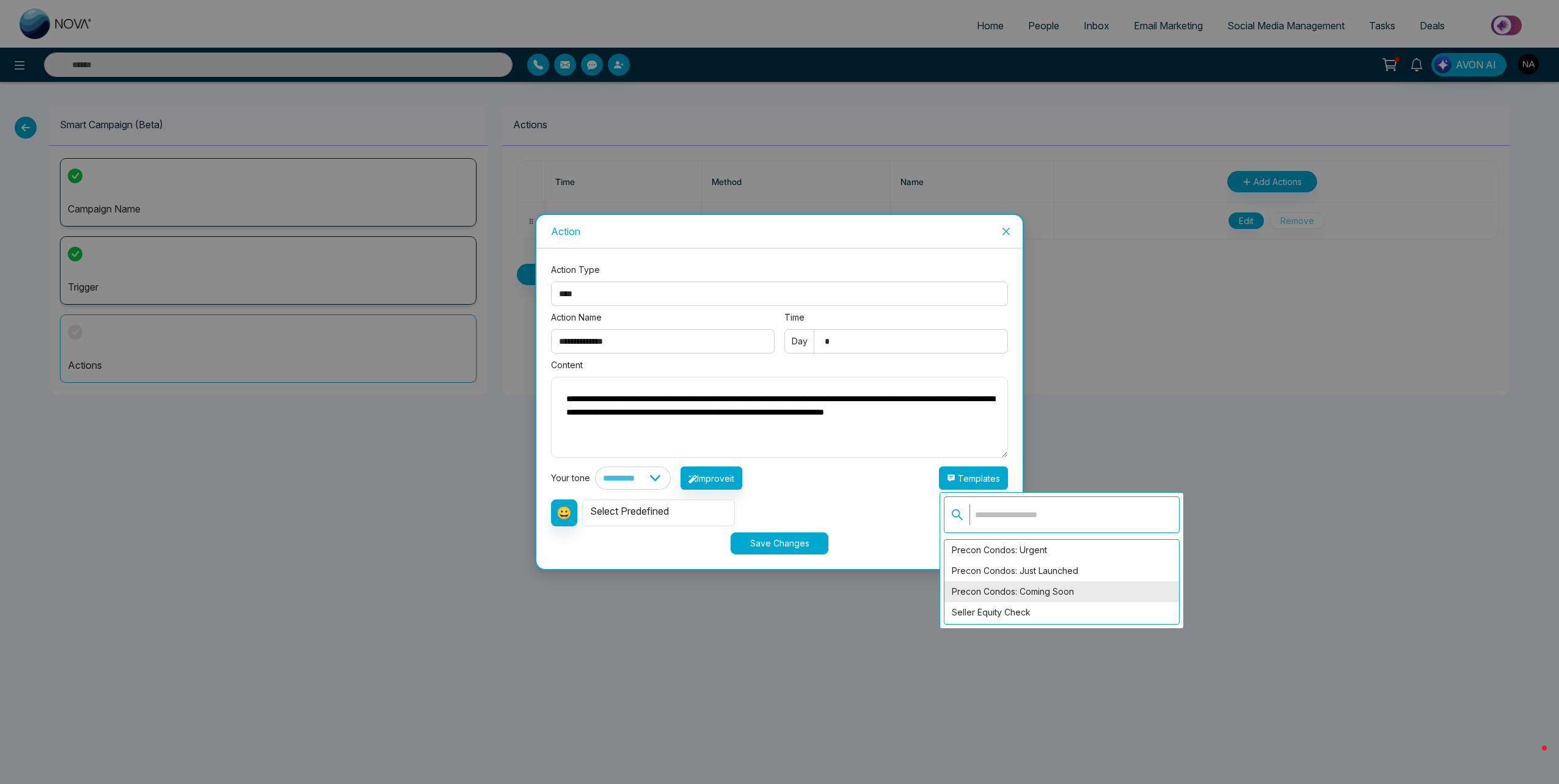
click at [1045, 590] on div "Precon Condos: Coming Soon" at bounding box center [1062, 592] width 235 height 21
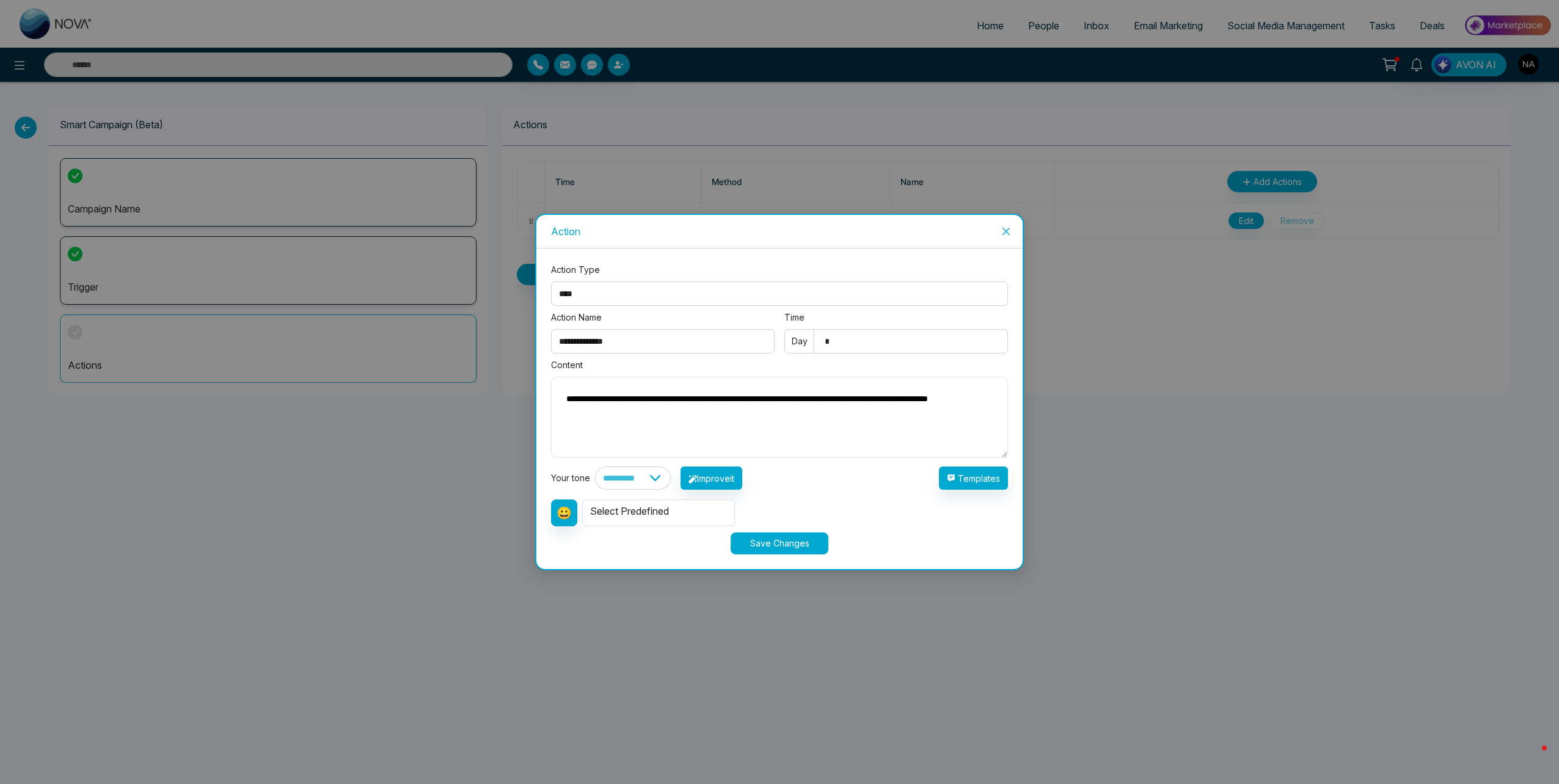
click at [718, 399] on textarea "**********" at bounding box center [779, 417] width 457 height 81
type textarea "**********"
click at [853, 339] on input "*" at bounding box center [896, 341] width 223 height 24
click at [687, 285] on select "**********" at bounding box center [779, 293] width 457 height 24
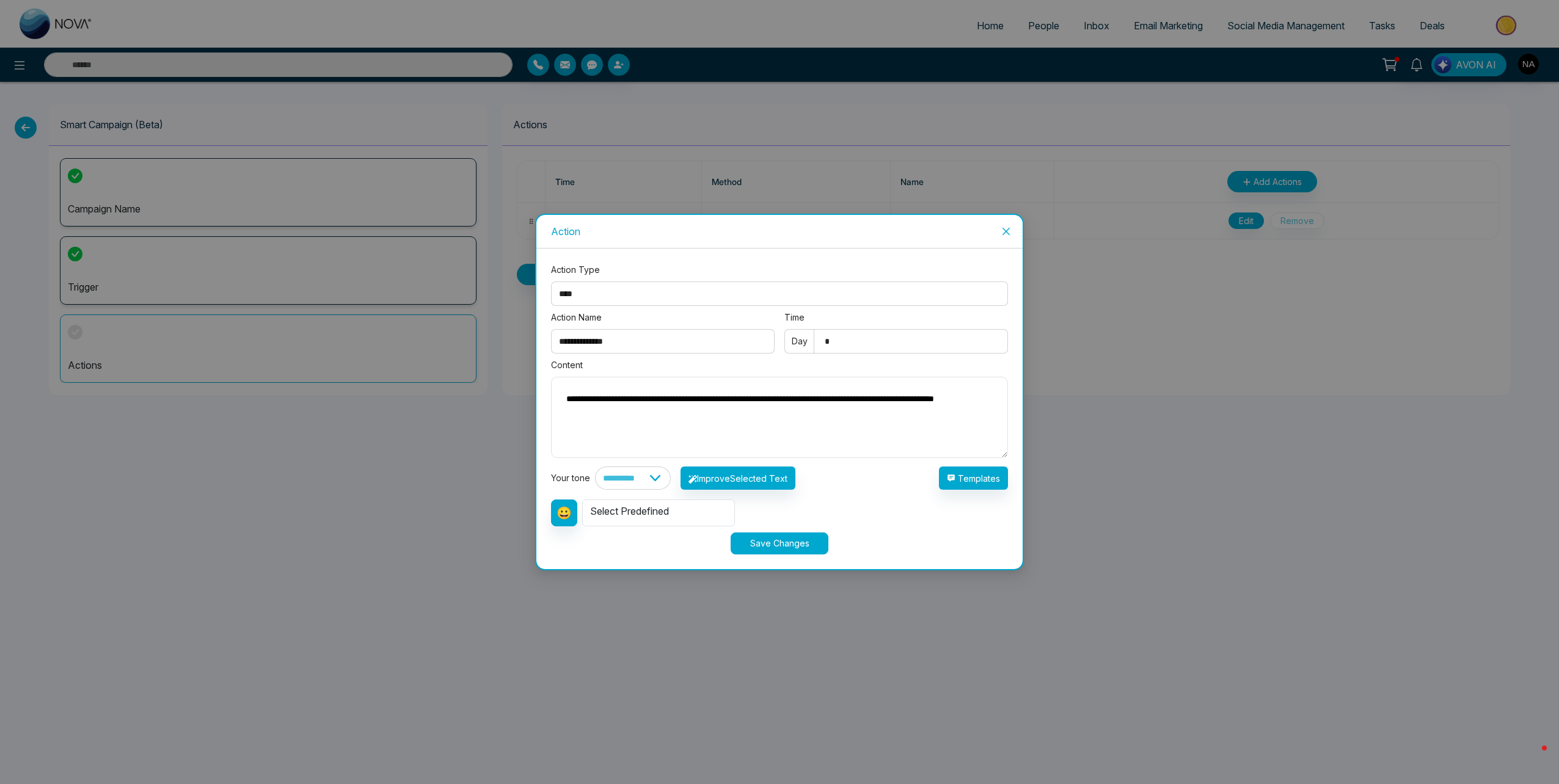
click at [551, 281] on select "**********" at bounding box center [779, 293] width 457 height 24
click at [637, 345] on input "**********" at bounding box center [662, 341] width 223 height 24
click at [636, 345] on input "**********" at bounding box center [662, 341] width 223 height 24
click at [641, 345] on input "**********" at bounding box center [662, 341] width 223 height 24
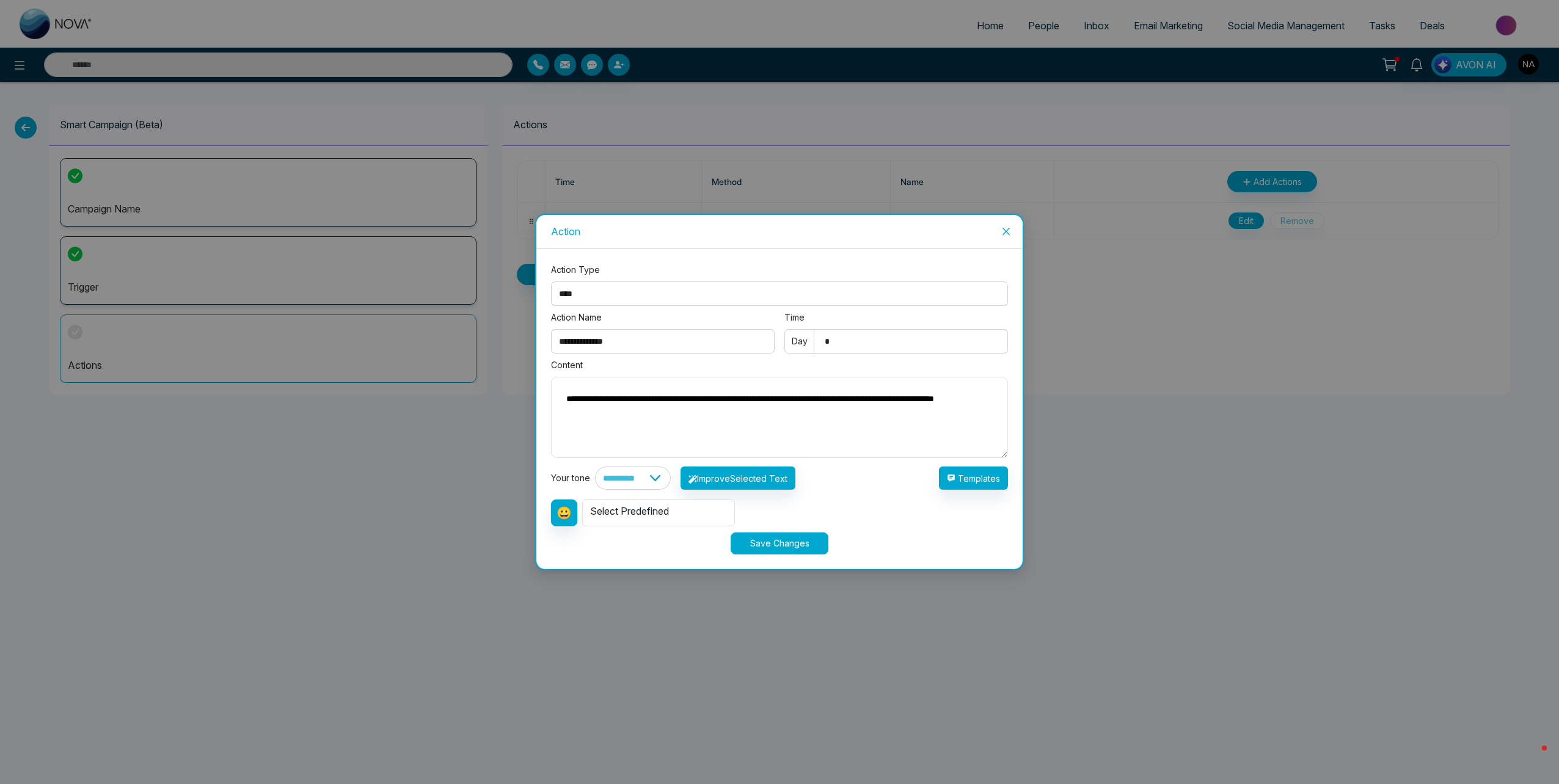
click at [641, 345] on input "**********" at bounding box center [662, 341] width 223 height 24
type input "**********"
click at [748, 480] on button "Improve Selected Text" at bounding box center [738, 478] width 115 height 23
type textarea "**********"
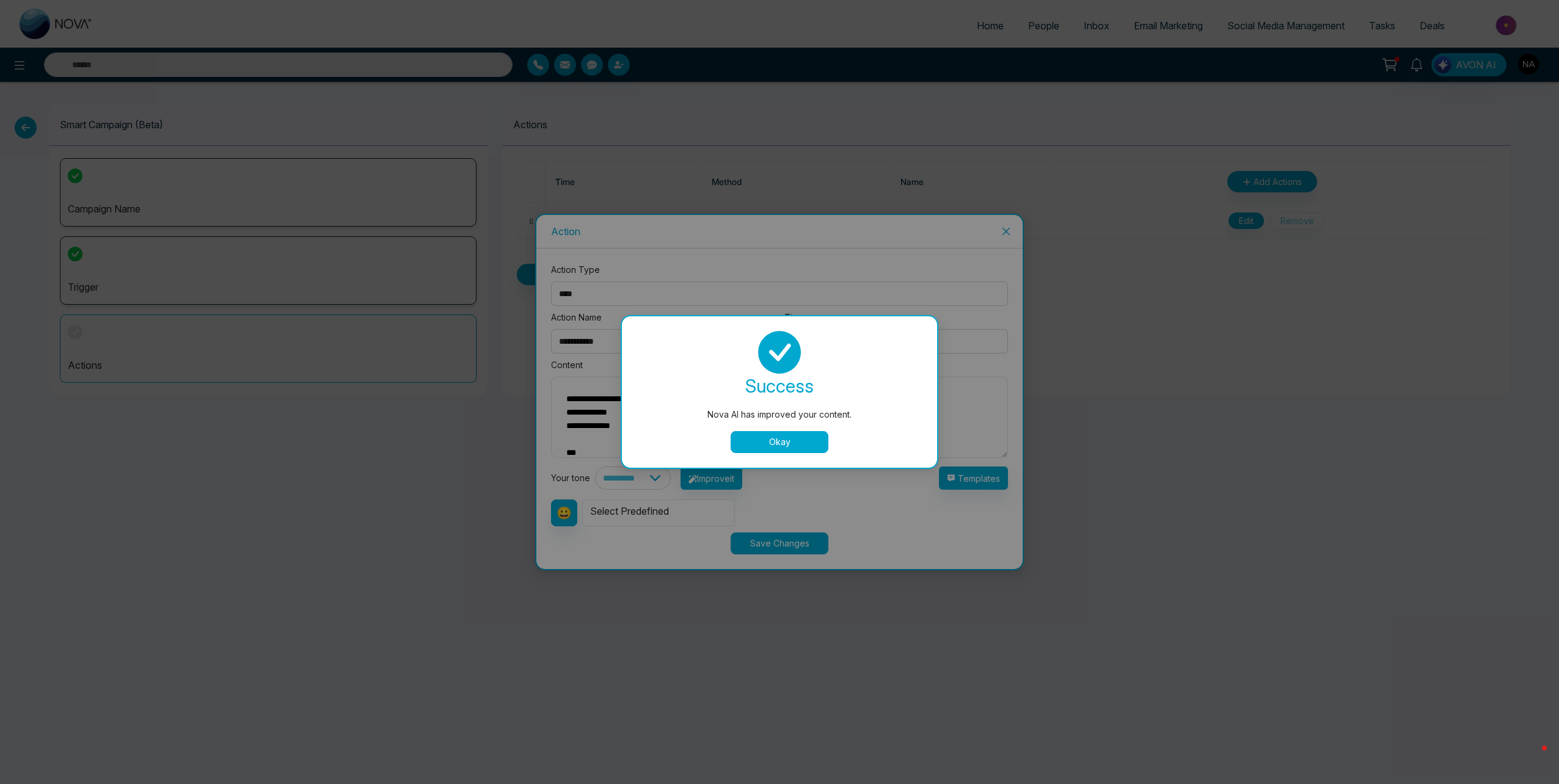
click at [777, 443] on button "Okay" at bounding box center [779, 441] width 98 height 22
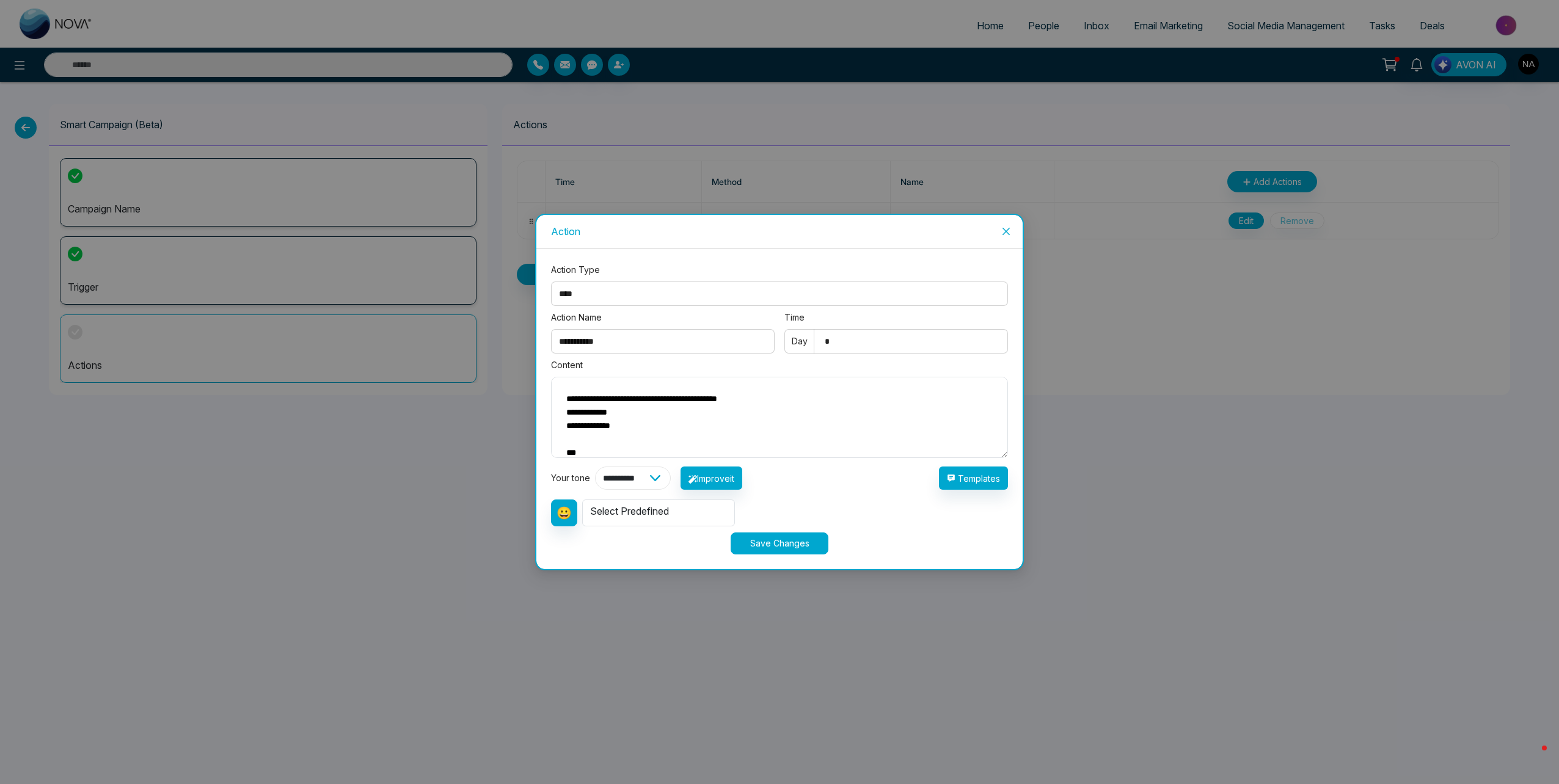
click at [641, 488] on select "**********" at bounding box center [633, 478] width 76 height 23
select select "********"
click at [595, 466] on select "**********" at bounding box center [633, 478] width 76 height 23
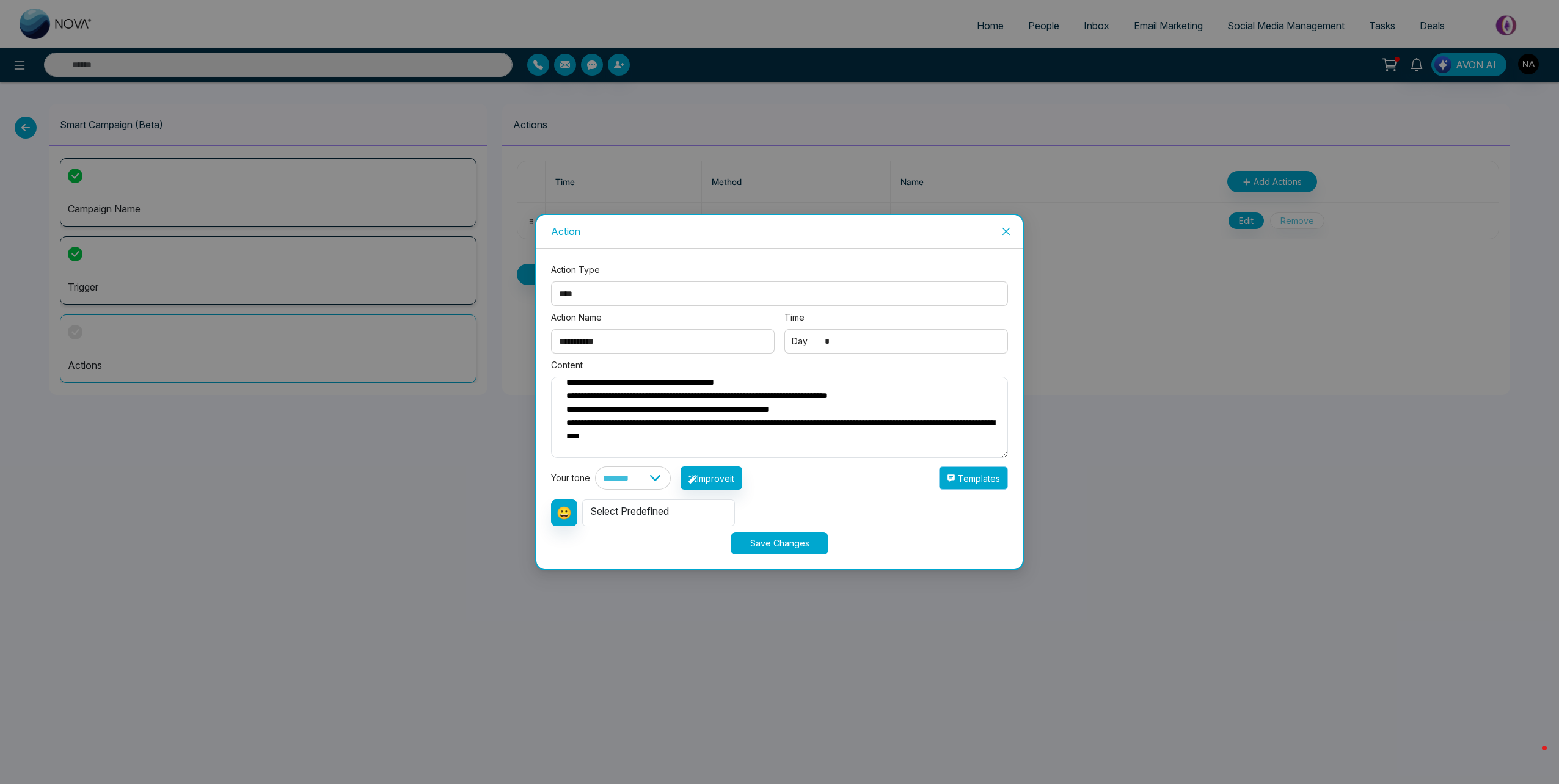
click at [955, 474] on icon "button" at bounding box center [951, 478] width 9 height 9
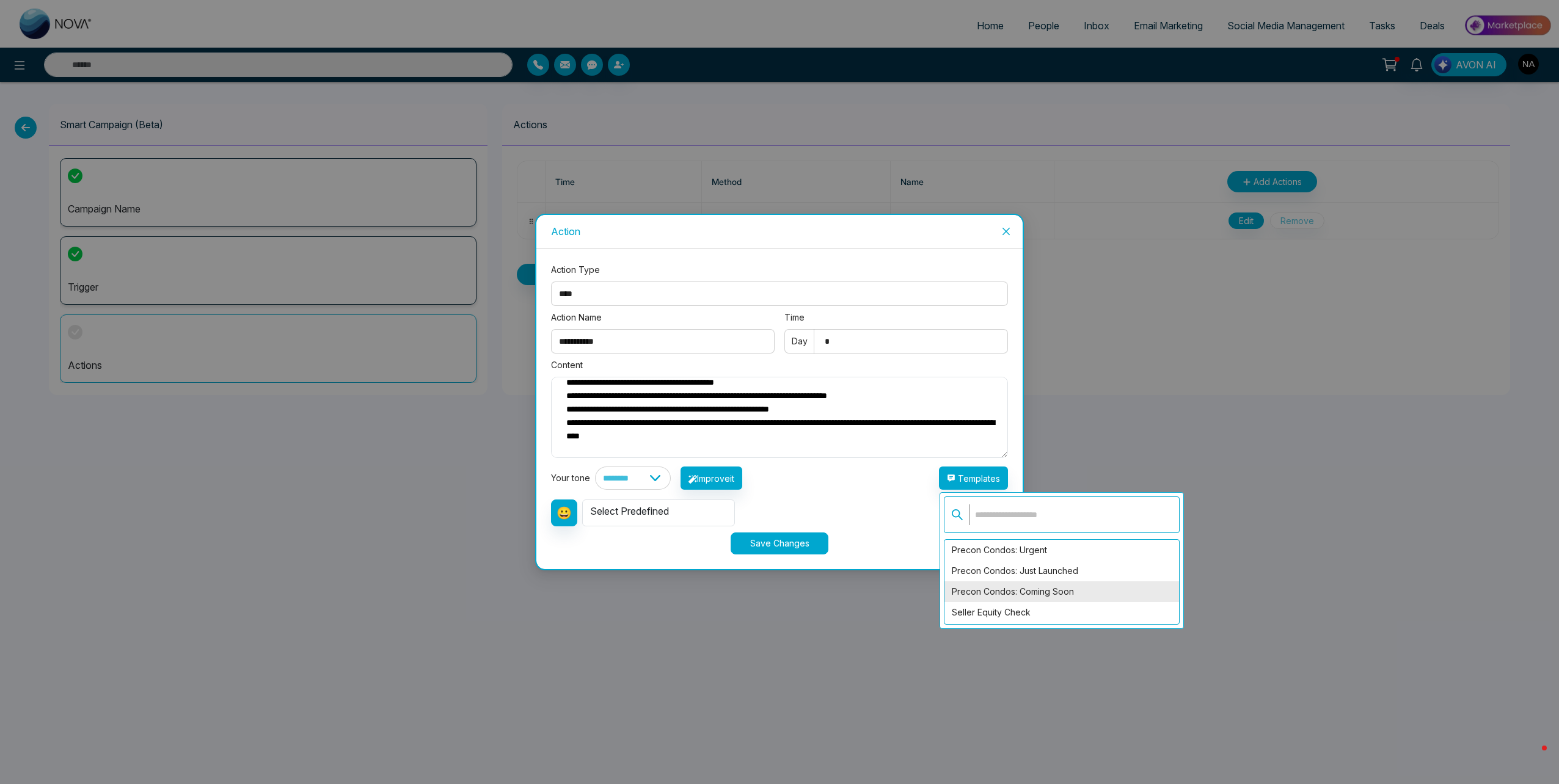
click at [1034, 588] on div "Precon Condos: Coming Soon" at bounding box center [1062, 592] width 235 height 21
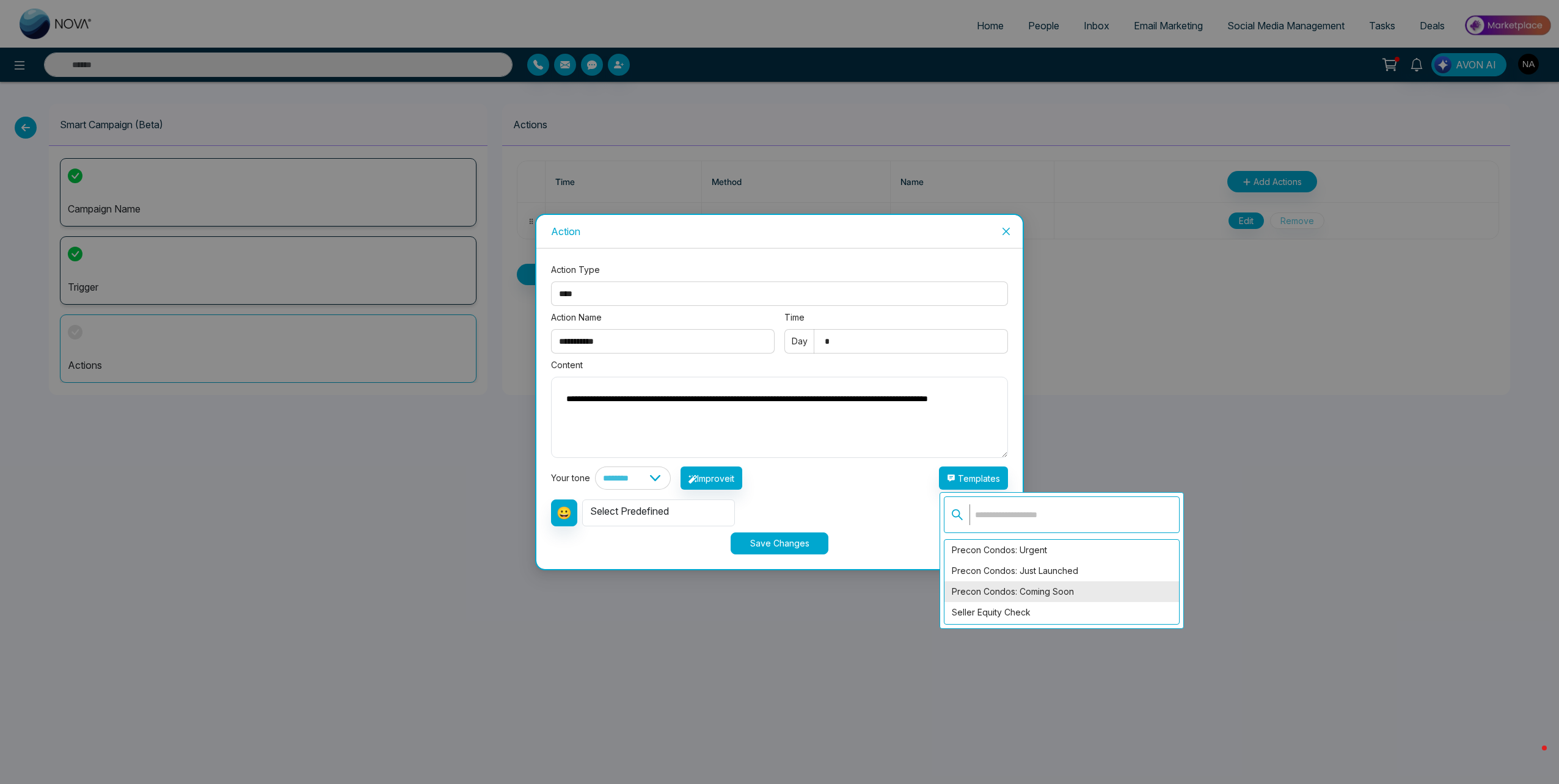
scroll to position [0, 0]
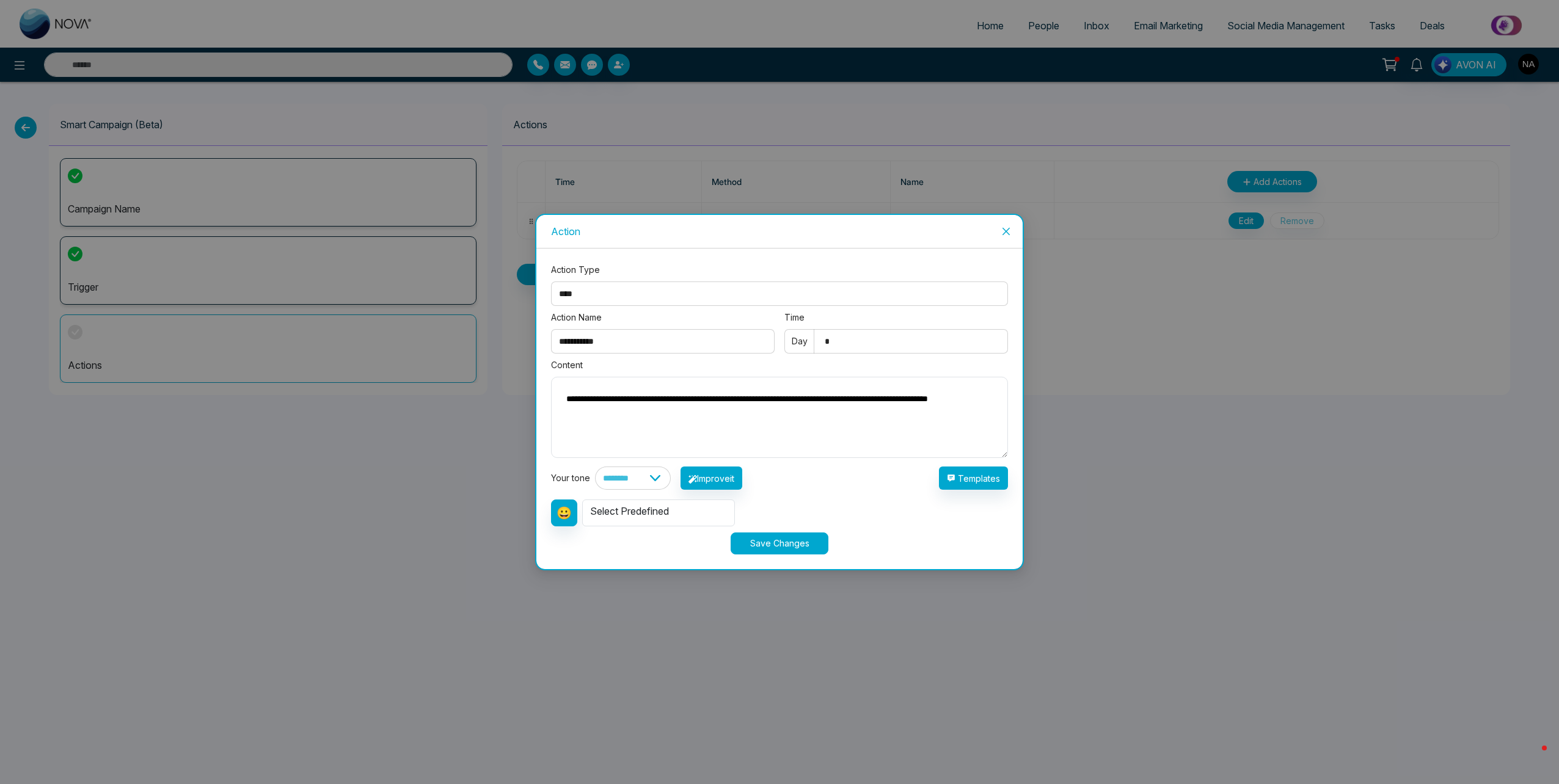
click at [726, 395] on textarea "**********" at bounding box center [779, 417] width 457 height 81
click at [771, 478] on button "Improve Selected Text" at bounding box center [738, 478] width 115 height 23
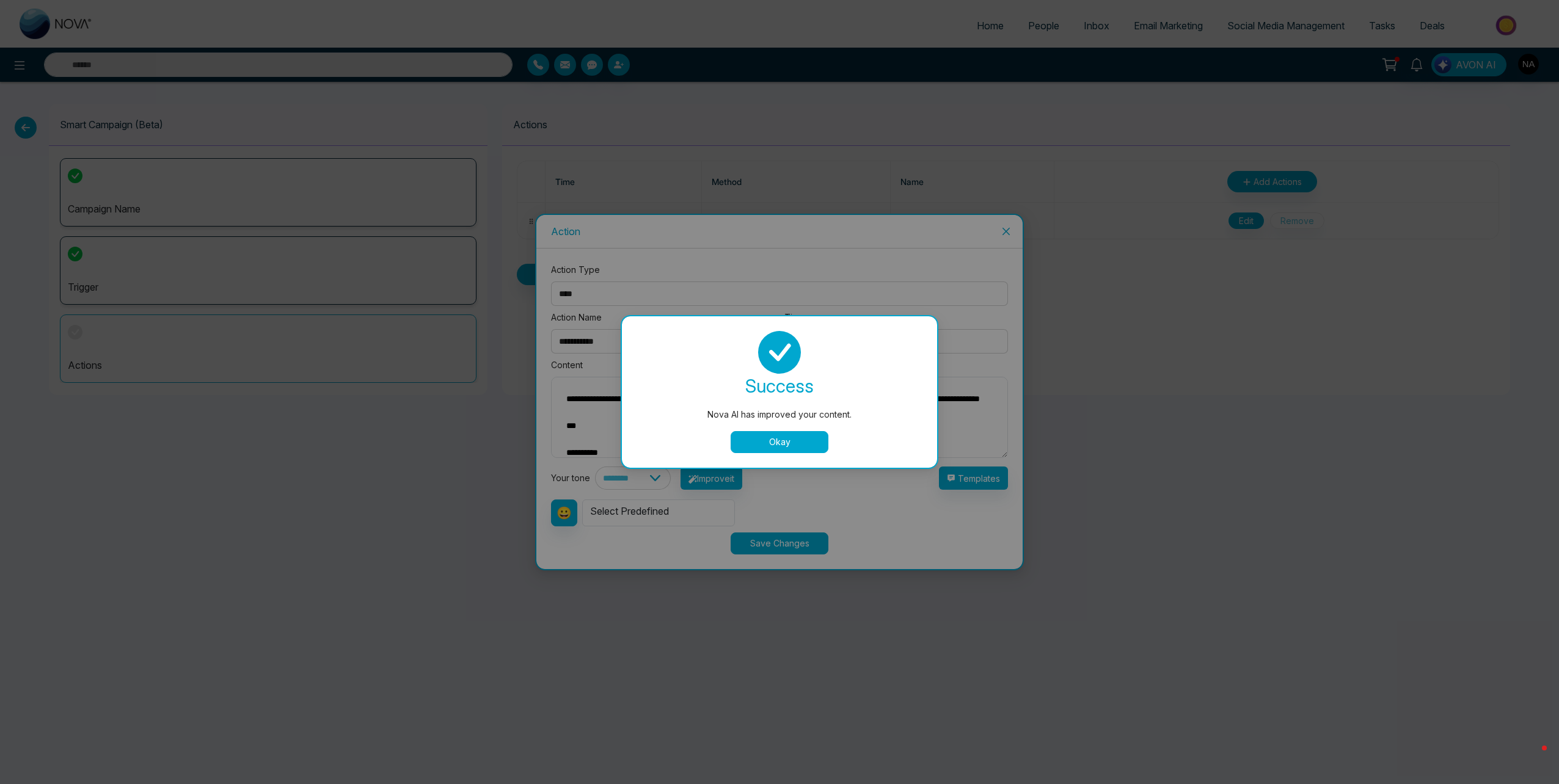
click at [753, 446] on button "Okay" at bounding box center [779, 441] width 98 height 22
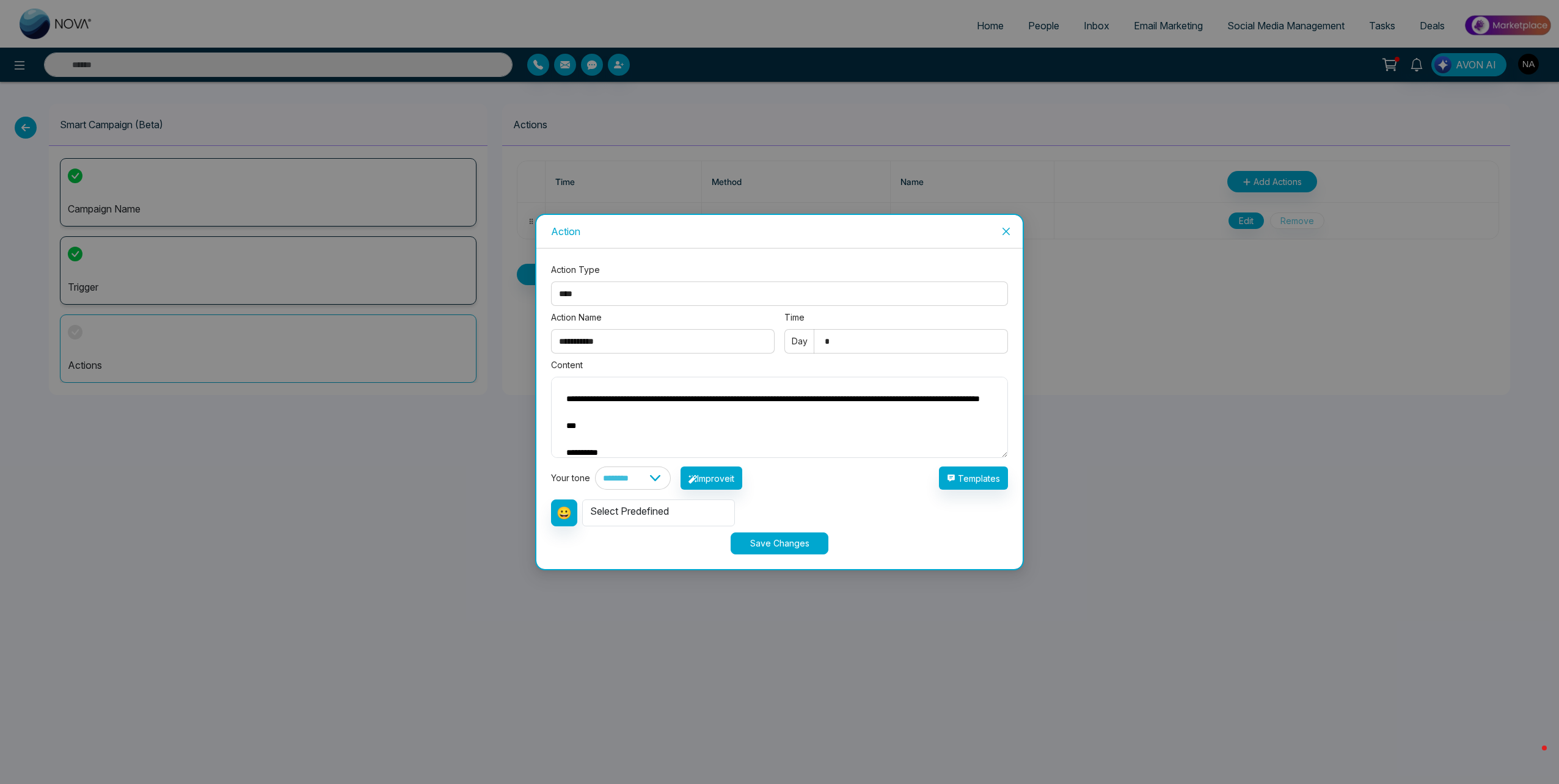
scroll to position [61, 0]
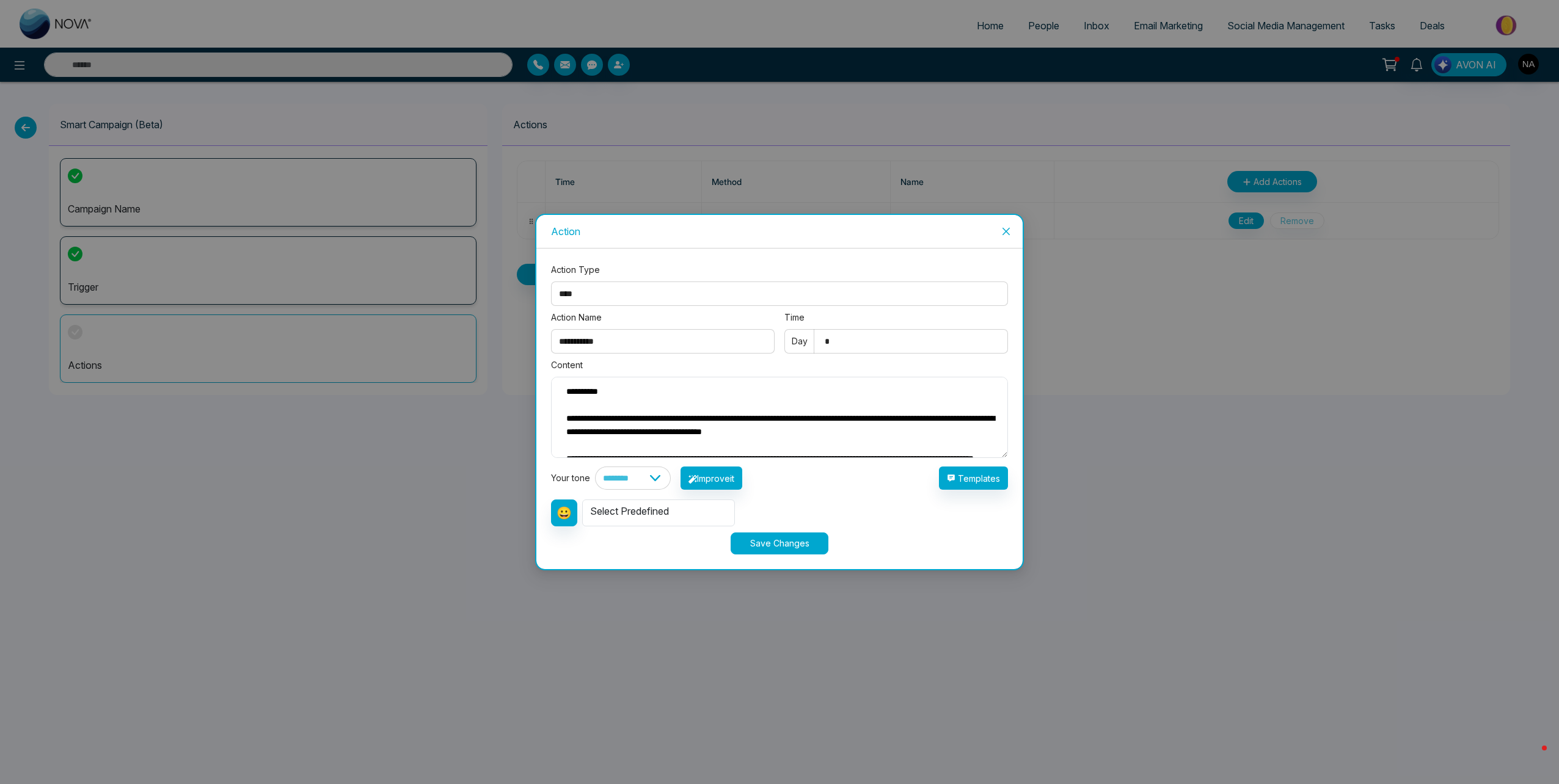
click at [562, 401] on textarea "**********" at bounding box center [779, 417] width 457 height 81
click at [568, 398] on textarea "**********" at bounding box center [779, 417] width 457 height 81
click at [568, 396] on textarea "**********" at bounding box center [779, 417] width 457 height 81
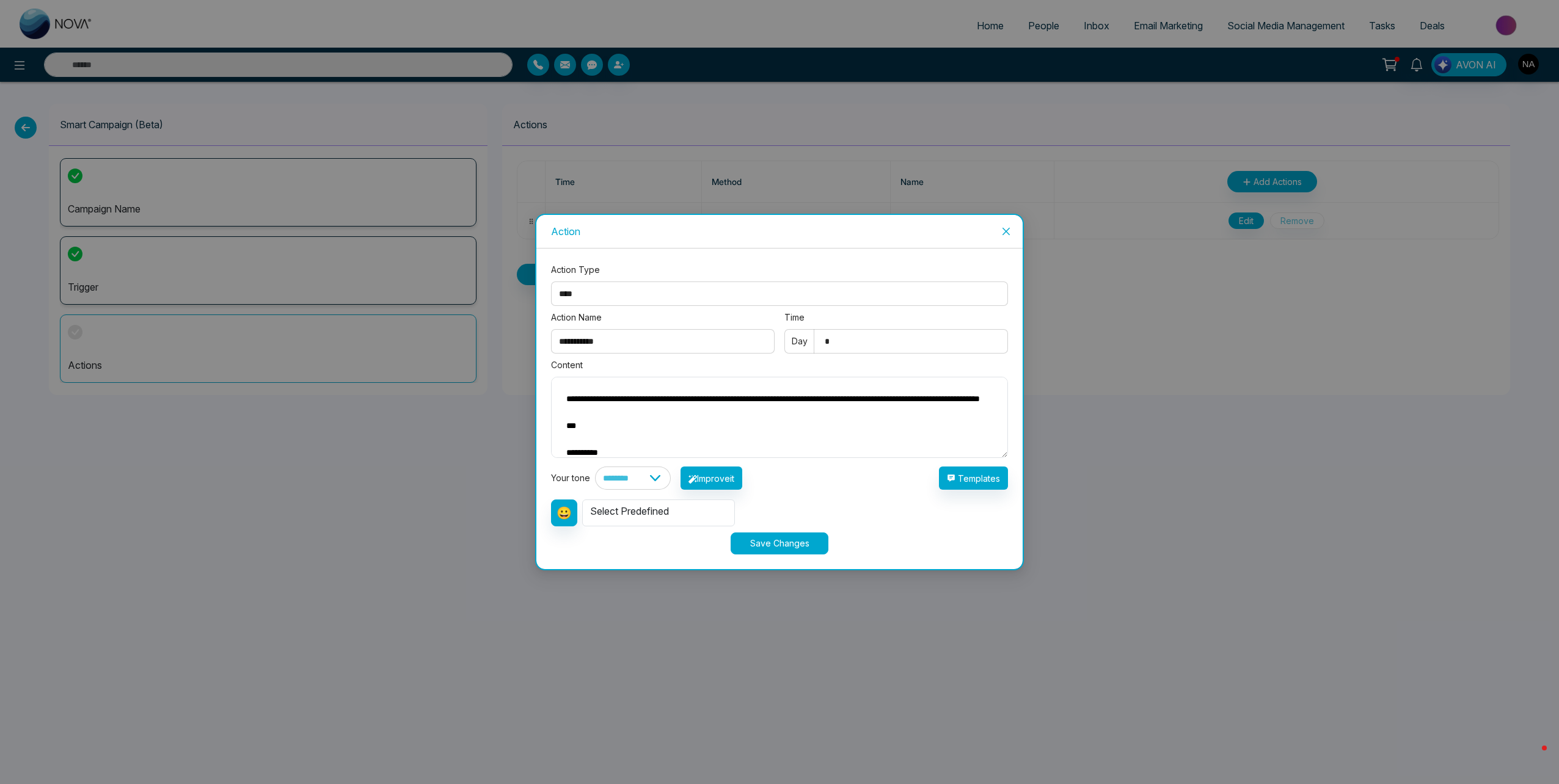
drag, startPoint x: 568, startPoint y: 396, endPoint x: 554, endPoint y: 341, distance: 56.8
click at [554, 341] on div "**********" at bounding box center [779, 394] width 457 height 263
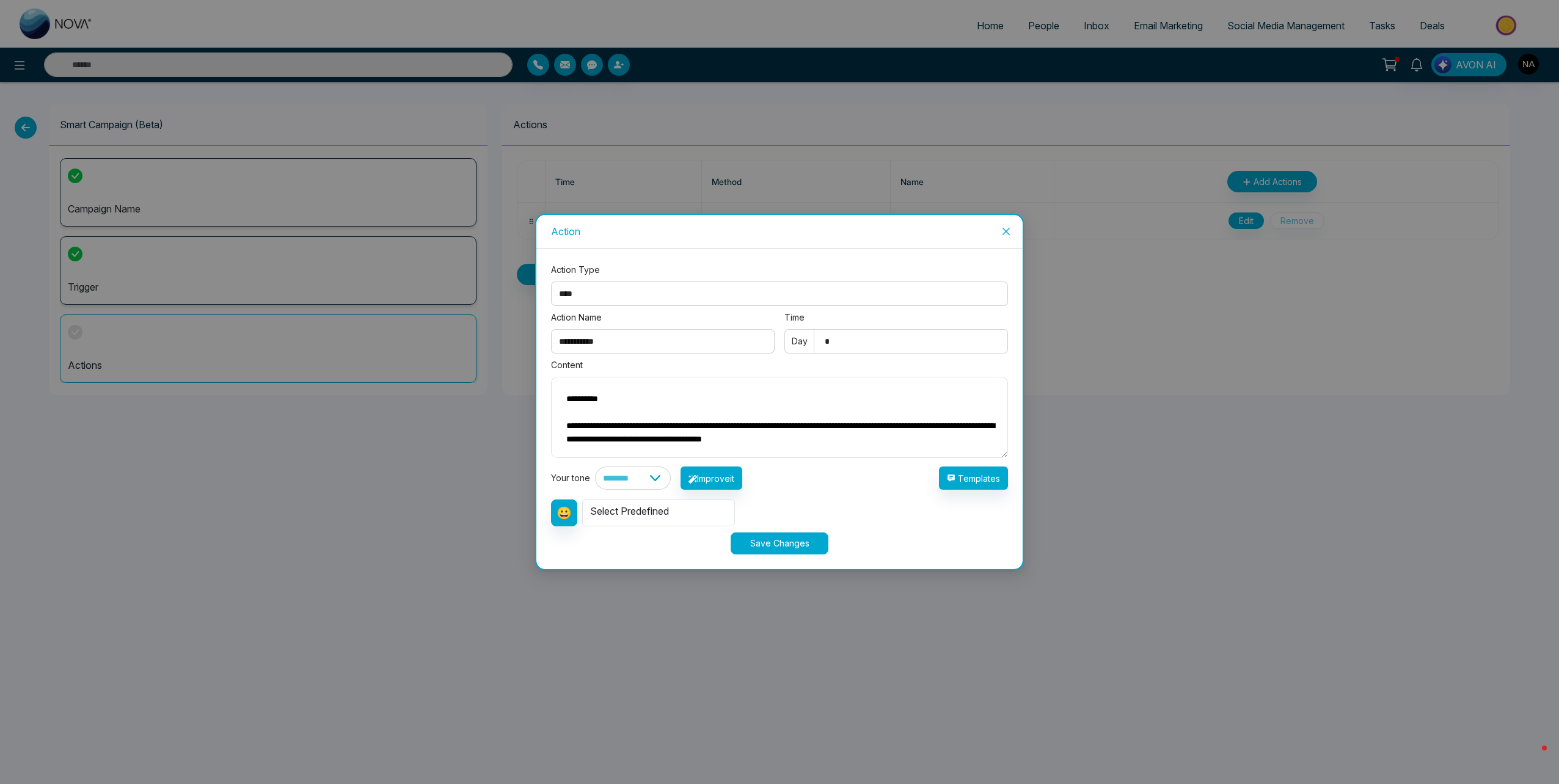
click at [928, 419] on textarea "**********" at bounding box center [779, 417] width 457 height 81
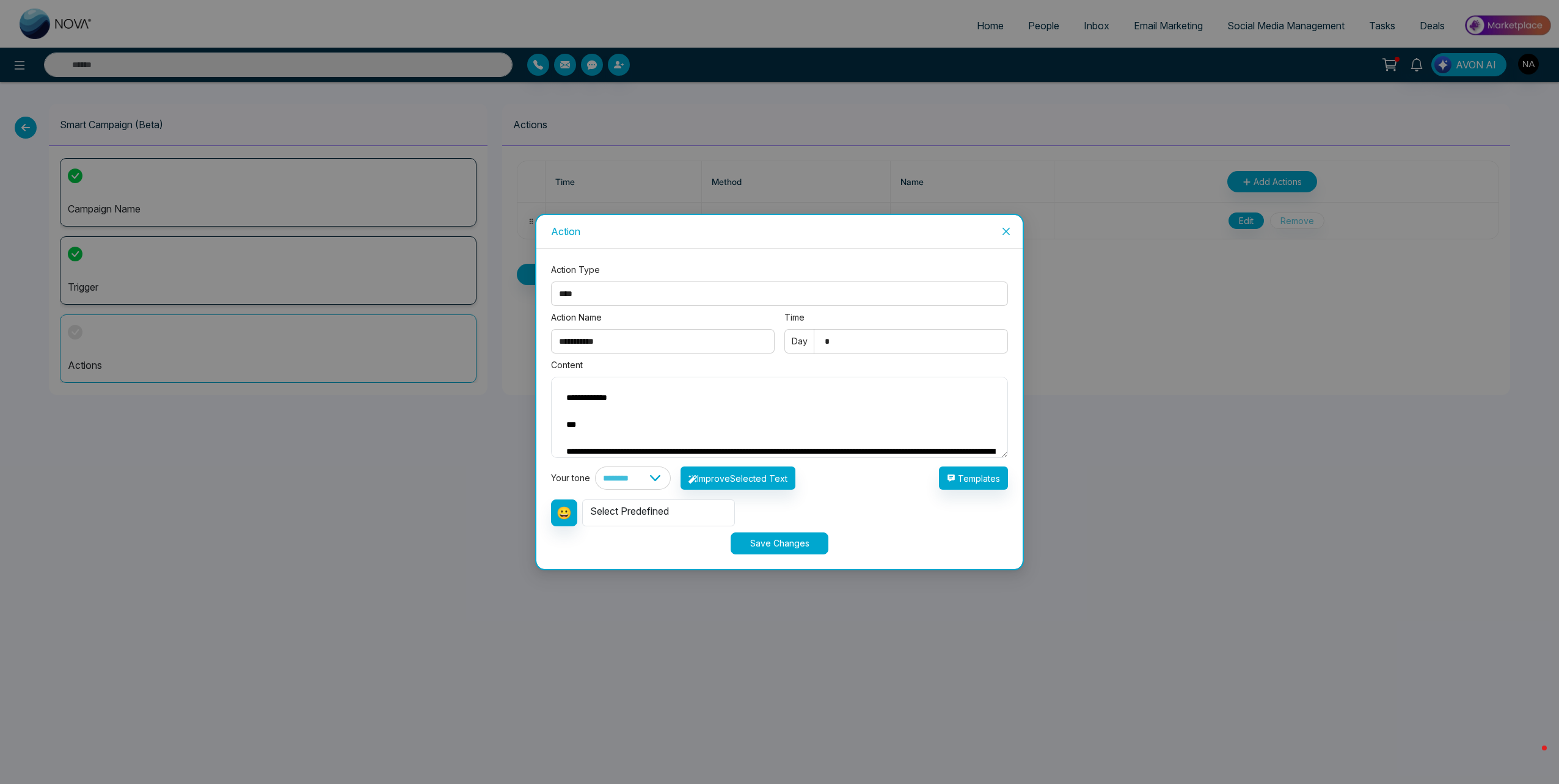
scroll to position [164, 0]
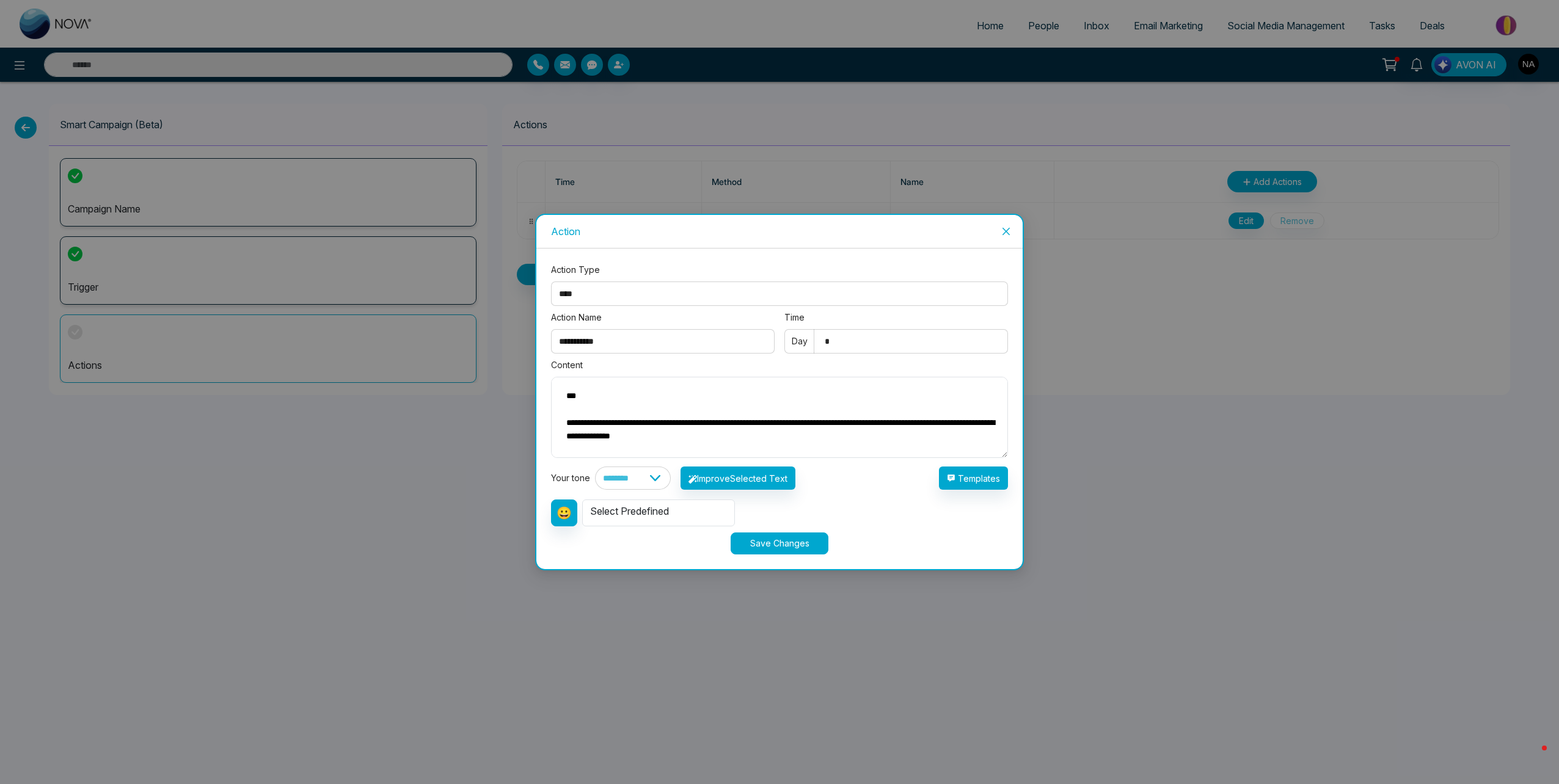
drag, startPoint x: 771, startPoint y: 443, endPoint x: 656, endPoint y: 437, distance: 115.2
click at [656, 437] on textarea "**********" at bounding box center [779, 417] width 457 height 81
click at [803, 441] on textarea "**********" at bounding box center [779, 417] width 457 height 81
drag, startPoint x: 792, startPoint y: 441, endPoint x: 561, endPoint y: 417, distance: 232.2
click at [561, 417] on textarea "**********" at bounding box center [779, 417] width 457 height 81
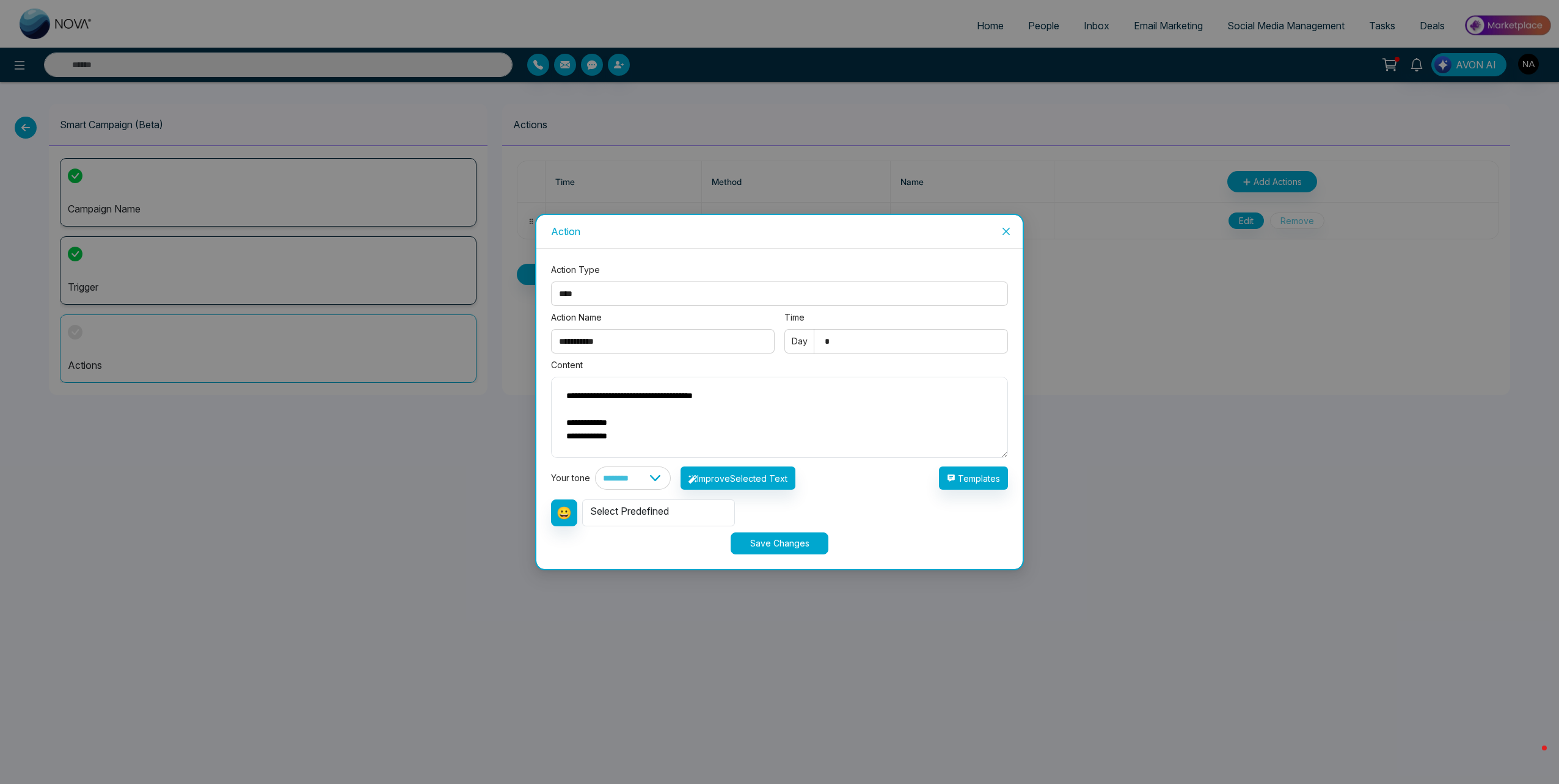
scroll to position [49, 0]
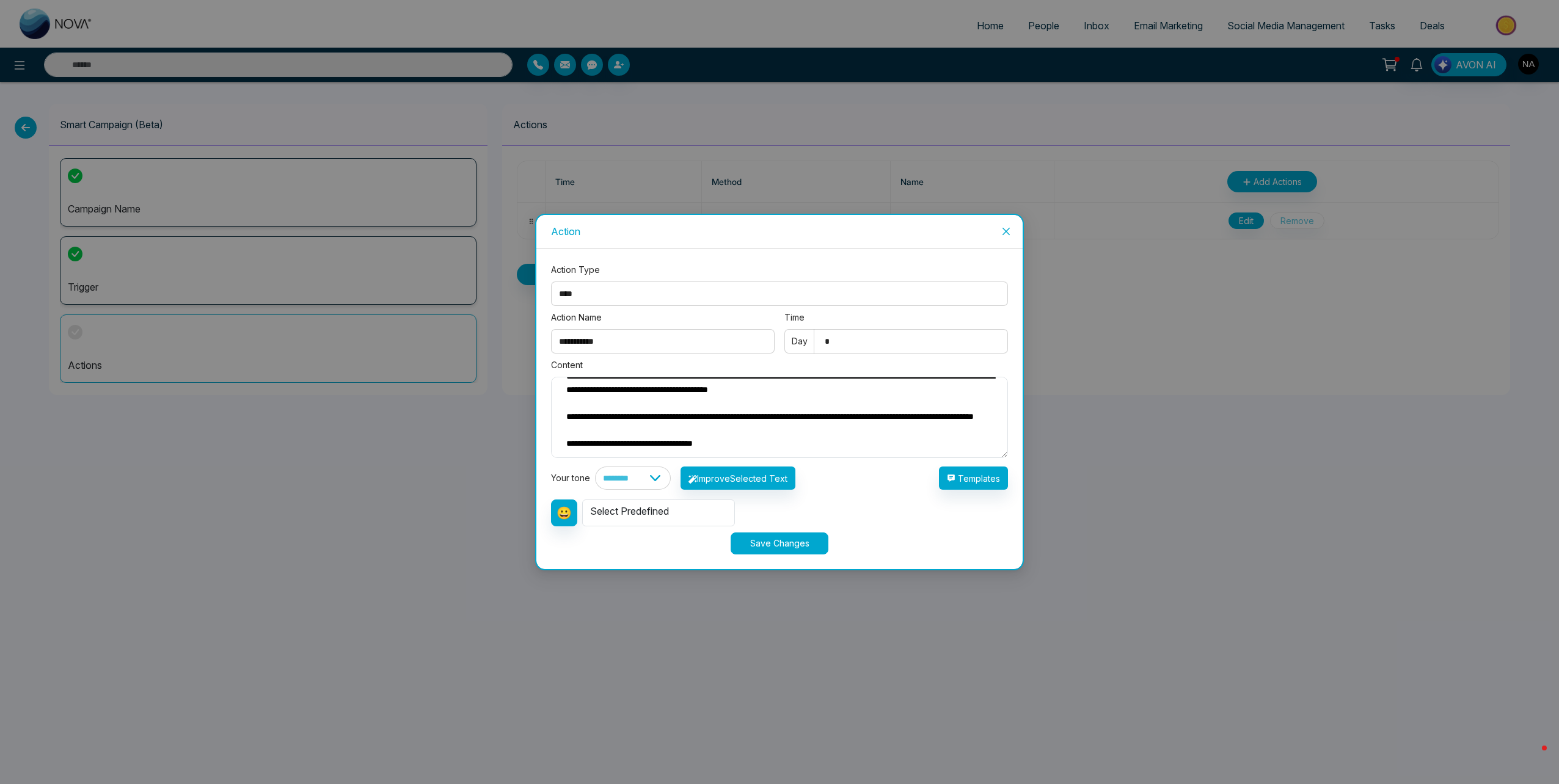
click at [566, 411] on textarea "**********" at bounding box center [779, 417] width 457 height 81
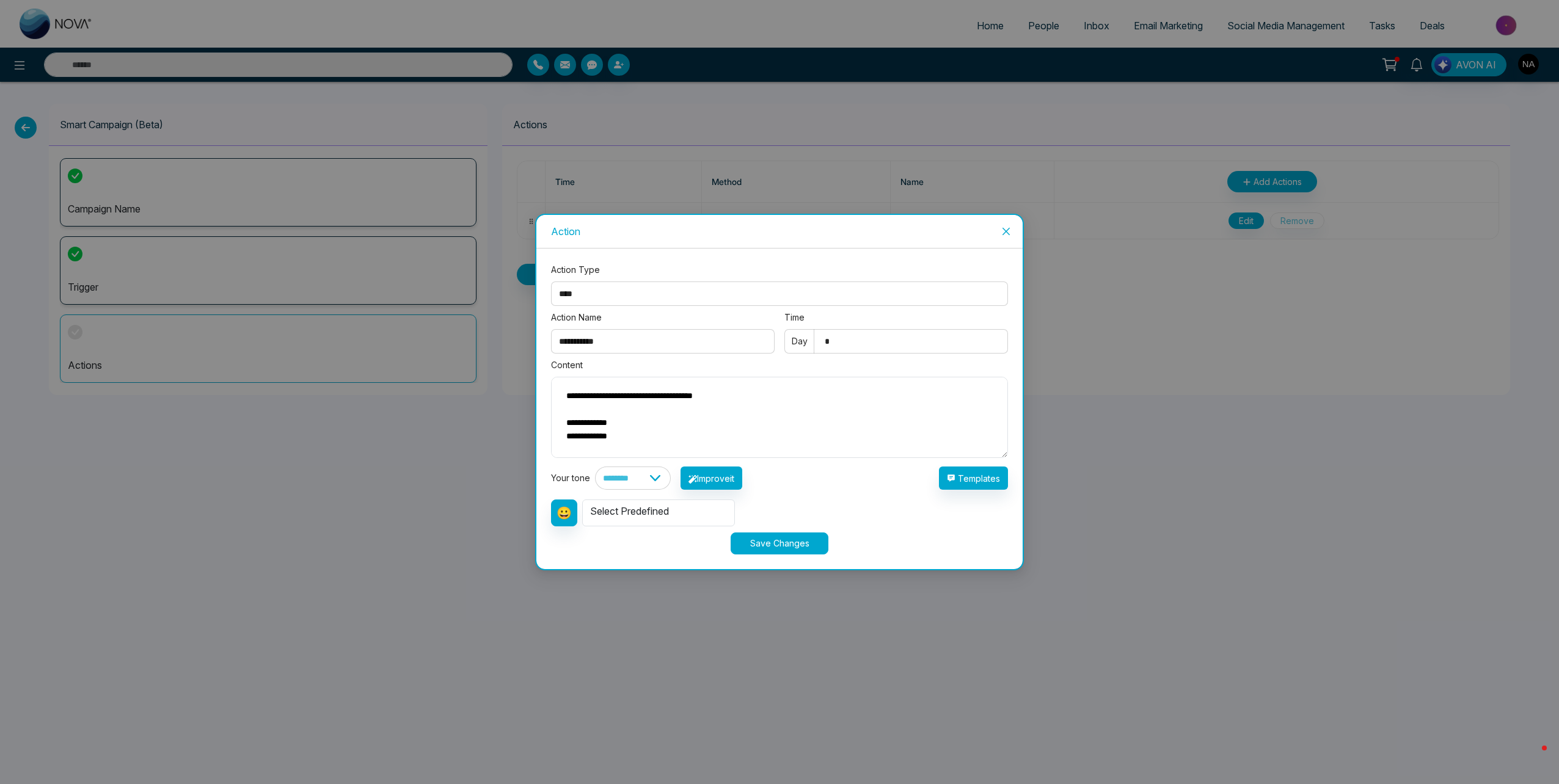
scroll to position [0, 0]
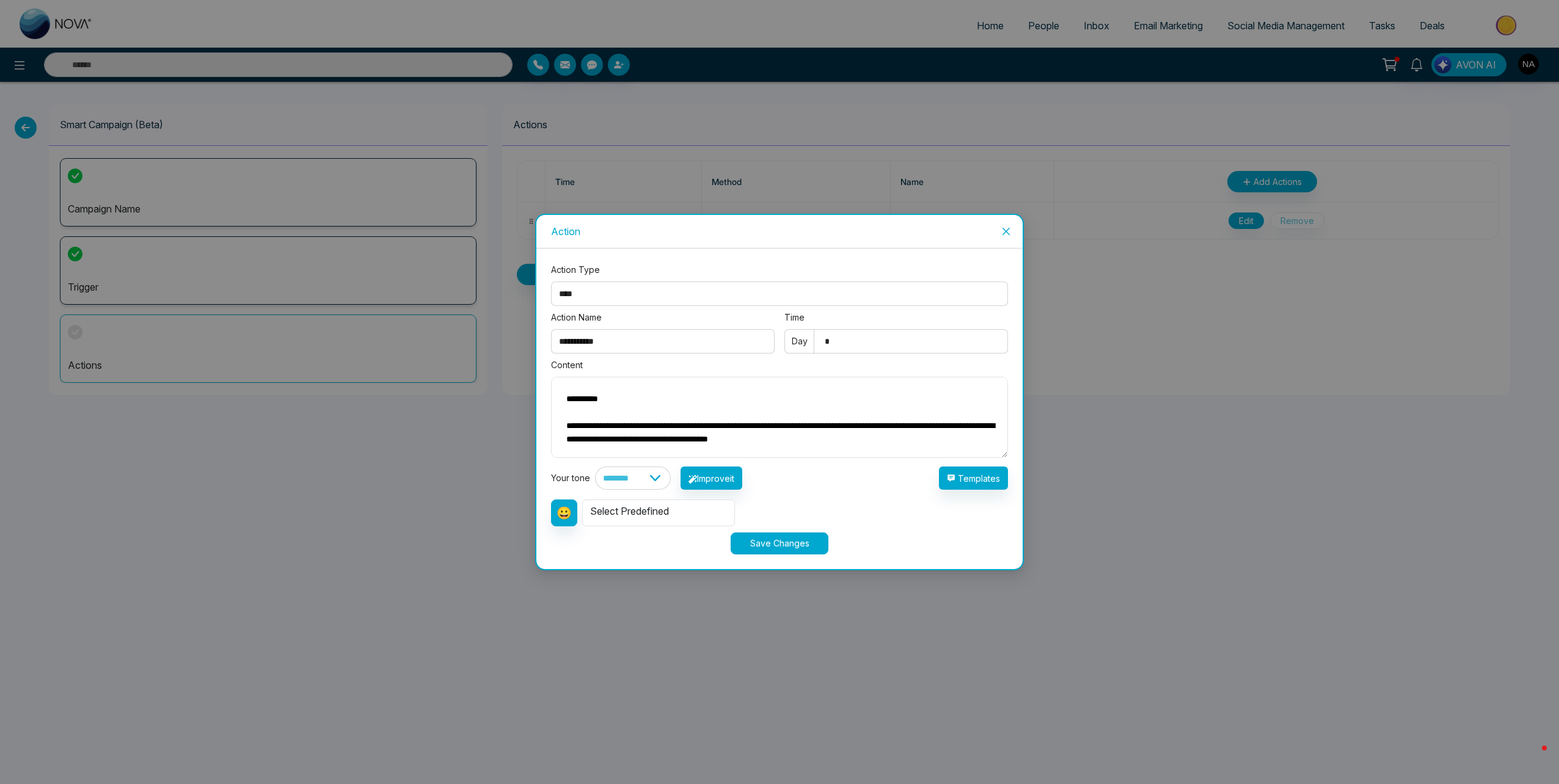
type textarea "**********"
click at [791, 539] on button "Save Changes" at bounding box center [779, 543] width 98 height 22
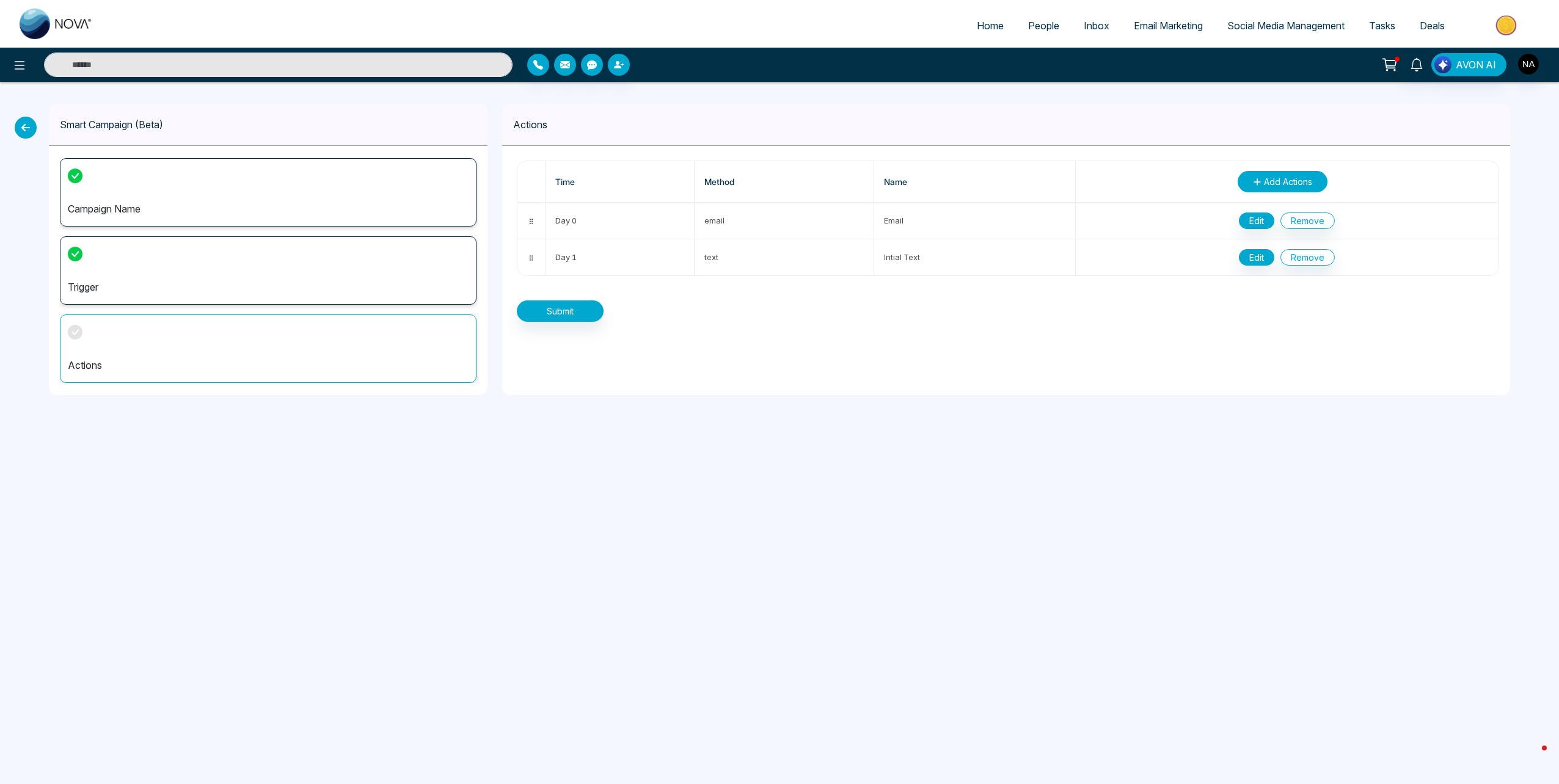
click at [1277, 180] on span "Add Actions" at bounding box center [1287, 181] width 48 height 13
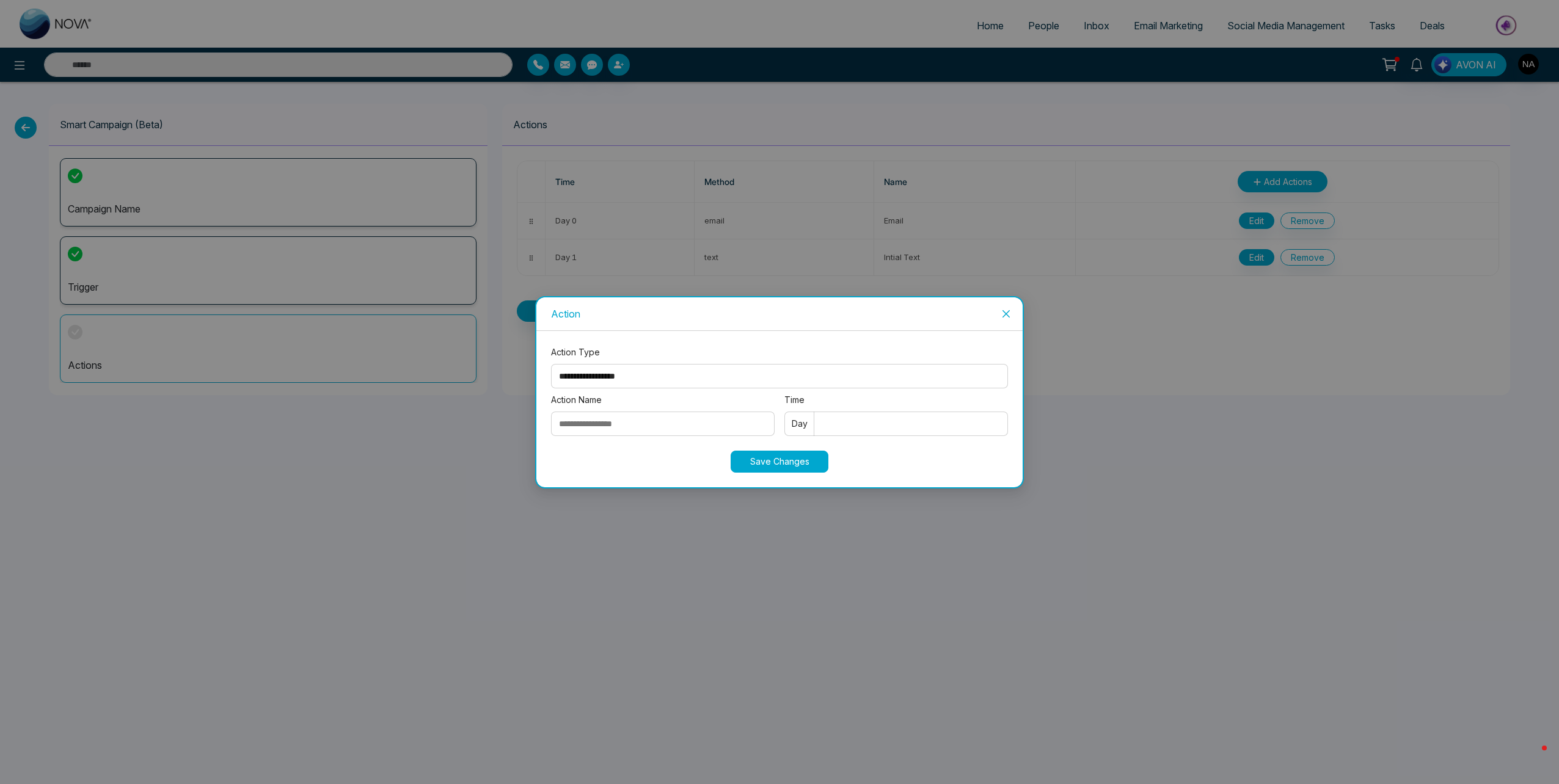
click at [620, 370] on select "**********" at bounding box center [779, 376] width 457 height 24
select select "*****"
click at [551, 364] on select "**********" at bounding box center [779, 376] width 457 height 24
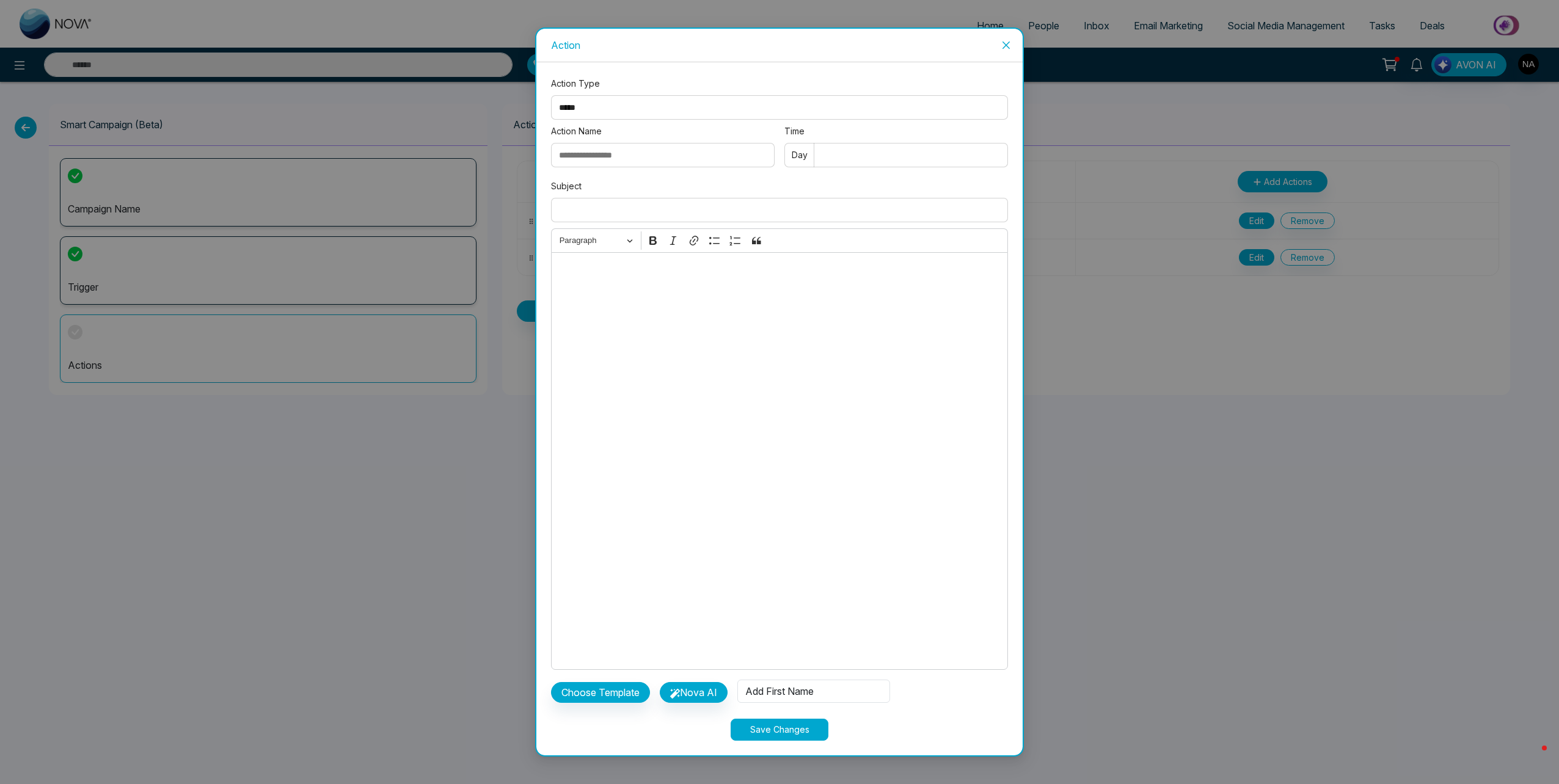
click at [572, 102] on select "**********" at bounding box center [779, 107] width 457 height 24
click at [668, 329] on div "Editor editing area: main" at bounding box center [779, 461] width 457 height 418
click at [605, 143] on input "Action Name" at bounding box center [662, 155] width 223 height 24
type input "******"
click at [855, 160] on input "Time" at bounding box center [896, 155] width 223 height 24
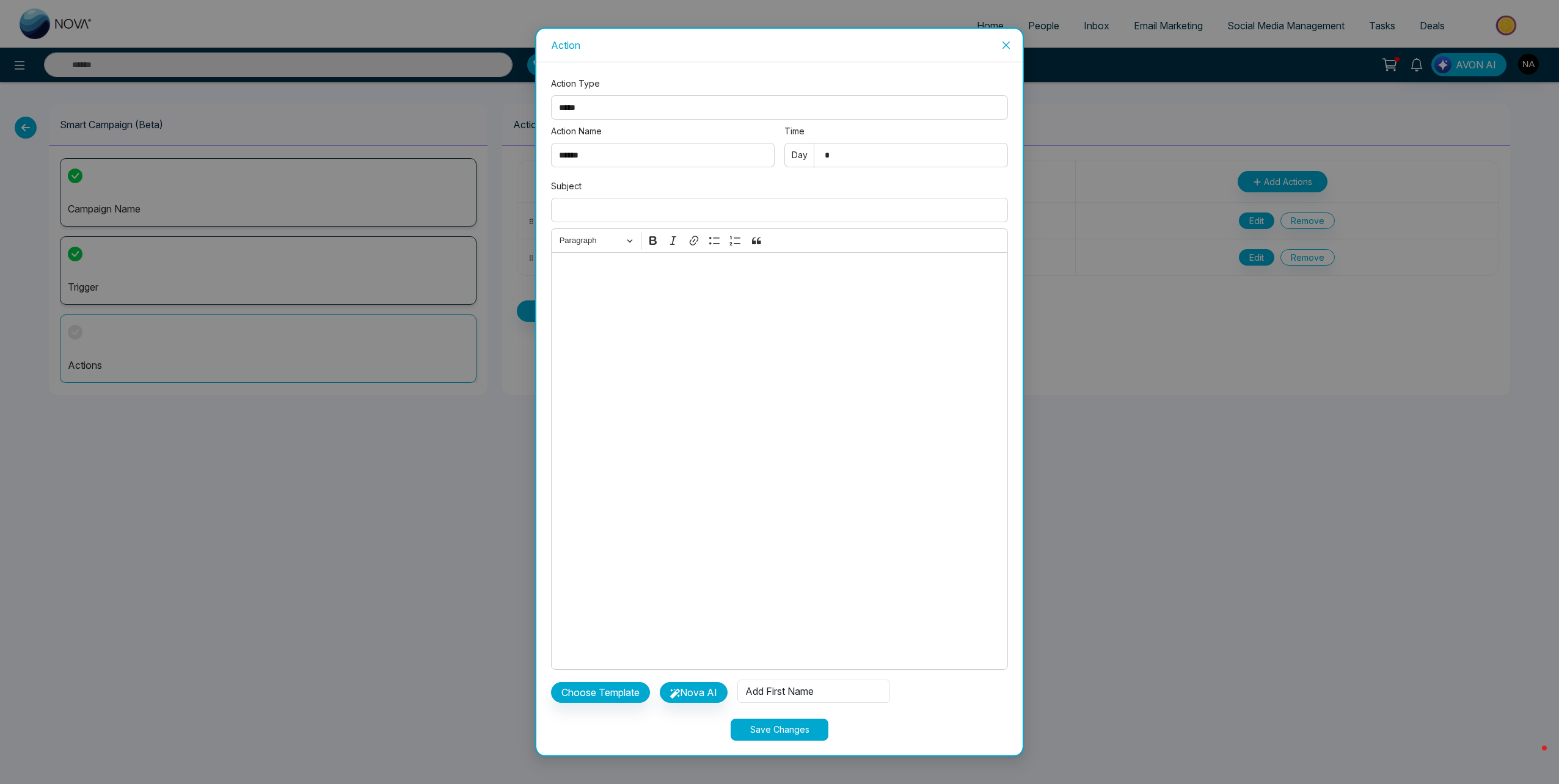
type input "*"
click at [711, 215] on input "Subject" at bounding box center [779, 210] width 457 height 24
click at [648, 298] on div "Editor editing area: main" at bounding box center [779, 461] width 457 height 418
click at [651, 213] on input "**********" at bounding box center [779, 210] width 457 height 24
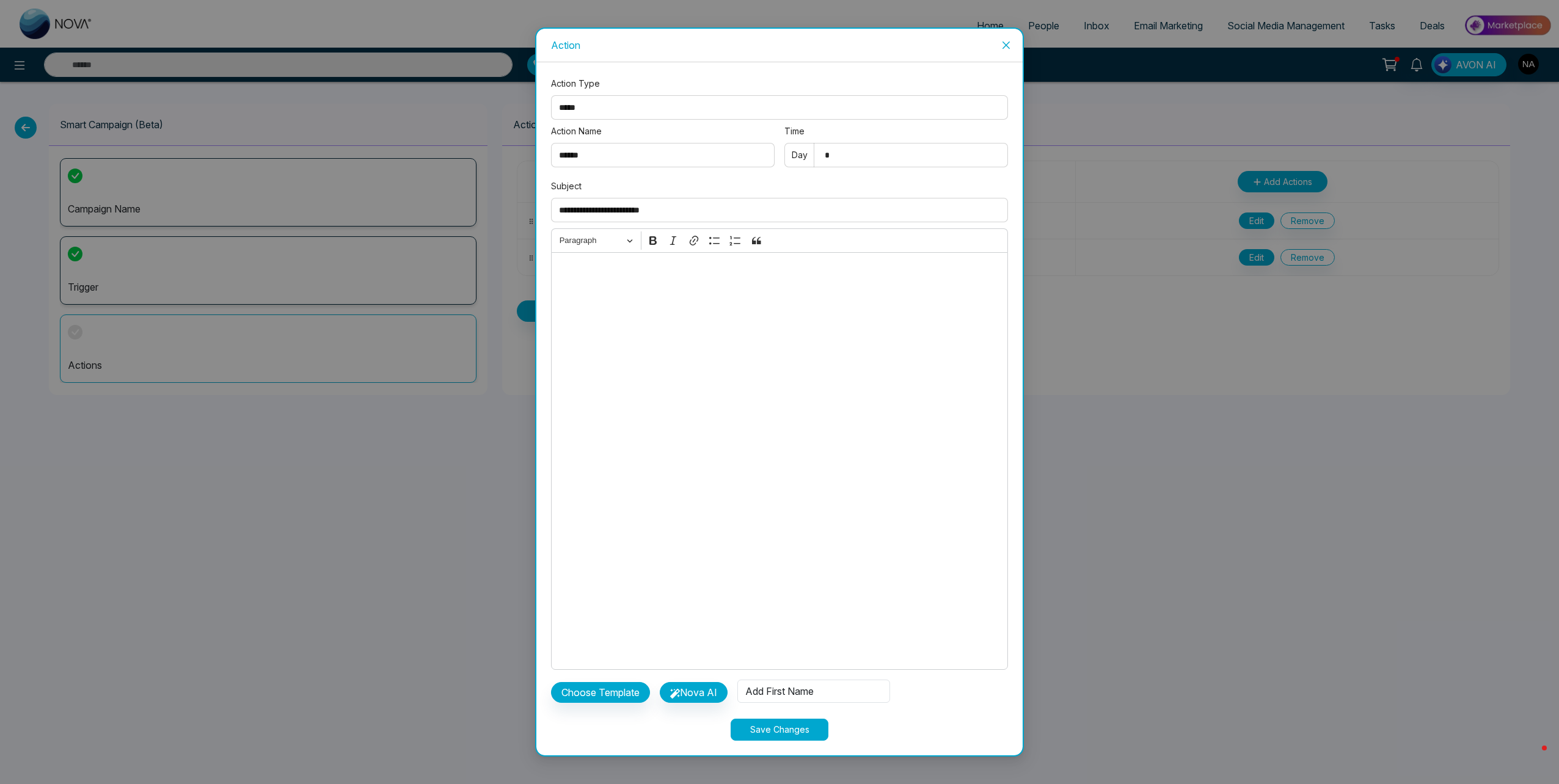
type input "**********"
click at [645, 356] on div "Editor editing area: main" at bounding box center [779, 461] width 457 height 418
click at [620, 686] on button "Choose Template" at bounding box center [601, 692] width 99 height 21
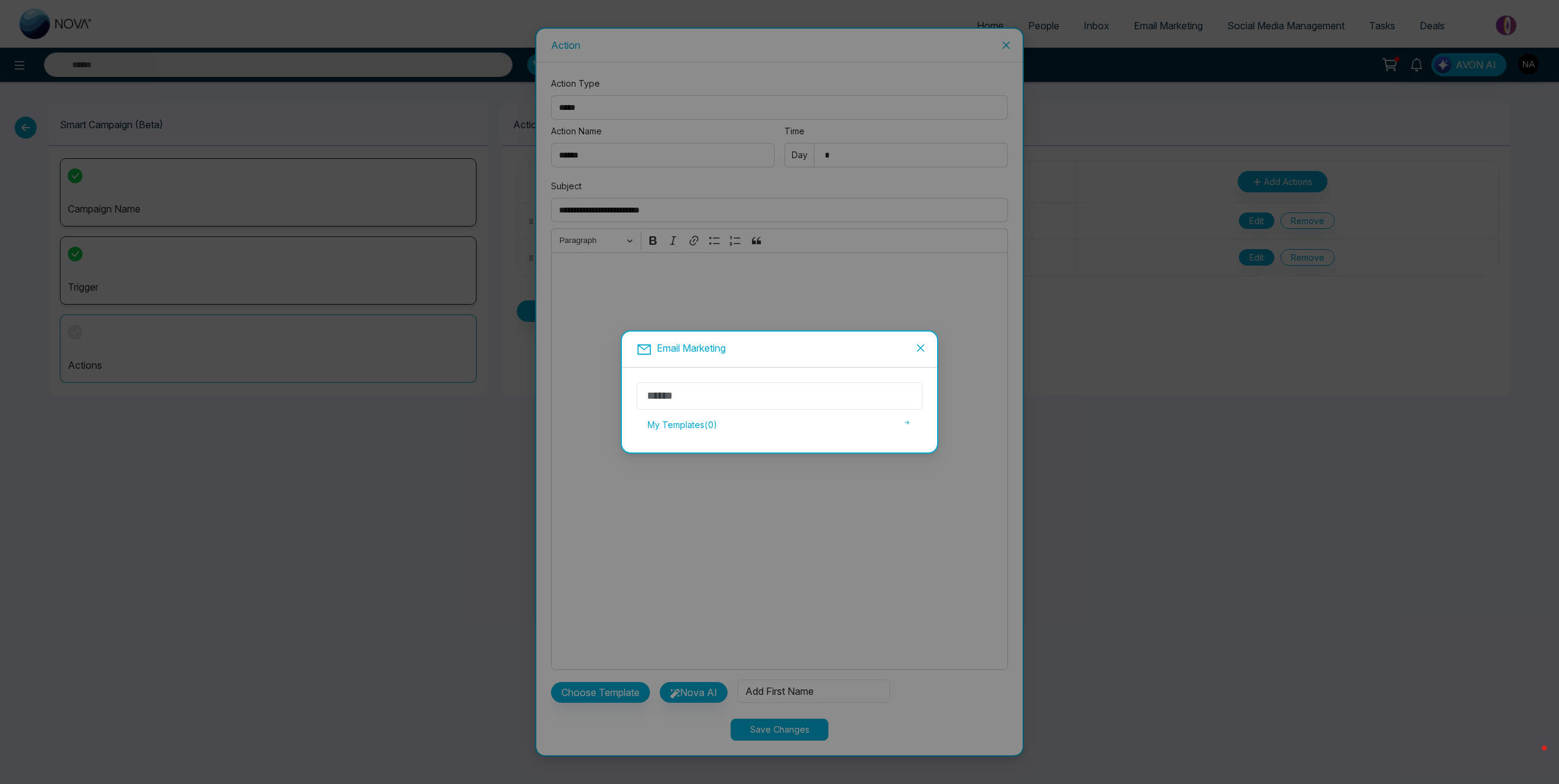
click at [729, 395] on input "text" at bounding box center [780, 396] width 286 height 28
click at [715, 428] on div "My Templates ( 0 )" at bounding box center [780, 424] width 286 height 26
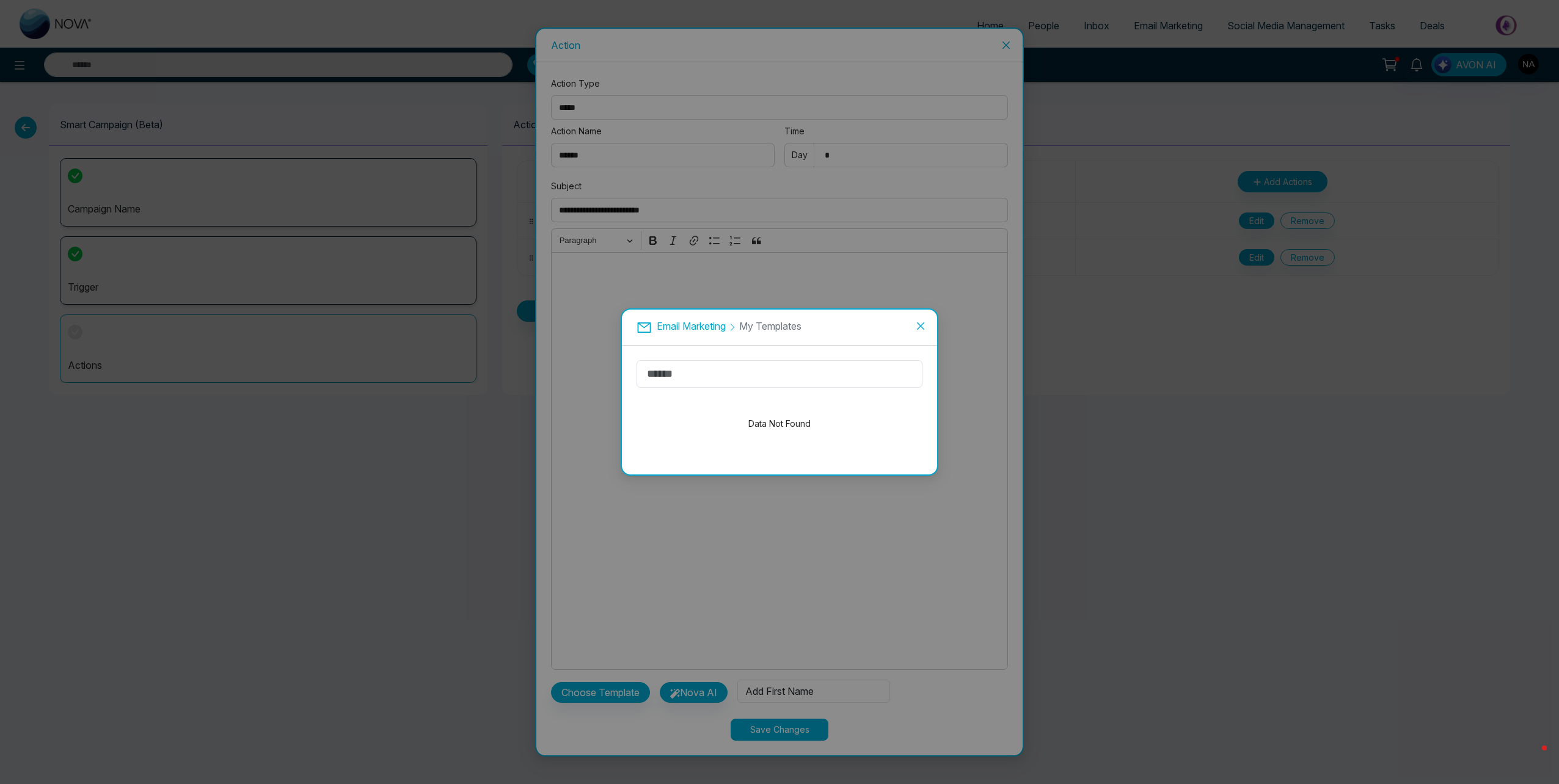
click at [917, 329] on icon "close" at bounding box center [920, 325] width 10 height 10
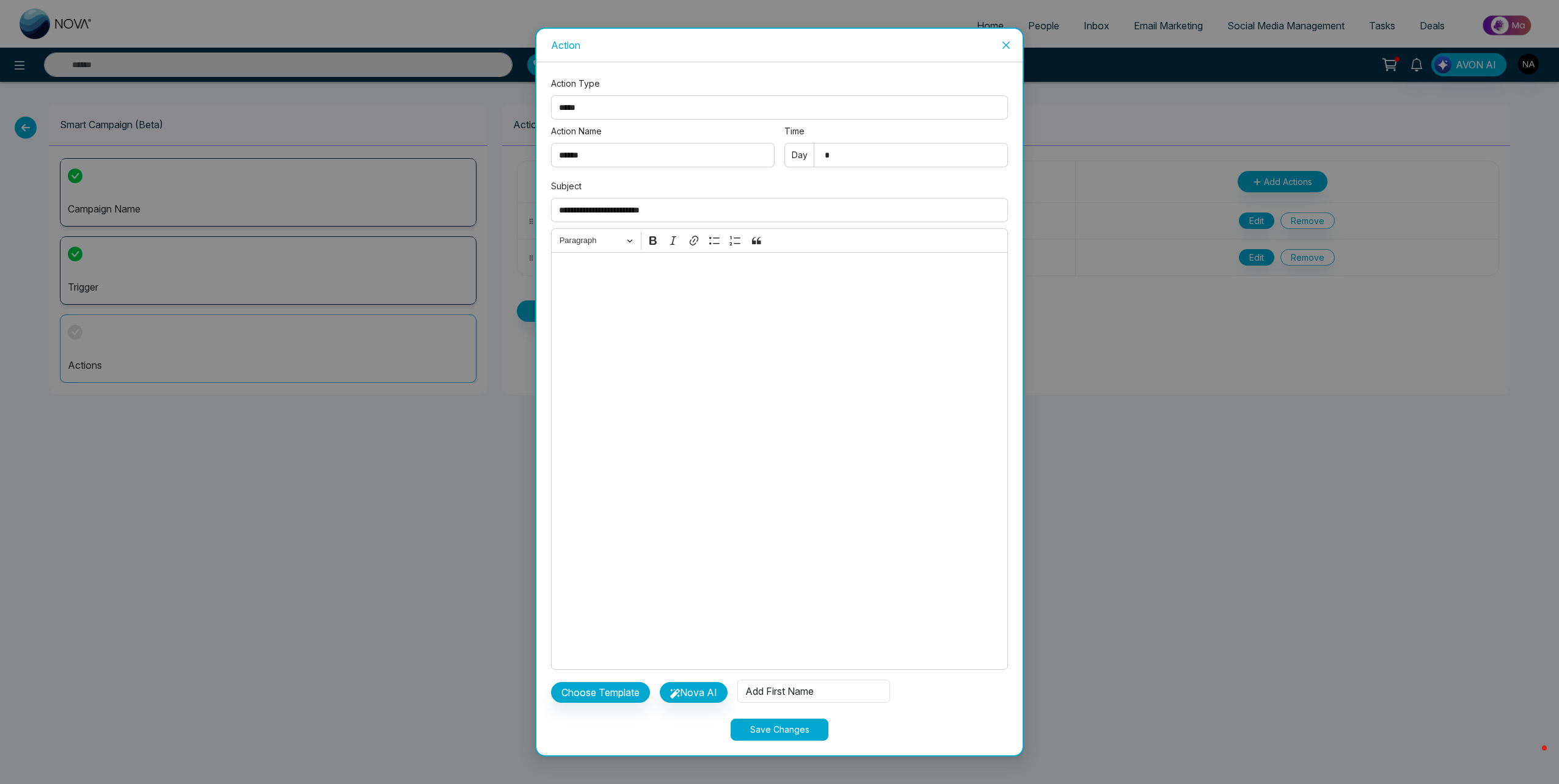
click at [641, 240] on span "Editor toolbar" at bounding box center [641, 240] width 1 height 19
click at [640, 312] on div "Editor editing area: main" at bounding box center [779, 461] width 457 height 418
click at [620, 231] on button "Paragraph" at bounding box center [596, 240] width 84 height 19
click at [834, 320] on div "Editor editing area: main" at bounding box center [779, 461] width 457 height 418
